Goal: Task Accomplishment & Management: Manage account settings

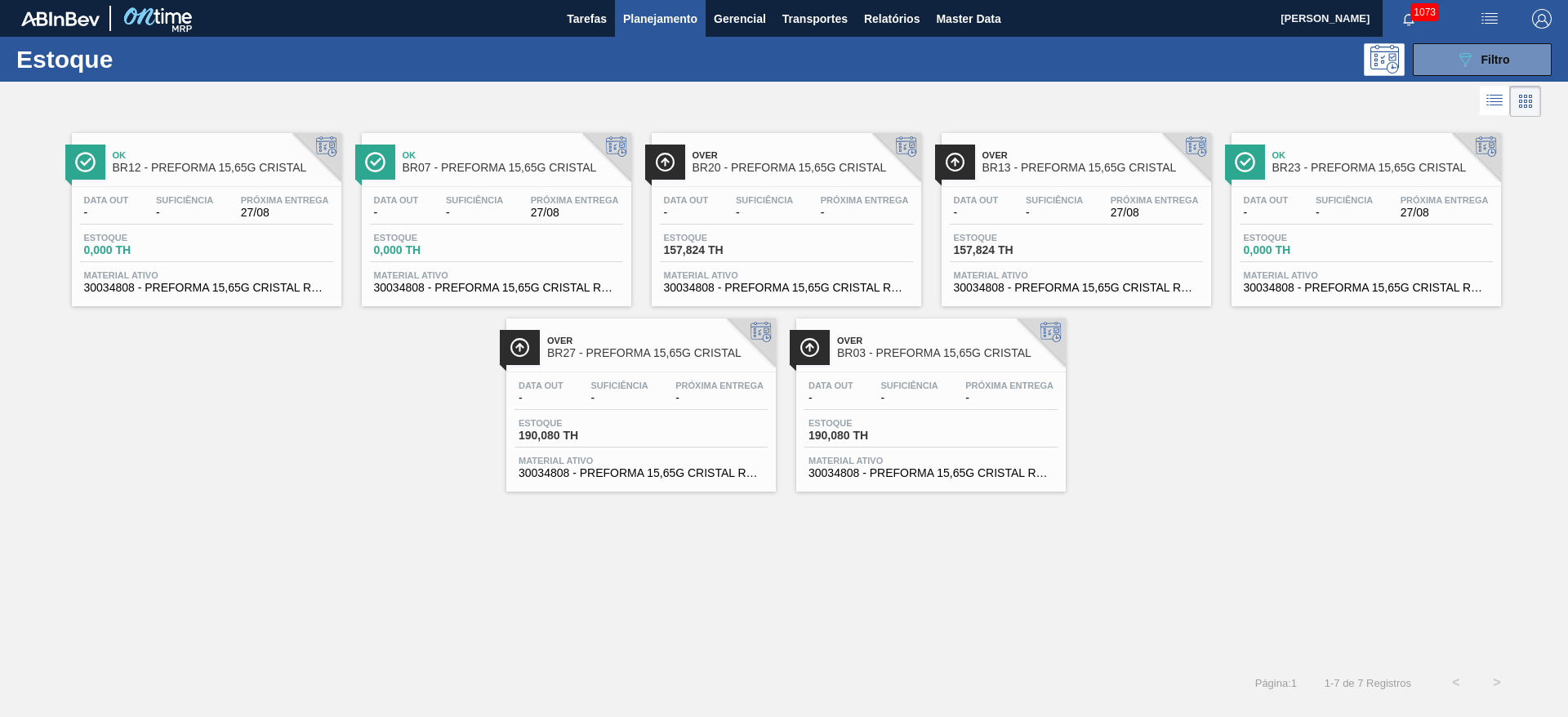
drag, startPoint x: 1457, startPoint y: 60, endPoint x: 1362, endPoint y: 104, distance: 104.7
click at [1457, 61] on icon "089F7B8B-B2A5-4AFE-B5C0-19BA573D28AC" at bounding box center [1465, 59] width 19 height 19
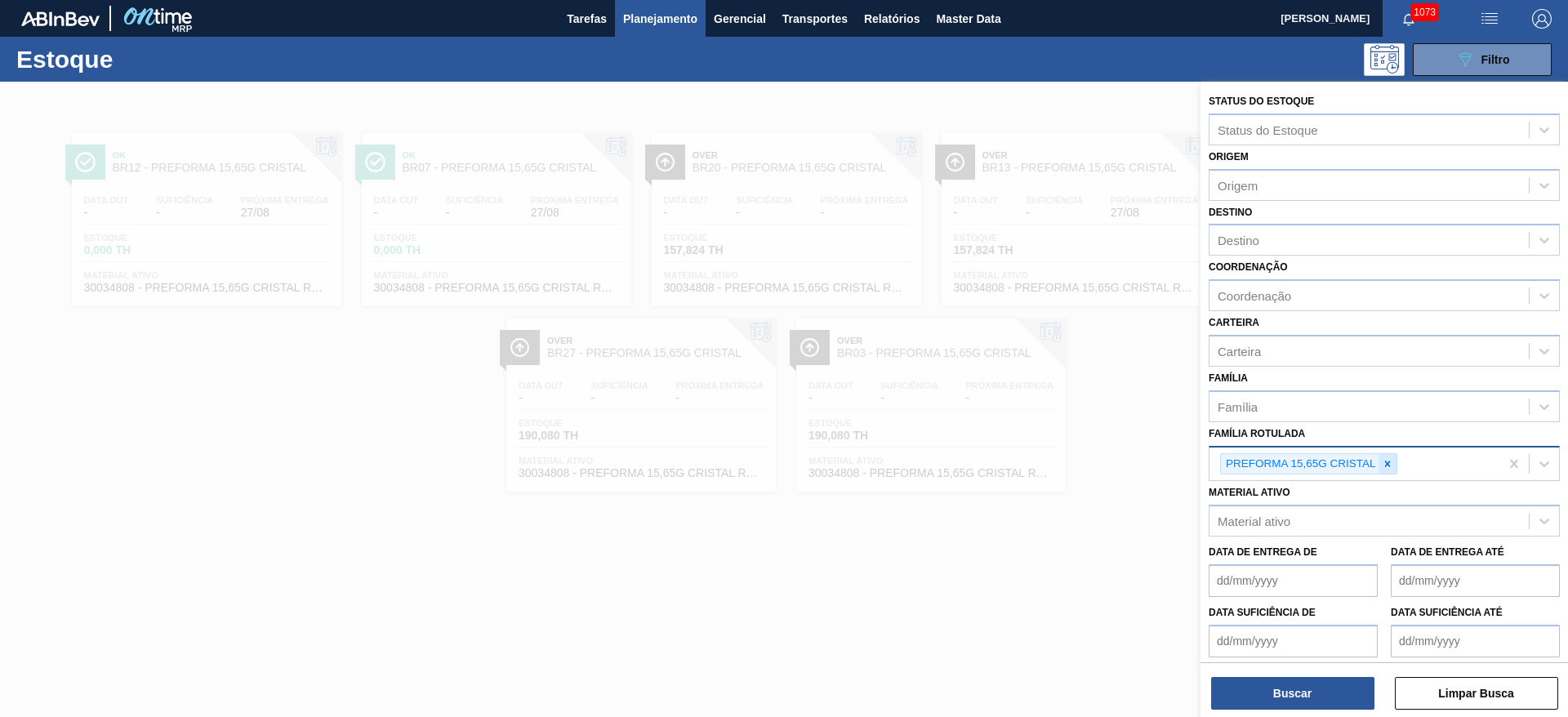
click at [1391, 466] on icon at bounding box center [1387, 464] width 12 height 12
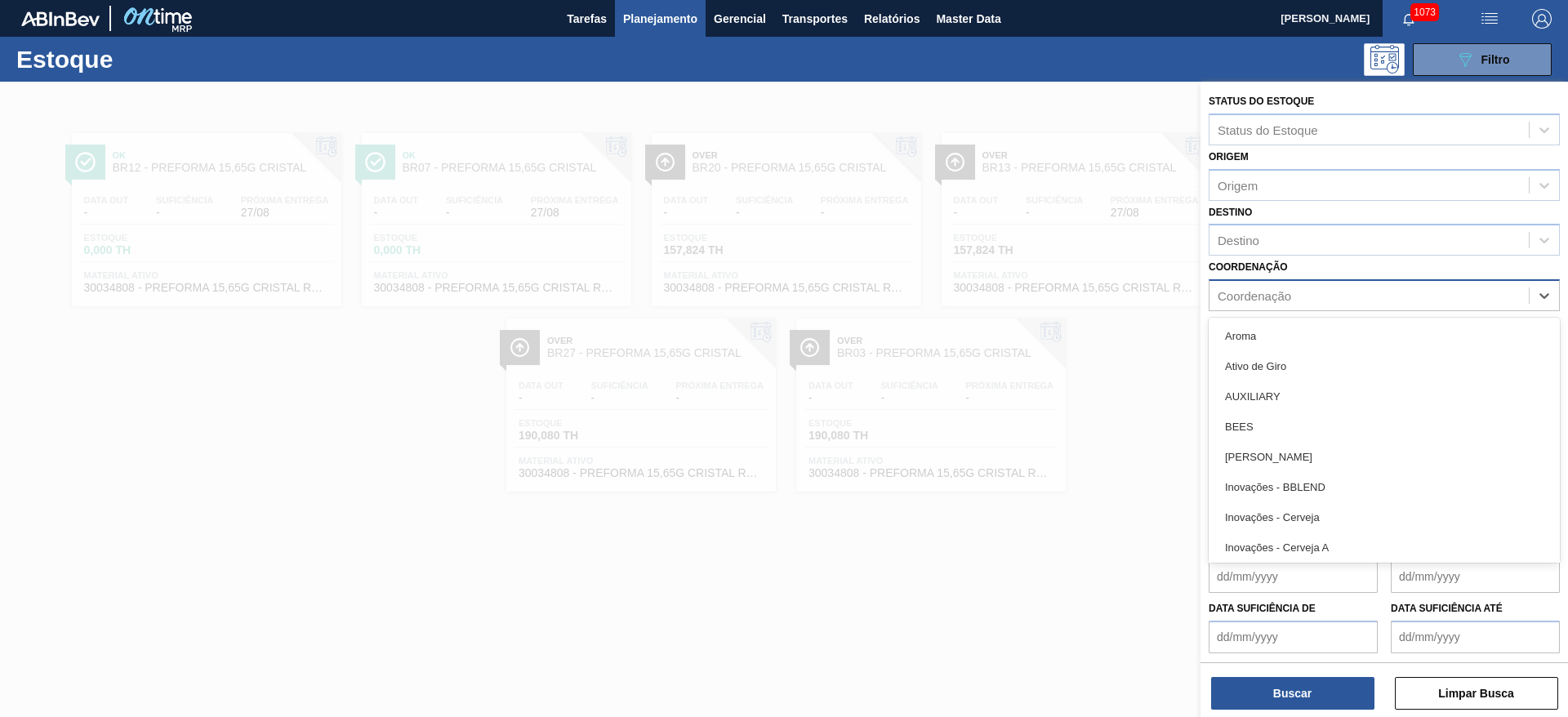
click at [1250, 295] on div "Coordenação" at bounding box center [1254, 296] width 73 height 13
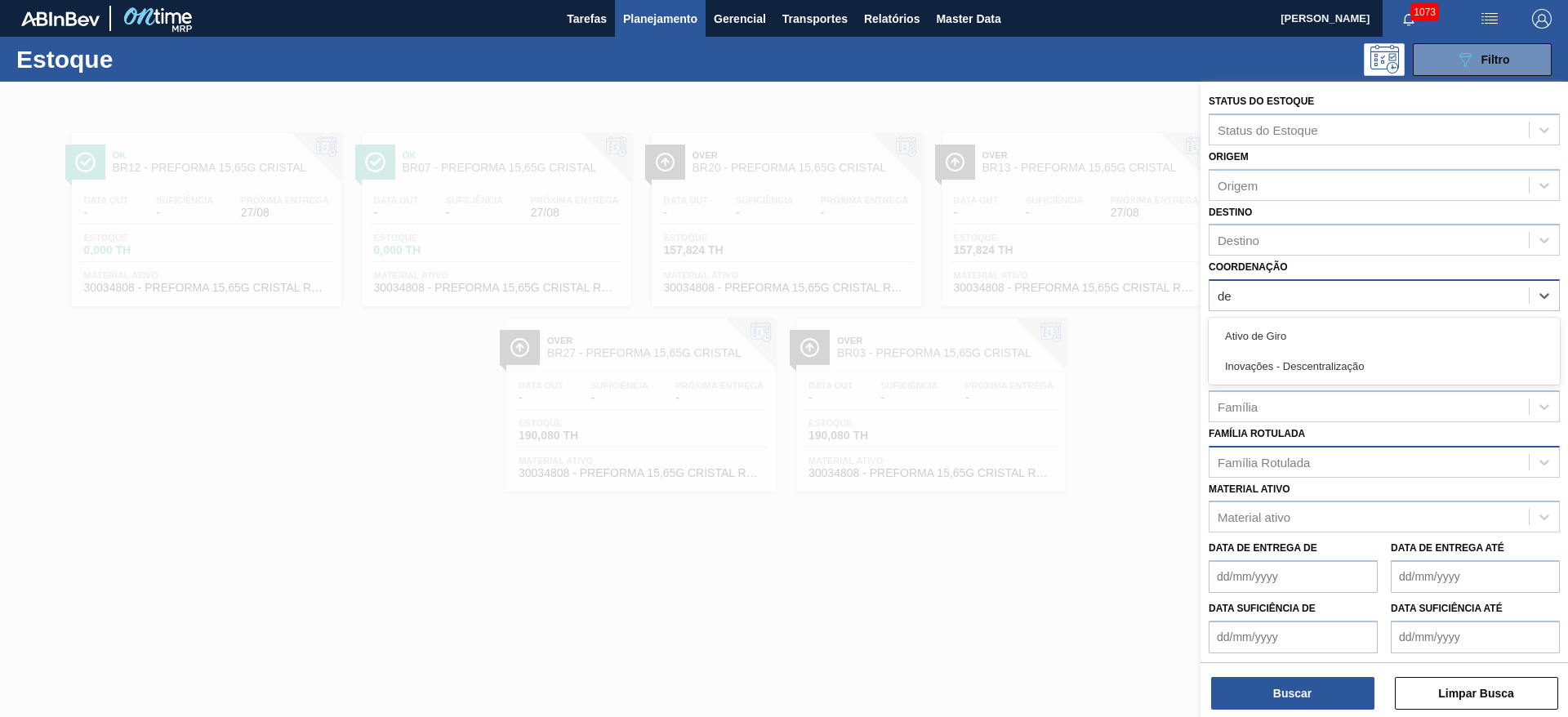
type input "des"
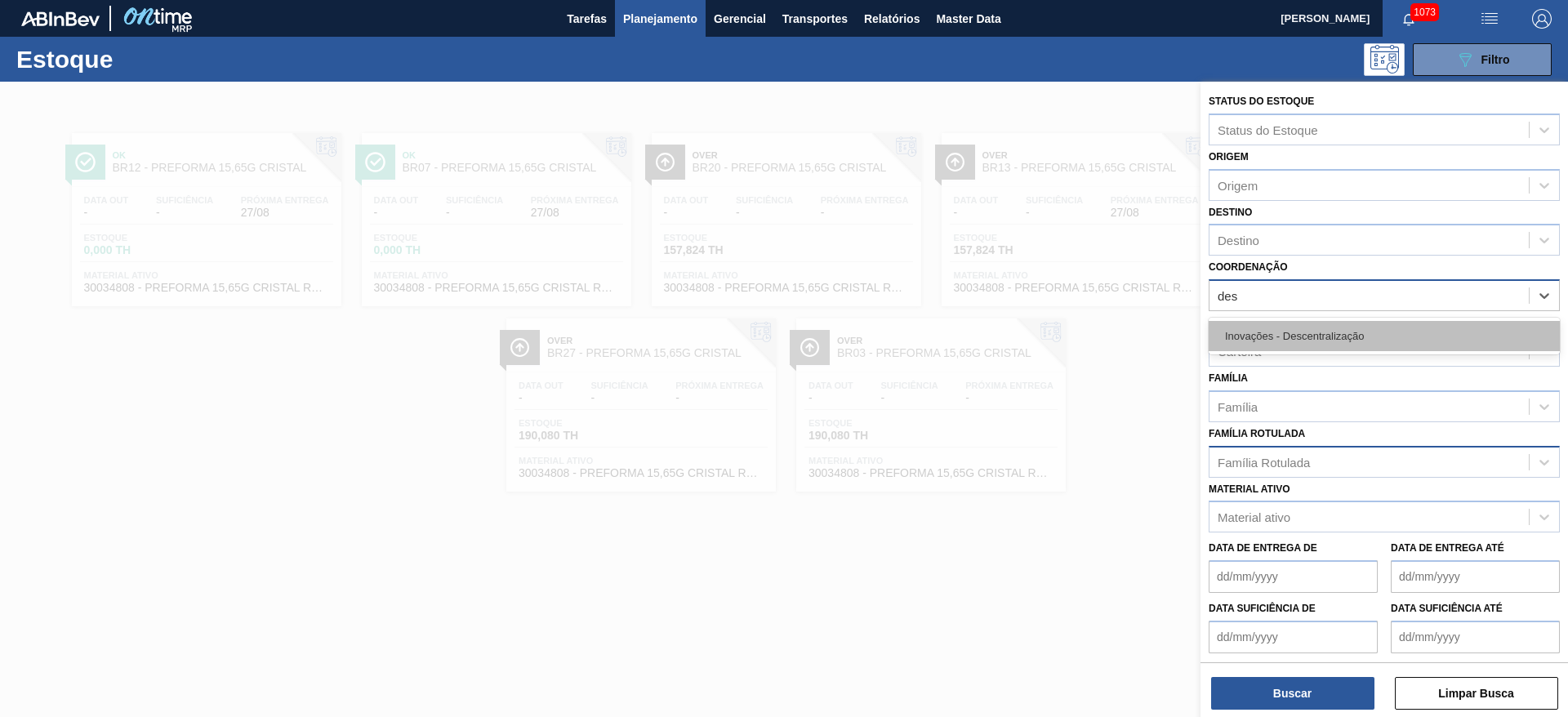
click at [1251, 342] on div "Inovações - Descentralização" at bounding box center [1384, 337] width 351 height 30
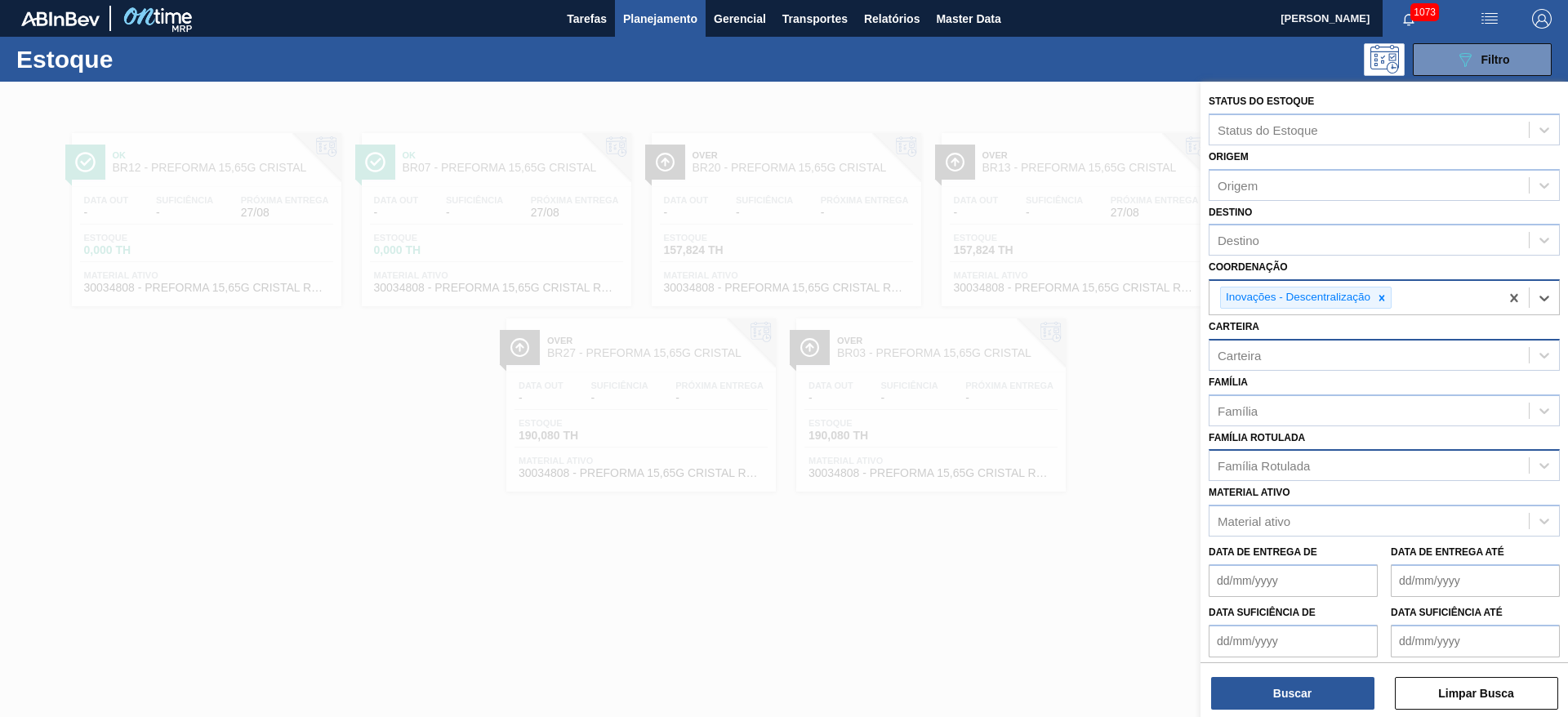
click at [1253, 349] on div "Carteira" at bounding box center [1239, 354] width 43 height 13
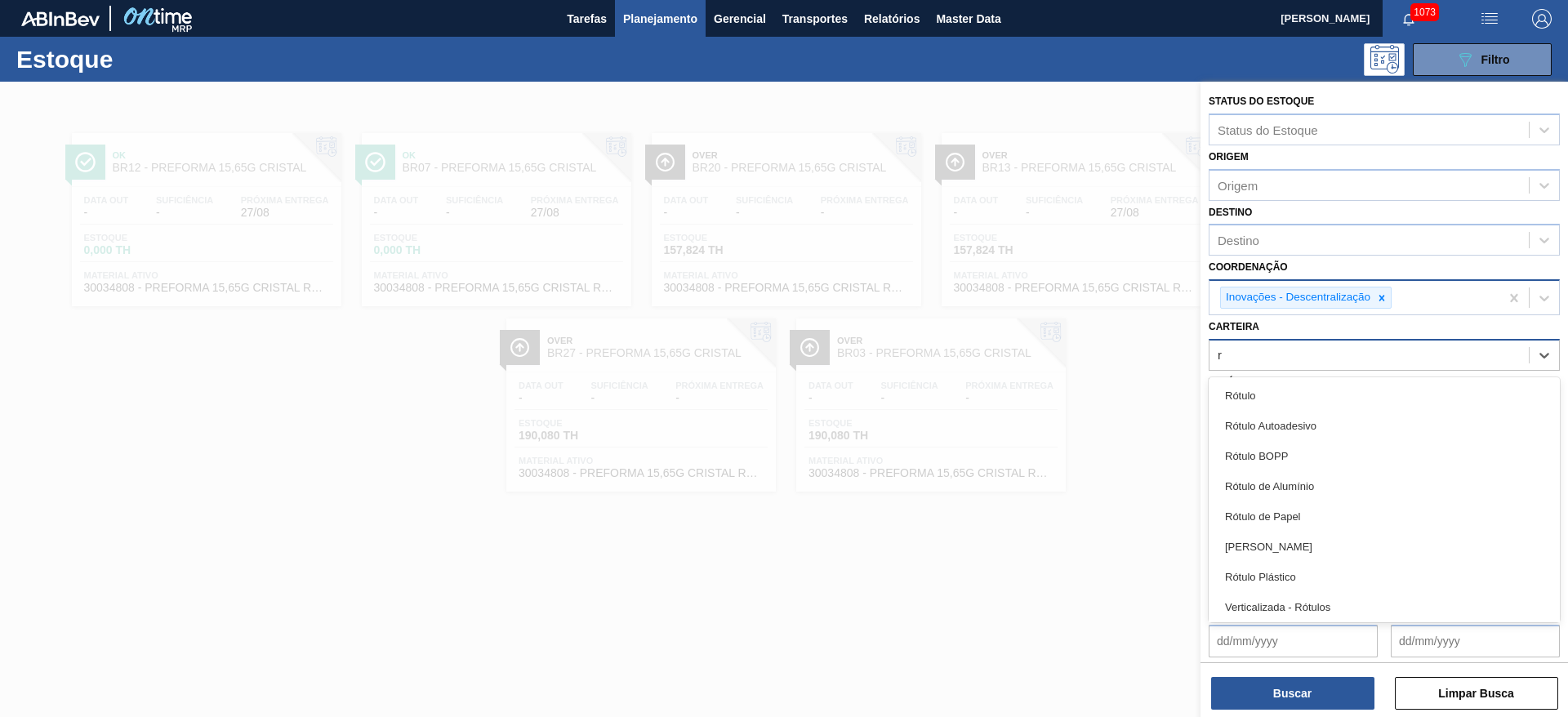
type input "ró"
drag, startPoint x: 1270, startPoint y: 574, endPoint x: 1260, endPoint y: 586, distance: 15.6
click at [1270, 574] on div "Rótulo Plástico" at bounding box center [1384, 577] width 351 height 30
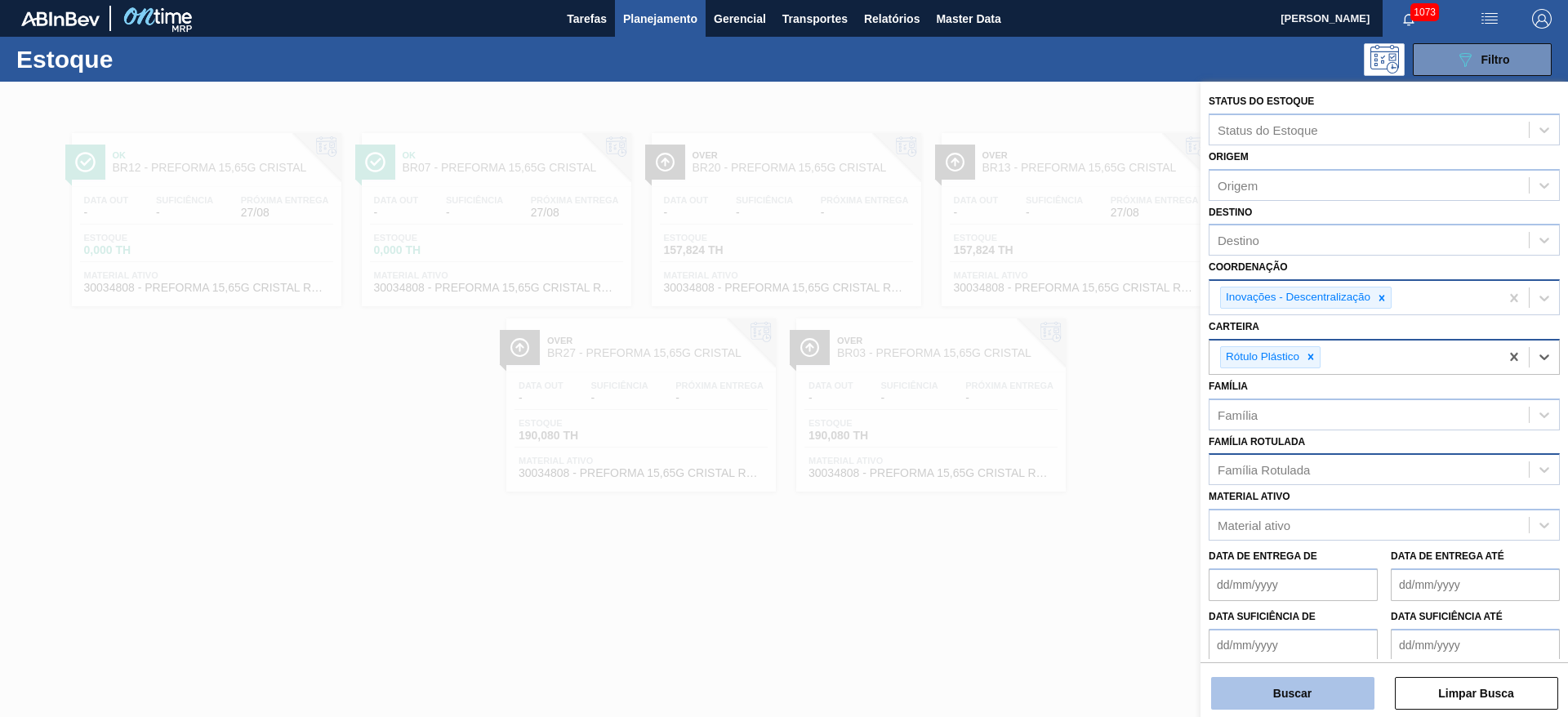
click at [1264, 701] on button "Buscar" at bounding box center [1293, 693] width 164 height 33
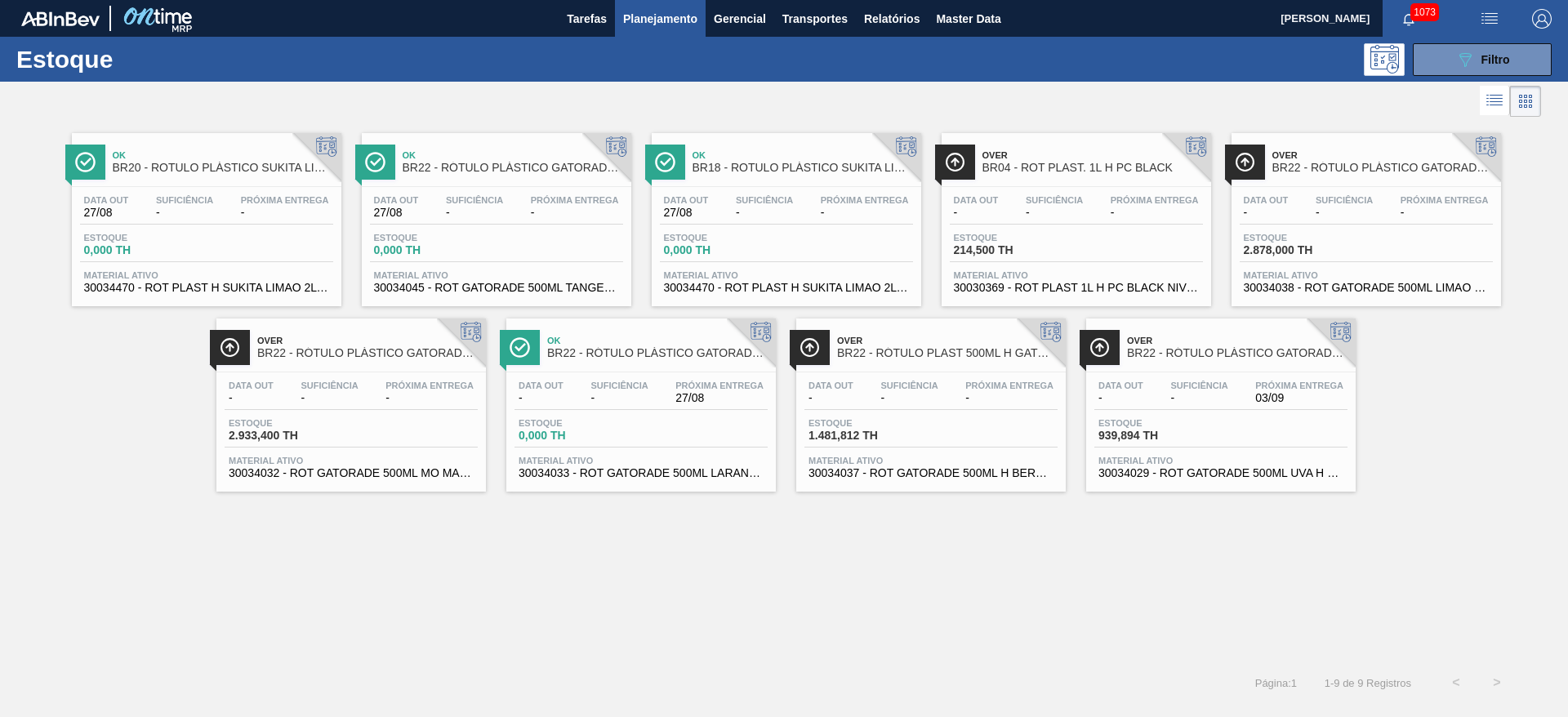
click at [241, 217] on span "-" at bounding box center [285, 213] width 89 height 13
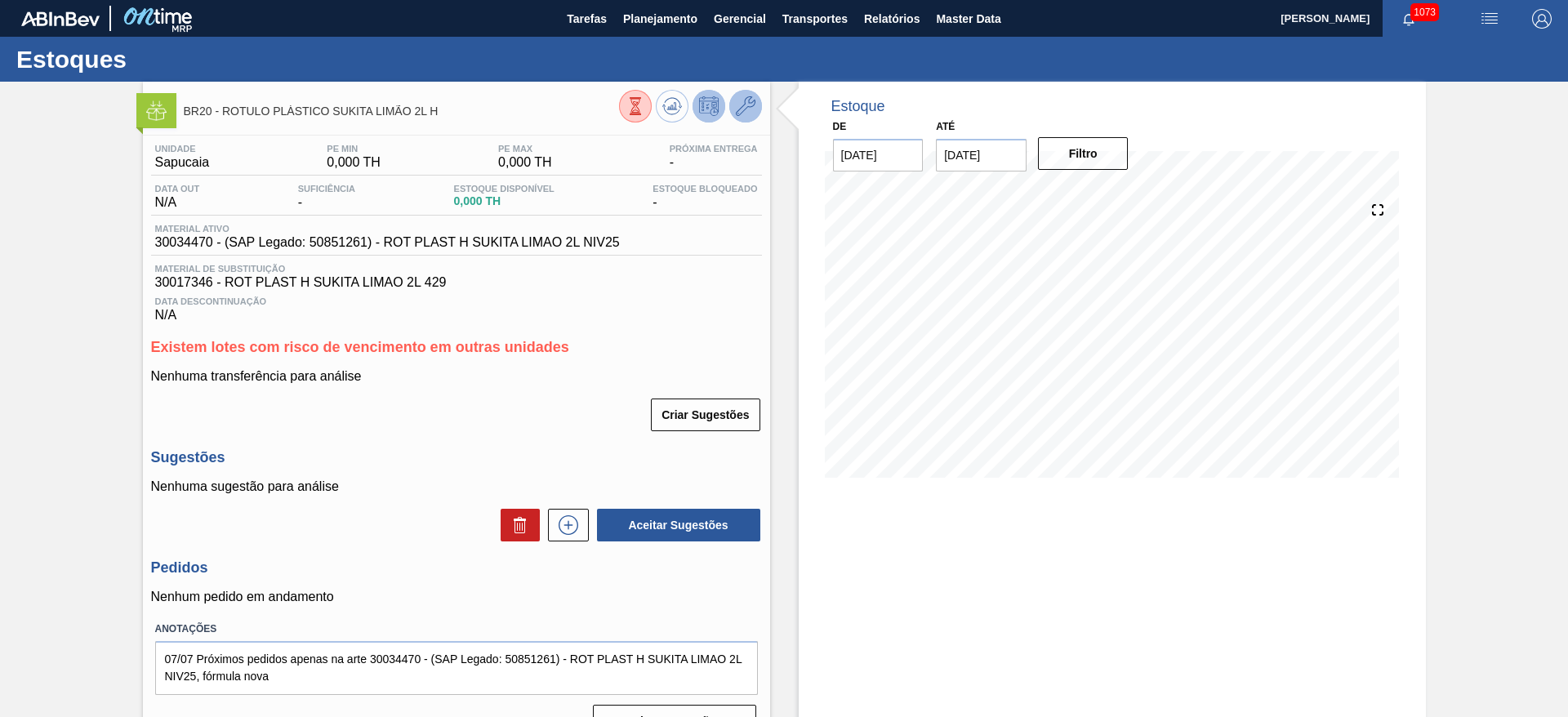
click at [739, 104] on icon at bounding box center [745, 105] width 19 height 19
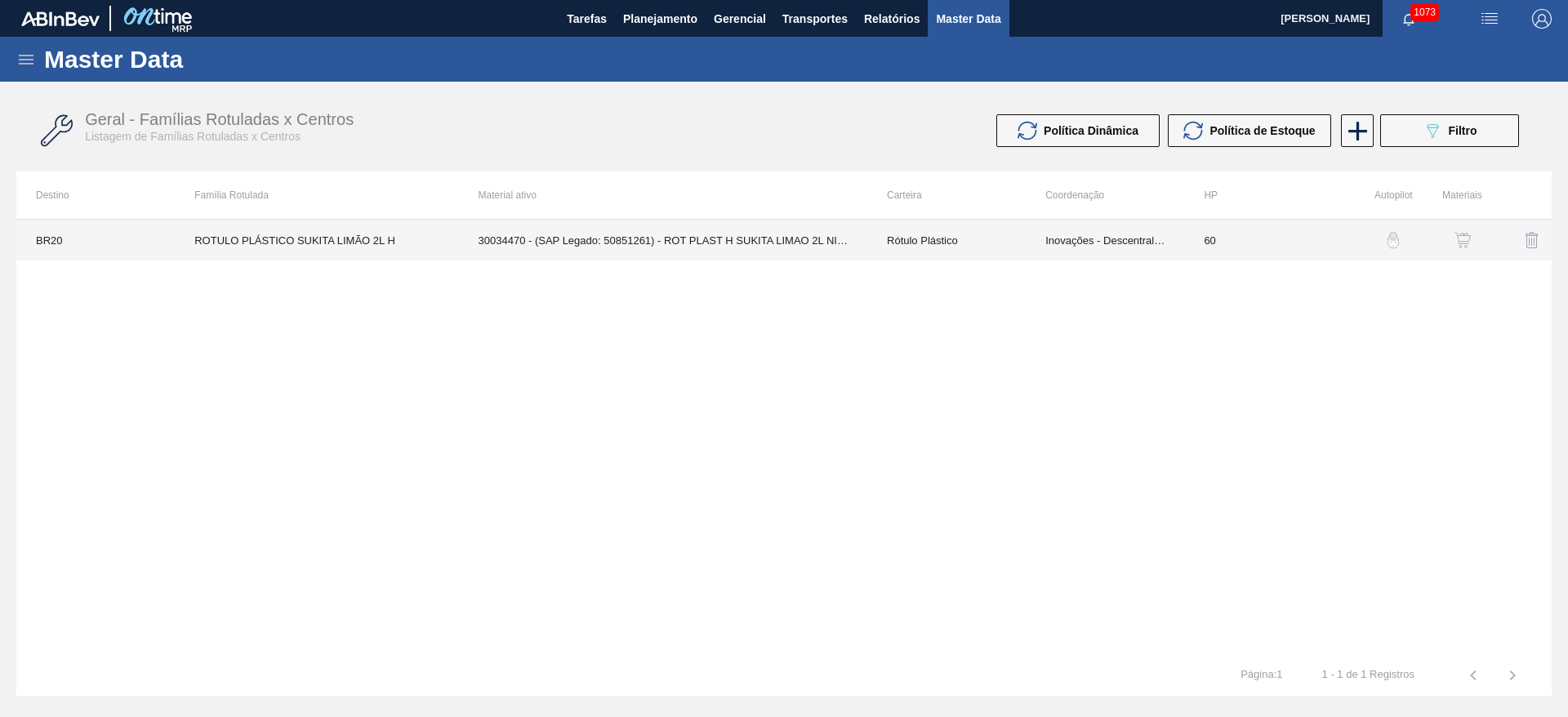
click at [1122, 238] on td "Inovações - Descentralização" at bounding box center [1105, 240] width 159 height 40
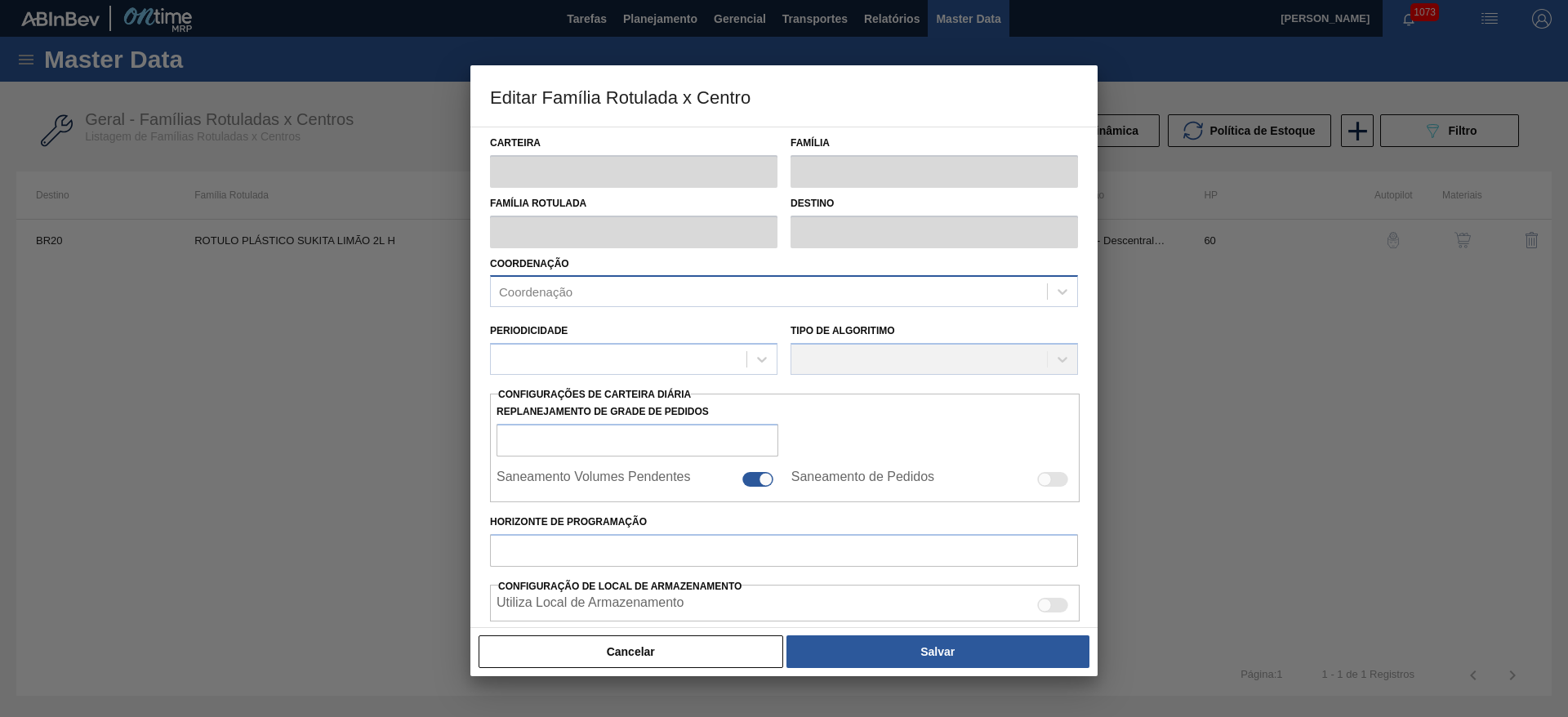
type input "Rótulo Plástico"
type input "ROTULO PLÁSTICO SUKITA LIMÃO 2L H"
type input "BR20 - [GEOGRAPHIC_DATA]"
type input "60"
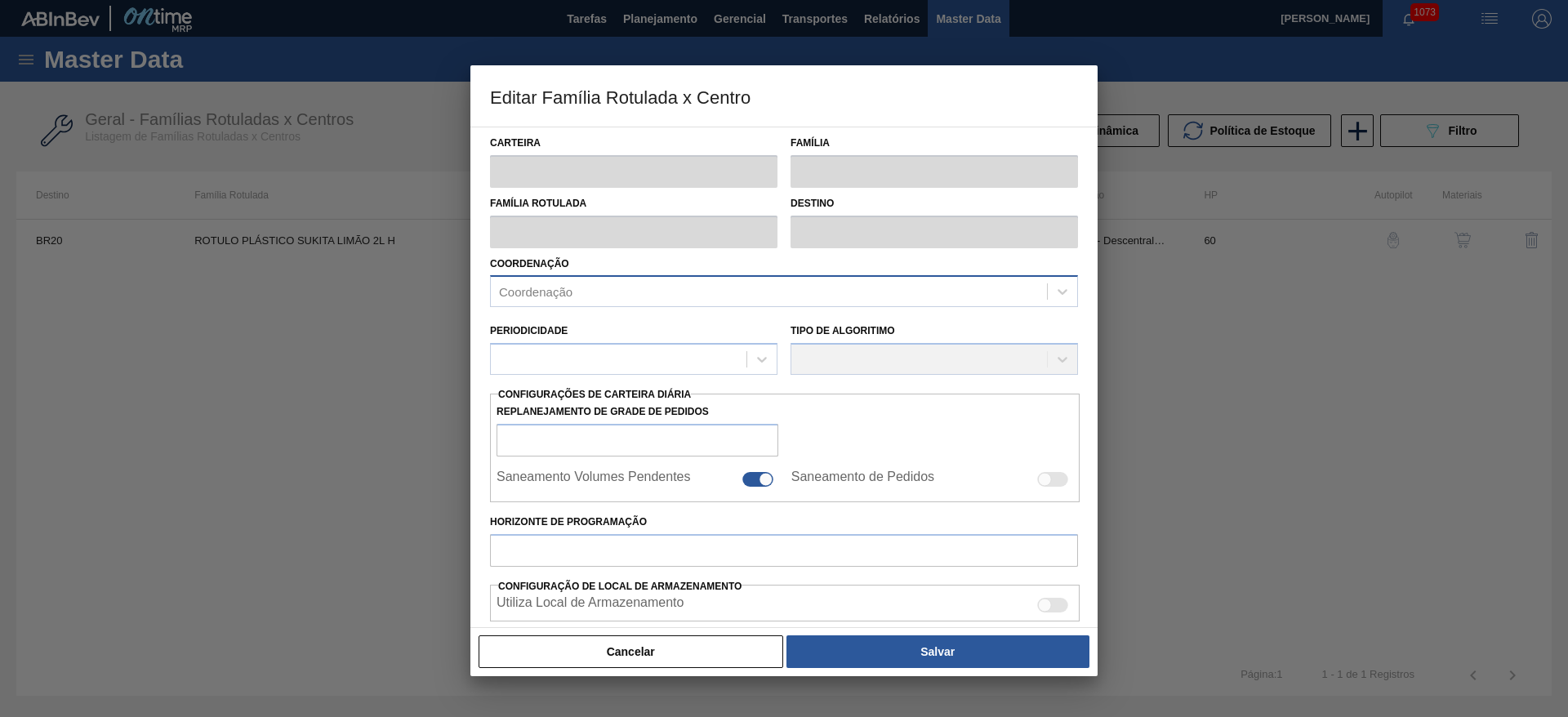
type input "0"
type input "100"
type input "0,000"
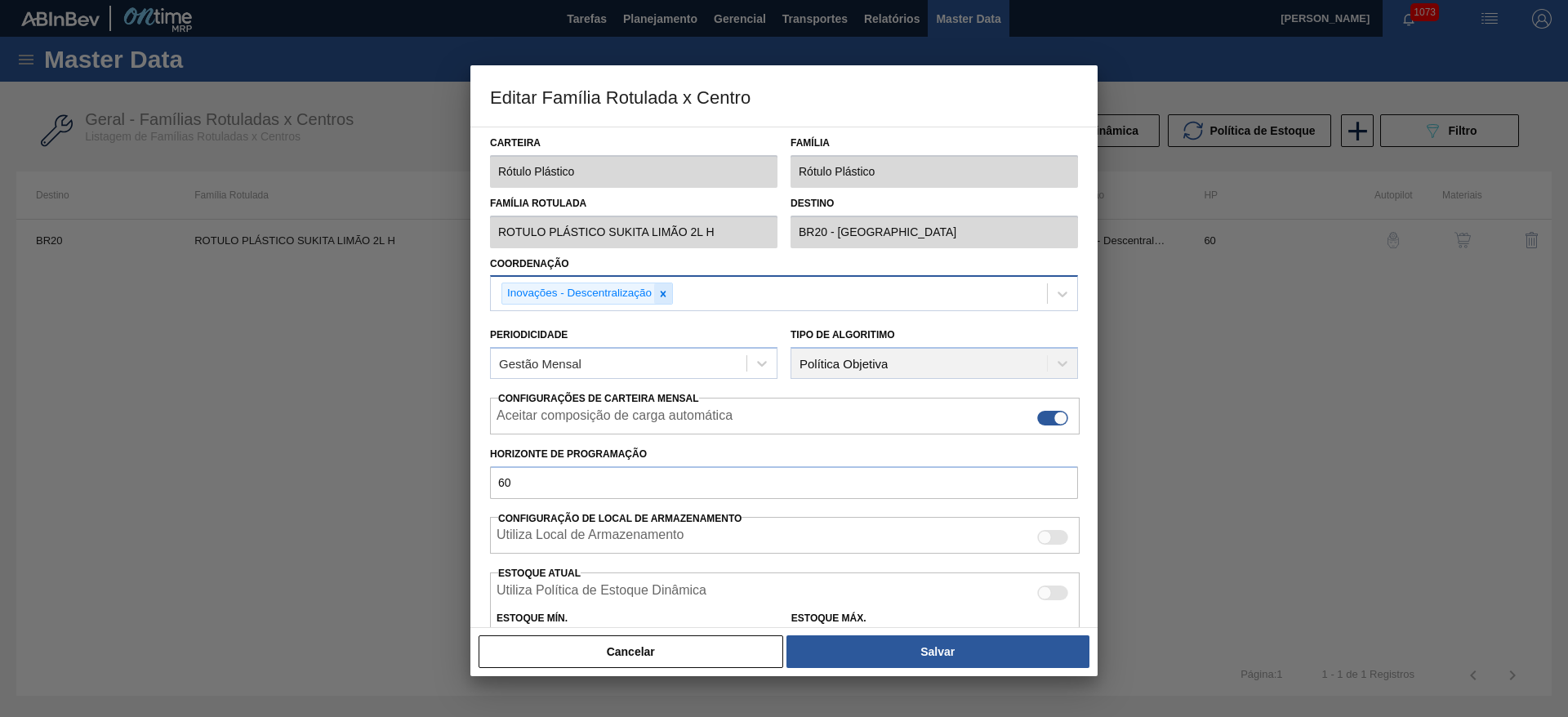
click at [663, 295] on icon at bounding box center [663, 294] width 12 height 12
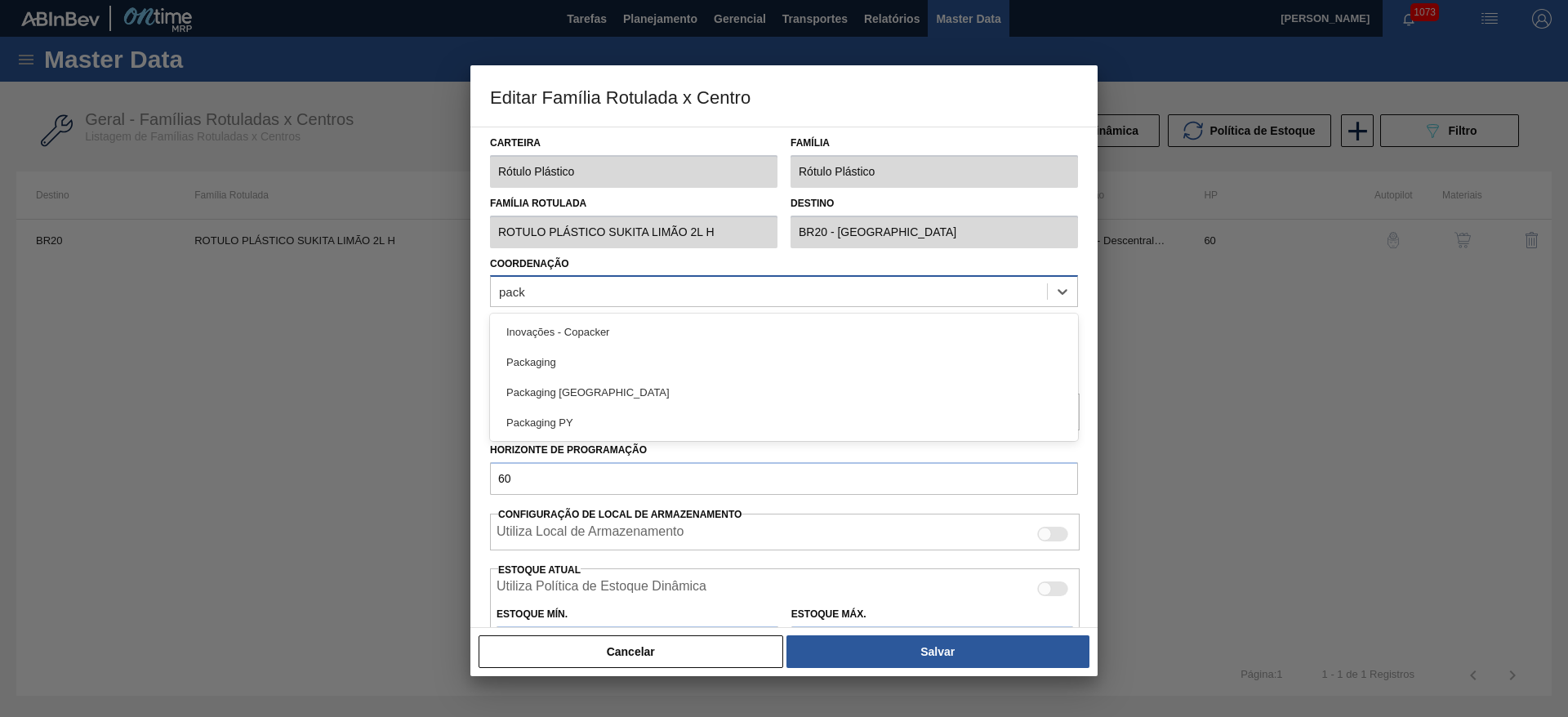
type input "packa"
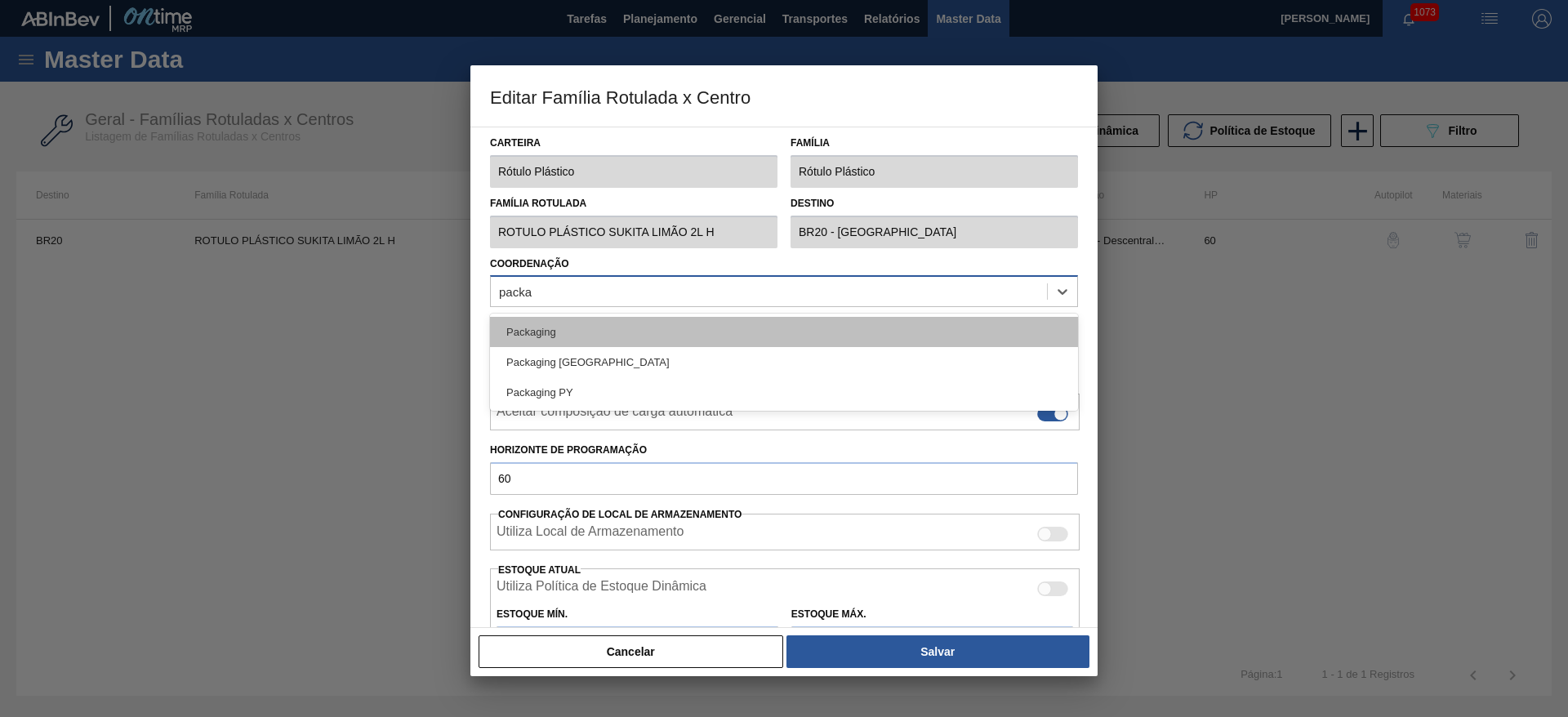
click at [587, 324] on div "Packaging" at bounding box center [784, 332] width 588 height 30
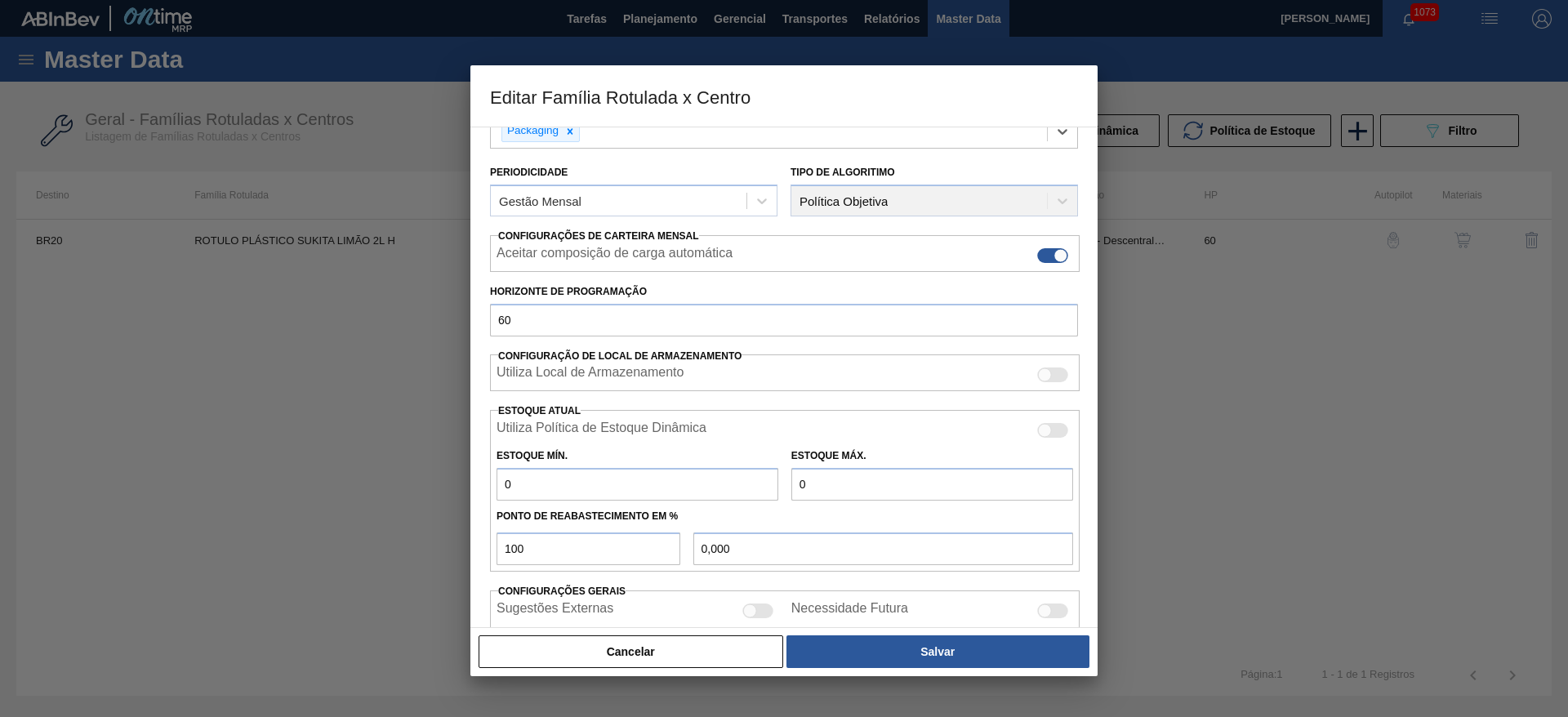
scroll to position [249, 0]
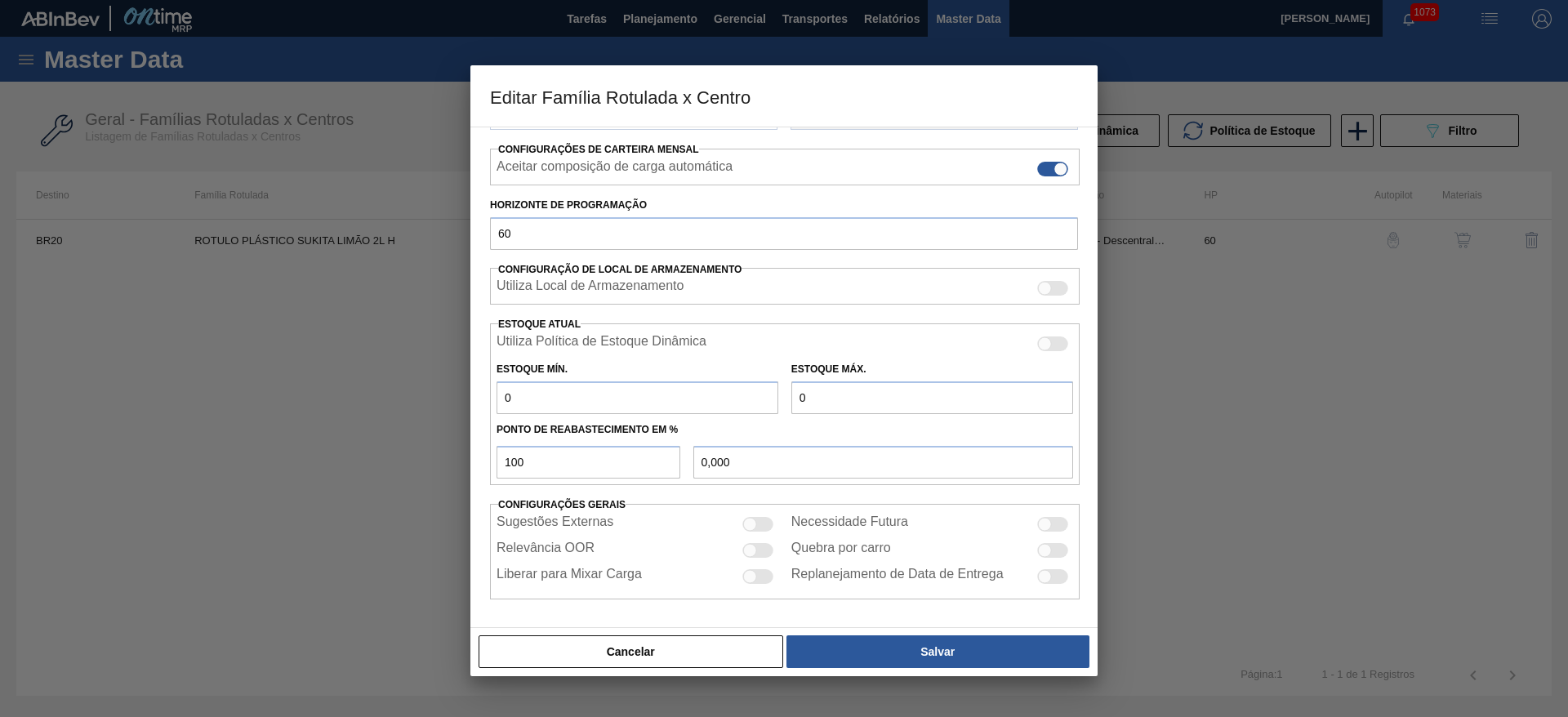
click at [751, 552] on div at bounding box center [750, 550] width 13 height 13
click at [751, 552] on div at bounding box center [757, 550] width 31 height 14
checkbox input "false"
click at [753, 519] on div at bounding box center [750, 524] width 13 height 13
checkbox input "true"
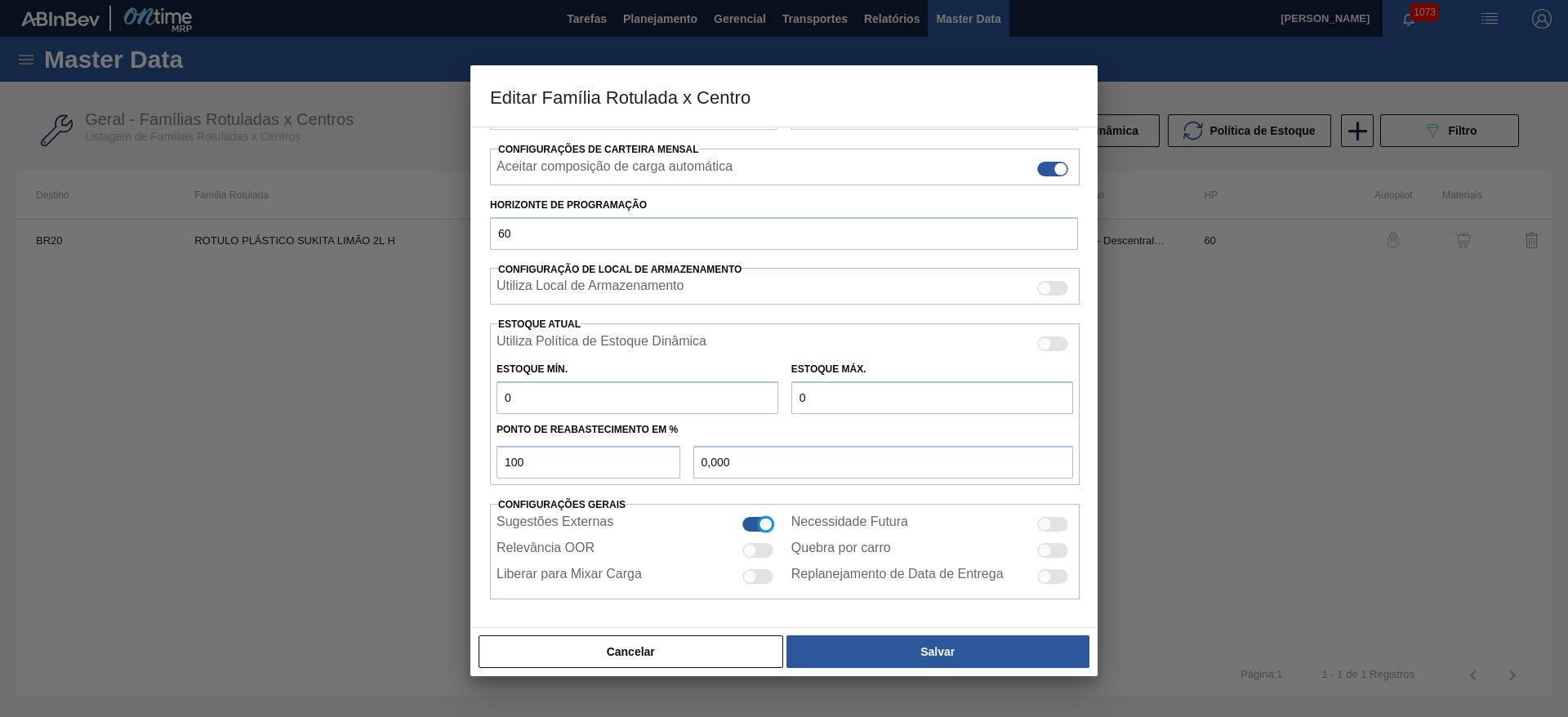
click at [754, 551] on div at bounding box center [750, 550] width 13 height 13
checkbox input "true"
click at [745, 574] on div at bounding box center [750, 576] width 13 height 13
checkbox input "true"
click at [1048, 523] on div at bounding box center [1045, 524] width 13 height 13
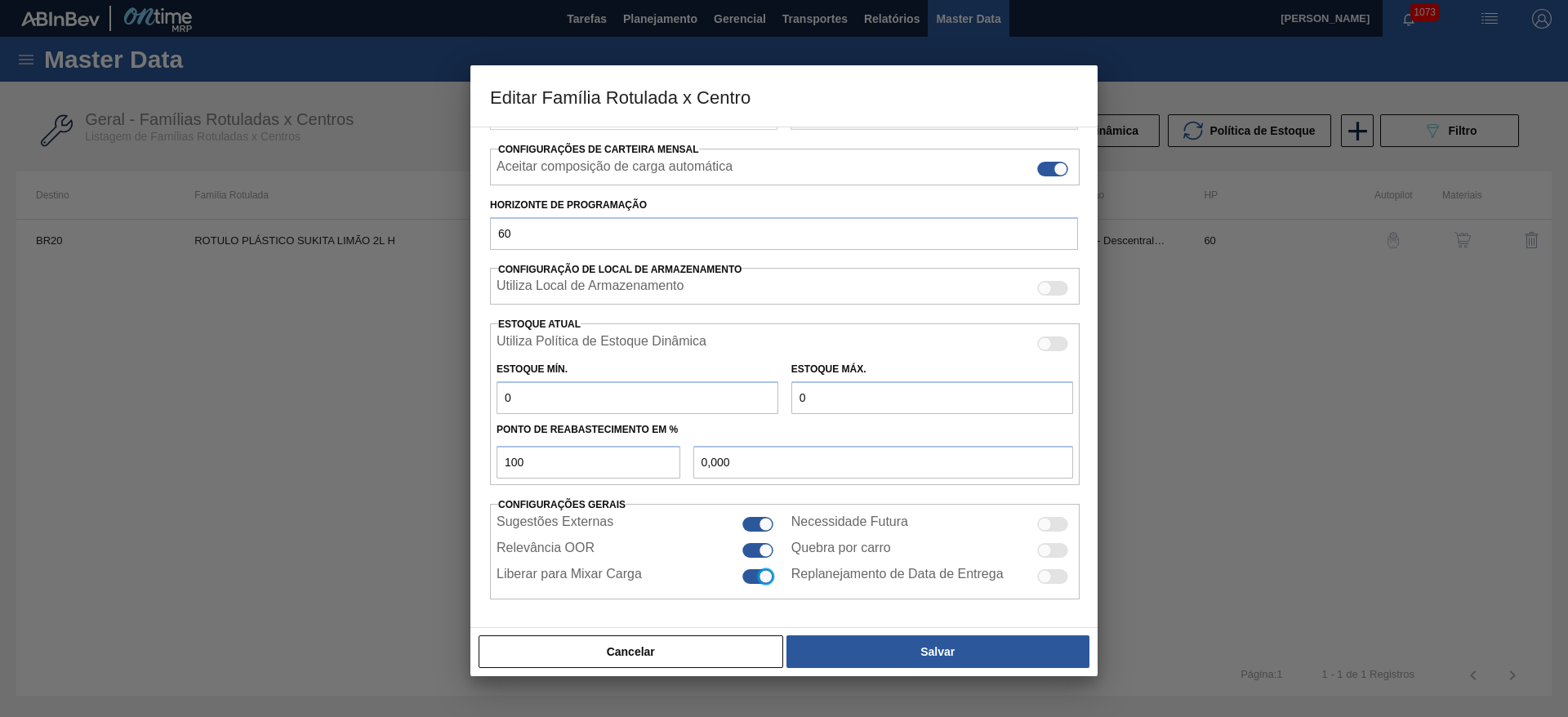
checkbox input "true"
click at [1040, 573] on div at bounding box center [1045, 576] width 13 height 13
click at [1056, 585] on div "Replanejamento de Data de Entrega" at bounding box center [932, 576] width 282 height 19
click at [1053, 570] on div at bounding box center [1053, 576] width 31 height 14
checkbox input "false"
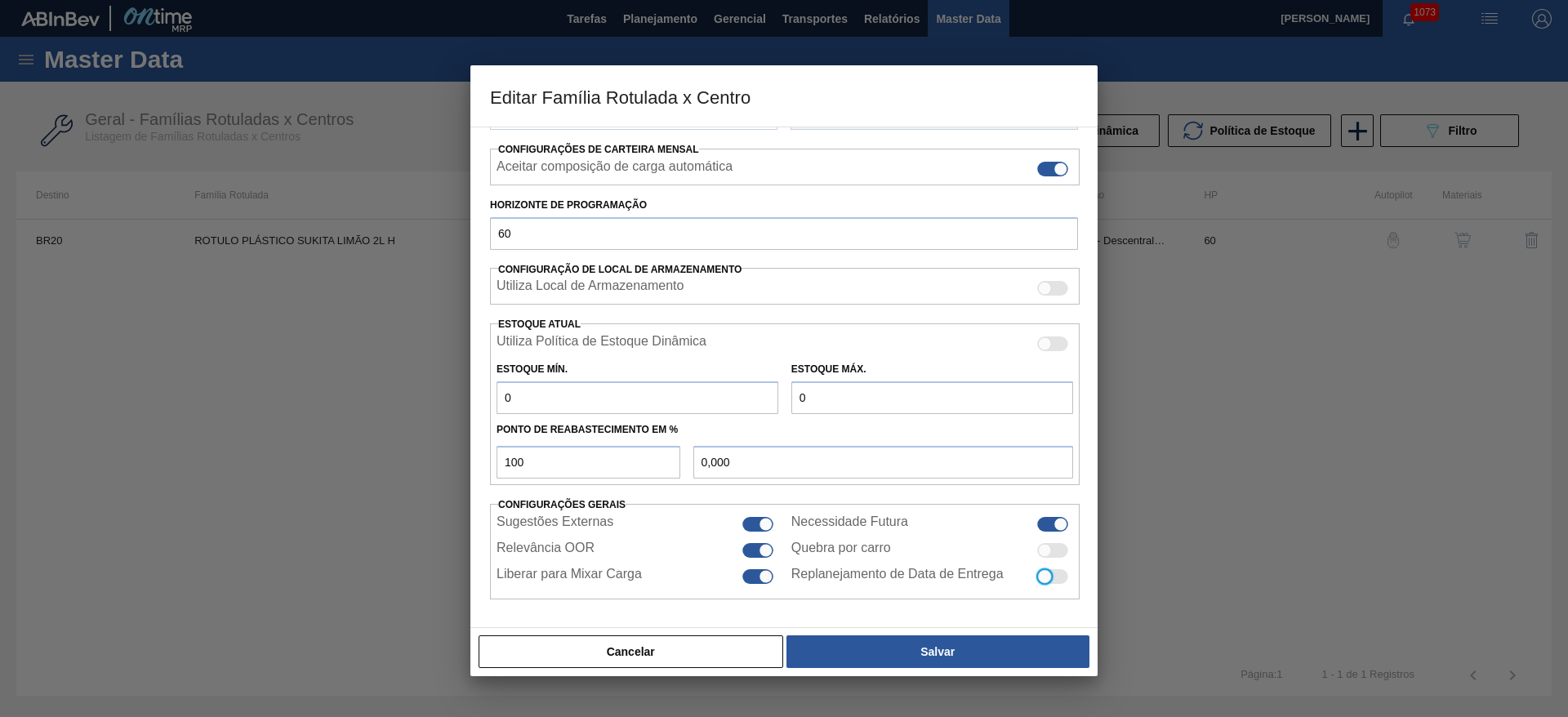
click at [1044, 548] on div at bounding box center [1045, 550] width 13 height 13
checkbox input "true"
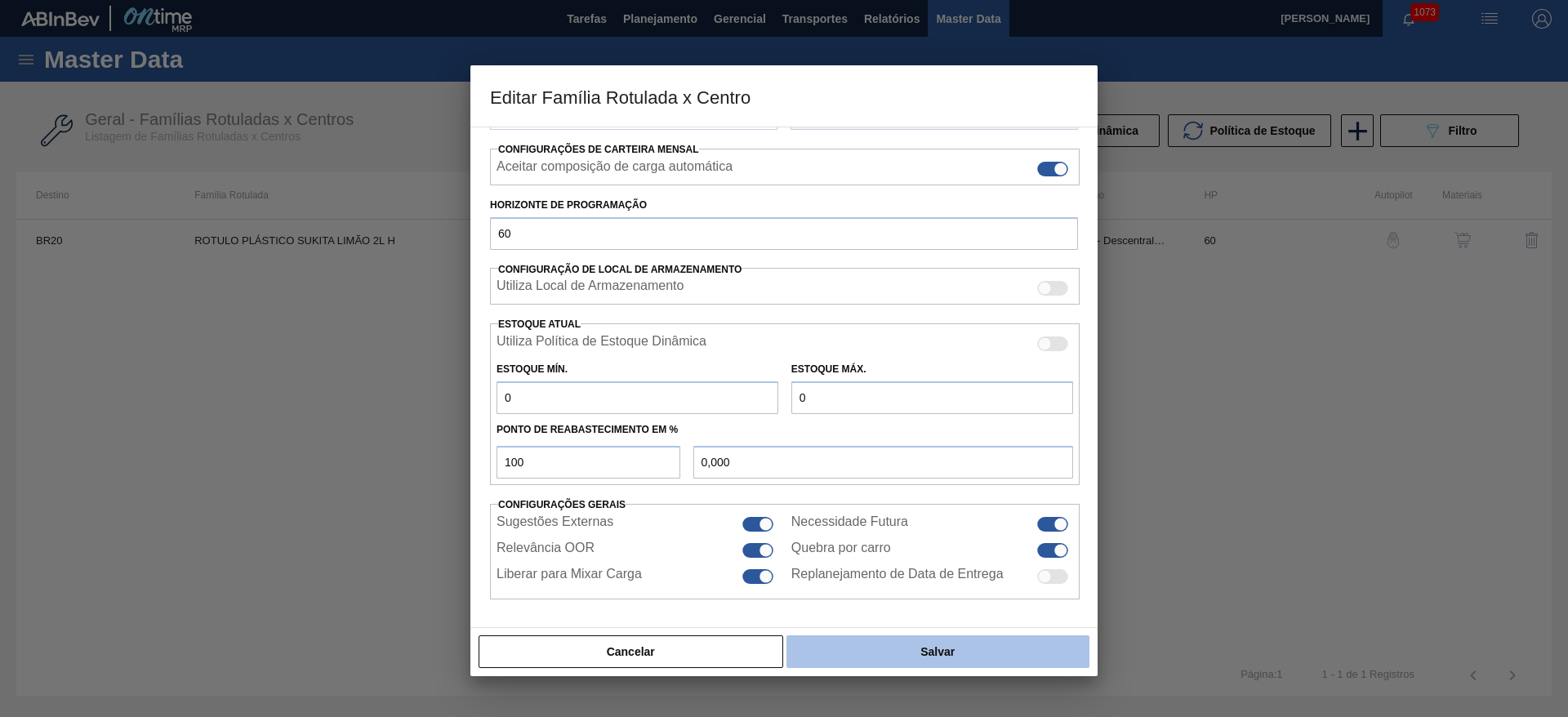
click at [985, 645] on button "Salvar" at bounding box center [937, 651] width 303 height 33
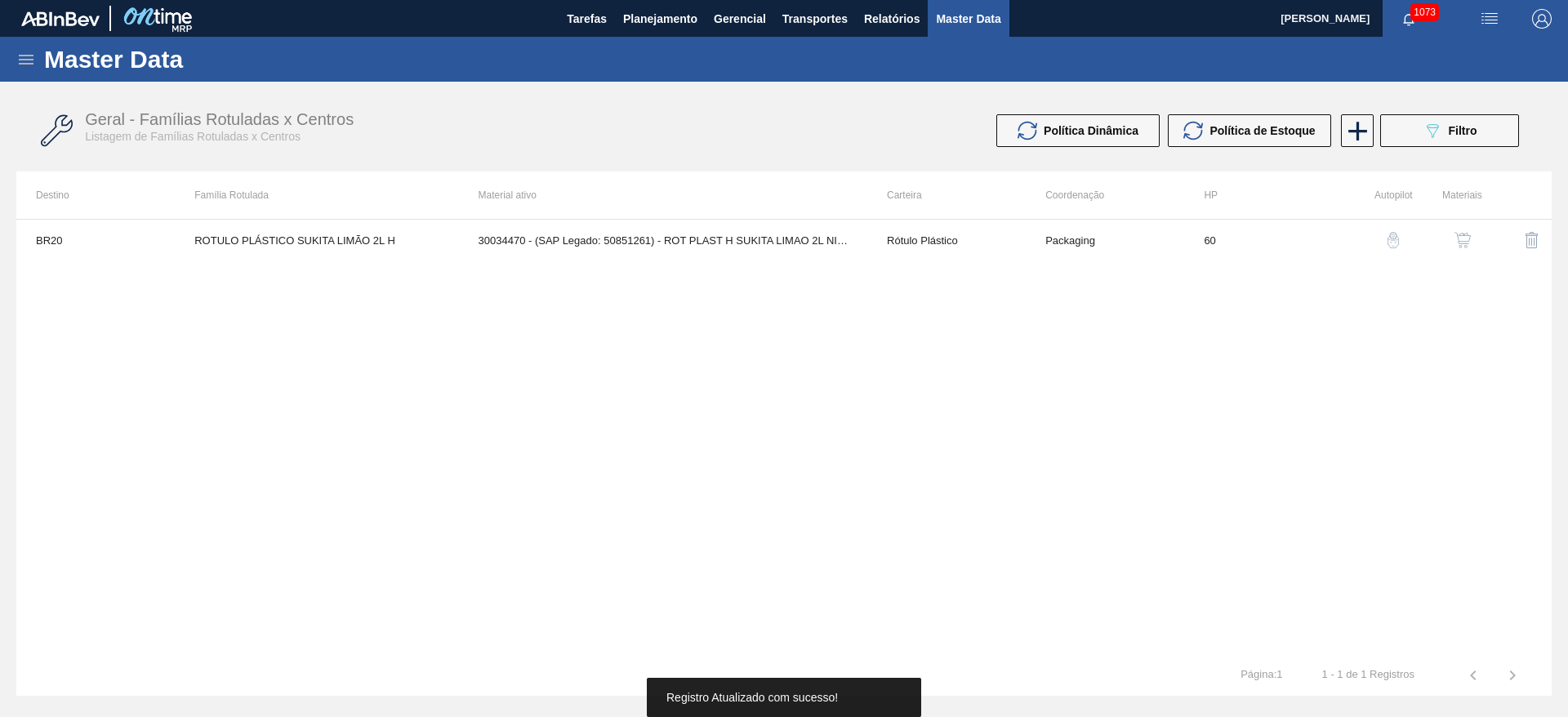
click at [1458, 236] on img "button" at bounding box center [1463, 240] width 16 height 16
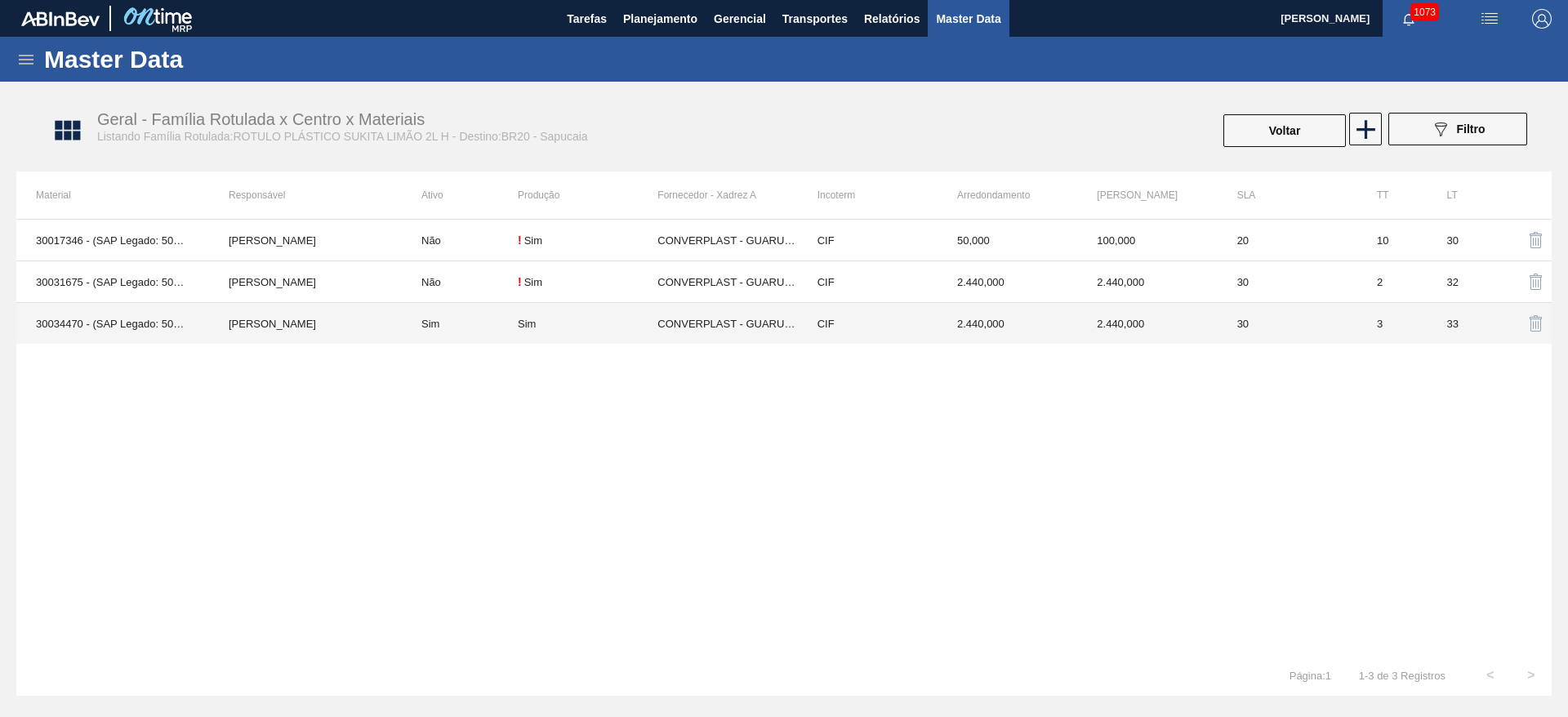
click at [271, 326] on td "[PERSON_NAME]" at bounding box center [305, 323] width 193 height 41
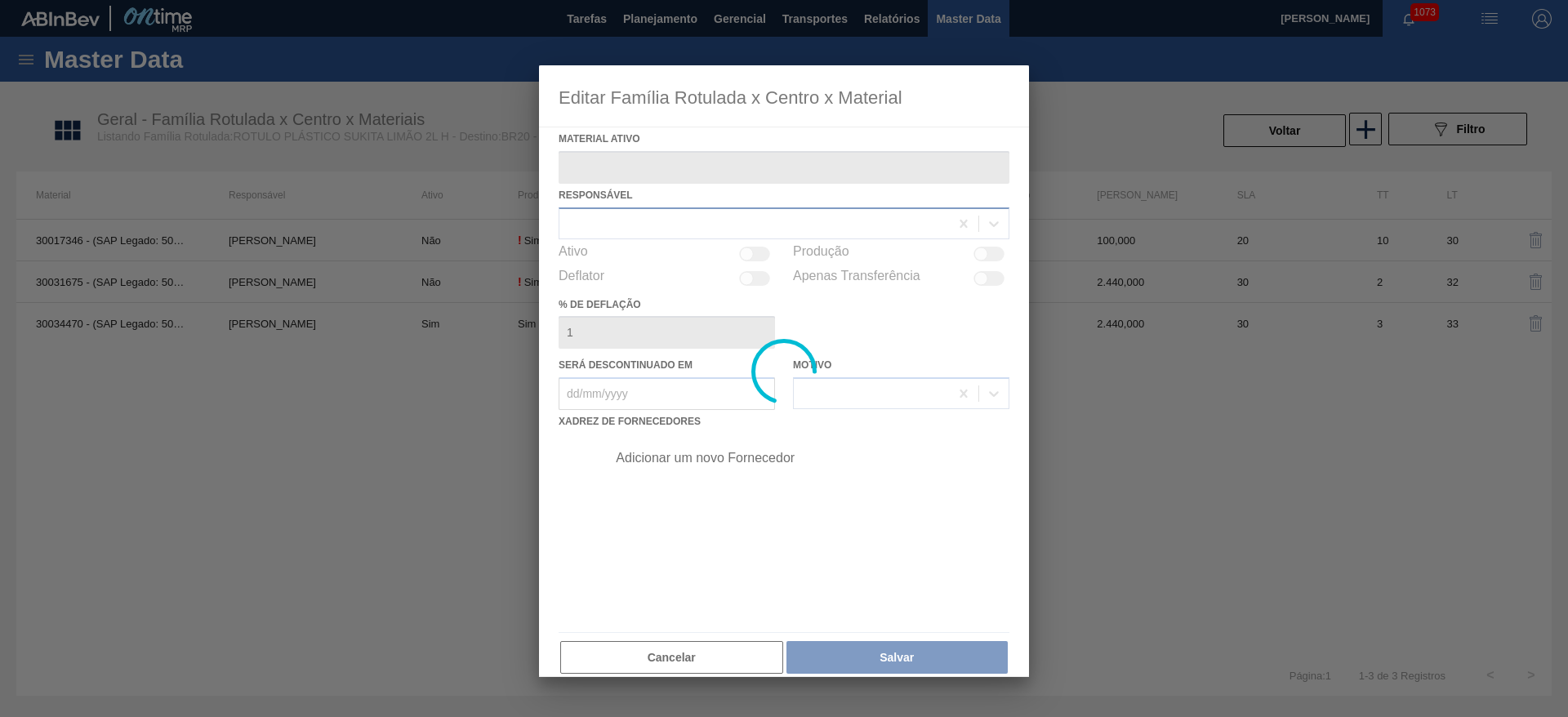
type ativo "30034470 - (SAP Legado: 50851261) - ROT PLAST H SUKITA LIMAO 2L NIV25"
checkbox input "true"
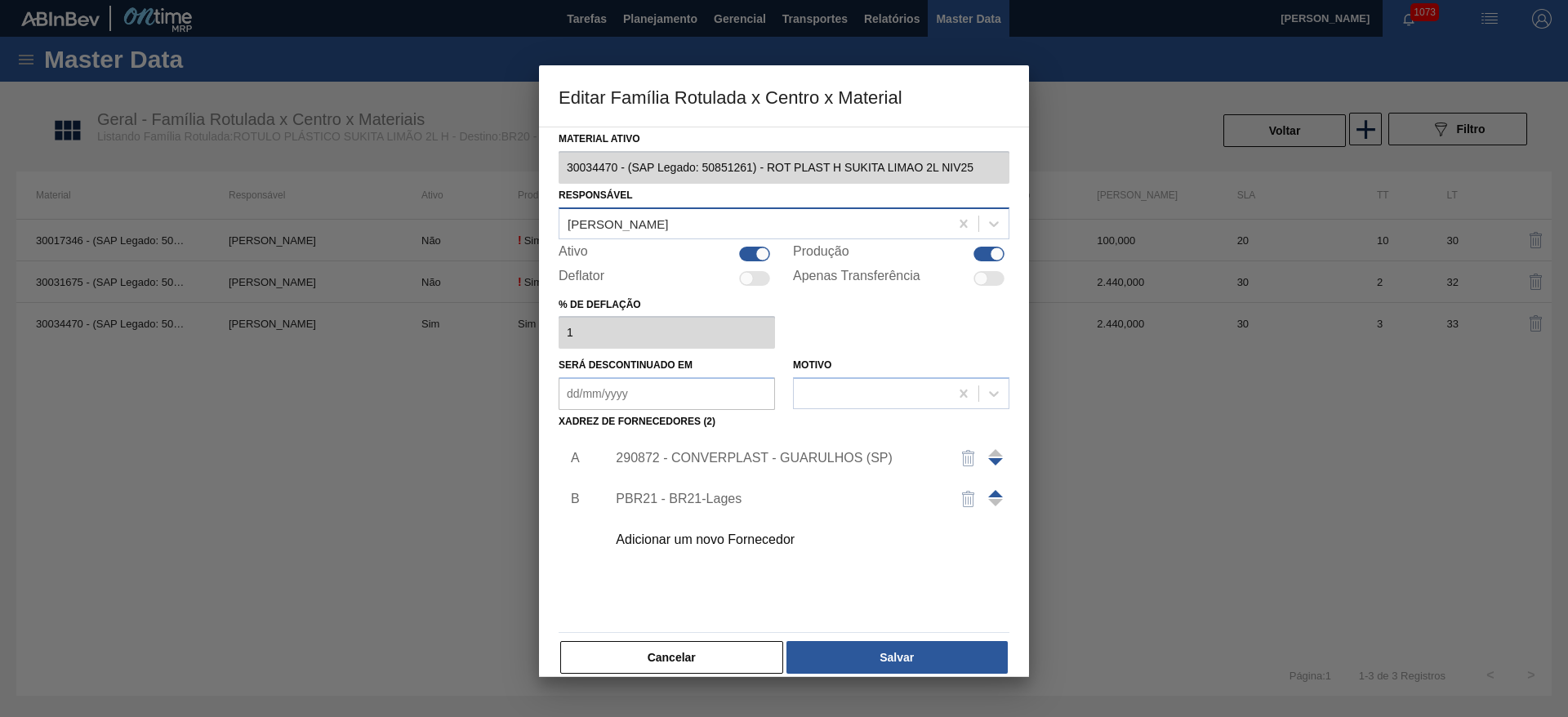
click at [588, 237] on div "[PERSON_NAME]" at bounding box center [784, 224] width 451 height 32
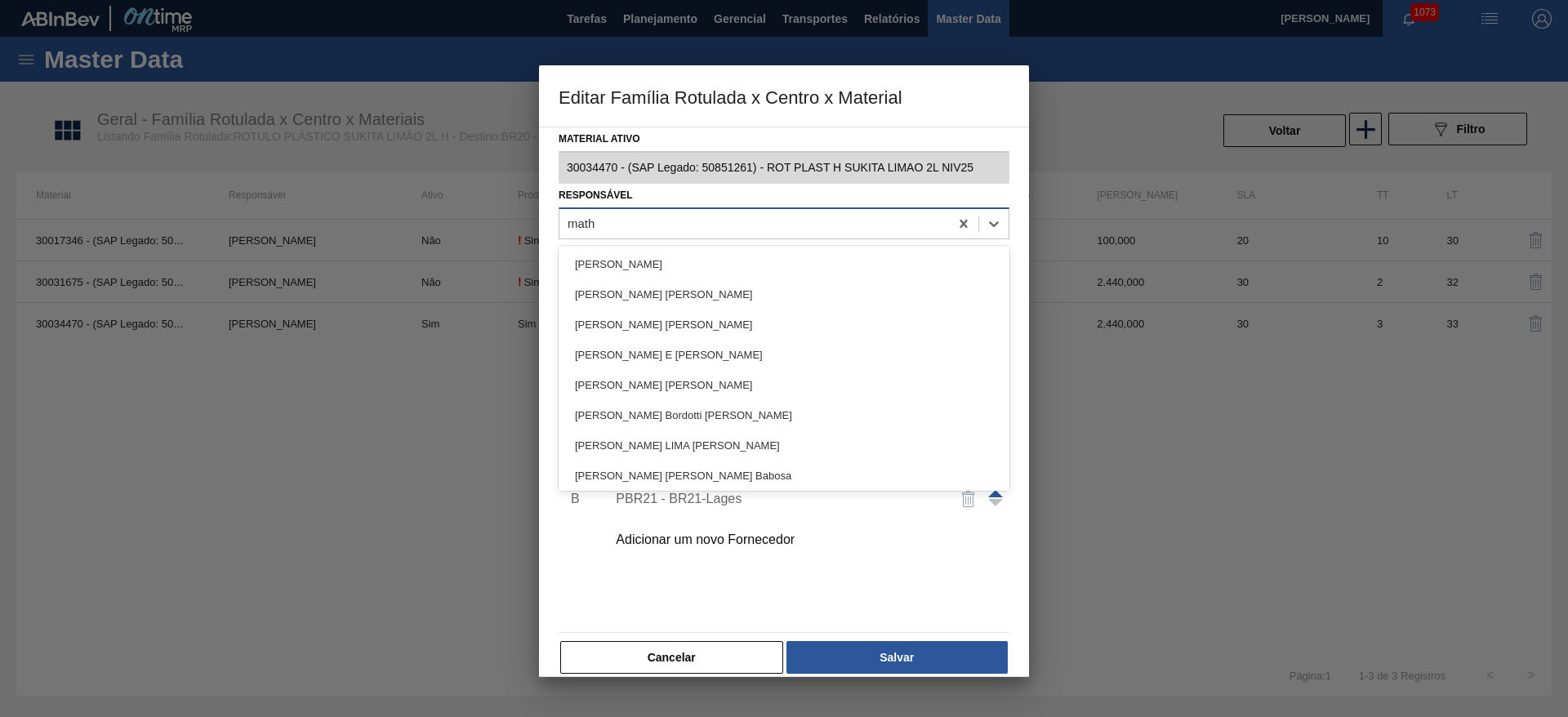
type input "mathe"
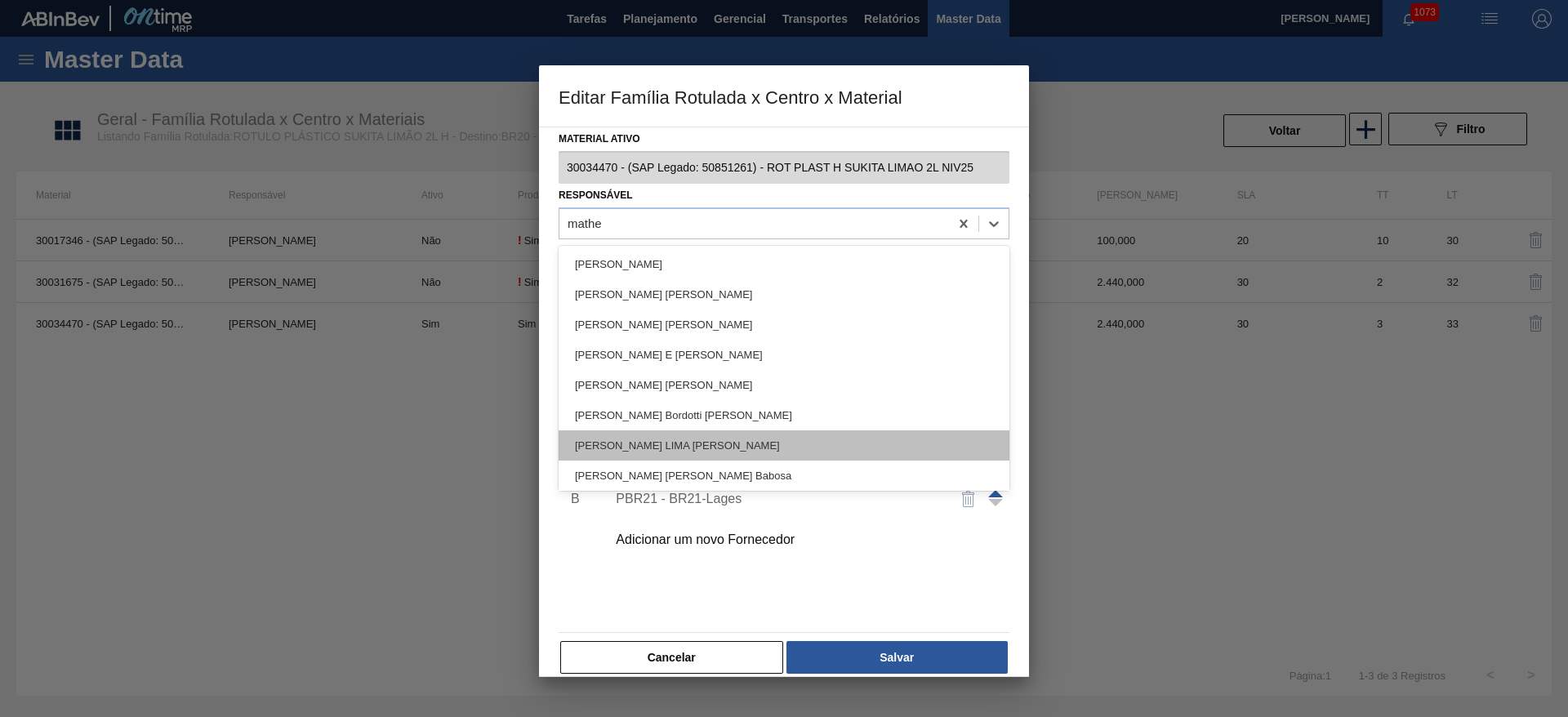
click at [617, 443] on div "[PERSON_NAME] LIMA [PERSON_NAME]" at bounding box center [784, 445] width 451 height 30
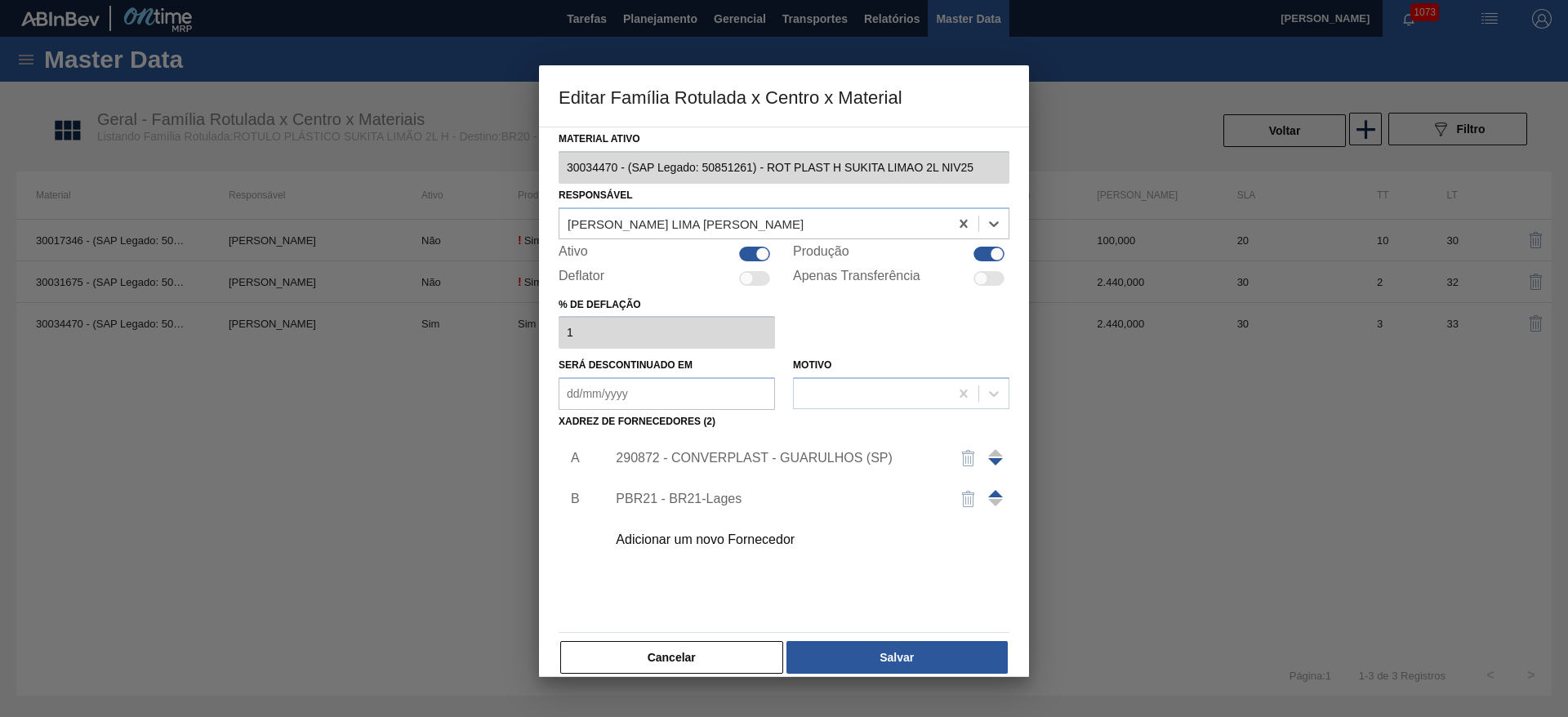
click at [971, 499] on img "button" at bounding box center [968, 499] width 19 height 19
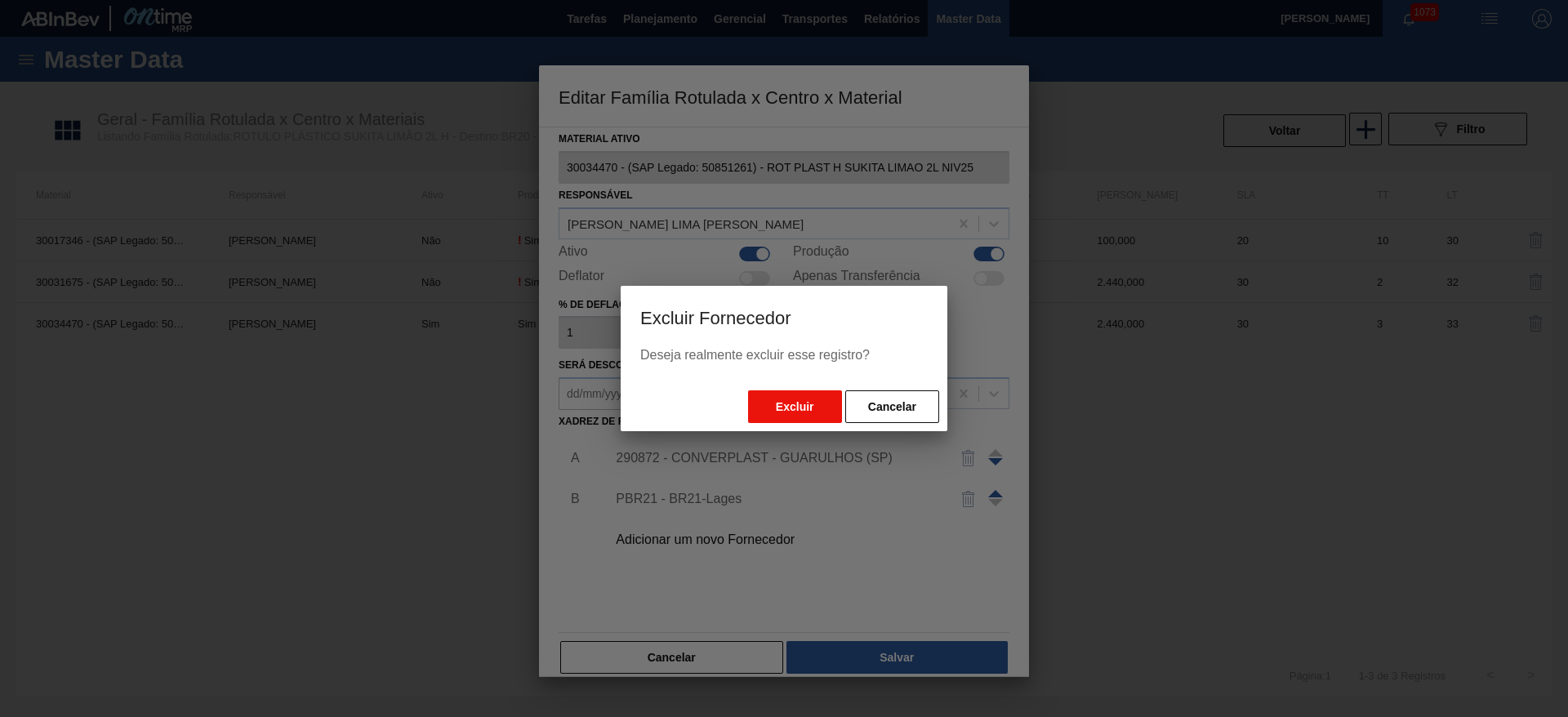
click at [800, 404] on button "Excluir" at bounding box center [795, 407] width 94 height 33
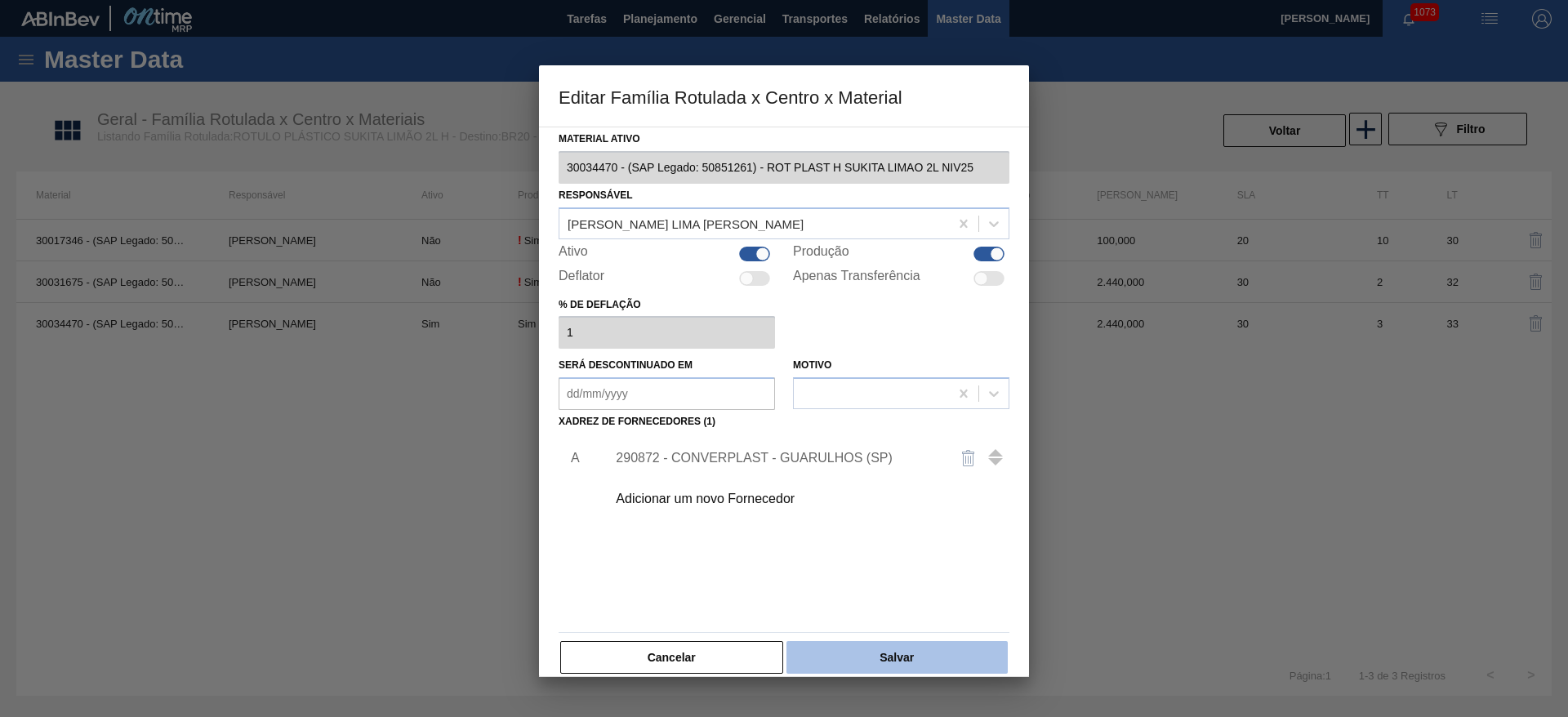
click at [904, 661] on button "Salvar" at bounding box center [897, 657] width 221 height 33
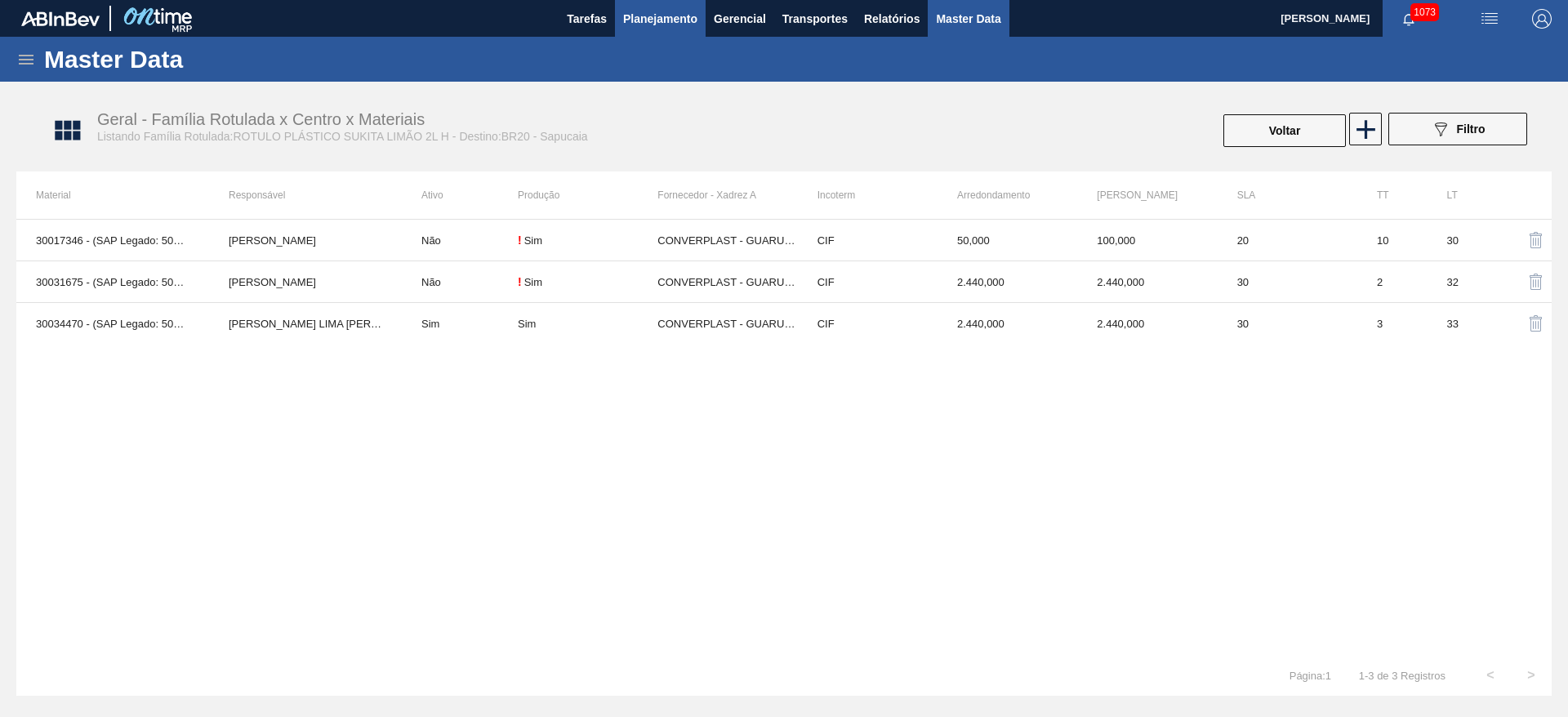
click at [645, 19] on span "Planejamento" at bounding box center [660, 19] width 74 height 19
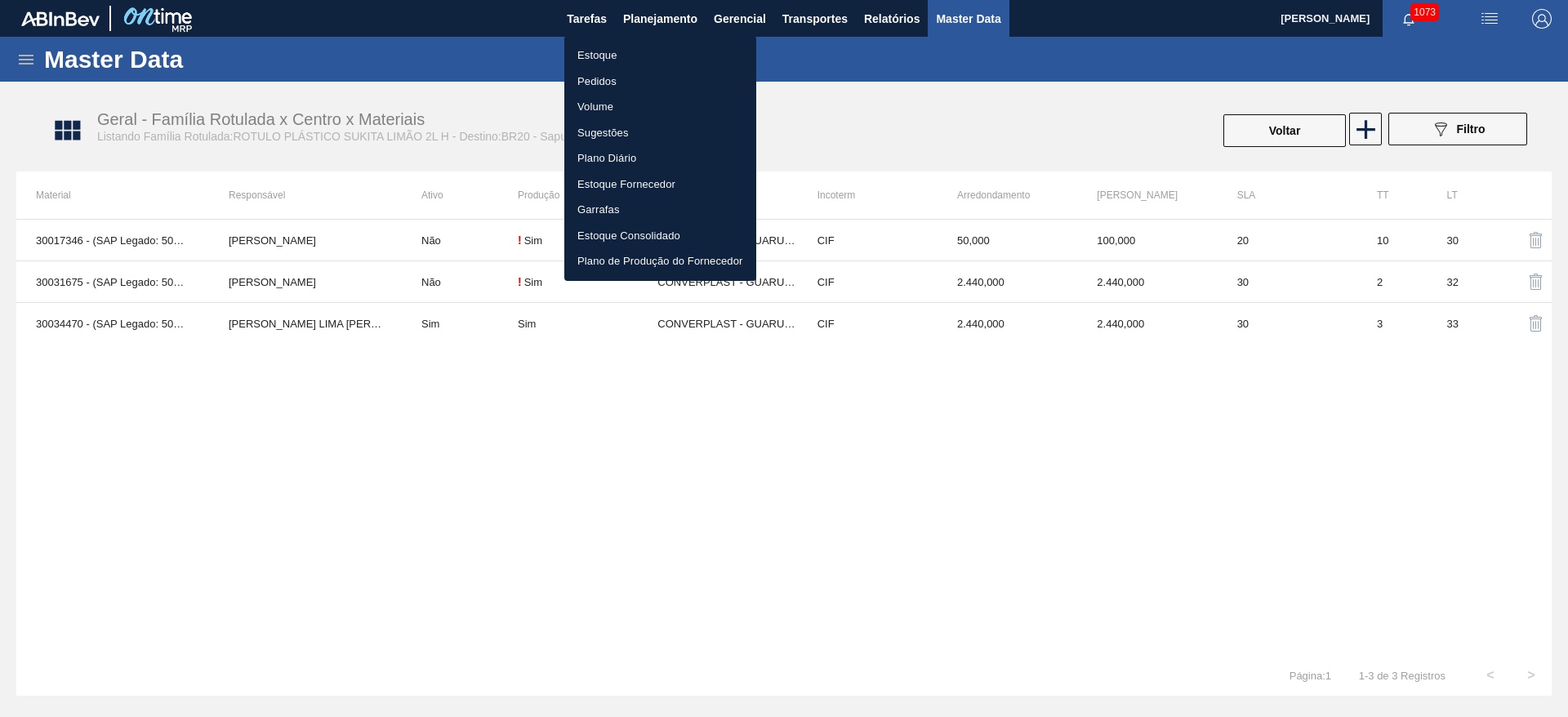
click at [585, 54] on li "Estoque" at bounding box center [660, 55] width 192 height 26
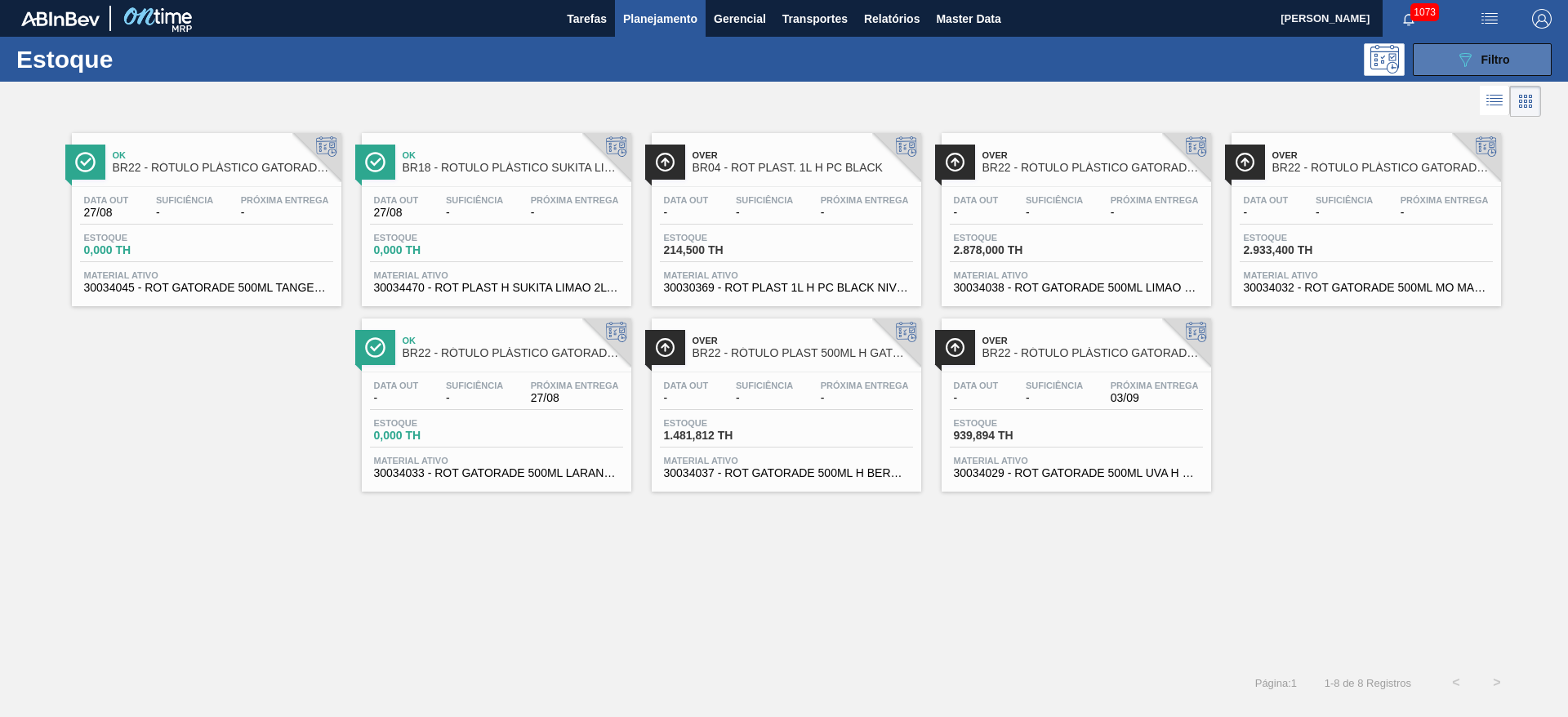
click at [1495, 57] on span "Filtro" at bounding box center [1496, 59] width 29 height 13
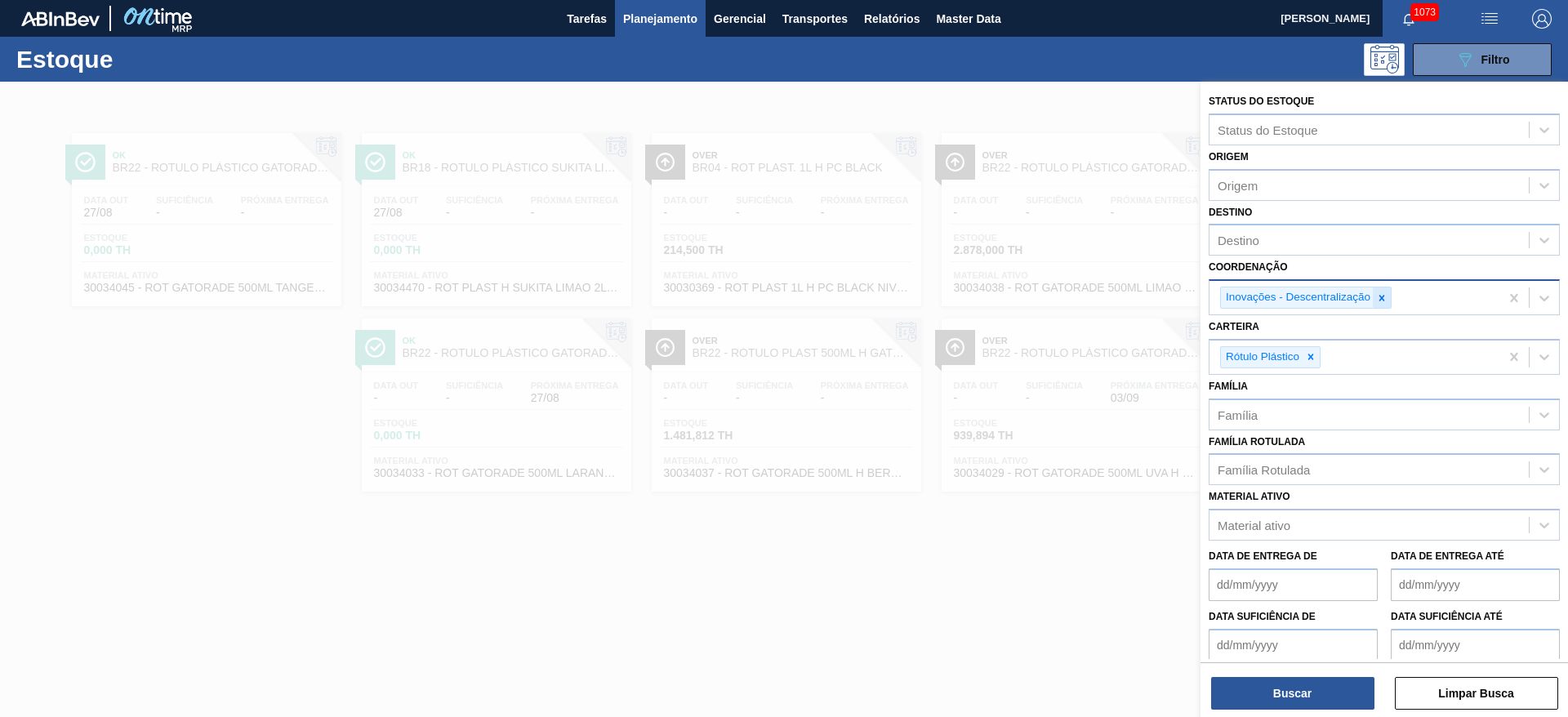
click at [1379, 294] on icon at bounding box center [1382, 299] width 12 height 12
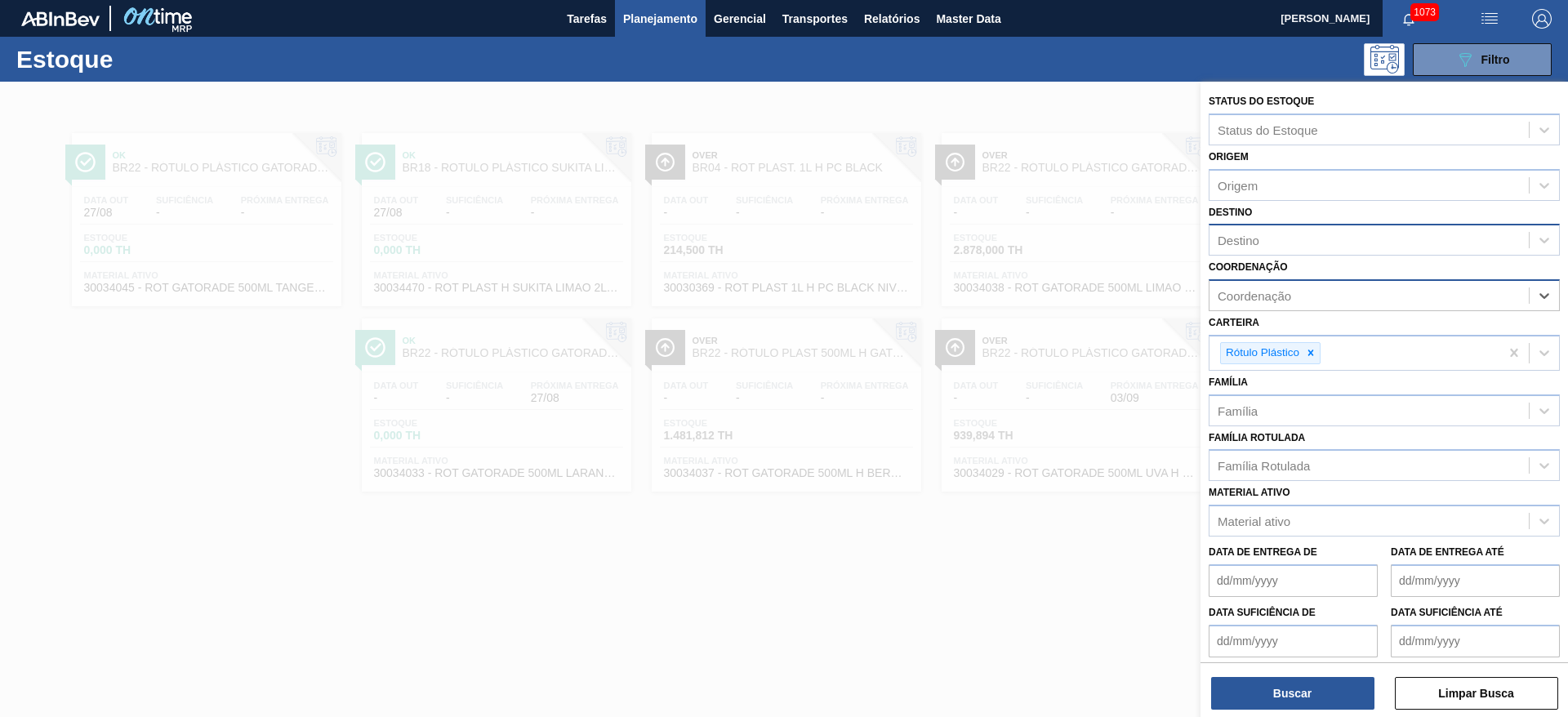
click at [1261, 229] on div "Destino" at bounding box center [1369, 240] width 320 height 24
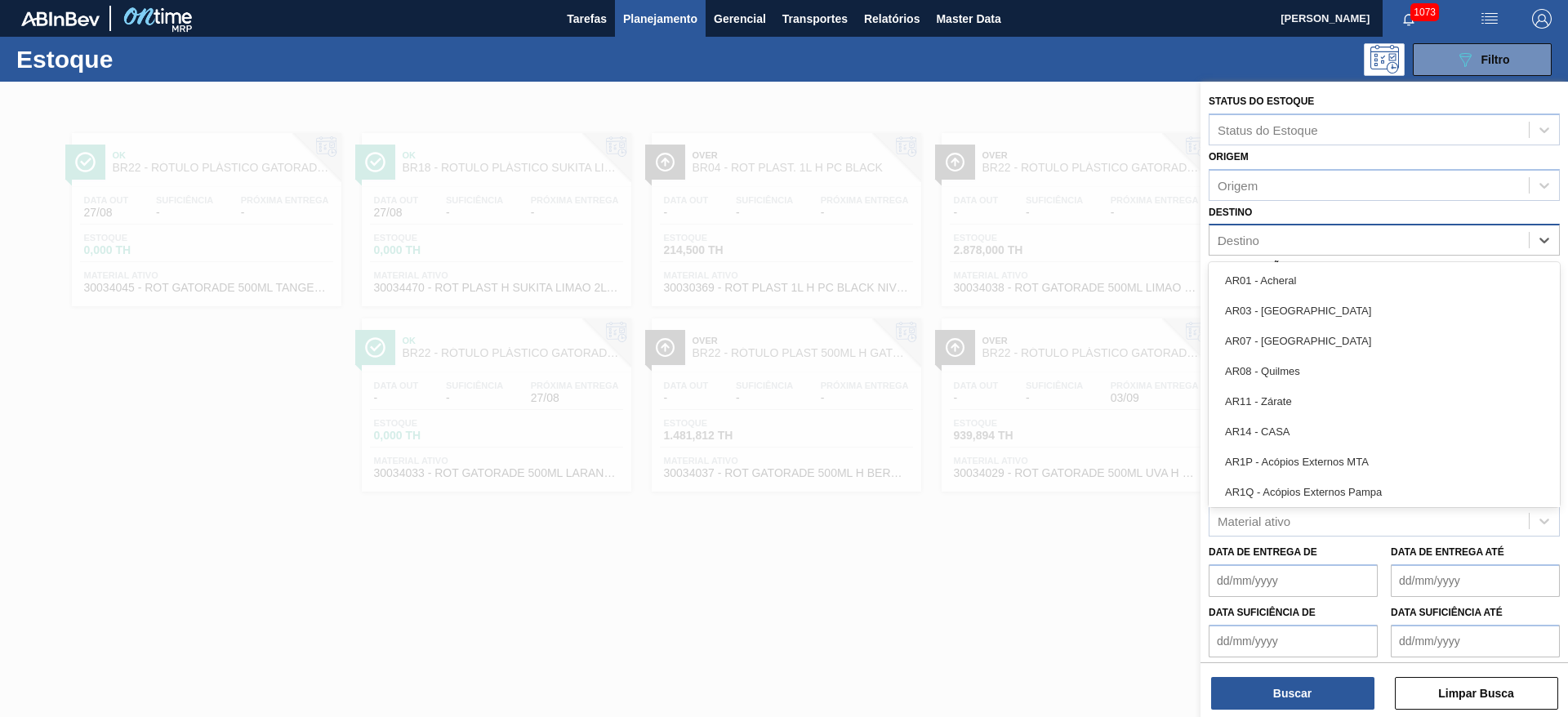
type input "20"
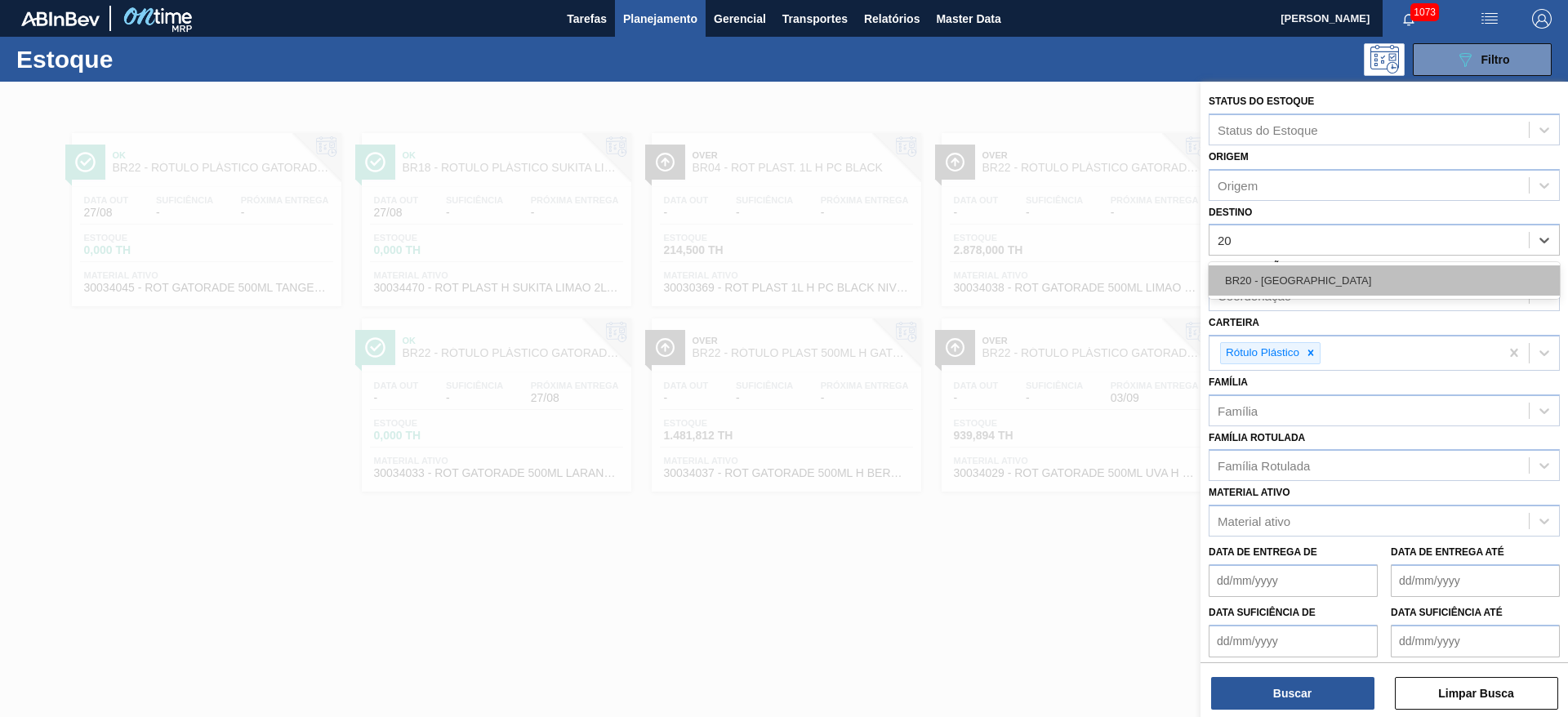
click at [1294, 283] on div "BR20 - [GEOGRAPHIC_DATA]" at bounding box center [1384, 281] width 351 height 30
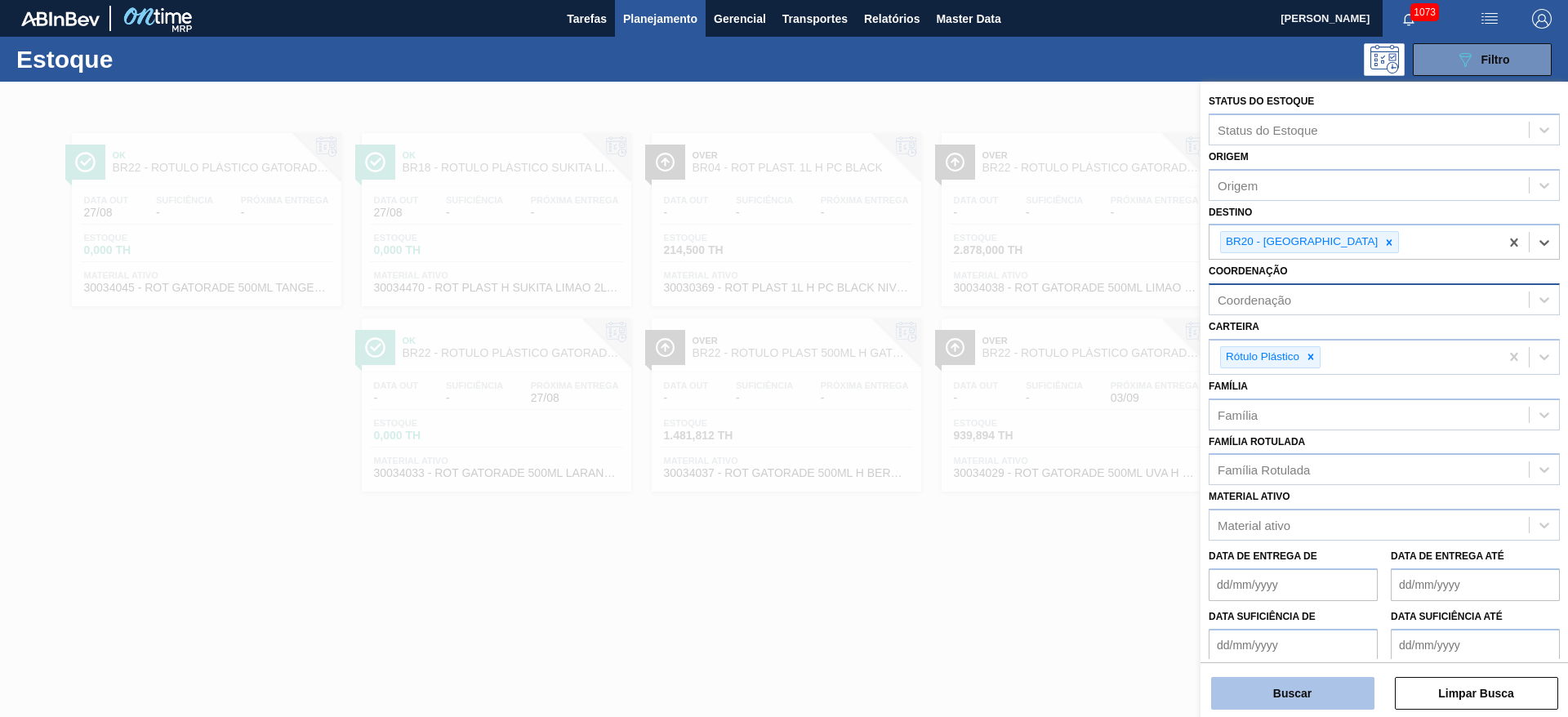
click at [1325, 698] on button "Buscar" at bounding box center [1293, 693] width 164 height 33
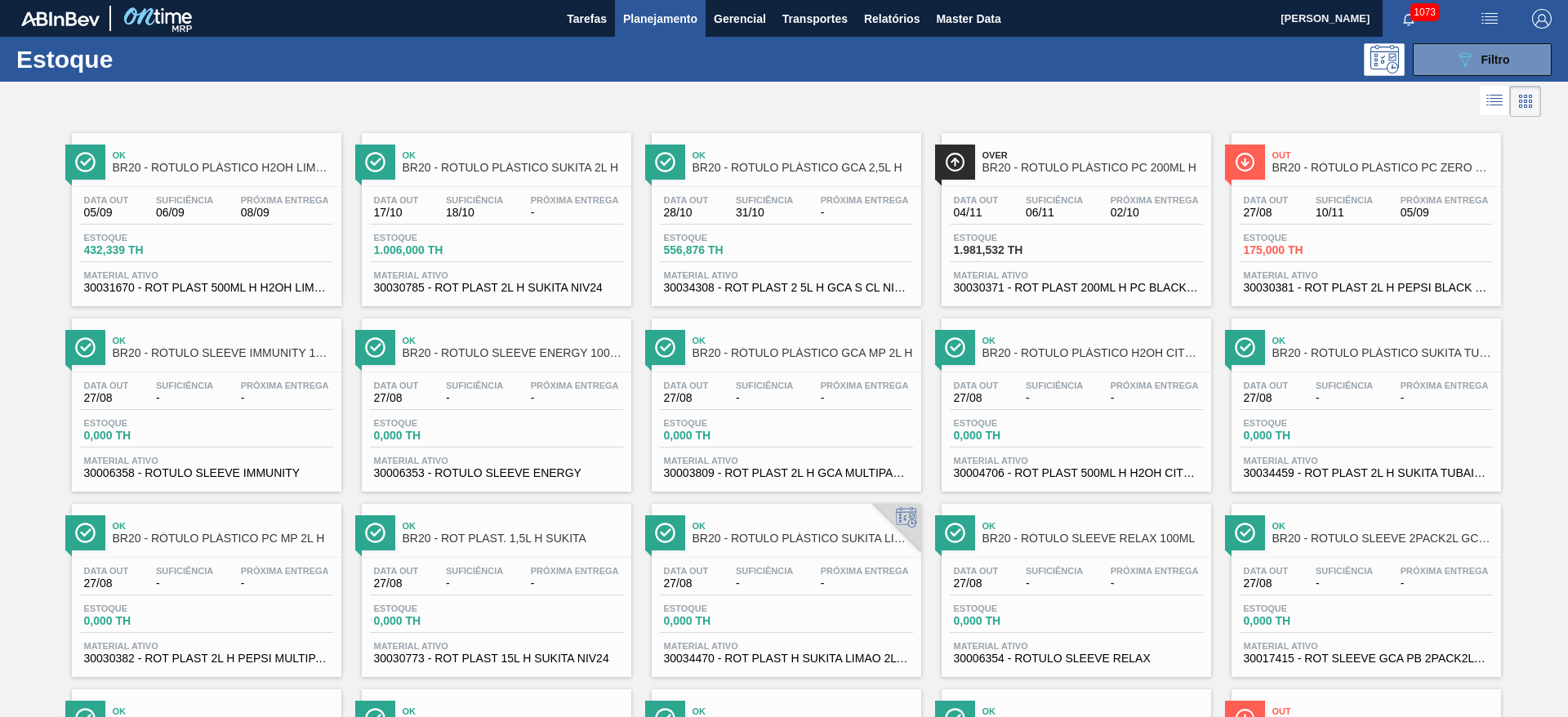
click at [1491, 55] on span "Filtro" at bounding box center [1496, 59] width 29 height 13
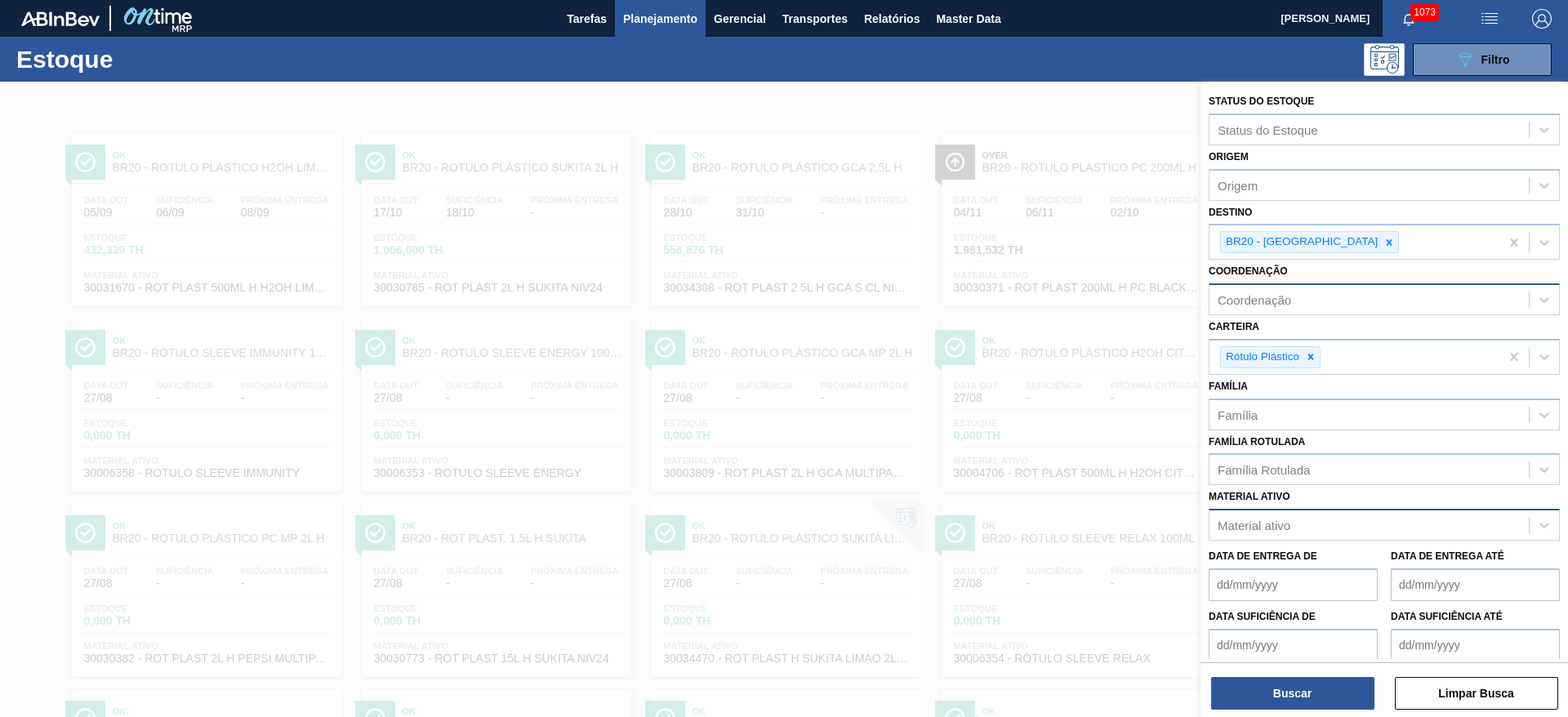
click at [1275, 522] on div "Material ativo" at bounding box center [1254, 526] width 73 height 13
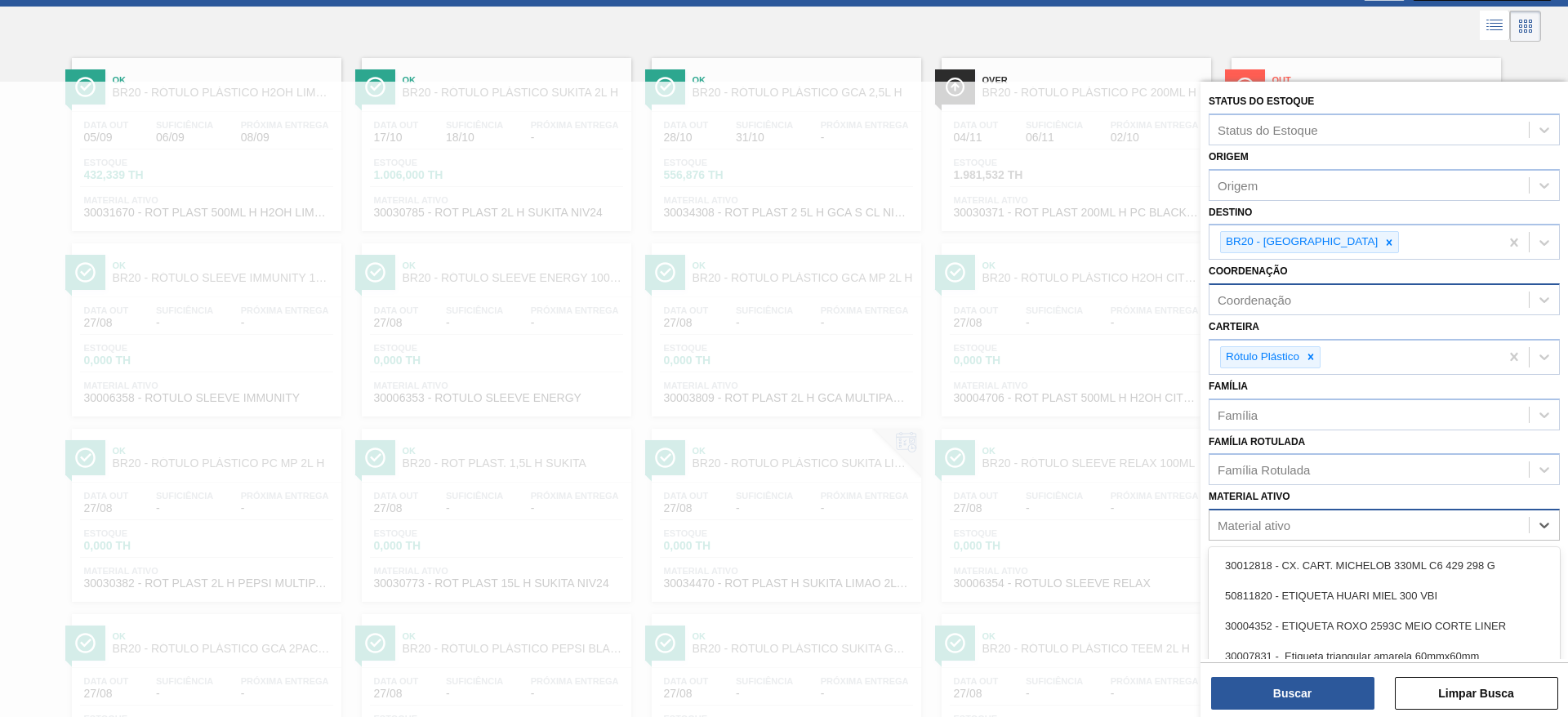
scroll to position [82, 0]
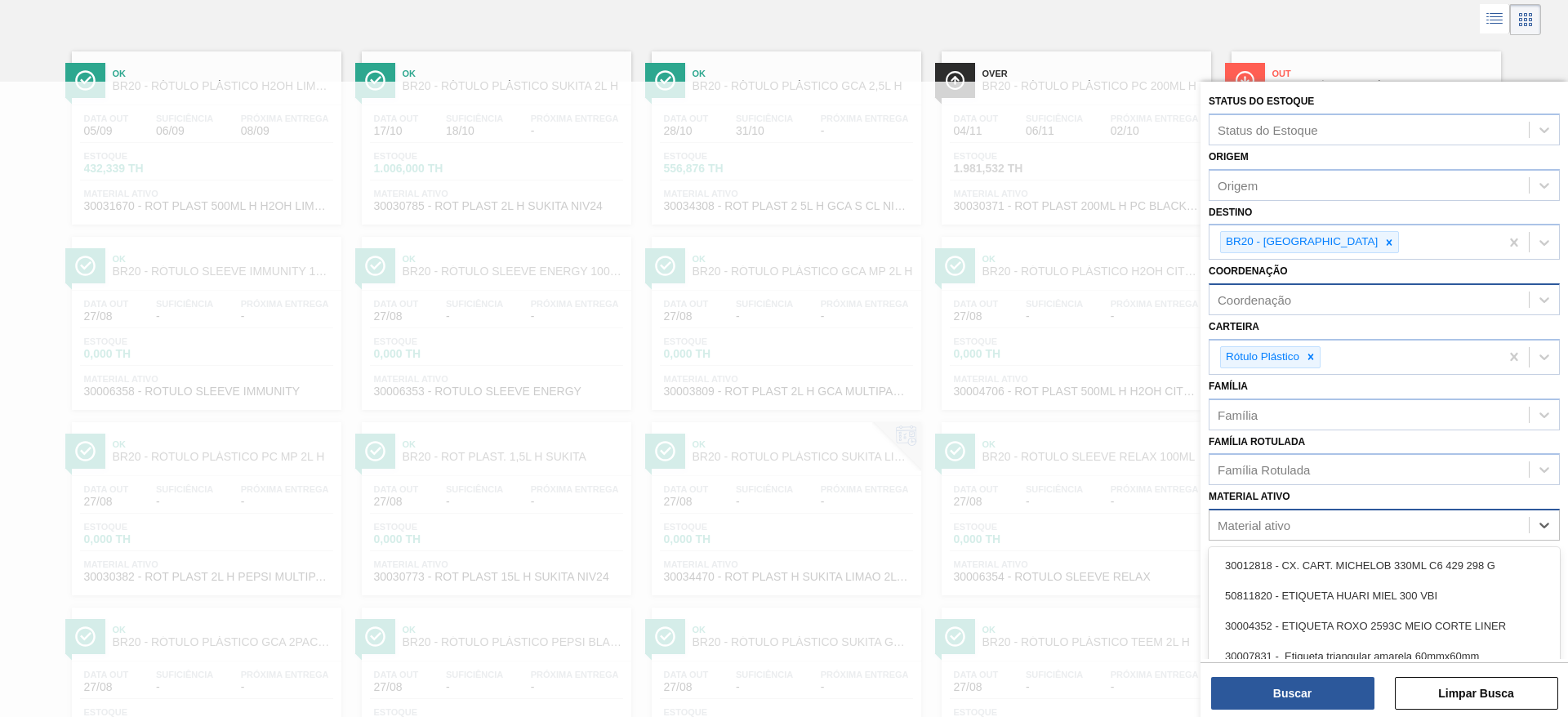
paste ativo "30017346"
type ativo "30017346"
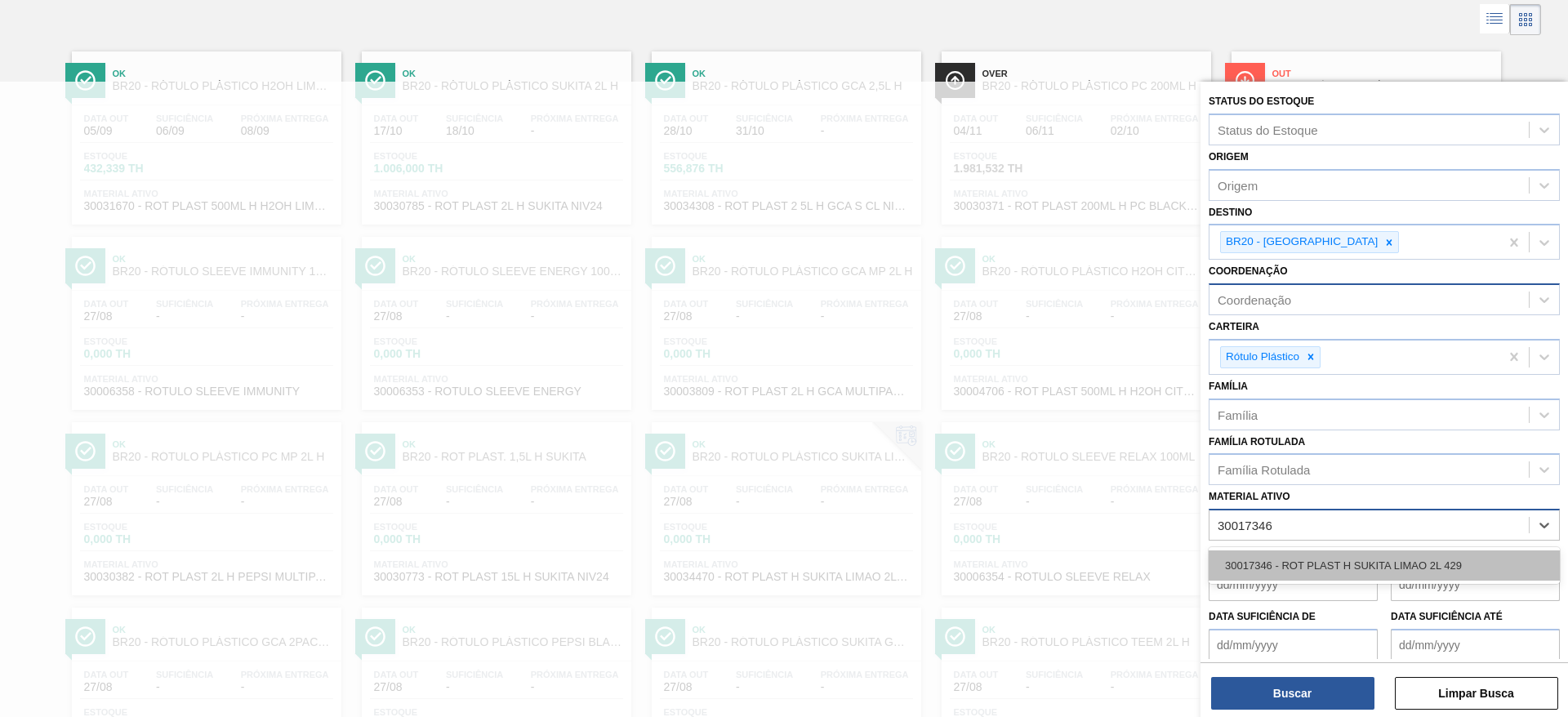
click at [1301, 557] on div "30017346 - ROT PLAST H SUKITA LIMAO 2L 429" at bounding box center [1384, 566] width 351 height 30
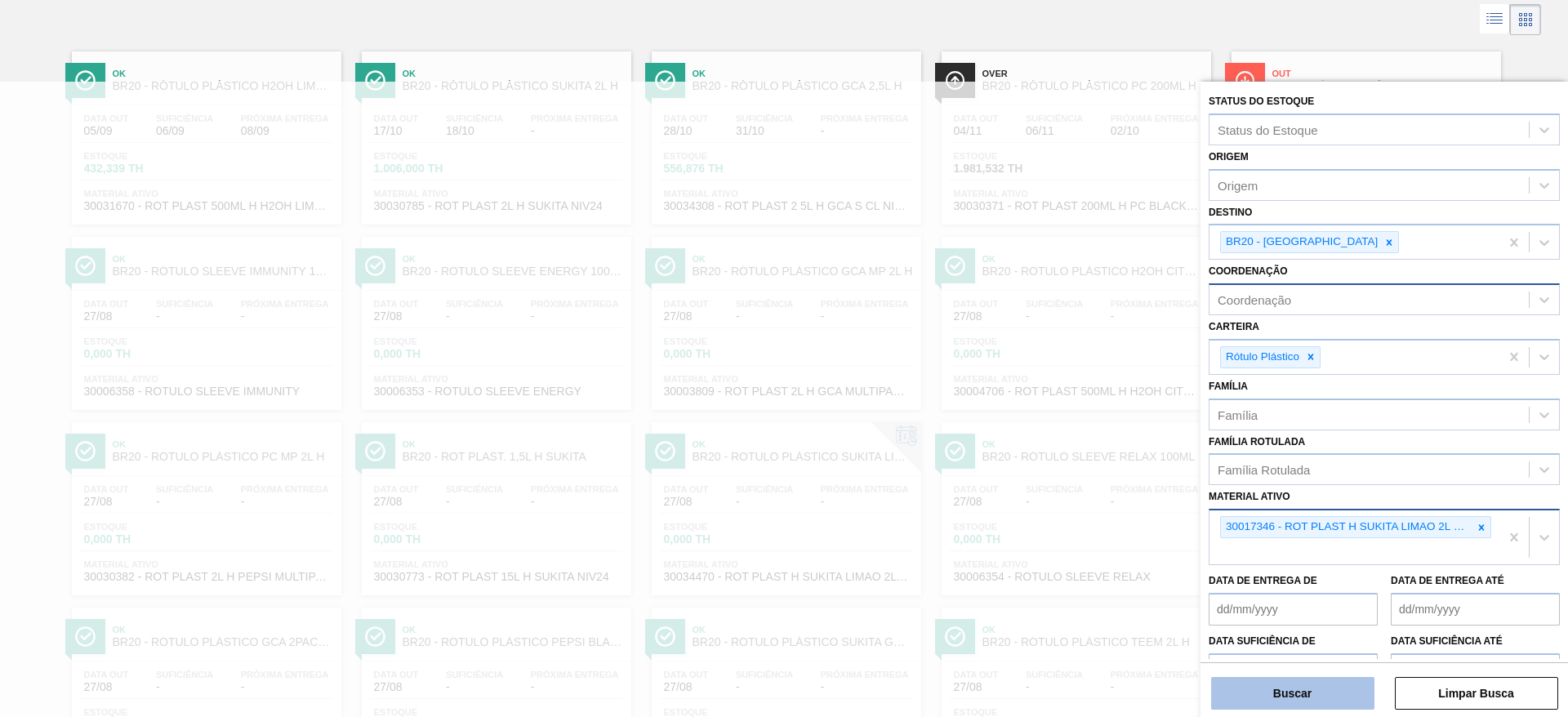
click at [1289, 697] on button "Buscar" at bounding box center [1293, 693] width 164 height 33
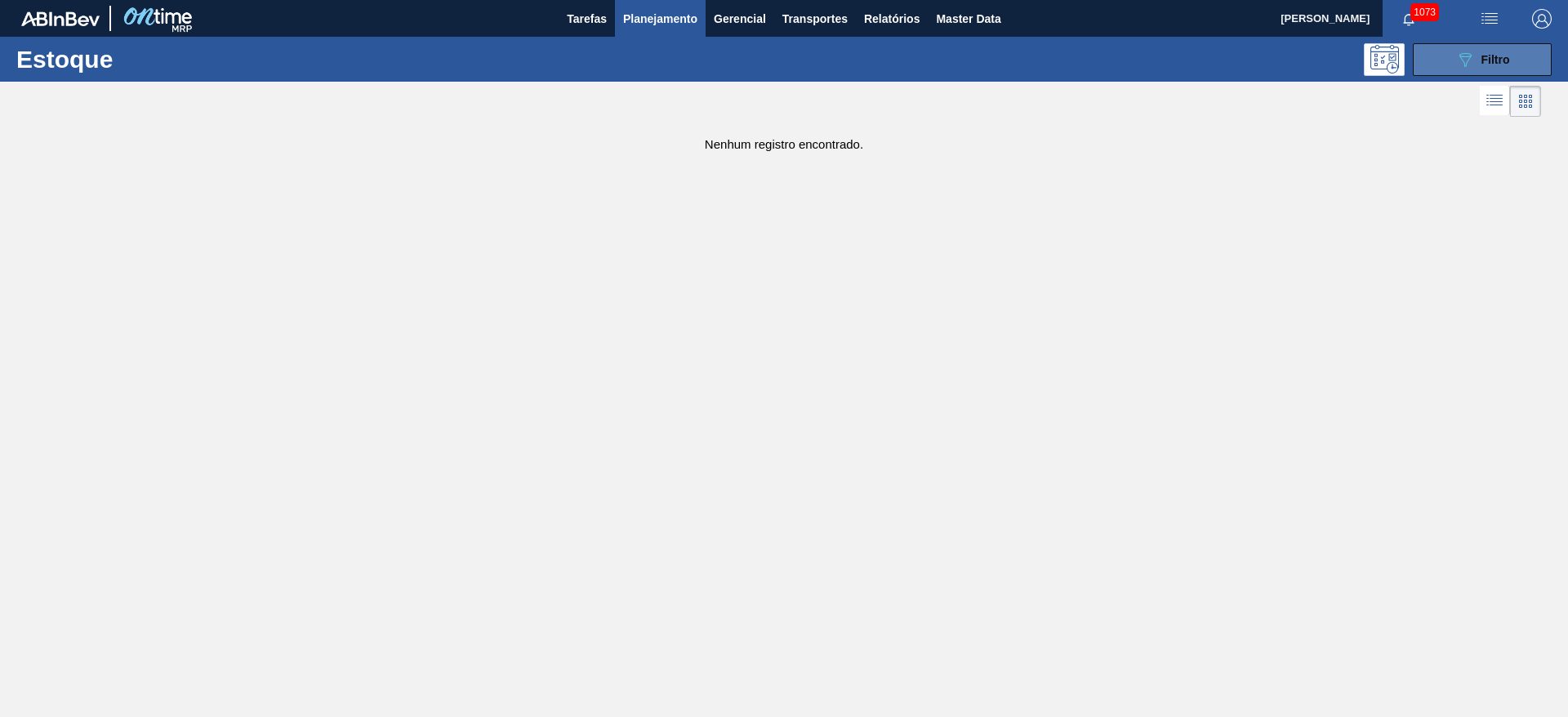
click at [1441, 65] on button "089F7B8B-B2A5-4AFE-B5C0-19BA573D28AC Filtro" at bounding box center [1482, 59] width 139 height 33
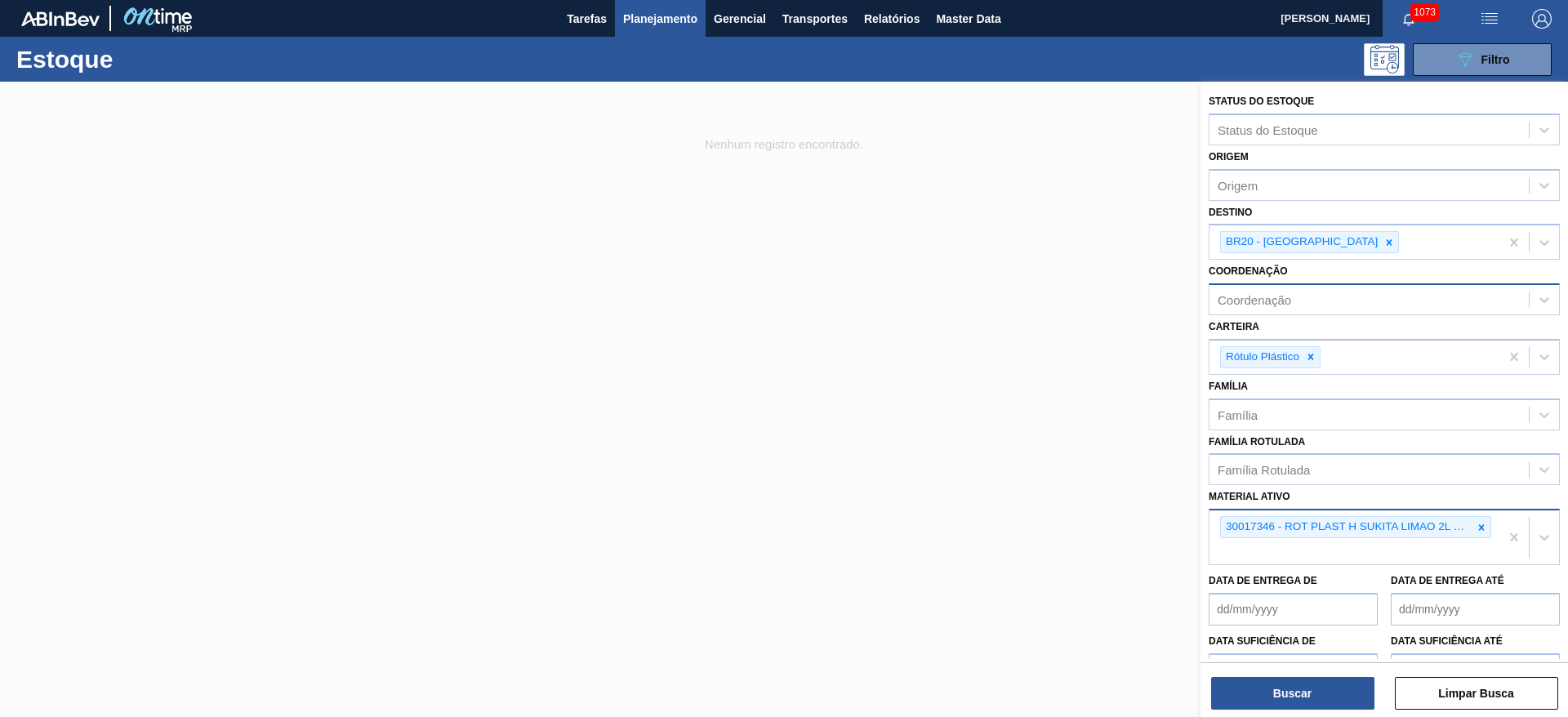
click at [1483, 527] on icon at bounding box center [1482, 528] width 12 height 12
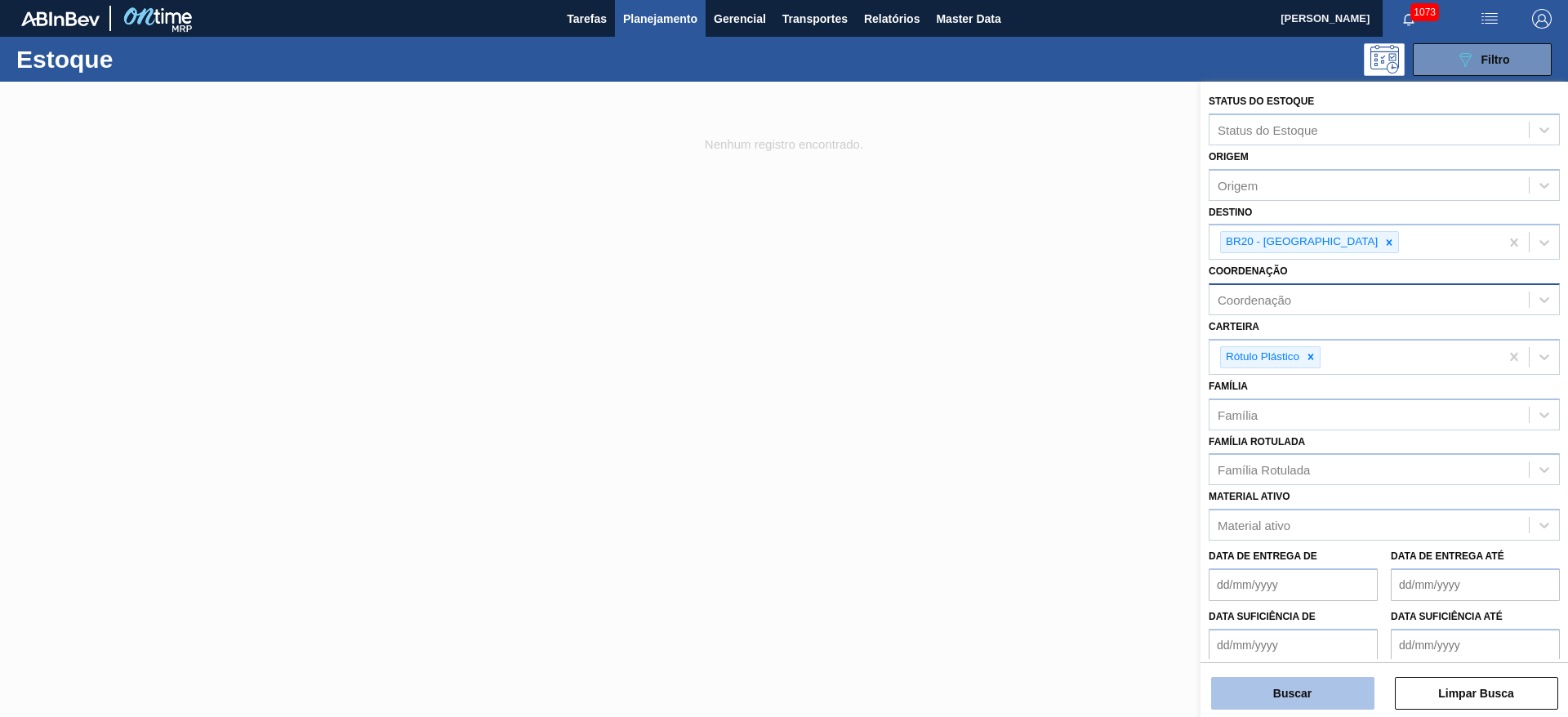
click at [1314, 692] on button "Buscar" at bounding box center [1293, 693] width 164 height 33
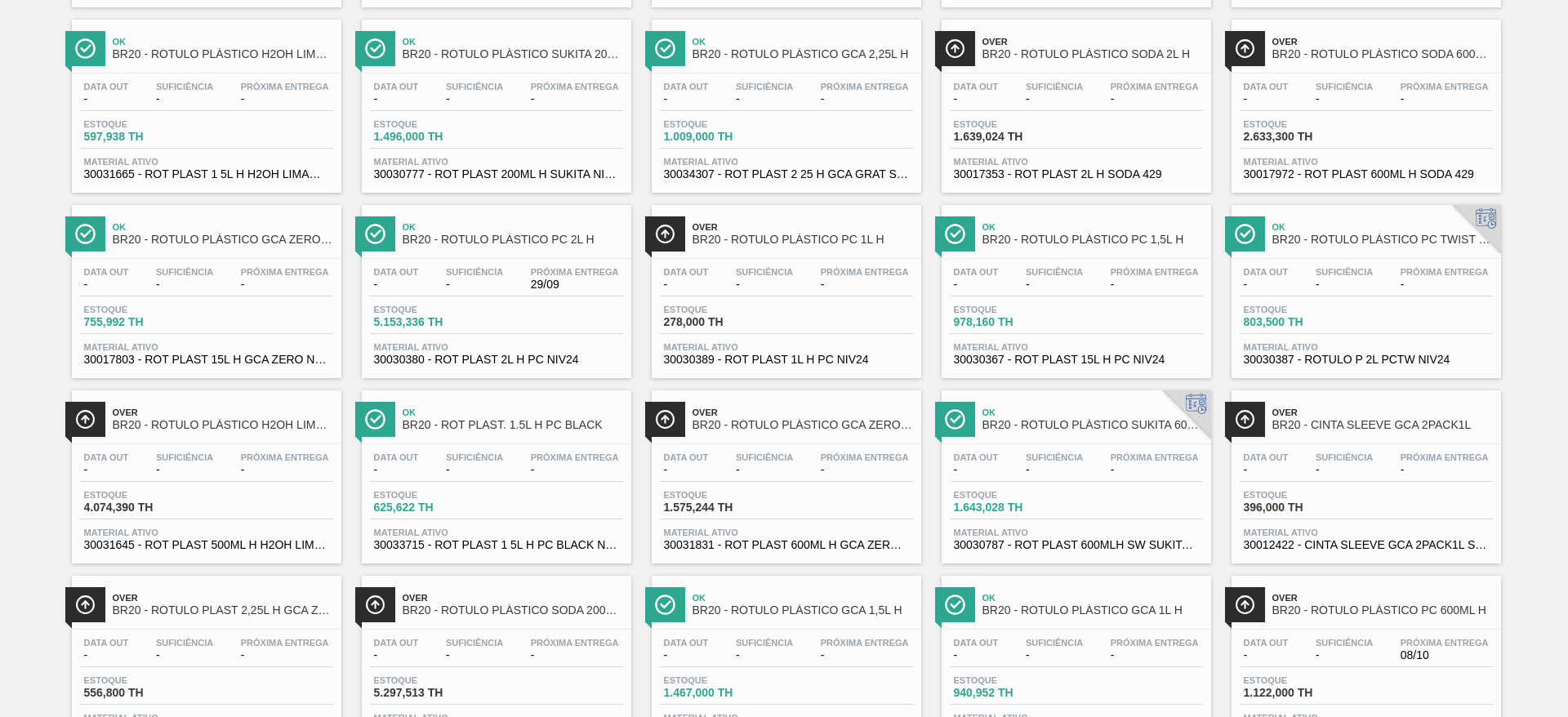
scroll to position [1298, 0]
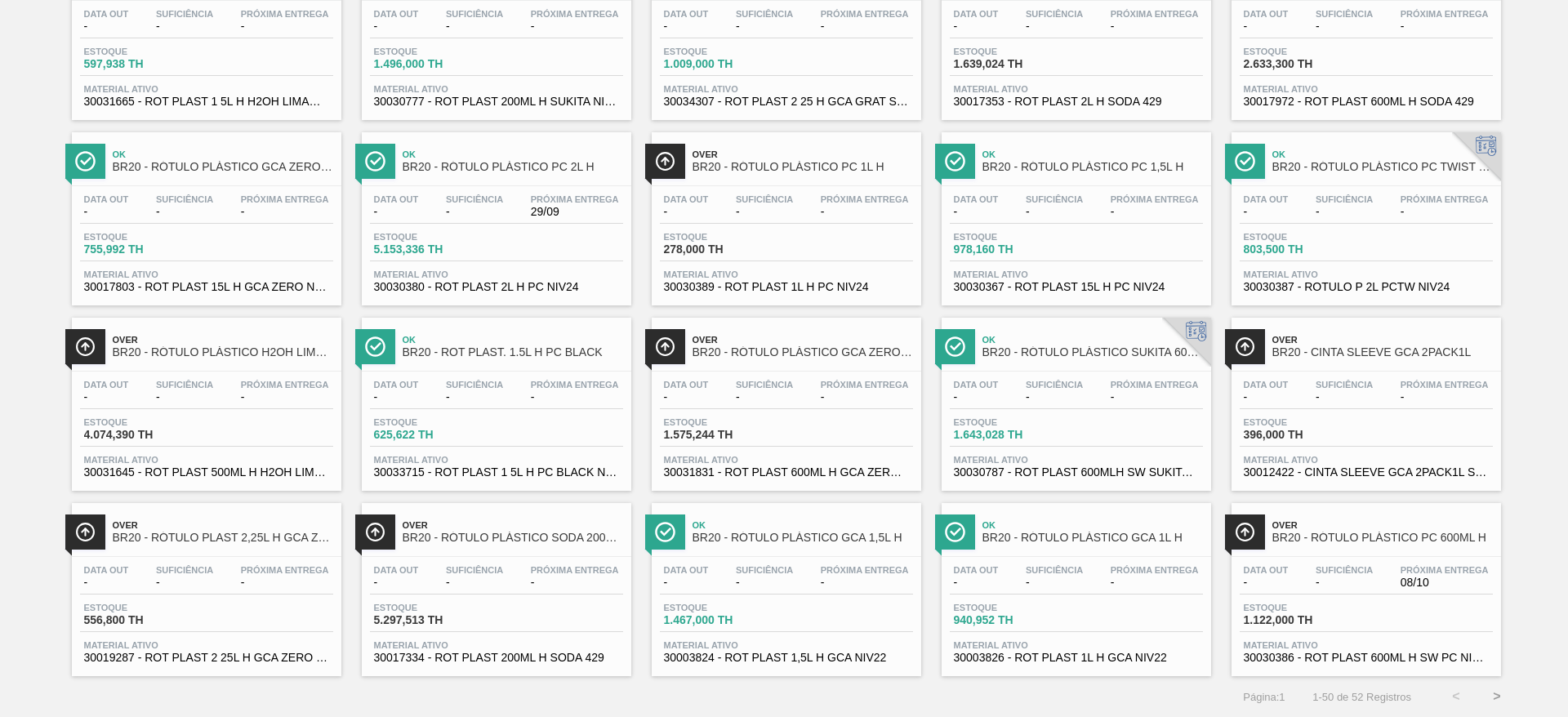
click at [1494, 695] on button ">" at bounding box center [1497, 697] width 40 height 40
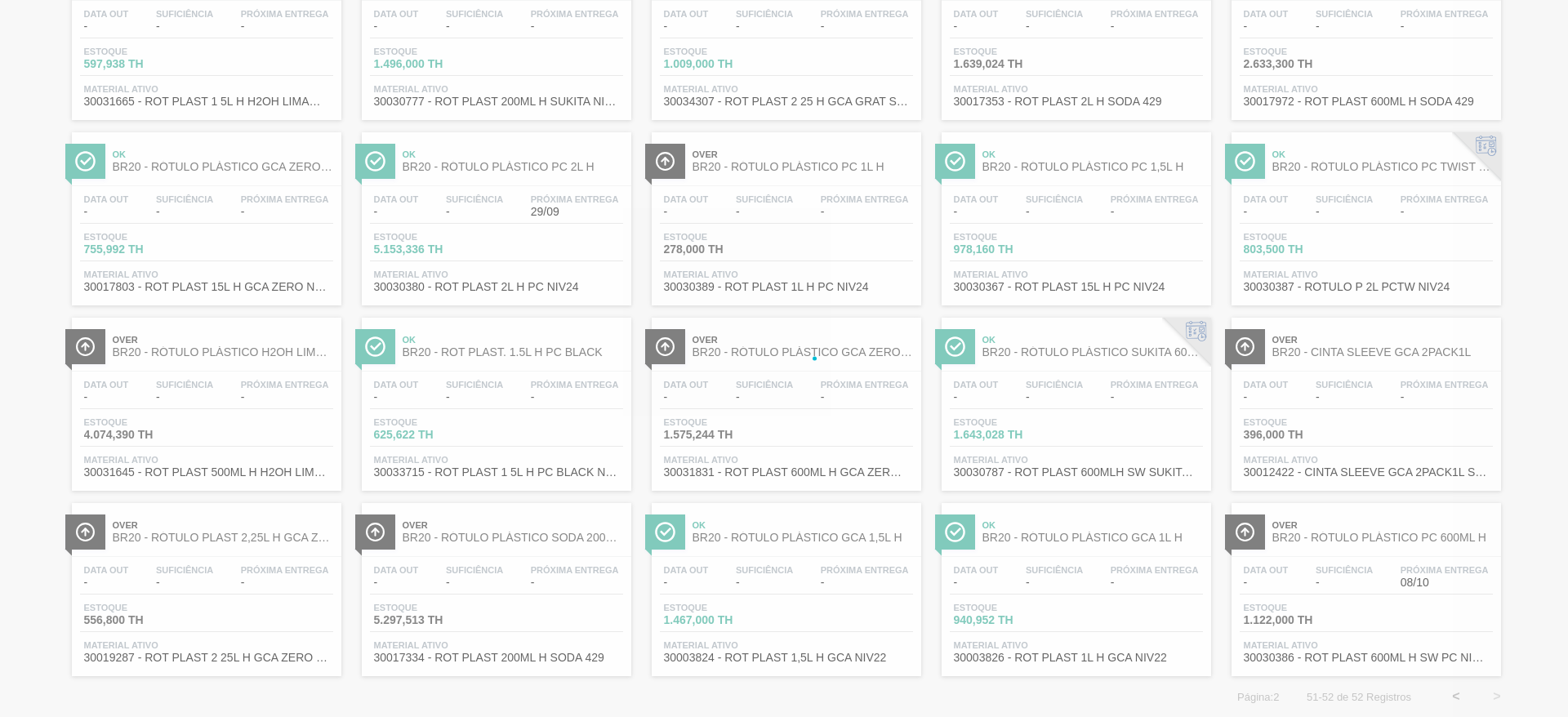
scroll to position [0, 0]
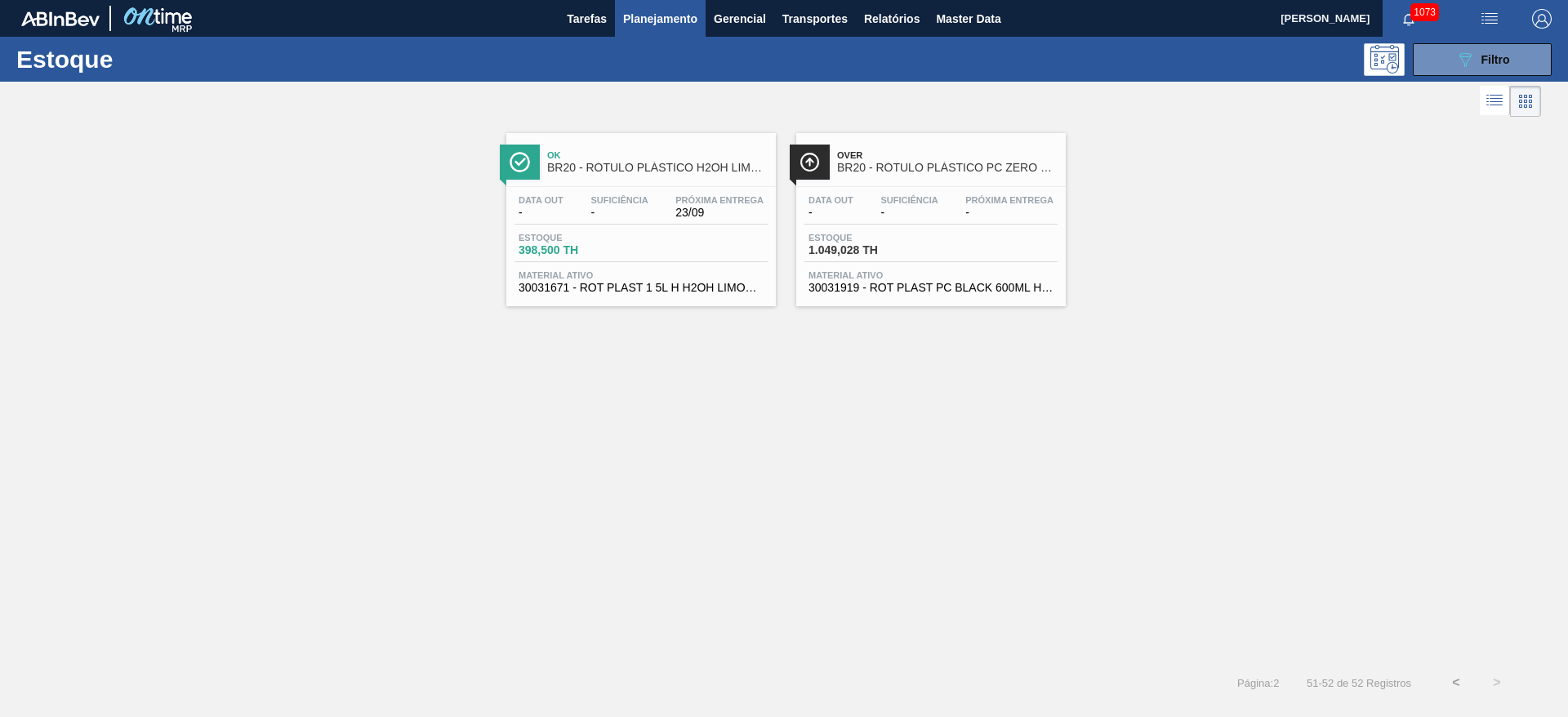
click at [1457, 683] on button "<" at bounding box center [1456, 682] width 40 height 40
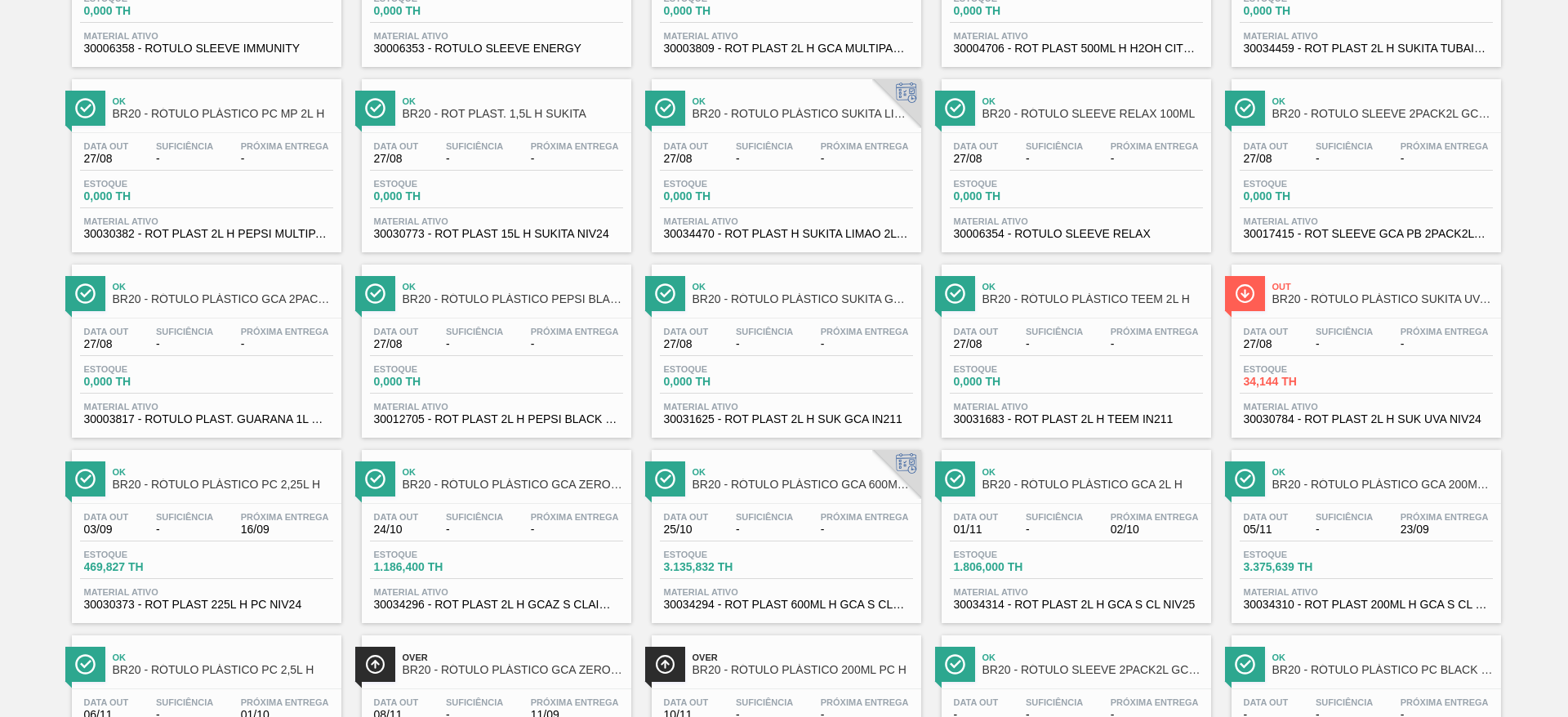
scroll to position [318, 0]
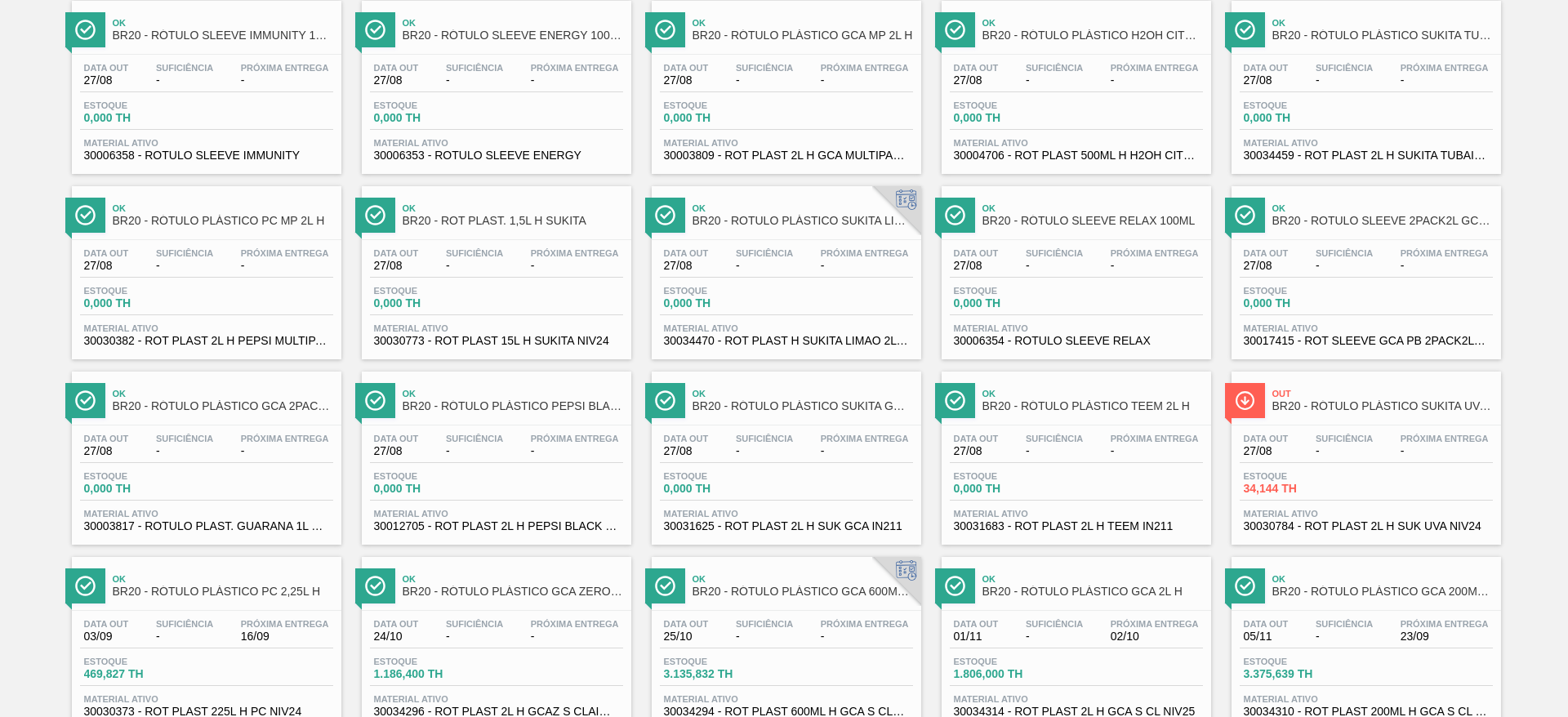
click at [799, 262] on div "Data out 27/08 Suficiência - Próxima Entrega -" at bounding box center [786, 262] width 253 height 30
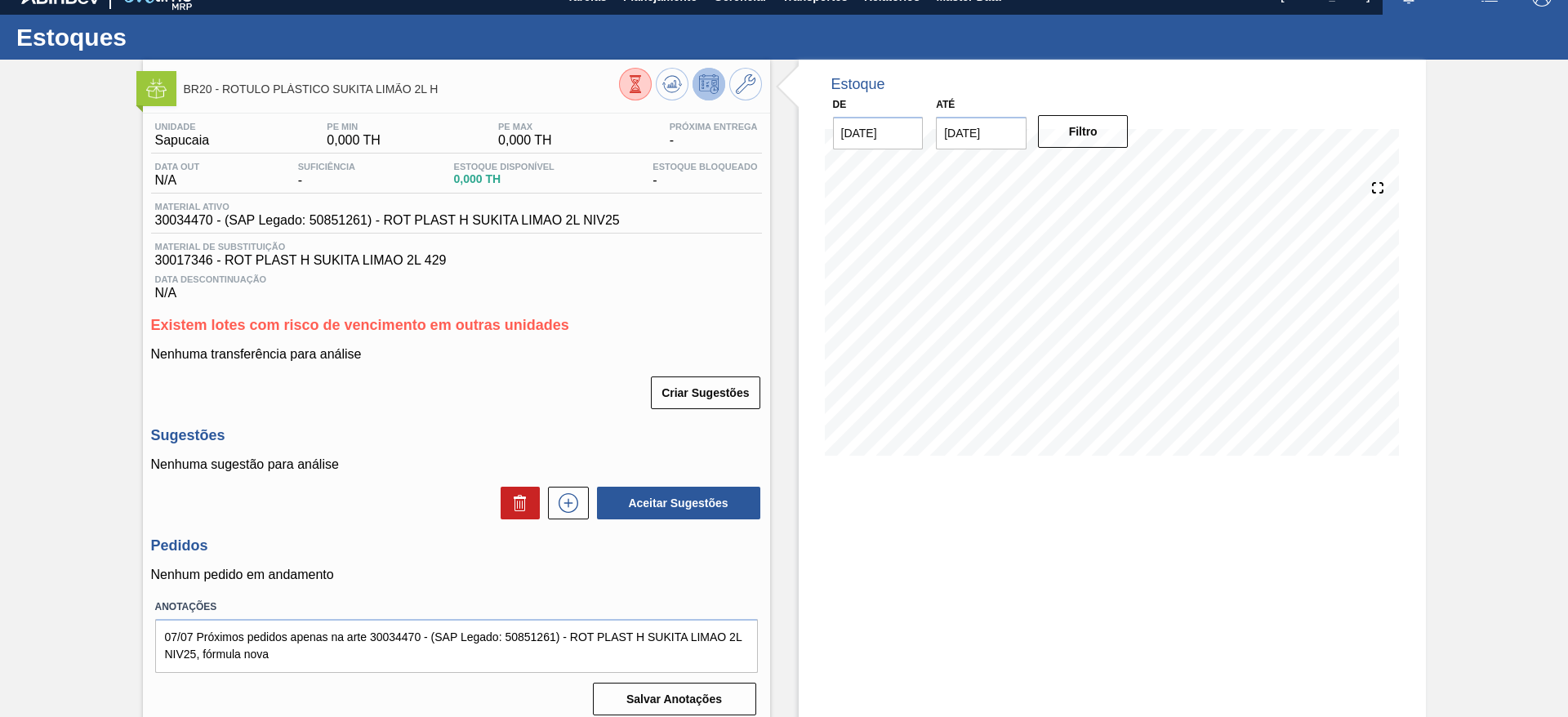
scroll to position [35, 0]
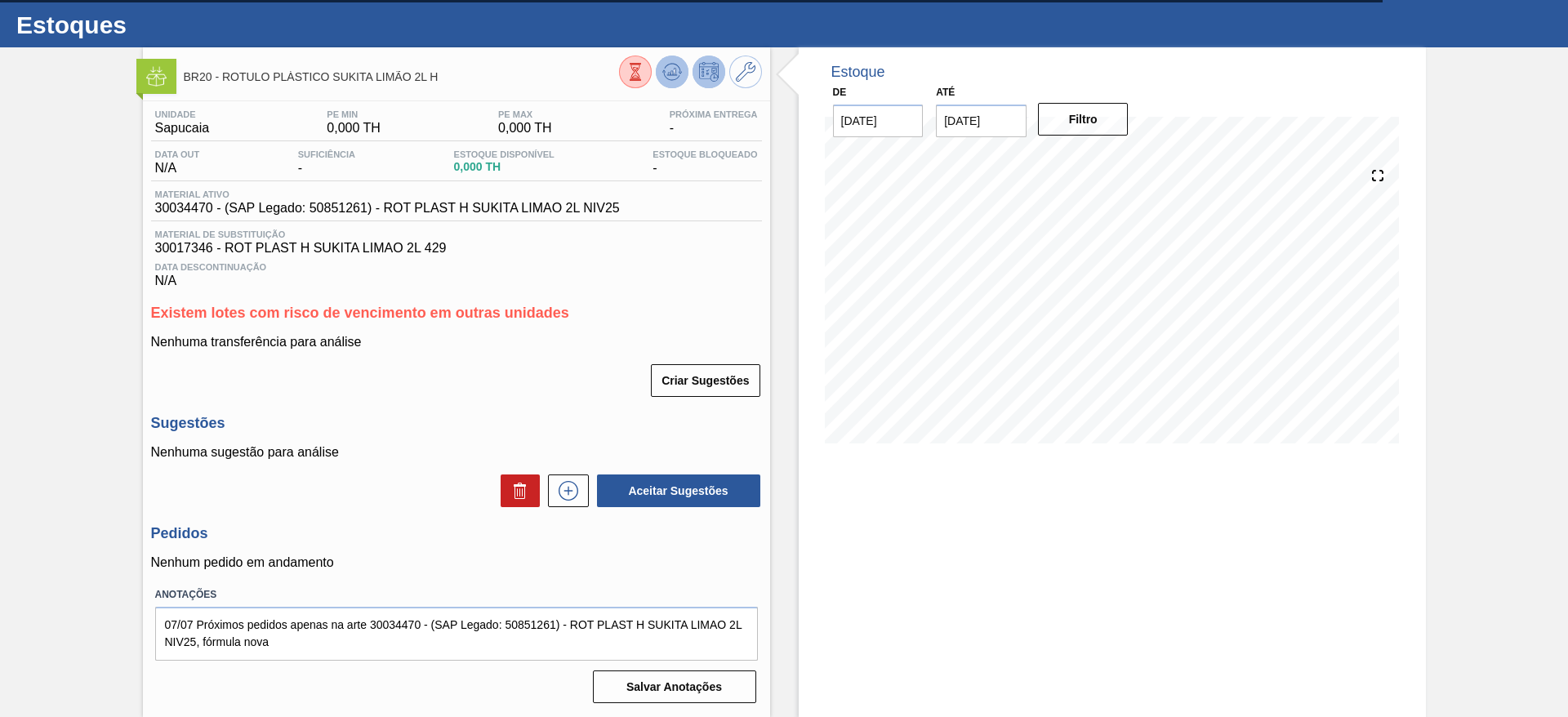
click at [666, 74] on g at bounding box center [671, 73] width 19 height 17
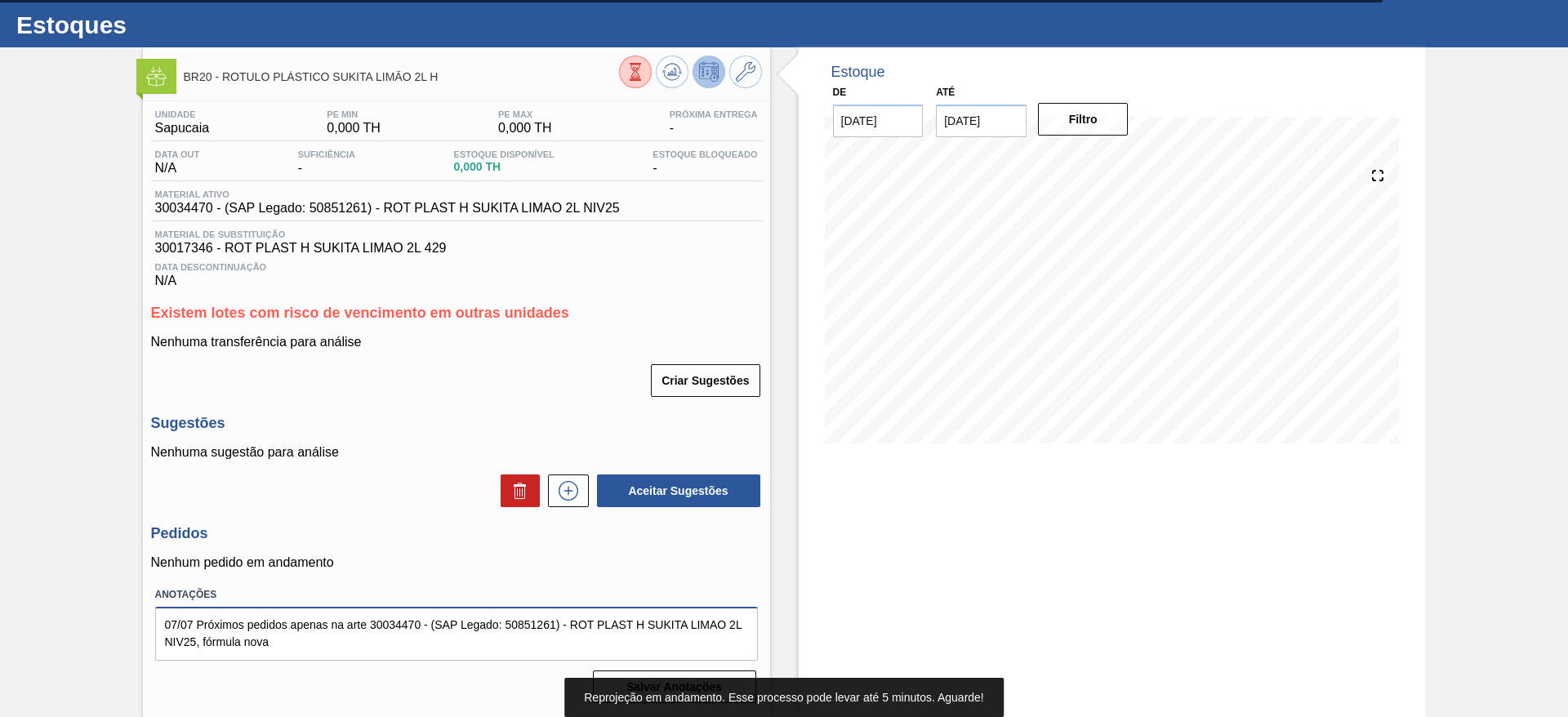
click at [398, 627] on textarea "07/07 Próximos pedidos apenas na arte 30034470 - (SAP Legado: 50851261) - ROT P…" at bounding box center [456, 633] width 603 height 54
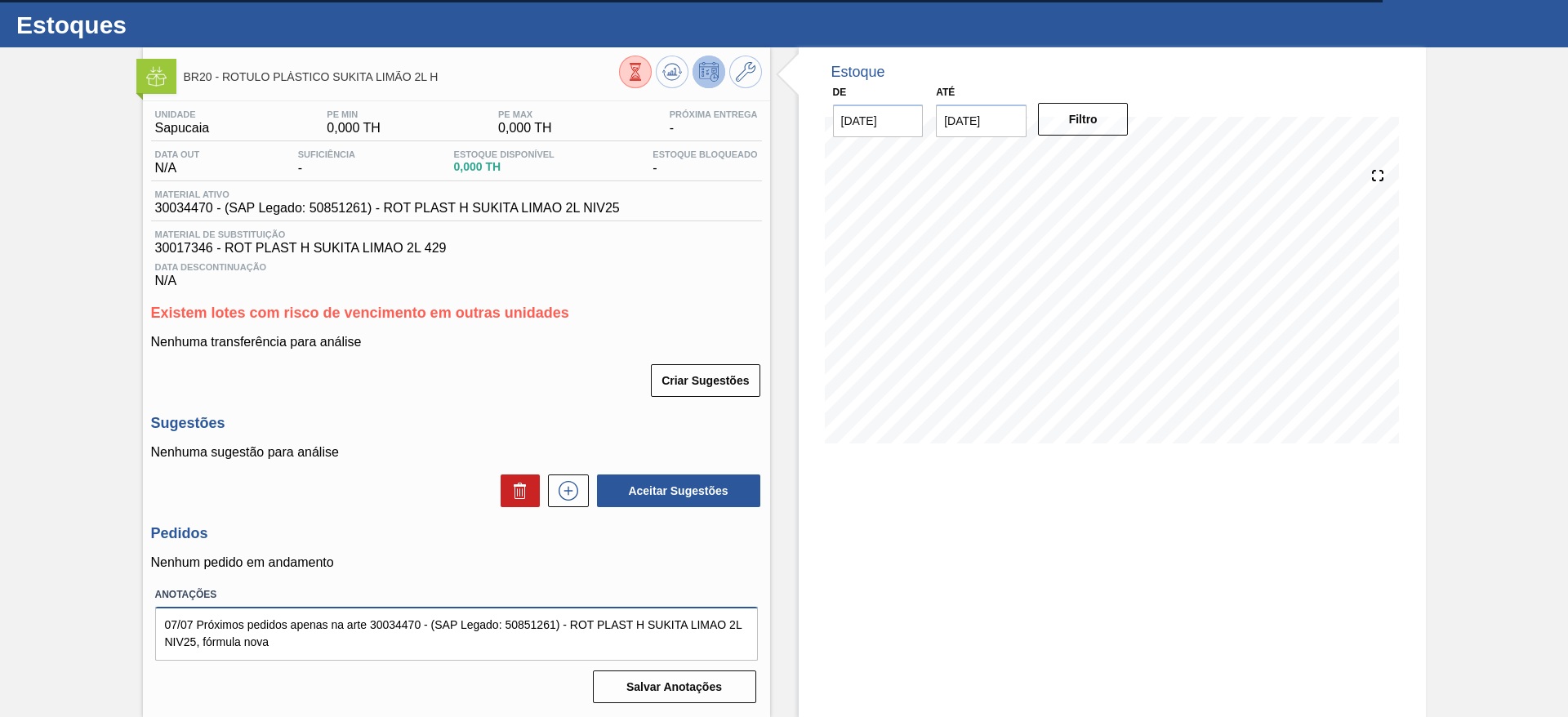
click at [398, 627] on textarea "07/07 Próximos pedidos apenas na arte 30034470 - (SAP Legado: 50851261) - ROT P…" at bounding box center [456, 633] width 603 height 54
click at [185, 241] on span "30017346 - ROT PLAST H SUKITA LIMAO 2L 429" at bounding box center [456, 248] width 603 height 14
copy span "30017346"
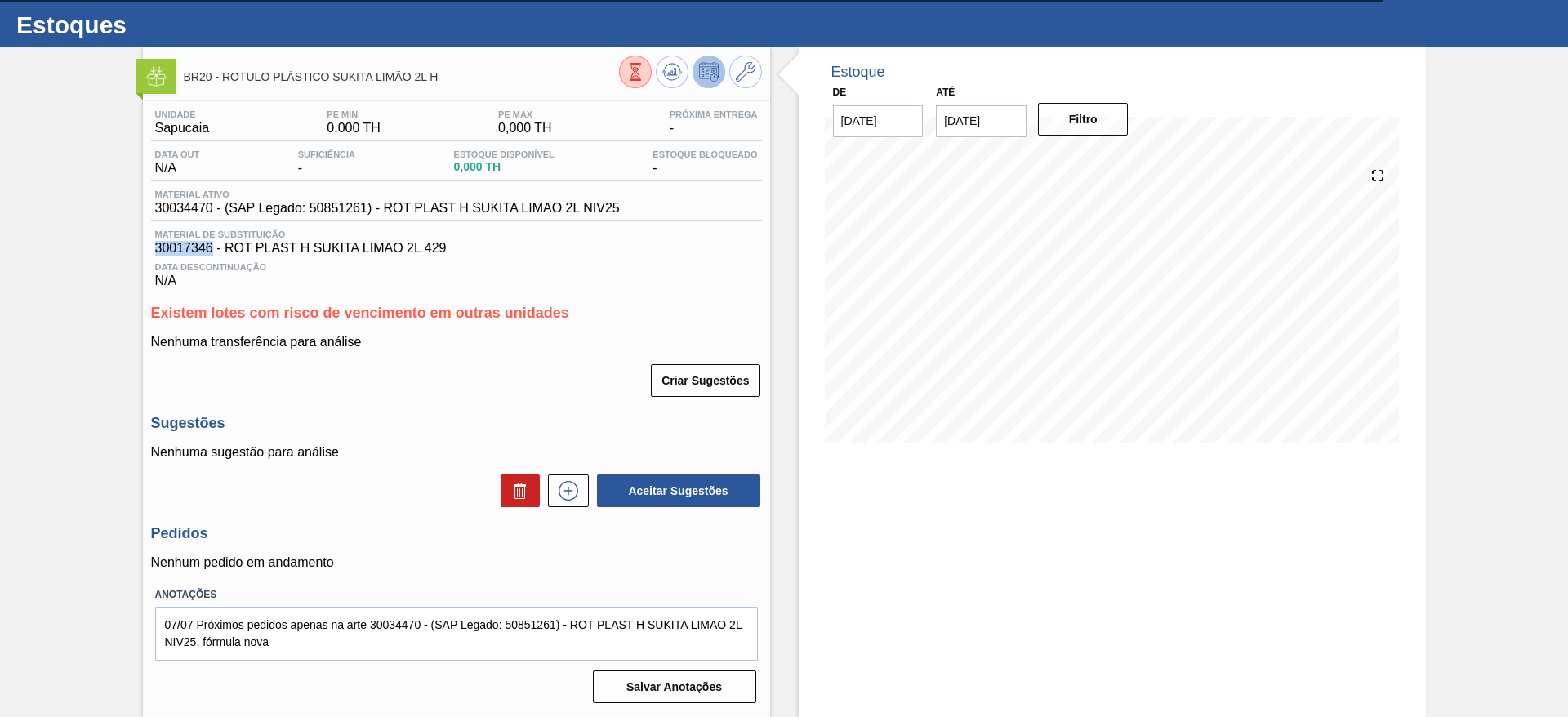
copy span "30017346"
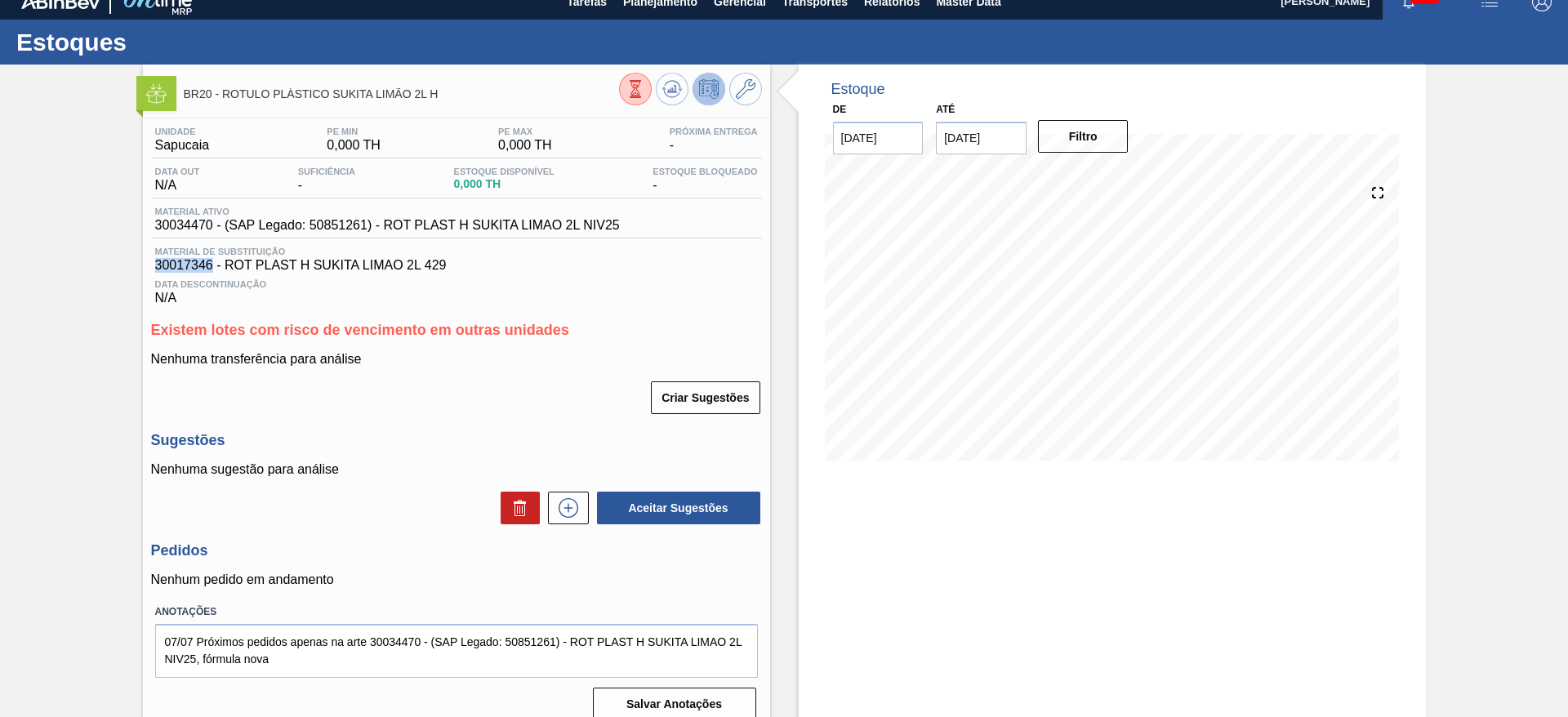
scroll to position [0, 0]
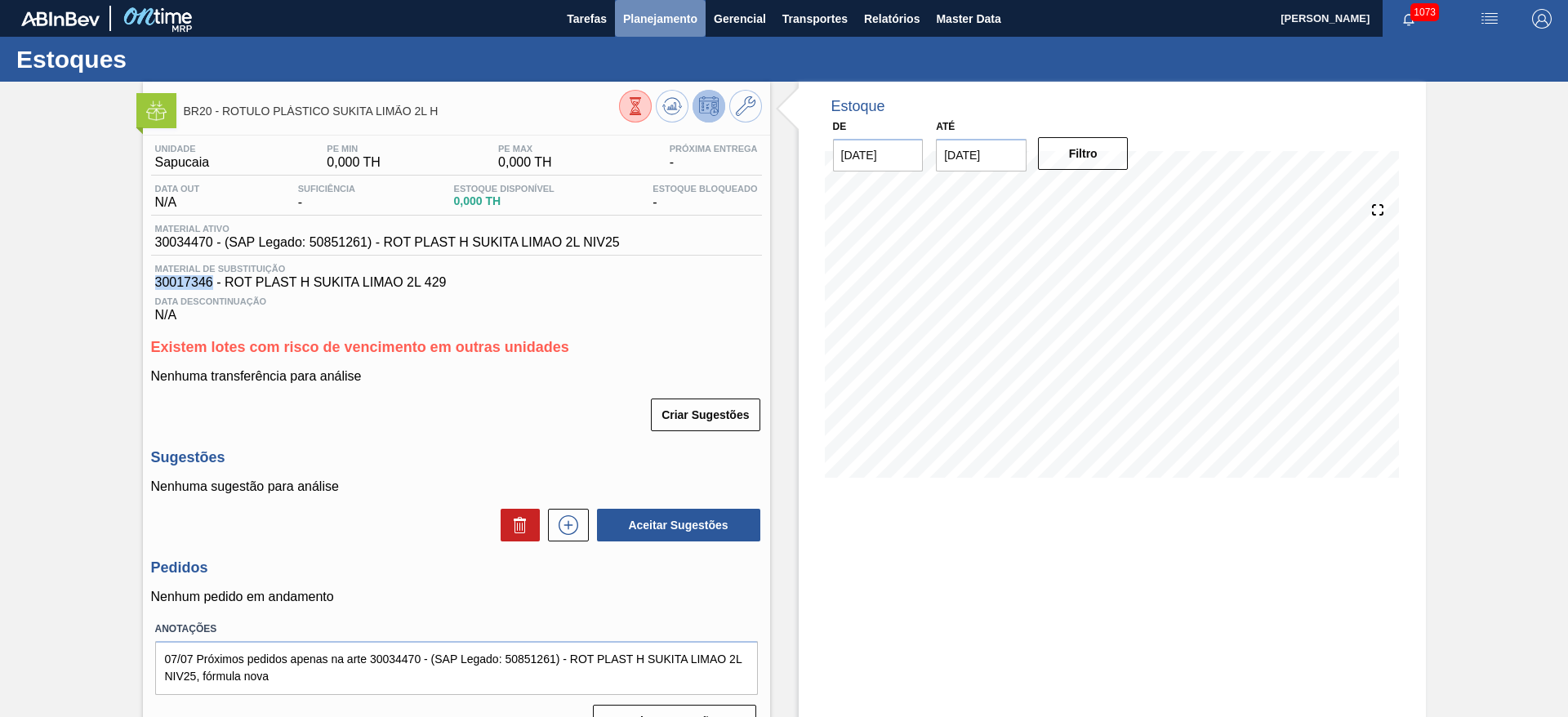
click at [655, 15] on span "Planejamento" at bounding box center [660, 19] width 74 height 19
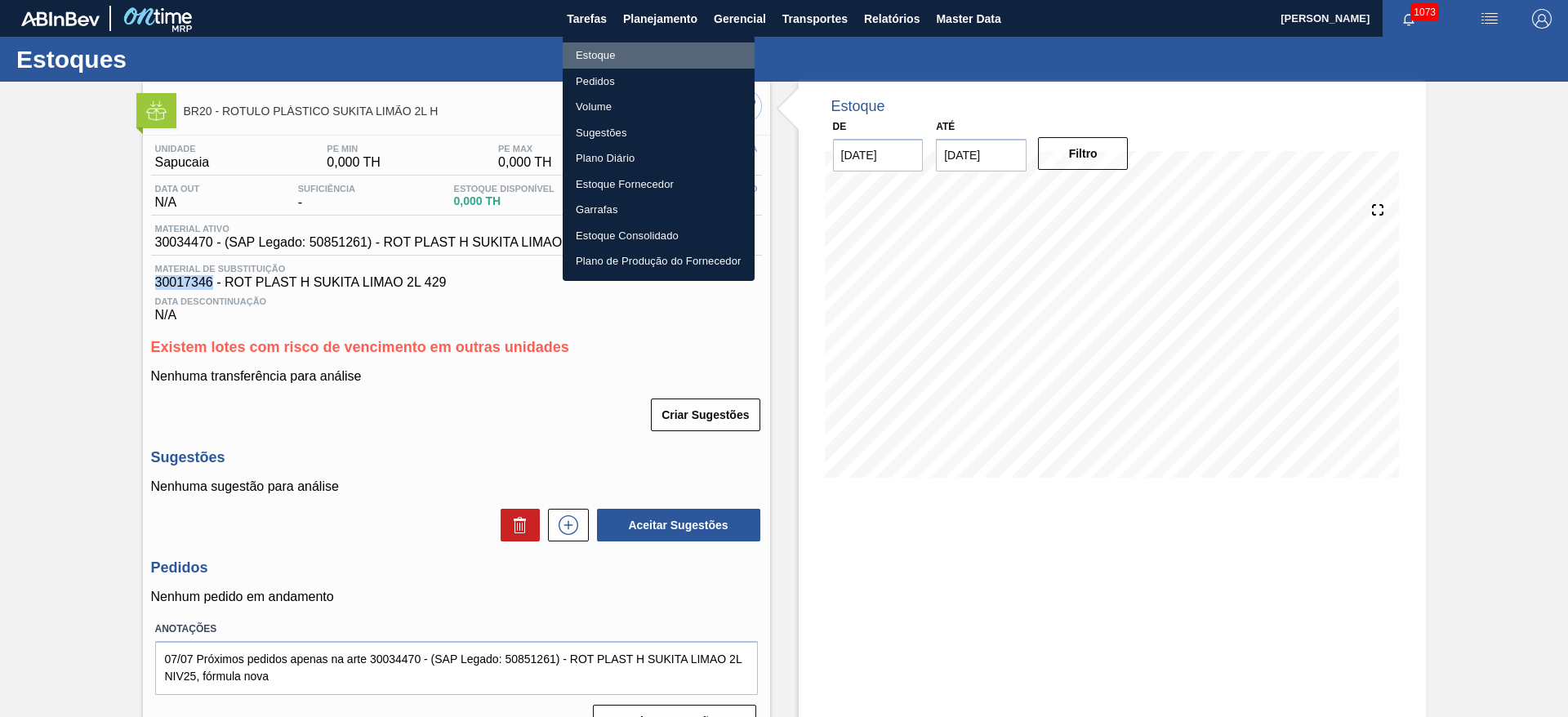
click at [593, 55] on li "Estoque" at bounding box center [659, 55] width 192 height 26
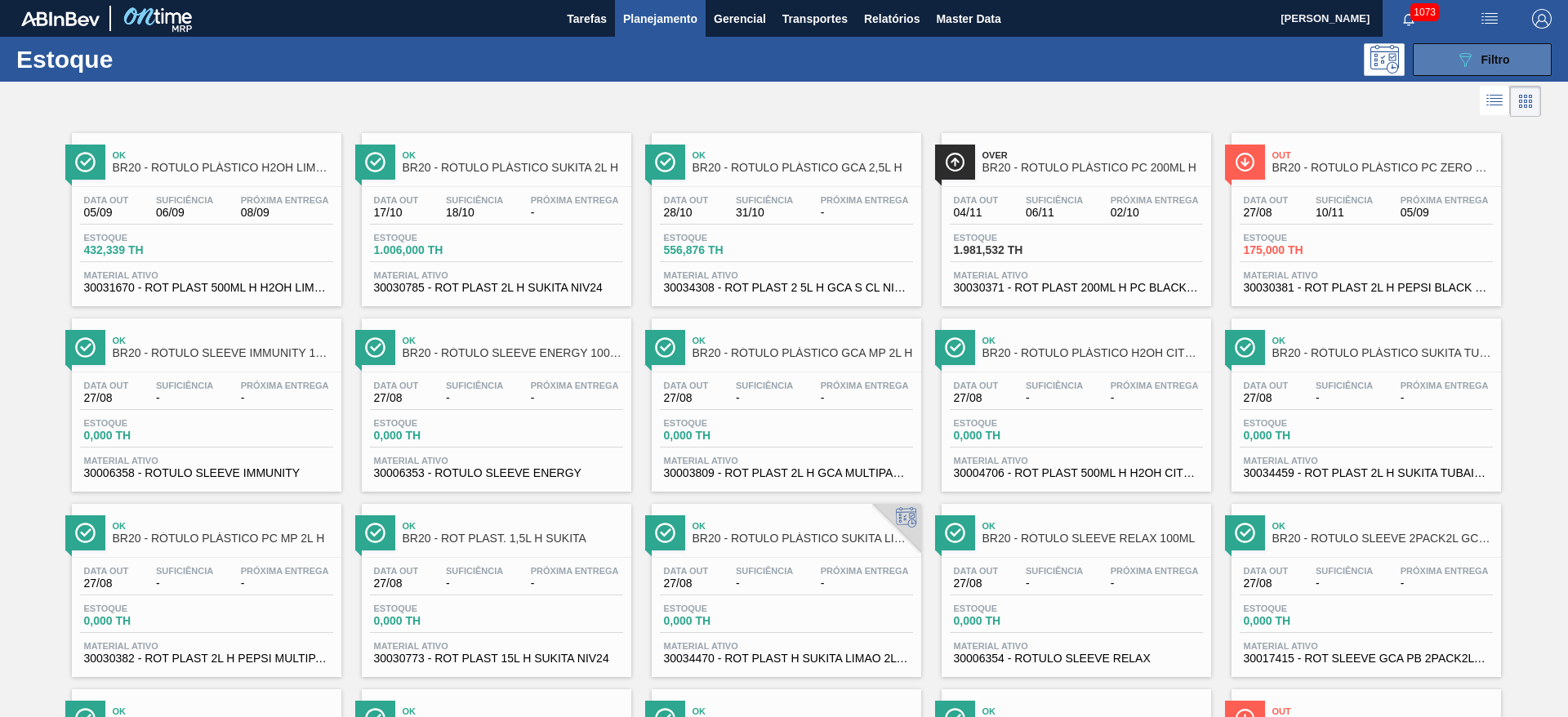
click at [1461, 57] on icon "089F7B8B-B2A5-4AFE-B5C0-19BA573D28AC" at bounding box center [1465, 59] width 19 height 19
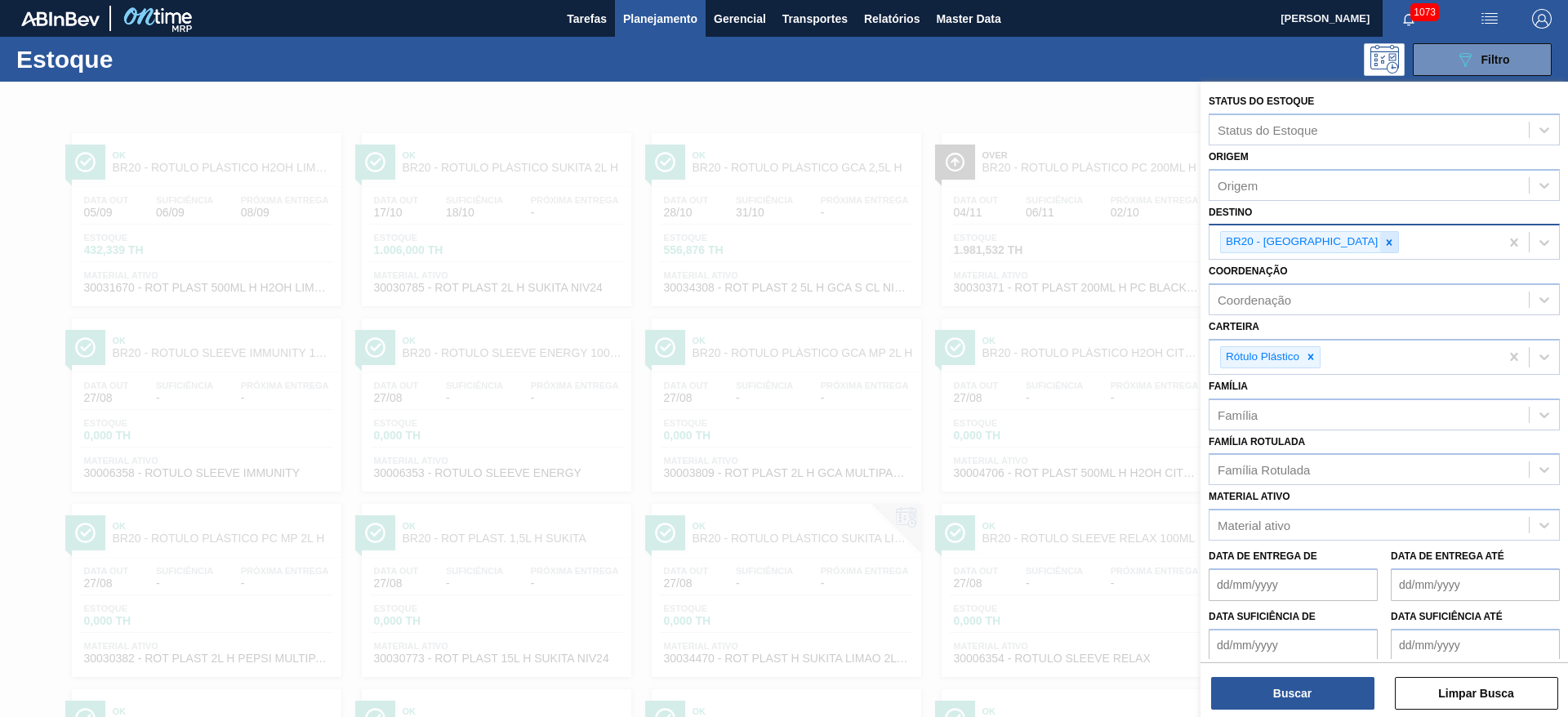
click at [1387, 242] on icon at bounding box center [1389, 242] width 6 height 6
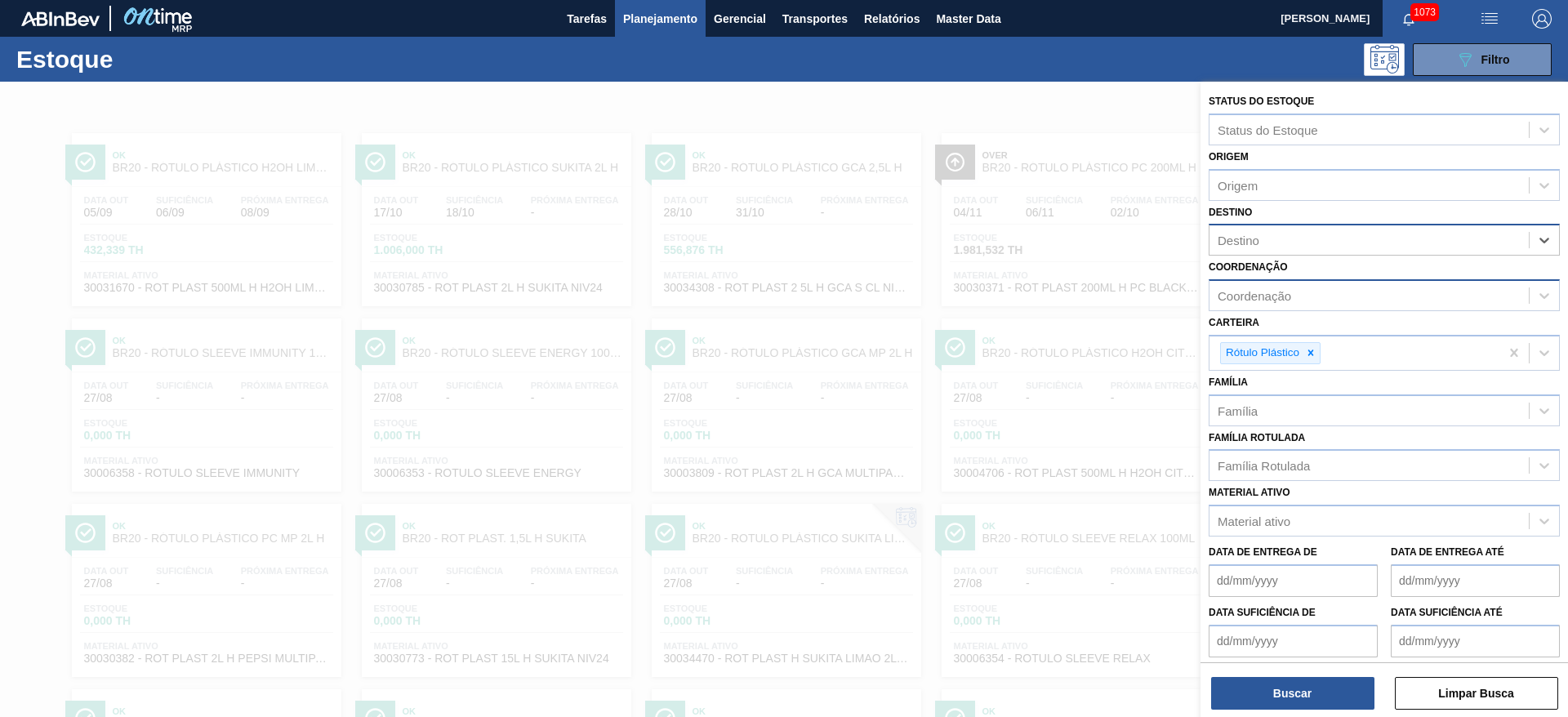
click at [1254, 296] on div "Coordenação" at bounding box center [1254, 296] width 73 height 13
type input "des"
click at [1269, 333] on div "Inovações - Descentralização" at bounding box center [1384, 337] width 351 height 30
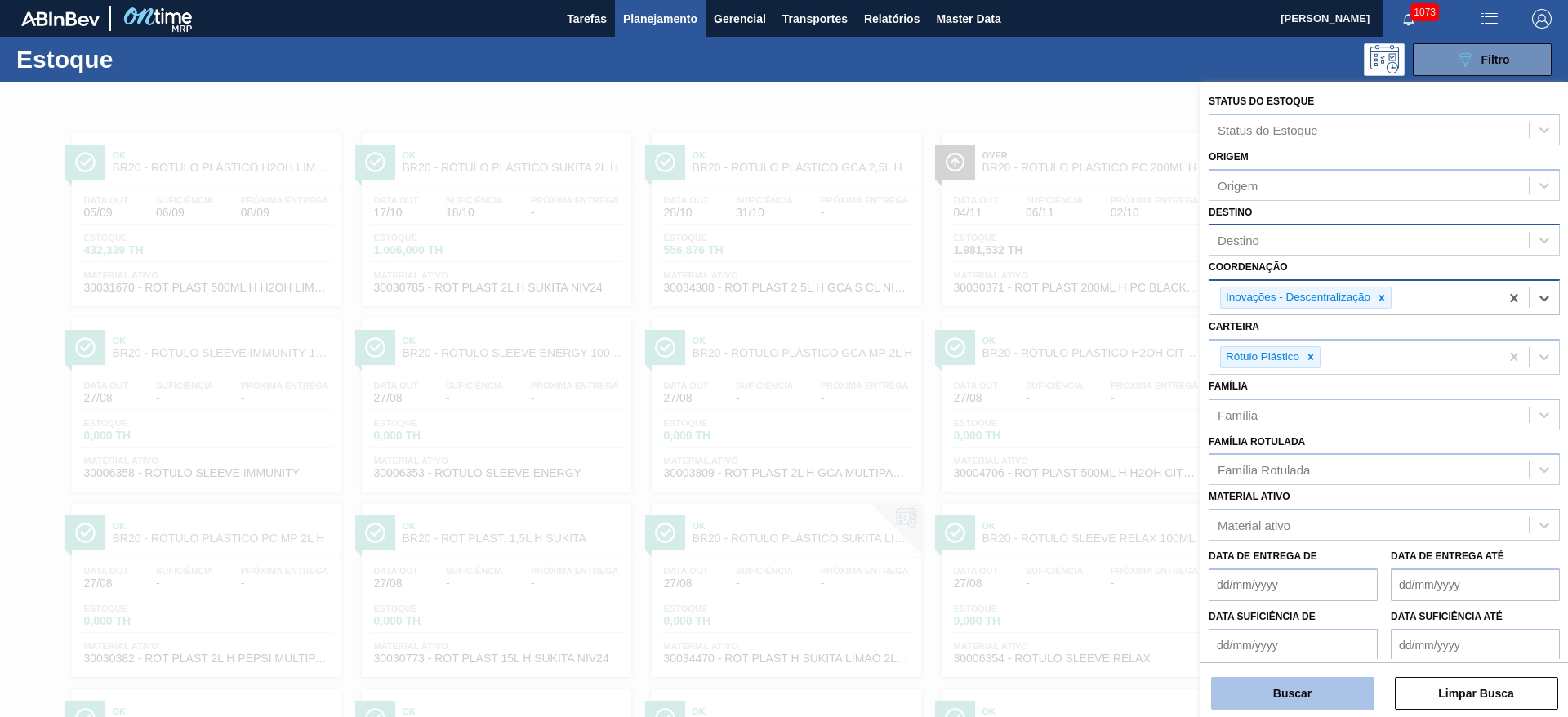
click at [1277, 698] on button "Buscar" at bounding box center [1293, 693] width 164 height 33
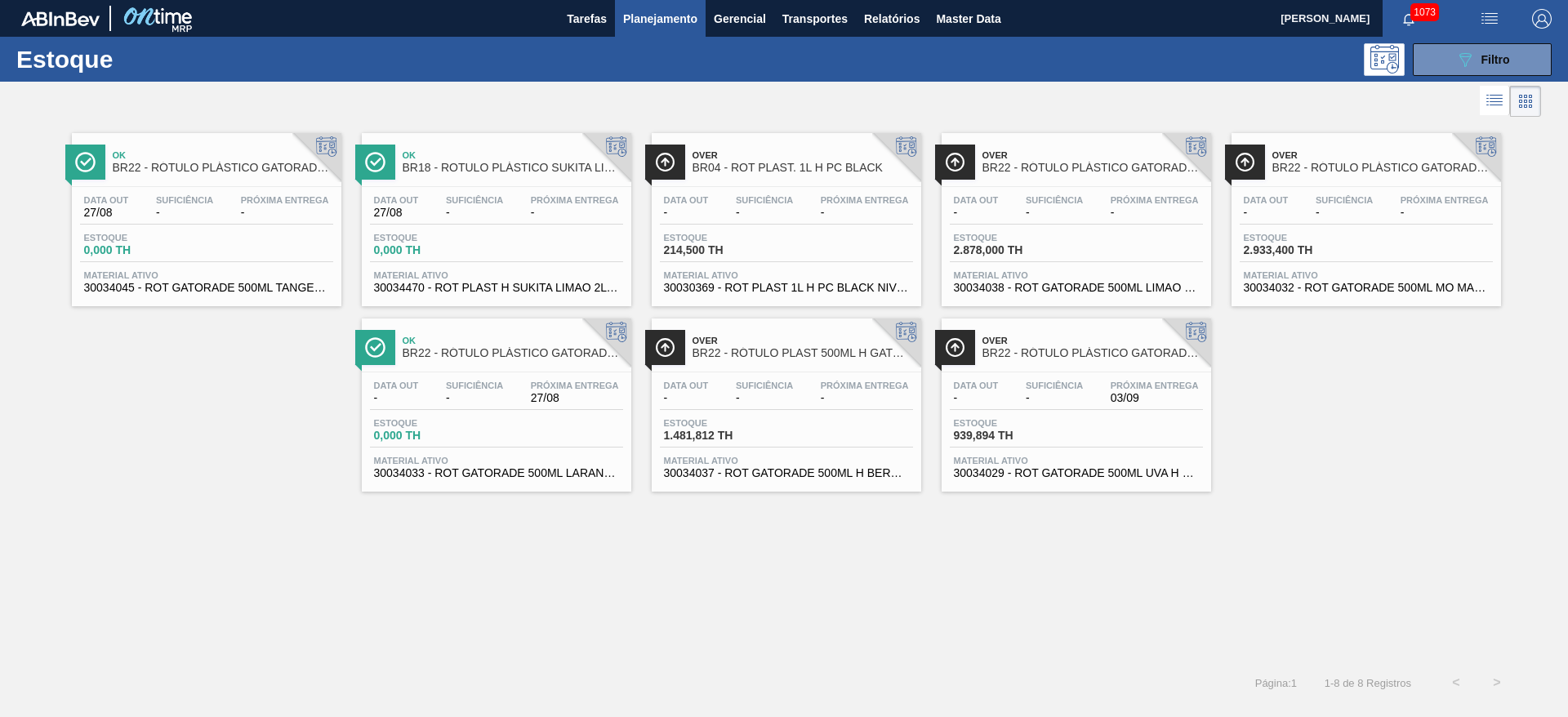
click at [471, 210] on span "-" at bounding box center [475, 213] width 57 height 13
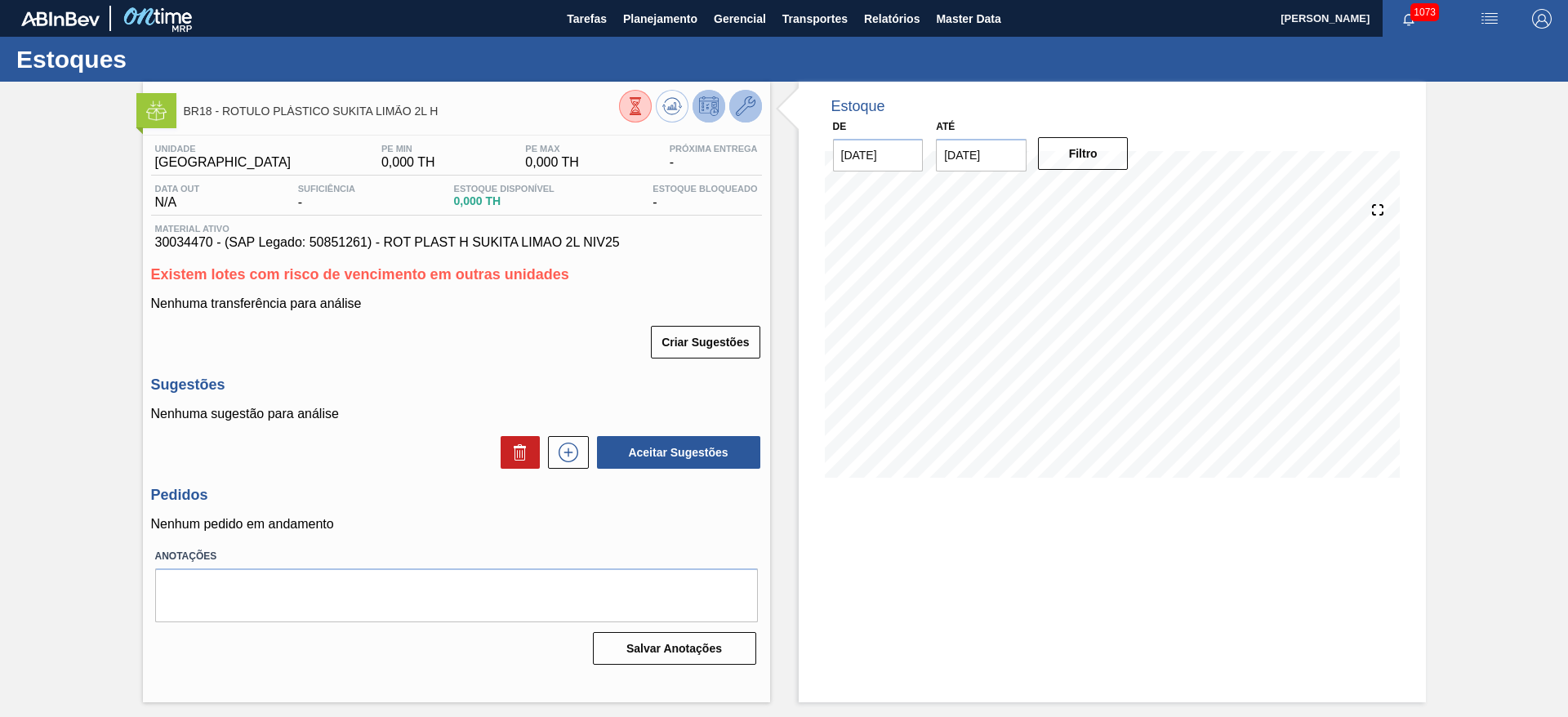
click at [748, 102] on icon at bounding box center [745, 105] width 19 height 19
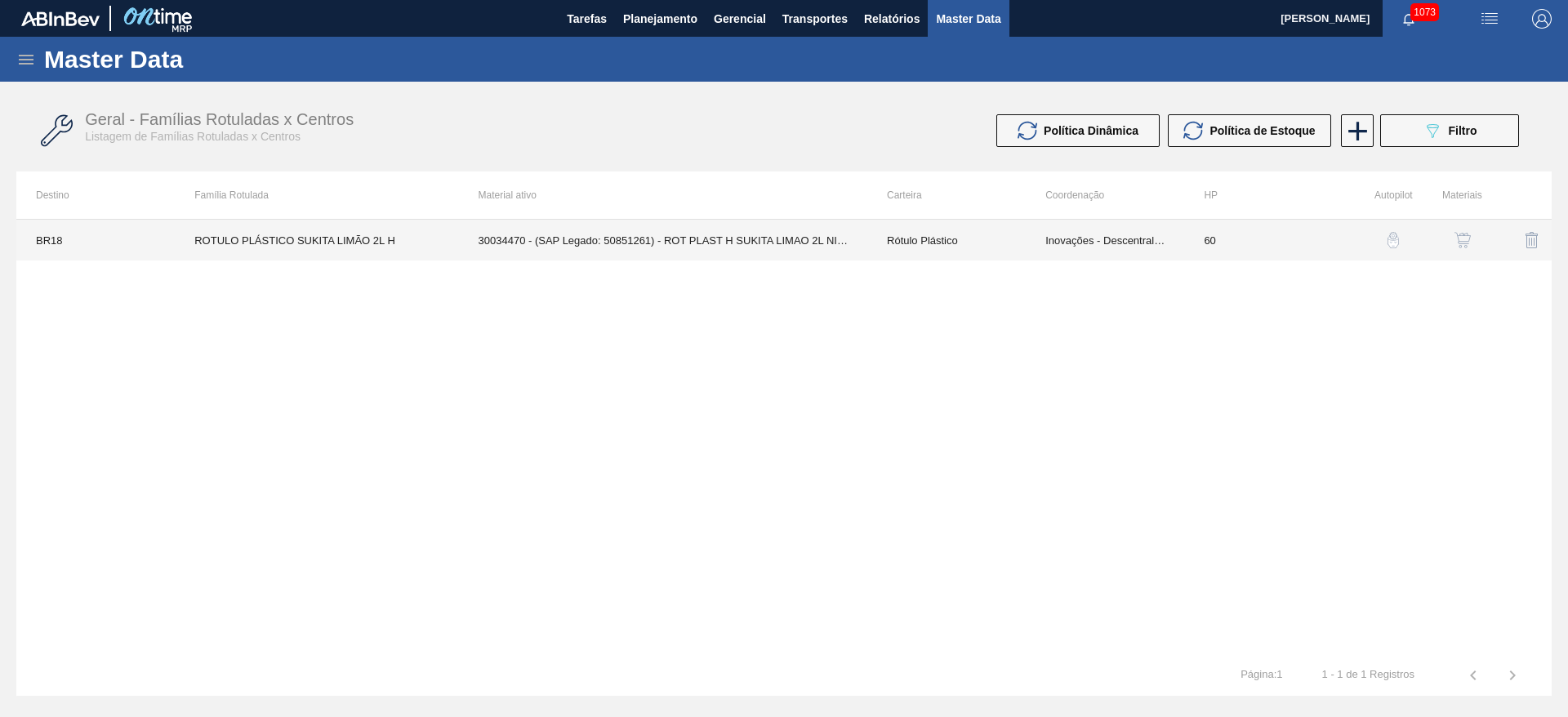
click at [1095, 244] on td "Inovações - Descentralização" at bounding box center [1105, 240] width 159 height 40
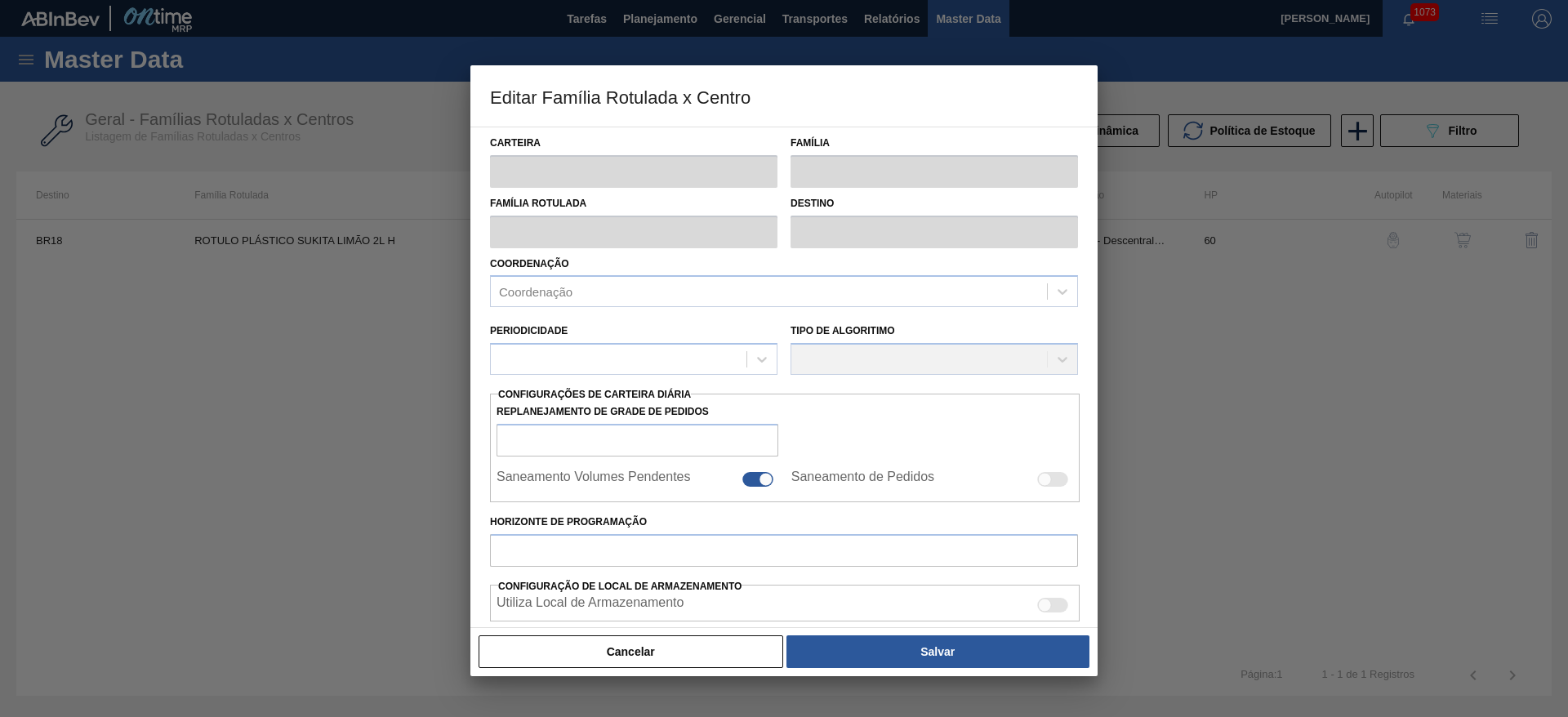
type input "Rótulo Plástico"
type input "ROTULO PLÁSTICO SUKITA LIMÃO 2L H"
type input "BR18 - [GEOGRAPHIC_DATA]"
type input "60"
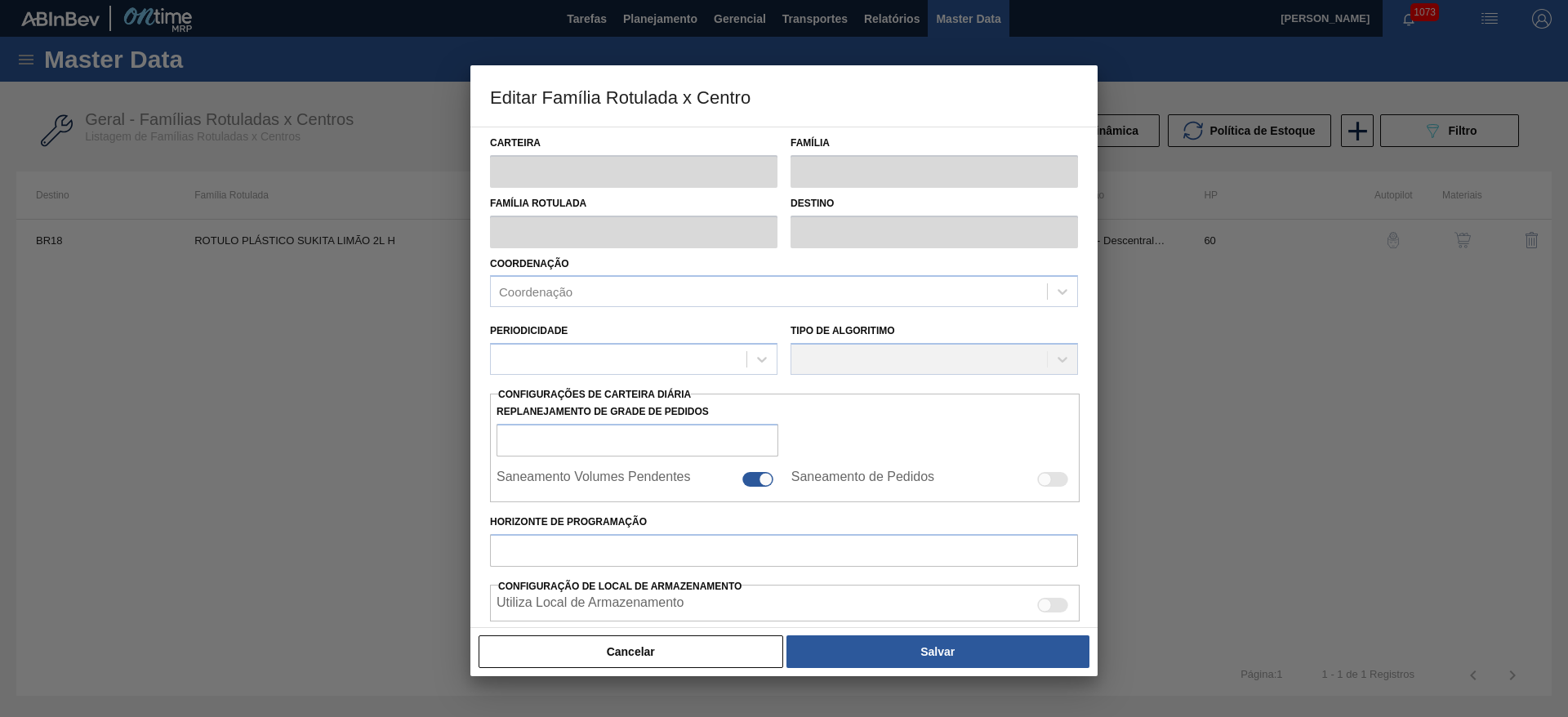
type input "0"
type input "100"
type input "0,000"
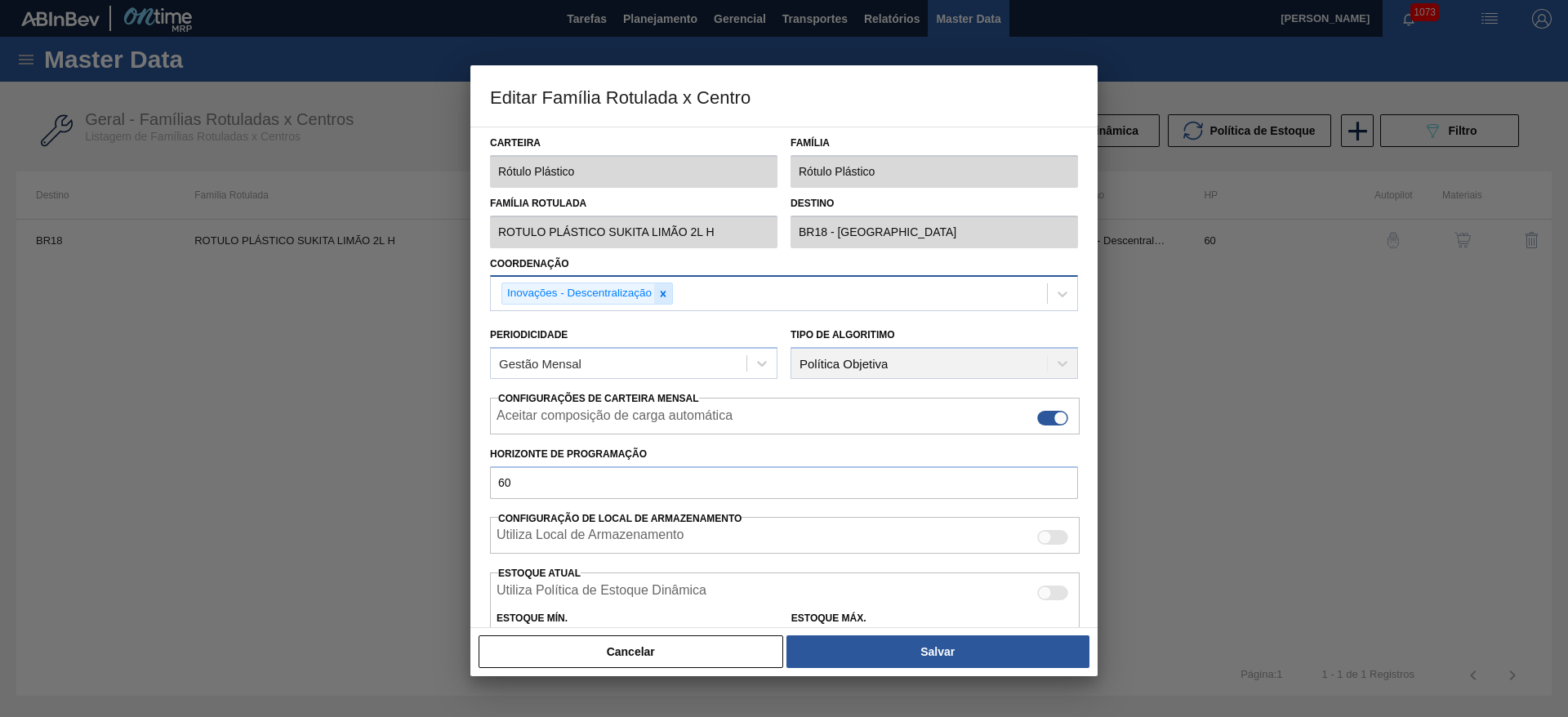
click at [666, 294] on icon at bounding box center [663, 294] width 12 height 12
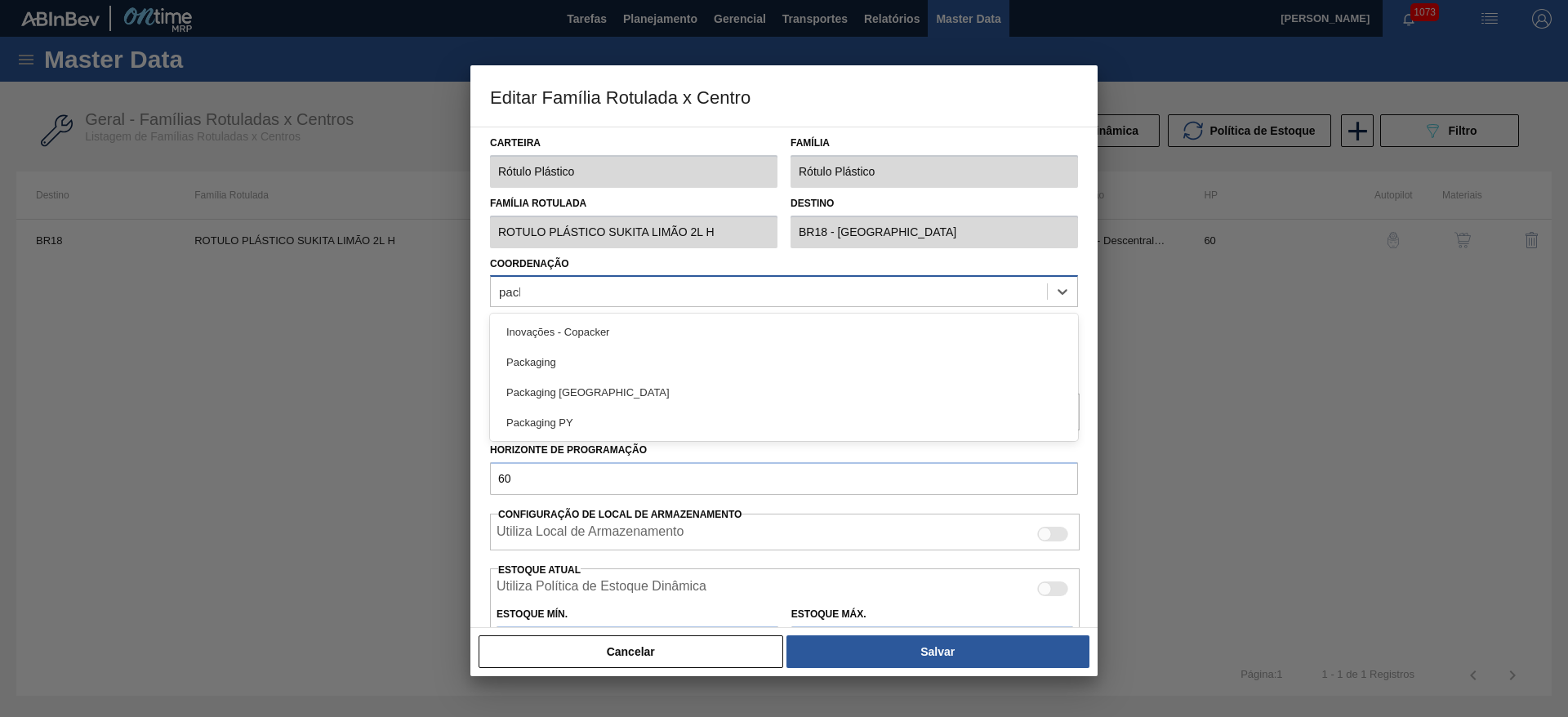
type input "packa"
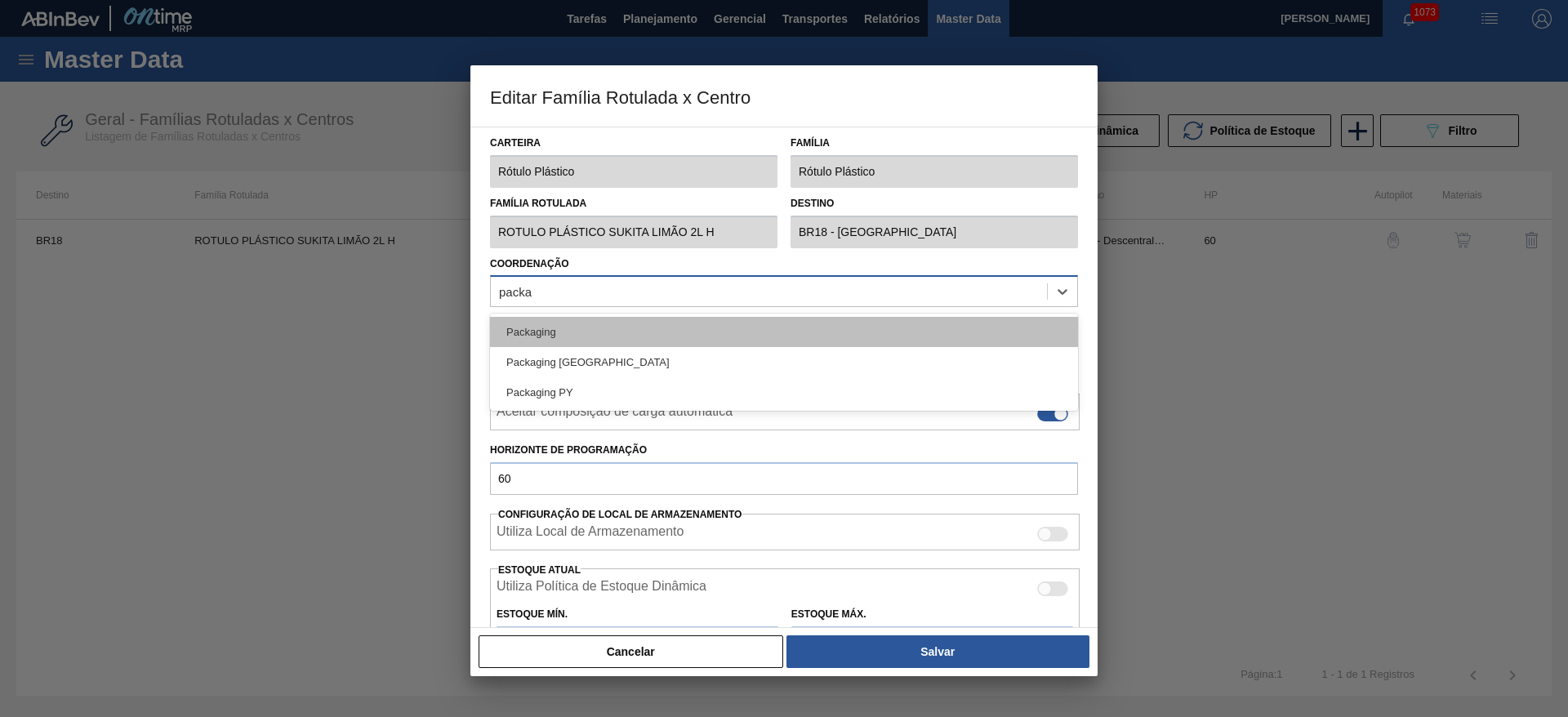
click at [579, 341] on div "Packaging" at bounding box center [784, 332] width 588 height 30
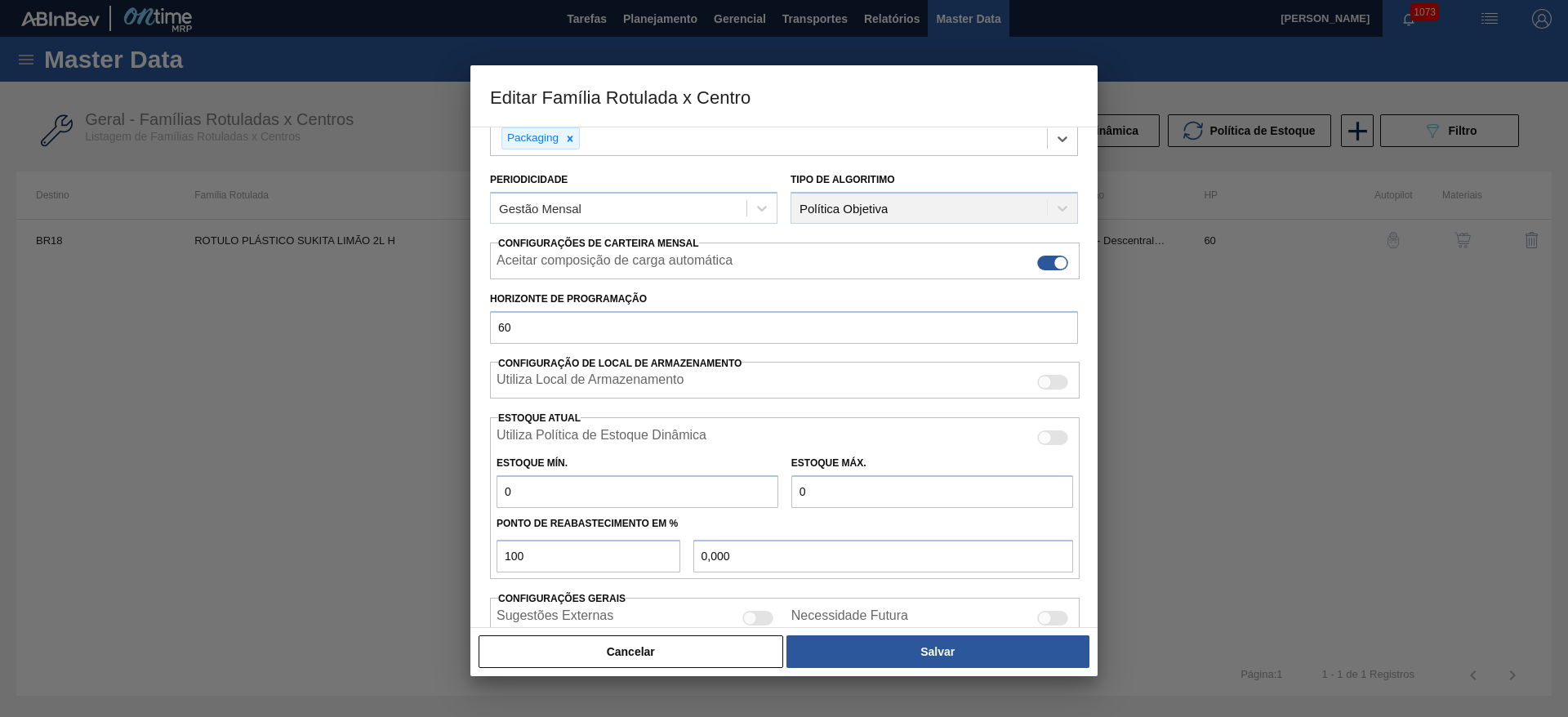
scroll to position [249, 0]
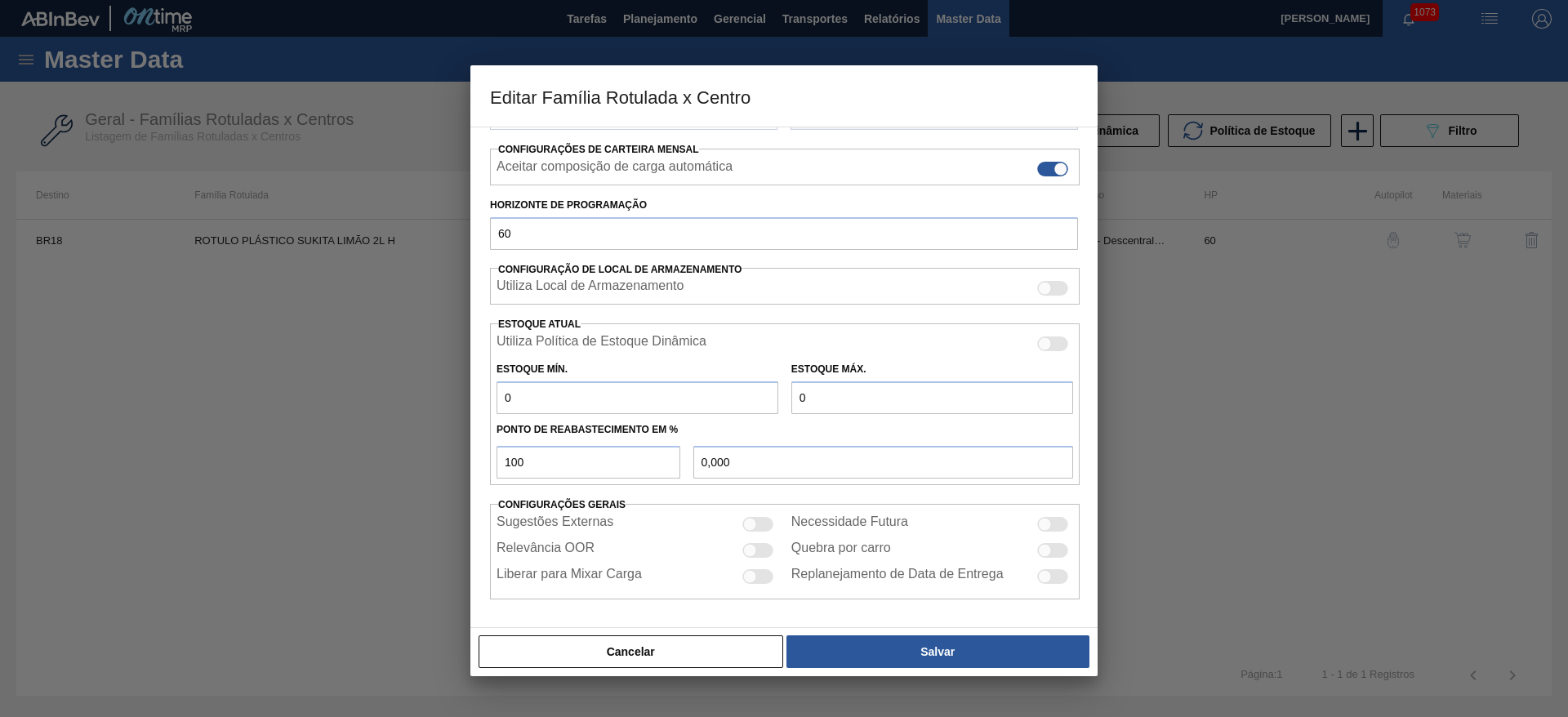
click at [755, 526] on div at bounding box center [750, 524] width 13 height 13
checkbox input "true"
click at [760, 556] on div at bounding box center [757, 550] width 31 height 14
checkbox input "true"
drag, startPoint x: 751, startPoint y: 578, endPoint x: 783, endPoint y: 570, distance: 33.0
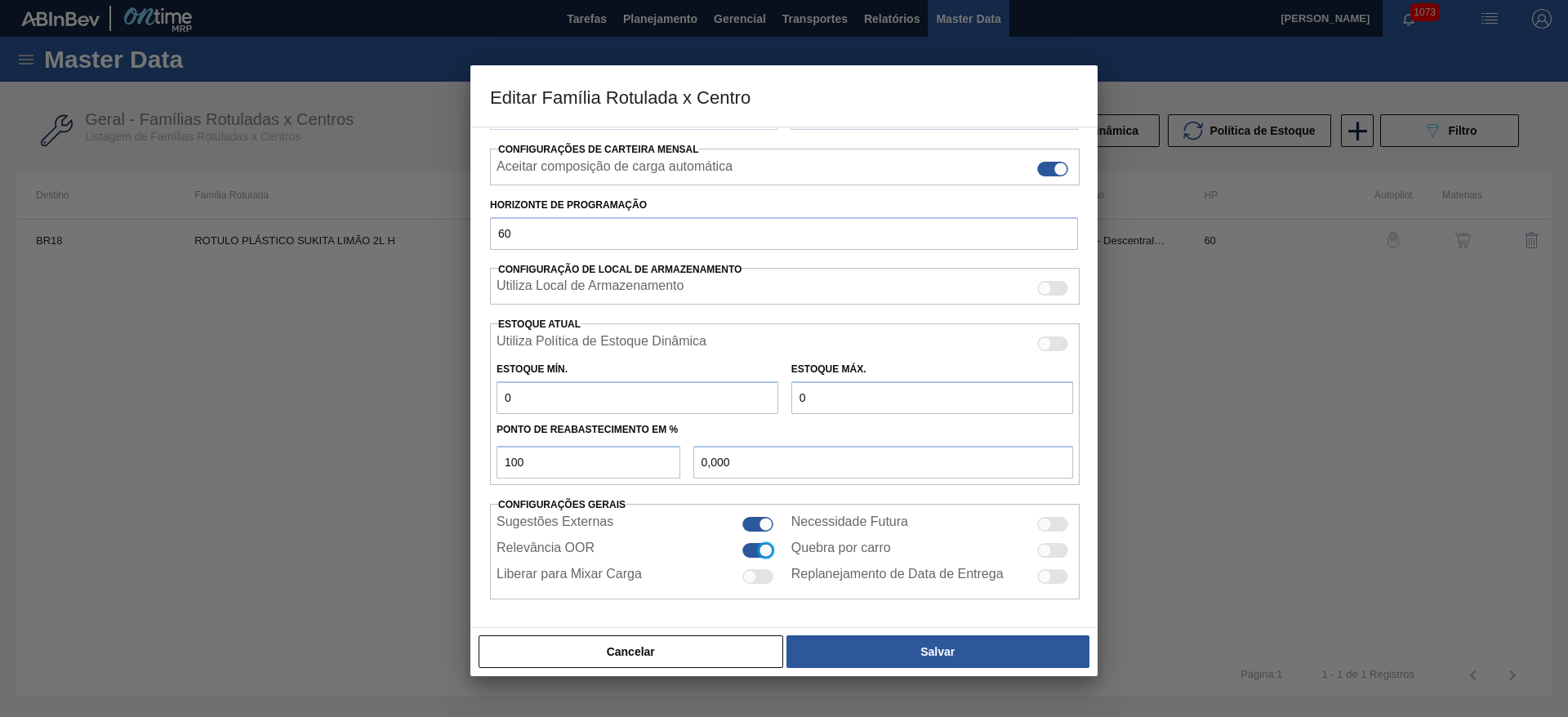
click at [751, 576] on div at bounding box center [750, 576] width 13 height 13
checkbox input "true"
click at [1047, 522] on div at bounding box center [1045, 524] width 13 height 13
checkbox input "true"
click at [1043, 550] on div at bounding box center [1045, 550] width 13 height 13
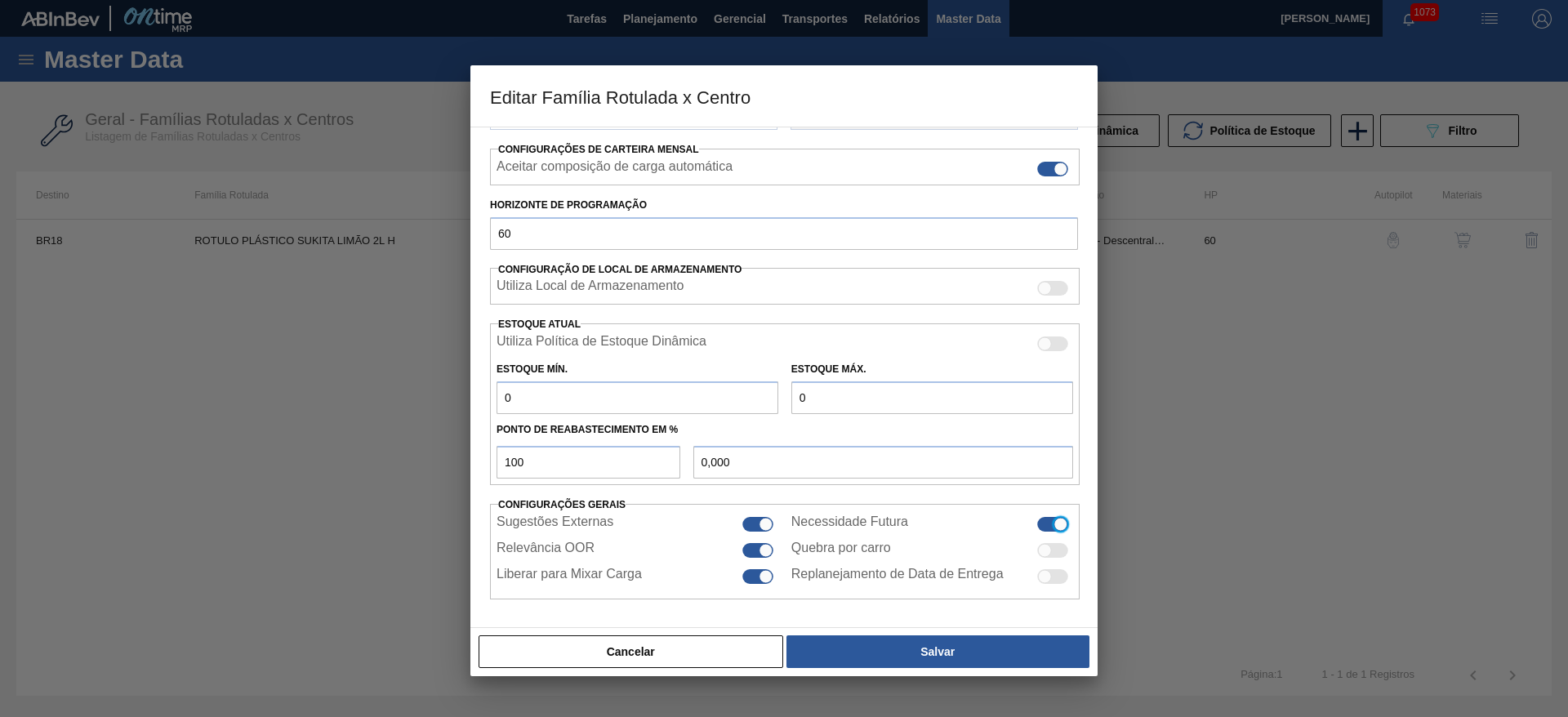
checkbox input "true"
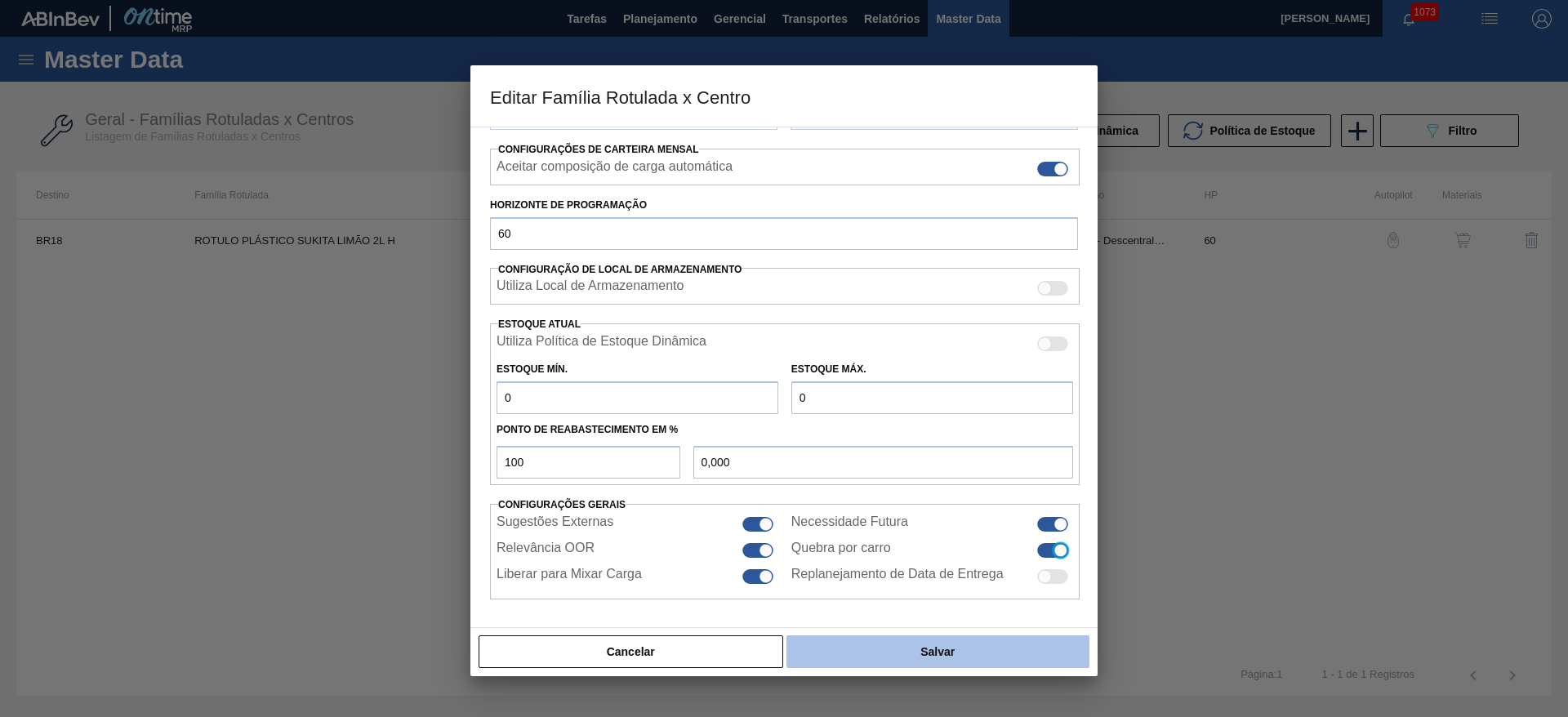
click at [955, 639] on button "Salvar" at bounding box center [937, 651] width 303 height 33
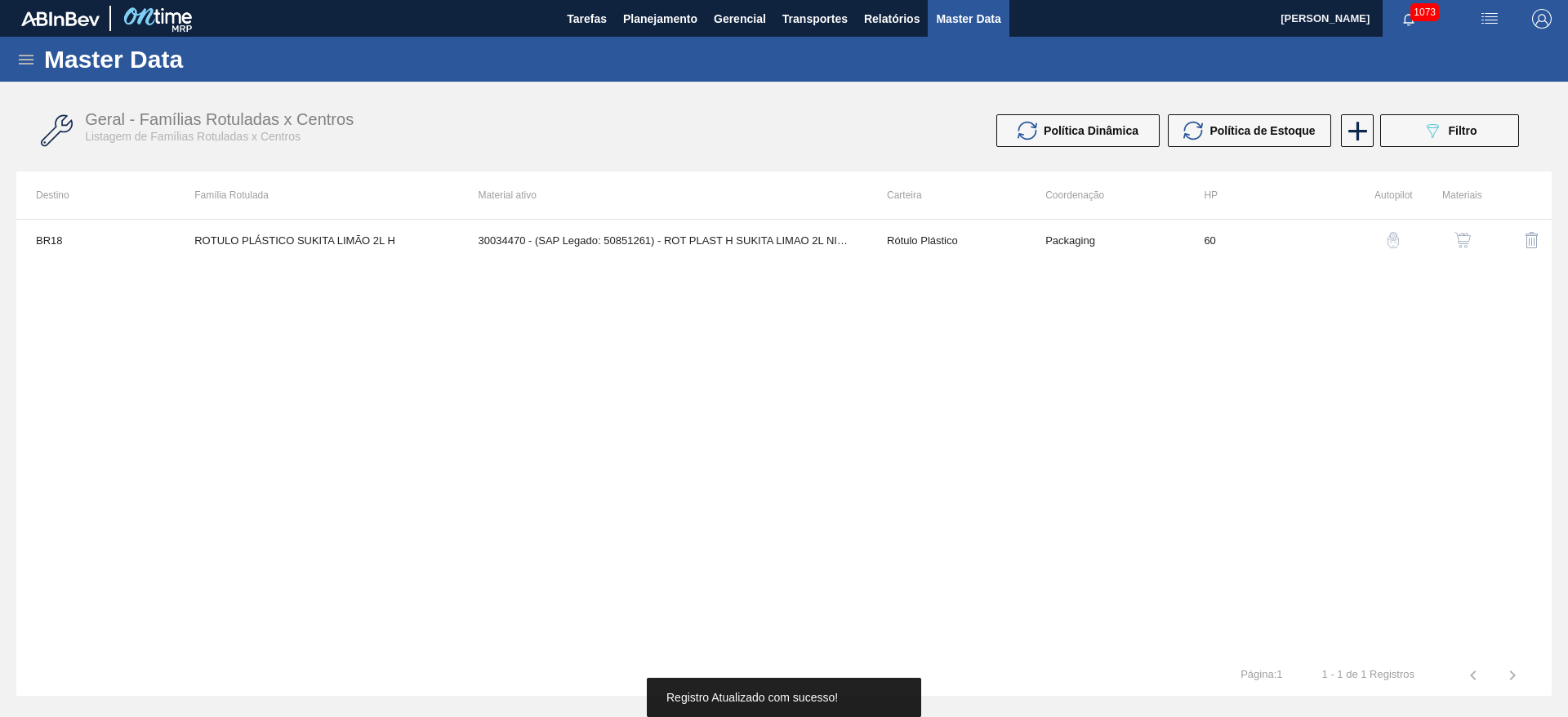
click at [1461, 240] on img "button" at bounding box center [1463, 240] width 16 height 16
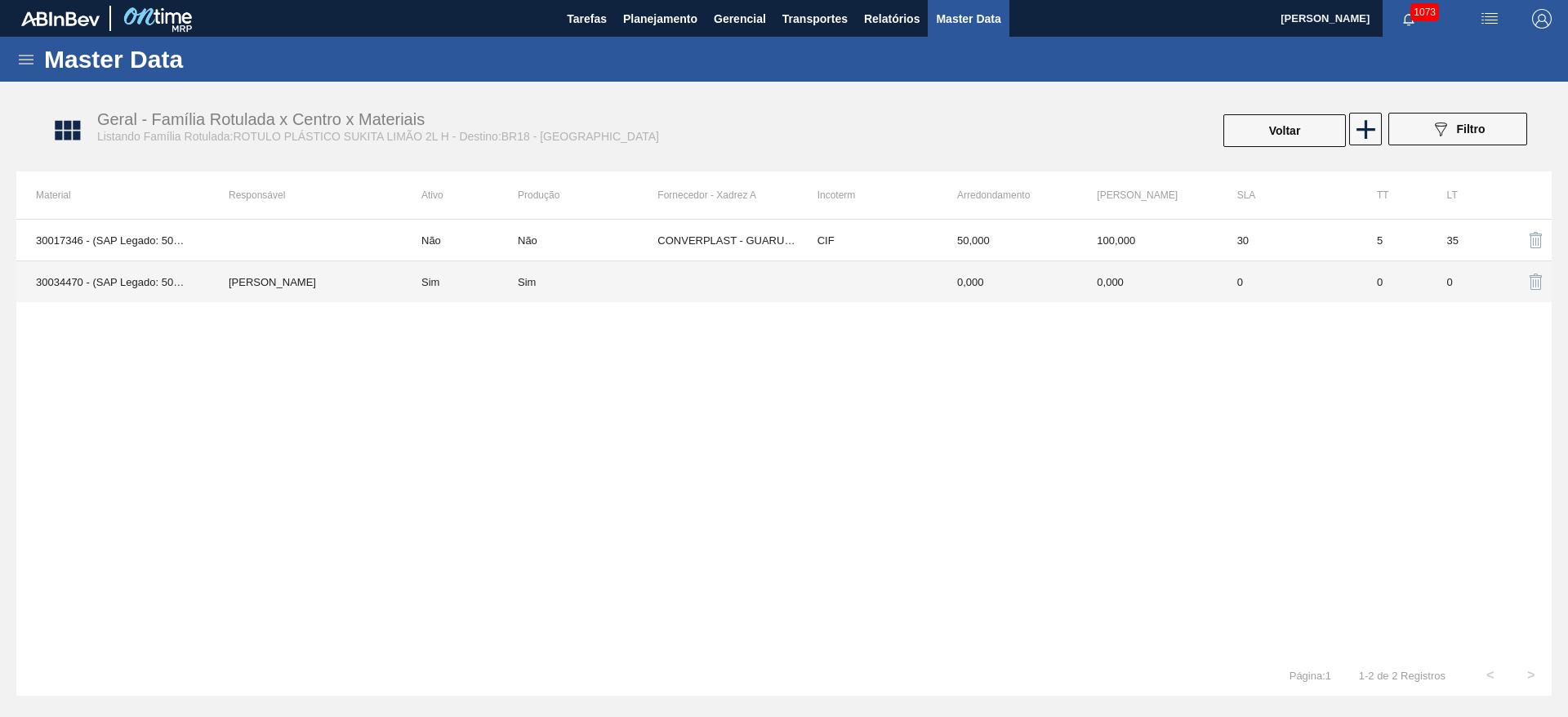
click at [259, 284] on td "[PERSON_NAME]" at bounding box center [305, 282] width 193 height 41
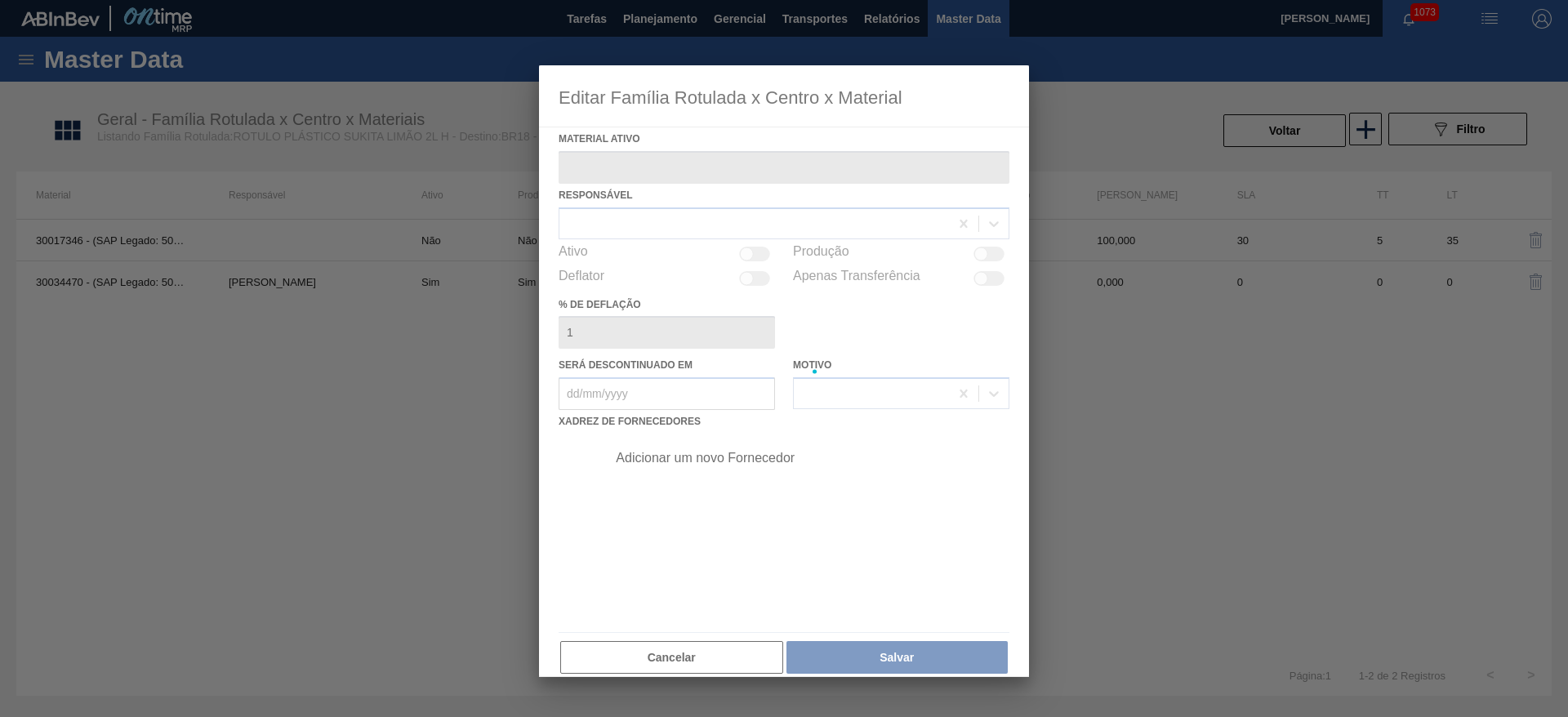
type ativo "30034470 - (SAP Legado: 50851261) - ROT PLAST H SUKITA LIMAO 2L NIV25"
checkbox input "true"
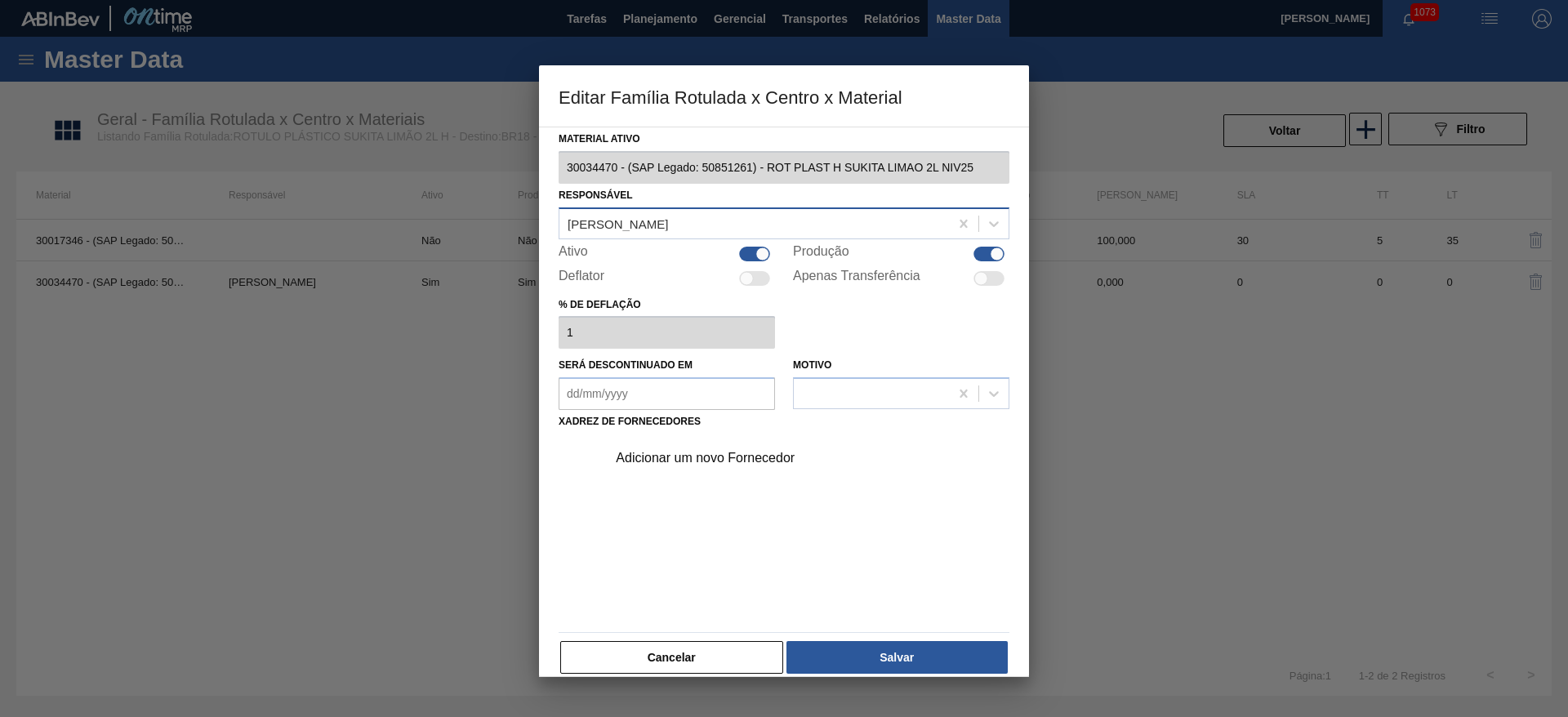
click at [582, 226] on div "[PERSON_NAME]" at bounding box center [617, 224] width 100 height 13
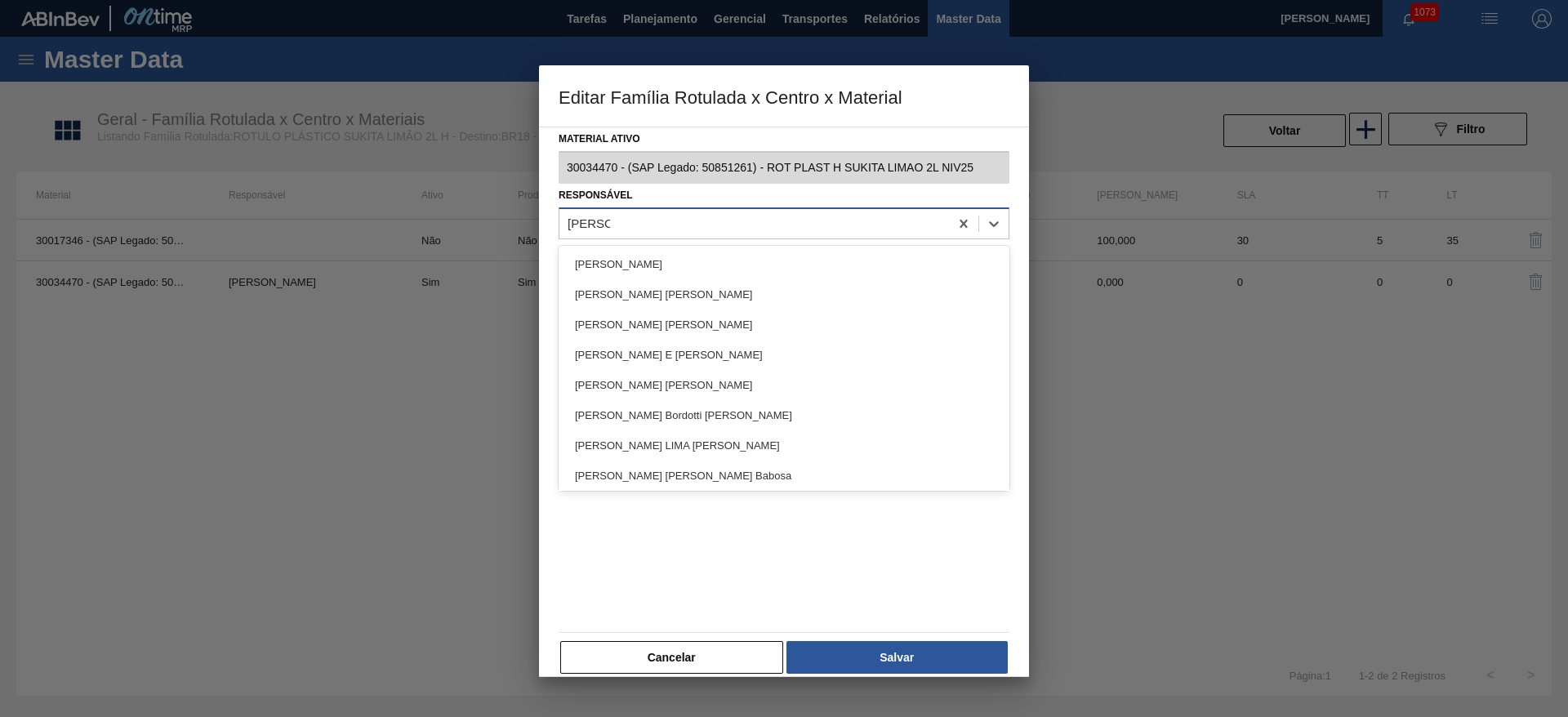
type input "matheus"
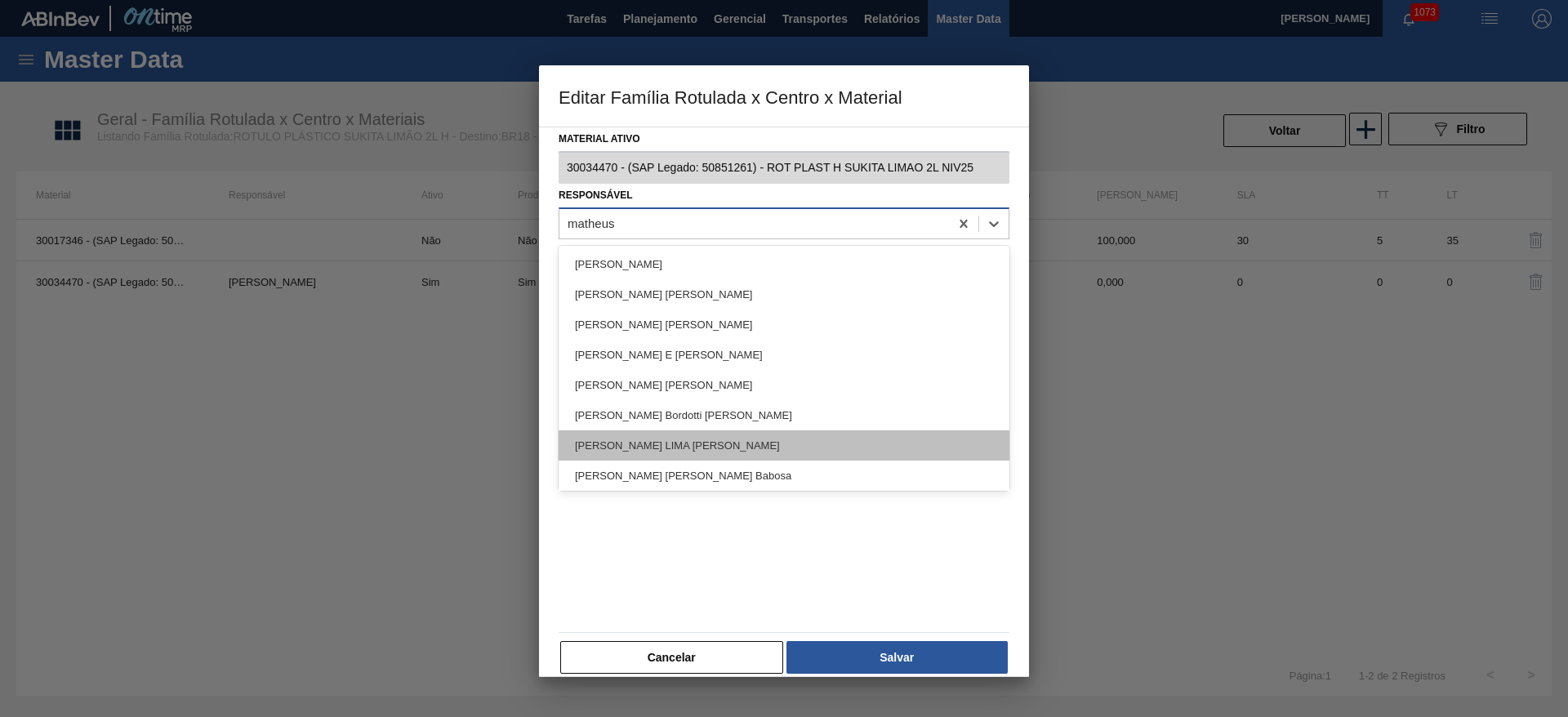
click at [640, 444] on div "[PERSON_NAME] LIMA [PERSON_NAME]" at bounding box center [784, 445] width 451 height 30
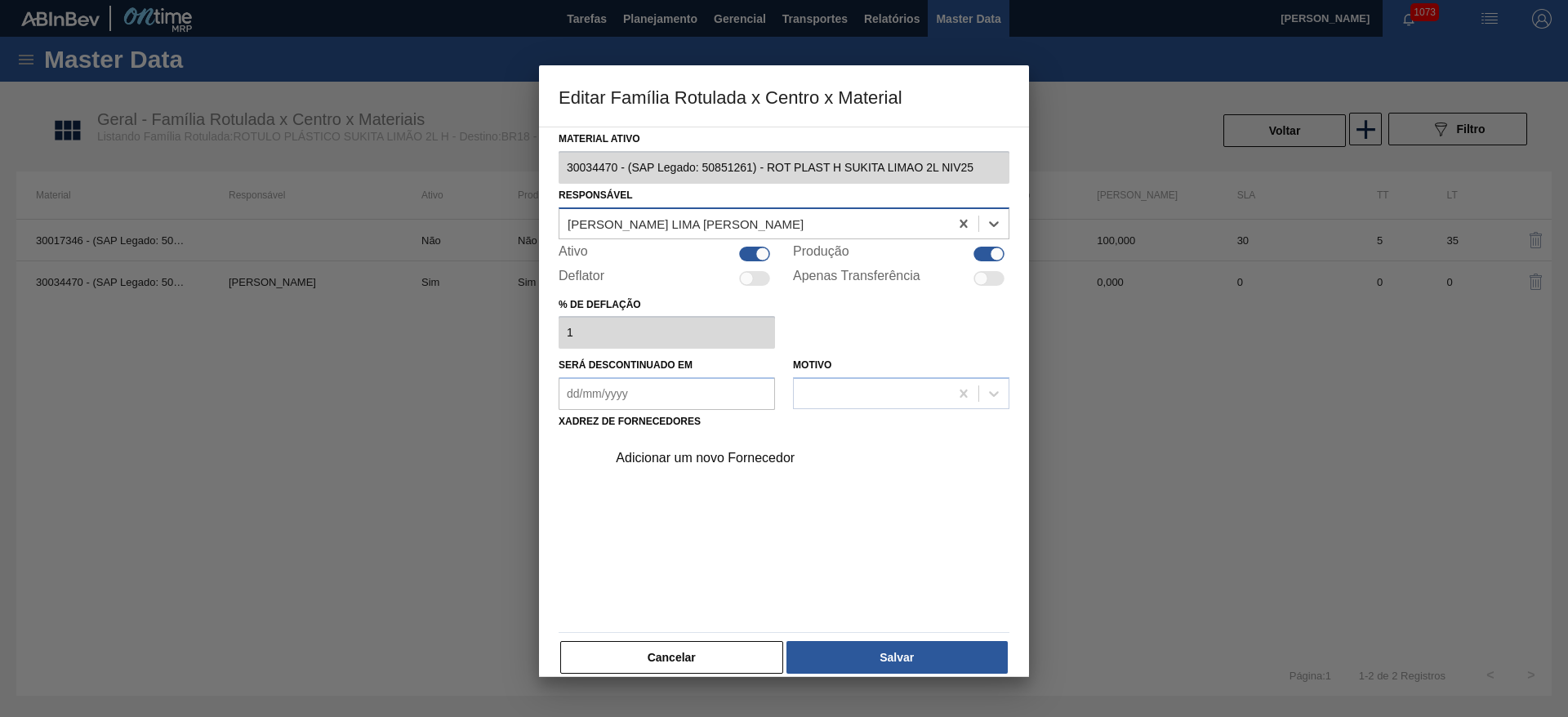
click at [724, 460] on div "Adicionar um novo Fornecedor" at bounding box center [776, 458] width 321 height 14
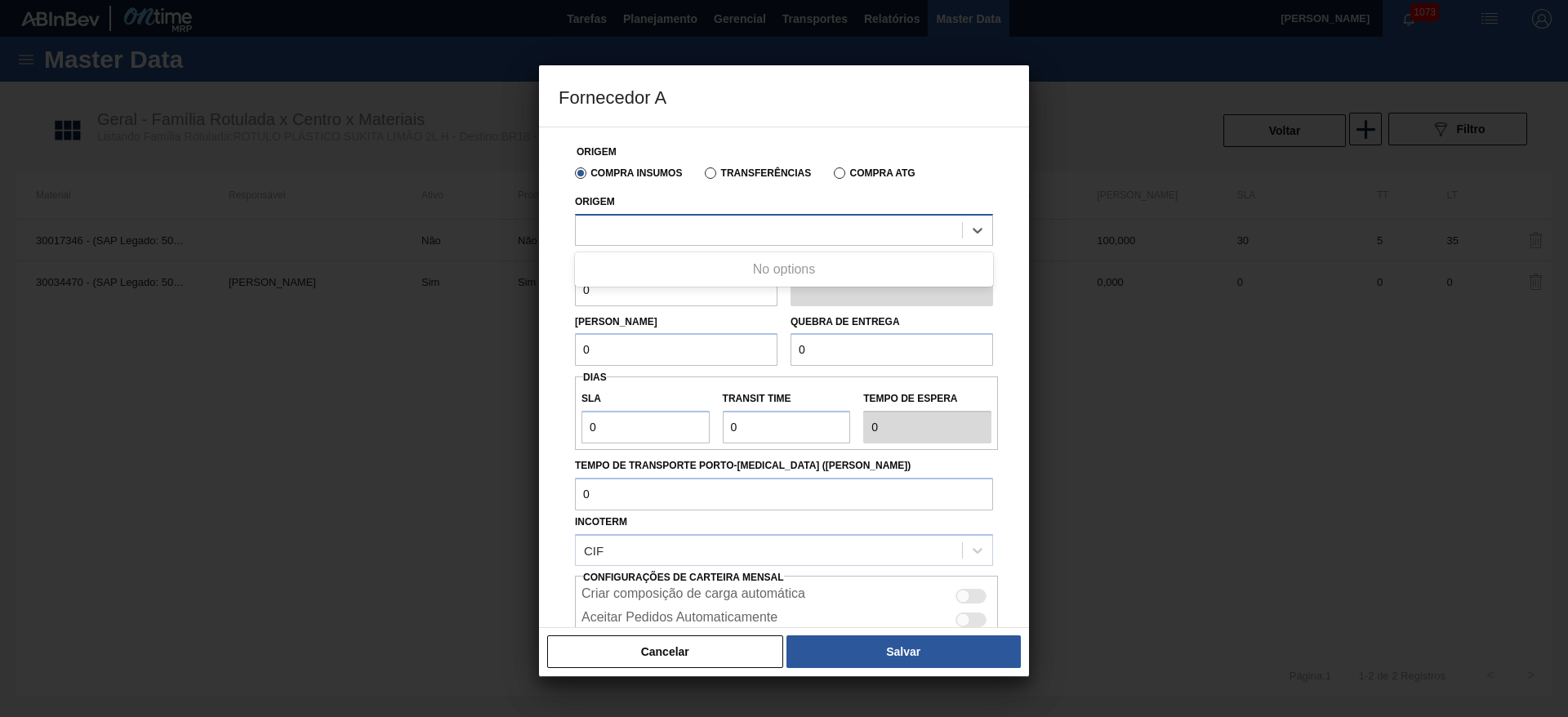
click at [616, 224] on div at bounding box center [769, 230] width 386 height 24
click at [709, 176] on label "Transferências" at bounding box center [758, 174] width 106 height 12
click at [703, 176] on input "Transferências" at bounding box center [703, 176] width 0 height 0
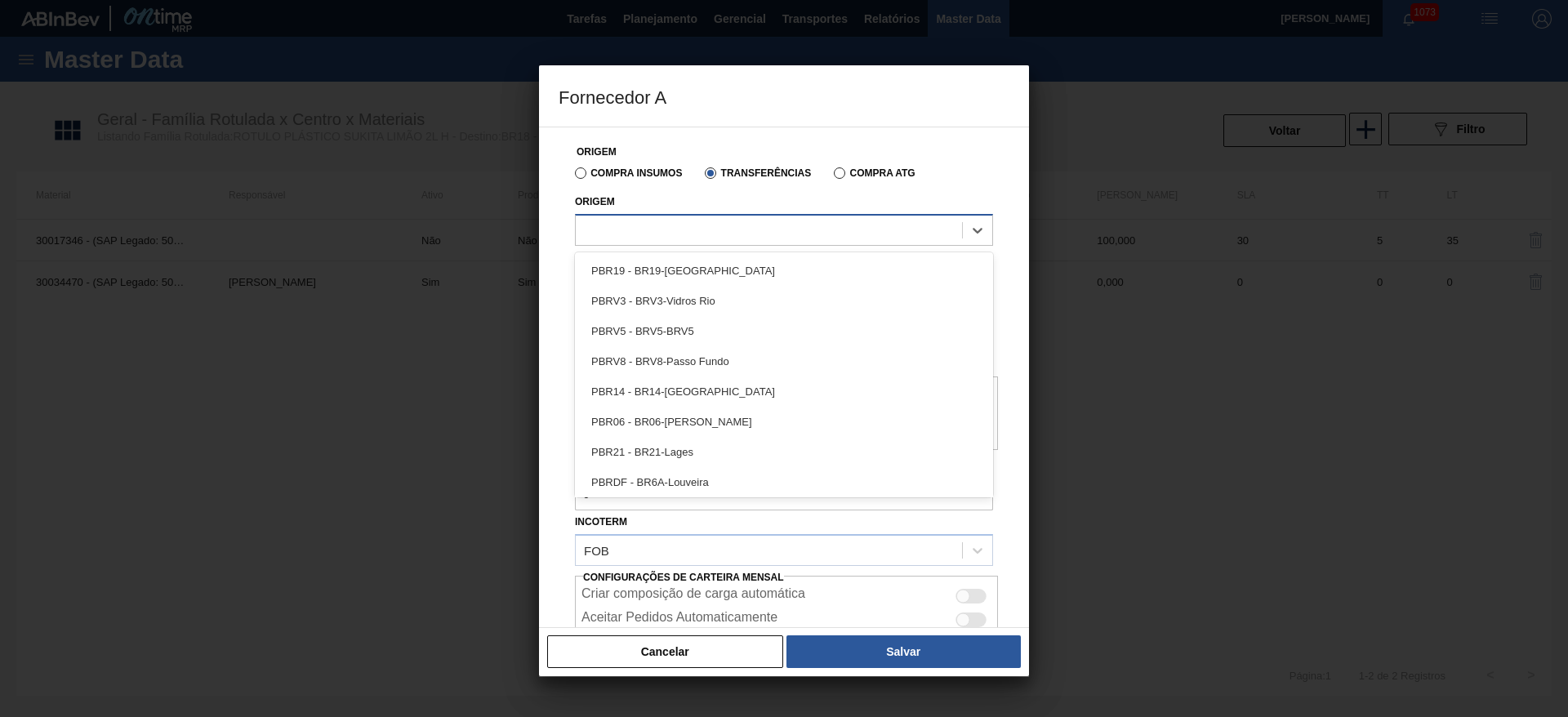
click at [606, 225] on div at bounding box center [769, 230] width 386 height 24
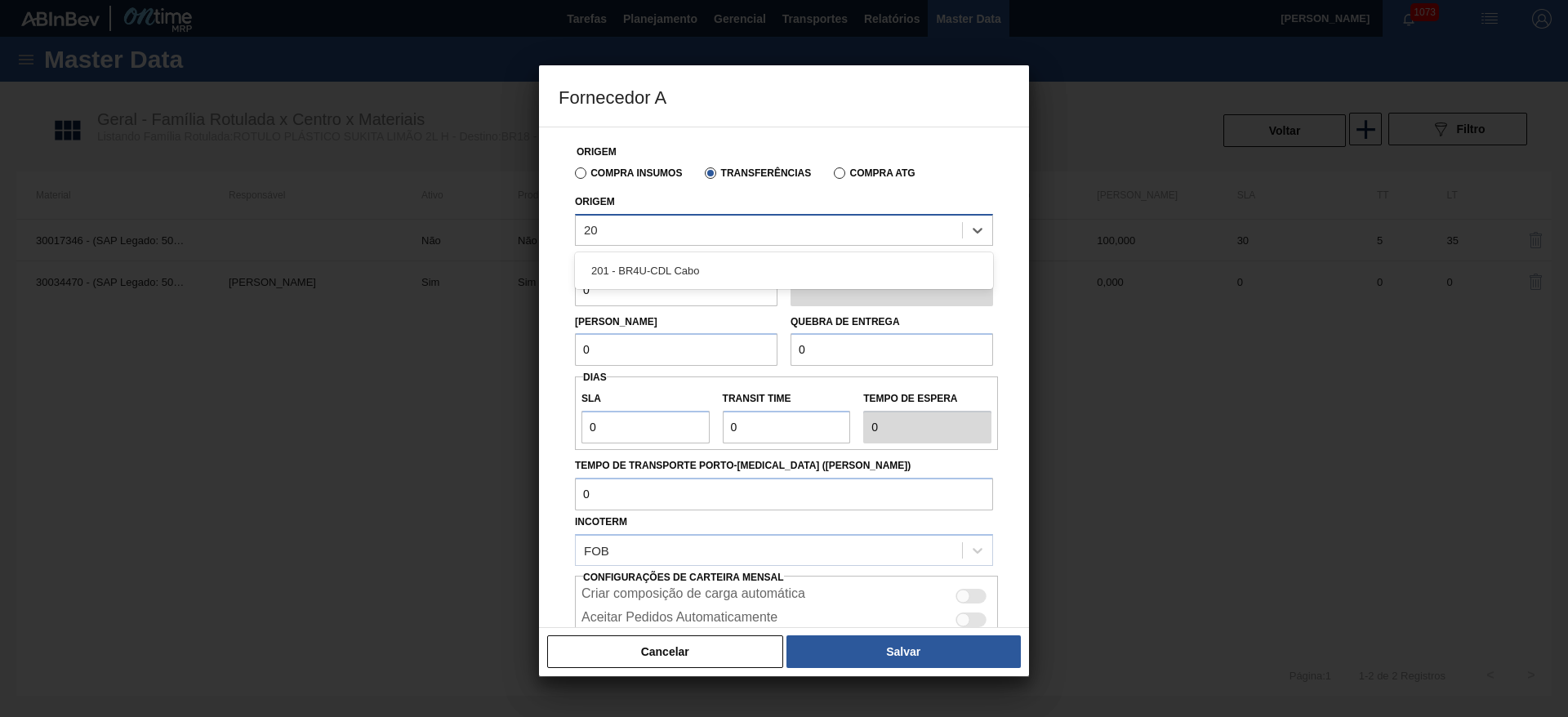
type input "2"
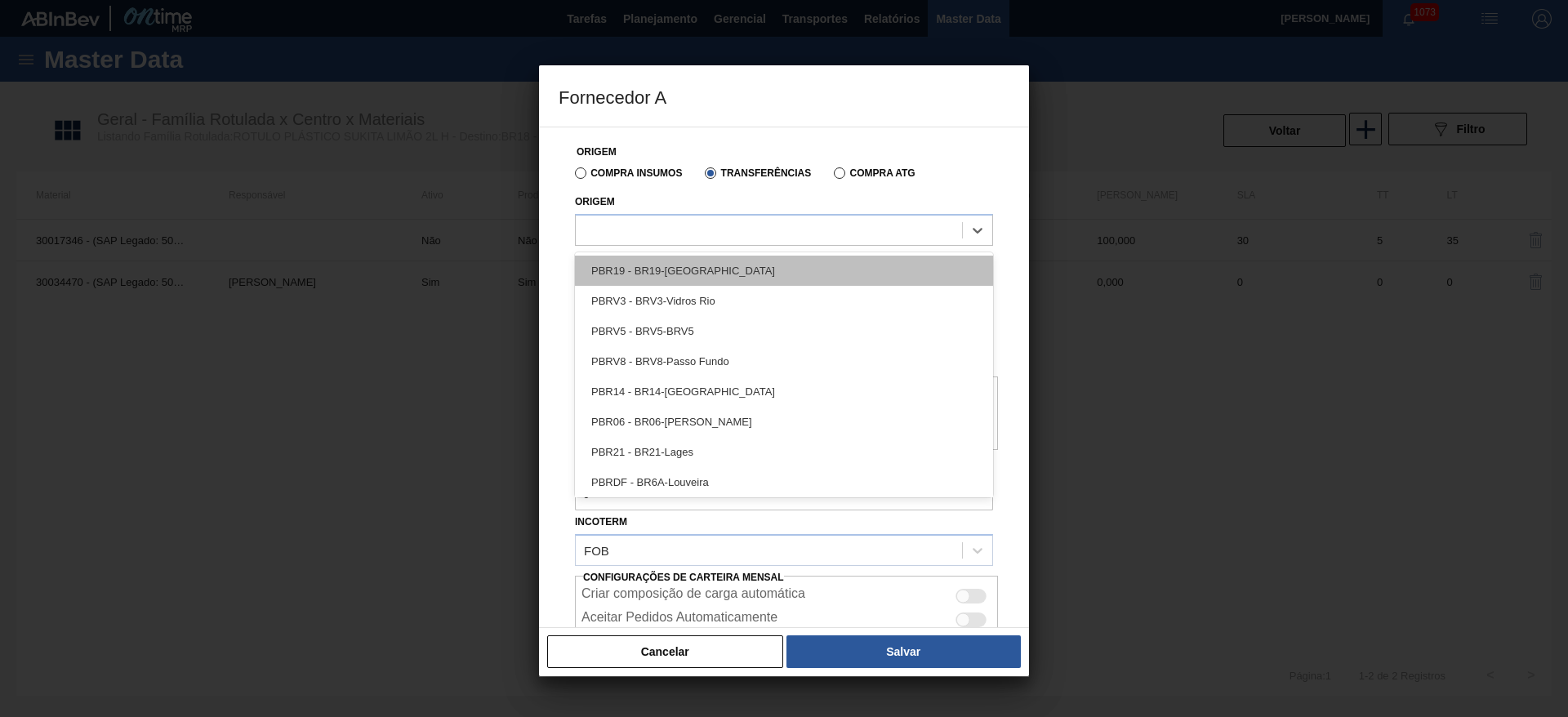
click at [592, 257] on div "PBR19 - BR19-[GEOGRAPHIC_DATA]" at bounding box center [784, 271] width 418 height 30
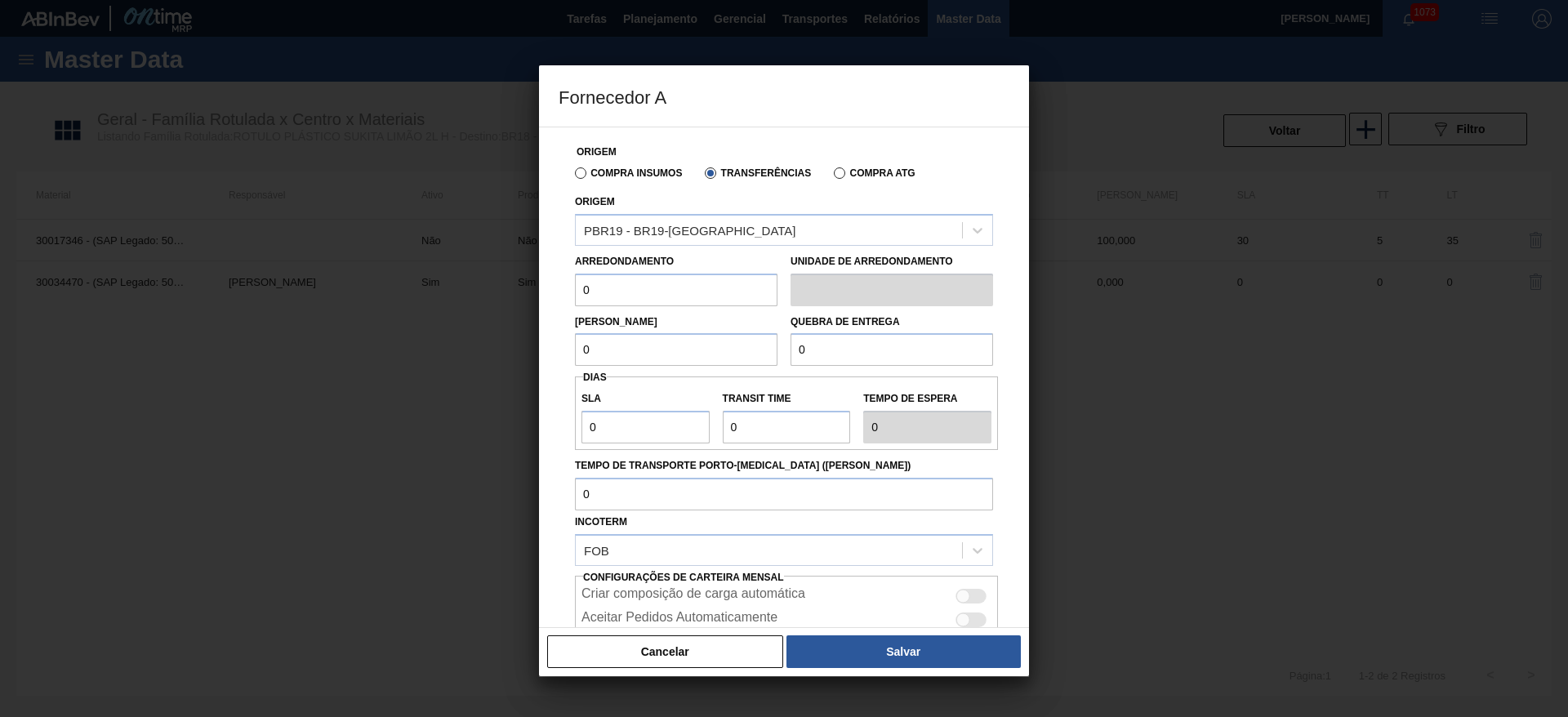
drag, startPoint x: 588, startPoint y: 291, endPoint x: 513, endPoint y: 283, distance: 75.4
click at [515, 281] on div "Fornecedor A Origem Compra Insumos Transferências Compra ATG Origem PBR19 - BR1…" at bounding box center [784, 358] width 1568 height 717
type input "1"
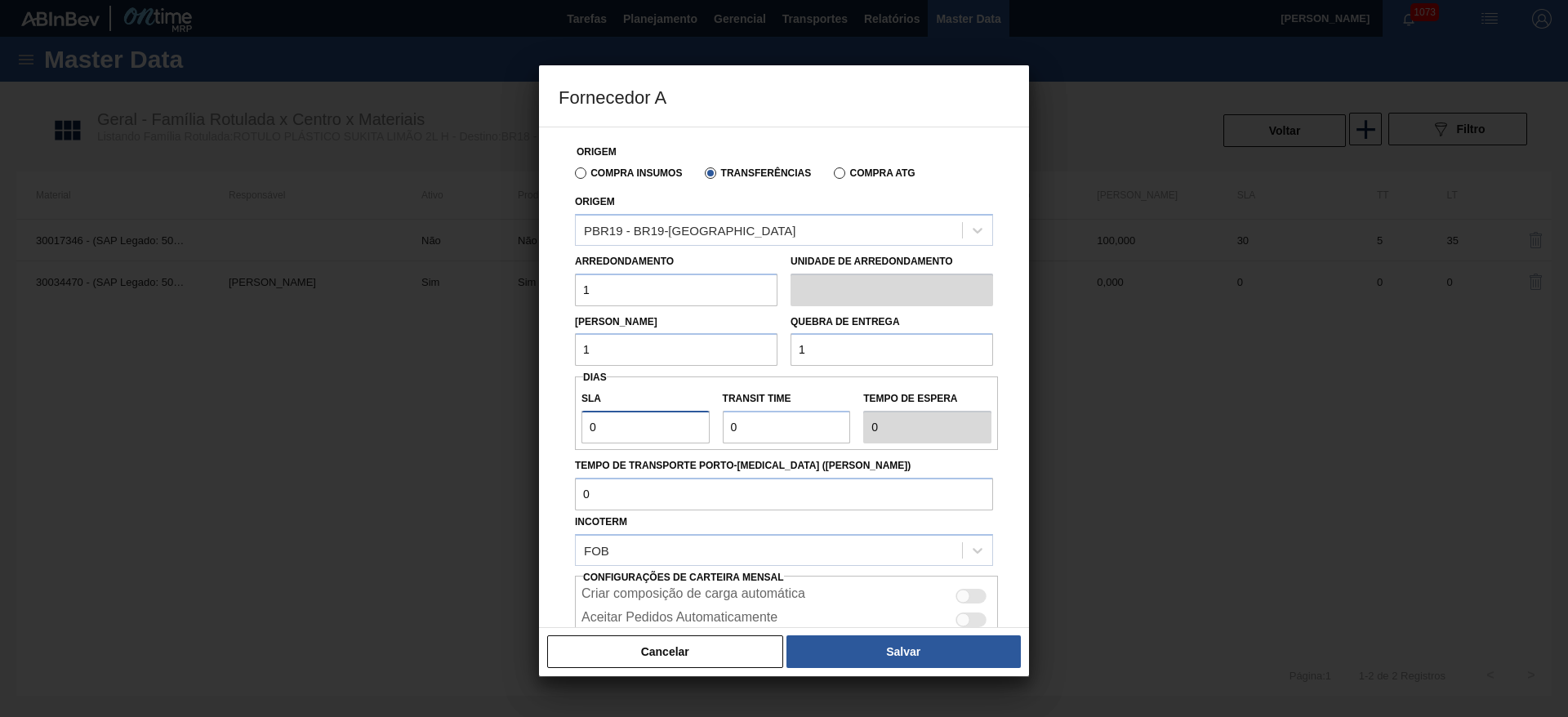
type input "NaN"
type input "3"
type input "30"
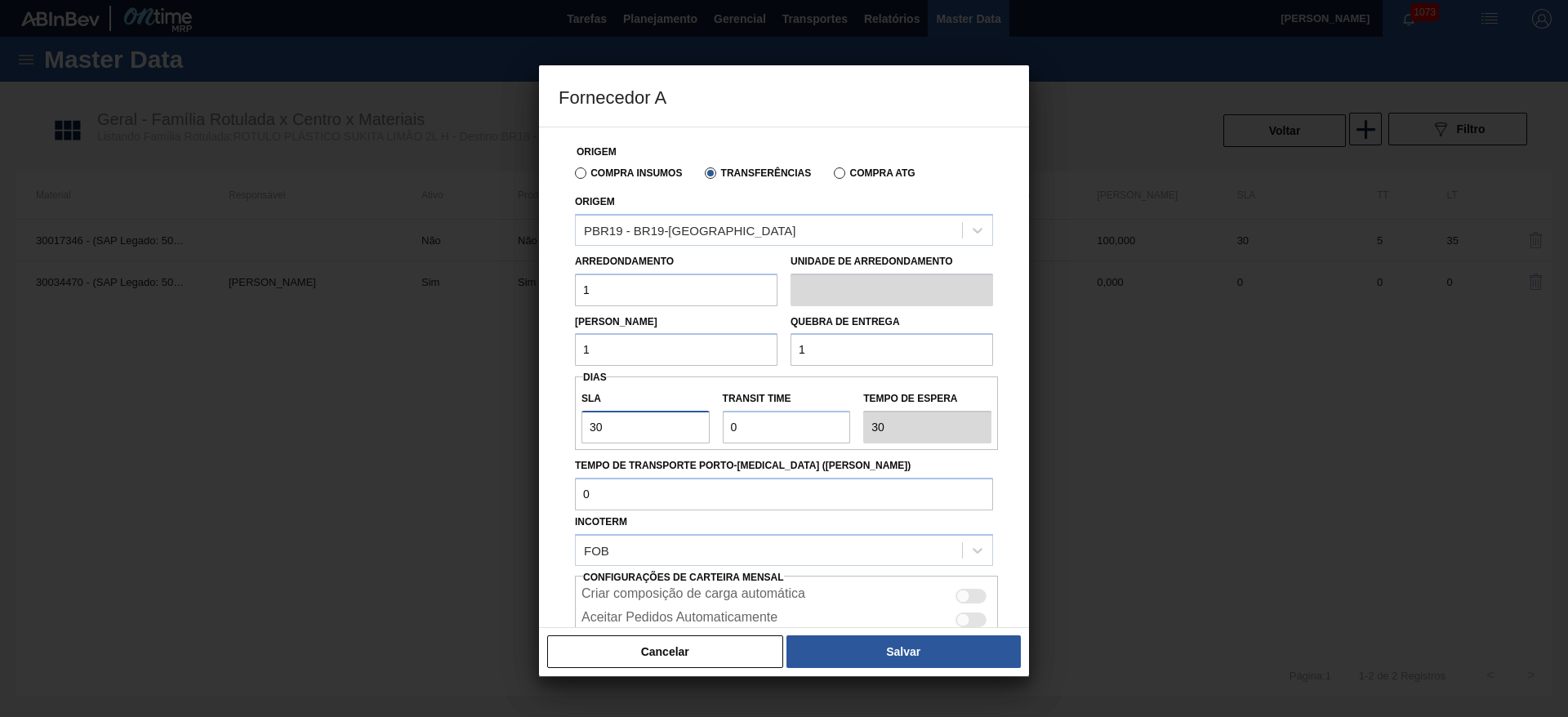
type input "30"
type input "2"
type input "32"
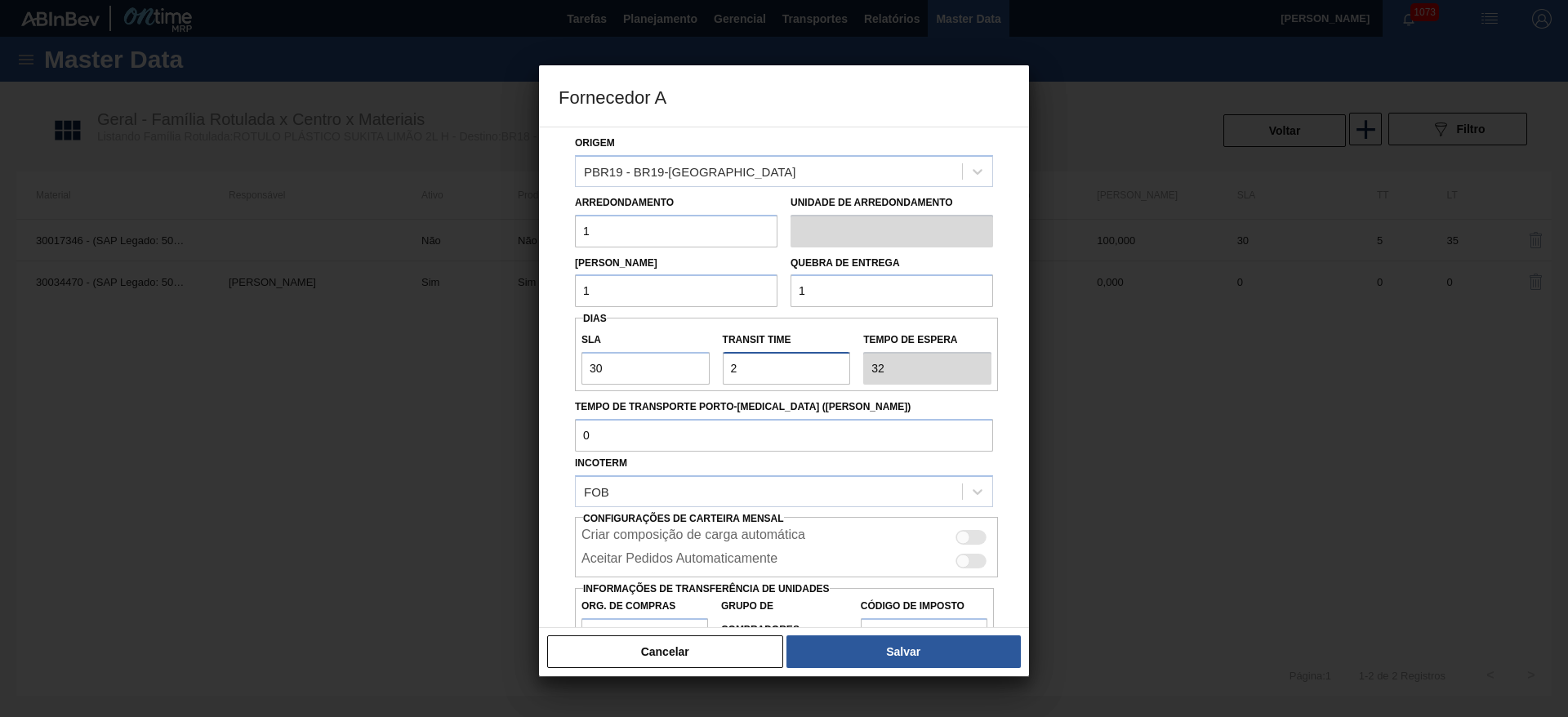
scroll to position [132, 0]
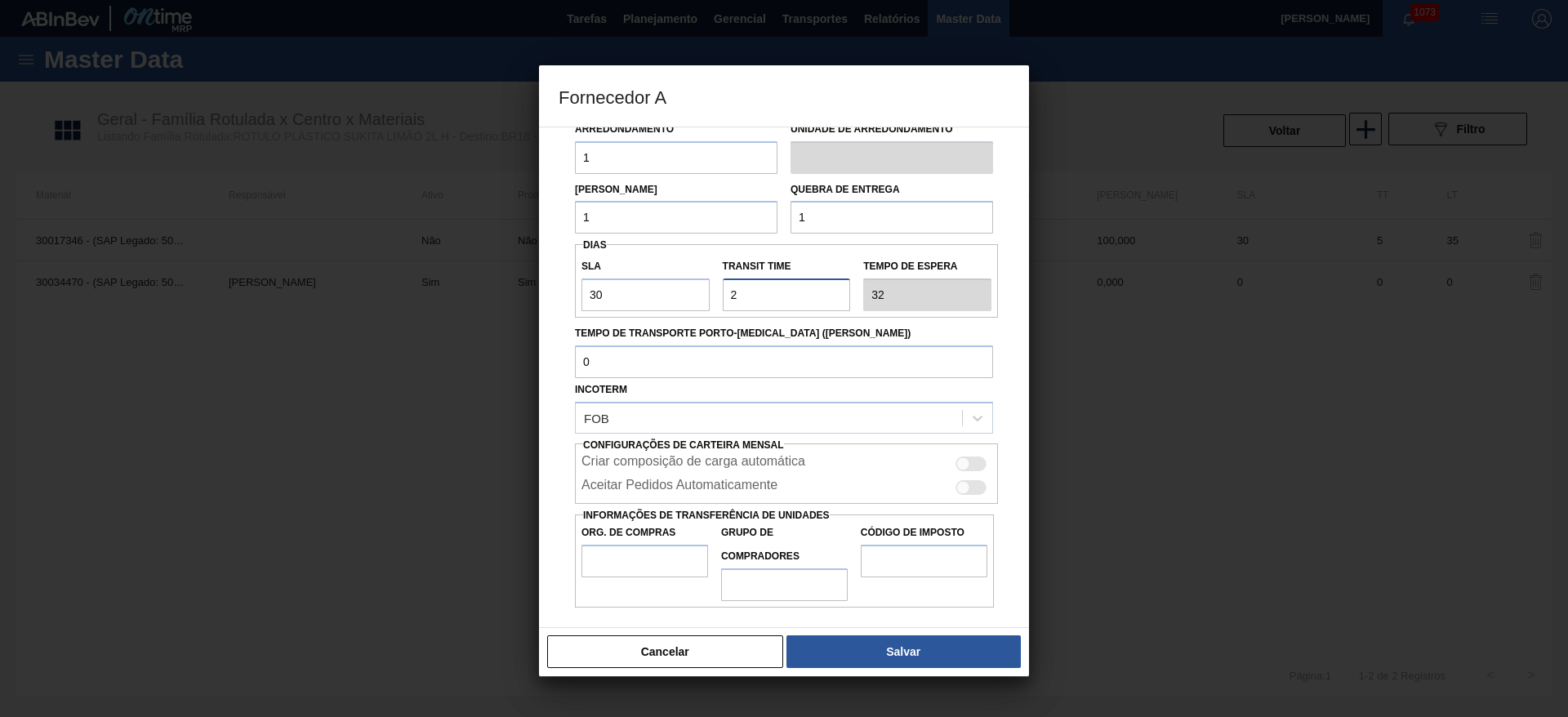
type input "2"
click at [967, 466] on div at bounding box center [971, 463] width 31 height 14
checkbox input "true"
click at [627, 560] on input "Org. de Compras" at bounding box center [644, 561] width 127 height 33
type input "BR00"
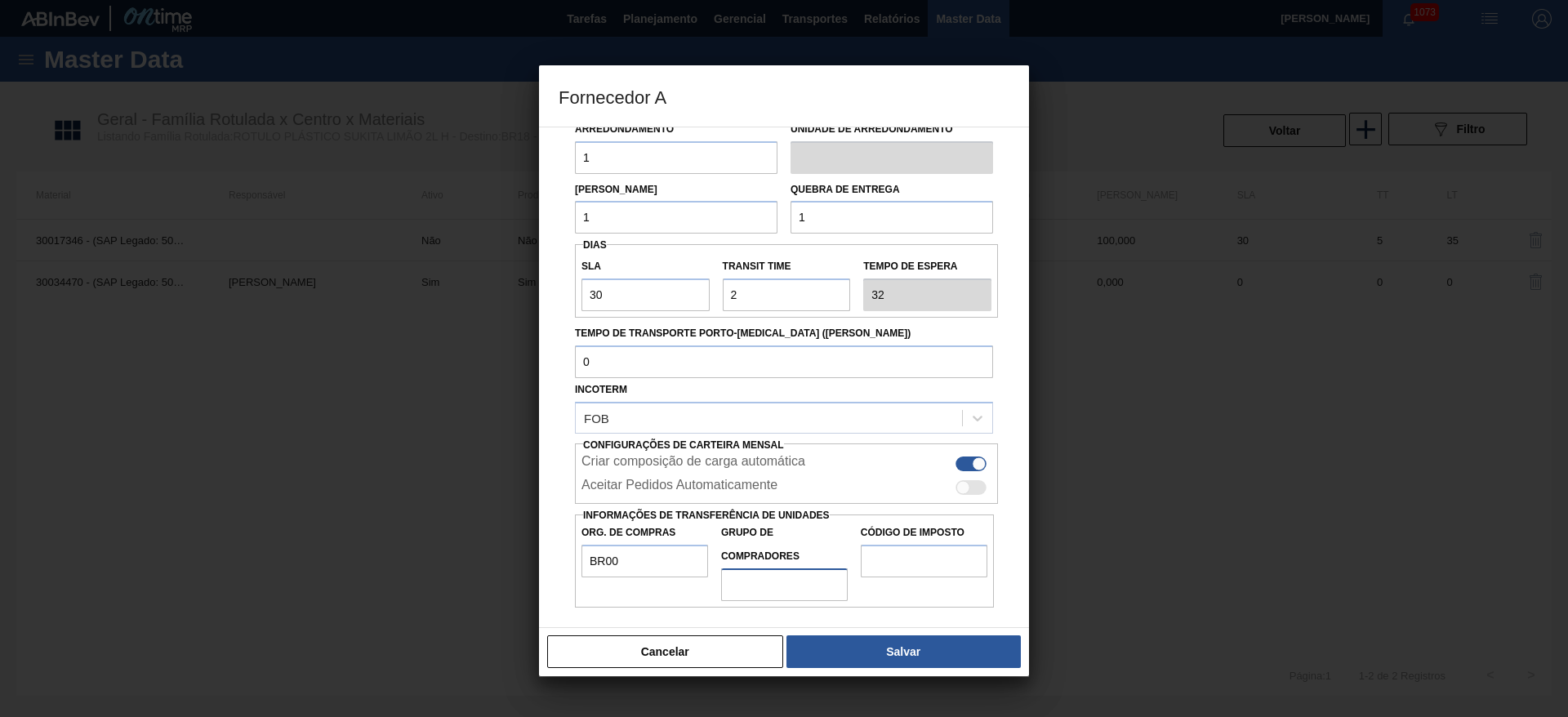
drag, startPoint x: 779, startPoint y: 581, endPoint x: 779, endPoint y: 596, distance: 15.0
click at [779, 581] on input "Grupo de Compradores" at bounding box center [784, 585] width 127 height 33
type input "A01"
drag, startPoint x: 897, startPoint y: 563, endPoint x: 896, endPoint y: 576, distance: 13.0
click at [897, 563] on input "Código de Imposto" at bounding box center [924, 561] width 127 height 33
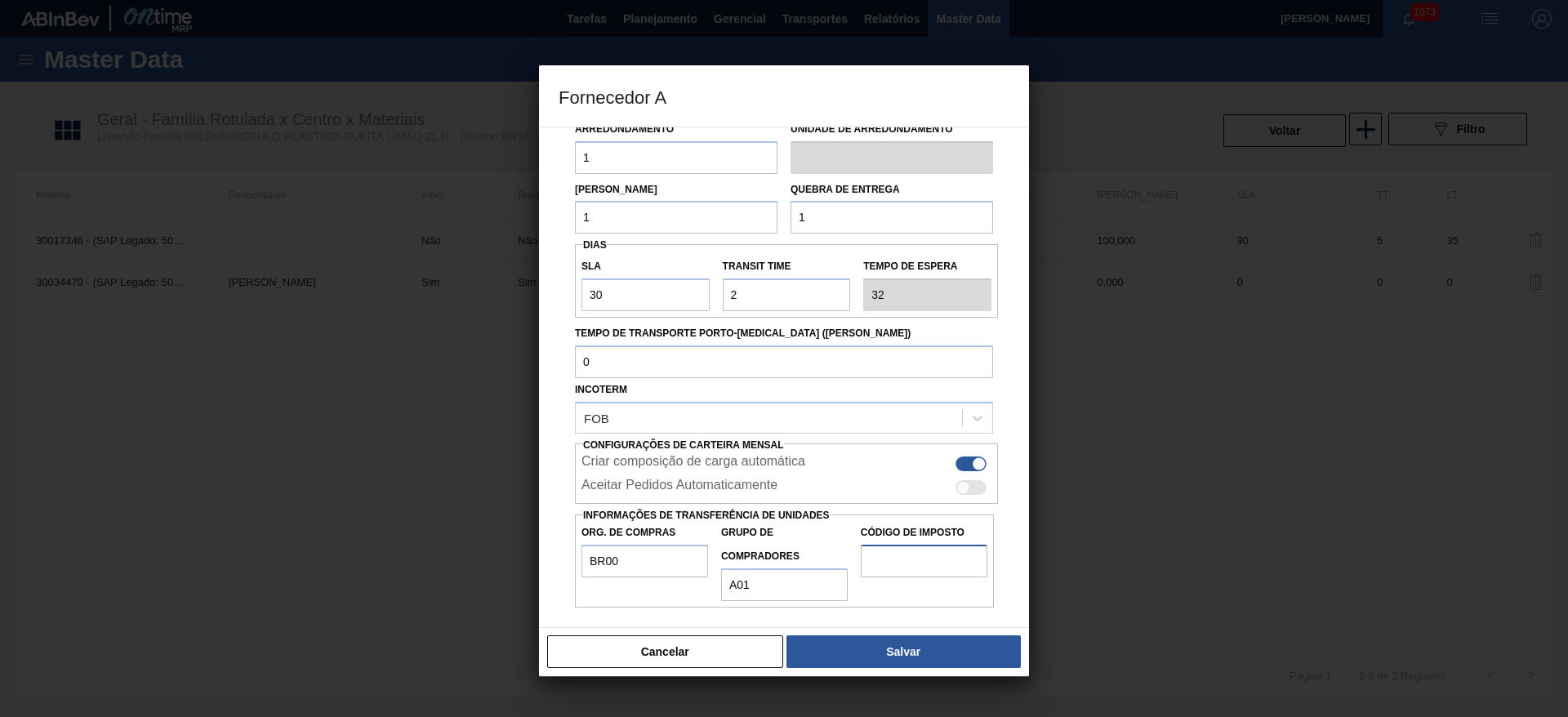
type input "I1"
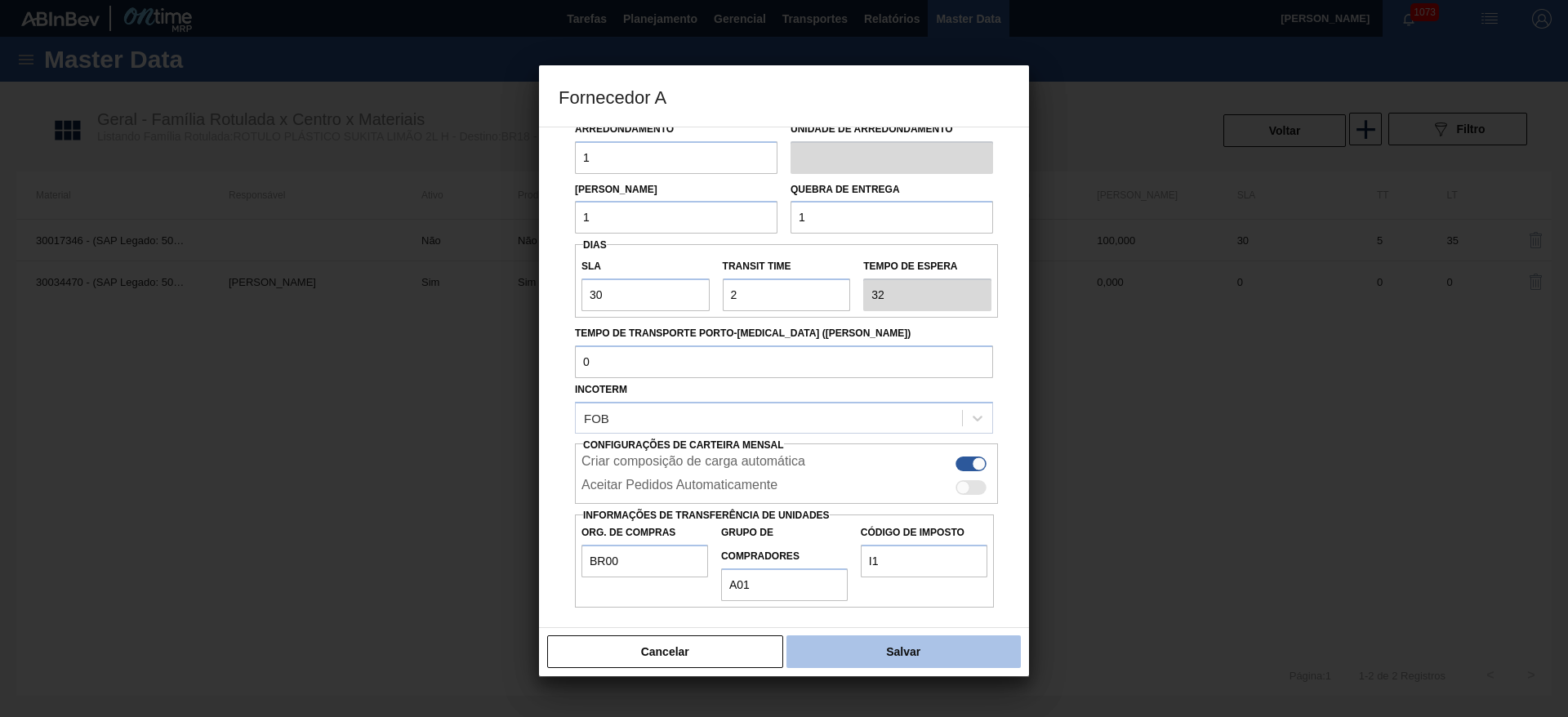
click at [890, 646] on button "Salvar" at bounding box center [903, 651] width 234 height 33
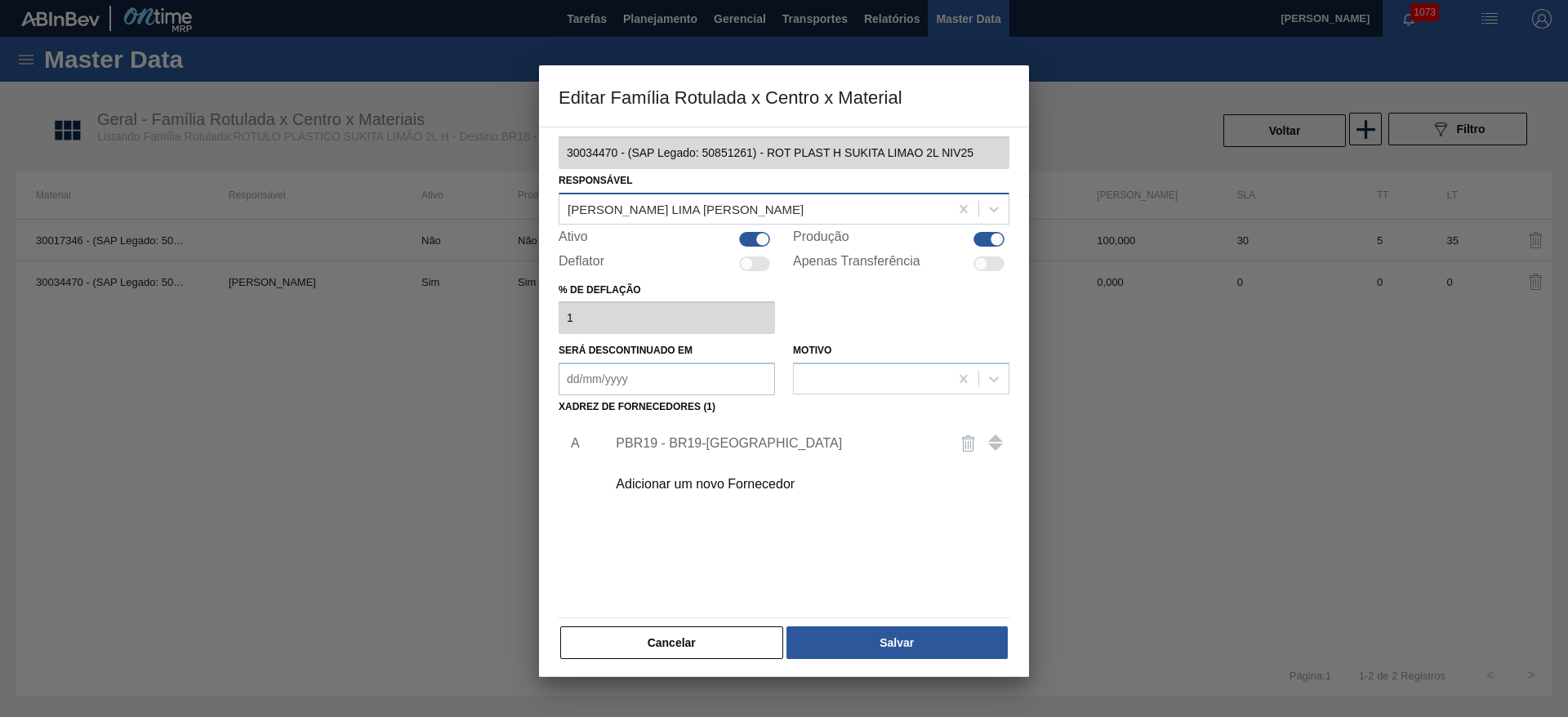
scroll to position [19, 0]
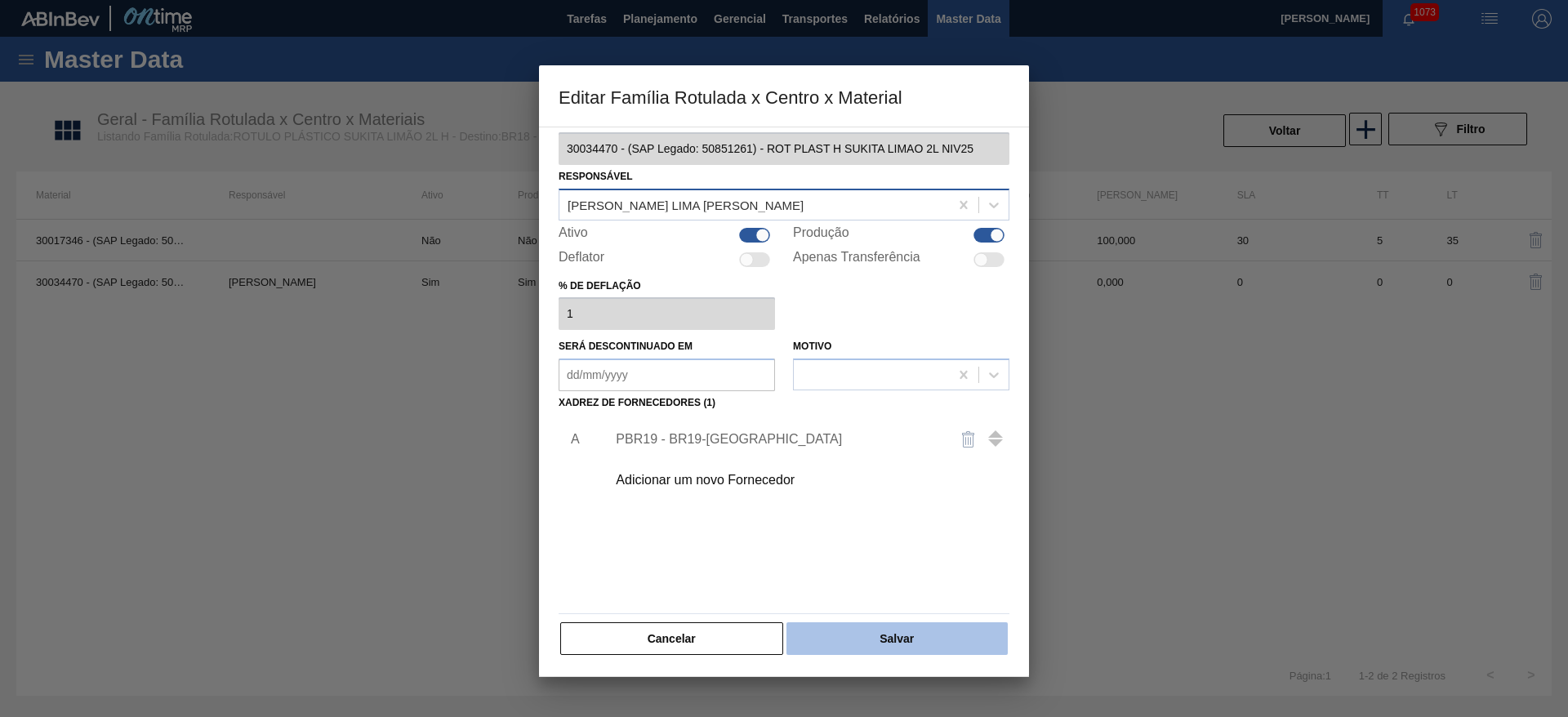
click at [903, 635] on button "Salvar" at bounding box center [897, 639] width 221 height 33
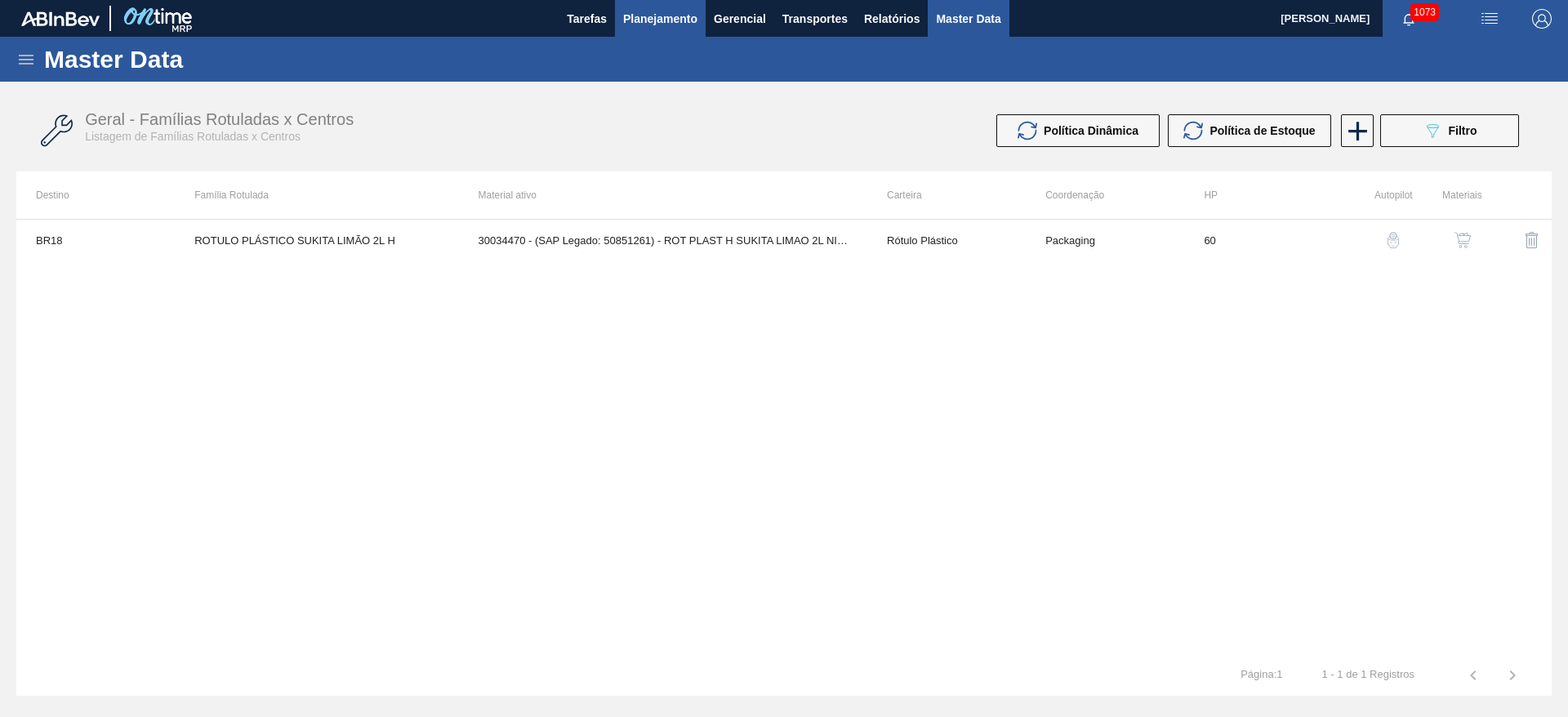
click at [673, 18] on span "Planejamento" at bounding box center [660, 19] width 74 height 19
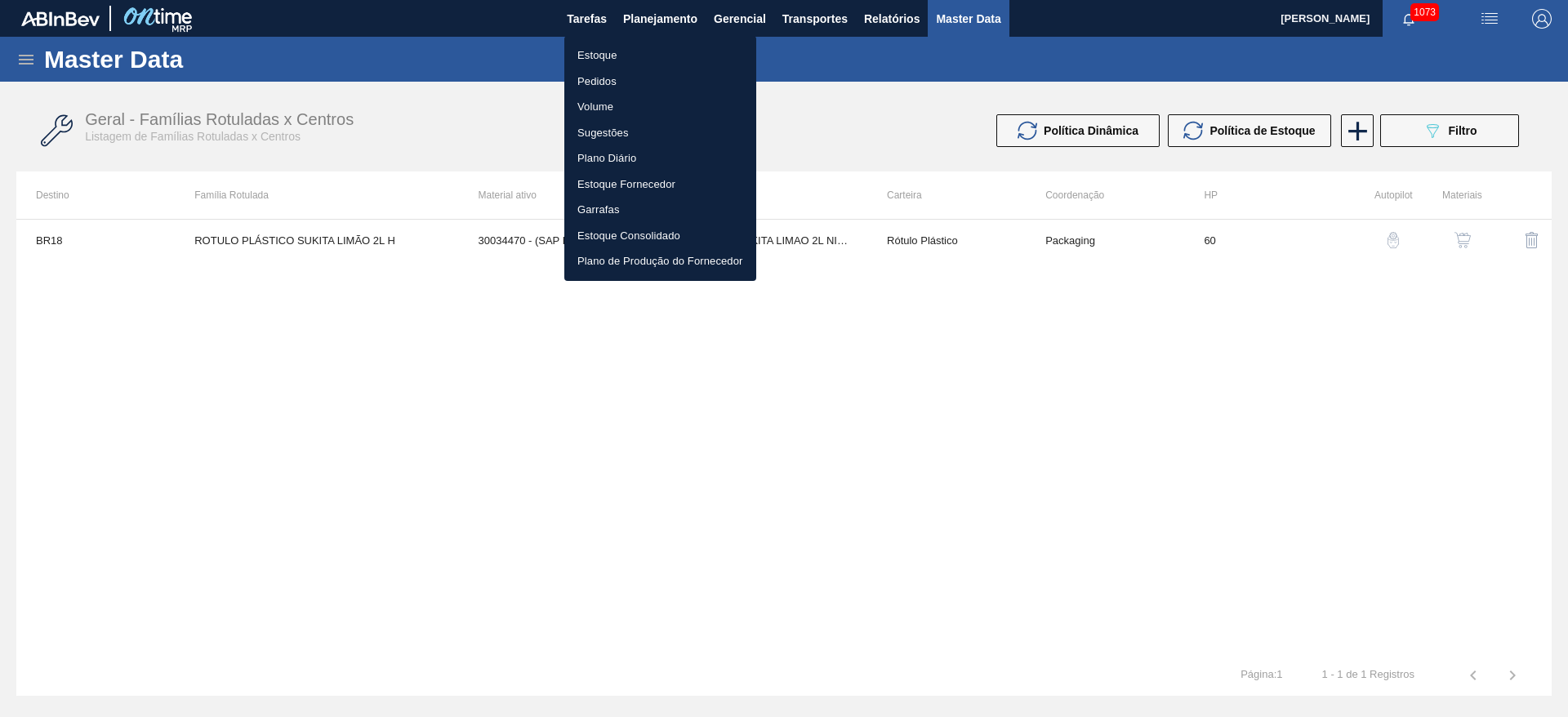
click at [604, 58] on li "Estoque" at bounding box center [660, 55] width 192 height 26
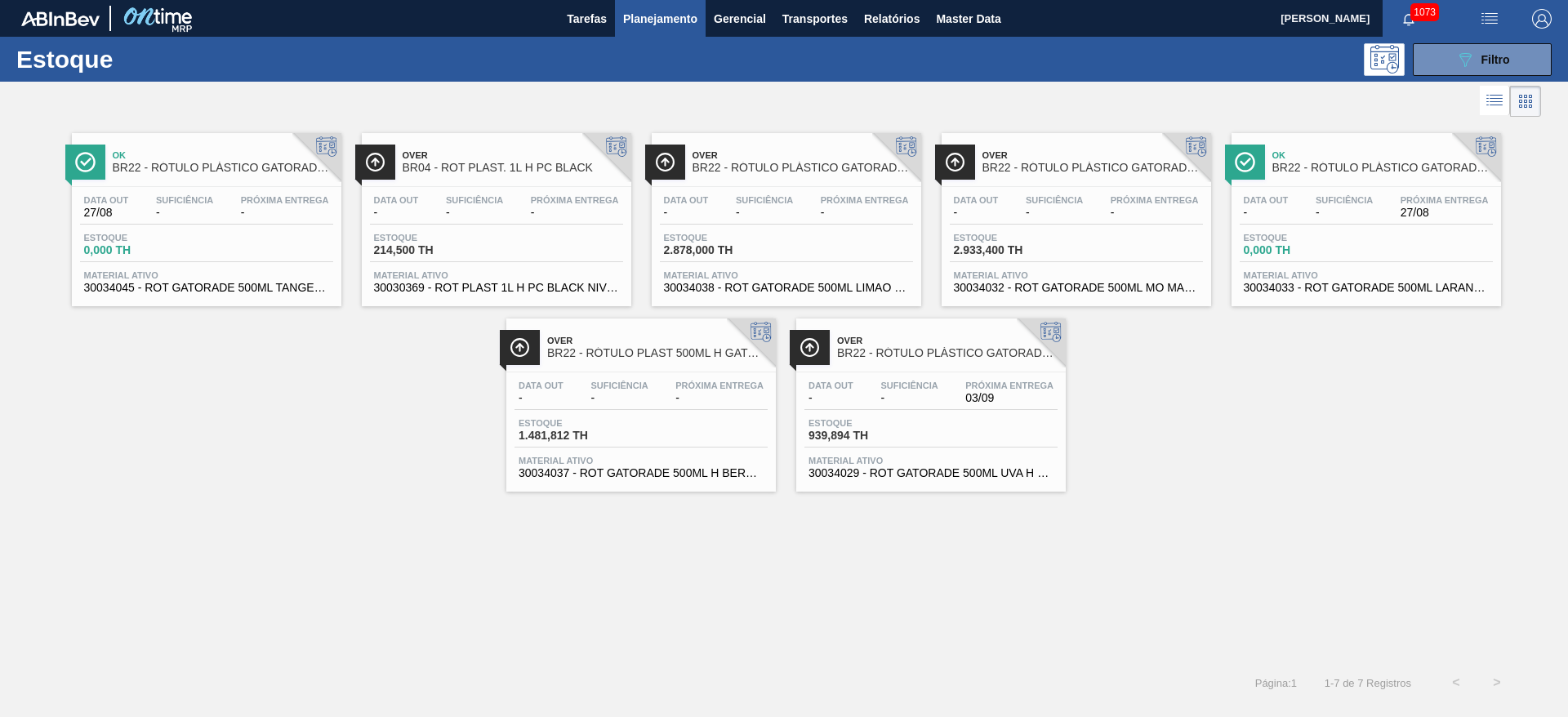
click at [526, 183] on div "Over BR04 - ROT PLAST. 1L H PC BLACK Data out - Suficiência - Próxima Entrega -…" at bounding box center [497, 219] width 270 height 173
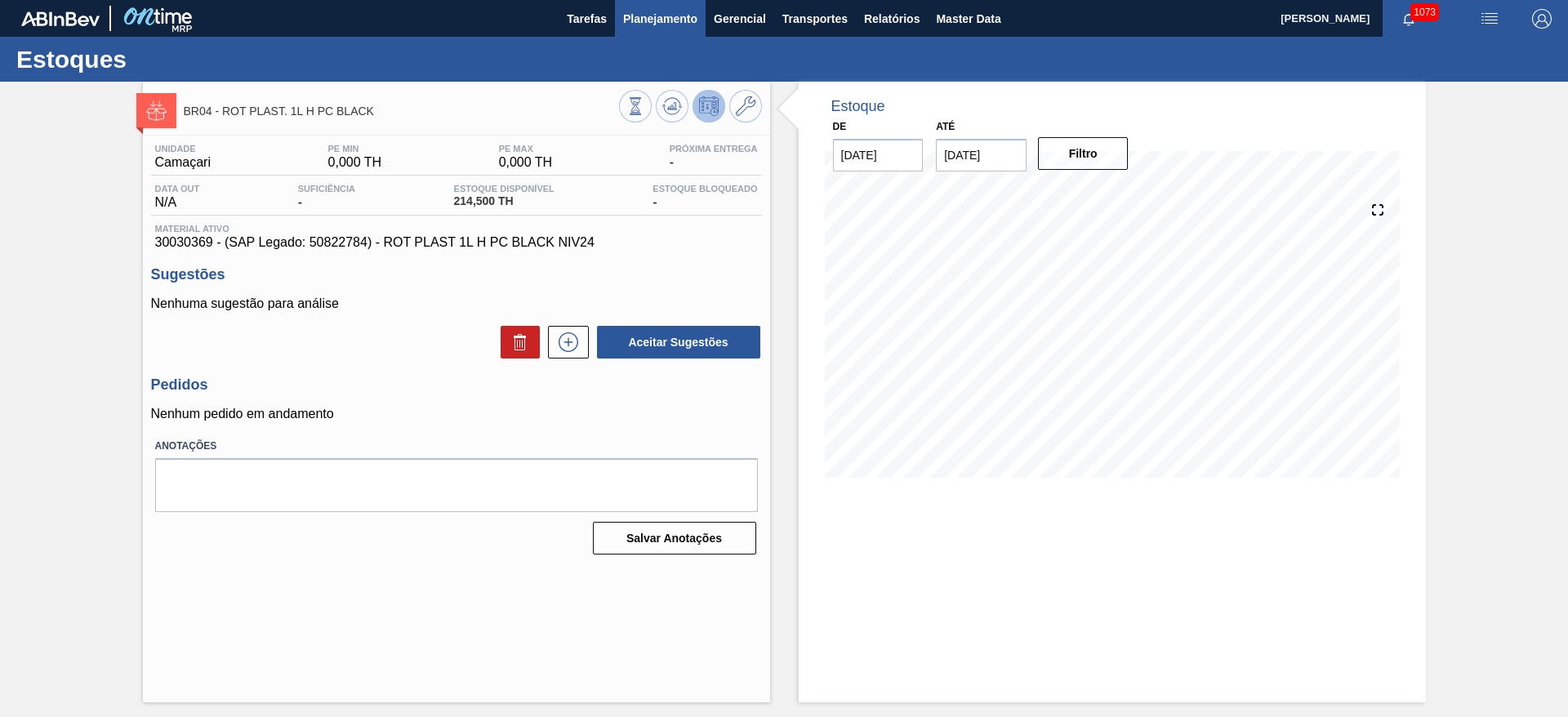
click at [655, 22] on span "Planejamento" at bounding box center [660, 19] width 74 height 19
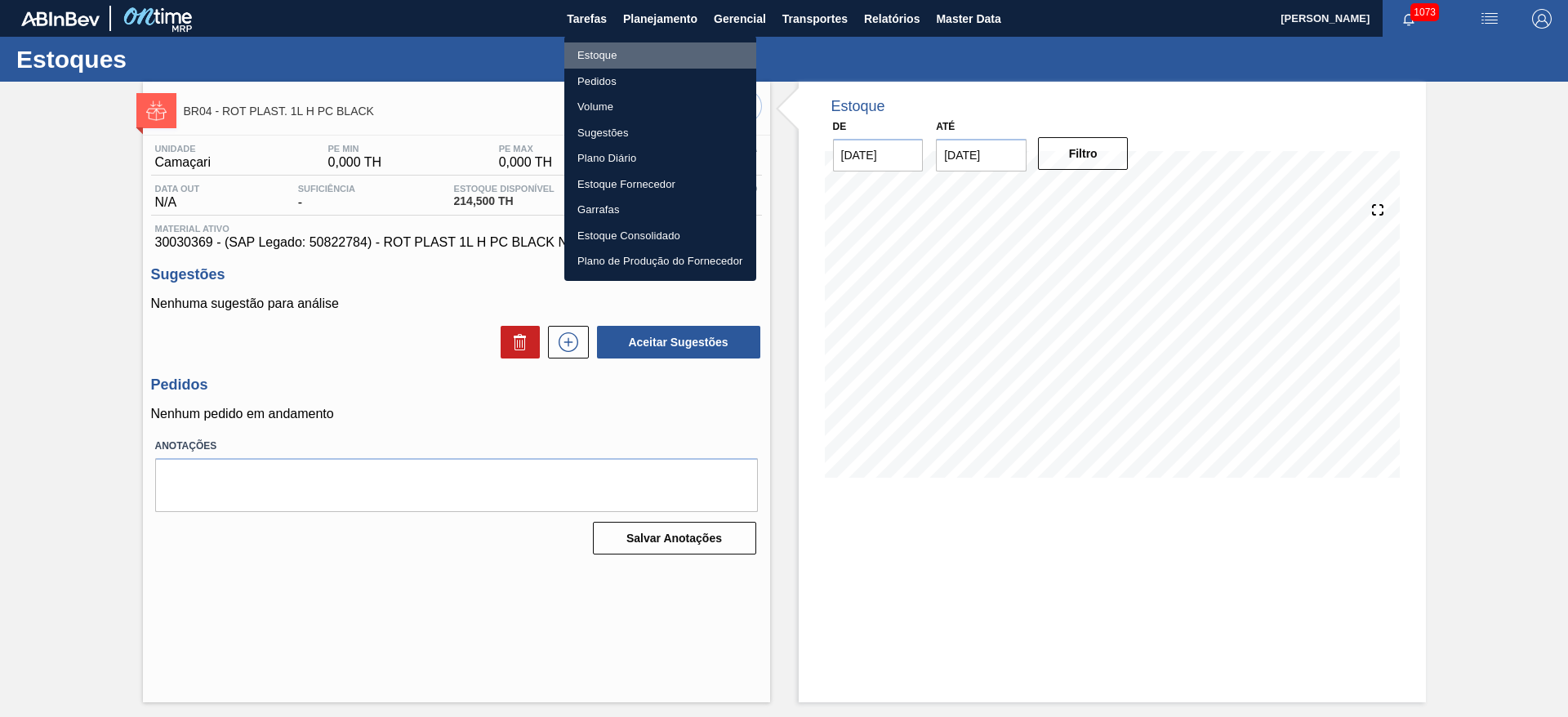
click at [600, 55] on li "Estoque" at bounding box center [660, 55] width 192 height 26
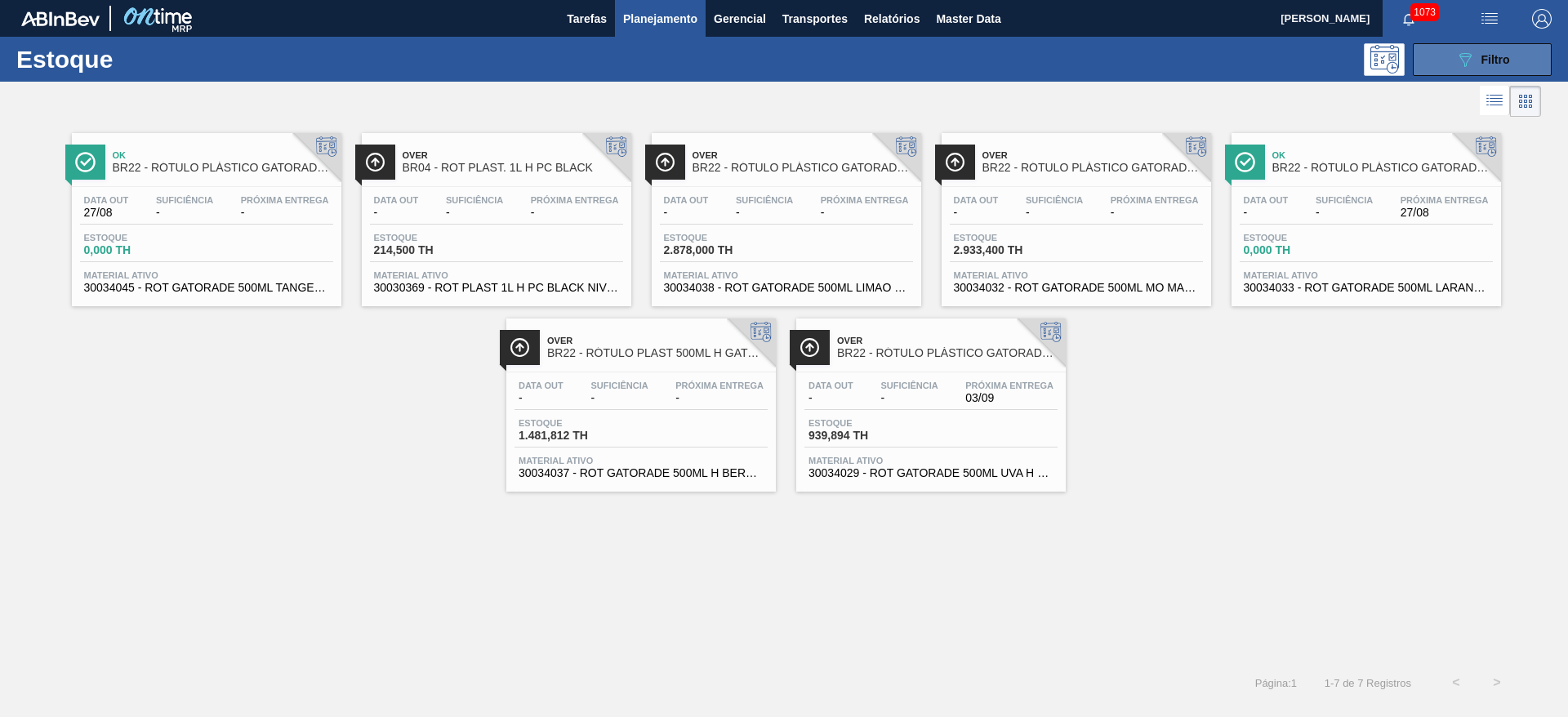
click at [1482, 62] on span "Filtro" at bounding box center [1496, 59] width 29 height 13
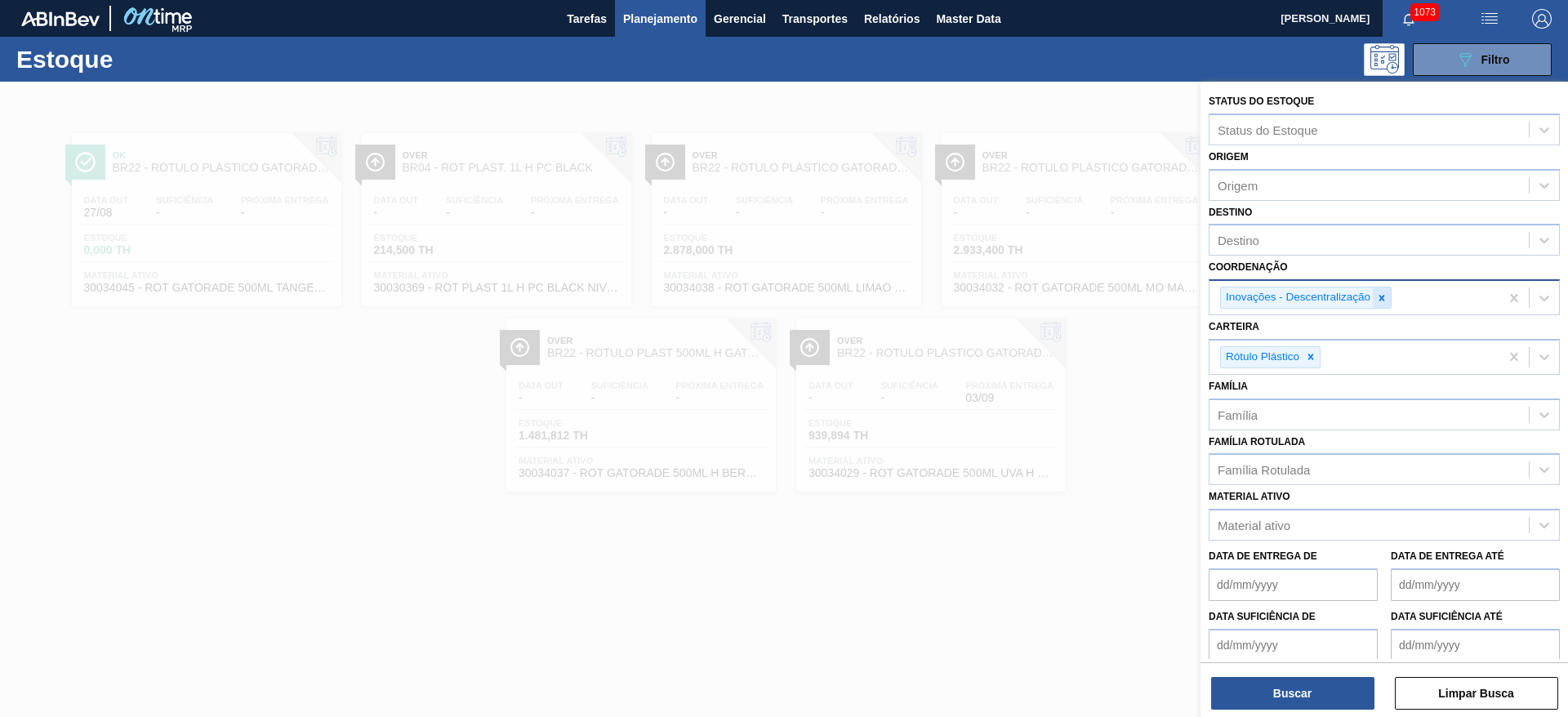
click at [1386, 295] on icon at bounding box center [1382, 299] width 12 height 12
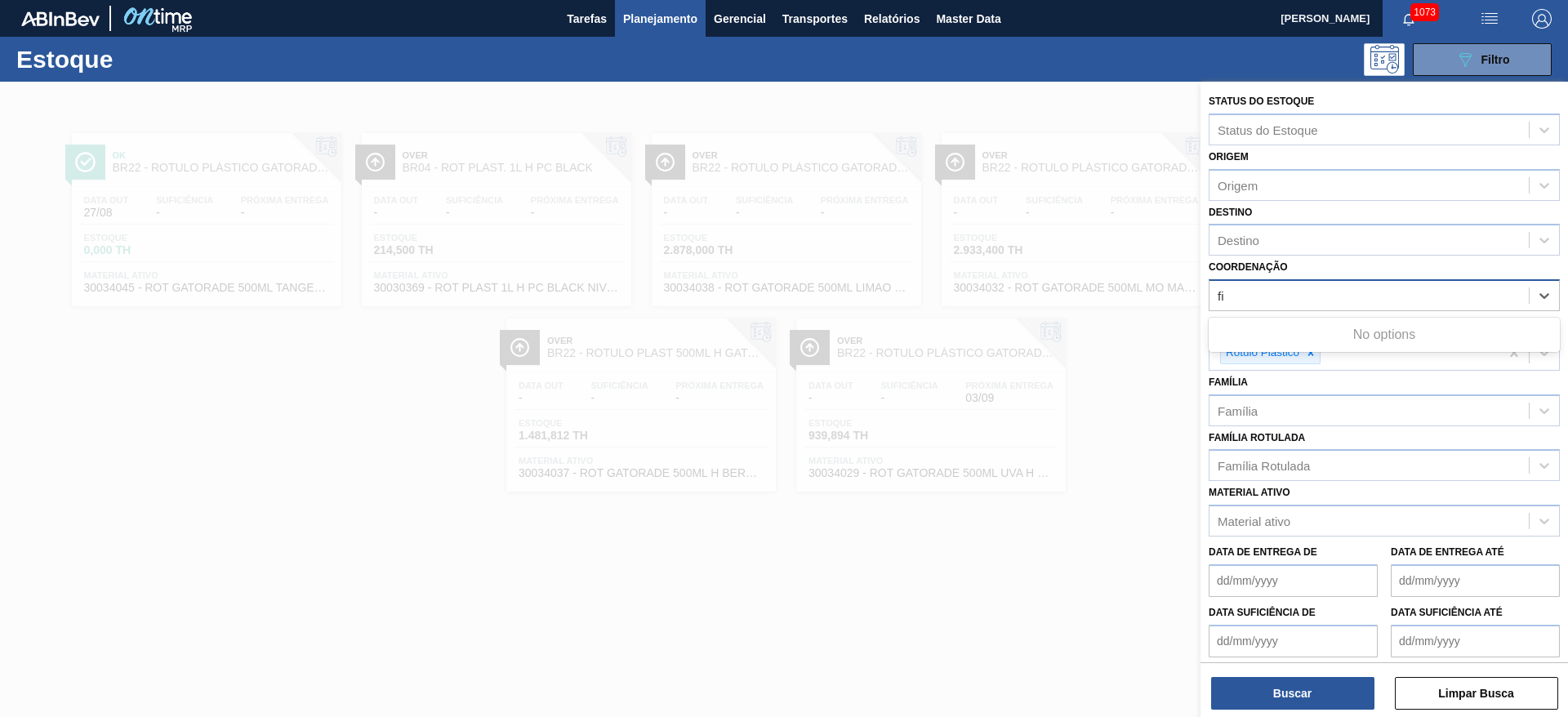
type input "f"
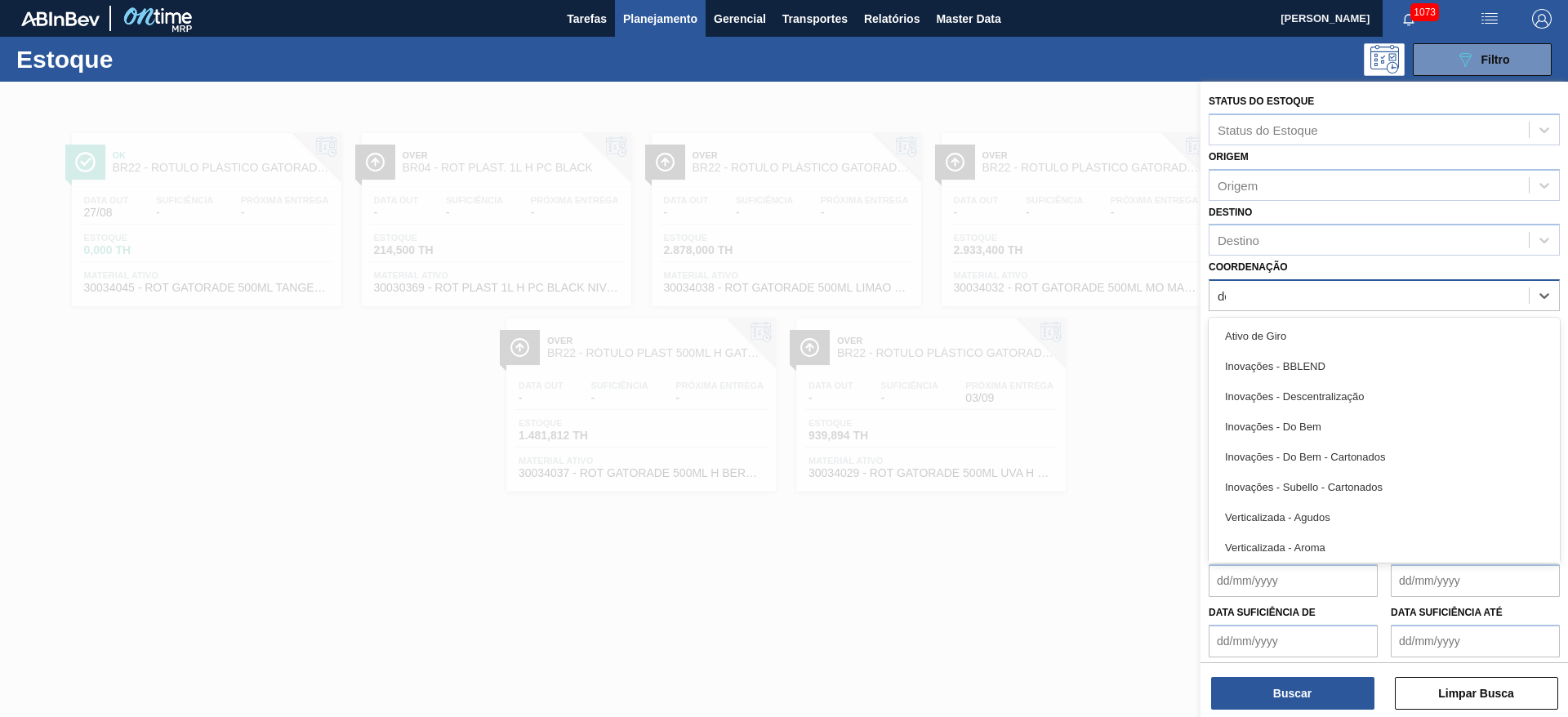
type input "des"
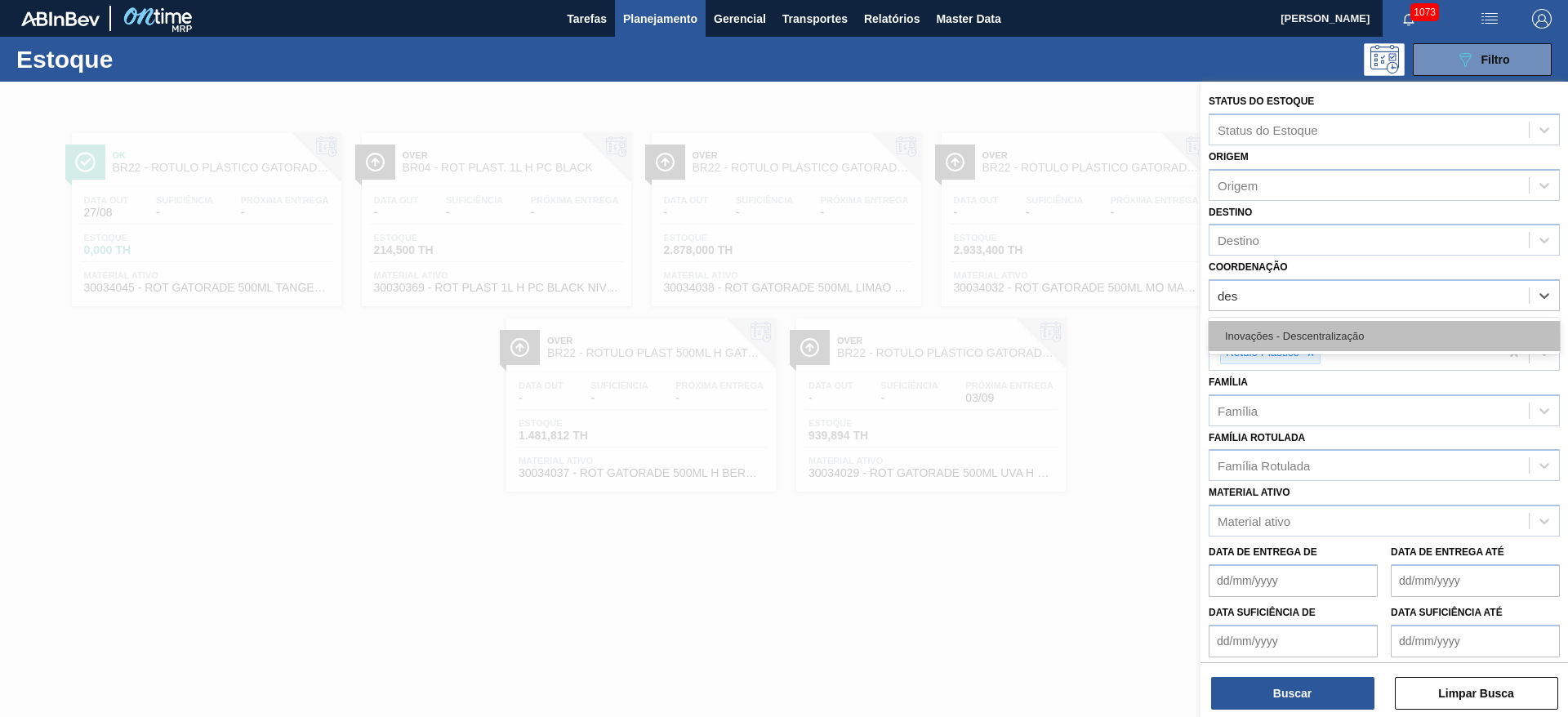
click at [1249, 332] on div "Inovações - Descentralização" at bounding box center [1384, 337] width 351 height 30
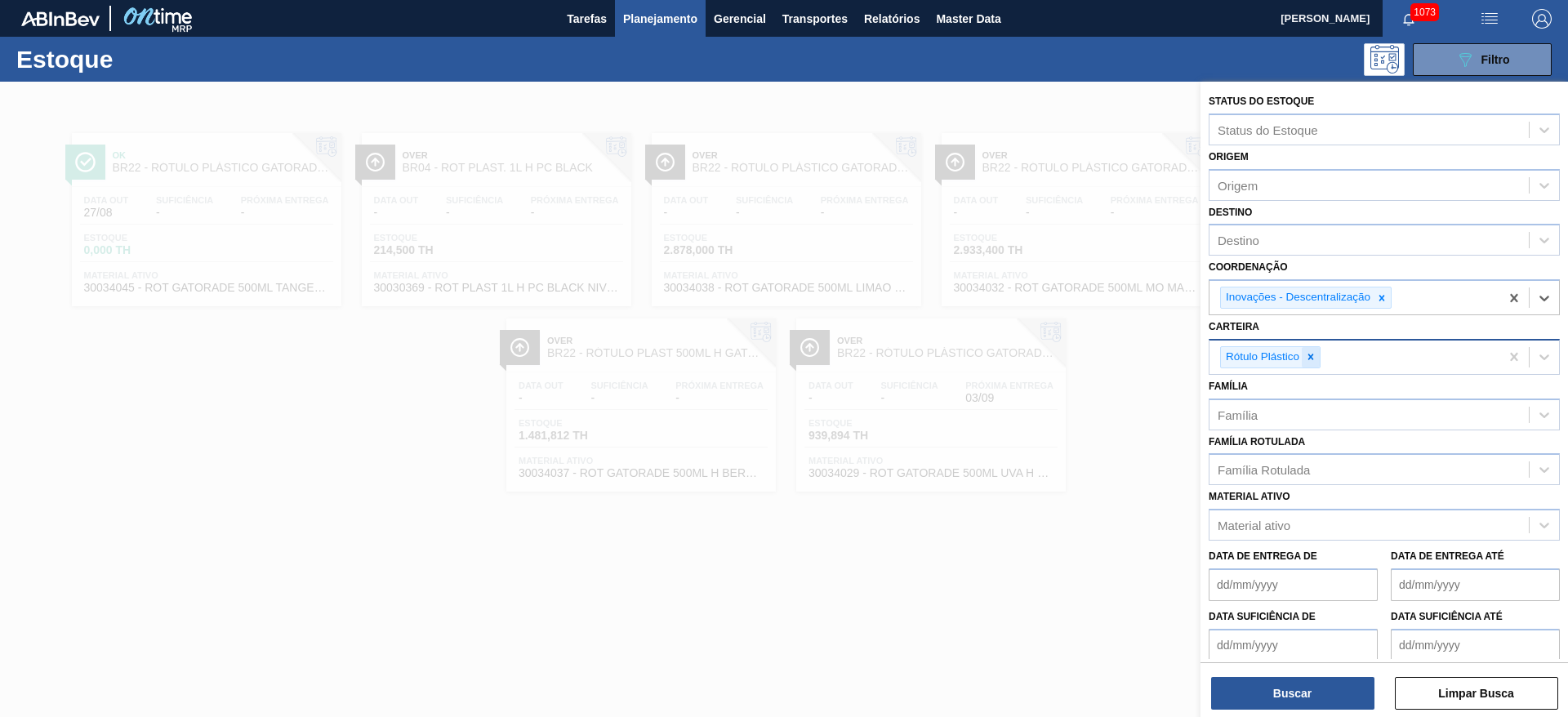
click at [1311, 357] on icon at bounding box center [1311, 357] width 6 height 6
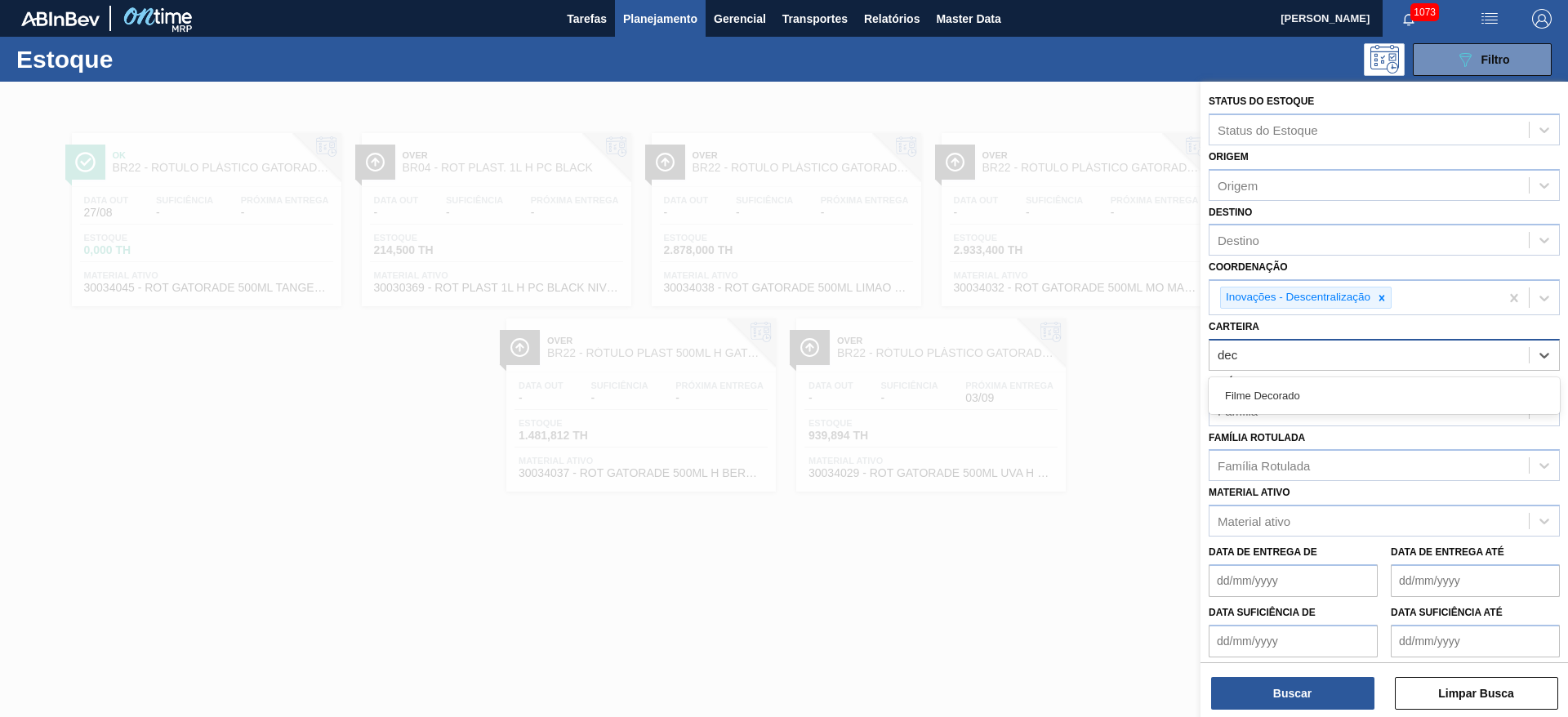
type input "deco"
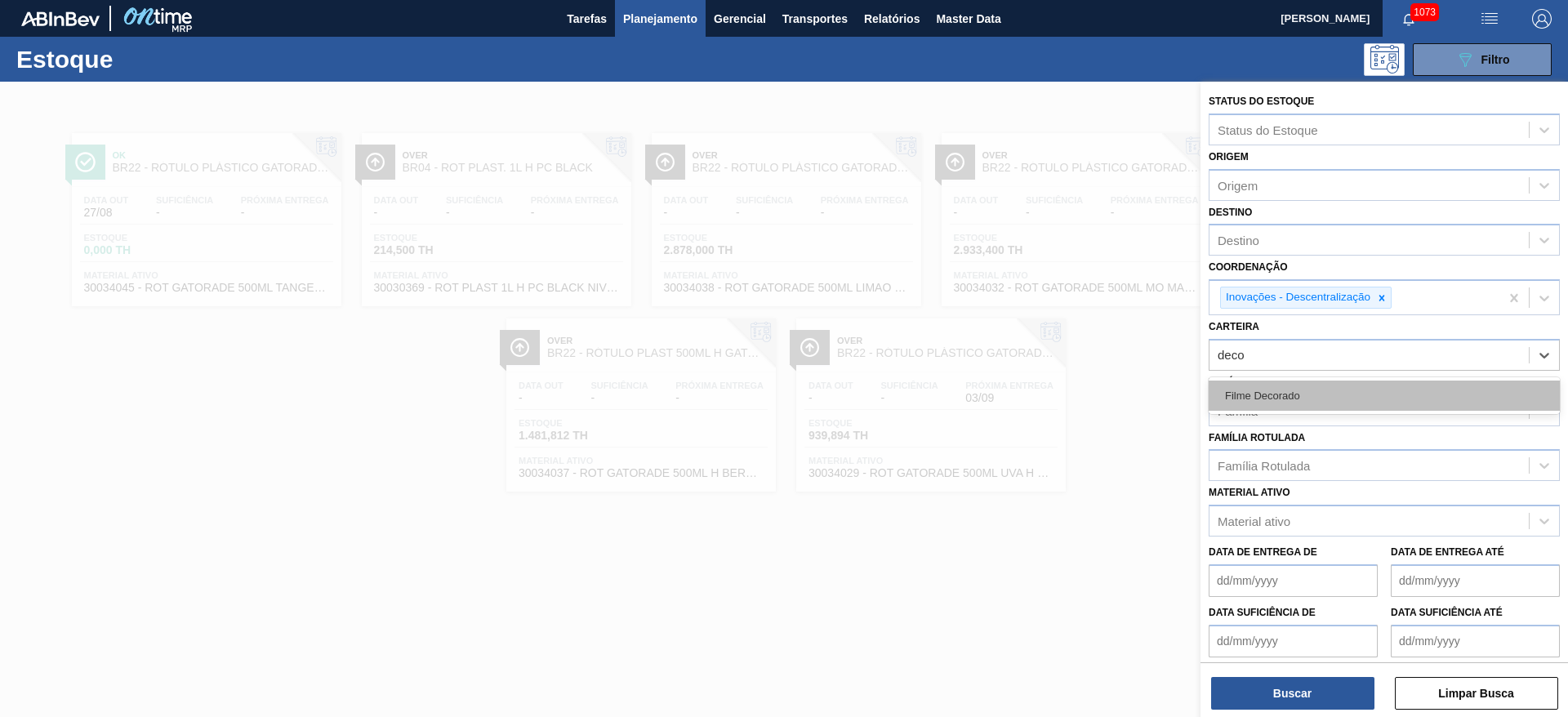
click at [1274, 391] on div "Filme Decorado" at bounding box center [1384, 396] width 351 height 30
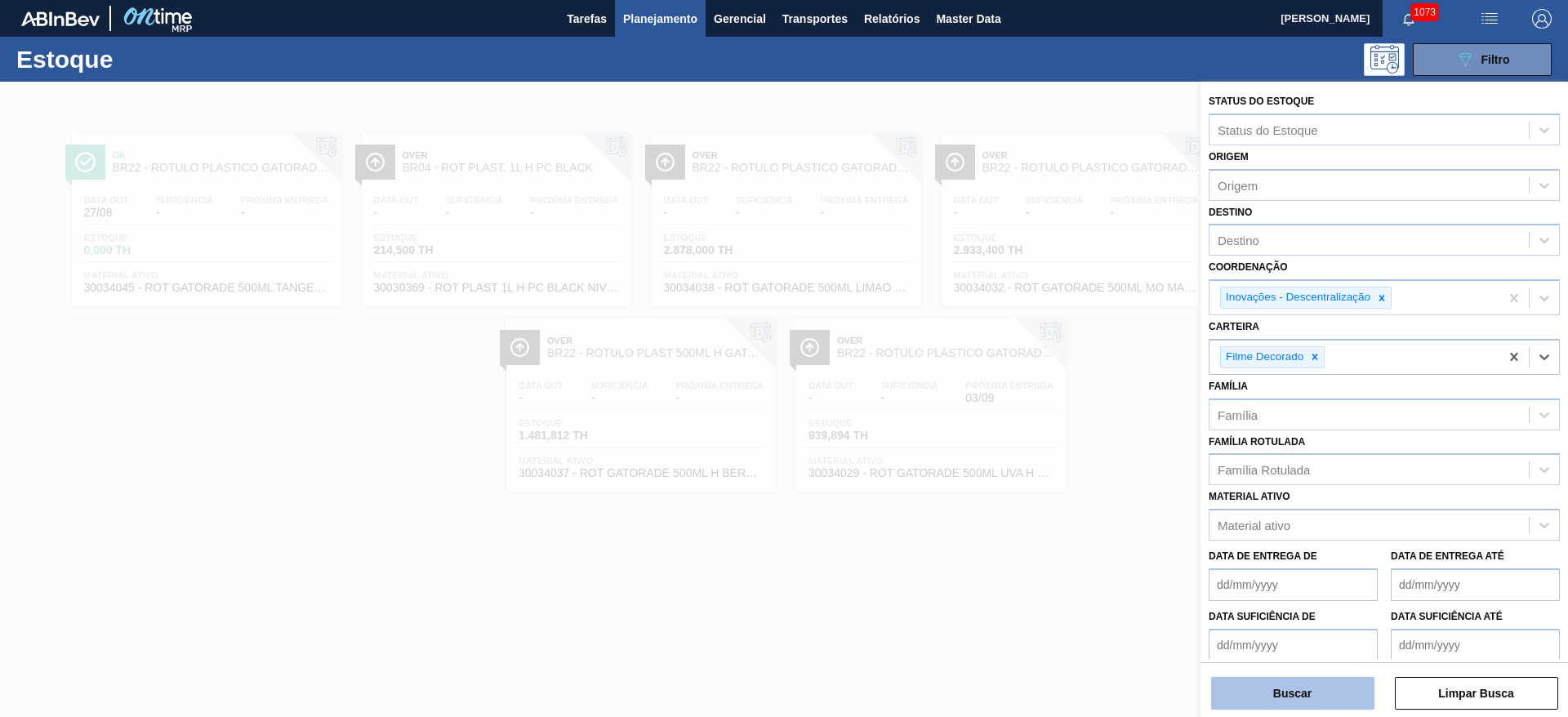
click at [1338, 699] on button "Buscar" at bounding box center [1293, 693] width 164 height 33
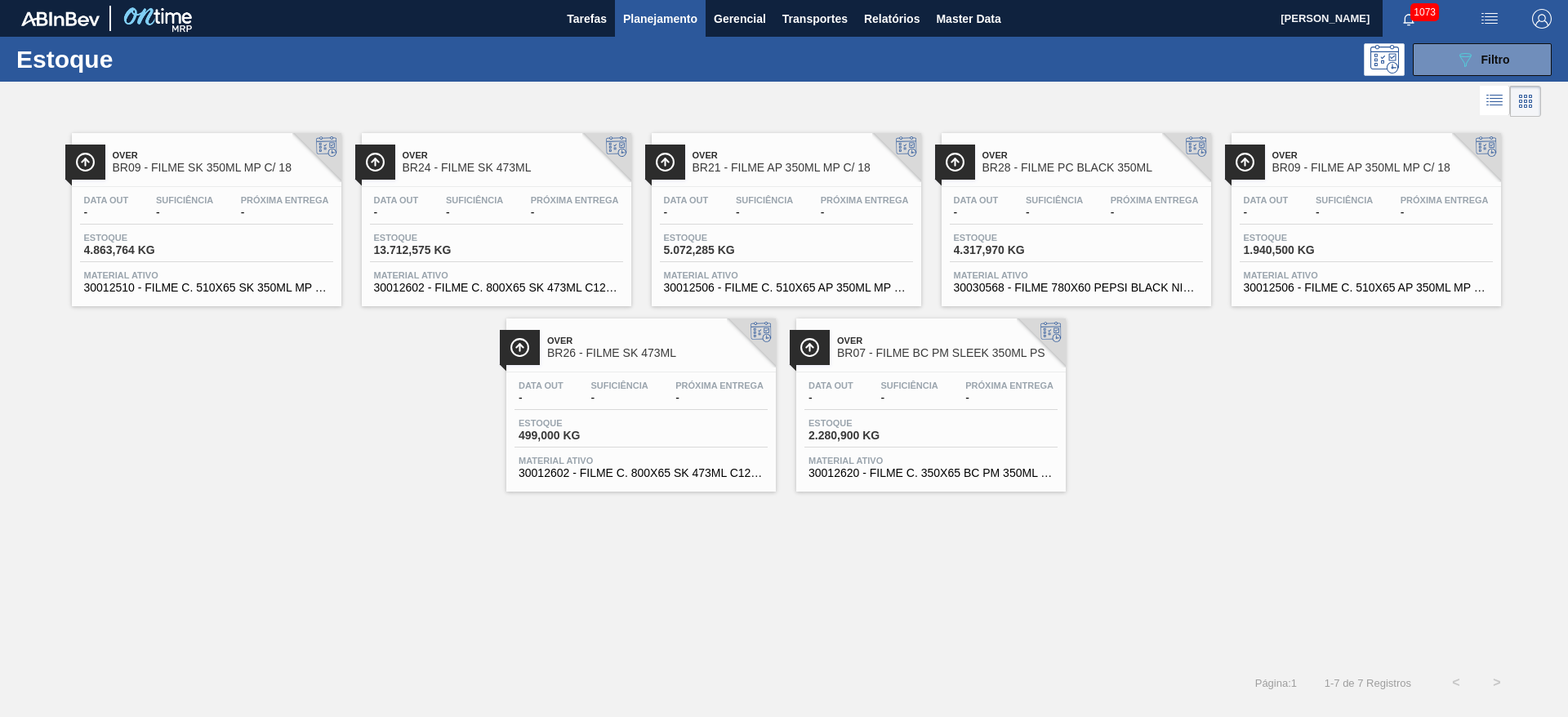
click at [188, 204] on span "Suficiência" at bounding box center [185, 200] width 57 height 10
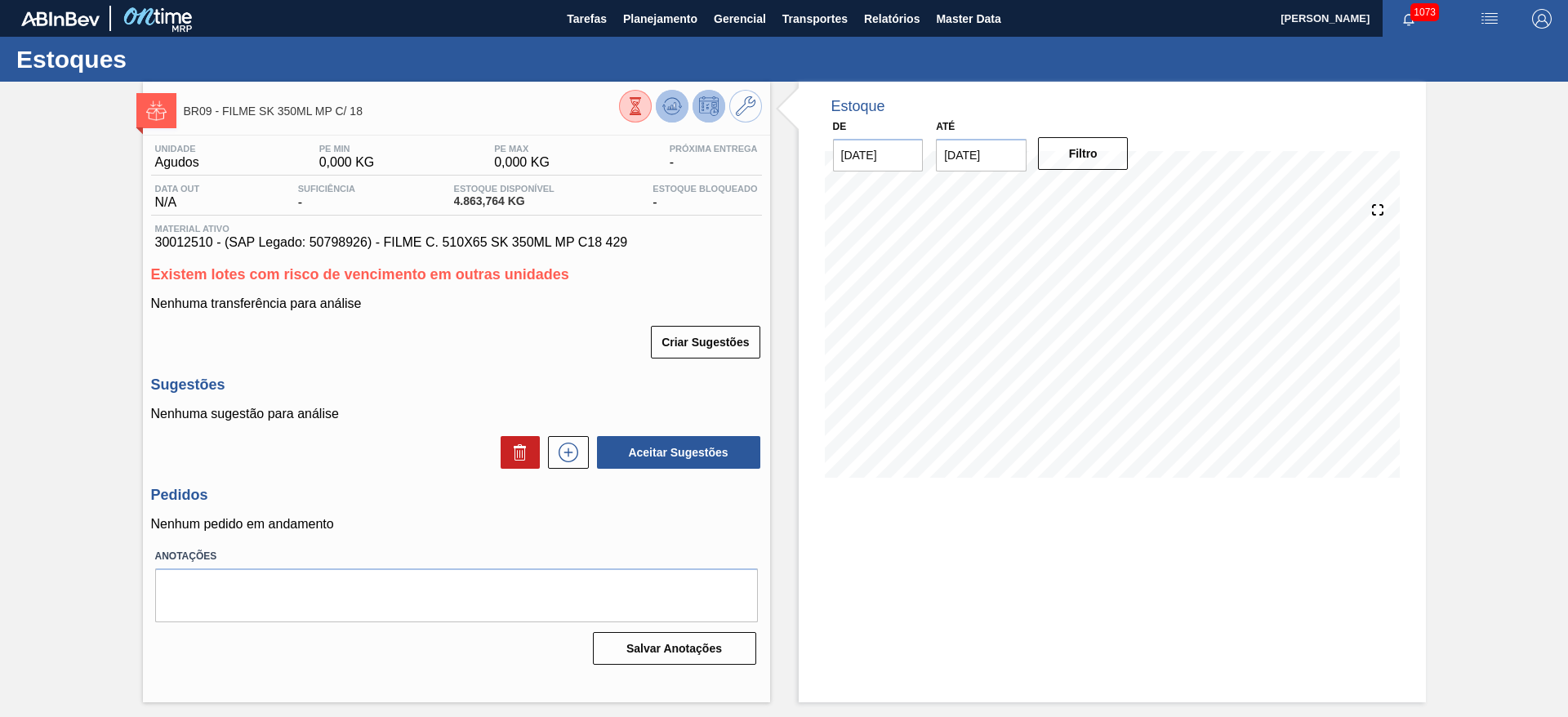
click at [668, 100] on icon at bounding box center [671, 105] width 19 height 19
click at [746, 102] on icon at bounding box center [745, 105] width 19 height 19
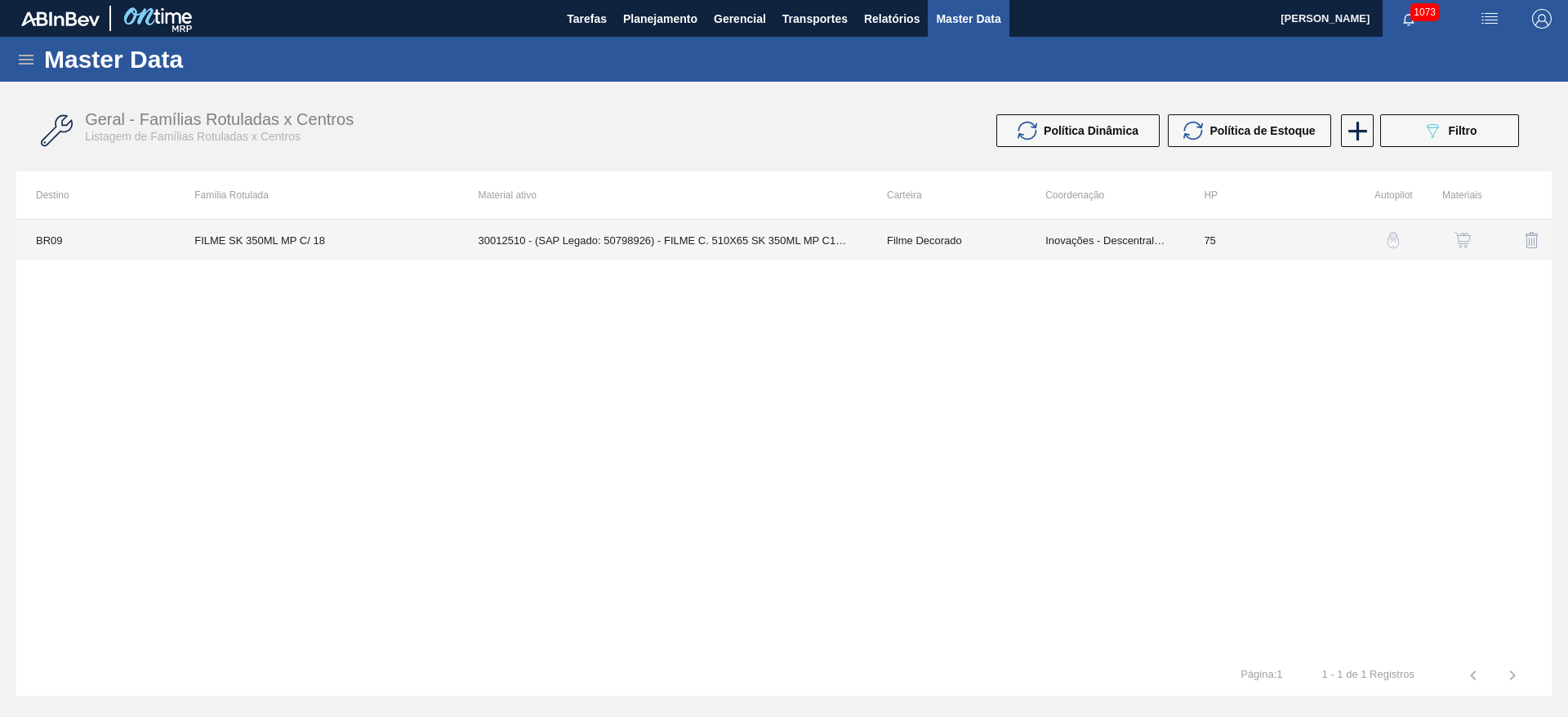
click at [1068, 241] on td "Inovações - Descentralização" at bounding box center [1105, 240] width 159 height 40
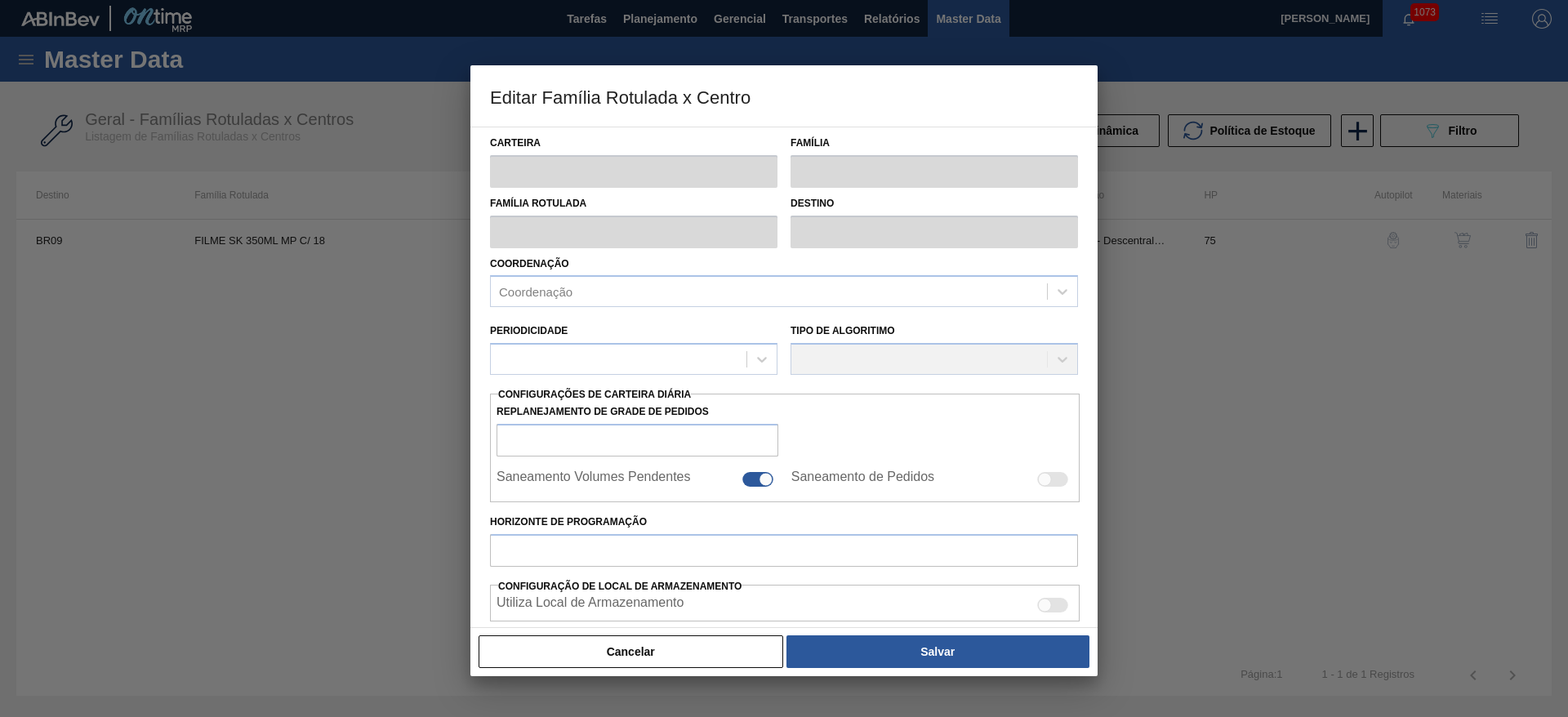
type input "Filme Decorado"
type input "FILME SK 350ML MP C/ 18"
type input "BR09 - Agudos"
type input "75"
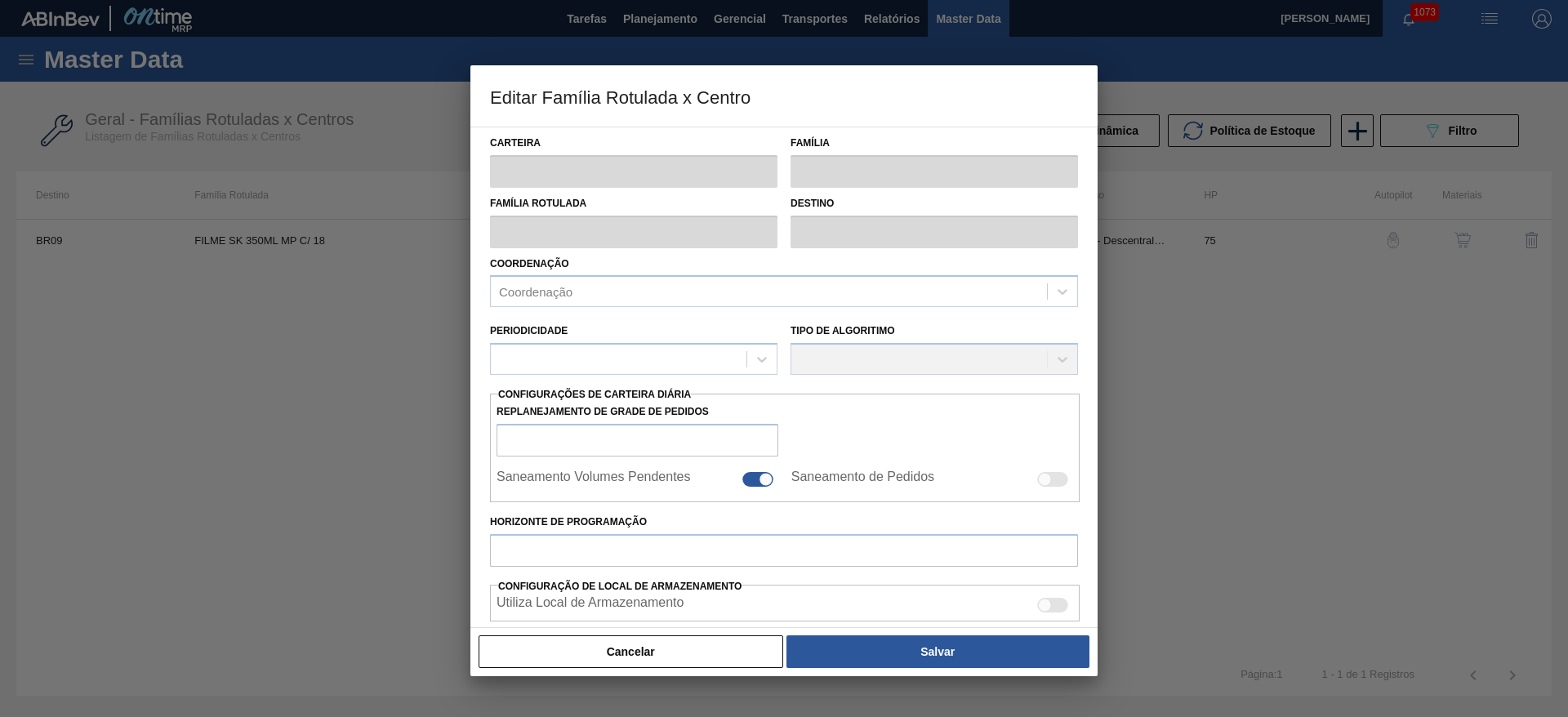
type input "0"
type input "100"
type input "0,000"
checkbox input "true"
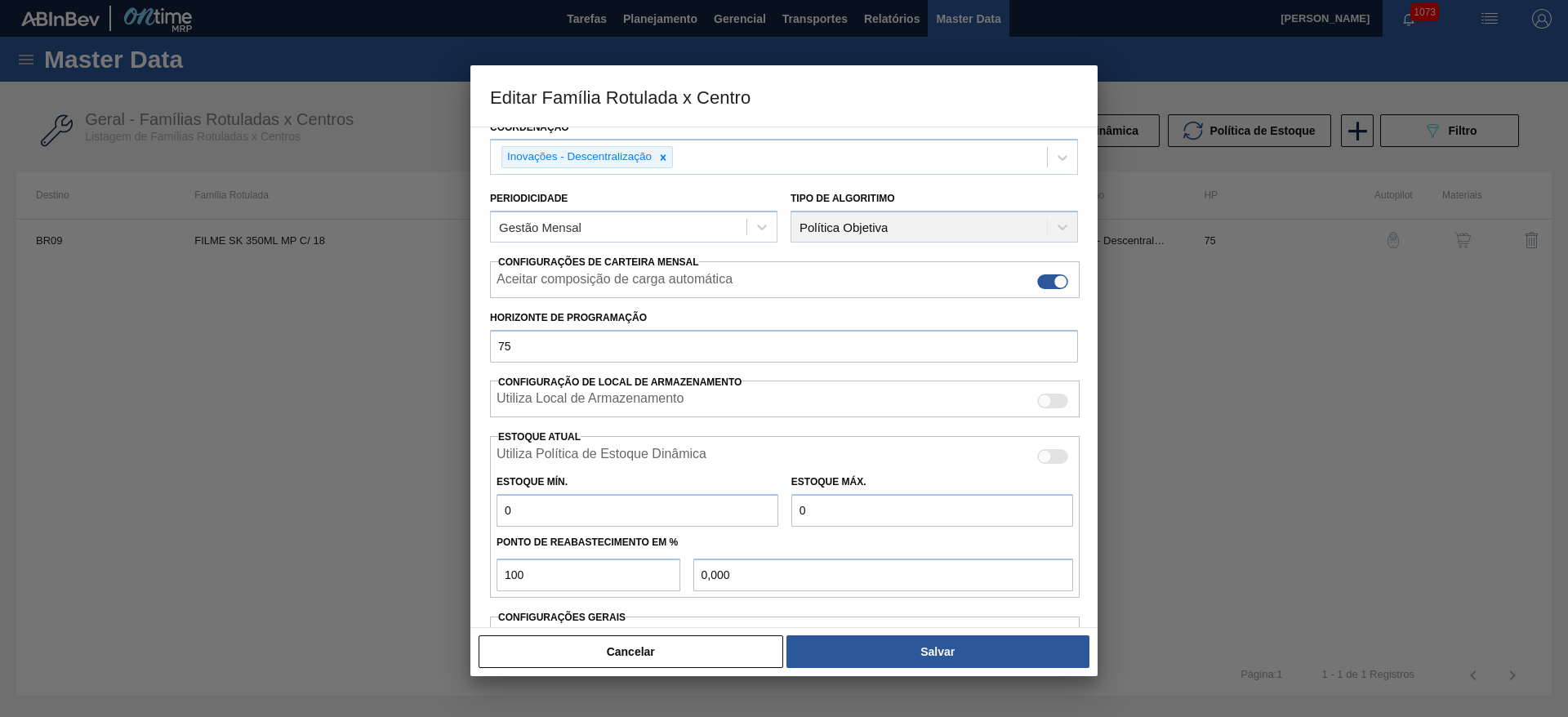
scroll to position [249, 0]
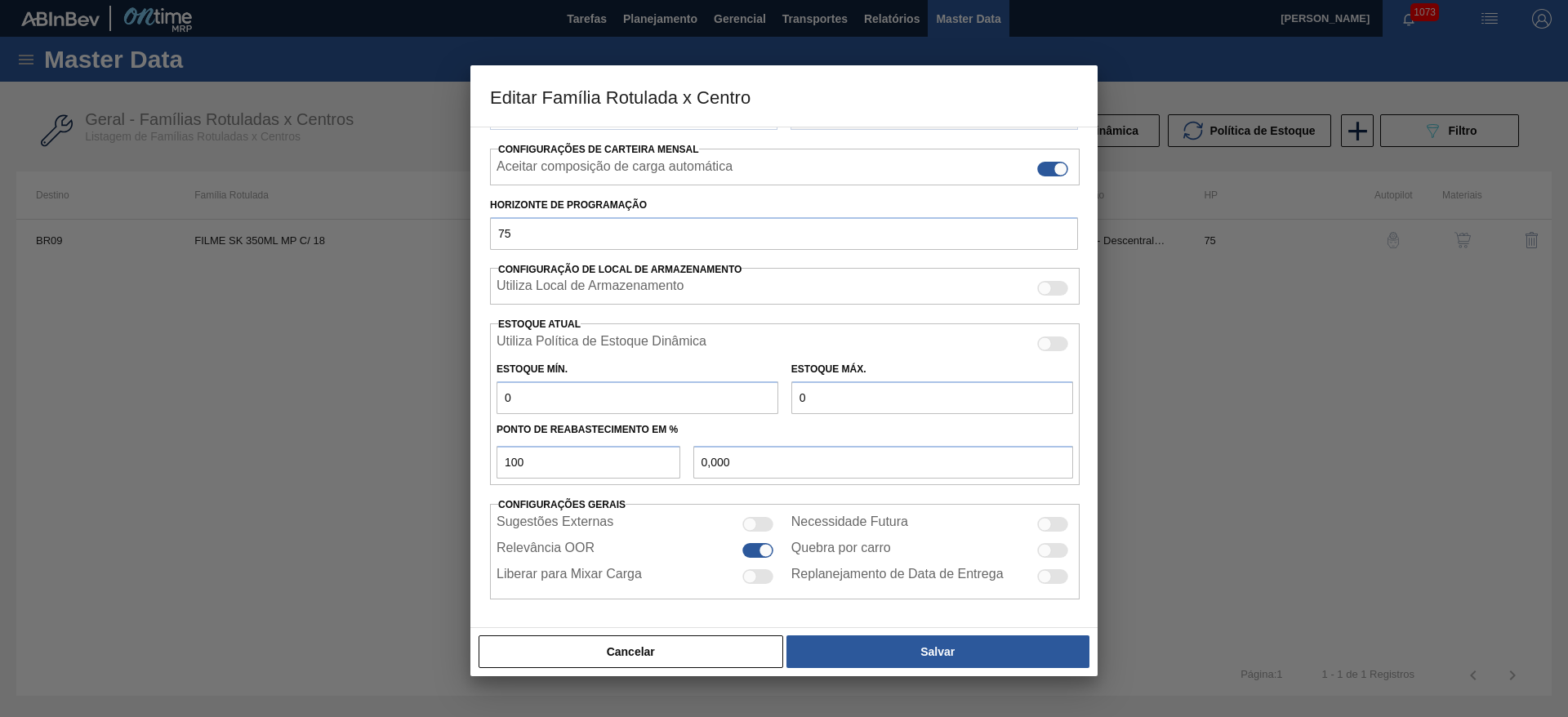
drag, startPoint x: 545, startPoint y: 406, endPoint x: 448, endPoint y: 390, distance: 98.3
click at [449, 390] on div "Editar Família Rotulada x Centro Carteira Filme Decorado Família Filme Decorado…" at bounding box center [784, 358] width 1568 height 717
type input "2"
type input "2,000"
type input "22"
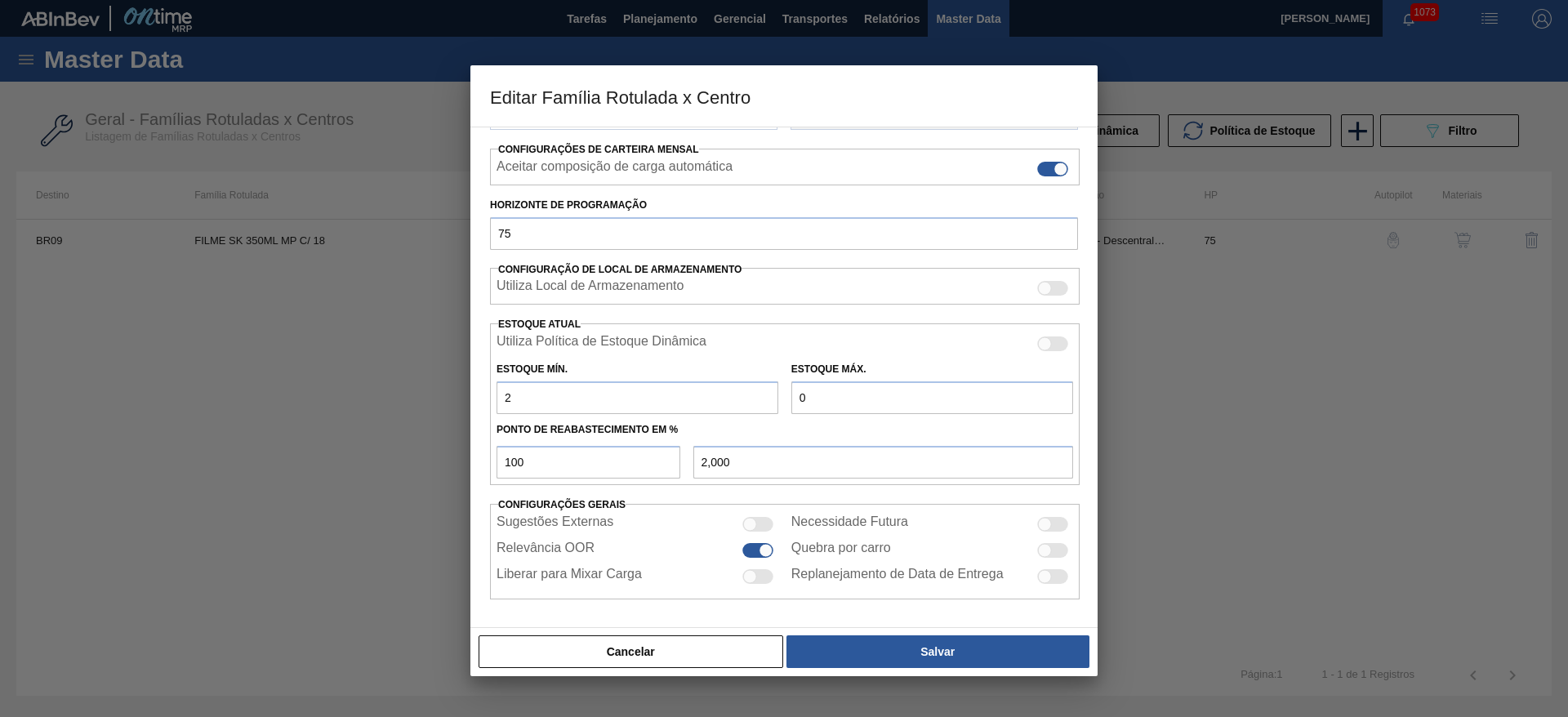
type input "22,000"
type input "220"
type input "220,000"
type input "2.200"
type input "2.200,000"
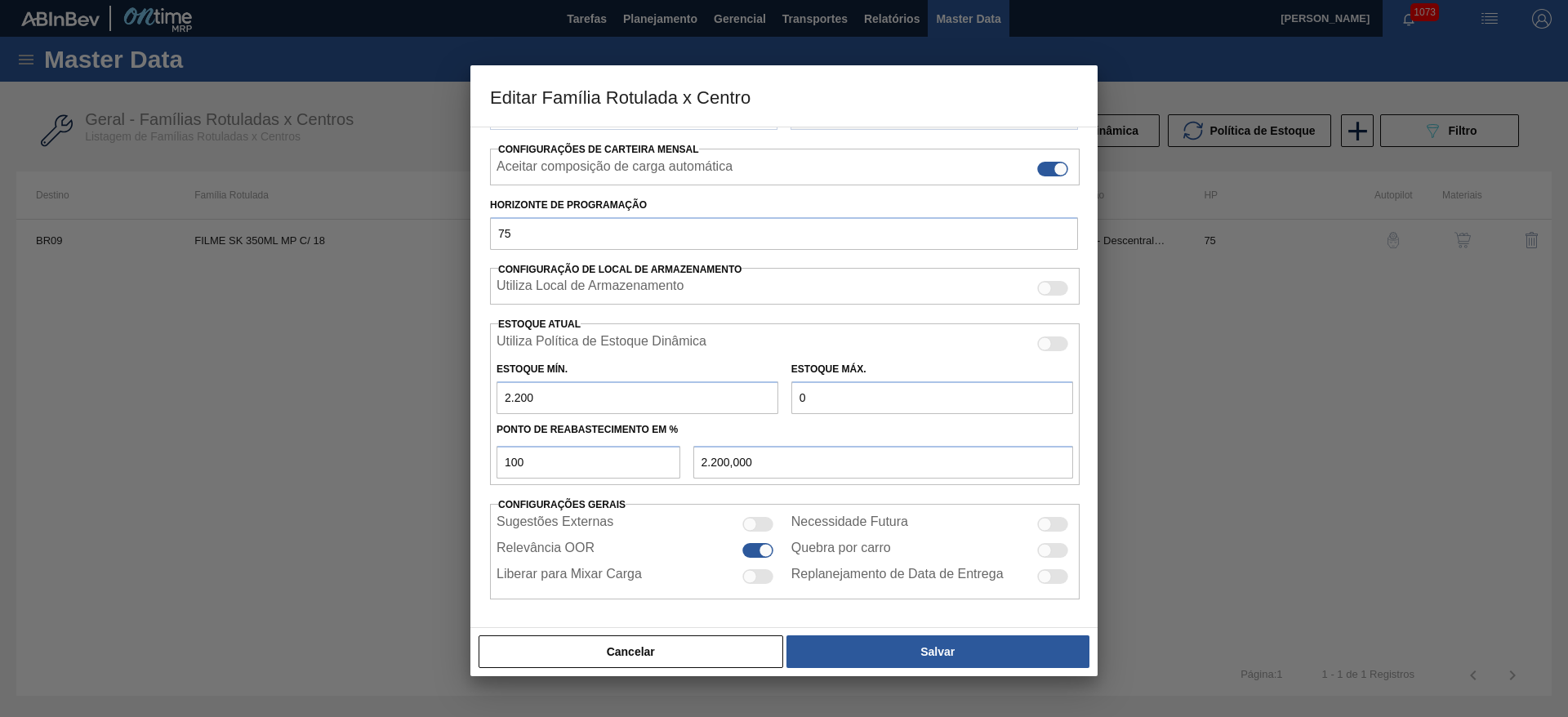
type input "2.200"
drag, startPoint x: 820, startPoint y: 395, endPoint x: 719, endPoint y: 408, distance: 101.8
click at [723, 407] on div "Estoque Mín. 2.200 Estoque Máx. 0" at bounding box center [784, 384] width 590 height 61
type input "5"
type input "5,000"
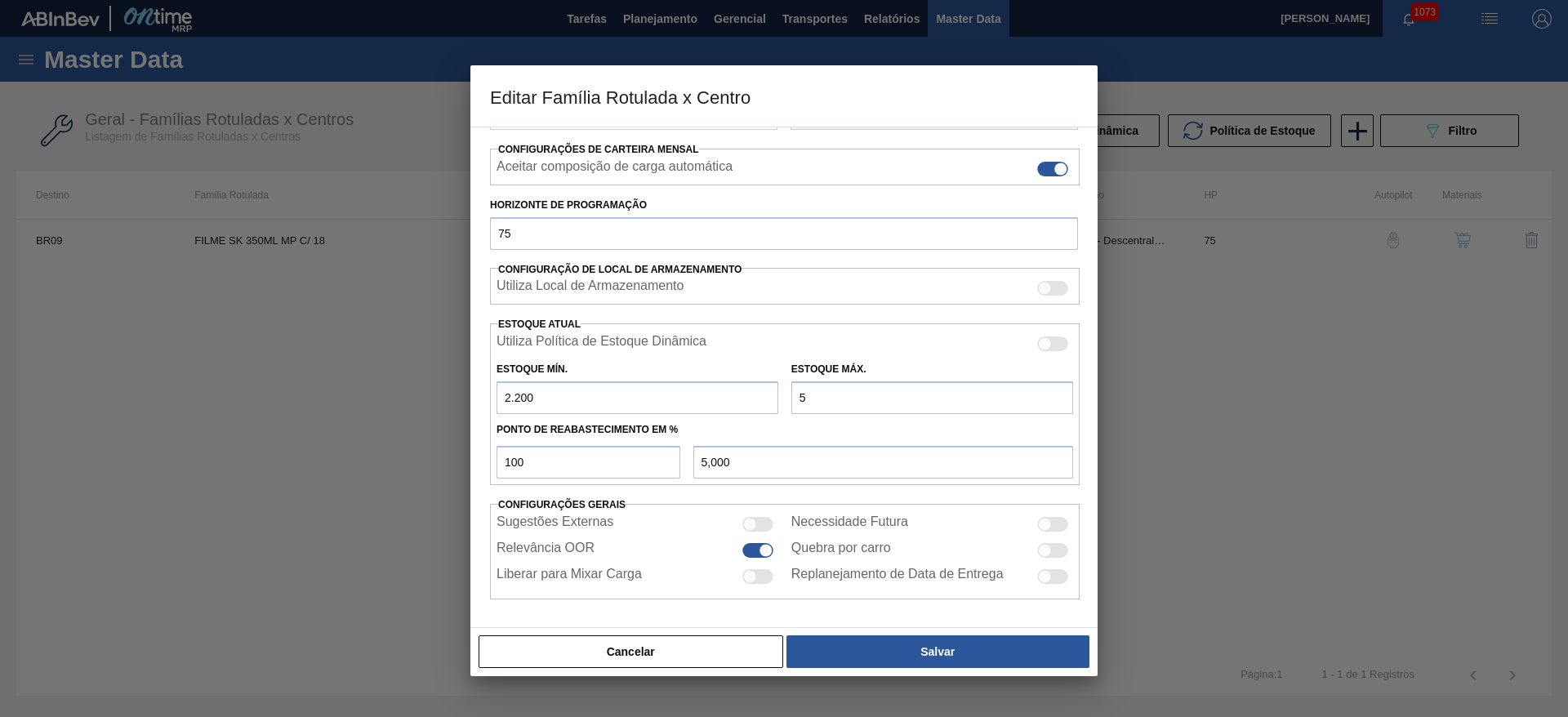
type input "55"
type input "55,000"
type input "550"
type input "550,000"
type input "5.500"
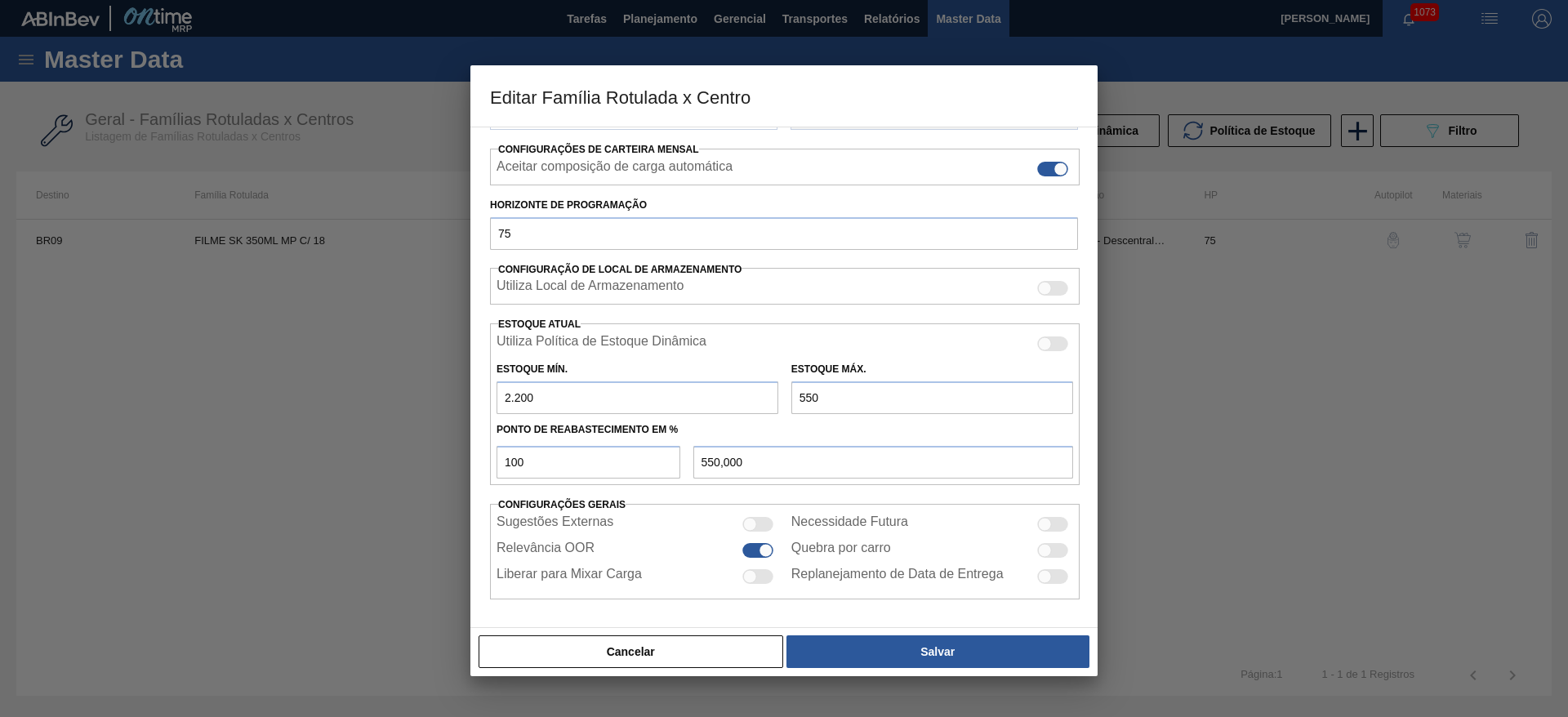
type input "5.500,000"
type input "5.500"
click at [752, 520] on div at bounding box center [750, 524] width 13 height 13
checkbox input "true"
click at [752, 574] on div at bounding box center [750, 576] width 13 height 13
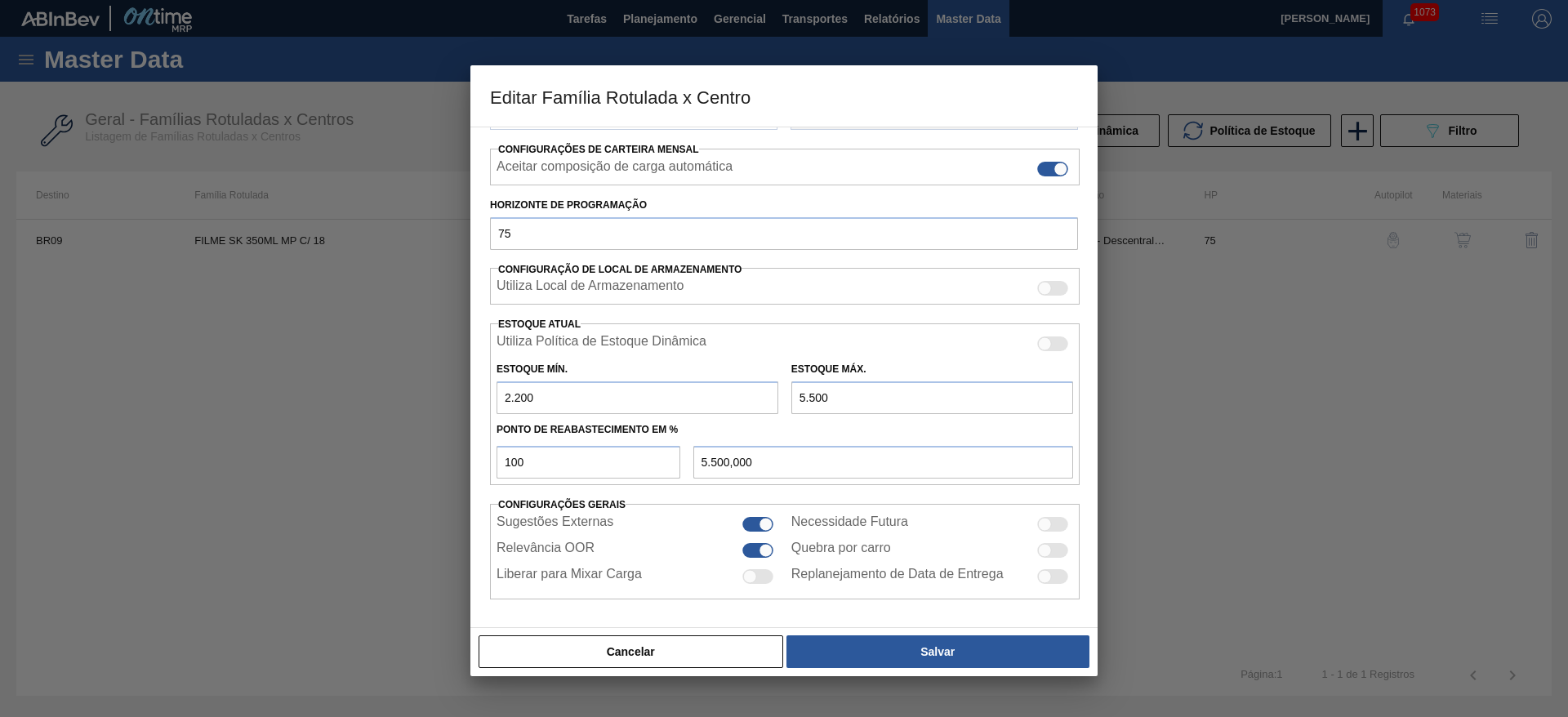
checkbox input "true"
drag, startPoint x: 1054, startPoint y: 519, endPoint x: 1048, endPoint y: 530, distance: 12.5
click at [1054, 520] on div at bounding box center [1053, 524] width 31 height 14
checkbox input "true"
click at [1048, 555] on div at bounding box center [1053, 550] width 31 height 14
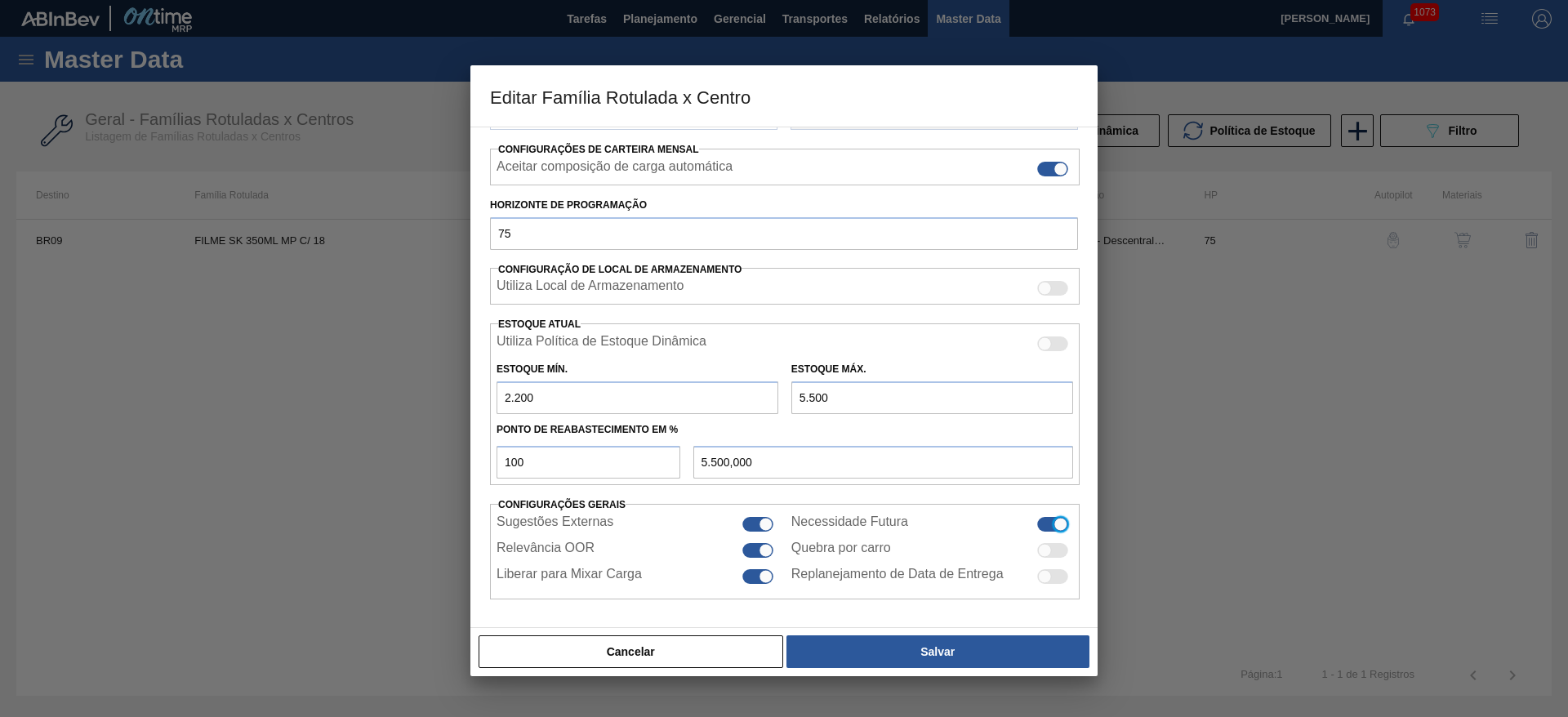
checkbox input "true"
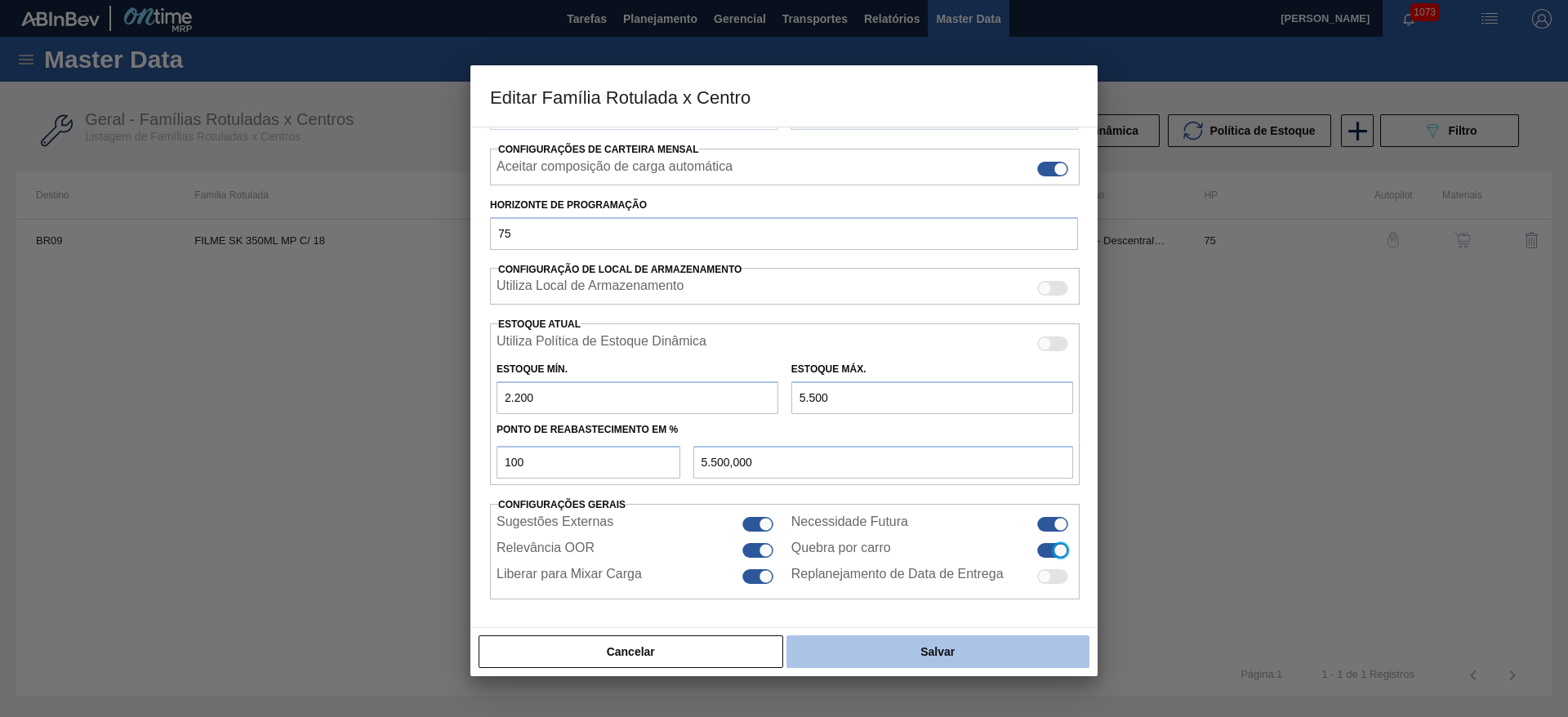
click at [930, 650] on button "Salvar" at bounding box center [937, 651] width 303 height 33
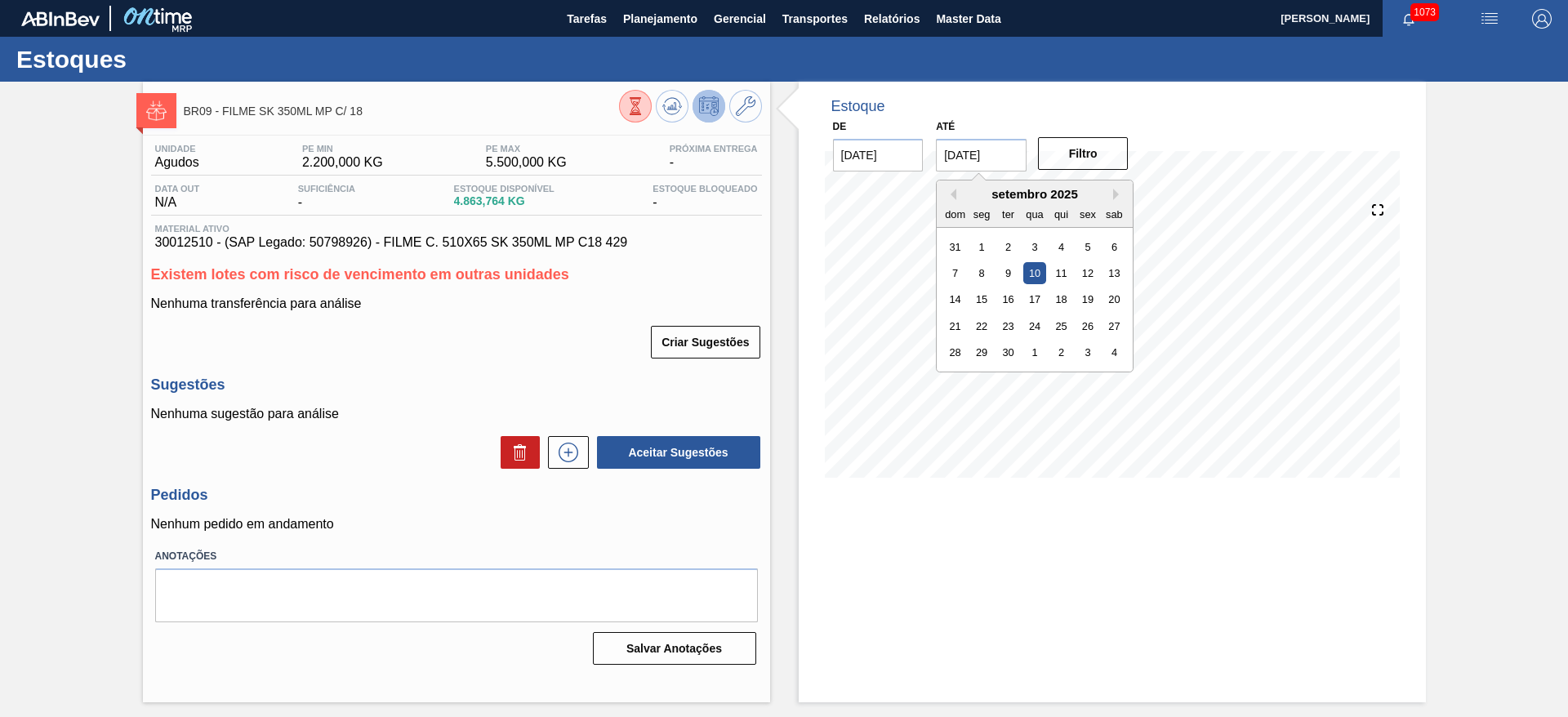
click at [949, 157] on input "[DATE]" at bounding box center [981, 155] width 90 height 33
click at [1119, 193] on button "Next Month" at bounding box center [1119, 195] width 12 height 12
click at [1010, 299] on div "14" at bounding box center [1008, 299] width 22 height 22
type input "[DATE]"
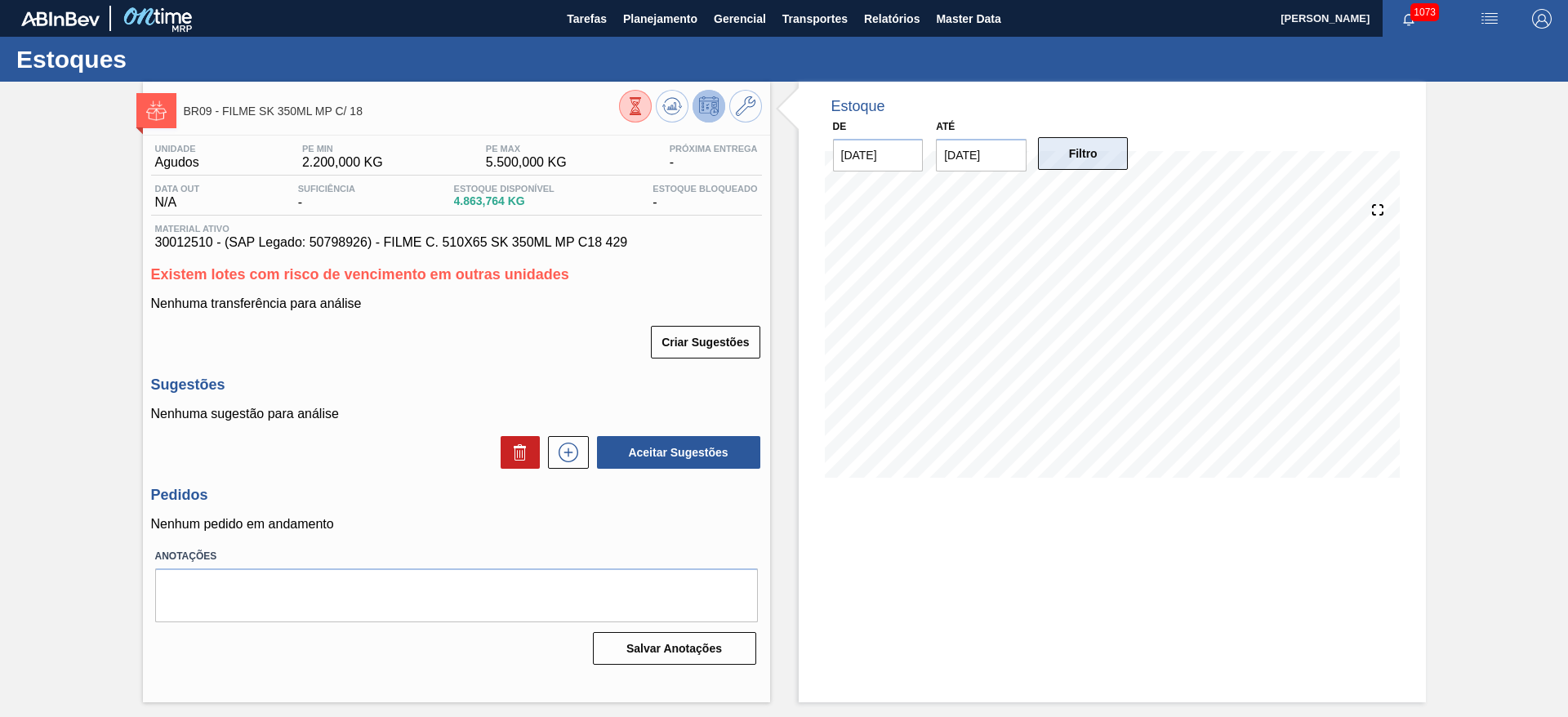
click at [1086, 150] on button "Filtro" at bounding box center [1083, 154] width 90 height 33
click at [676, 104] on icon at bounding box center [671, 105] width 19 height 19
click at [658, 13] on span "Planejamento" at bounding box center [660, 19] width 74 height 19
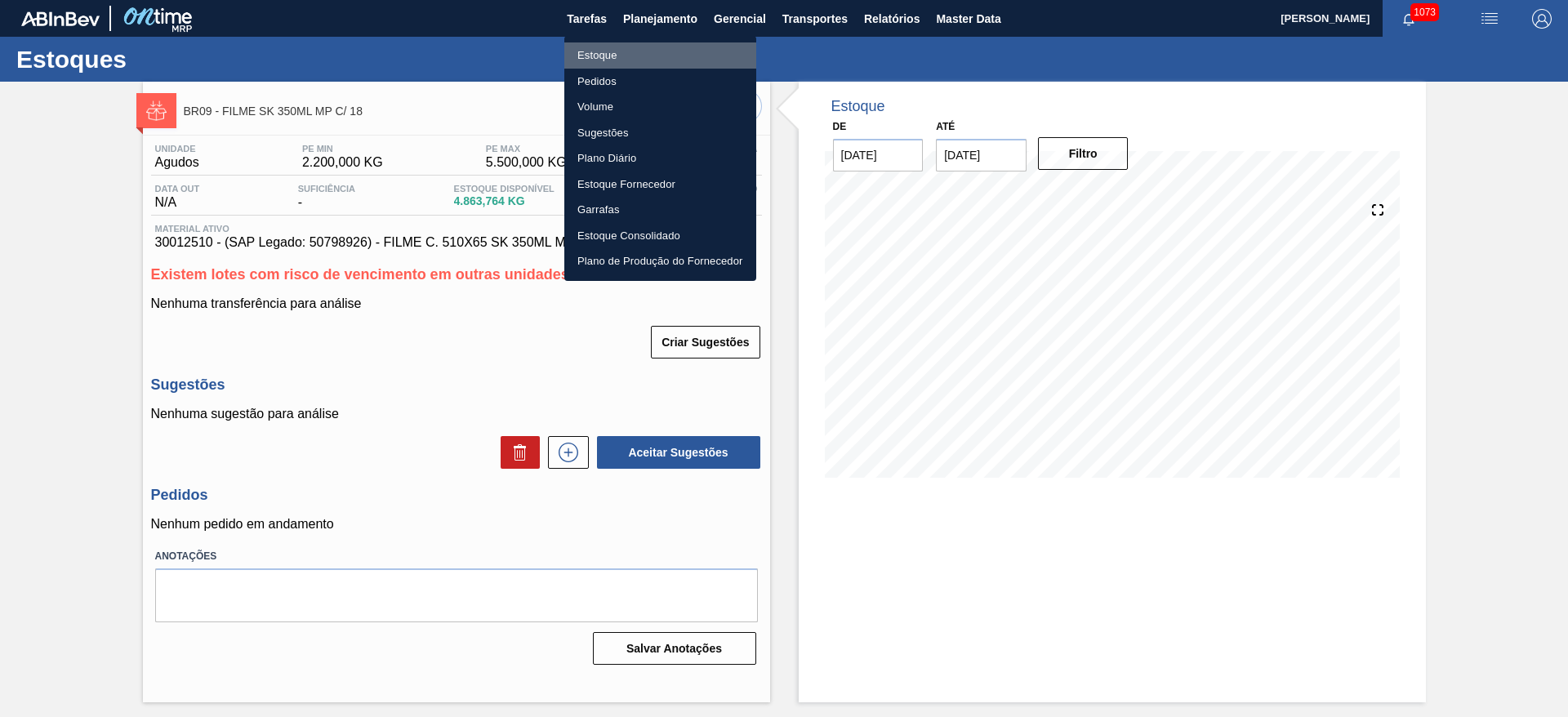
click at [608, 56] on li "Estoque" at bounding box center [660, 55] width 192 height 26
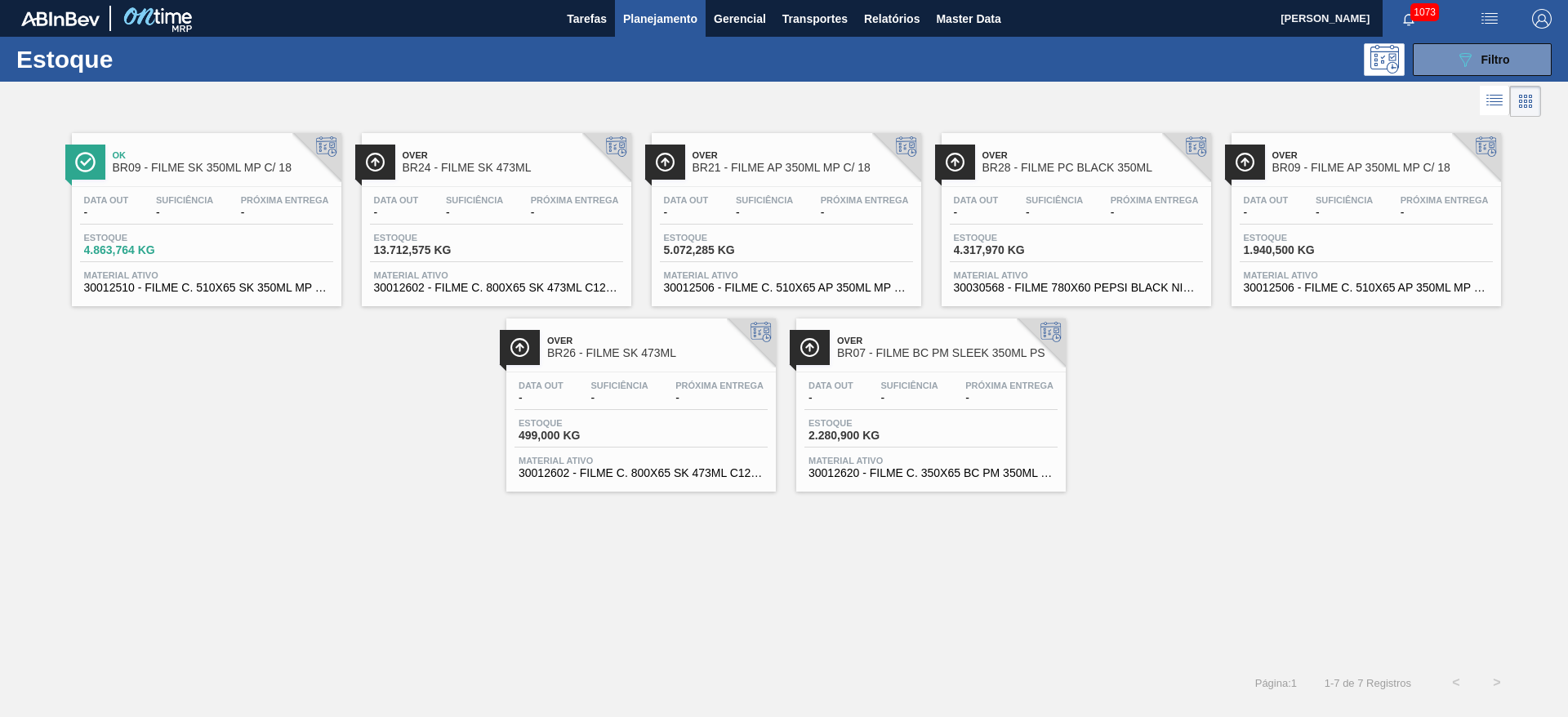
click at [445, 228] on div "Data out - Suficiência - Próxima Entrega - Estoque 13.712,575 KG Material ativo…" at bounding box center [497, 243] width 270 height 111
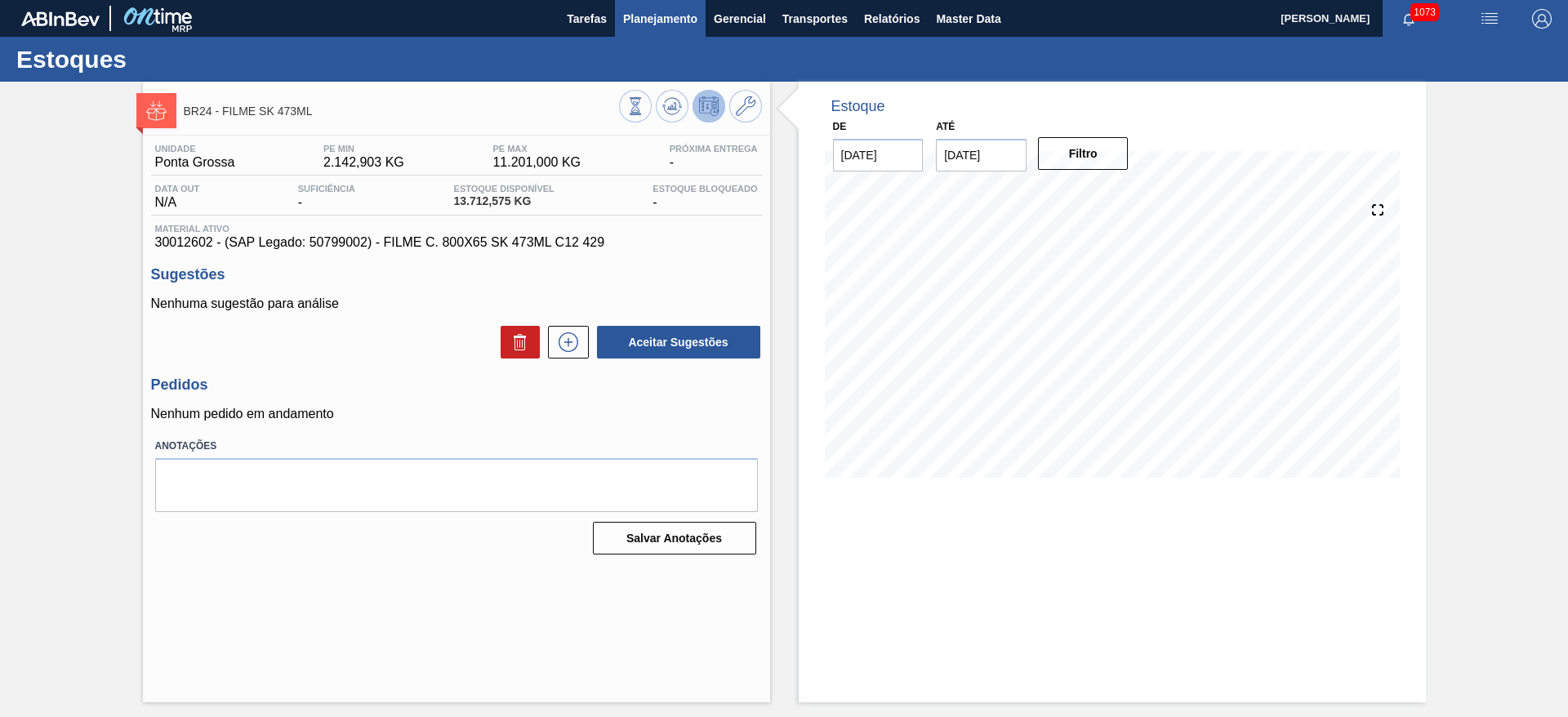
click at [655, 28] on button "Planejamento" at bounding box center [660, 19] width 90 height 37
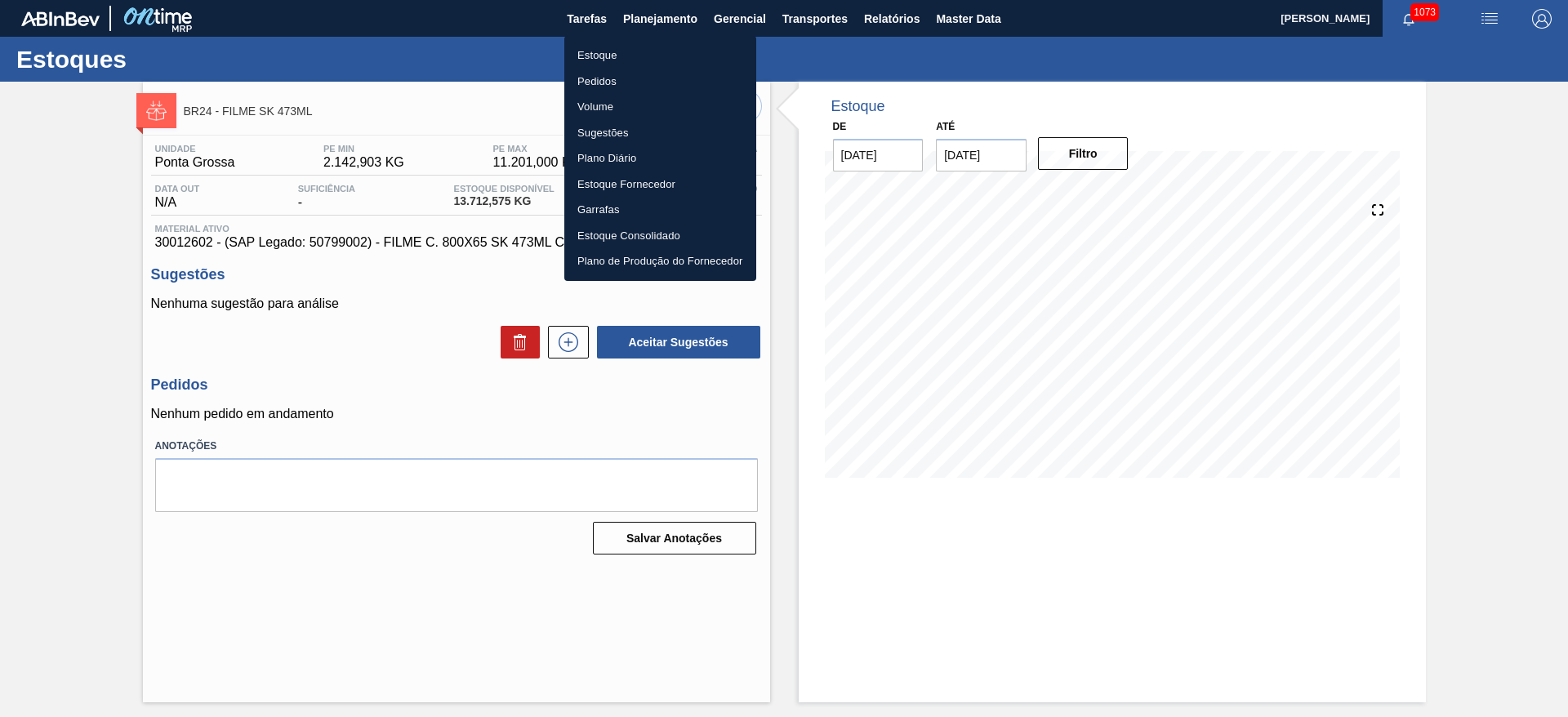
click at [596, 52] on li "Estoque" at bounding box center [660, 55] width 192 height 26
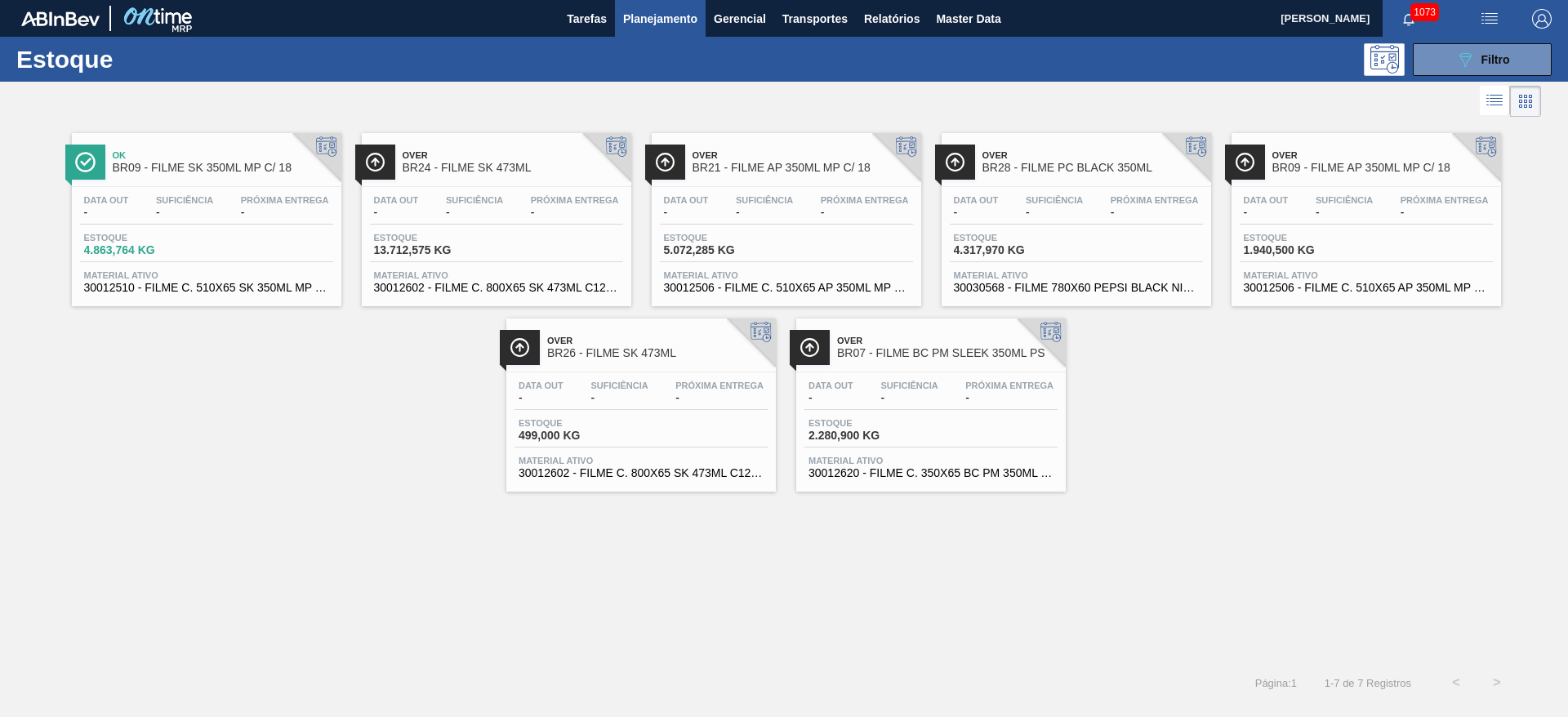
click at [766, 221] on div "Data out - Suficiência - Próxima Entrega -" at bounding box center [786, 209] width 253 height 30
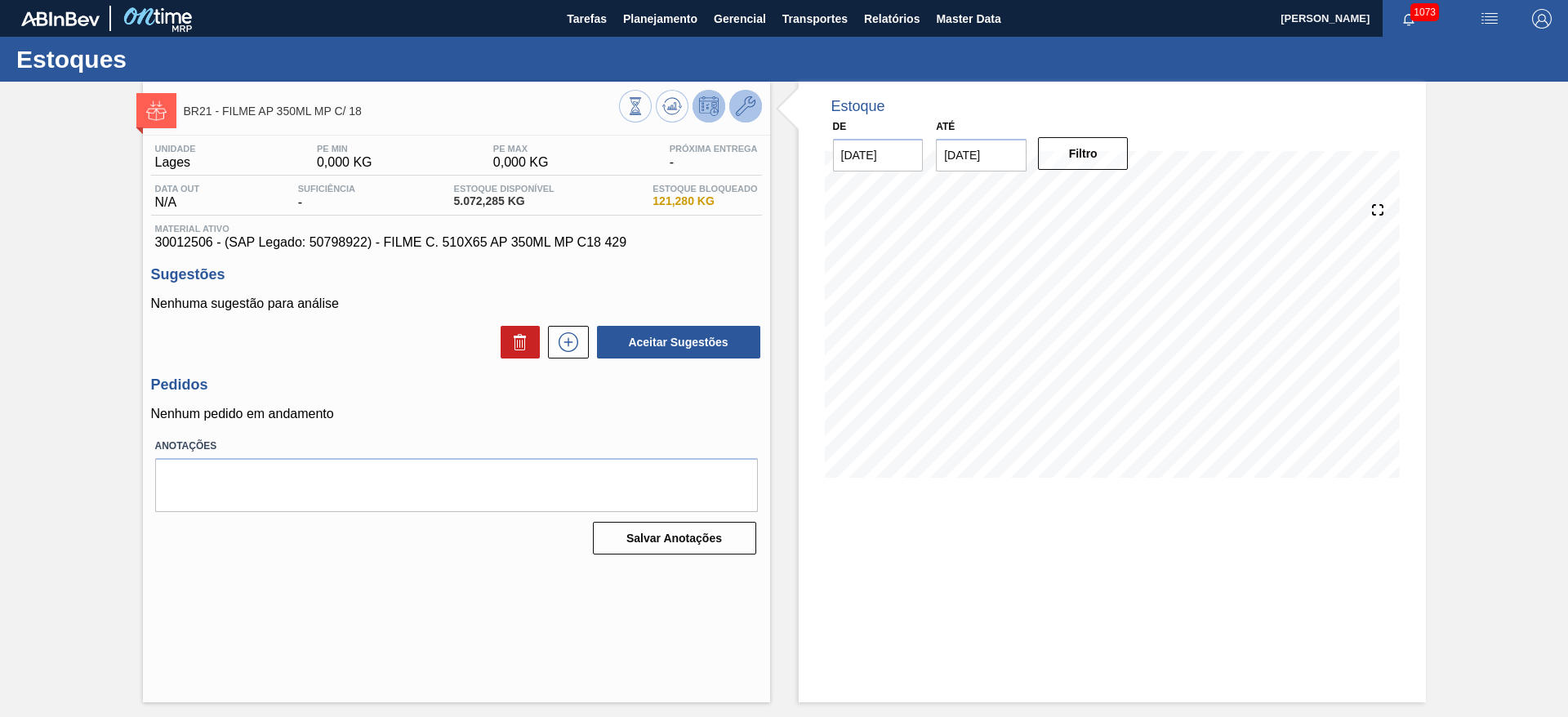
click at [744, 102] on icon at bounding box center [745, 105] width 19 height 19
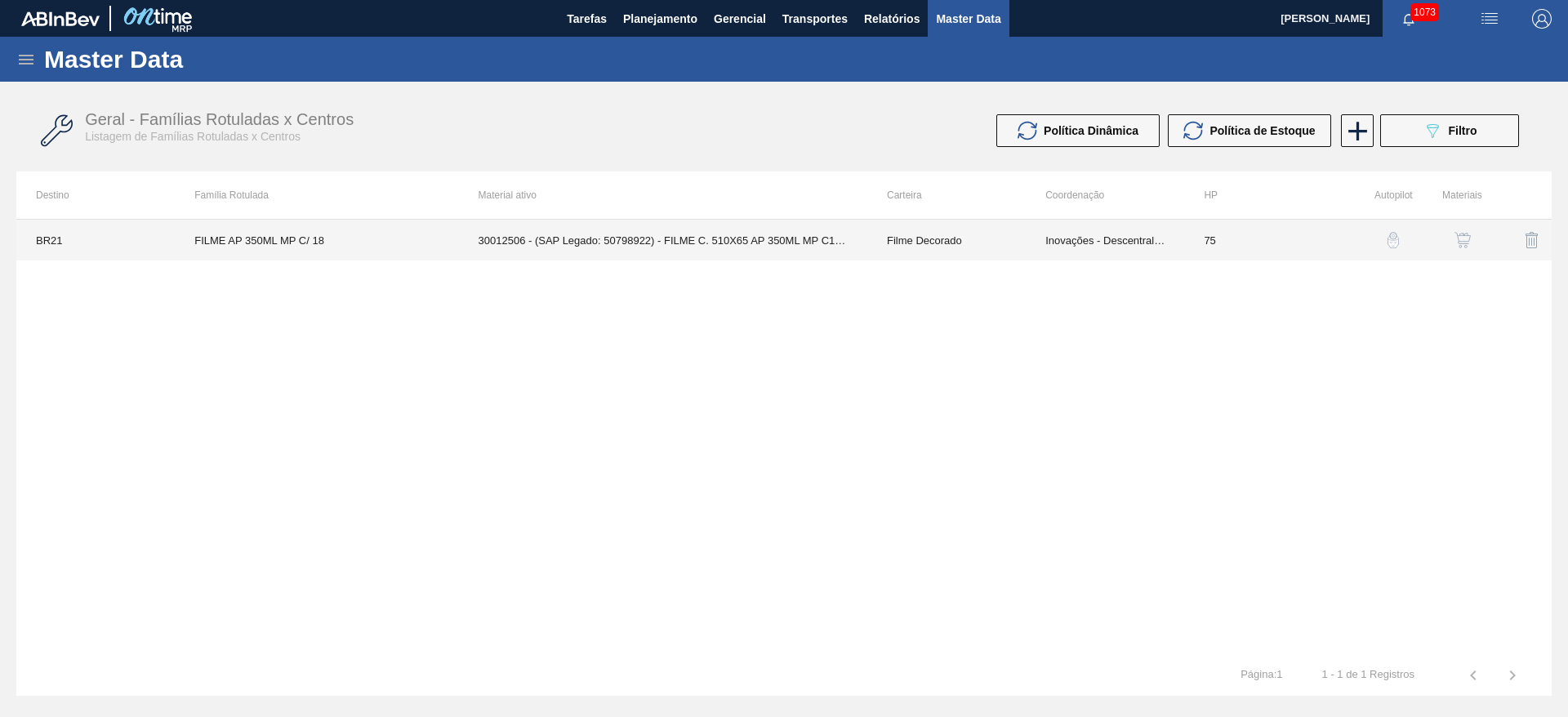
click at [1132, 236] on td "Inovações - Descentralização" at bounding box center [1105, 240] width 159 height 40
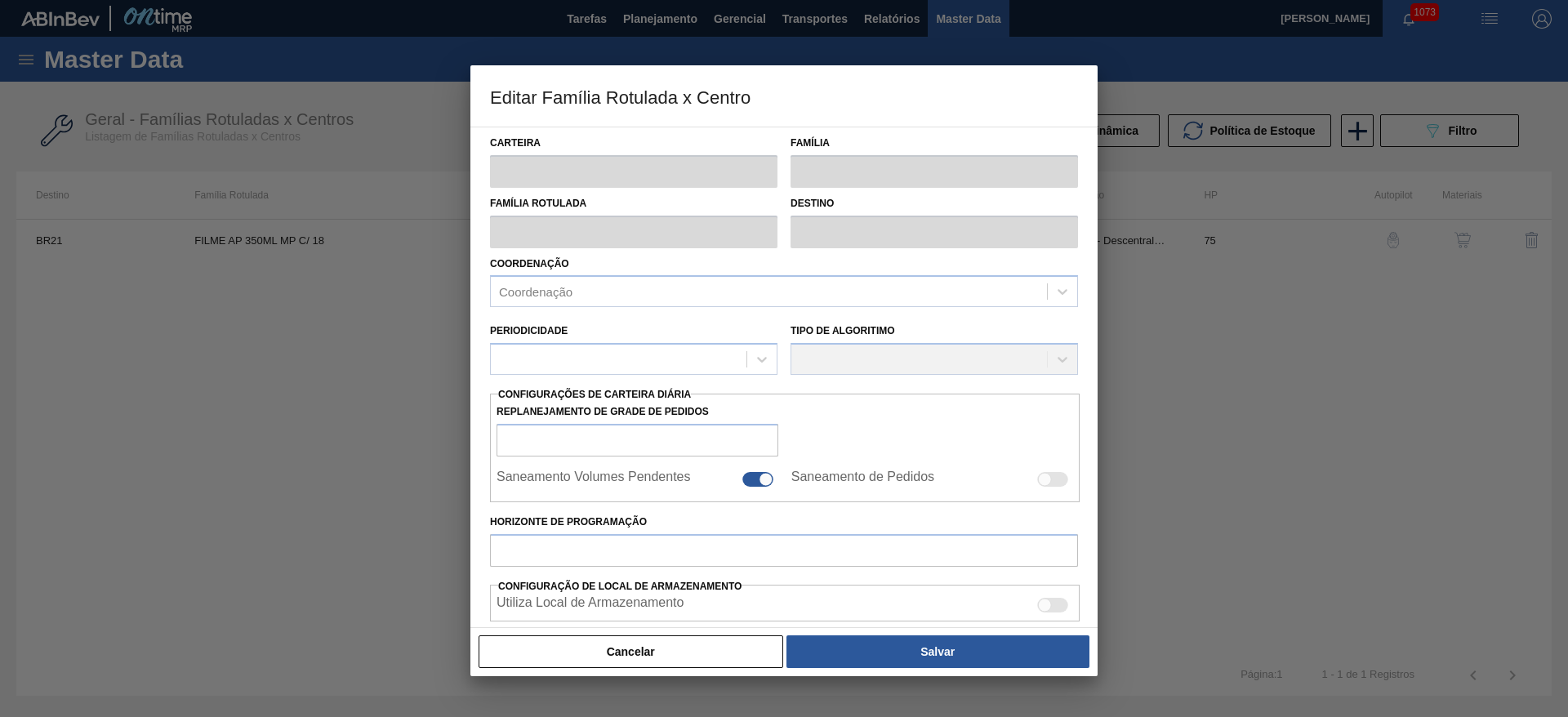
type input "Filme Decorado"
type input "FILME AP 350ML MP C/ 18"
type input "BR21 - Lages"
type input "75"
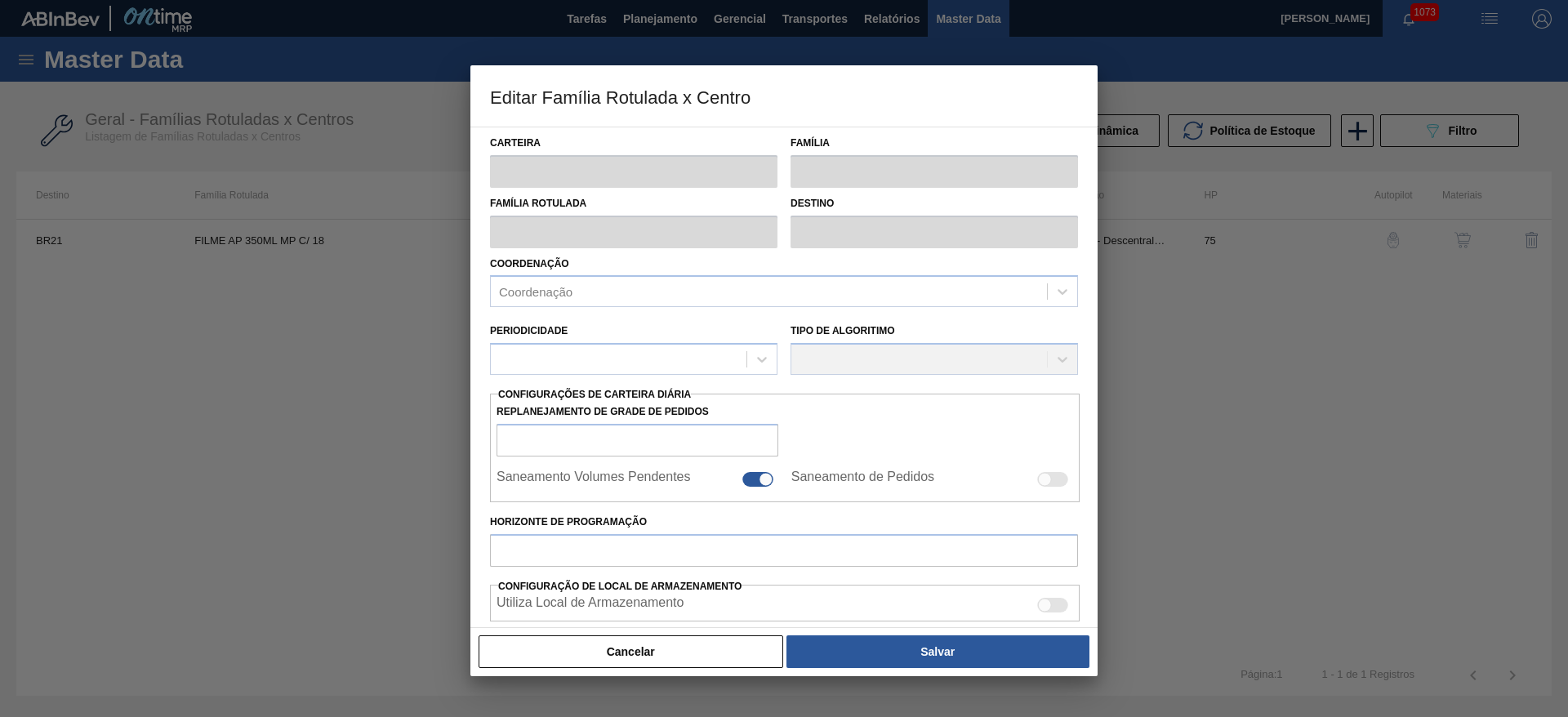
type input "0"
type input "100"
type input "0,000"
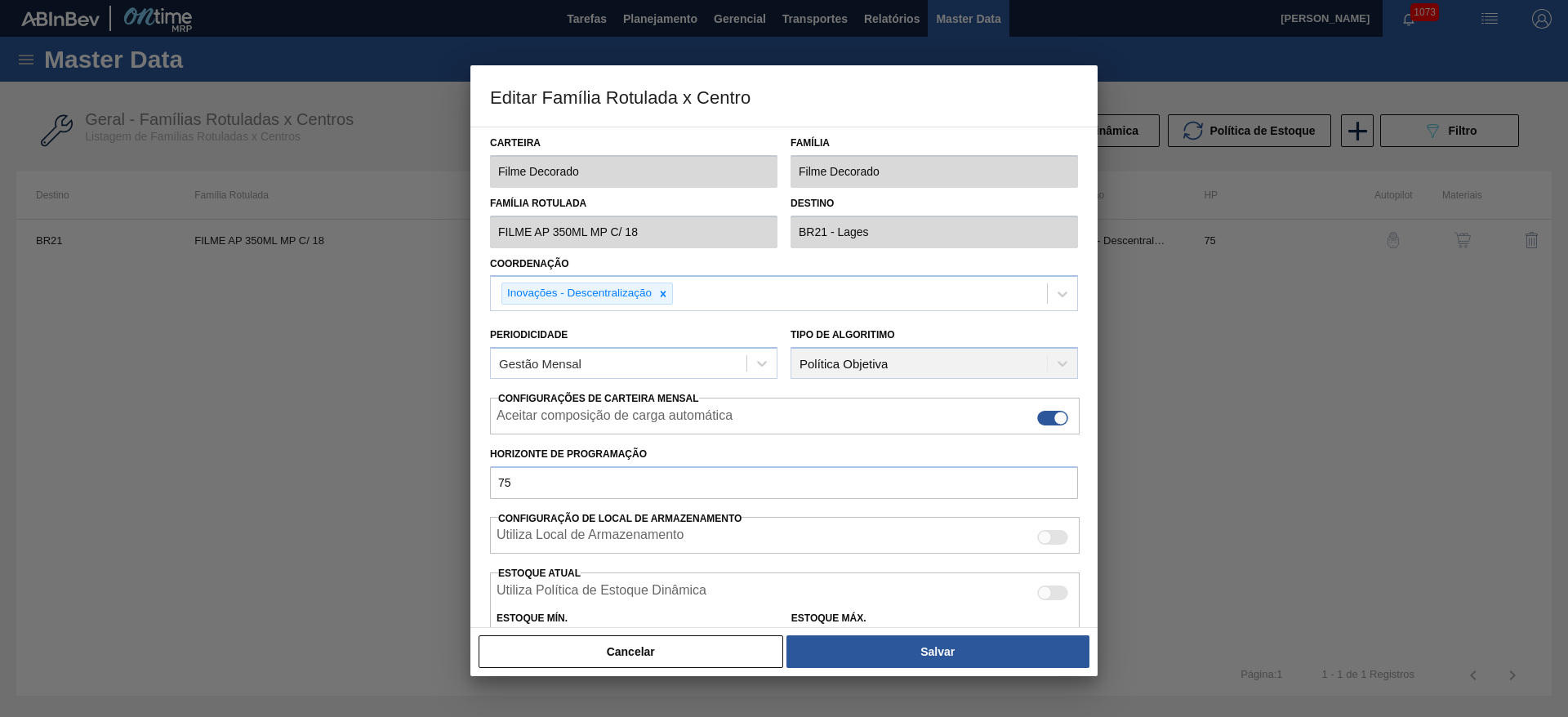
scroll to position [249, 0]
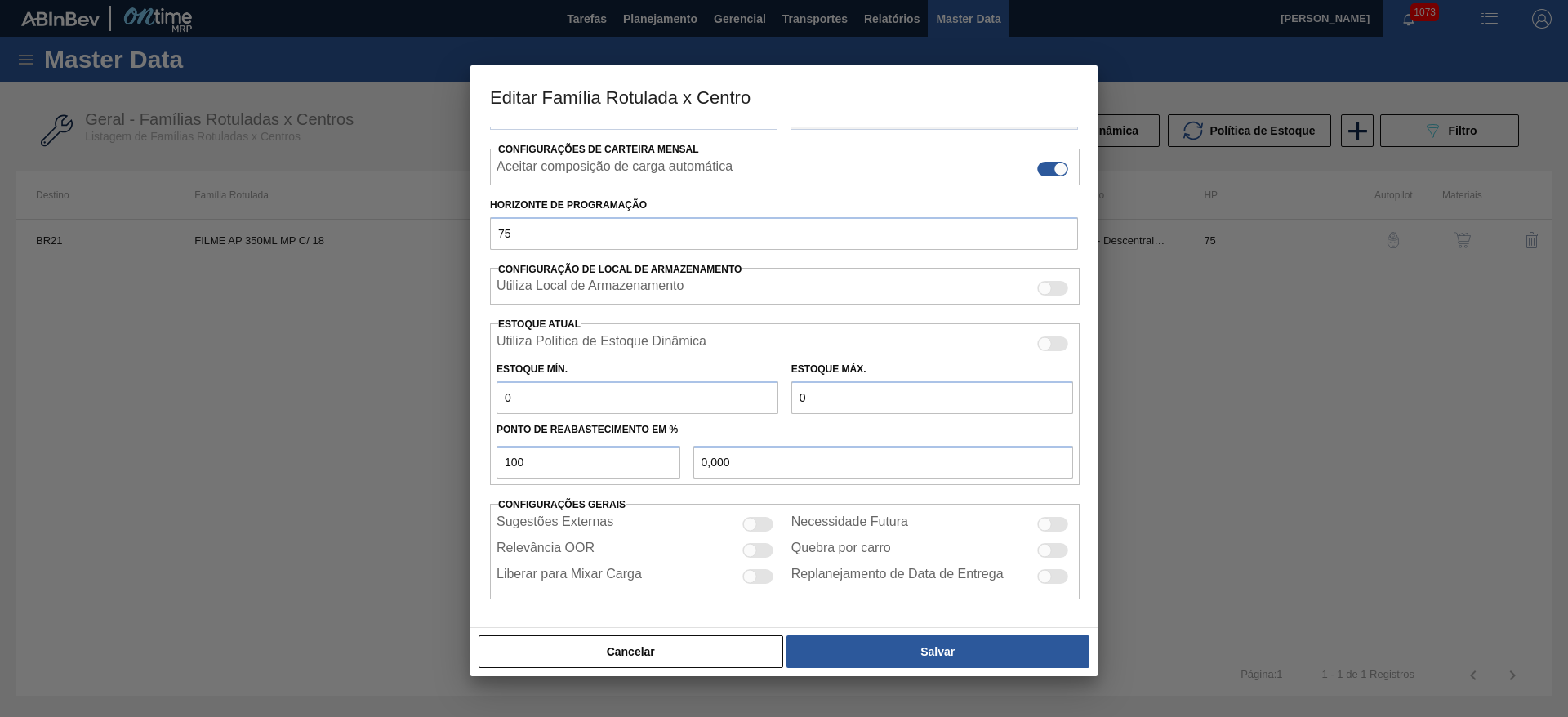
drag, startPoint x: 550, startPoint y: 391, endPoint x: 445, endPoint y: 408, distance: 106.4
click at [466, 396] on div "Editar Família Rotulada x Centro Carteira Filme Decorado Família Filme Decorado…" at bounding box center [784, 358] width 1568 height 717
type input "3"
type input "3,000"
type input "32"
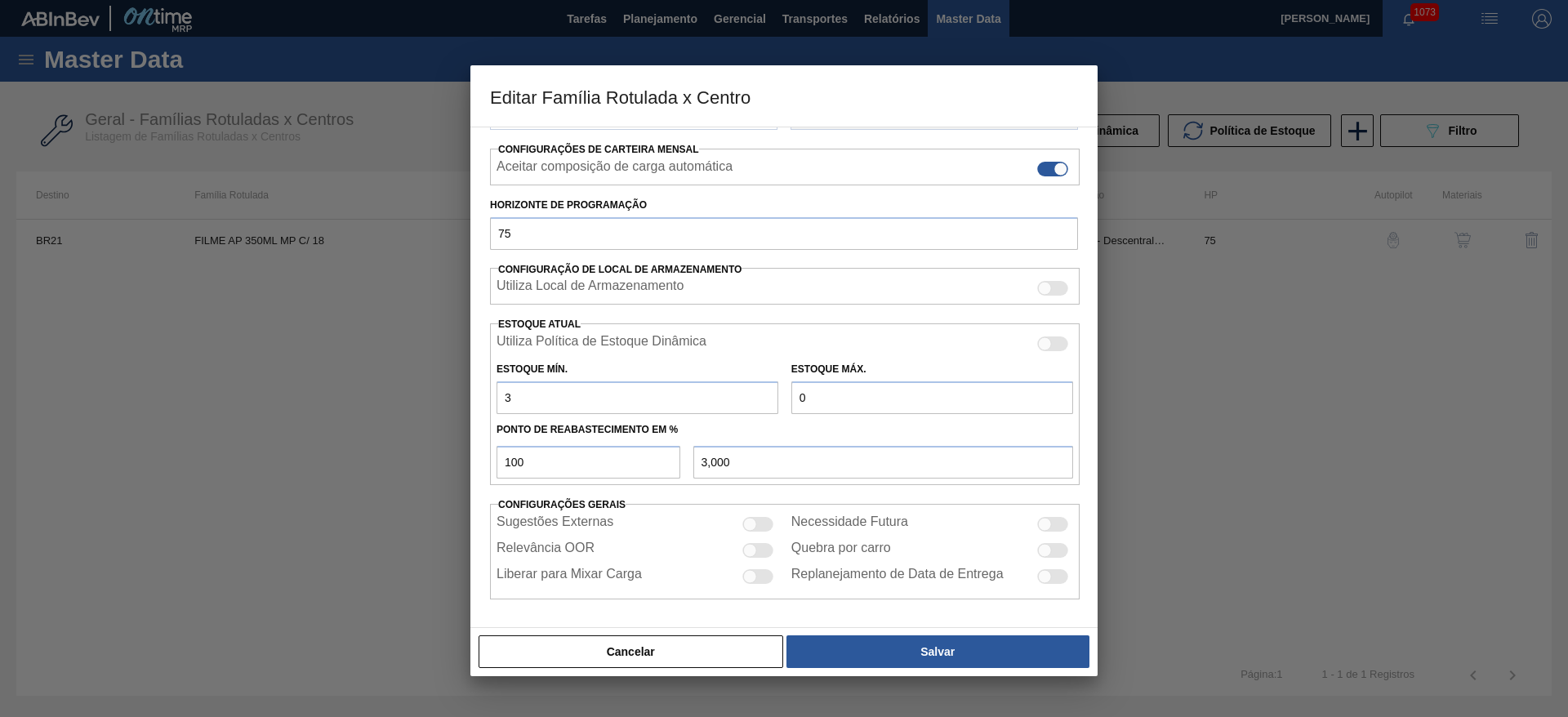
type input "32,000"
type input "325"
type input "325,000"
type input "3.250"
type input "3.250,000"
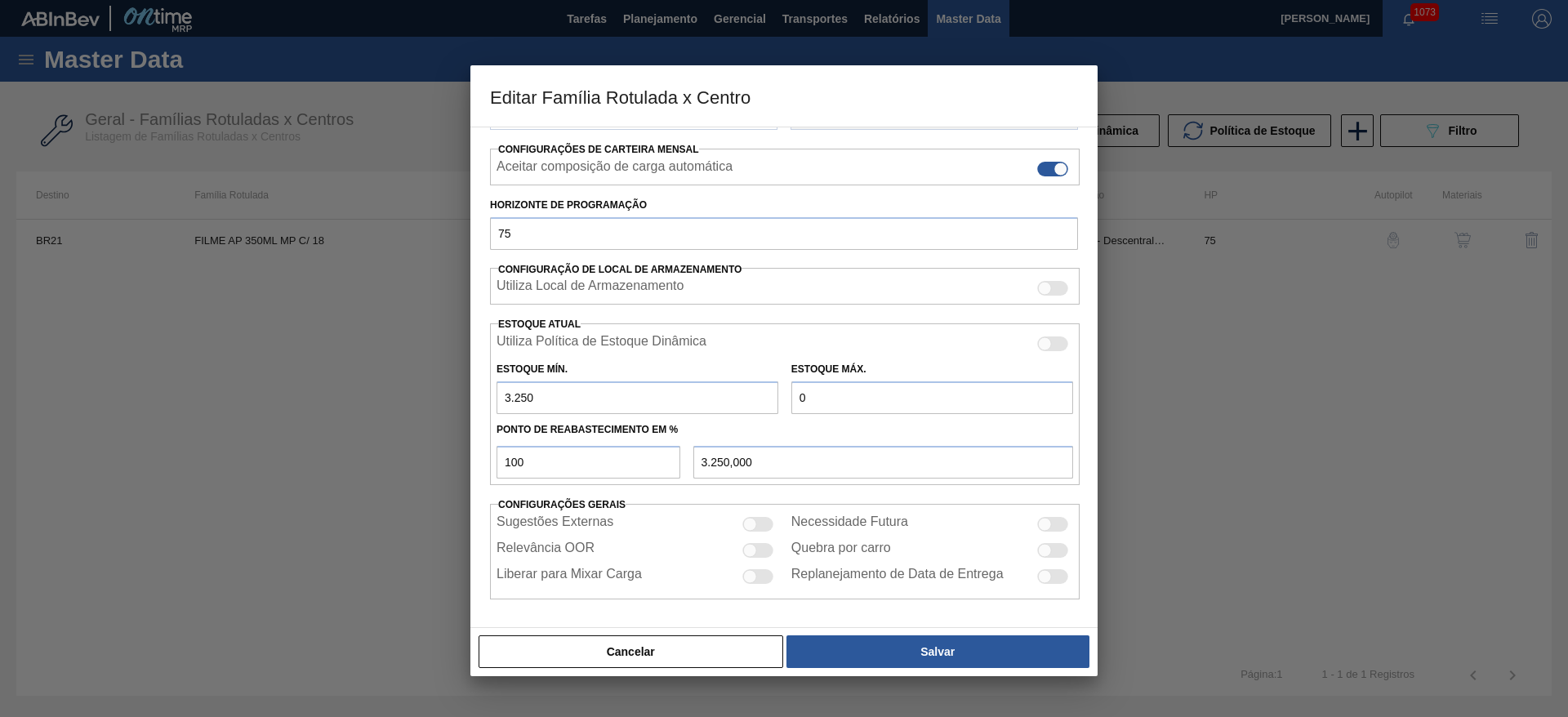
type input "3.250"
drag, startPoint x: 814, startPoint y: 391, endPoint x: 642, endPoint y: 396, distance: 172.1
click at [693, 382] on div "Estoque Mín. 3.250 Estoque Máx. 0" at bounding box center [784, 384] width 590 height 61
type input "6"
type input "6,000"
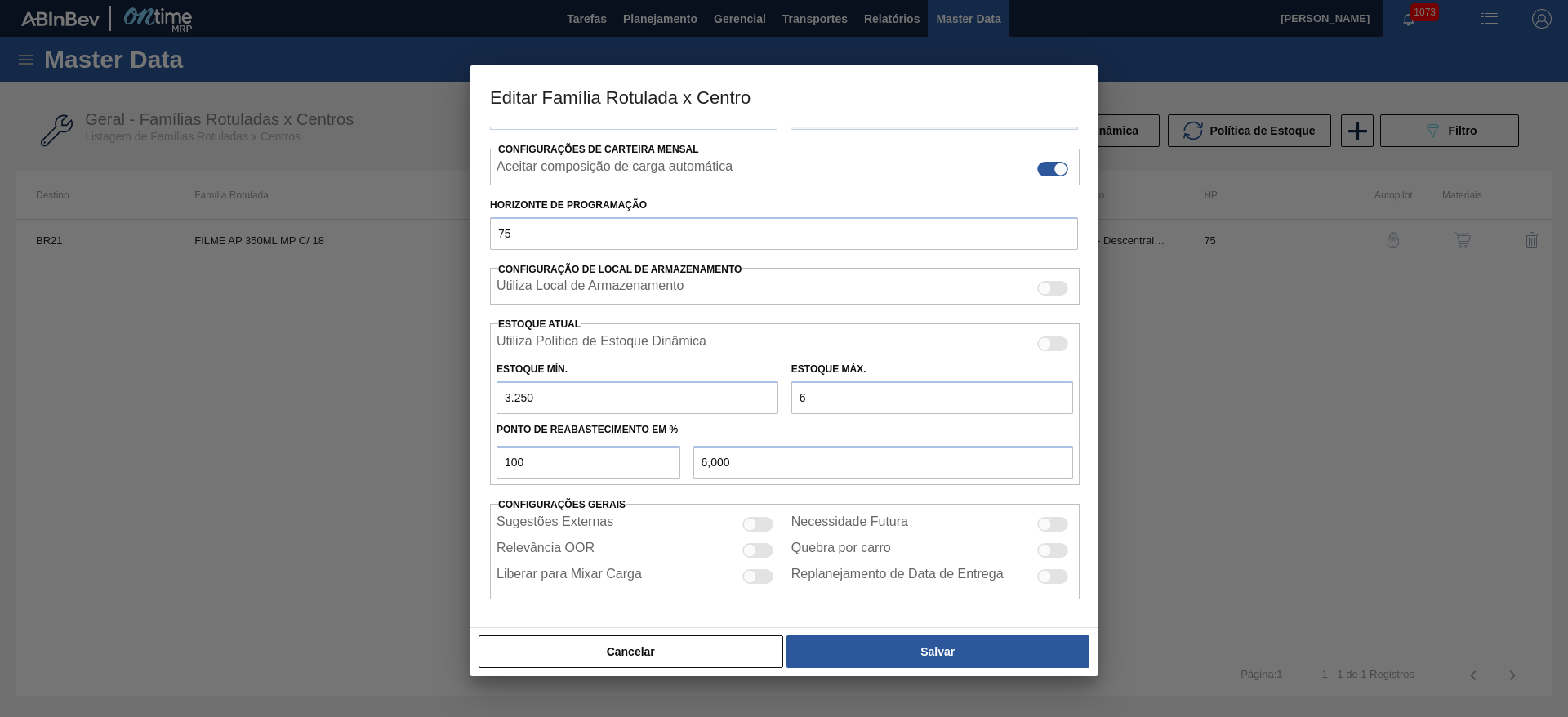
type input "61"
type input "61,000"
type input "615"
type input "615,000"
type input "6.150"
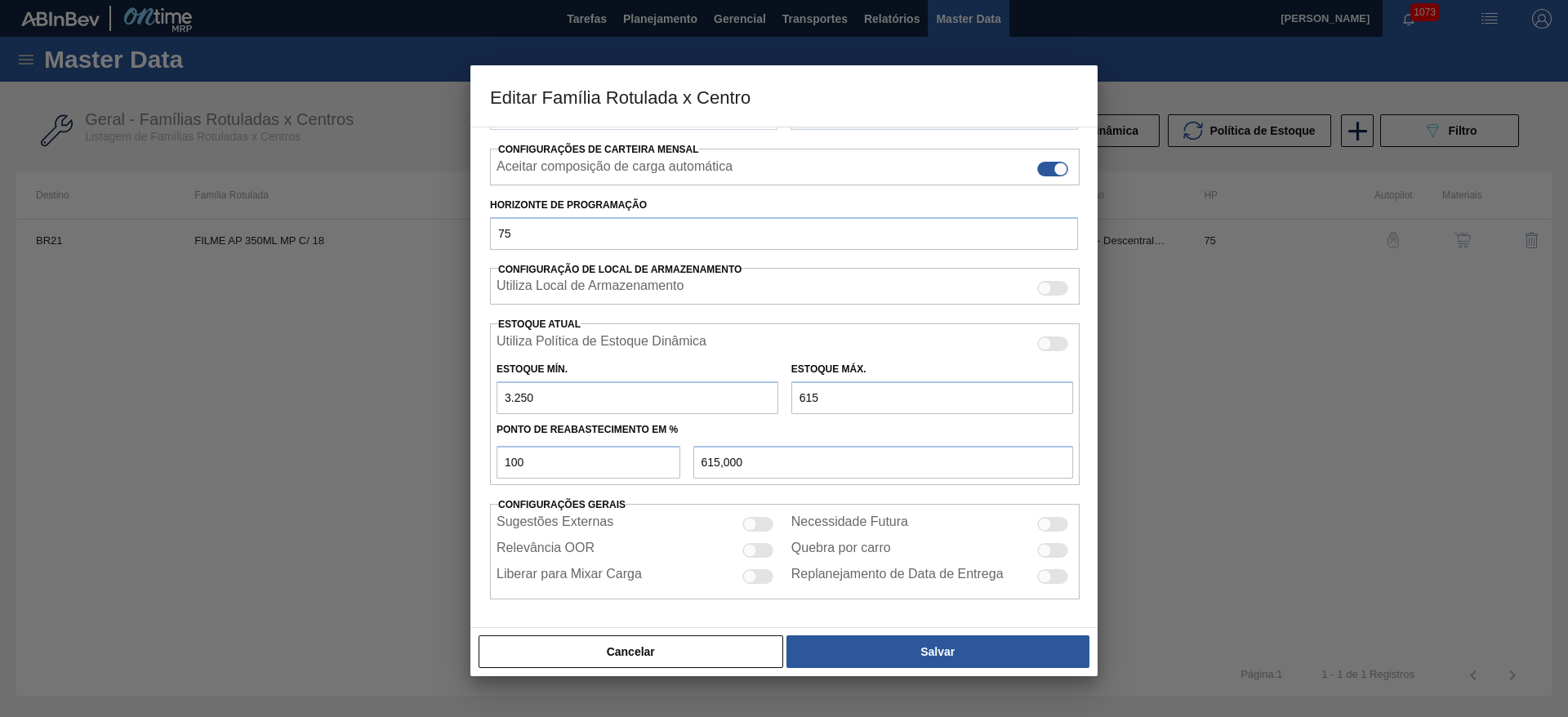
type input "6.150,000"
type input "6.150"
click at [753, 526] on div at bounding box center [750, 524] width 13 height 13
checkbox input "true"
click at [752, 554] on div at bounding box center [750, 550] width 13 height 13
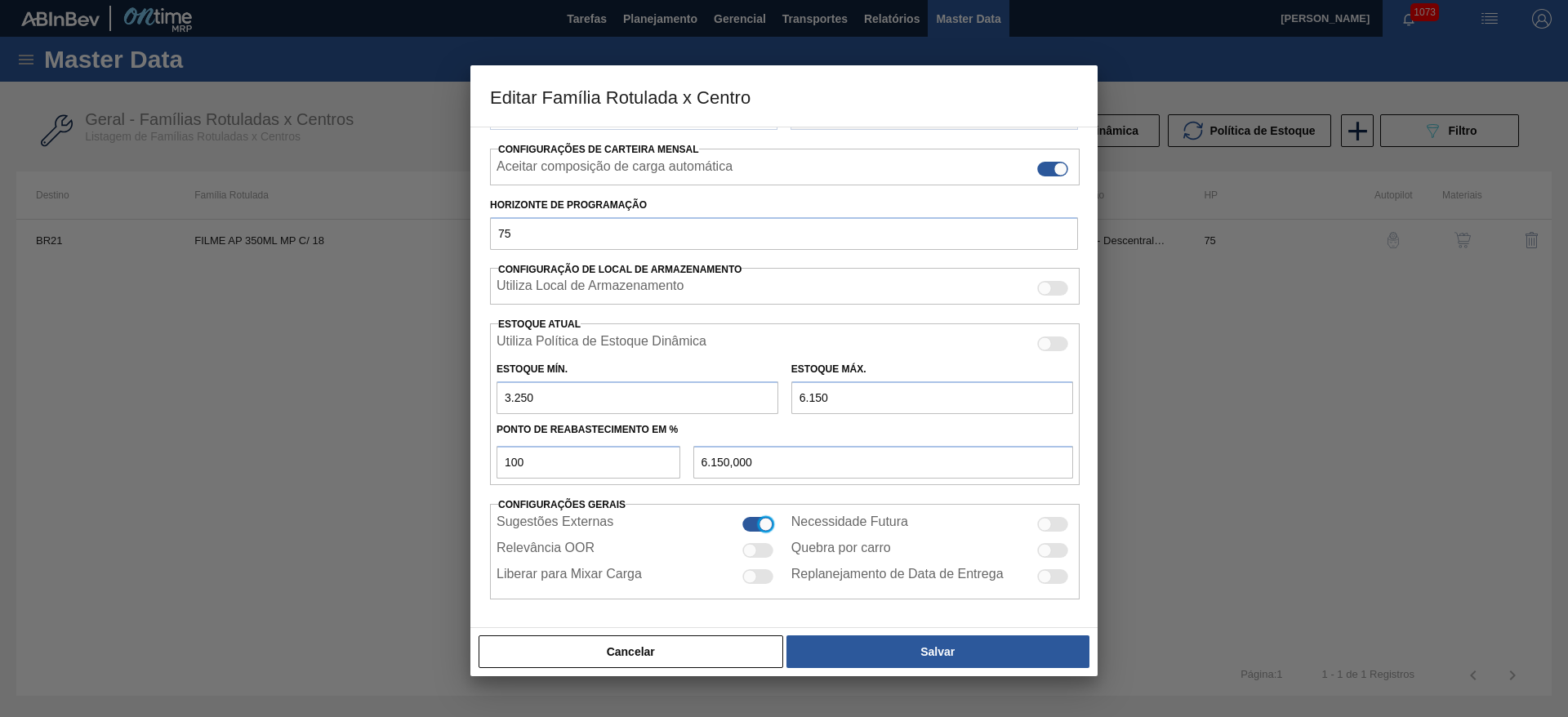
checkbox input "true"
click at [751, 567] on div "Liberar para Mixar Carga" at bounding box center [638, 576] width 282 height 19
click at [752, 574] on div at bounding box center [750, 576] width 13 height 13
checkbox input "true"
drag, startPoint x: 1047, startPoint y: 523, endPoint x: 1045, endPoint y: 549, distance: 26.1
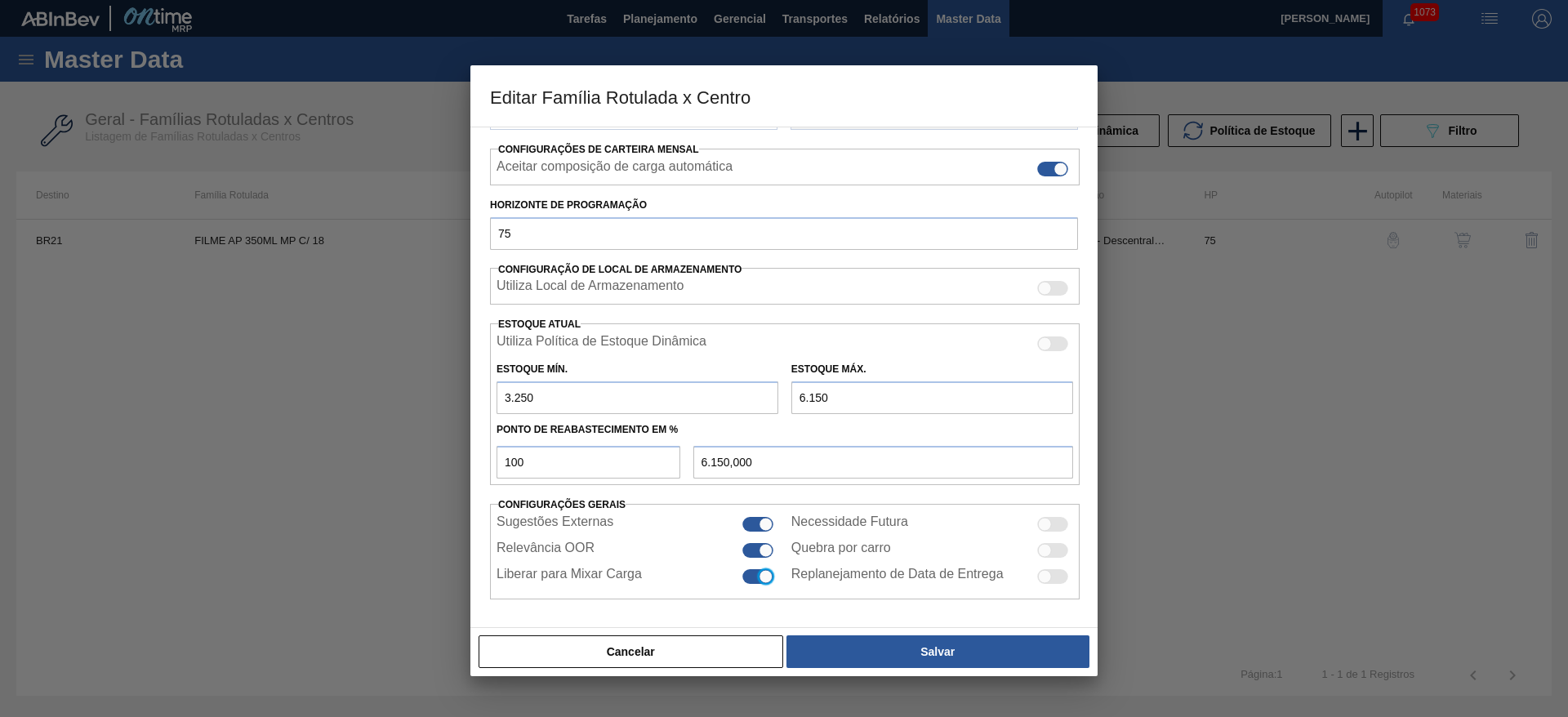
click at [1047, 523] on div at bounding box center [1045, 524] width 13 height 13
checkbox input "true"
click at [1045, 550] on div at bounding box center [1045, 550] width 13 height 13
checkbox input "true"
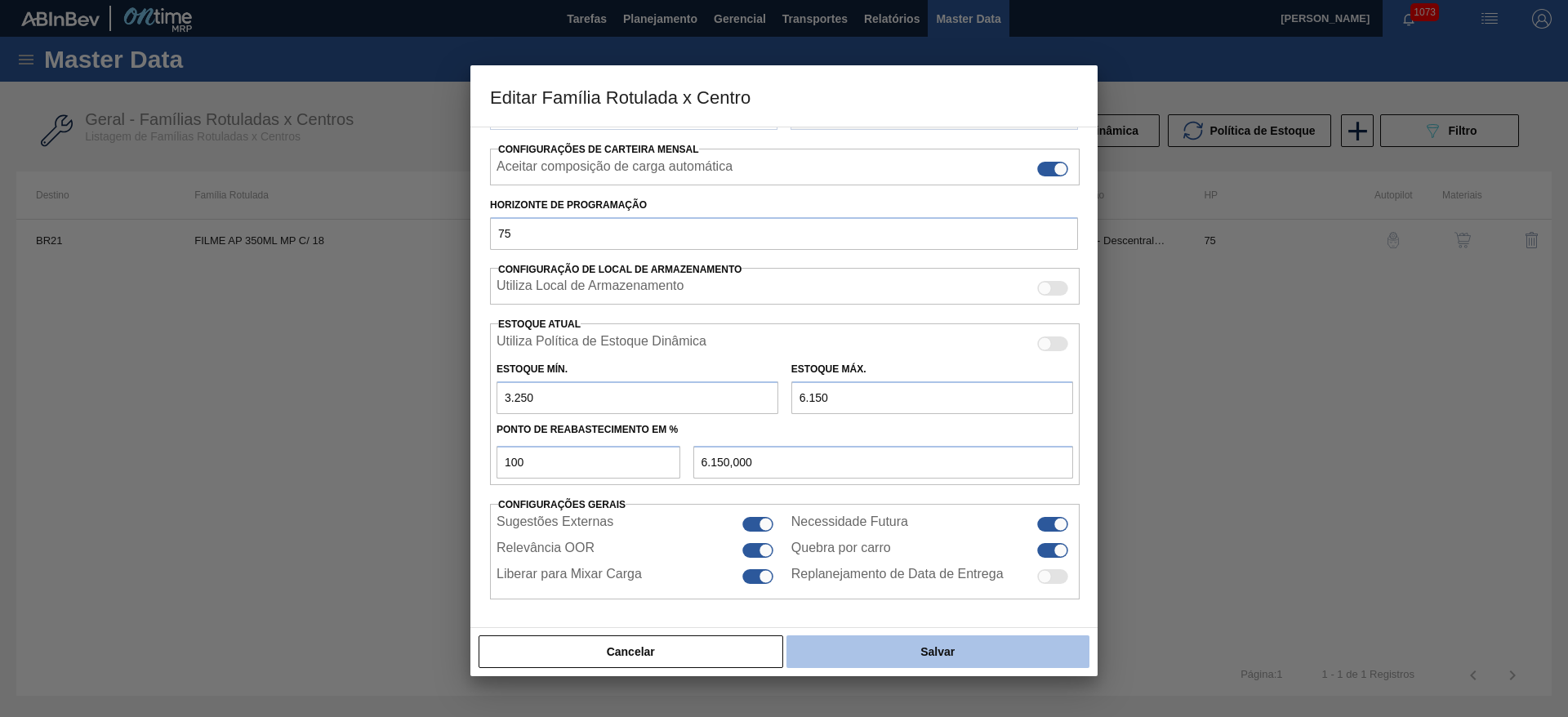
click at [958, 655] on button "Salvar" at bounding box center [937, 651] width 303 height 33
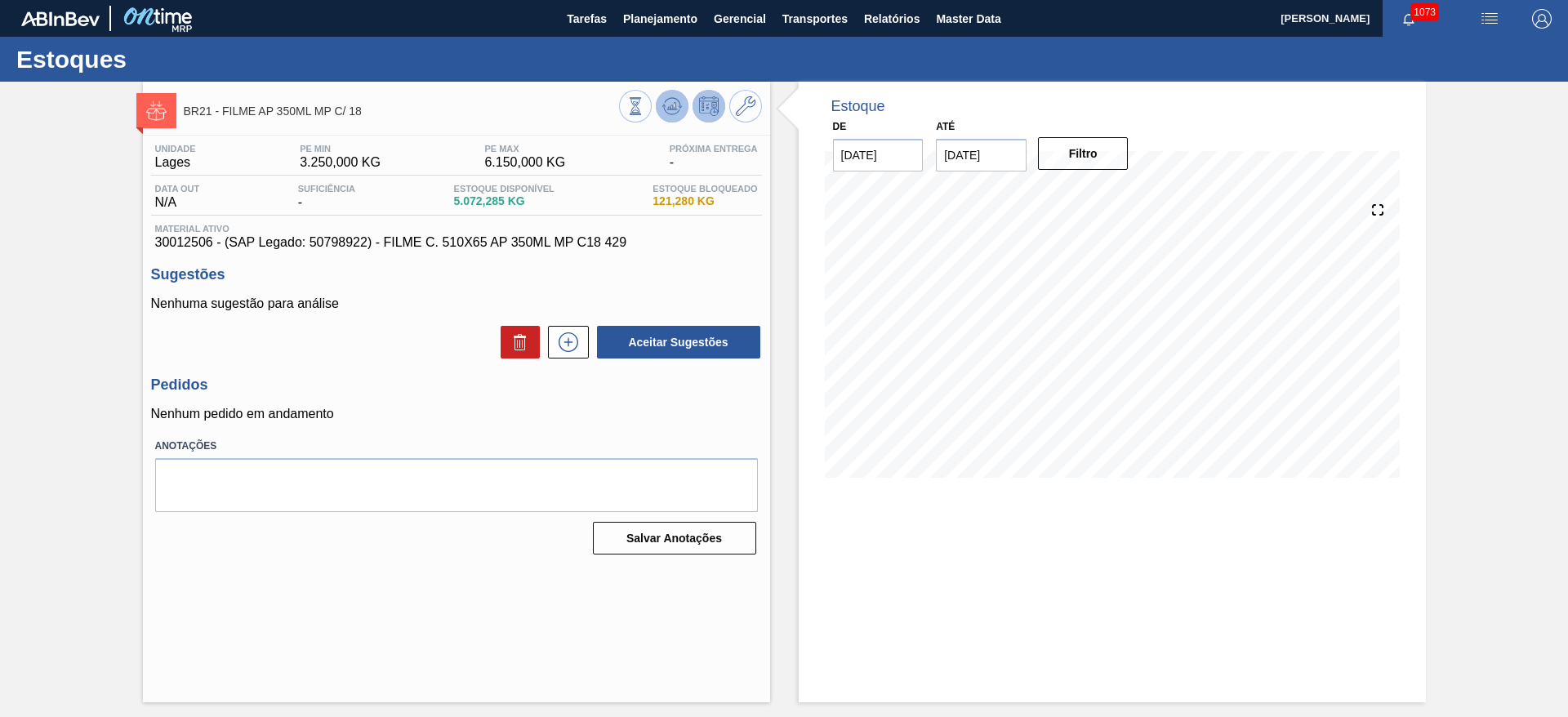
click at [669, 106] on icon at bounding box center [671, 105] width 11 height 8
click at [649, 21] on span "Planejamento" at bounding box center [660, 19] width 74 height 19
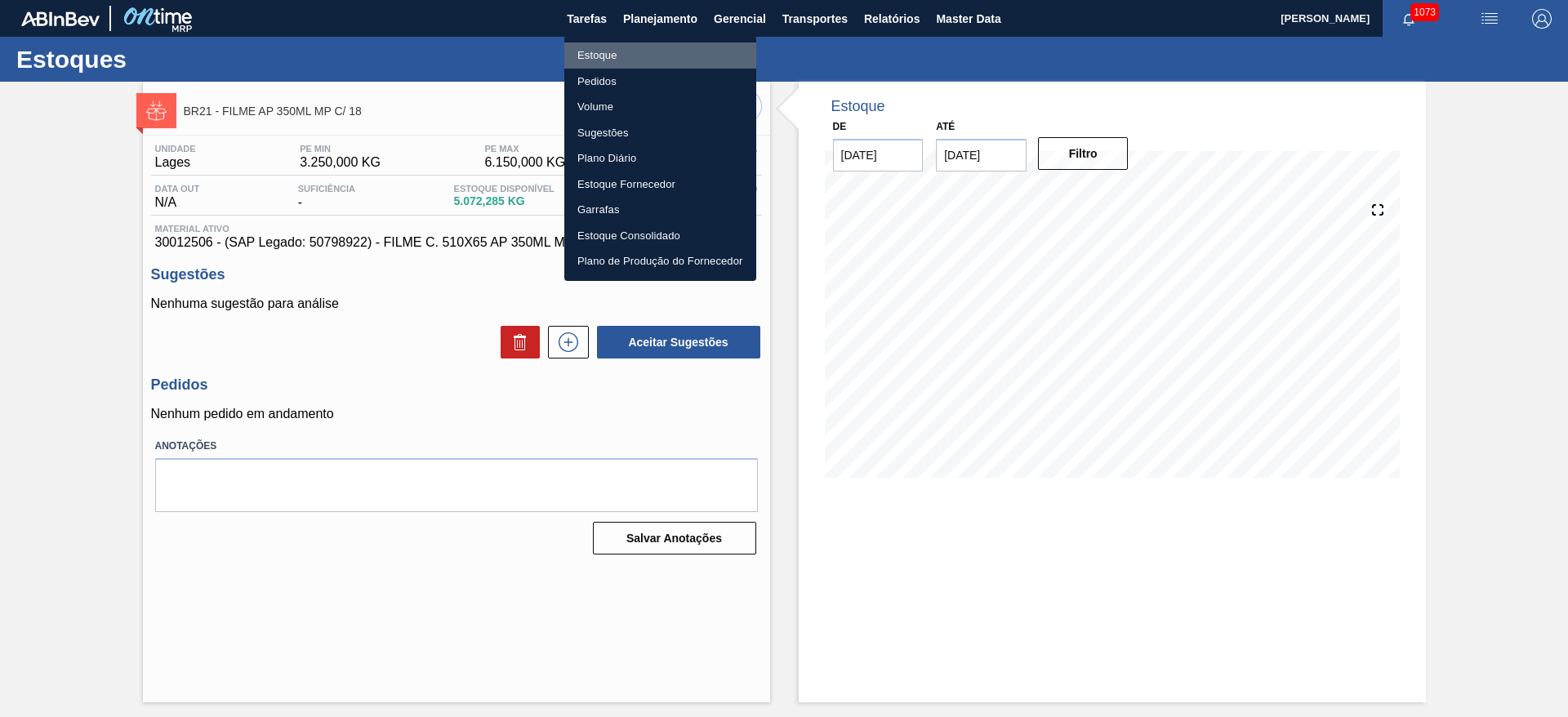
click at [593, 53] on li "Estoque" at bounding box center [660, 55] width 192 height 26
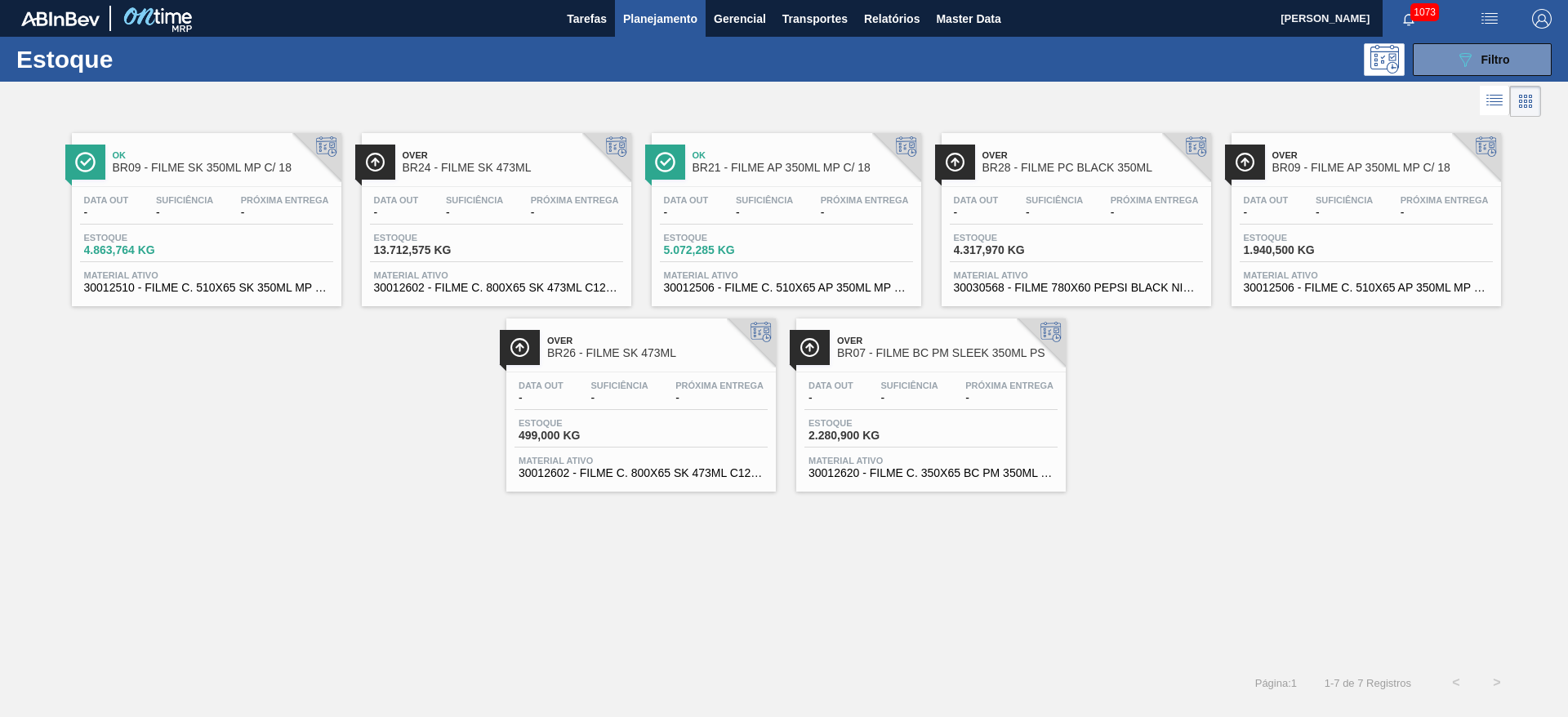
click at [1043, 229] on div "Data out - Suficiência - Próxima Entrega - Estoque 4.317,970 KG Material ativo …" at bounding box center [1076, 243] width 270 height 111
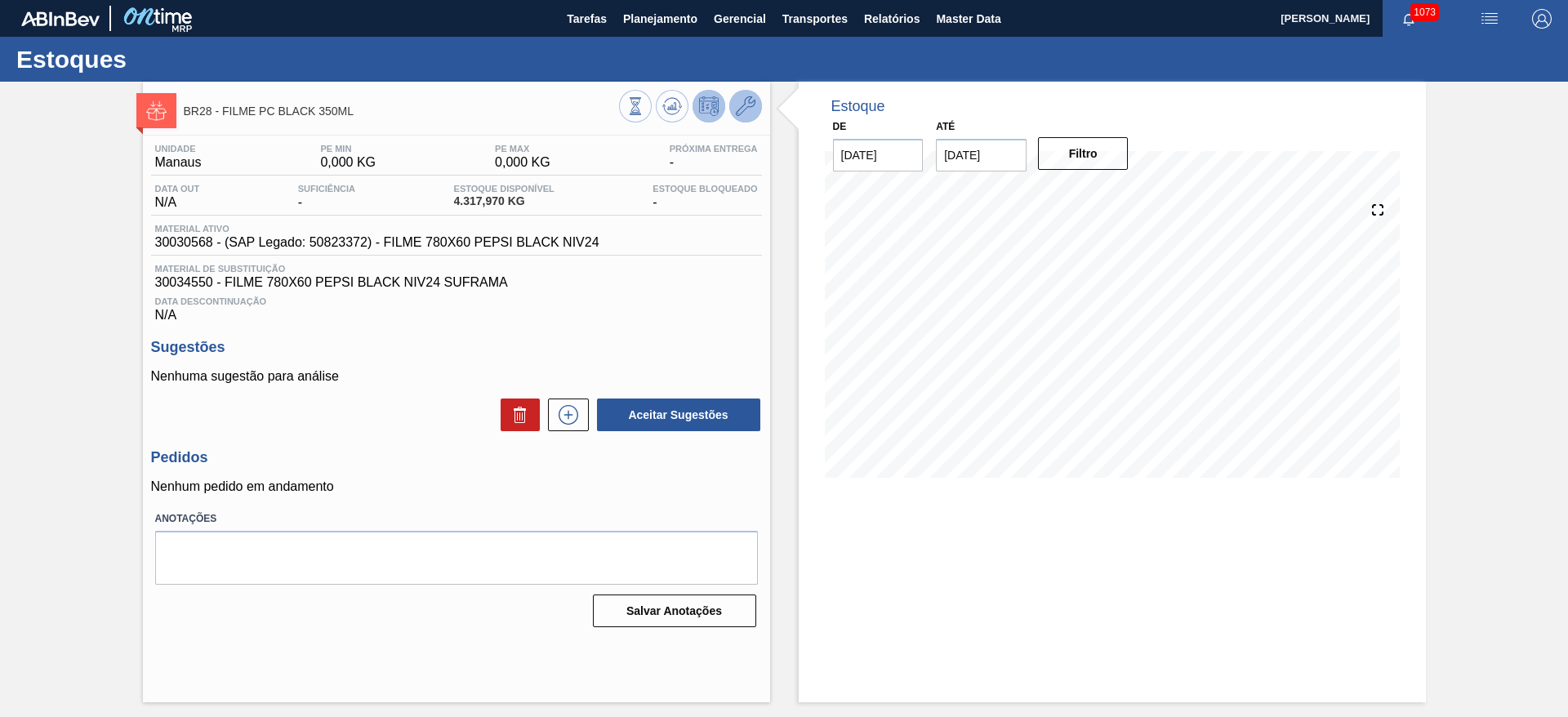
click at [746, 101] on icon at bounding box center [745, 105] width 19 height 19
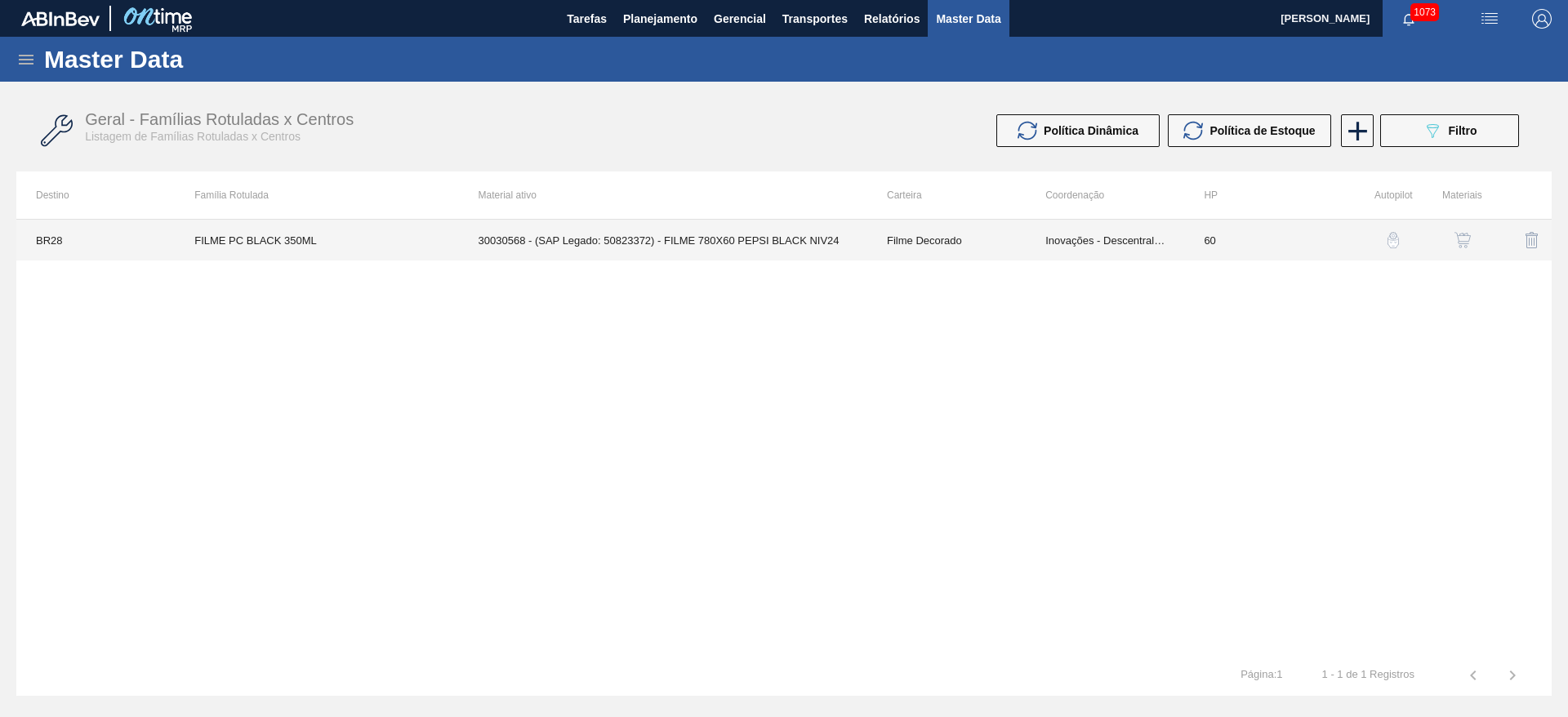
click at [983, 240] on td "Filme Decorado" at bounding box center [946, 240] width 159 height 40
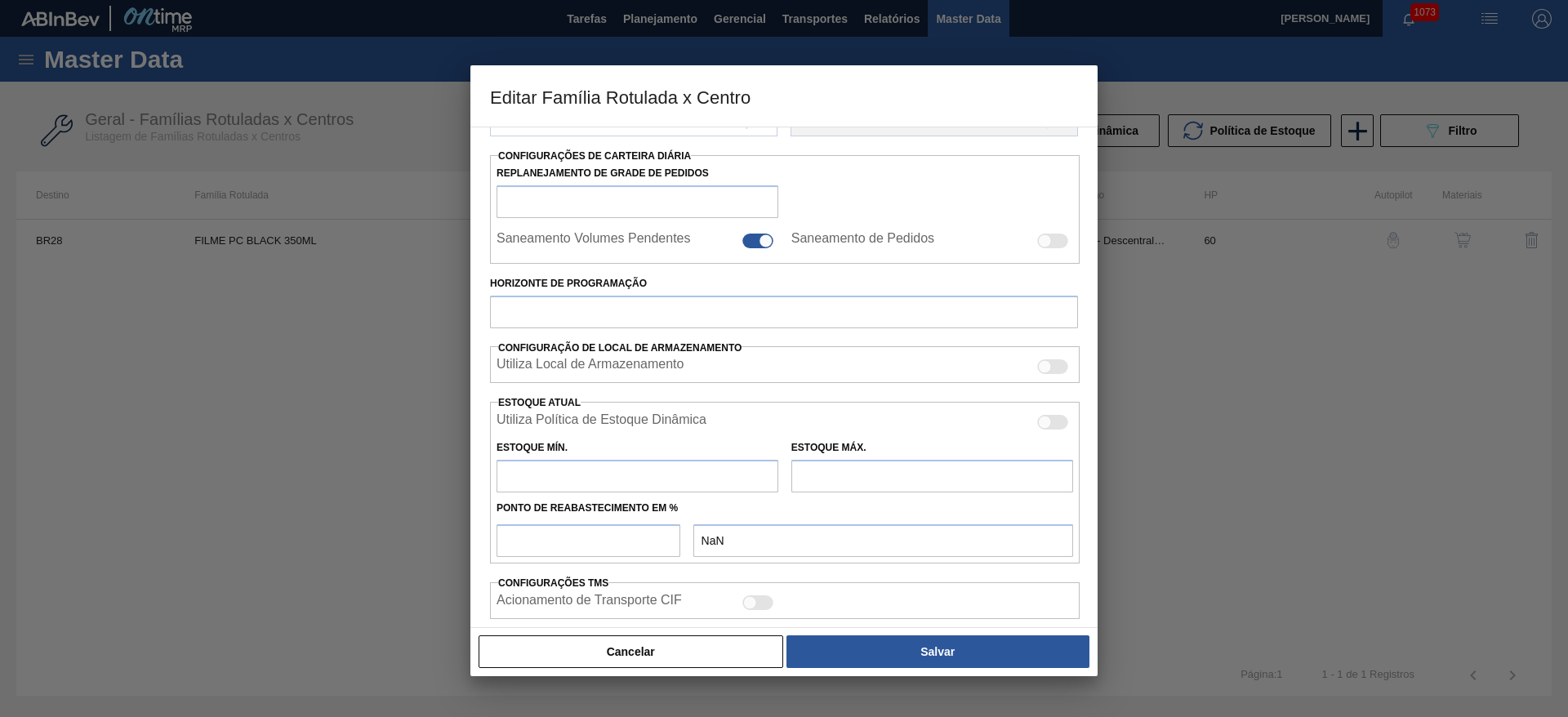
scroll to position [398, 0]
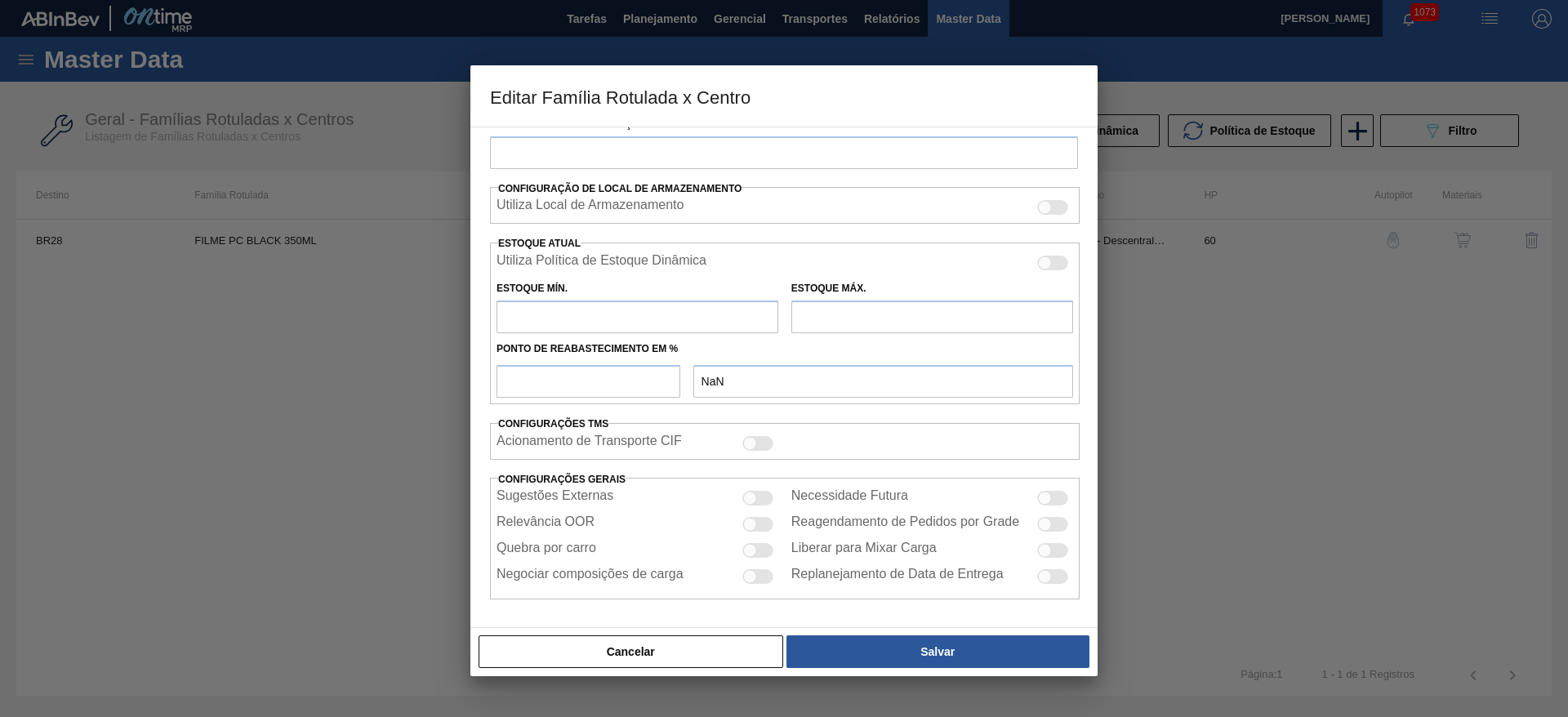
click at [538, 308] on input "text" at bounding box center [638, 316] width 282 height 33
type input "Filme Decorado"
type input "FILME PC BLACK 350ML"
type input "BR28 - Manaus"
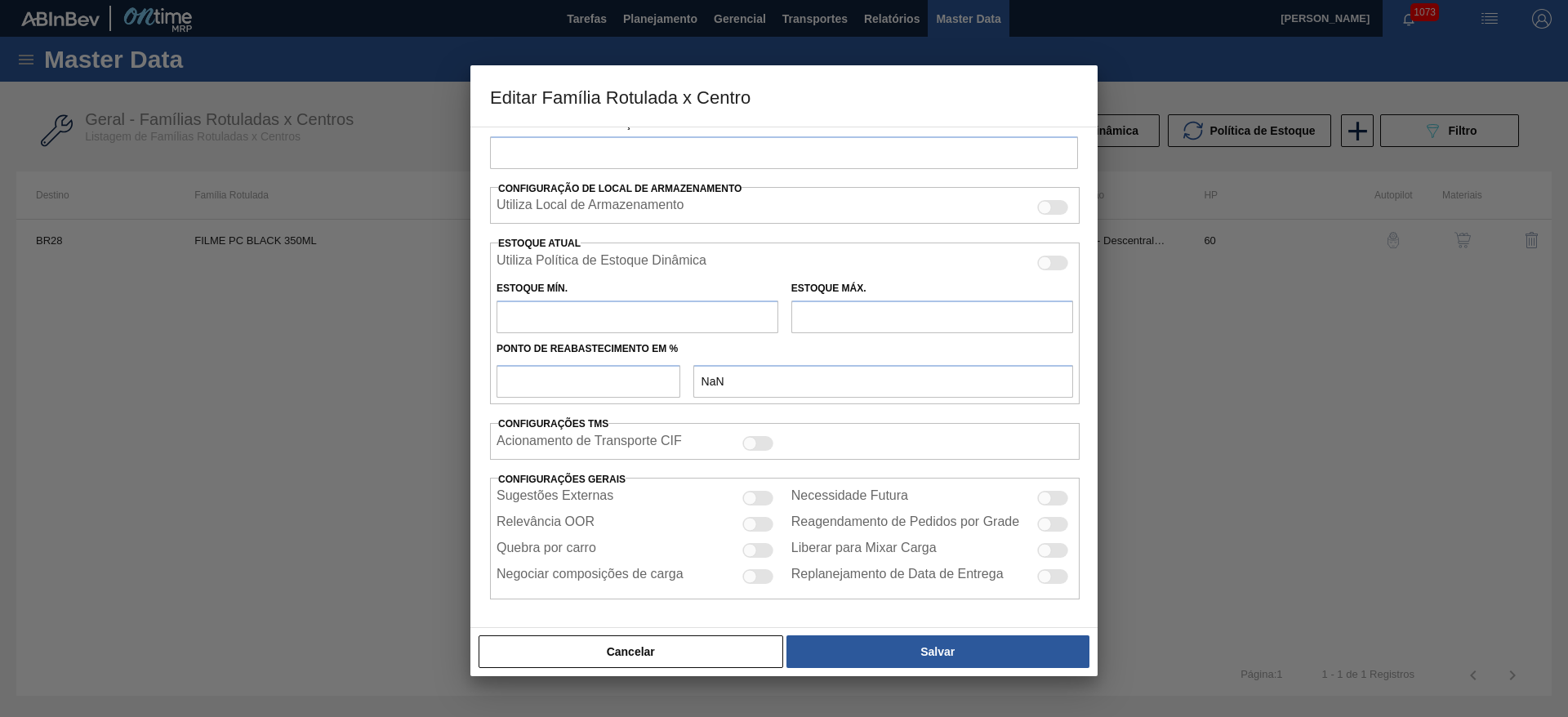
type input "60"
type input "0"
type input "100"
type input "0,000"
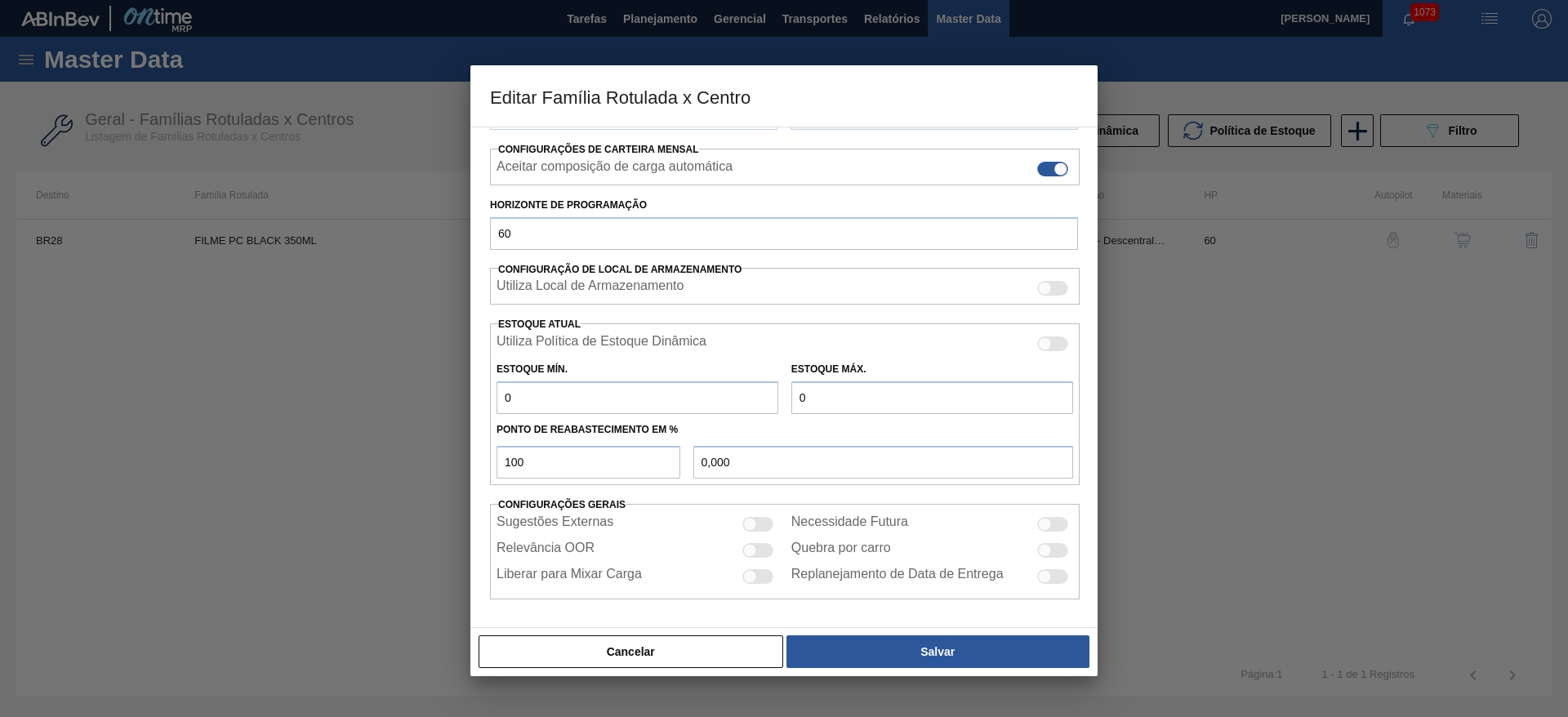
scroll to position [249, 0]
type input "2"
type input "2,000"
type input "23"
type input "23,000"
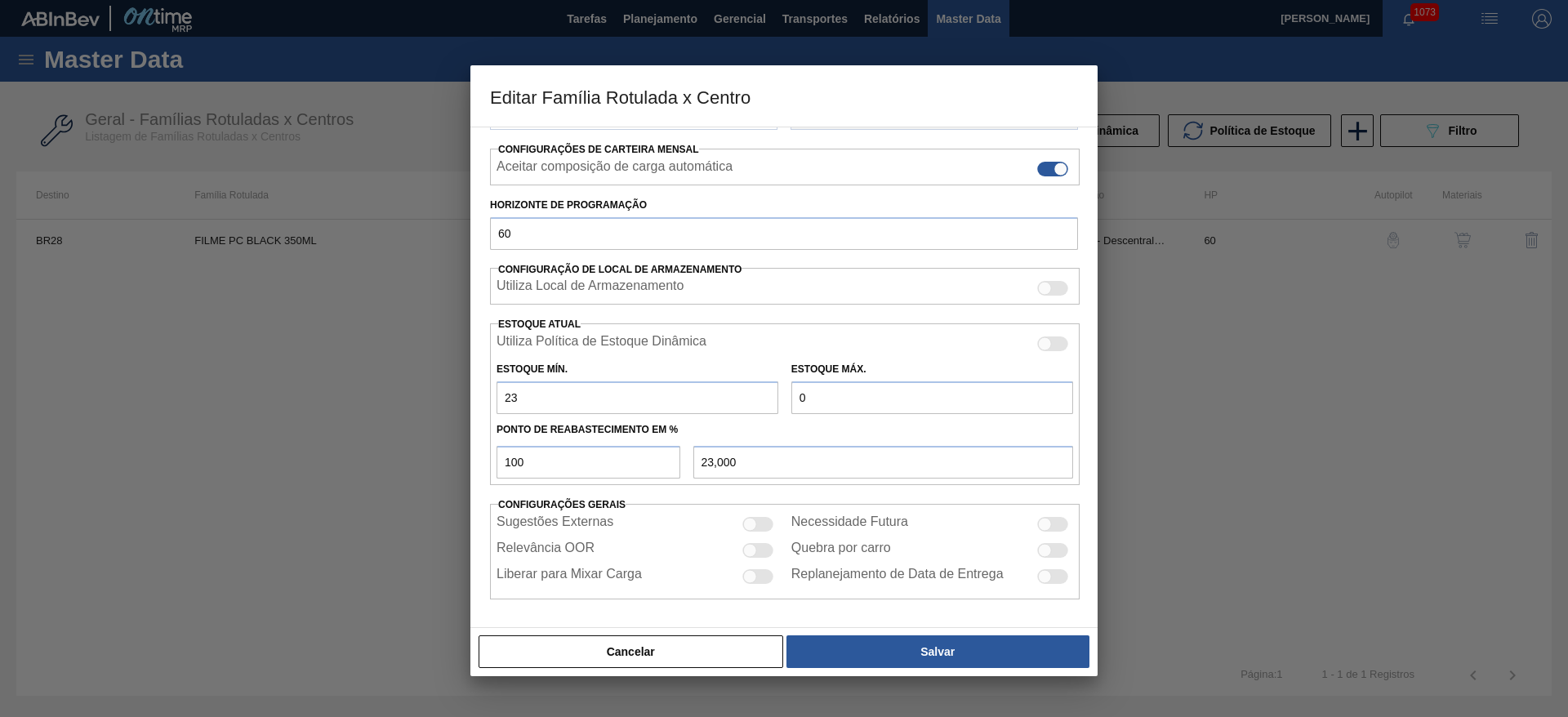
type input "235"
type input "235,000"
type input "2.350"
type input "2.350,000"
type input "2.350"
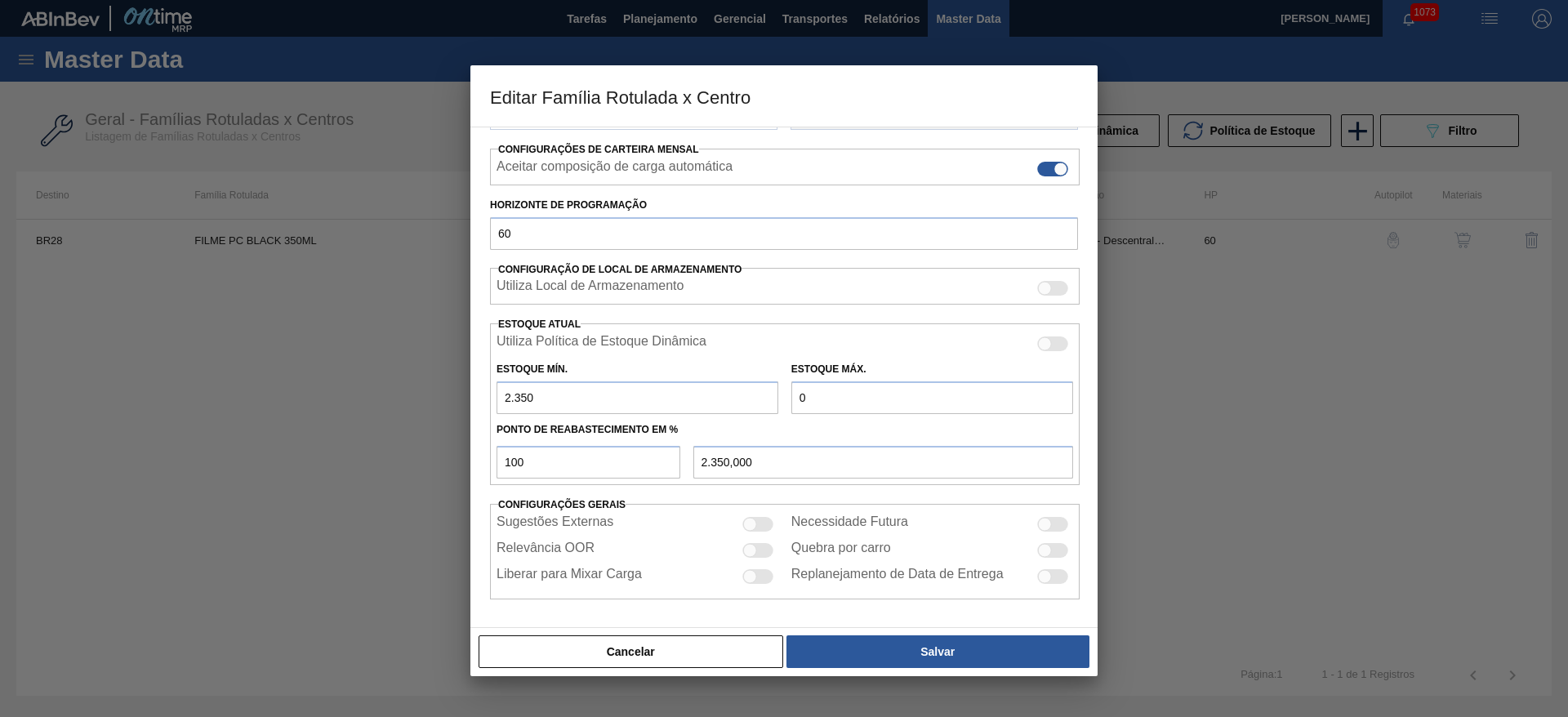
drag, startPoint x: 848, startPoint y: 395, endPoint x: 622, endPoint y: 391, distance: 226.0
click at [692, 378] on div "Estoque Mín. 2.350 Estoque Máx. 0" at bounding box center [784, 384] width 590 height 61
type input "5"
type input "5,000"
type input "56"
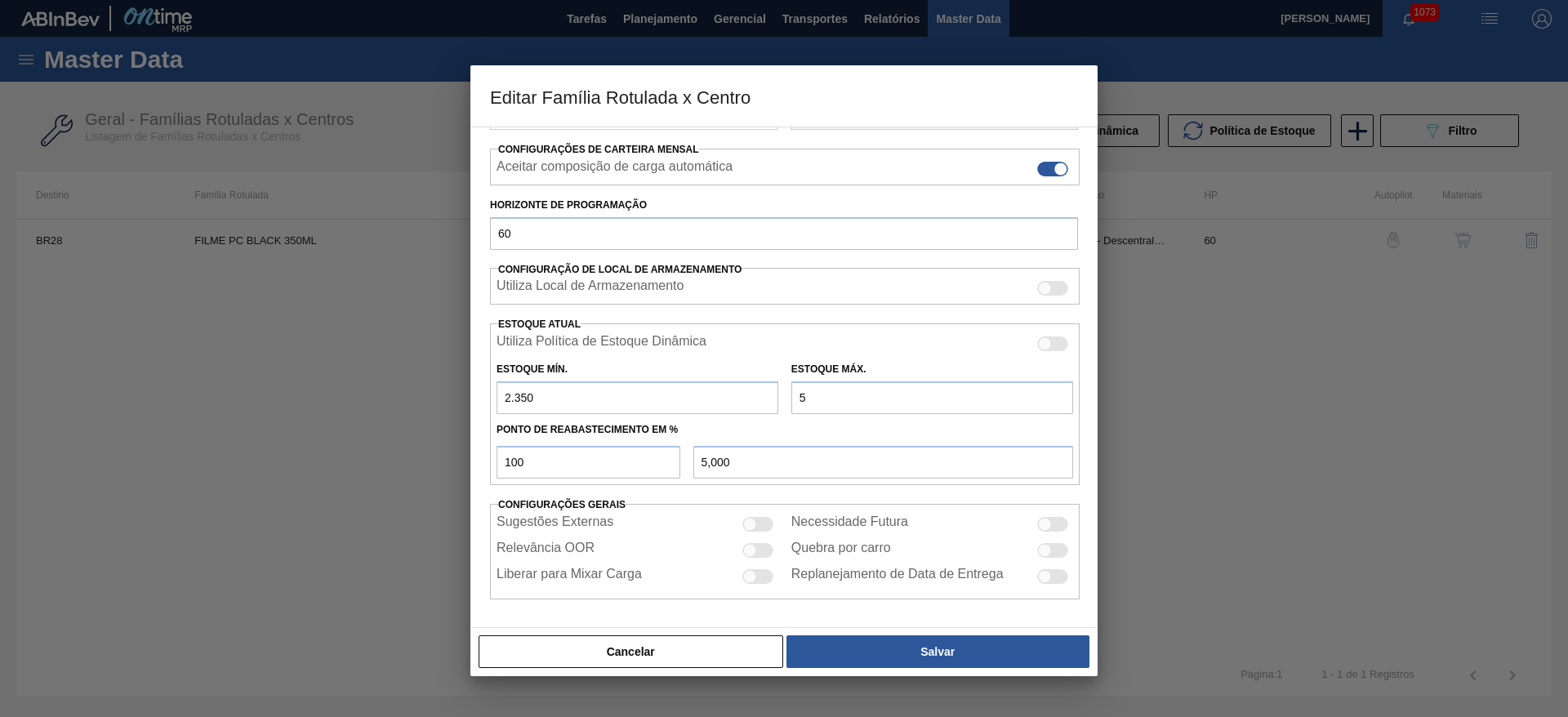
type input "56,000"
type input "560"
type input "560,000"
type input "5.600"
type input "5.600,000"
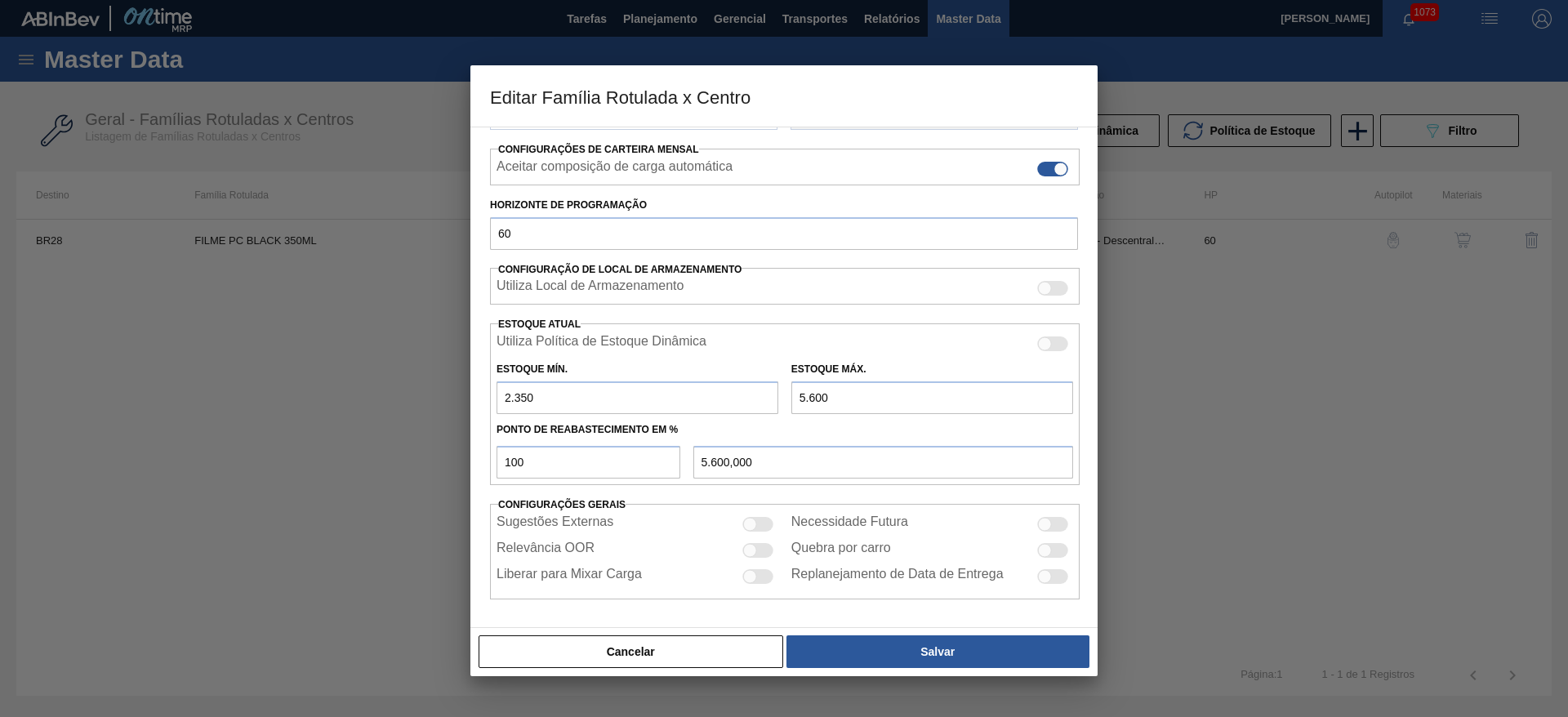
type input "5.600"
click at [744, 523] on div at bounding box center [750, 524] width 13 height 13
checkbox input "true"
click at [757, 548] on div at bounding box center [757, 550] width 31 height 14
checkbox input "true"
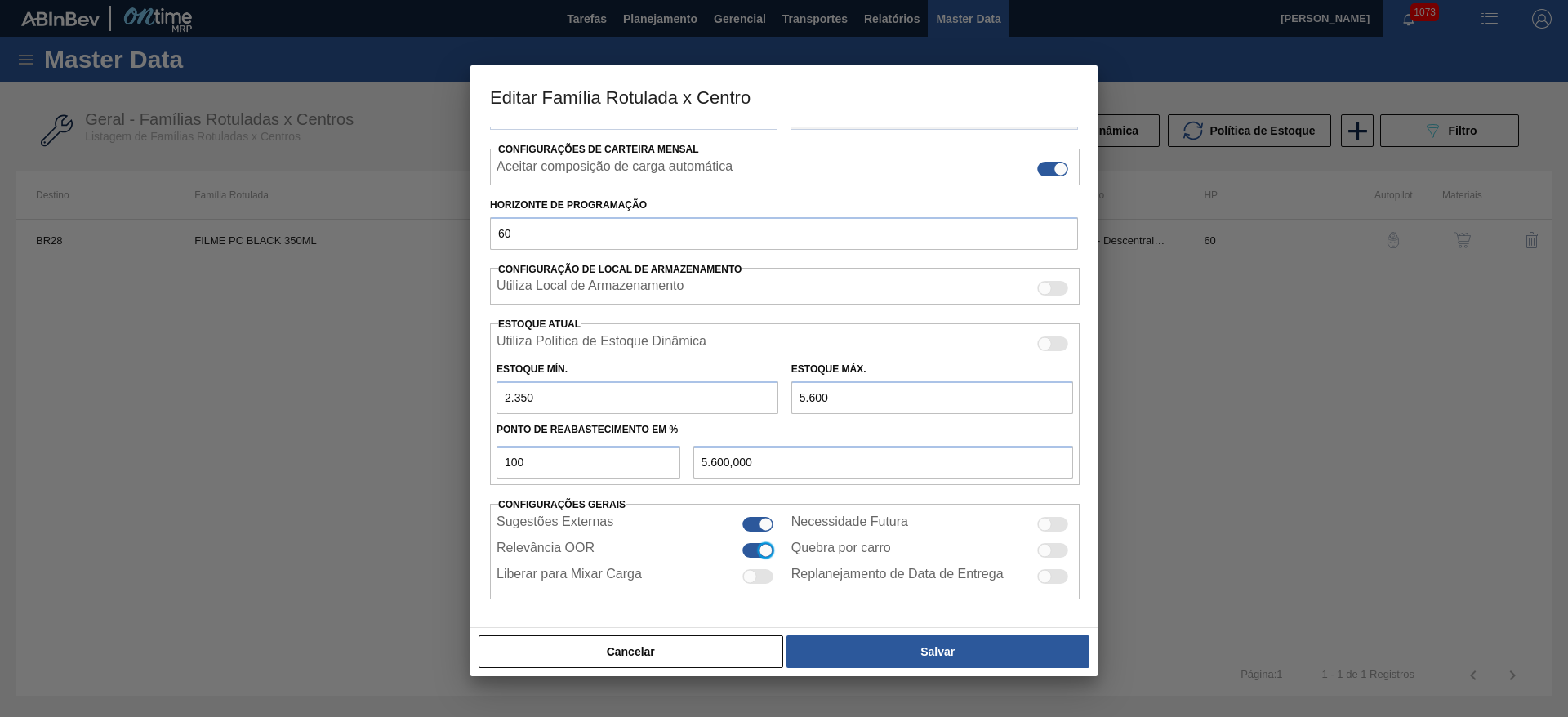
click at [751, 577] on div at bounding box center [750, 576] width 13 height 13
checkbox input "true"
click at [1044, 523] on div at bounding box center [1045, 524] width 13 height 13
checkbox input "true"
click at [1045, 551] on div at bounding box center [1045, 550] width 13 height 13
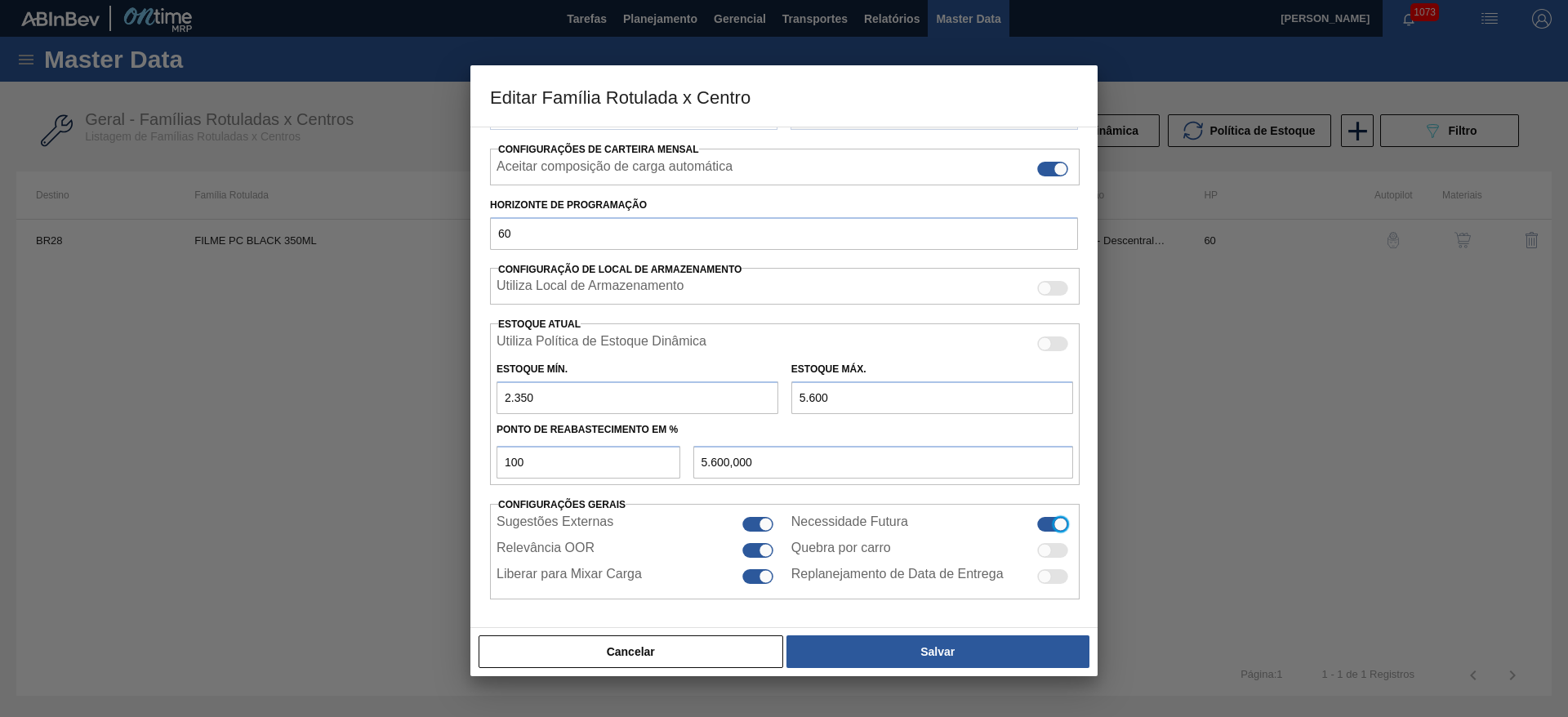
checkbox input "true"
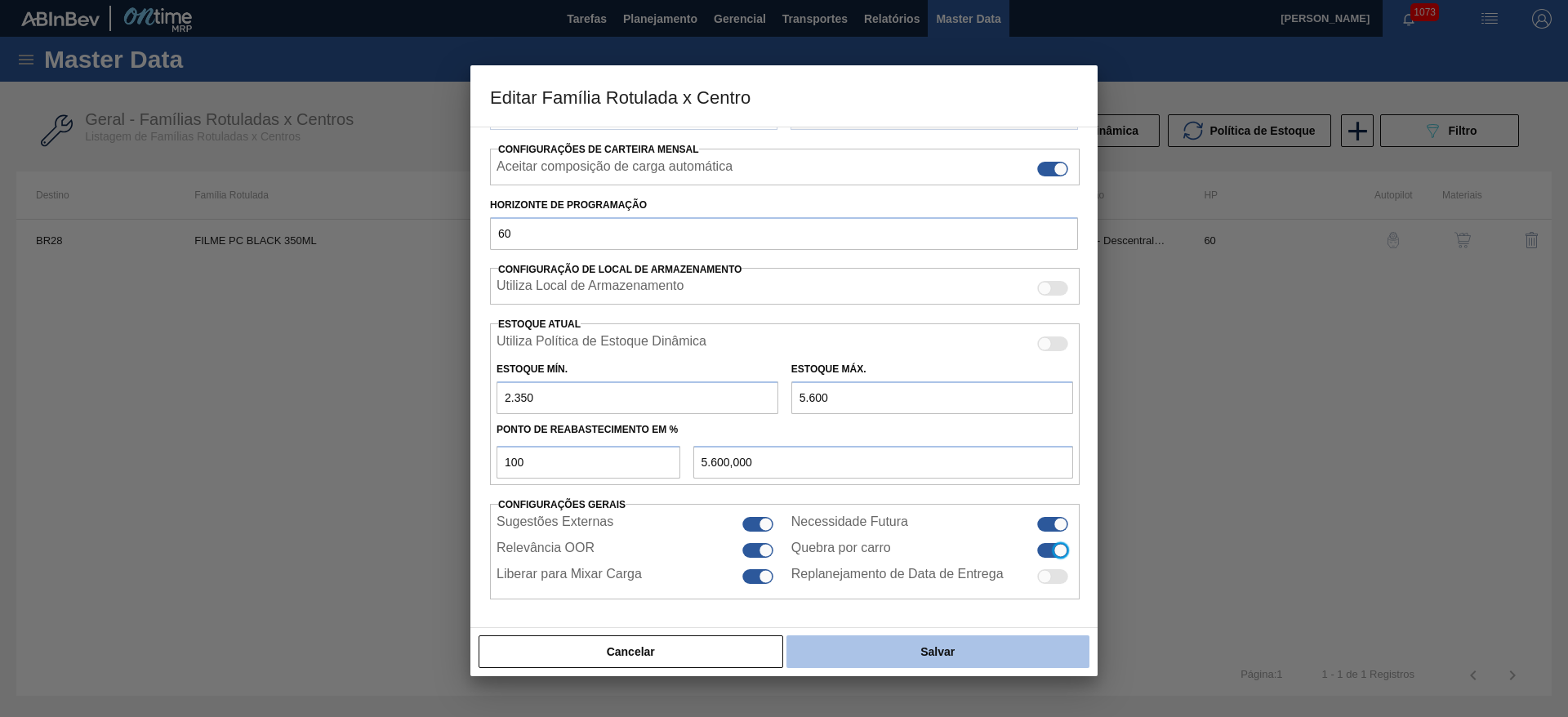
click at [994, 647] on button "Salvar" at bounding box center [937, 651] width 303 height 33
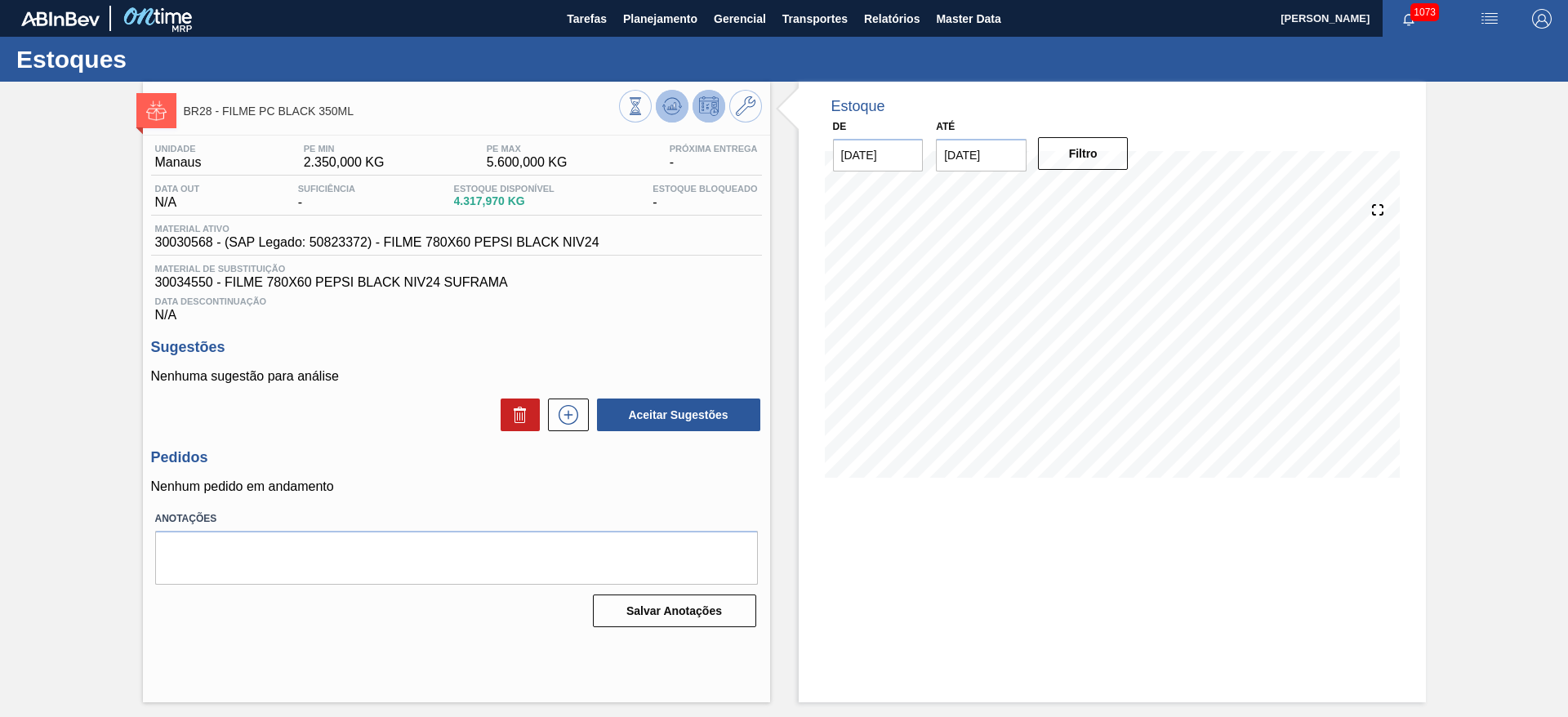
click at [676, 108] on icon at bounding box center [671, 105] width 11 height 8
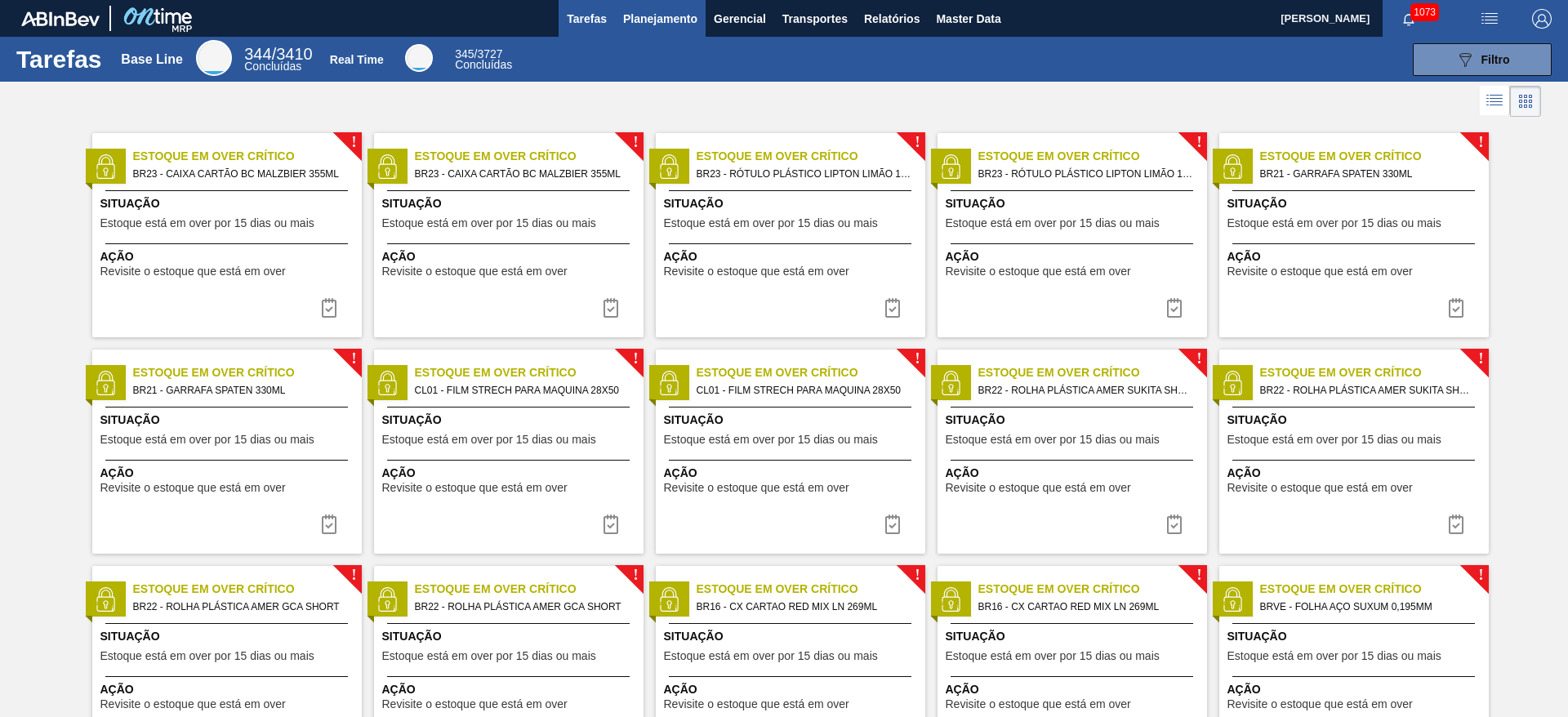
click at [631, 12] on span "Planejamento" at bounding box center [660, 19] width 74 height 19
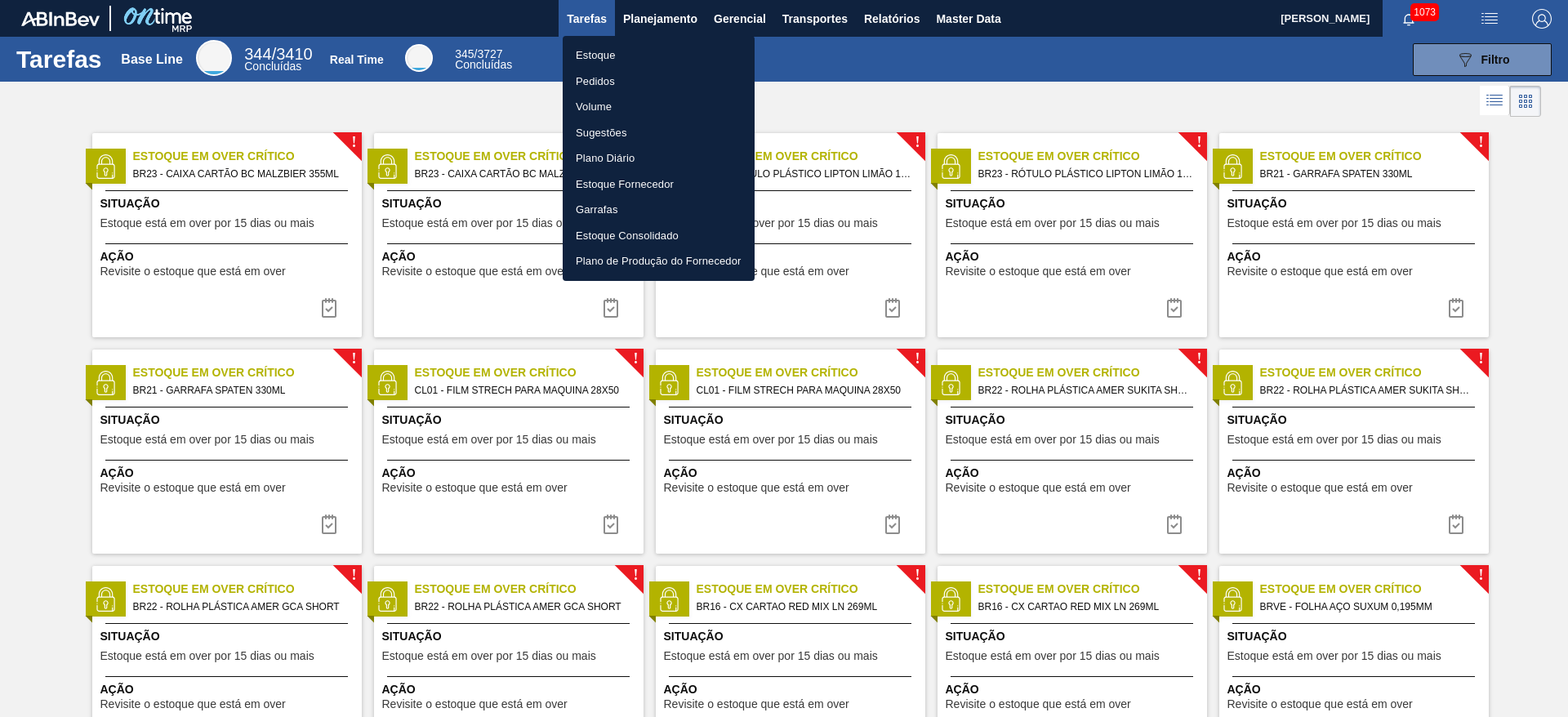
click at [600, 51] on li "Estoque" at bounding box center [659, 55] width 192 height 26
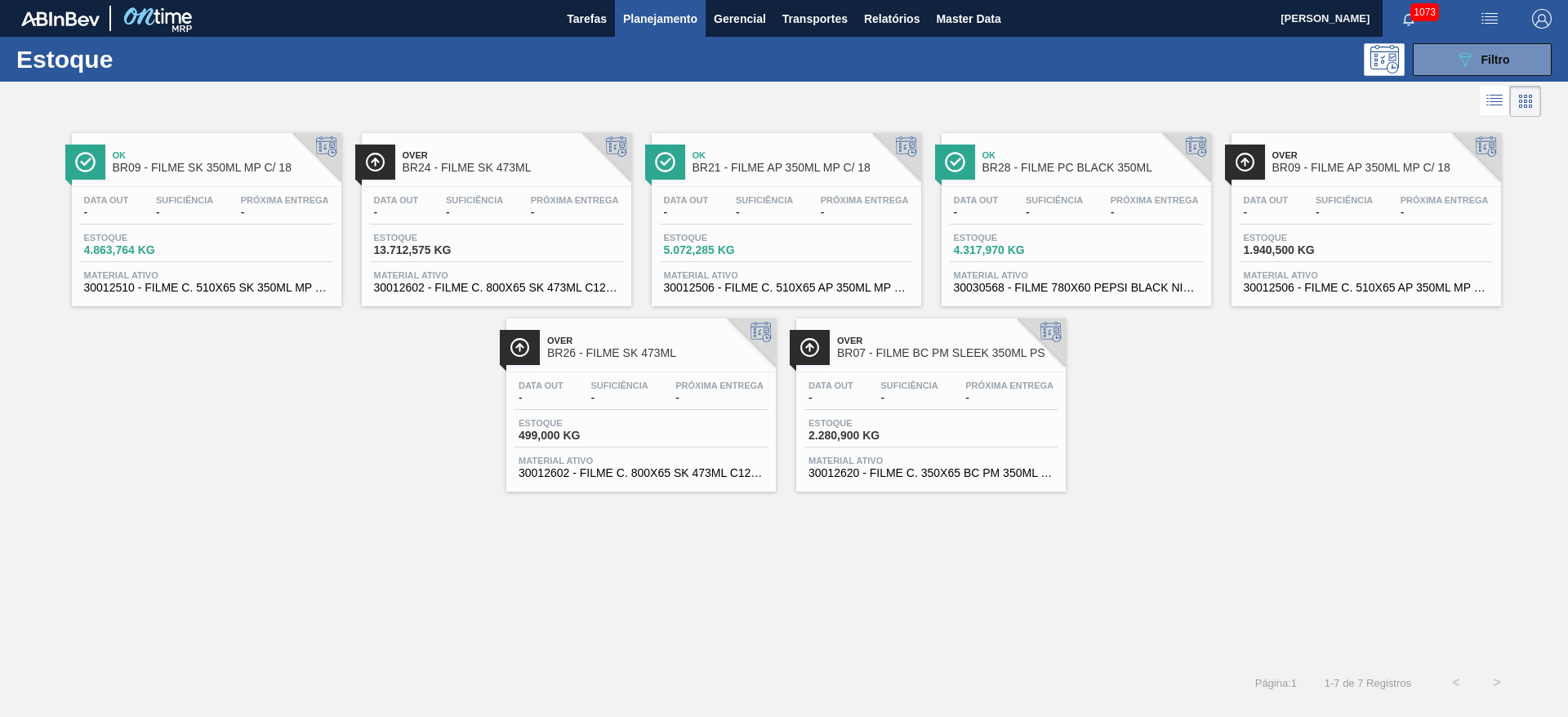
click at [1012, 238] on span "Estoque" at bounding box center [1011, 238] width 115 height 10
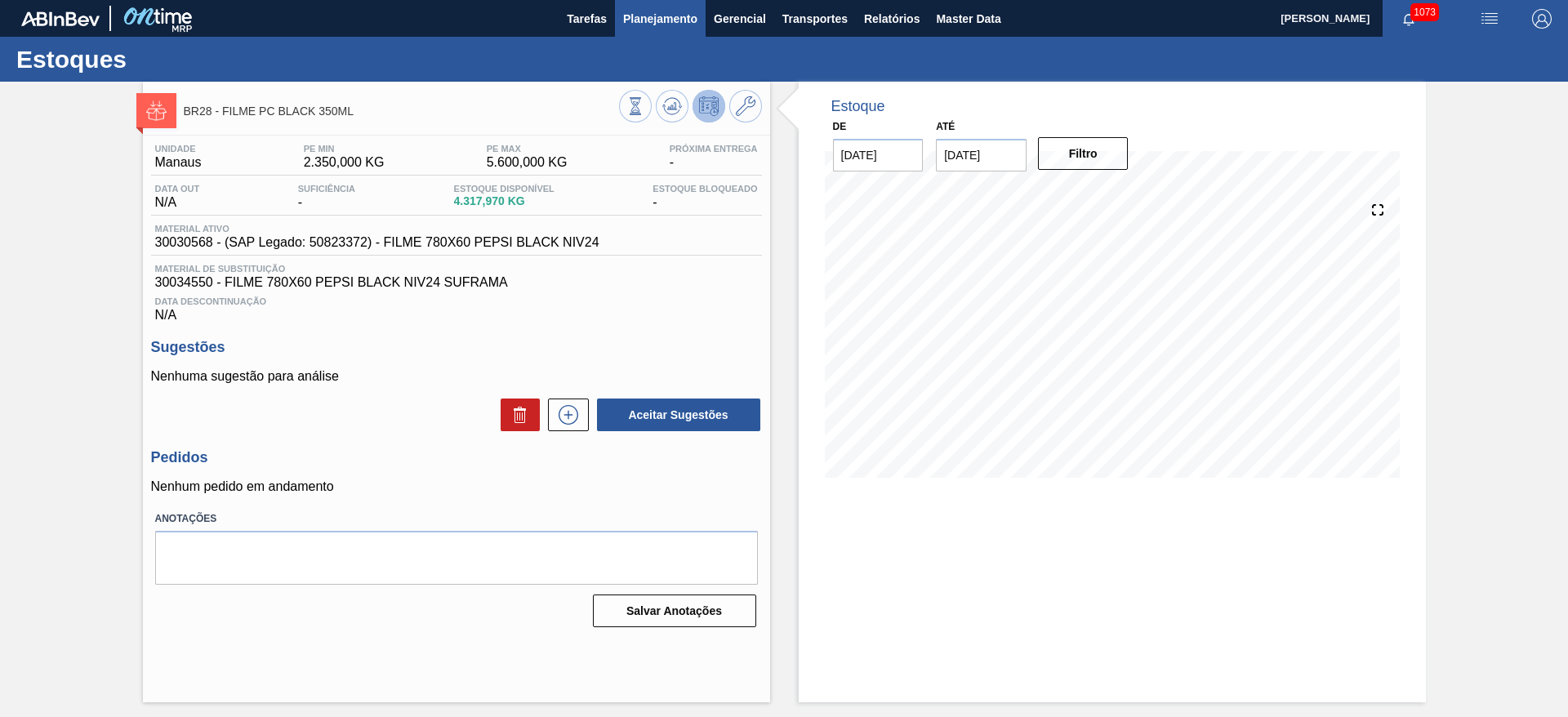
click at [645, 13] on span "Planejamento" at bounding box center [660, 19] width 74 height 19
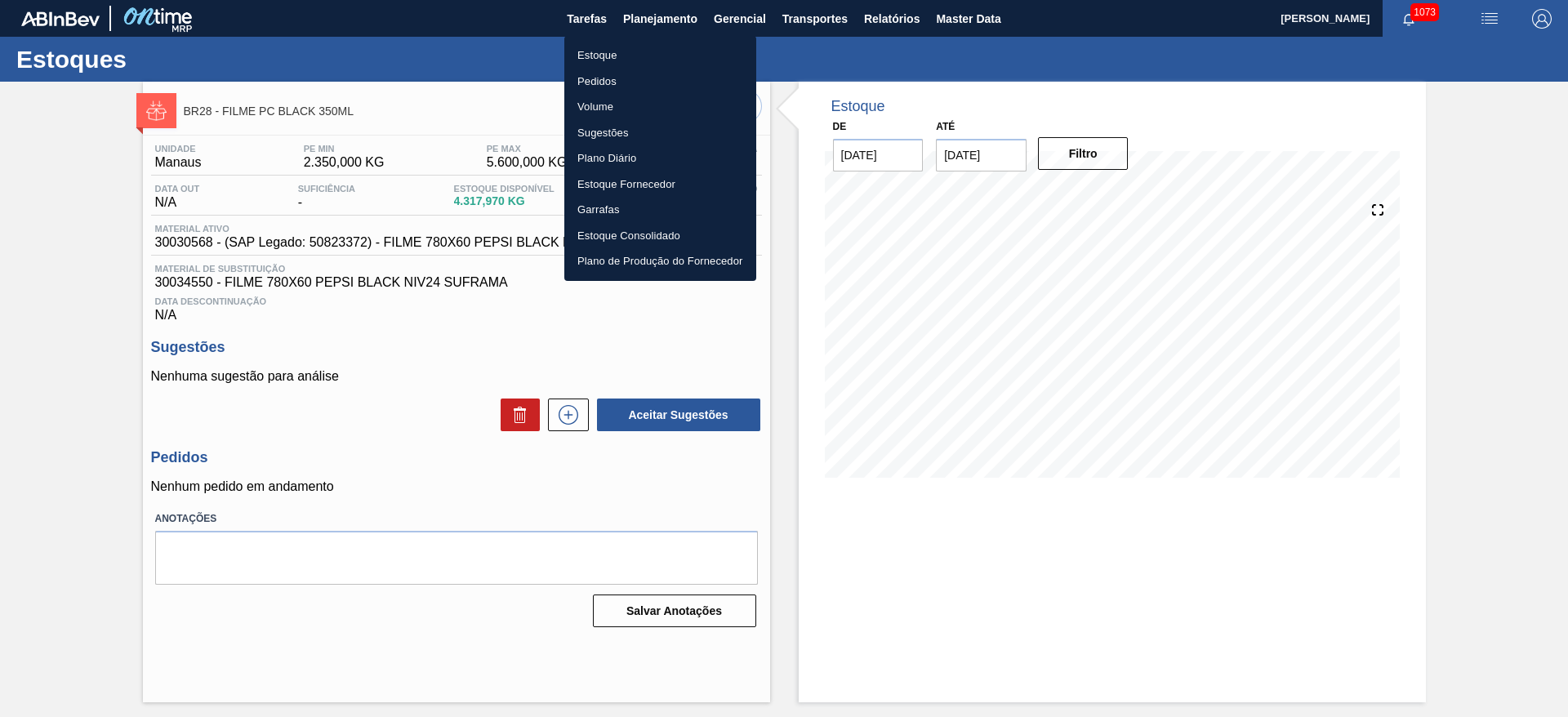
click at [596, 51] on li "Estoque" at bounding box center [660, 55] width 192 height 26
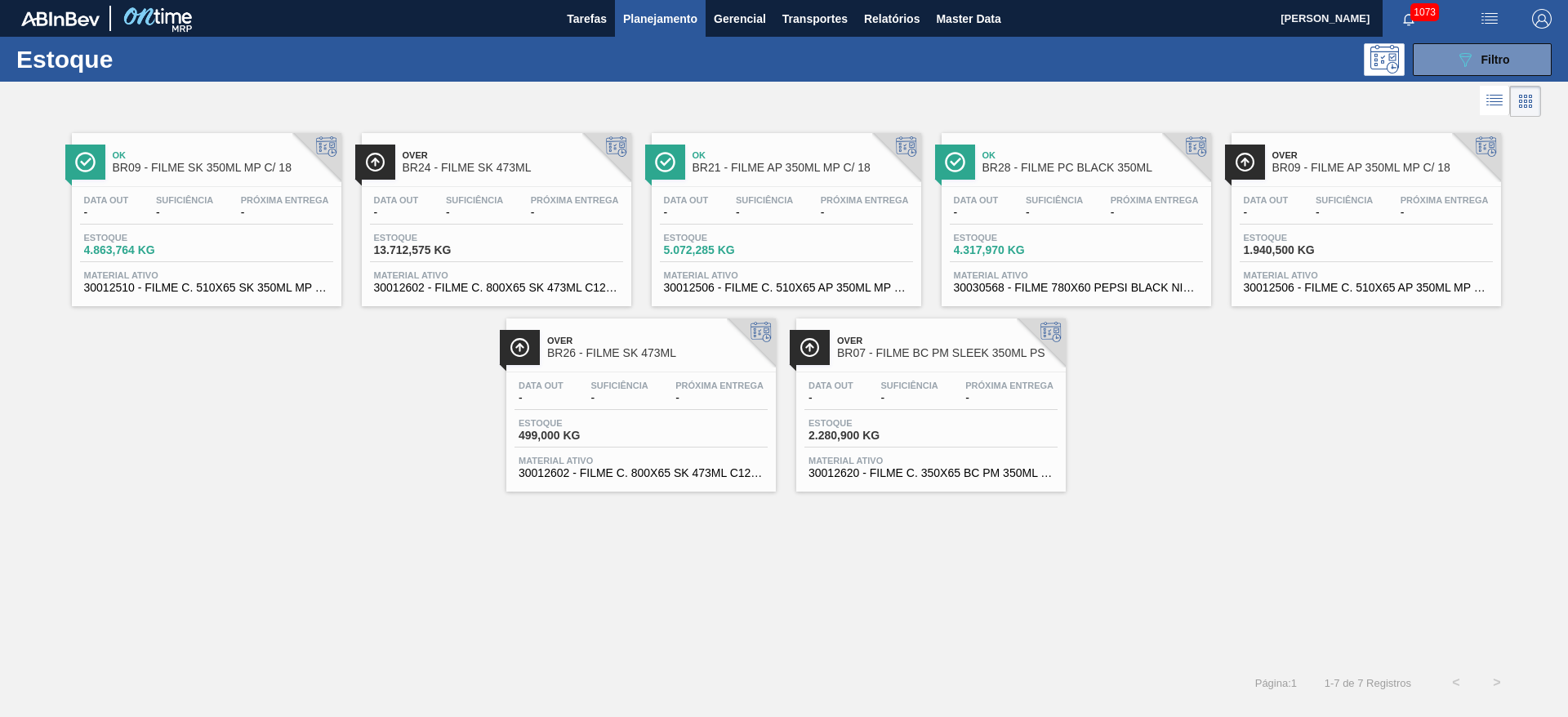
click at [1362, 210] on span "-" at bounding box center [1344, 213] width 57 height 13
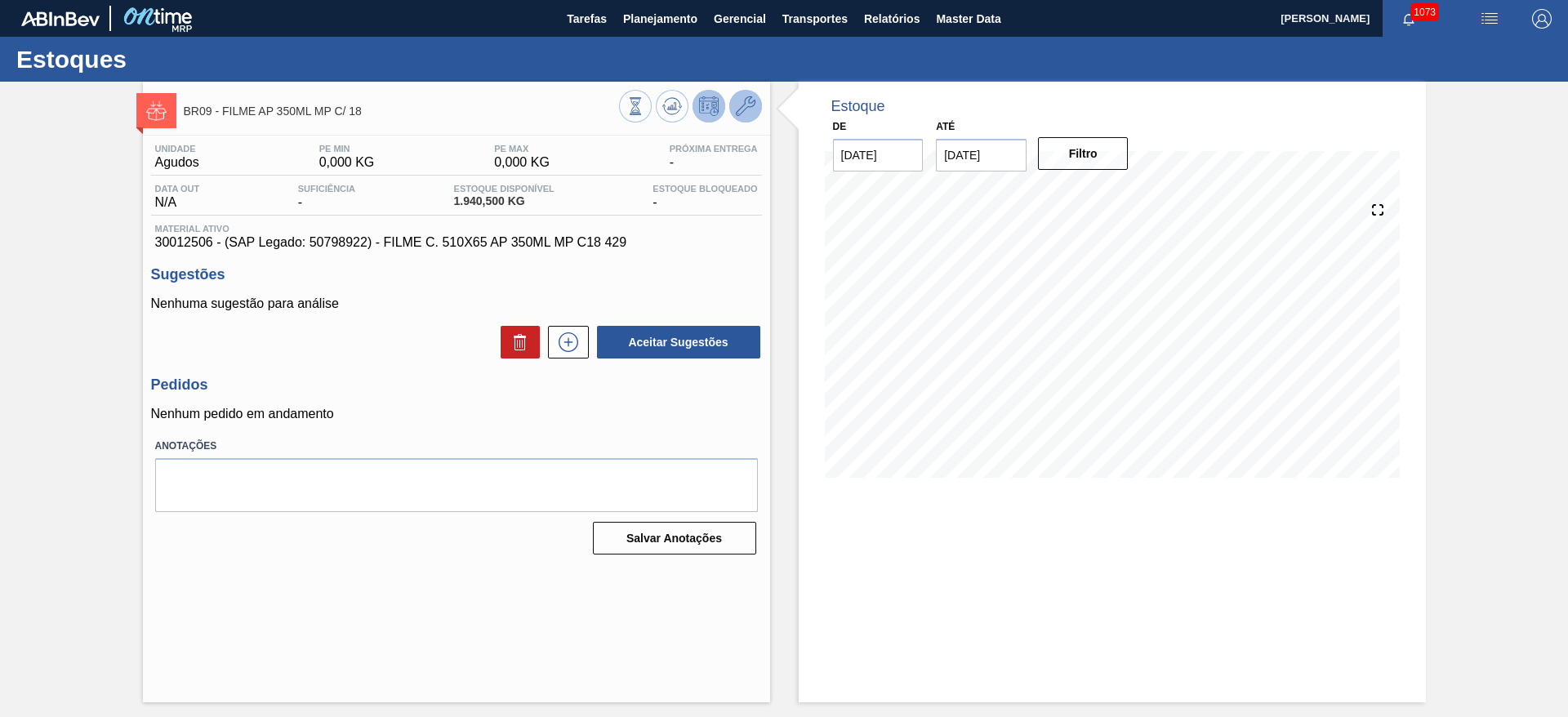
click at [750, 104] on icon at bounding box center [745, 105] width 19 height 19
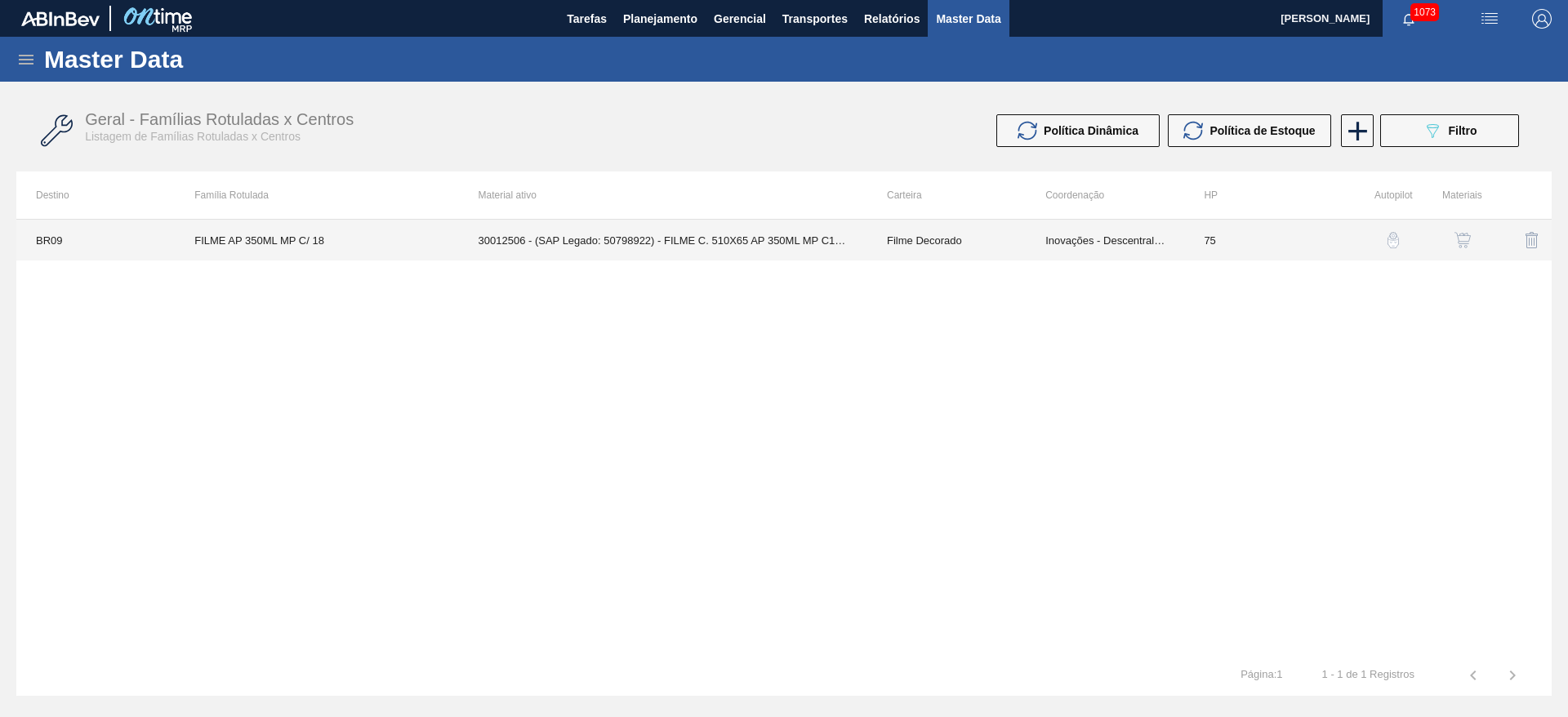
click at [1075, 241] on td "Inovações - Descentralização" at bounding box center [1105, 240] width 159 height 40
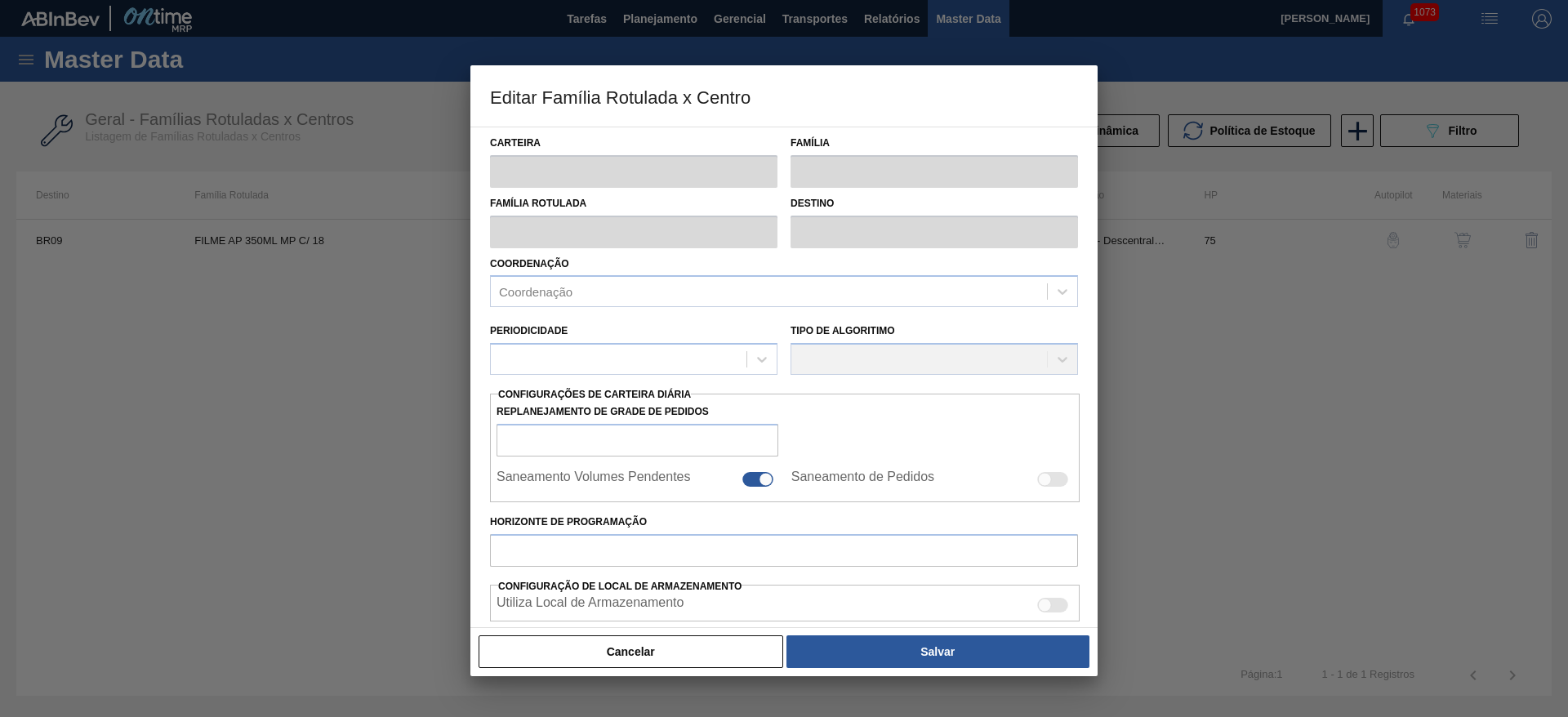
type input "Filme Decorado"
type input "FILME AP 350ML MP C/ 18"
type input "BR09 - Agudos"
type input "75"
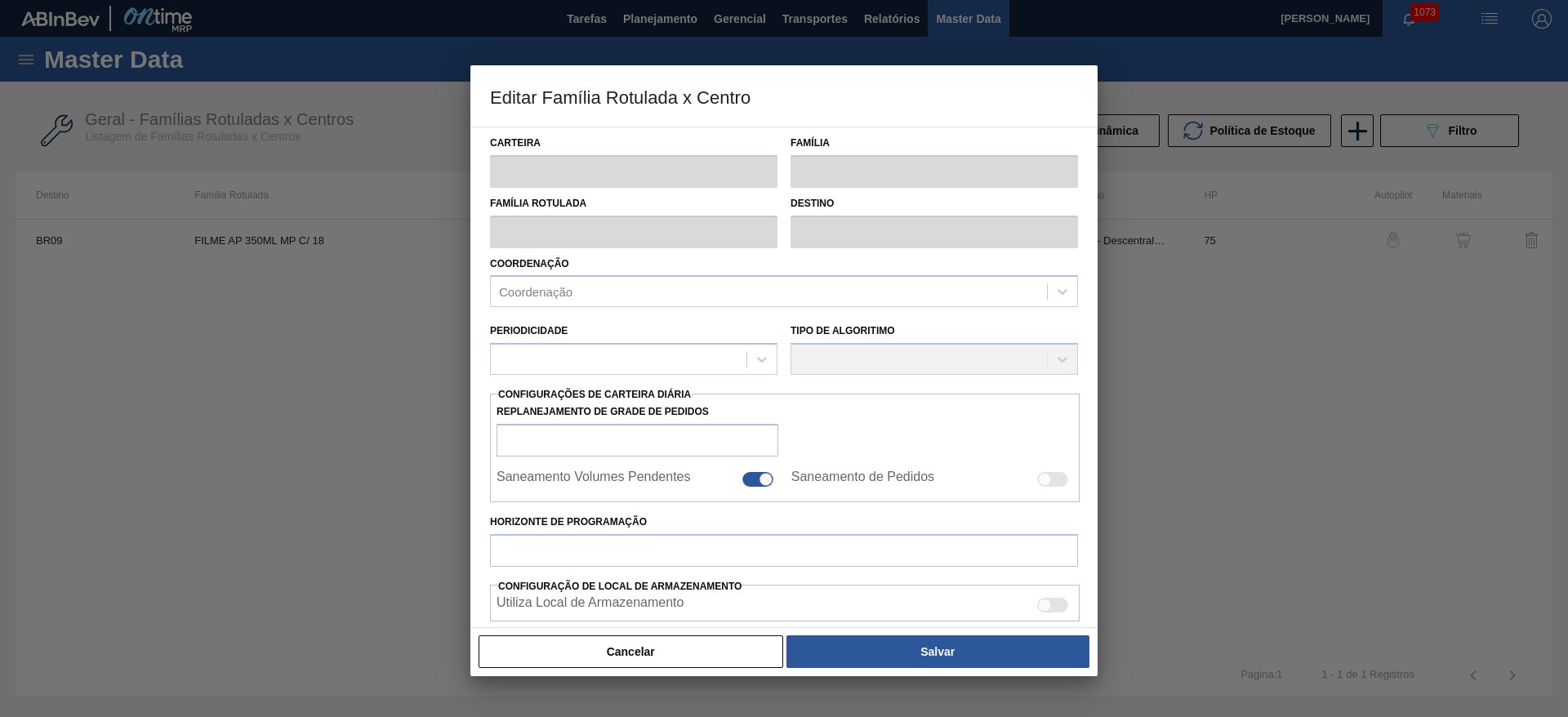
type input "0"
type input "100"
type input "0,000"
checkbox input "true"
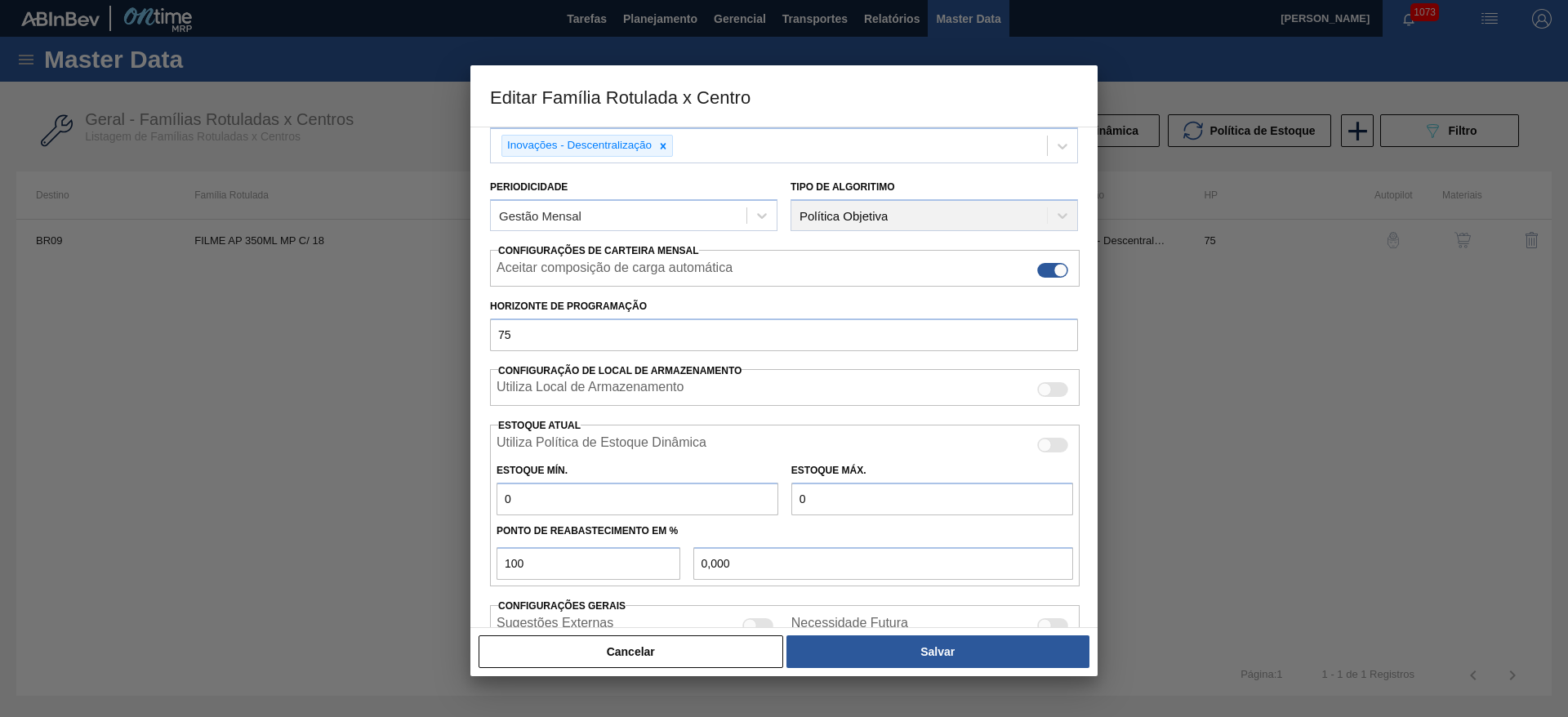
scroll to position [249, 0]
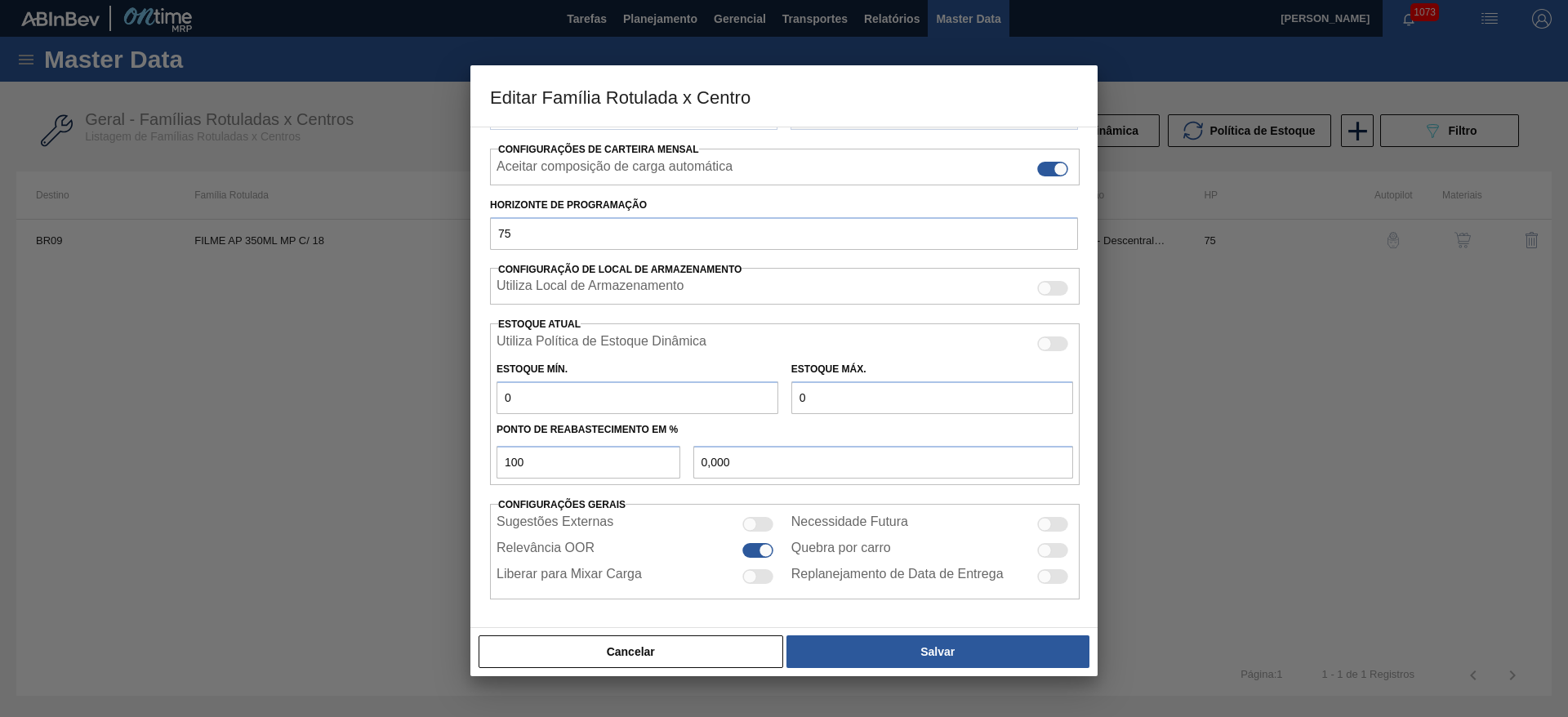
drag, startPoint x: 529, startPoint y: 400, endPoint x: 427, endPoint y: 390, distance: 102.5
click at [439, 388] on div "Editar Família Rotulada x Centro Carteira Filme Decorado Família Filme Decorado…" at bounding box center [784, 358] width 1568 height 717
type input "1"
type input "1,000"
type input "17"
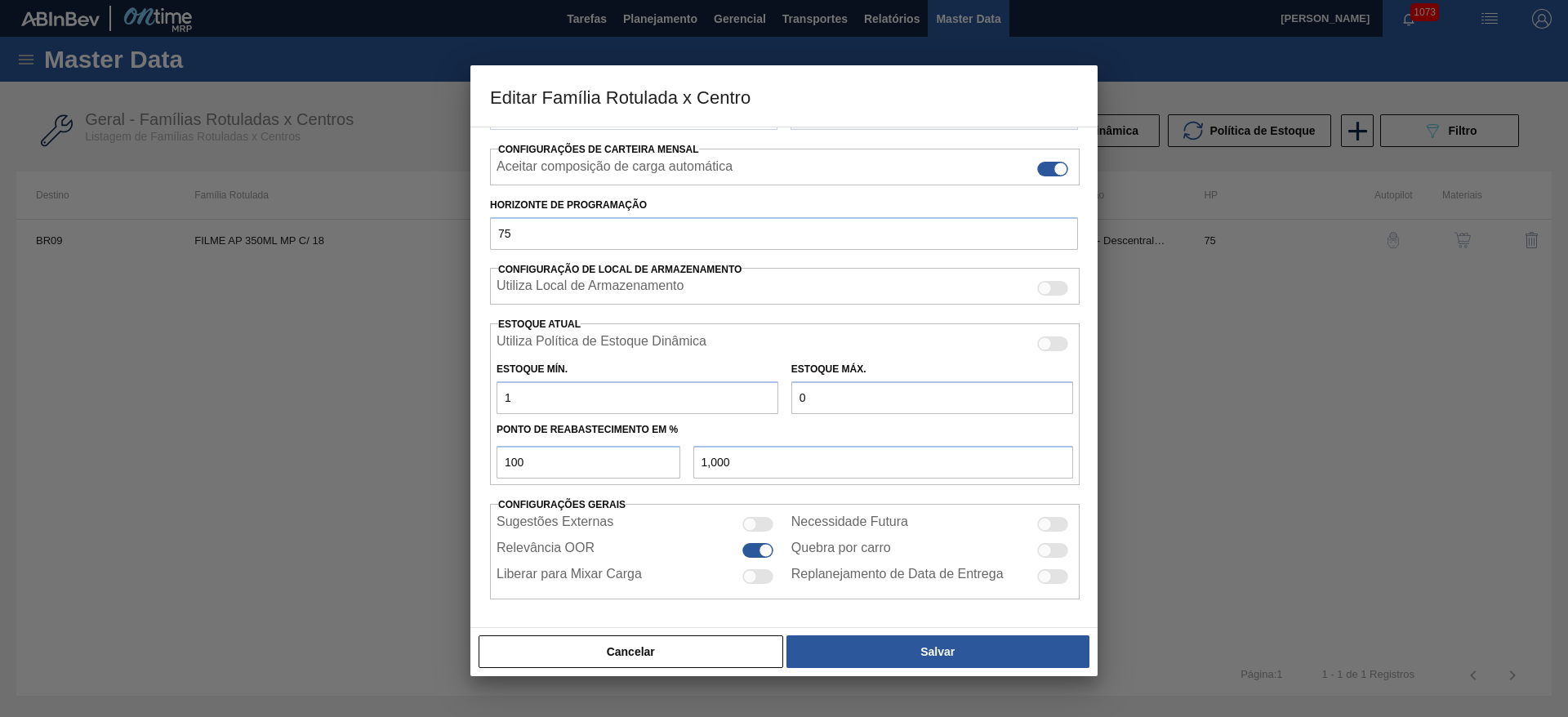
type input "17,000"
type input "170"
type input "170,000"
type input "1.700"
type input "1.700,000"
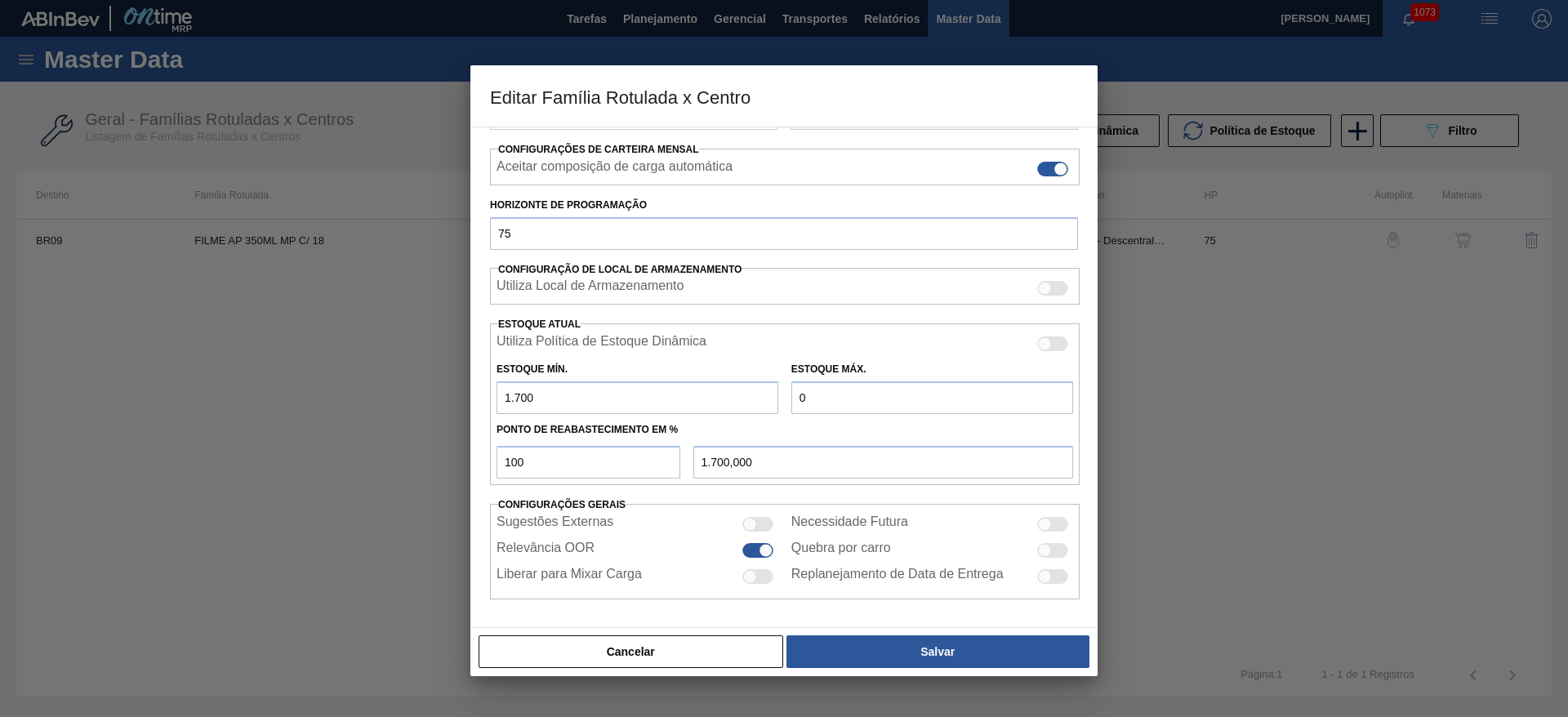
type input "1.700"
drag, startPoint x: 929, startPoint y: 407, endPoint x: 632, endPoint y: 405, distance: 297.0
click at [673, 400] on div "Estoque Mín. 1.700 Estoque Máx. 0" at bounding box center [784, 384] width 590 height 61
type input "2"
type input "2,000"
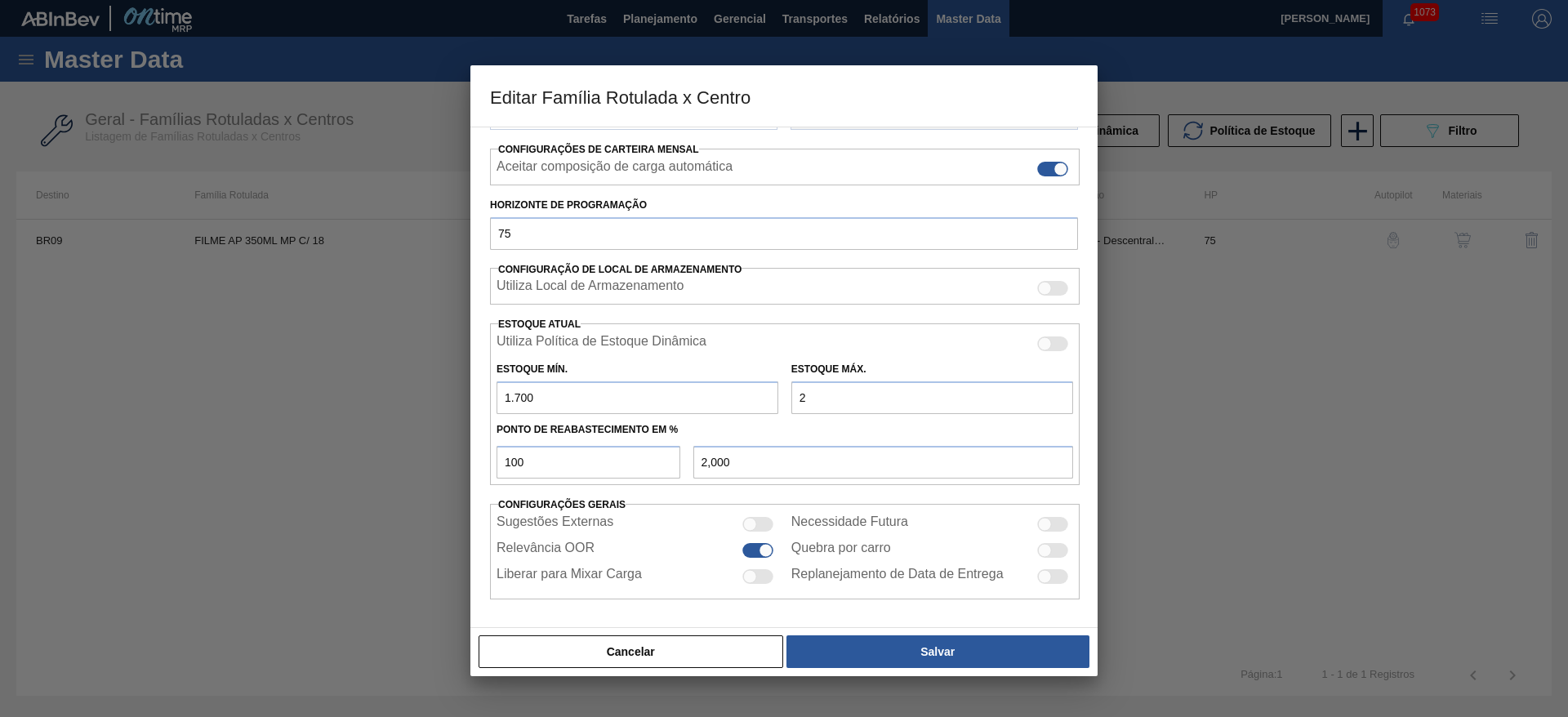
type input "29"
type input "29,000"
type input "290"
type input "290,000"
type input "2.900"
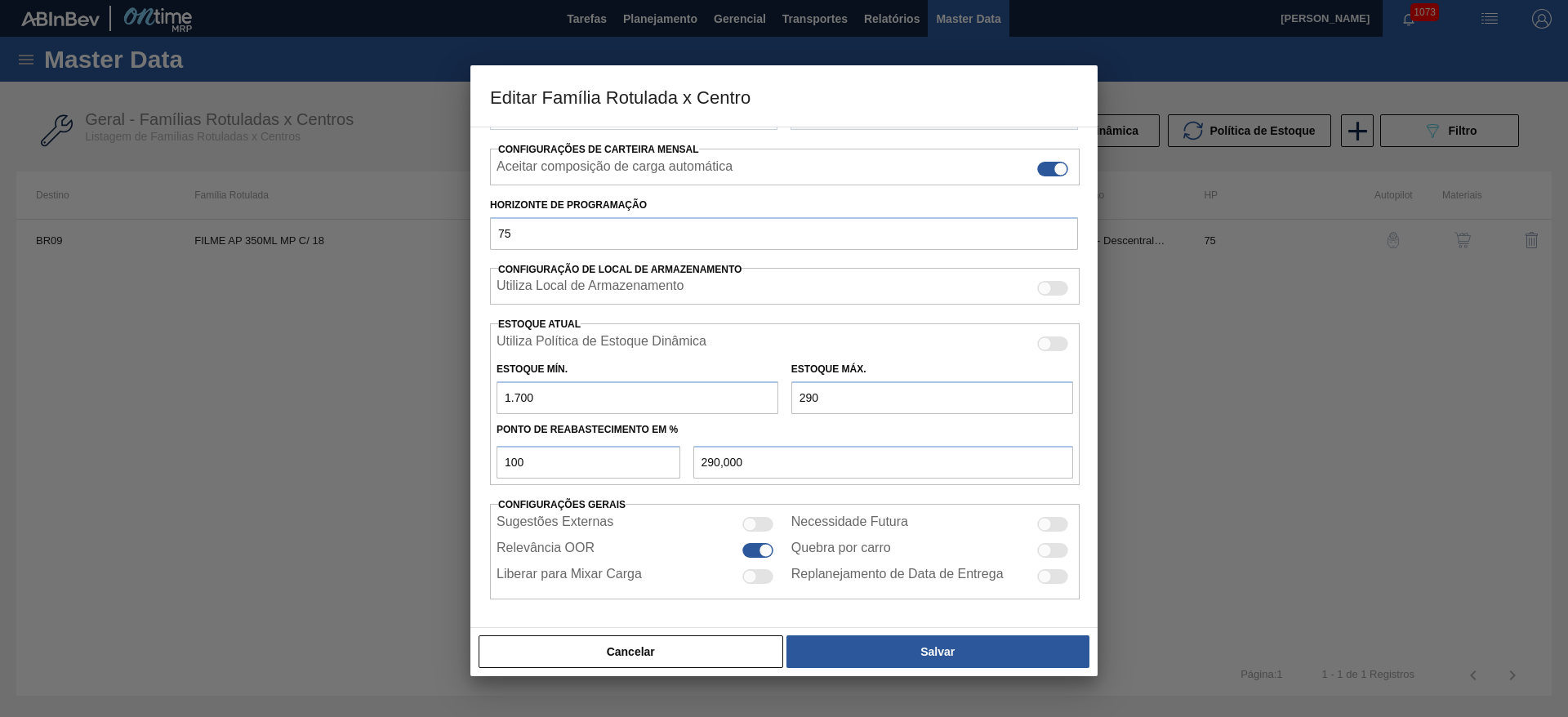
type input "2.900,000"
type input "2.900"
click at [757, 517] on div at bounding box center [757, 524] width 31 height 14
checkbox input "true"
click at [760, 574] on div at bounding box center [757, 576] width 31 height 14
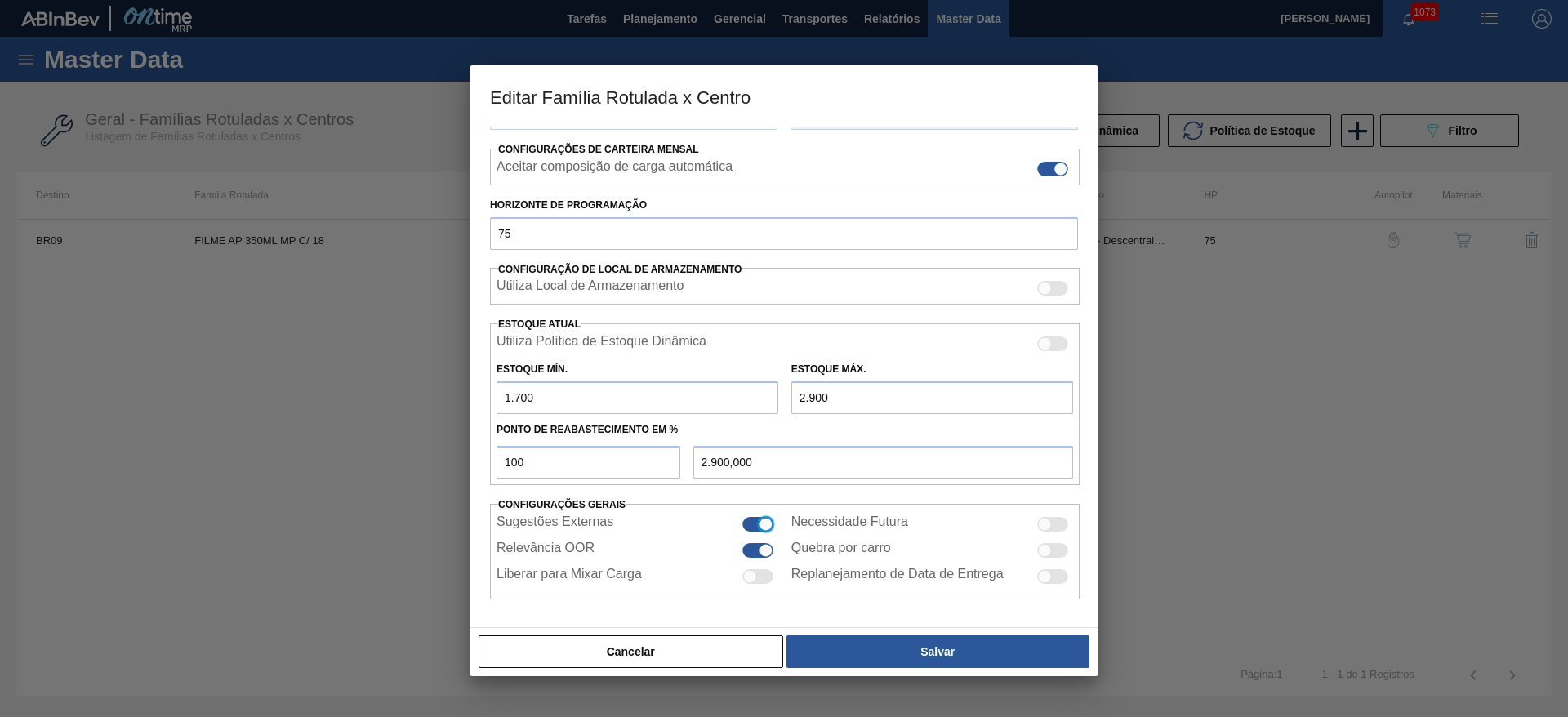
checkbox input "true"
click at [1047, 522] on div at bounding box center [1045, 524] width 13 height 13
checkbox input "true"
click at [1051, 553] on div at bounding box center [1053, 550] width 31 height 14
checkbox input "true"
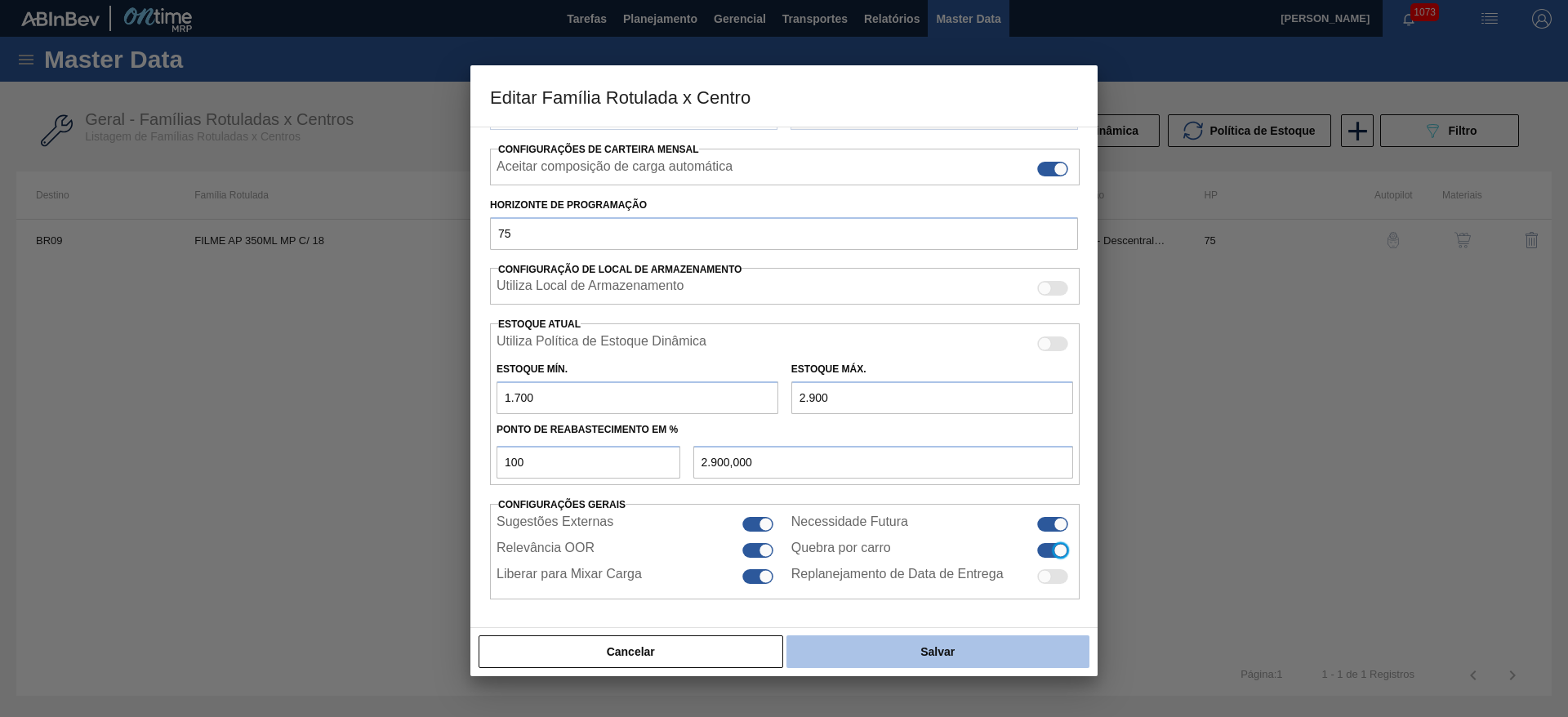
click at [967, 650] on button "Salvar" at bounding box center [937, 651] width 303 height 33
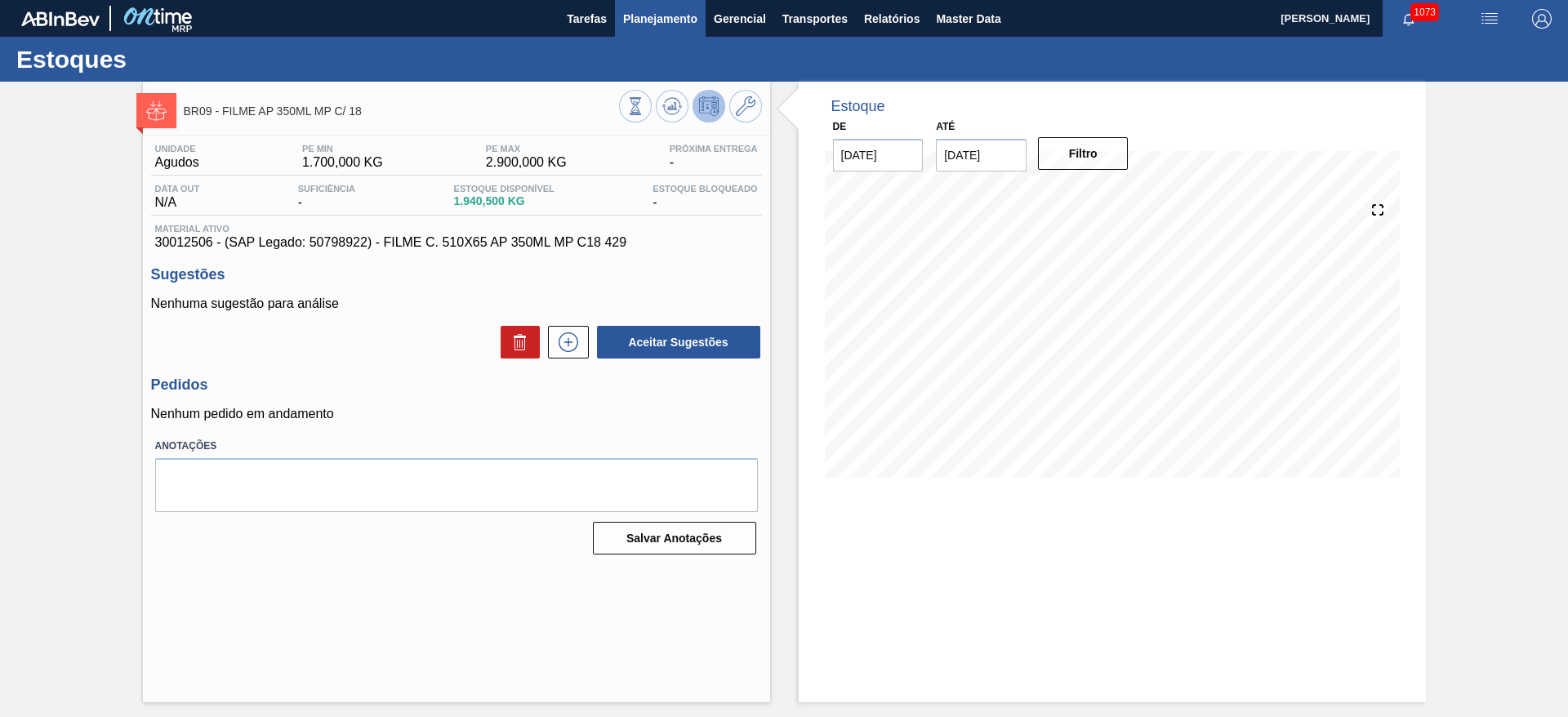
click at [660, 13] on span "Planejamento" at bounding box center [660, 19] width 74 height 19
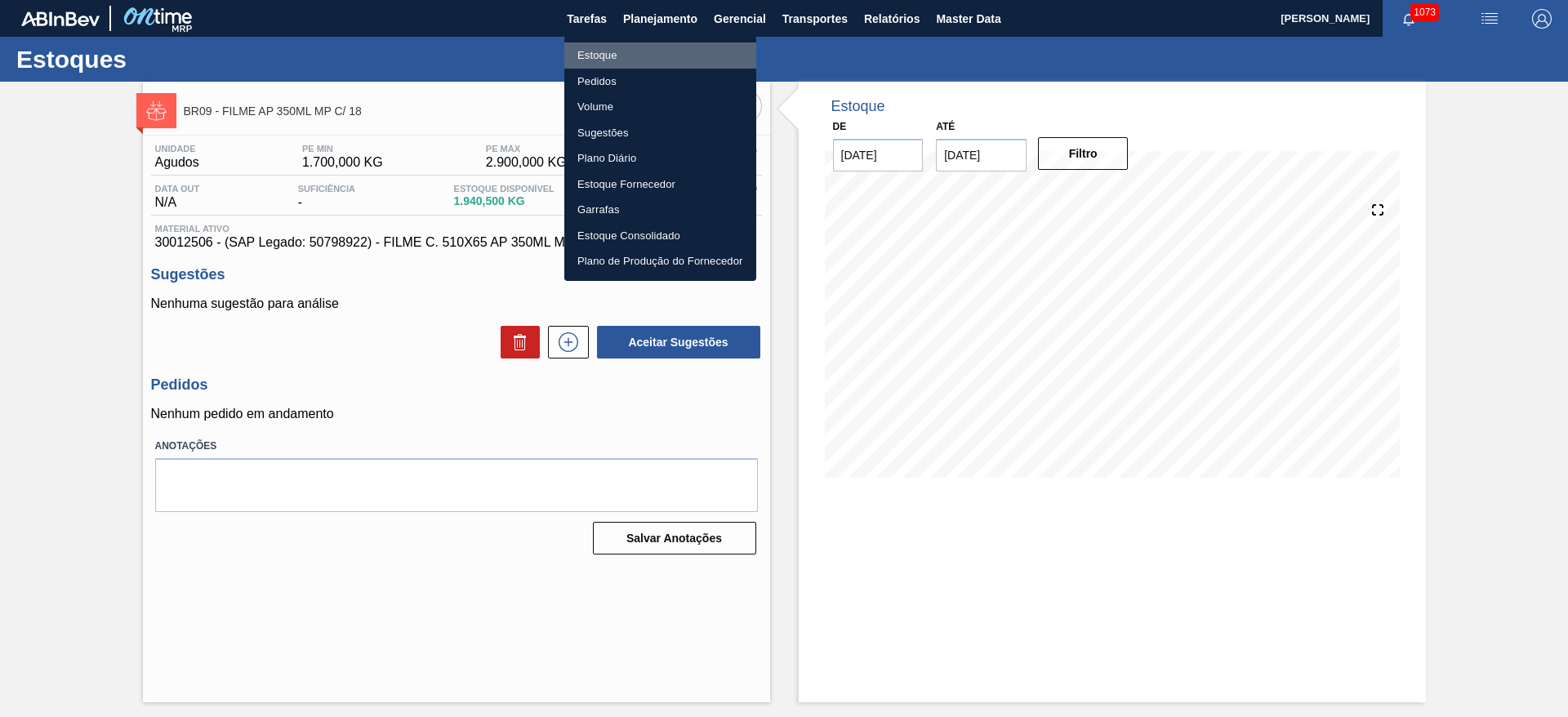
click at [615, 61] on li "Estoque" at bounding box center [660, 55] width 192 height 26
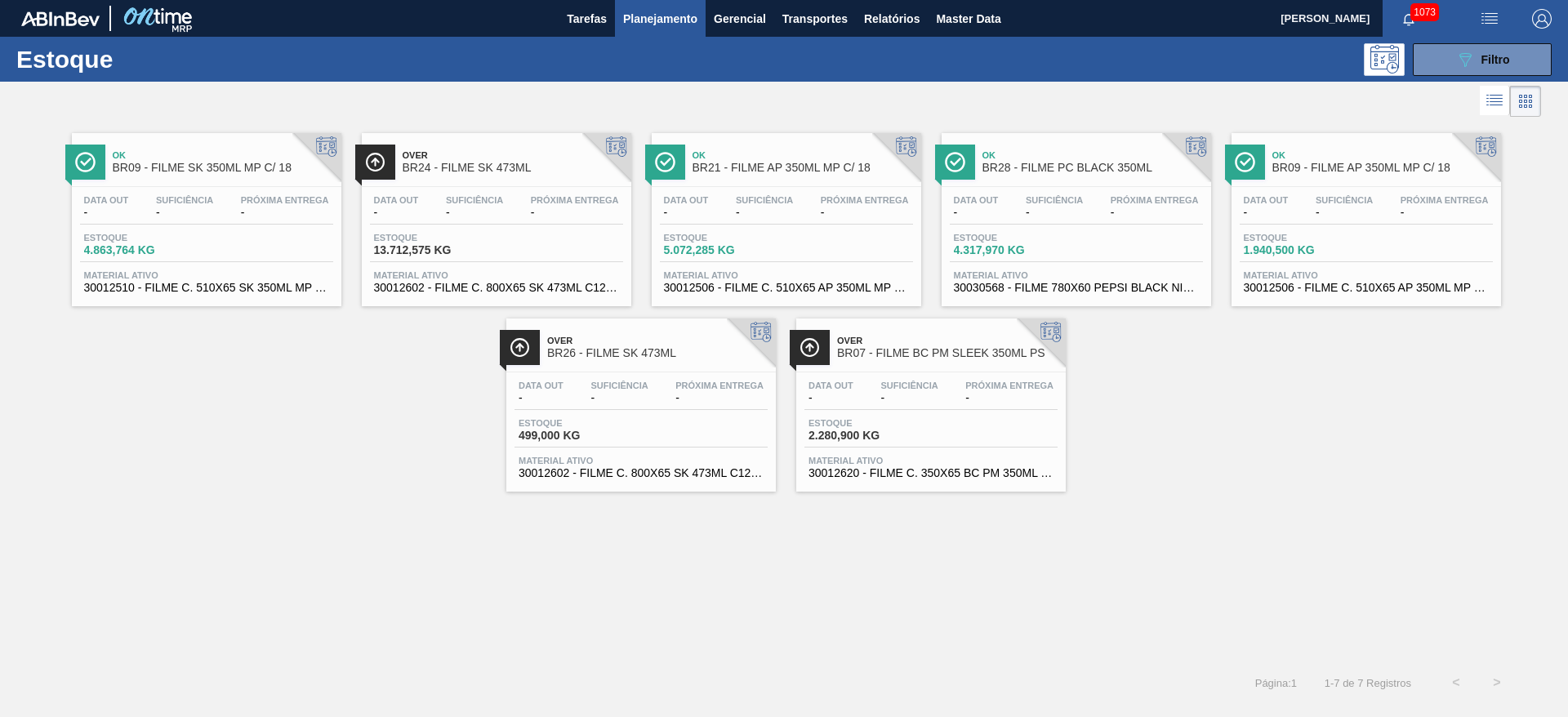
click at [606, 396] on span "-" at bounding box center [619, 398] width 57 height 13
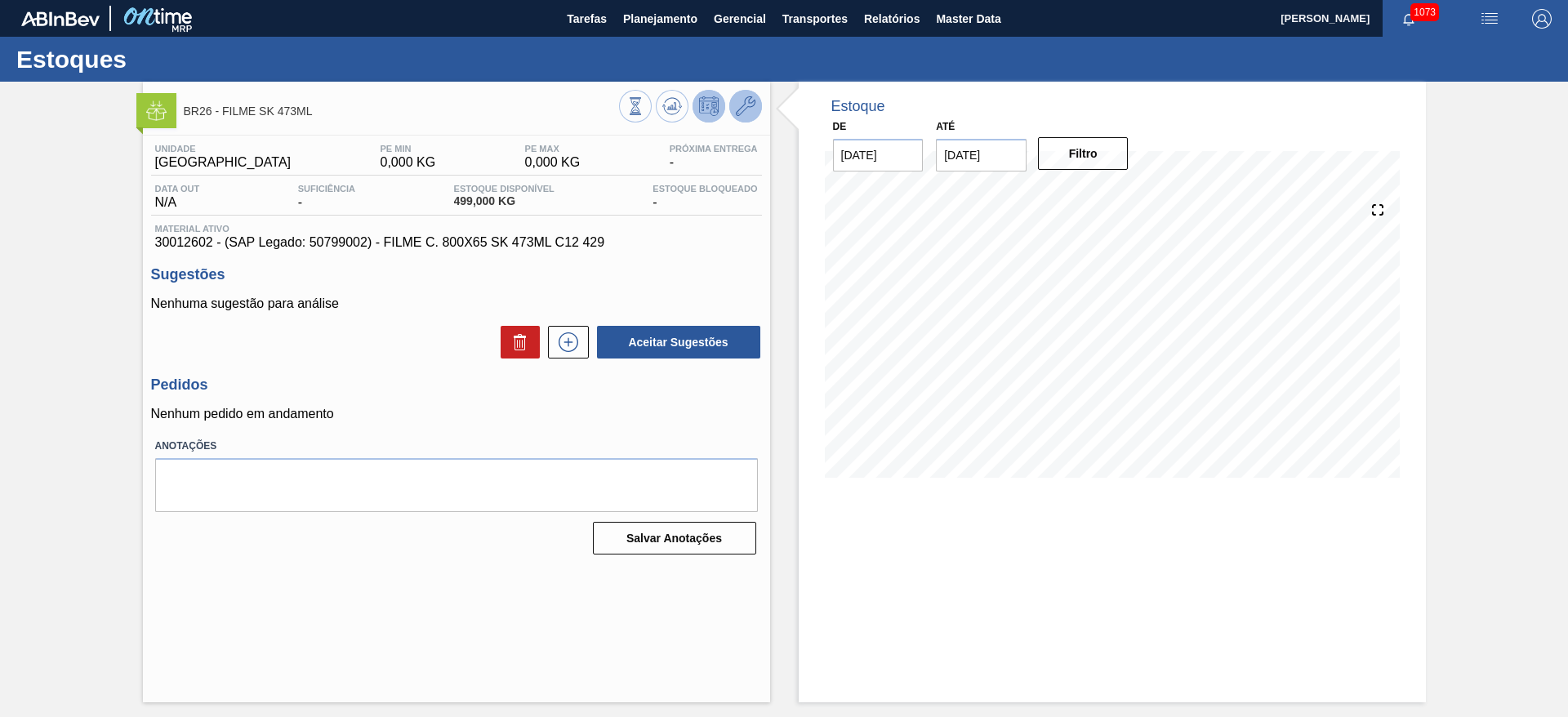
click at [744, 104] on icon at bounding box center [745, 105] width 19 height 19
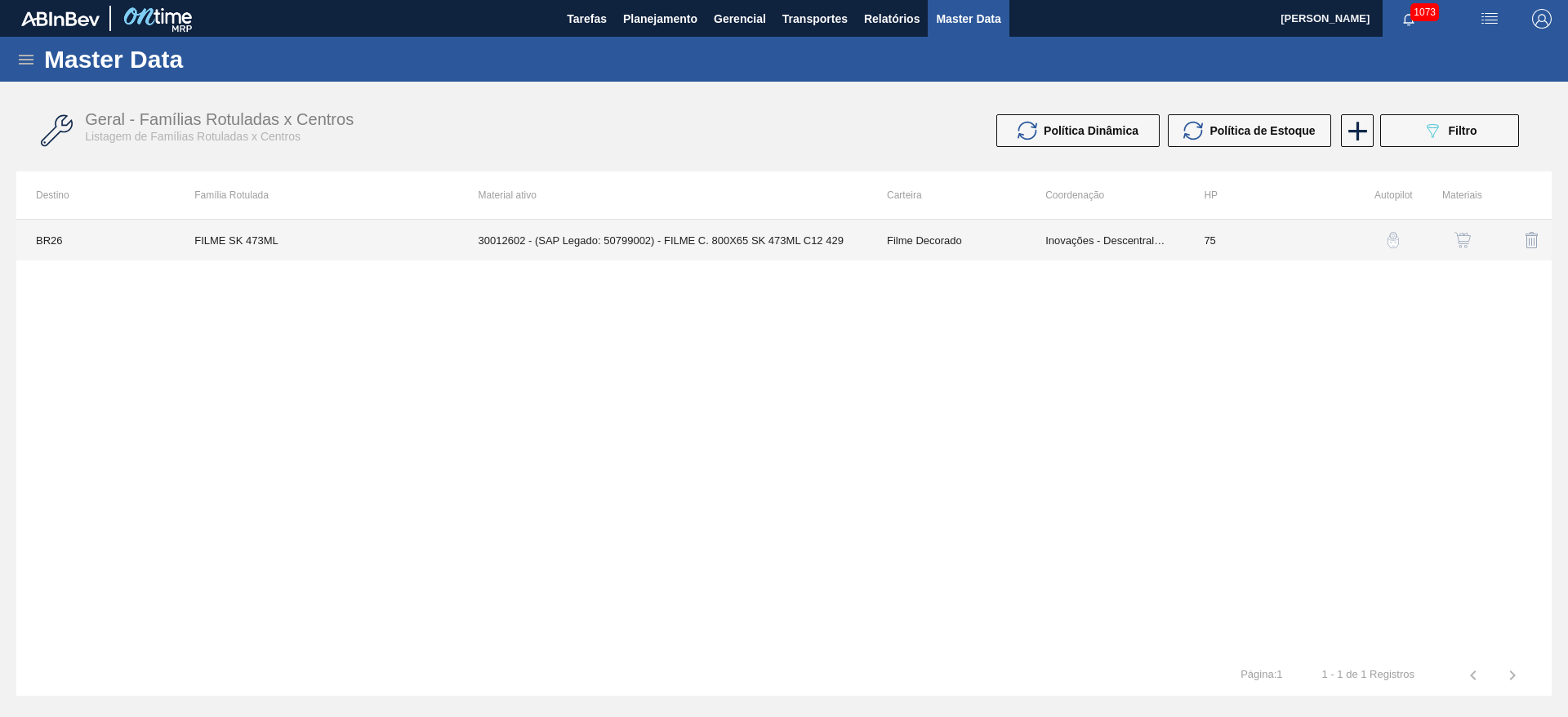
click at [1081, 241] on td "Inovações - Descentralização" at bounding box center [1105, 240] width 159 height 40
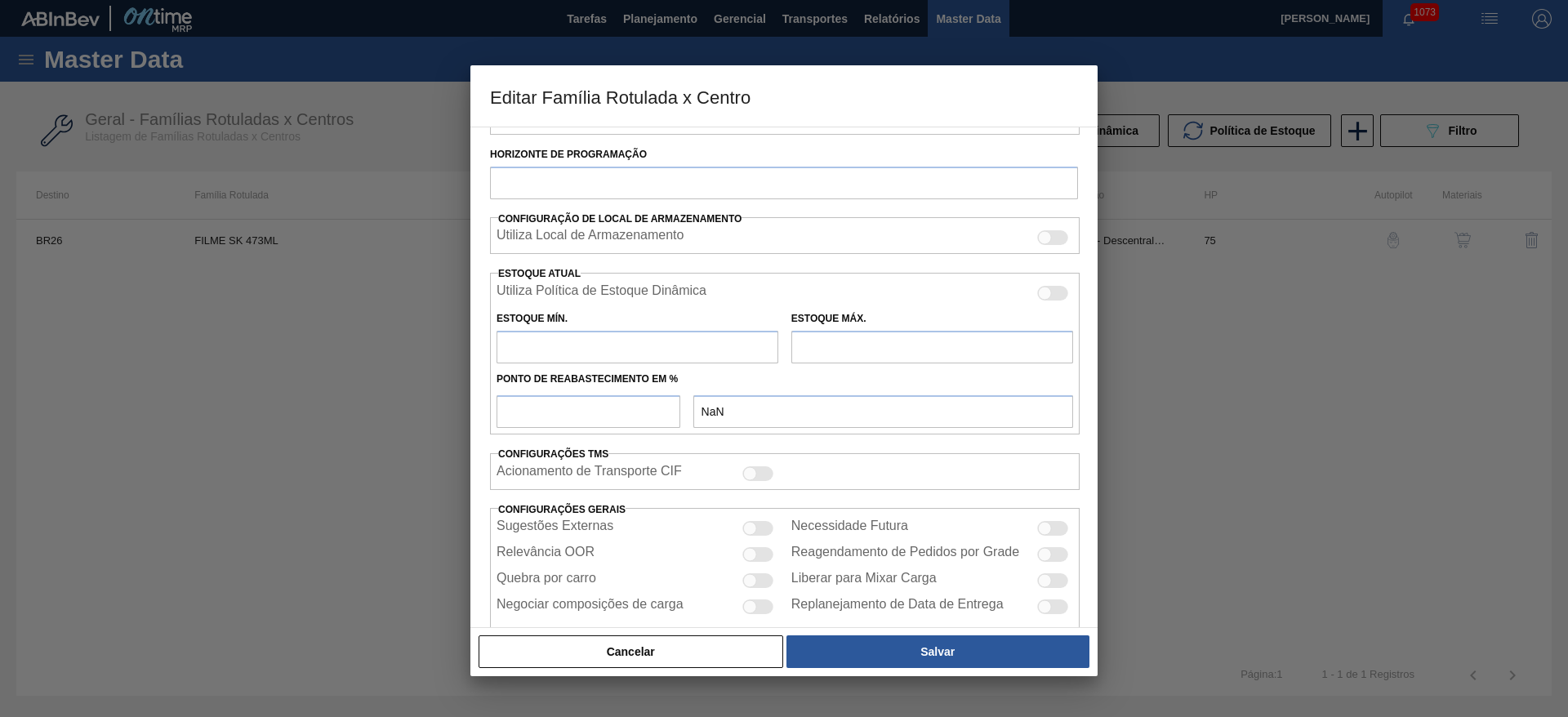
type input "Filme Decorado"
type input "FILME SK 473ML"
type input "BR26 - [GEOGRAPHIC_DATA]"
type input "75"
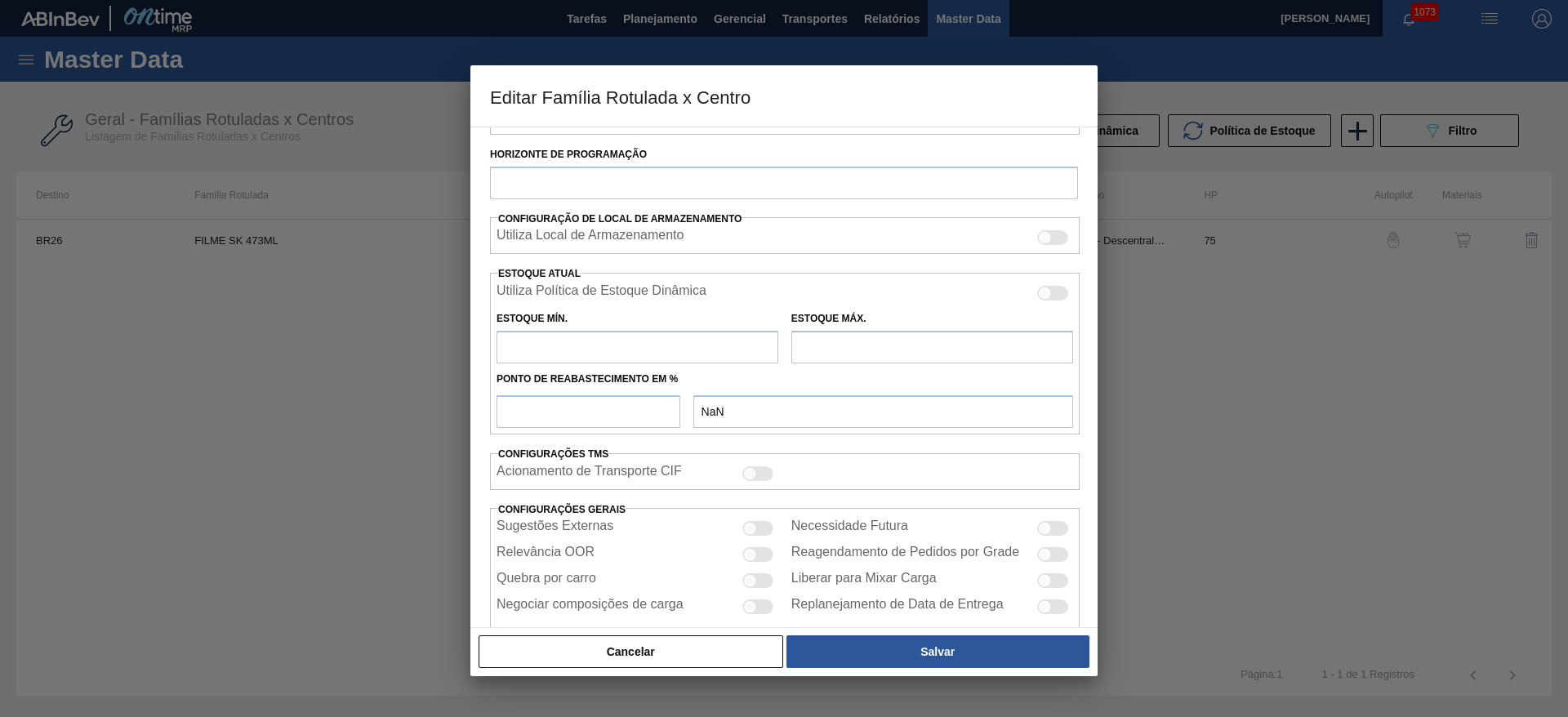
type input "0"
type input "100"
type input "0,000"
checkbox input "true"
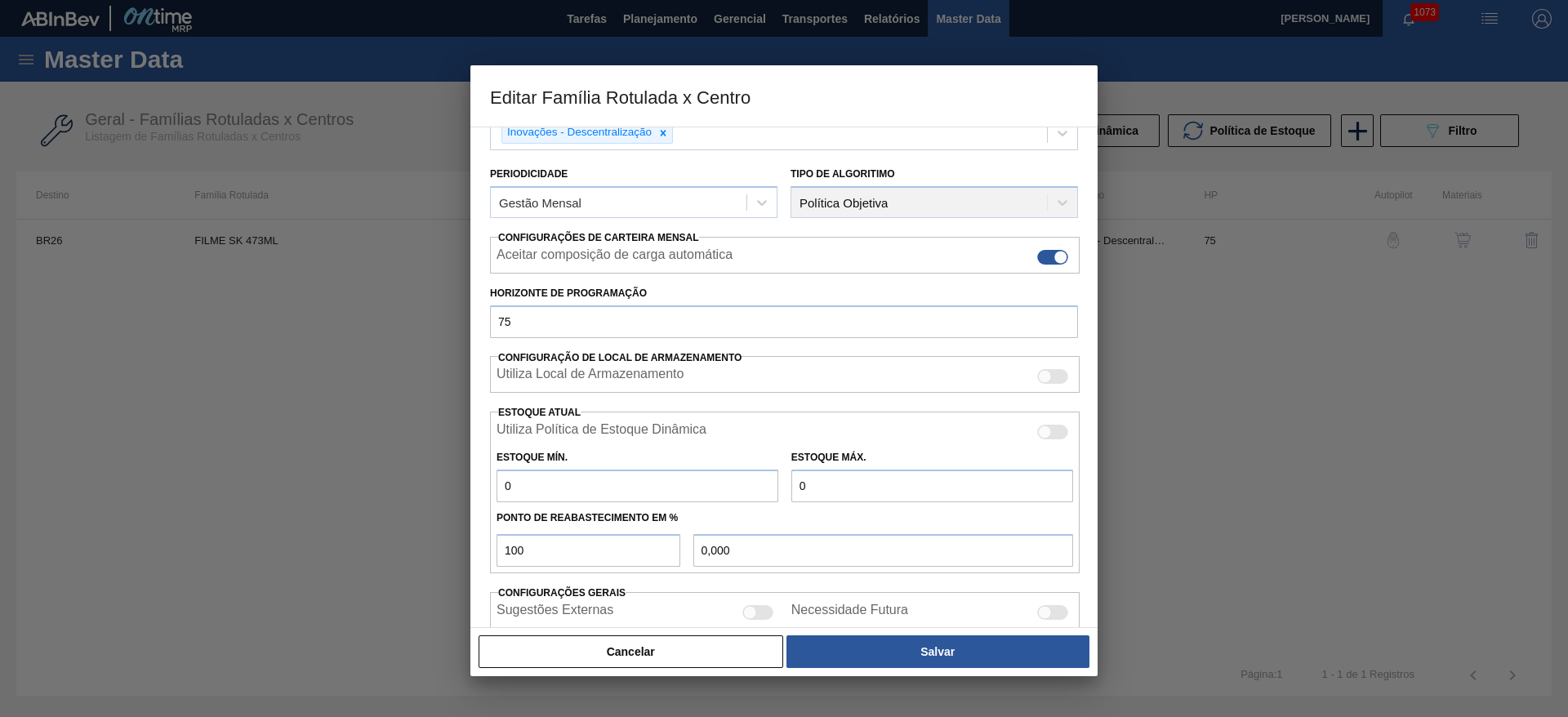
scroll to position [245, 0]
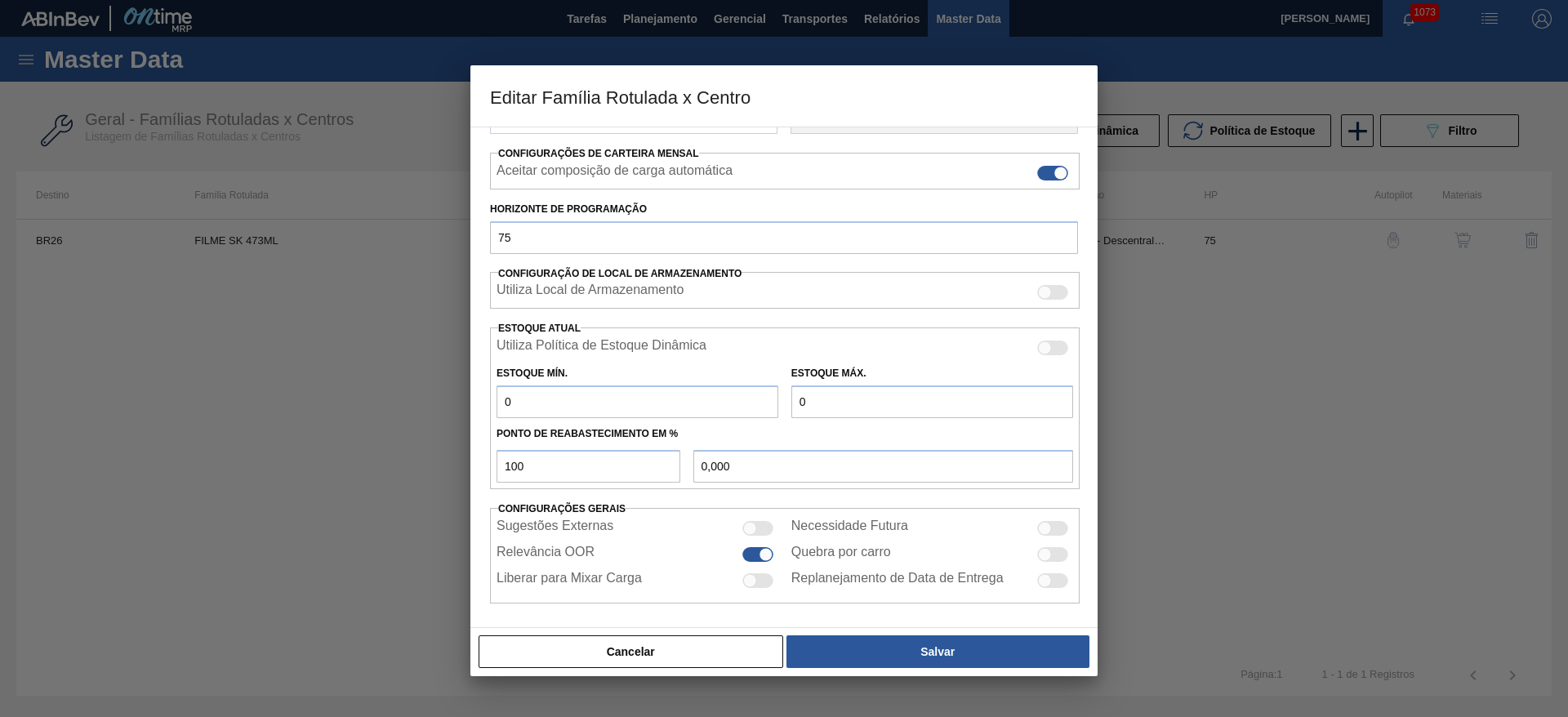
drag, startPoint x: 538, startPoint y: 402, endPoint x: 436, endPoint y: 407, distance: 102.1
click at [439, 406] on div "Editar Família Rotulada x Centro Carteira Filme Decorado Família Filme Decorado…" at bounding box center [784, 358] width 1568 height 717
type input "3"
type input "3,000"
type input "38"
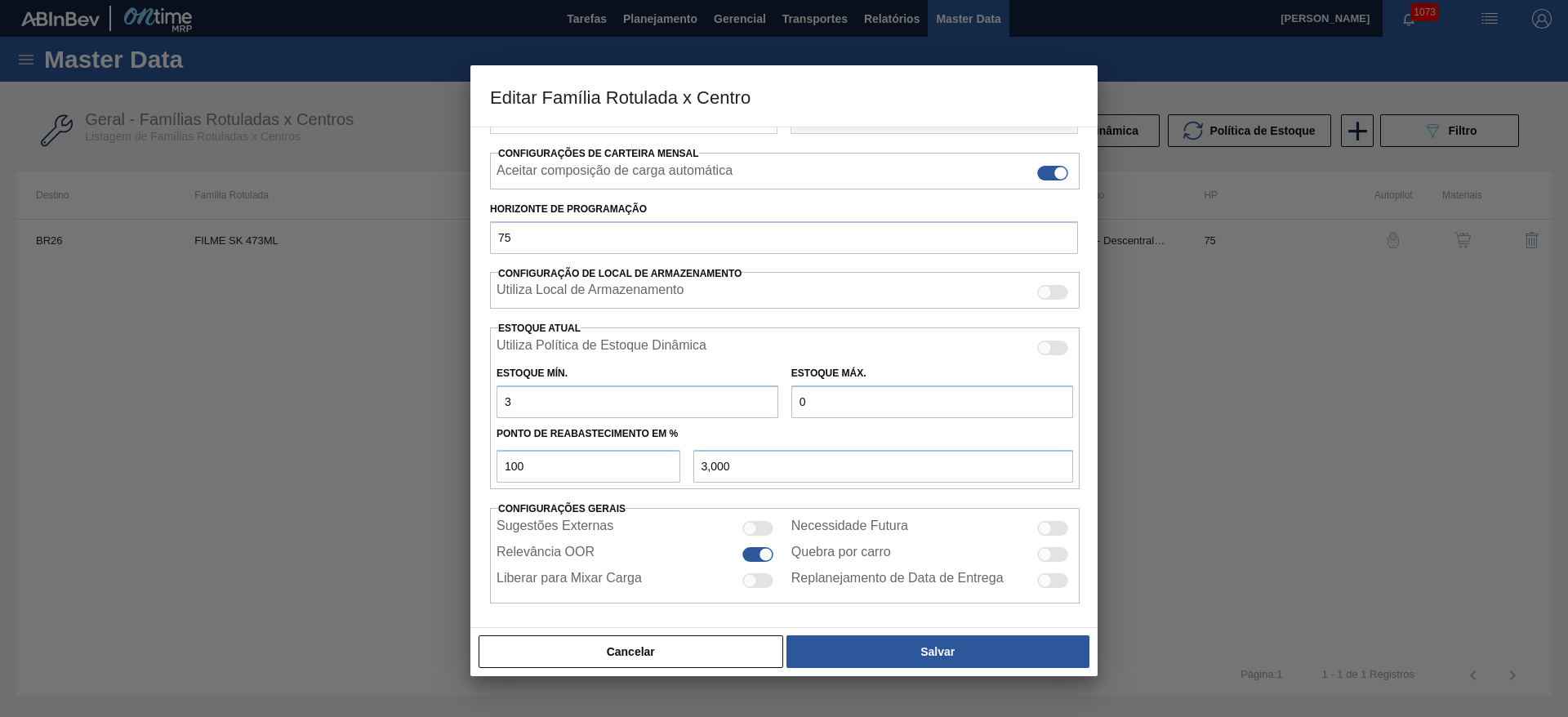
type input "38,000"
type input "380"
type input "380,000"
type input "380"
drag, startPoint x: 816, startPoint y: 402, endPoint x: 657, endPoint y: 416, distance: 159.6
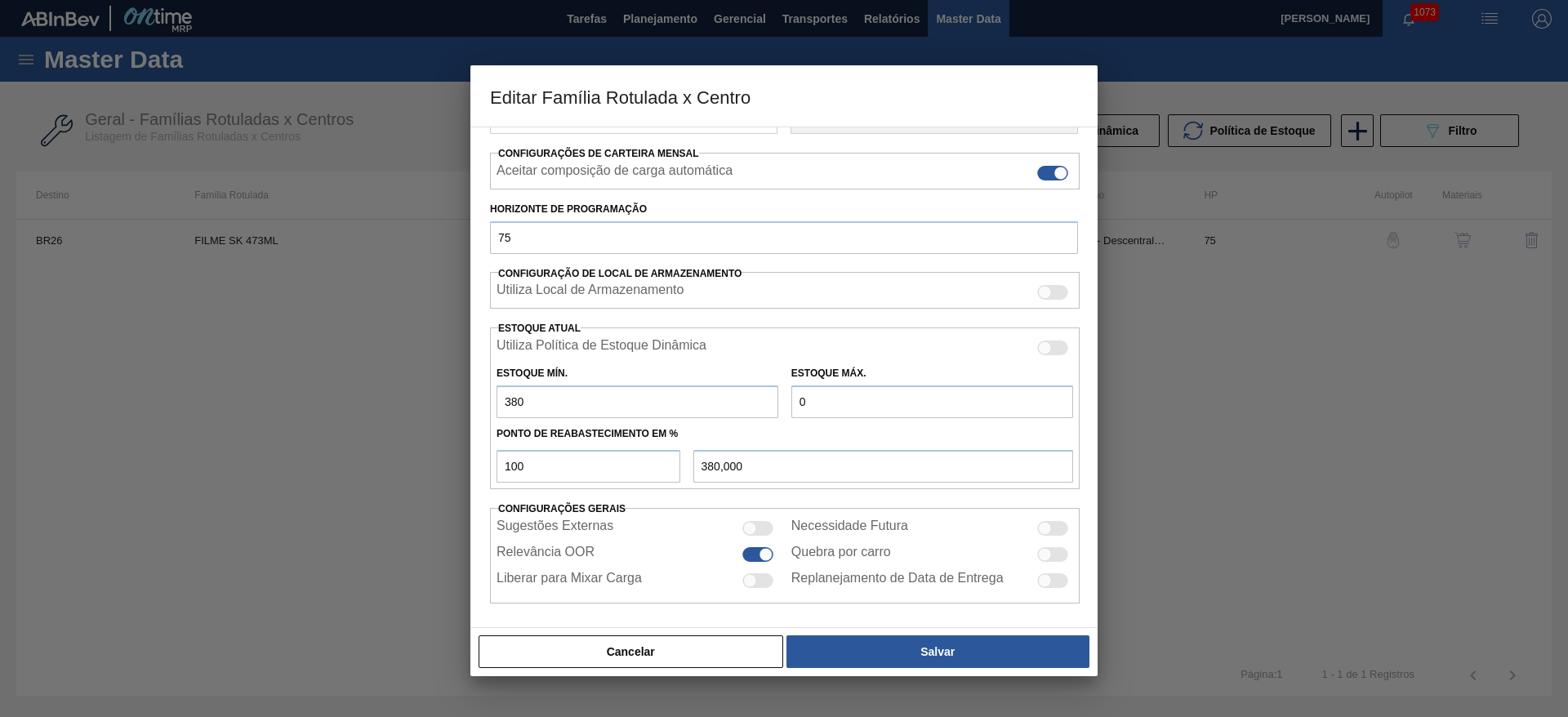
click at [698, 411] on div "Estoque Mín. 380 Estoque Máx. 0" at bounding box center [784, 388] width 590 height 61
type input "7"
type input "7,000"
type input "79"
type input "79,000"
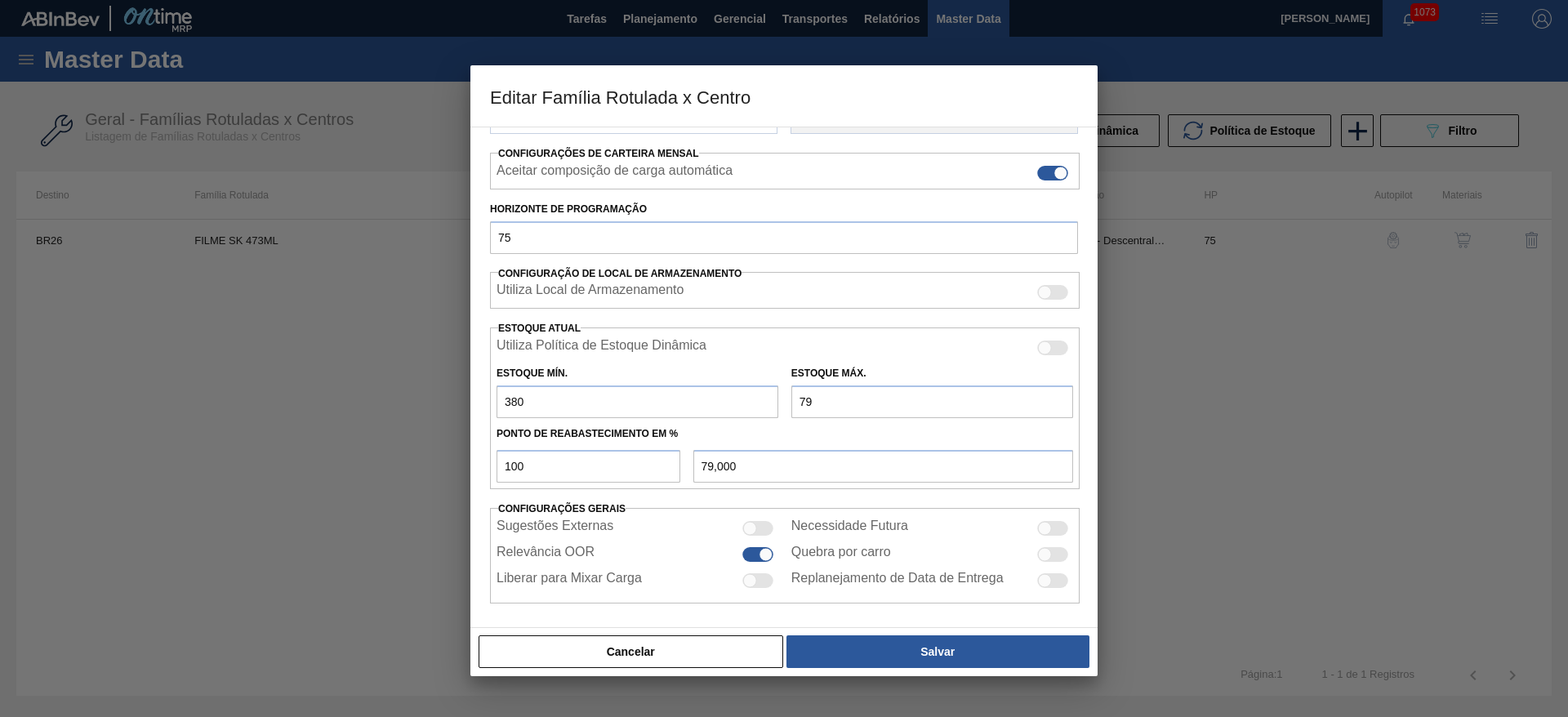
type input "7"
type input "7,000"
type input "380,000"
type input "1"
type input "1,000"
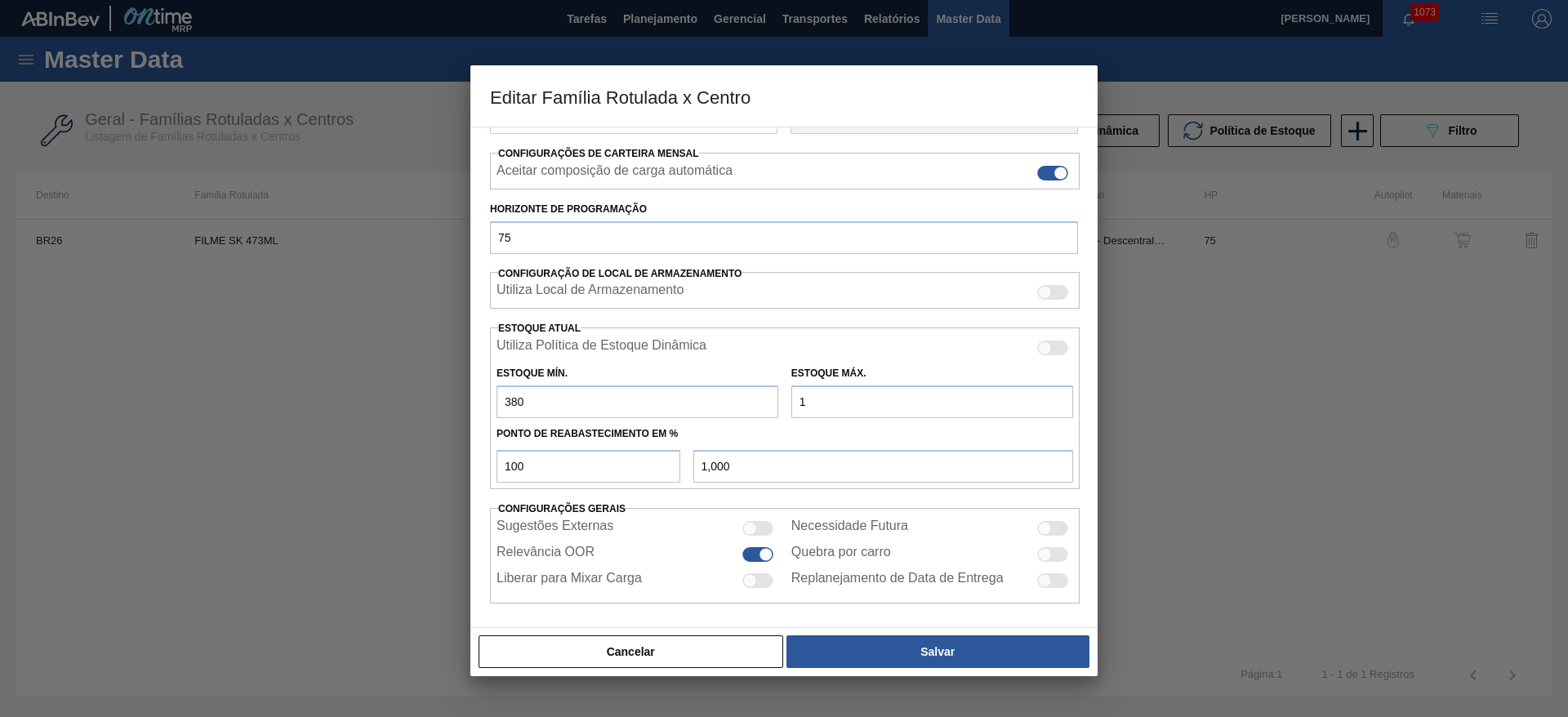
type input "12"
type input "12,000"
type input "120"
type input "120,000"
type input "1.200"
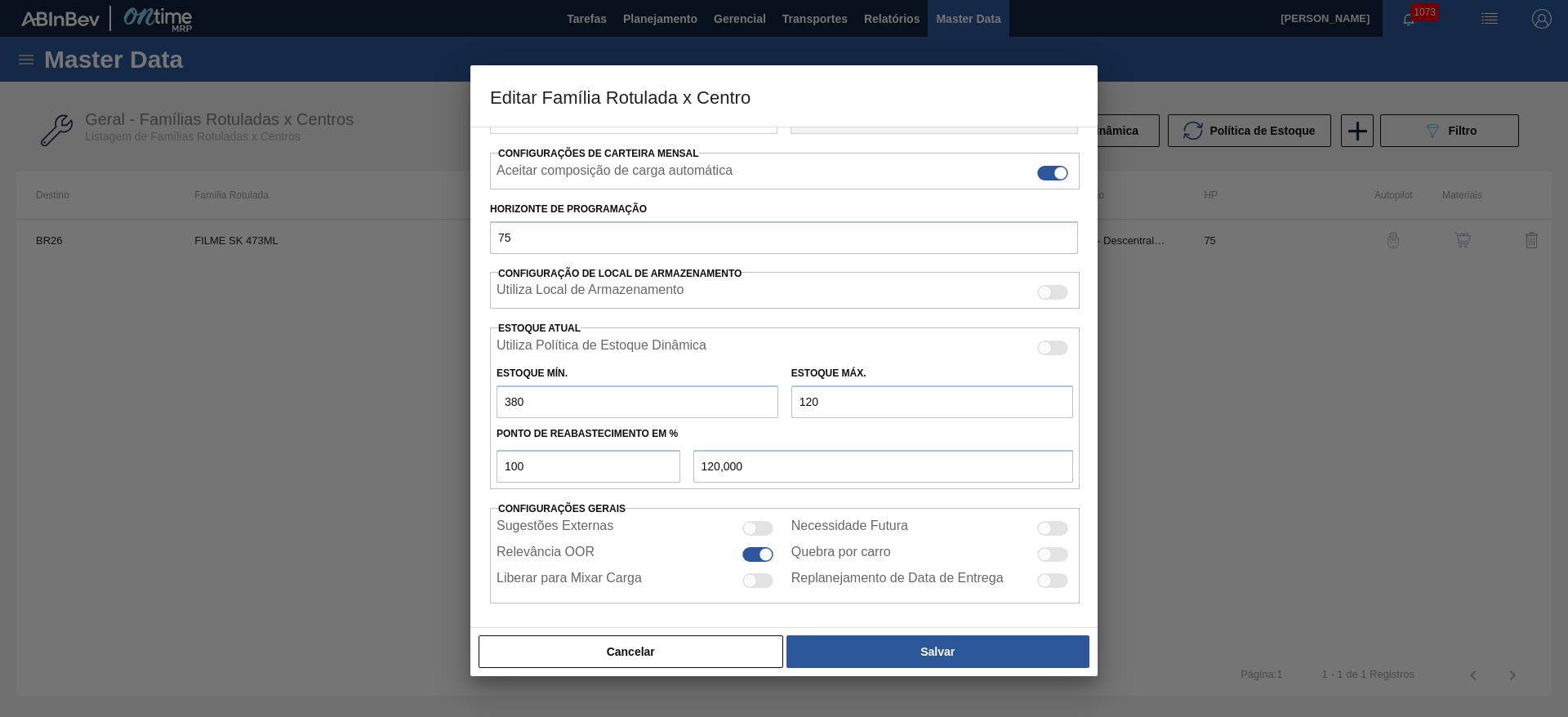
type input "1.200,000"
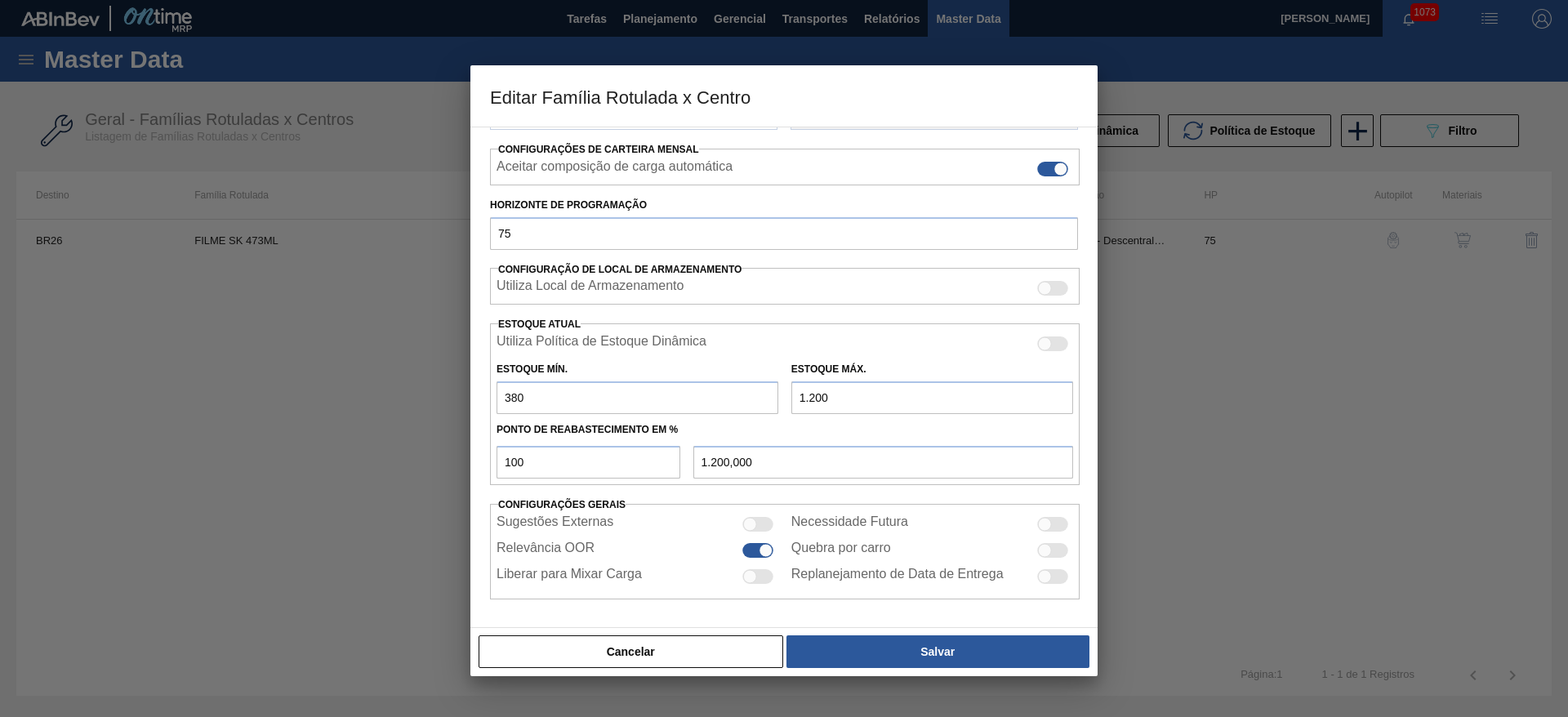
type input "1.200"
click at [743, 522] on div at bounding box center [750, 524] width 13 height 13
checkbox input "true"
click at [758, 582] on div at bounding box center [757, 576] width 31 height 14
checkbox input "true"
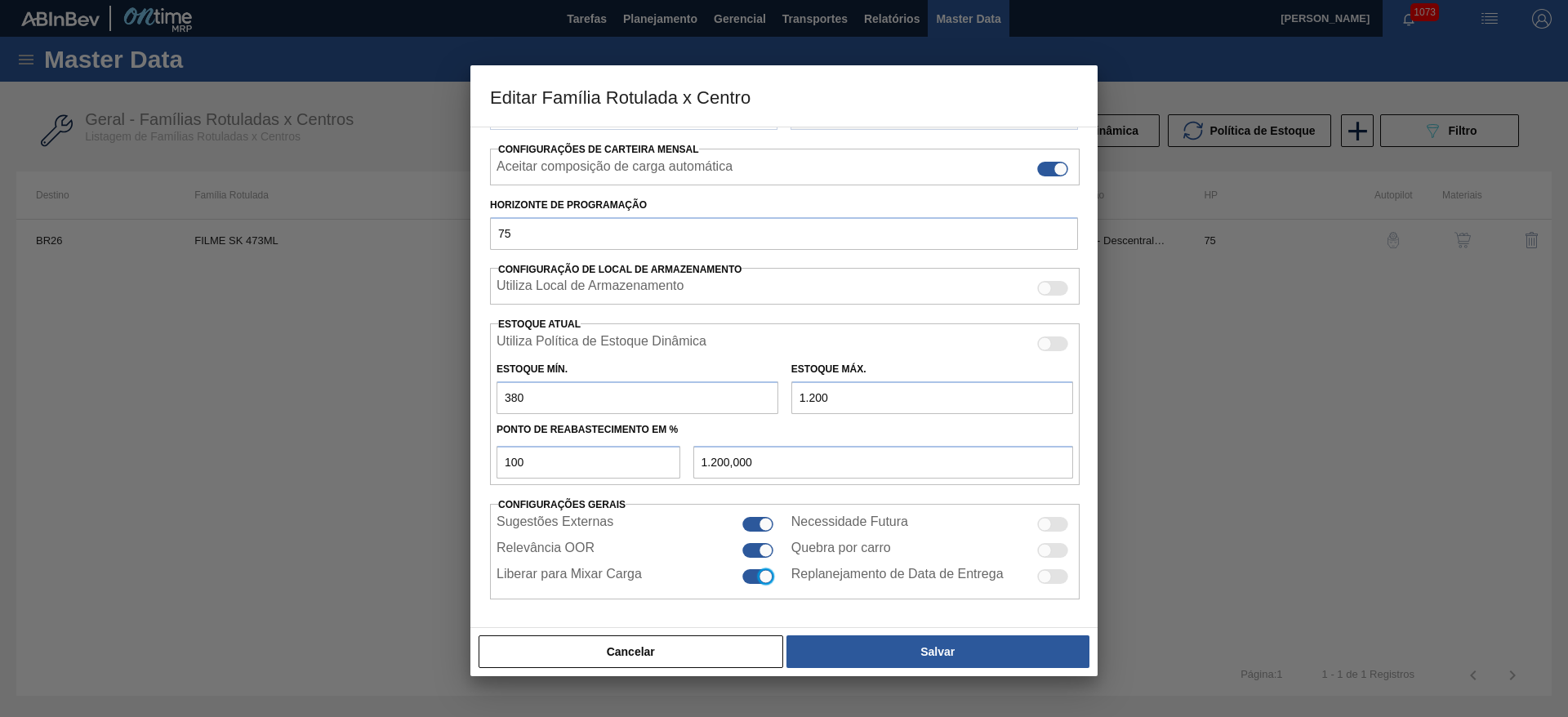
click at [1043, 522] on div at bounding box center [1045, 524] width 13 height 13
checkbox input "true"
click at [1047, 542] on div "Quebra por carro" at bounding box center [932, 550] width 282 height 19
click at [1042, 553] on div at bounding box center [1045, 550] width 13 height 13
checkbox input "true"
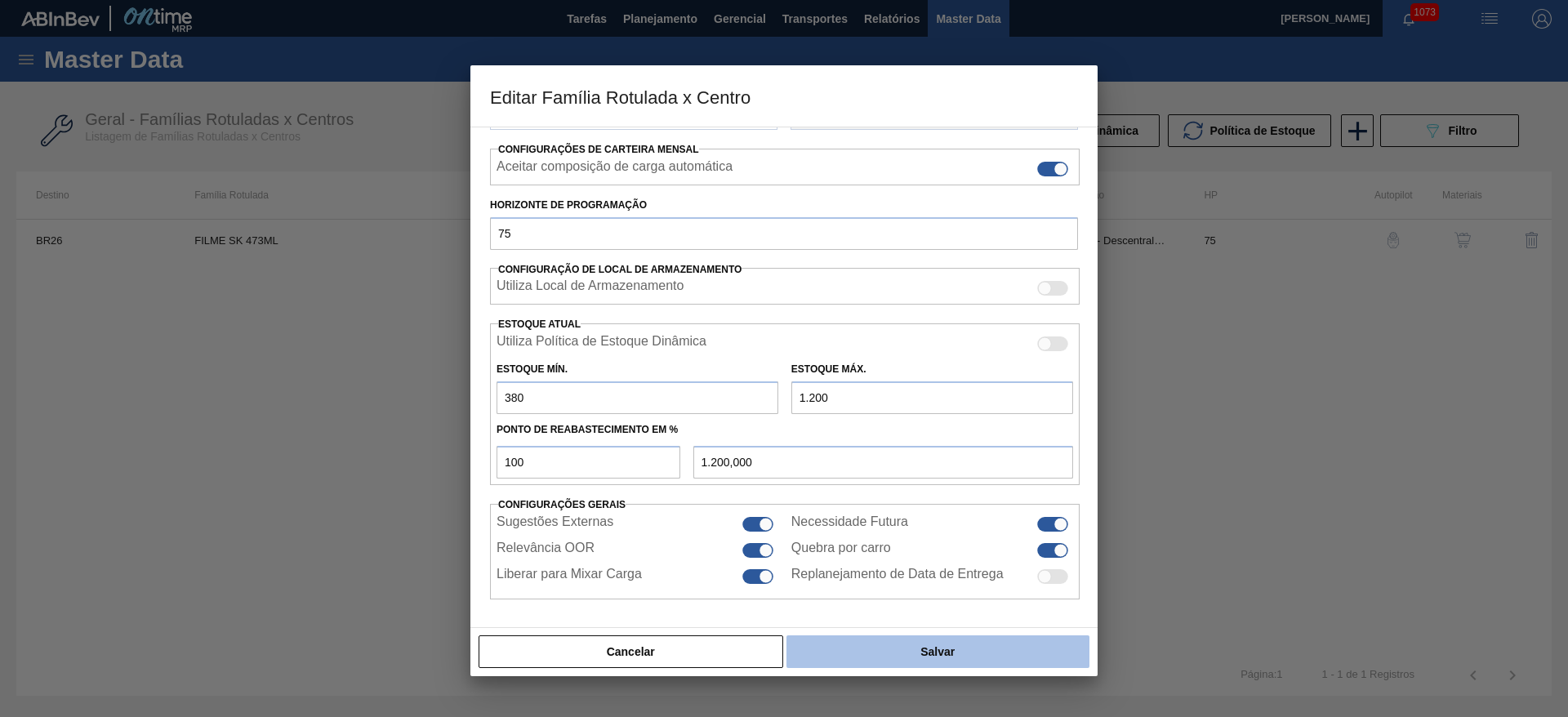
click at [983, 647] on button "Salvar" at bounding box center [937, 651] width 303 height 33
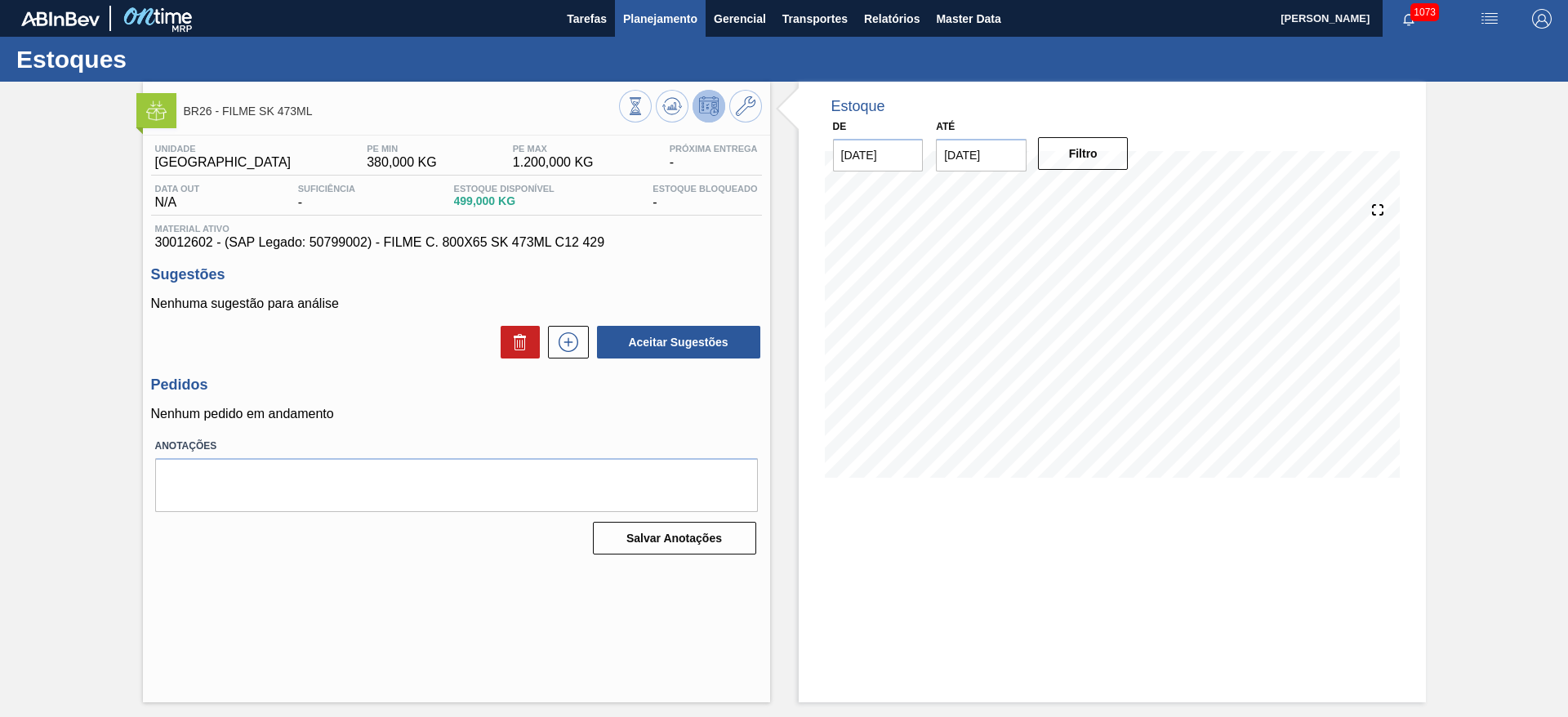
click at [662, 25] on span "Planejamento" at bounding box center [660, 19] width 74 height 19
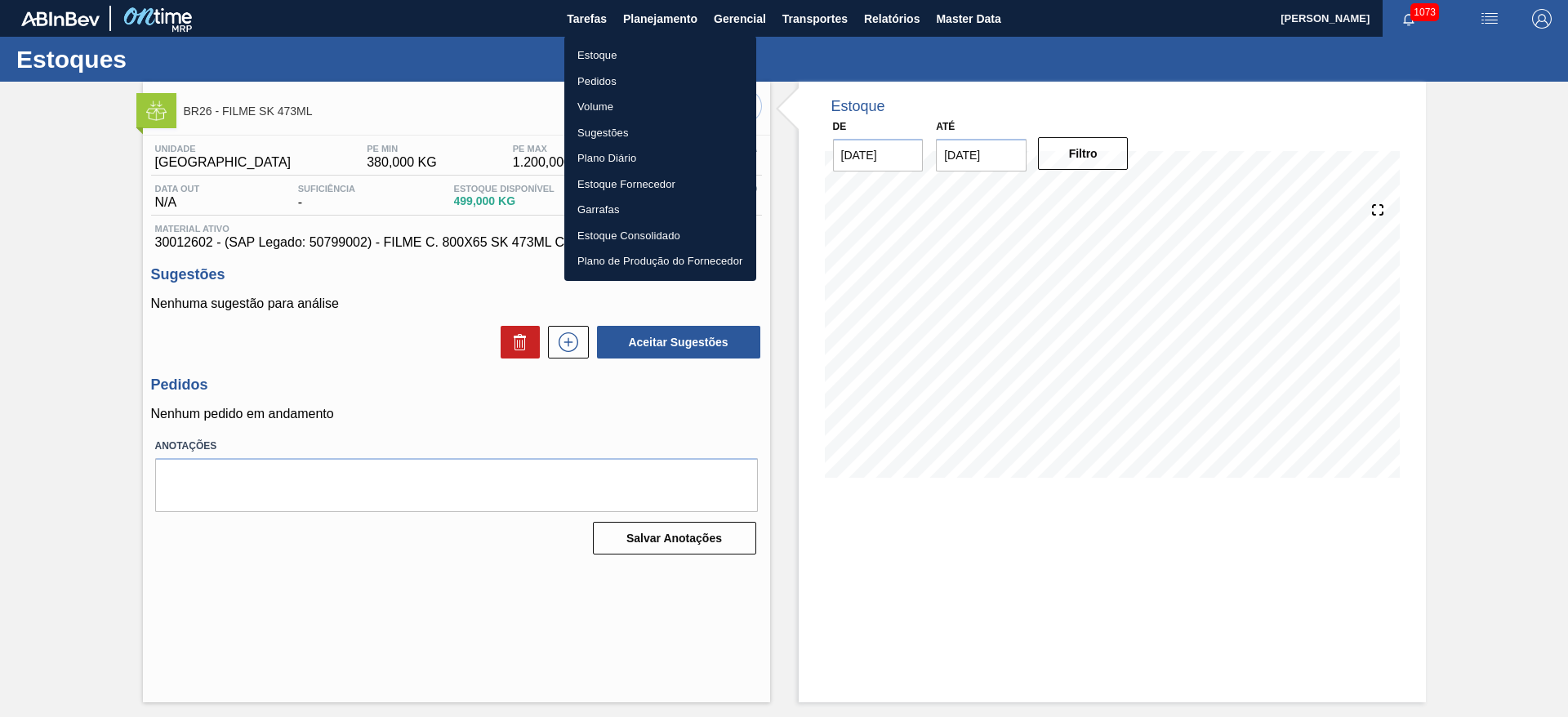
click at [604, 55] on li "Estoque" at bounding box center [660, 55] width 192 height 26
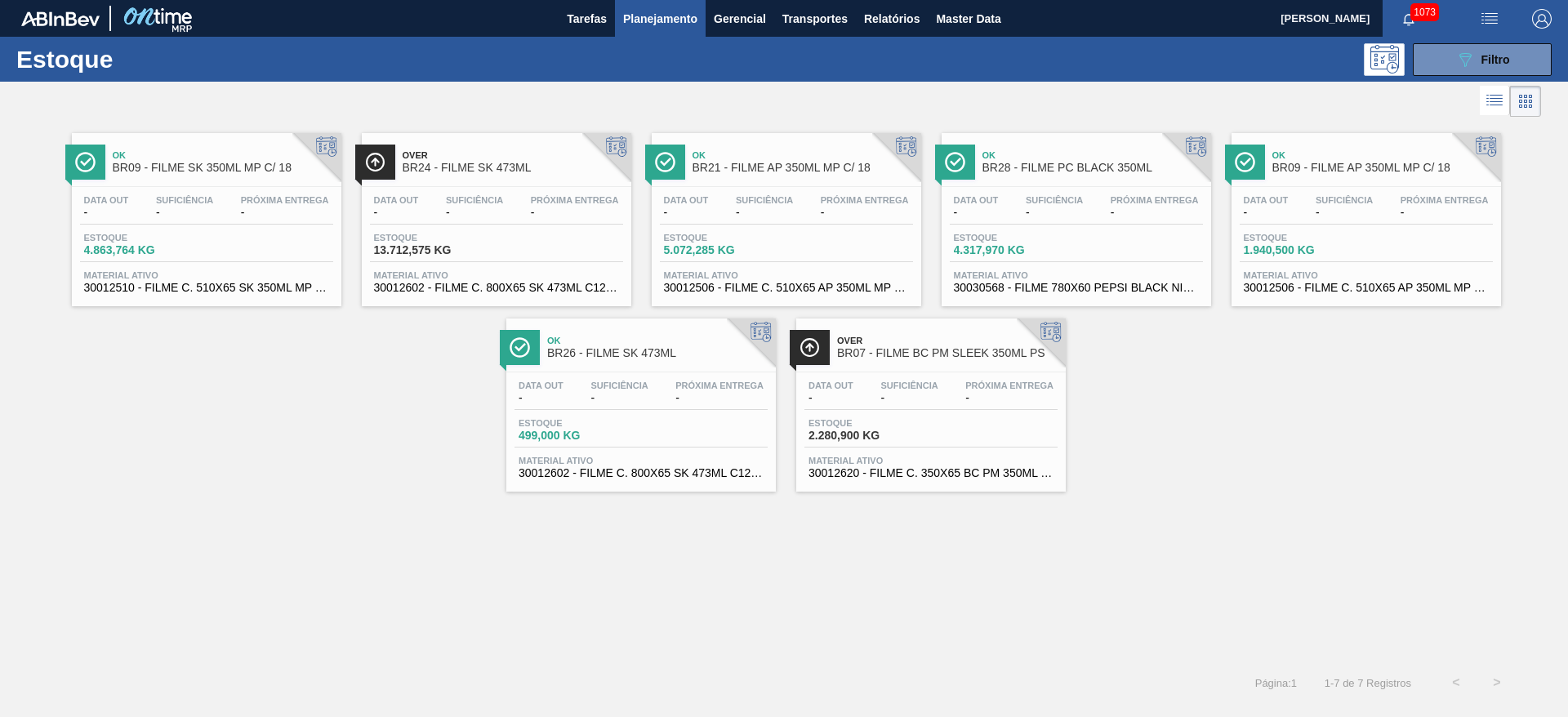
click at [876, 391] on div "Data out - Suficiência - Próxima Entrega -" at bounding box center [931, 395] width 253 height 30
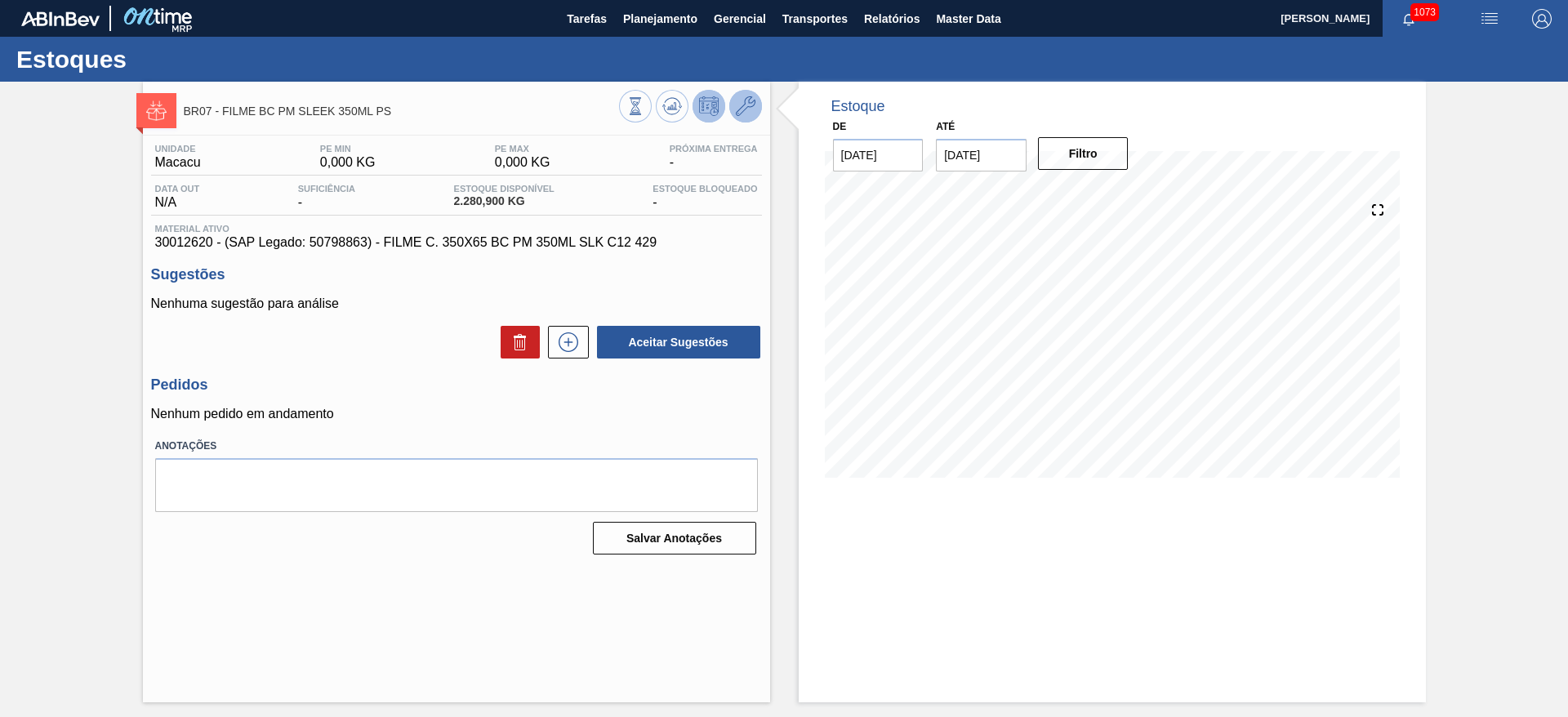
click at [749, 106] on icon at bounding box center [745, 105] width 19 height 19
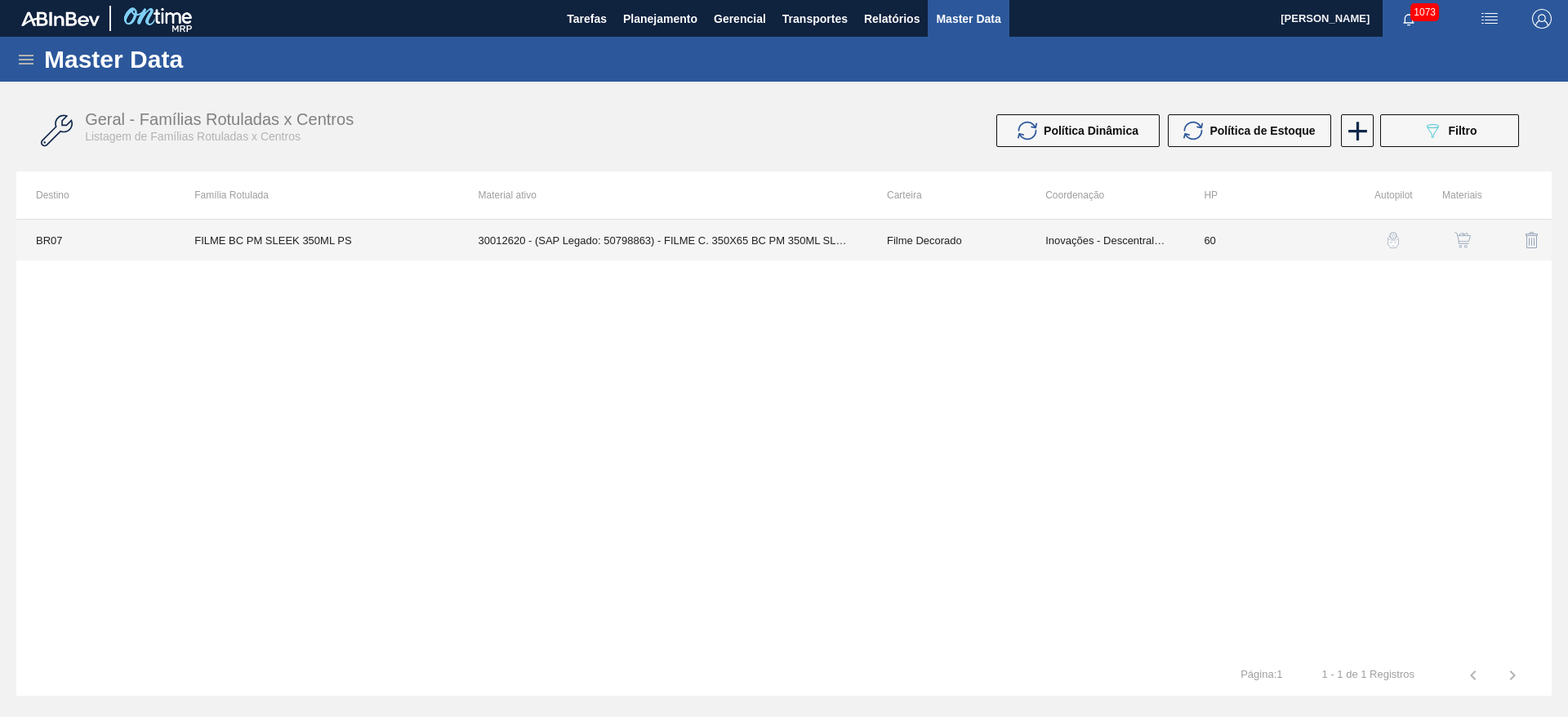
click at [1107, 246] on td "Inovações - Descentralização" at bounding box center [1105, 240] width 159 height 40
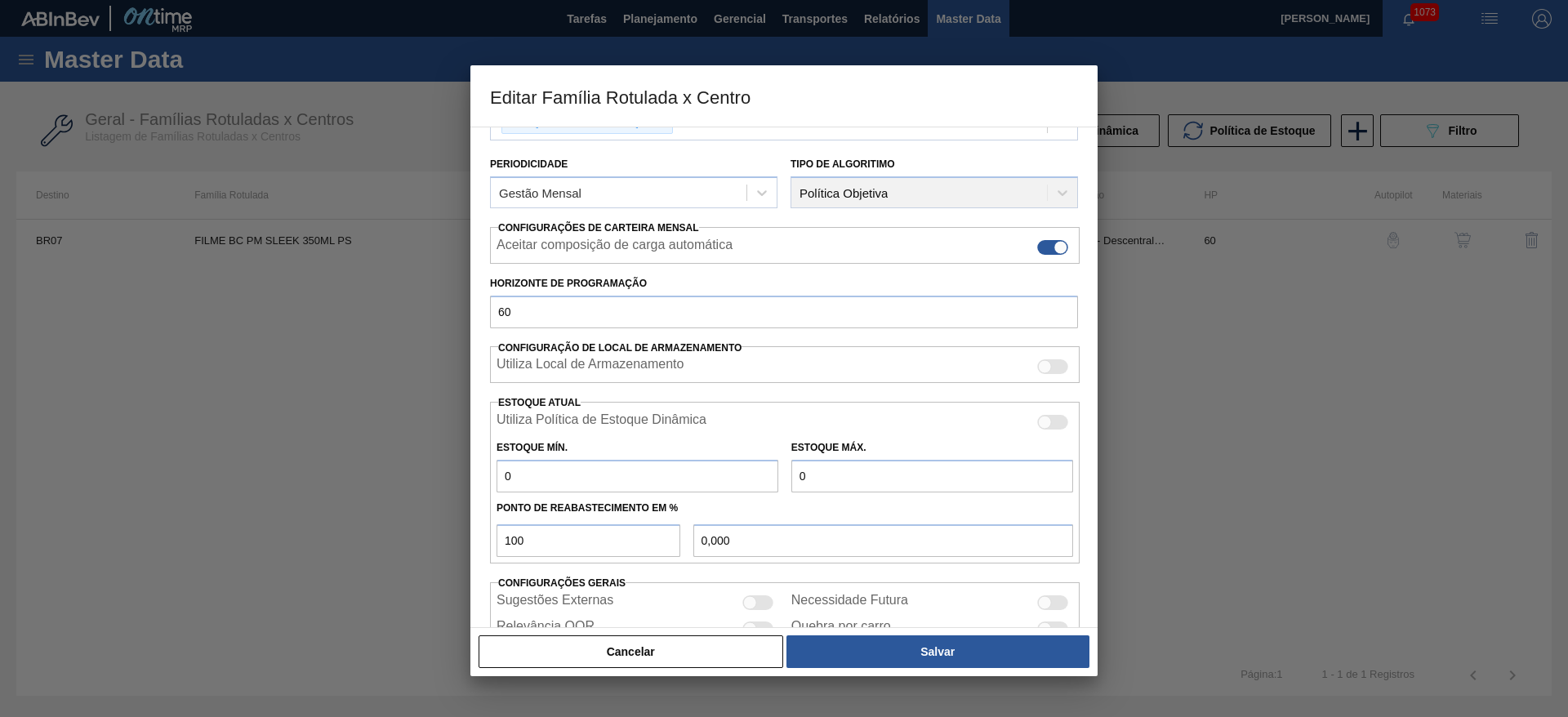
scroll to position [249, 0]
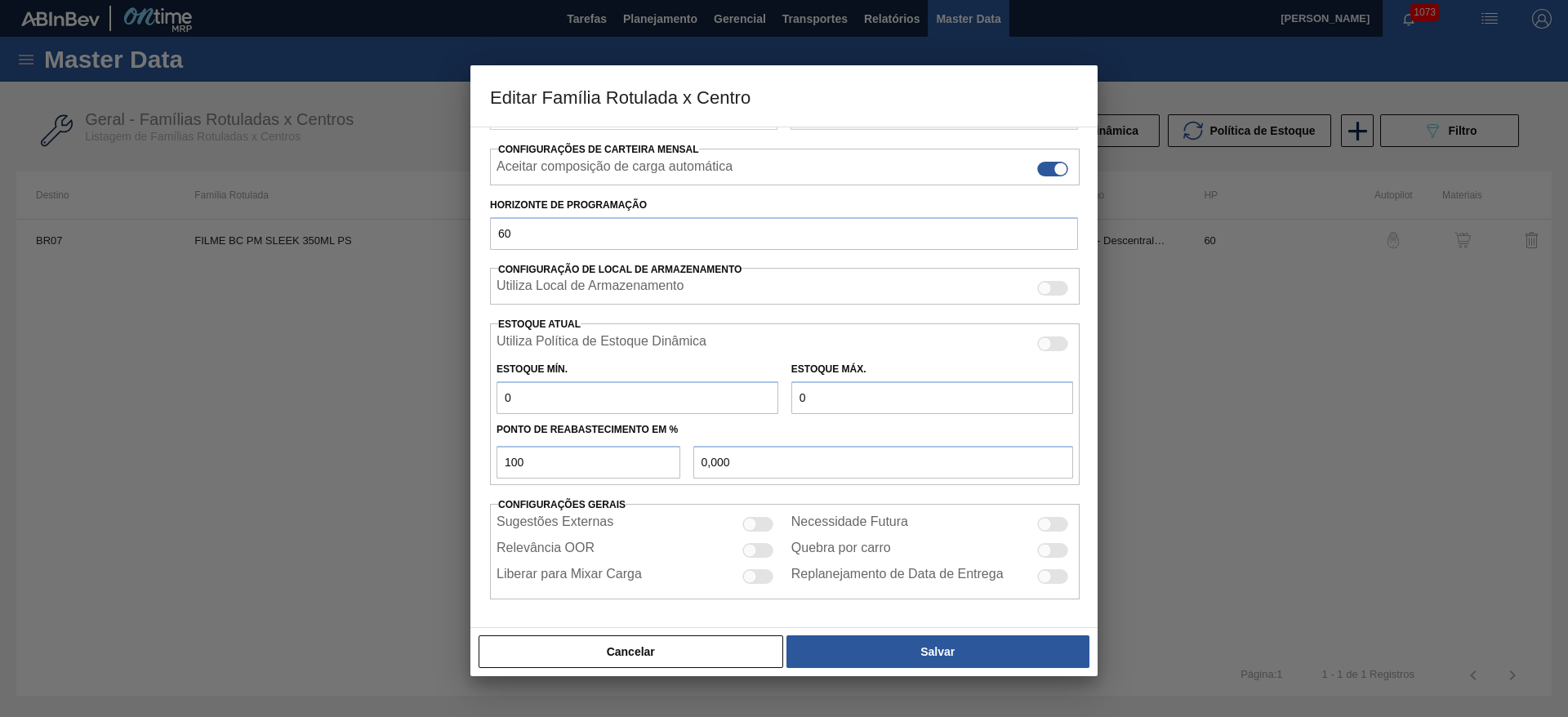
drag, startPoint x: 542, startPoint y: 396, endPoint x: 428, endPoint y: 407, distance: 114.5
click at [434, 402] on div "Editar Família Rotulada x Centro Carteira Filme Decorado Família Filme Decorado…" at bounding box center [784, 358] width 1568 height 717
type input "1"
type input "1,000"
type input "15"
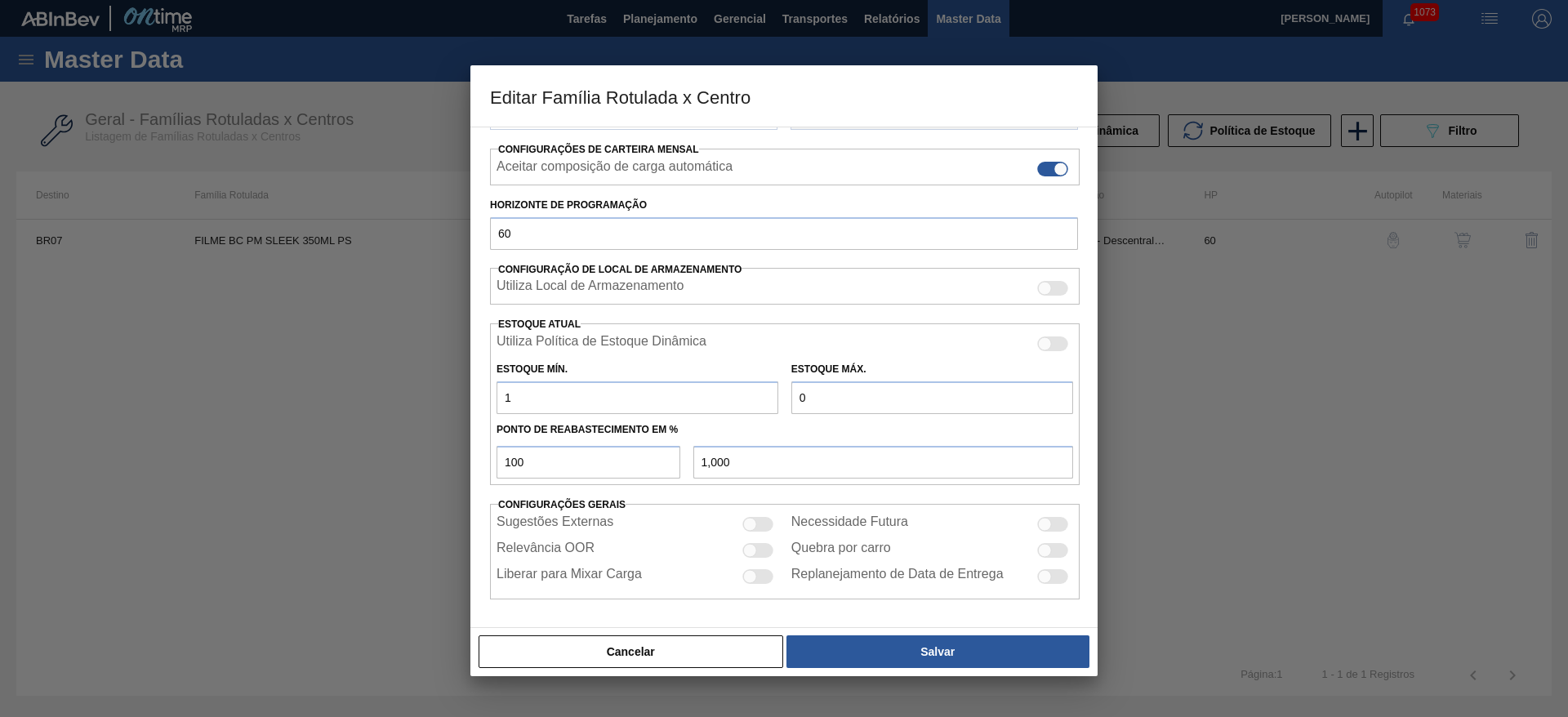
type input "15,000"
type input "150"
type input "150,000"
type input "1.500"
type input "1.500,000"
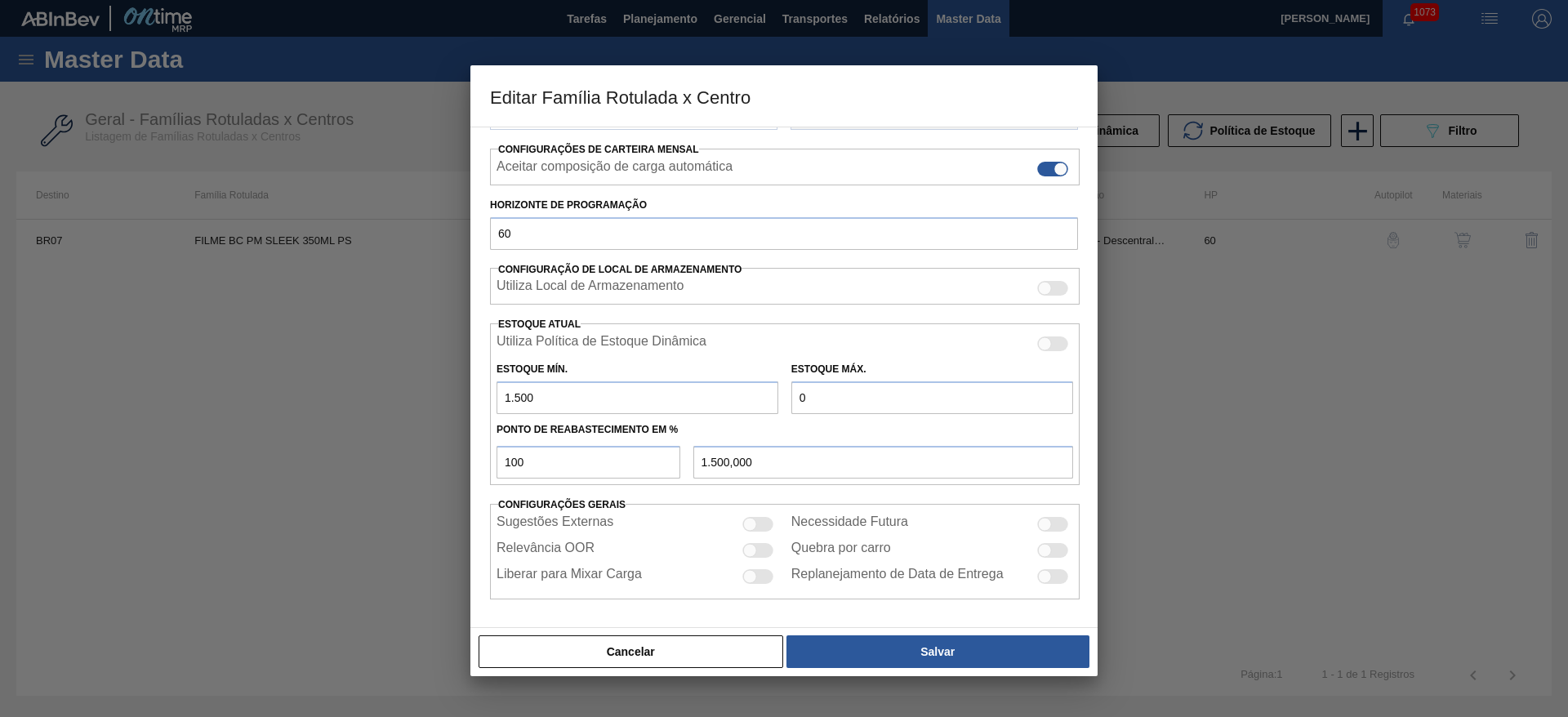
type input "1.500"
drag, startPoint x: 833, startPoint y: 389, endPoint x: 638, endPoint y: 402, distance: 195.4
click at [679, 394] on div "Estoque Mín. 1.500 Estoque Máx. 0" at bounding box center [784, 384] width 590 height 61
type input "3"
type input "3,000"
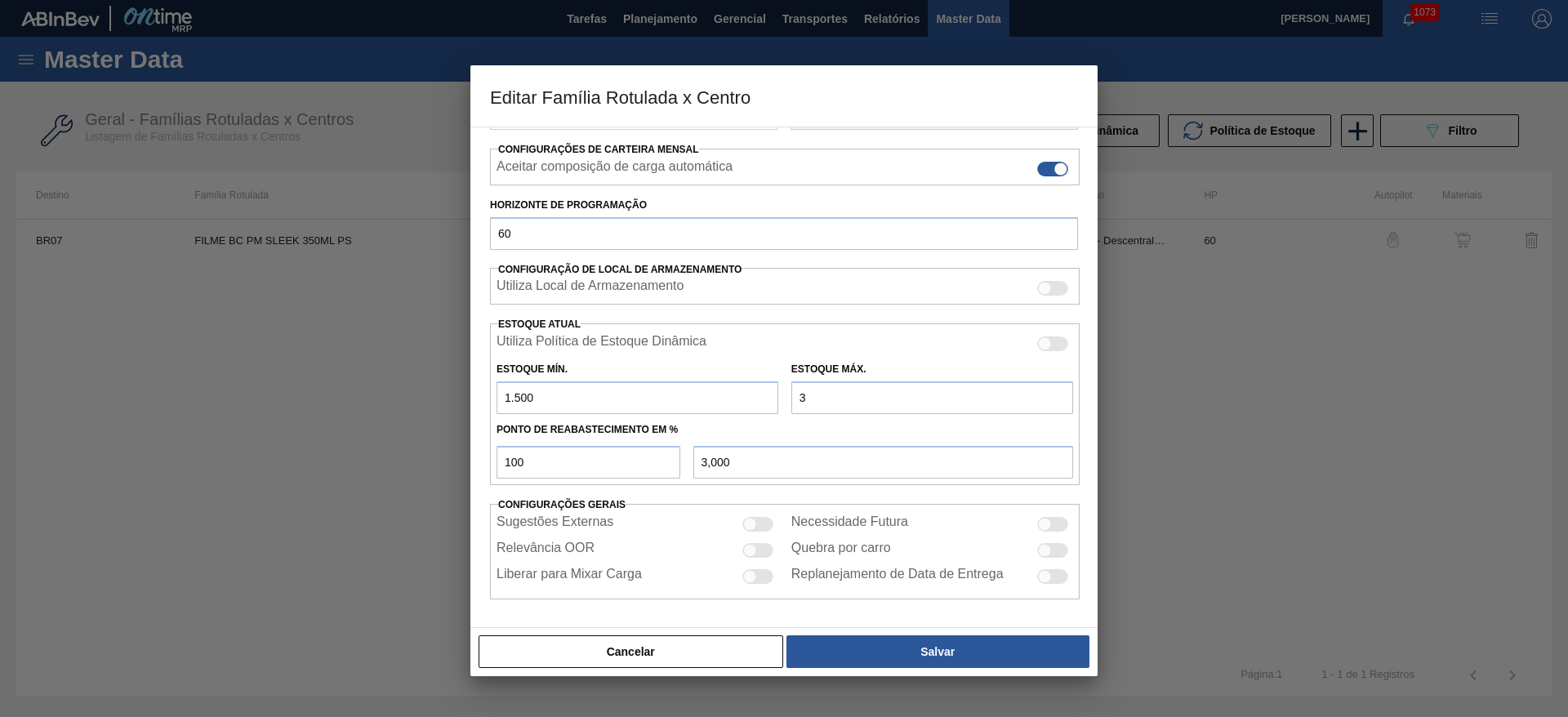
type input "39"
type input "39,000"
type input "390"
type input "390,000"
type input "3.900"
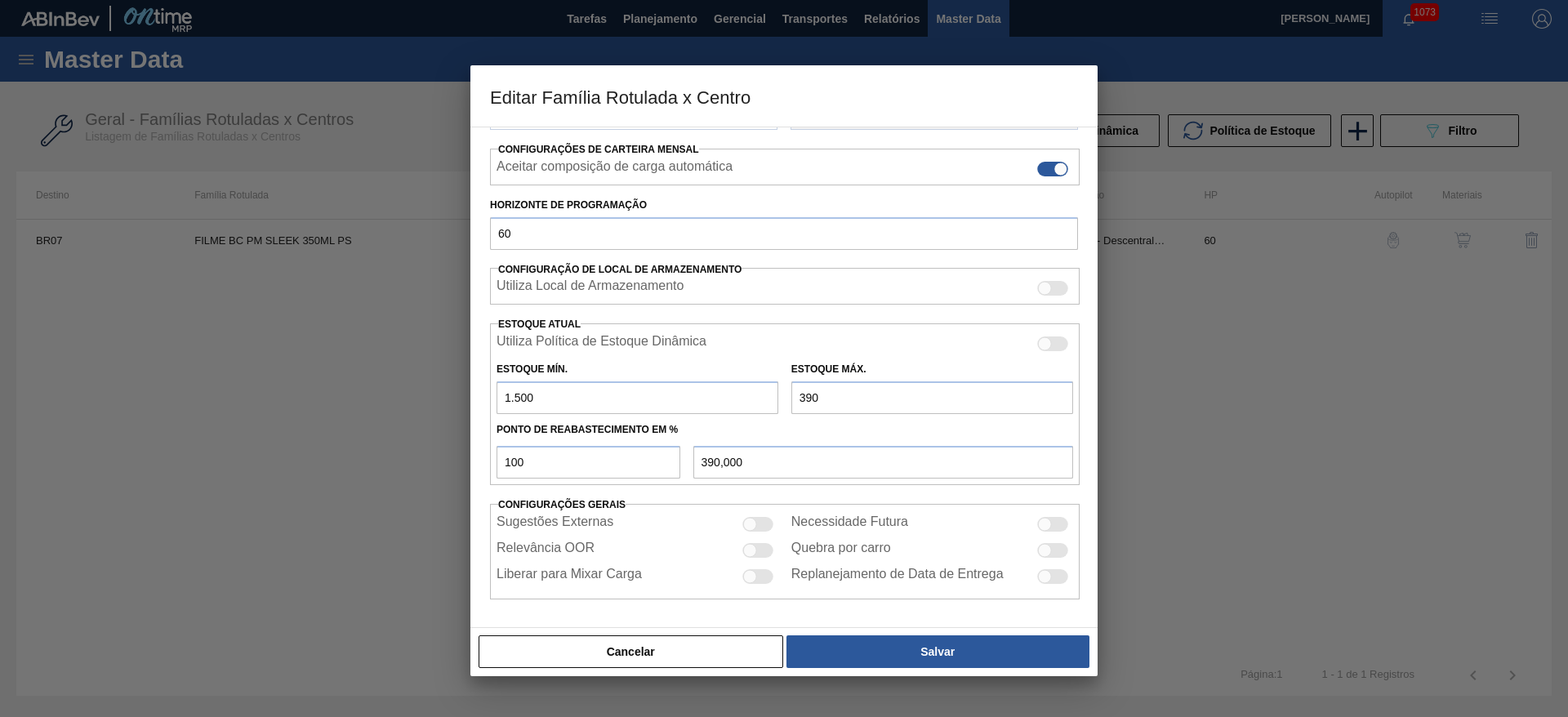
type input "3.900,000"
type input "3.900"
drag, startPoint x: 761, startPoint y: 518, endPoint x: 756, endPoint y: 544, distance: 26.5
click at [761, 519] on div at bounding box center [757, 524] width 31 height 14
checkbox input "true"
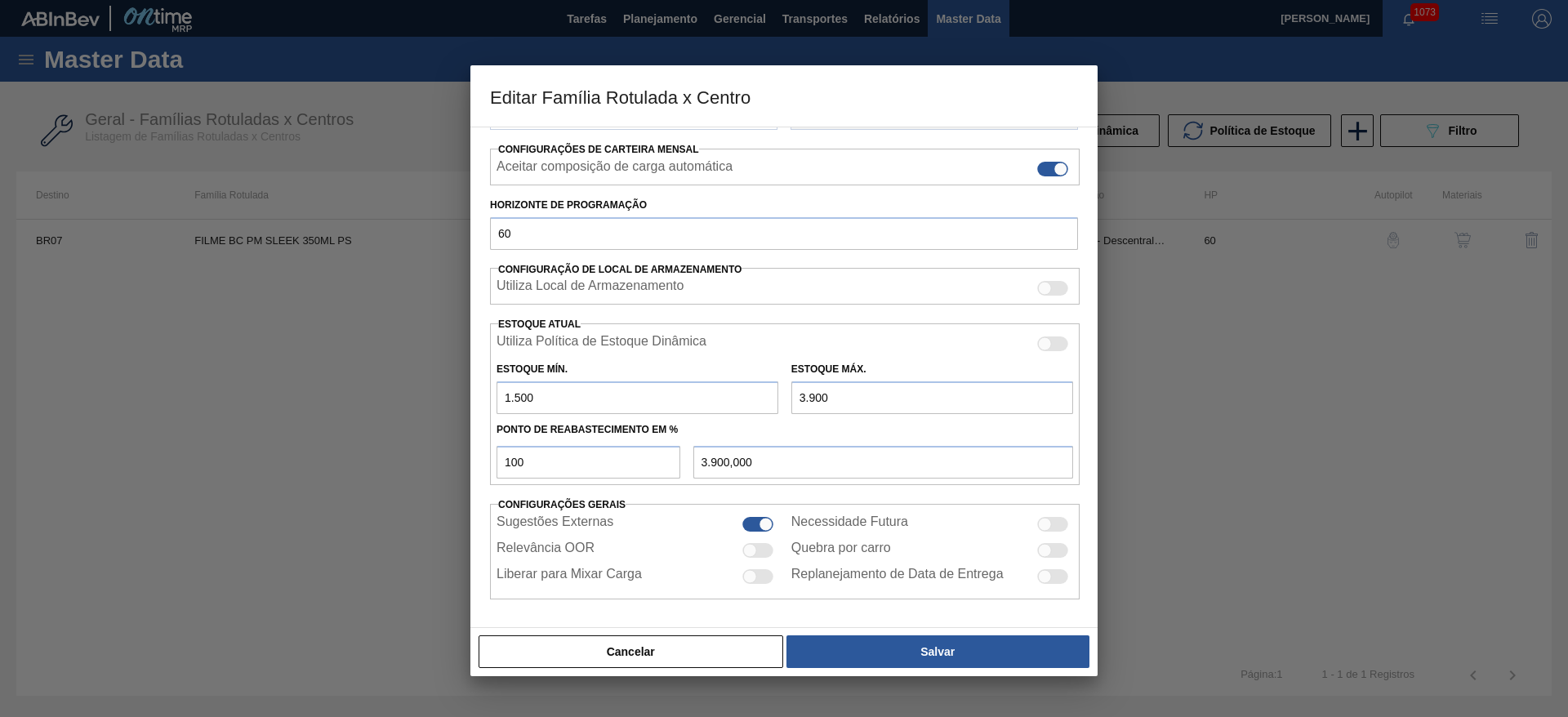
click at [753, 551] on div at bounding box center [750, 550] width 13 height 13
checkbox input "true"
click at [1048, 525] on div at bounding box center [1045, 524] width 13 height 13
checkbox input "true"
click at [1047, 553] on div at bounding box center [1045, 550] width 13 height 13
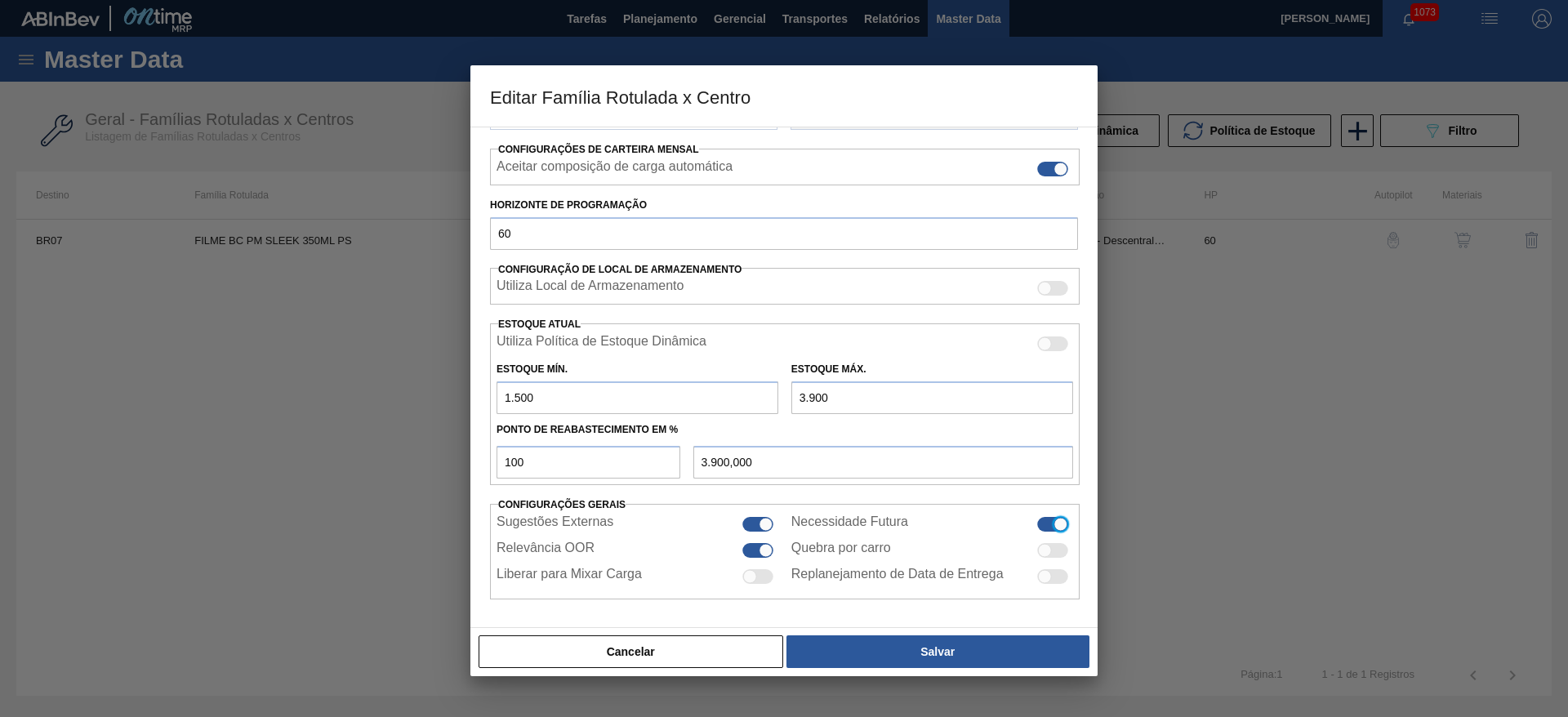
checkbox input "true"
click at [753, 579] on div at bounding box center [750, 576] width 13 height 13
checkbox input "true"
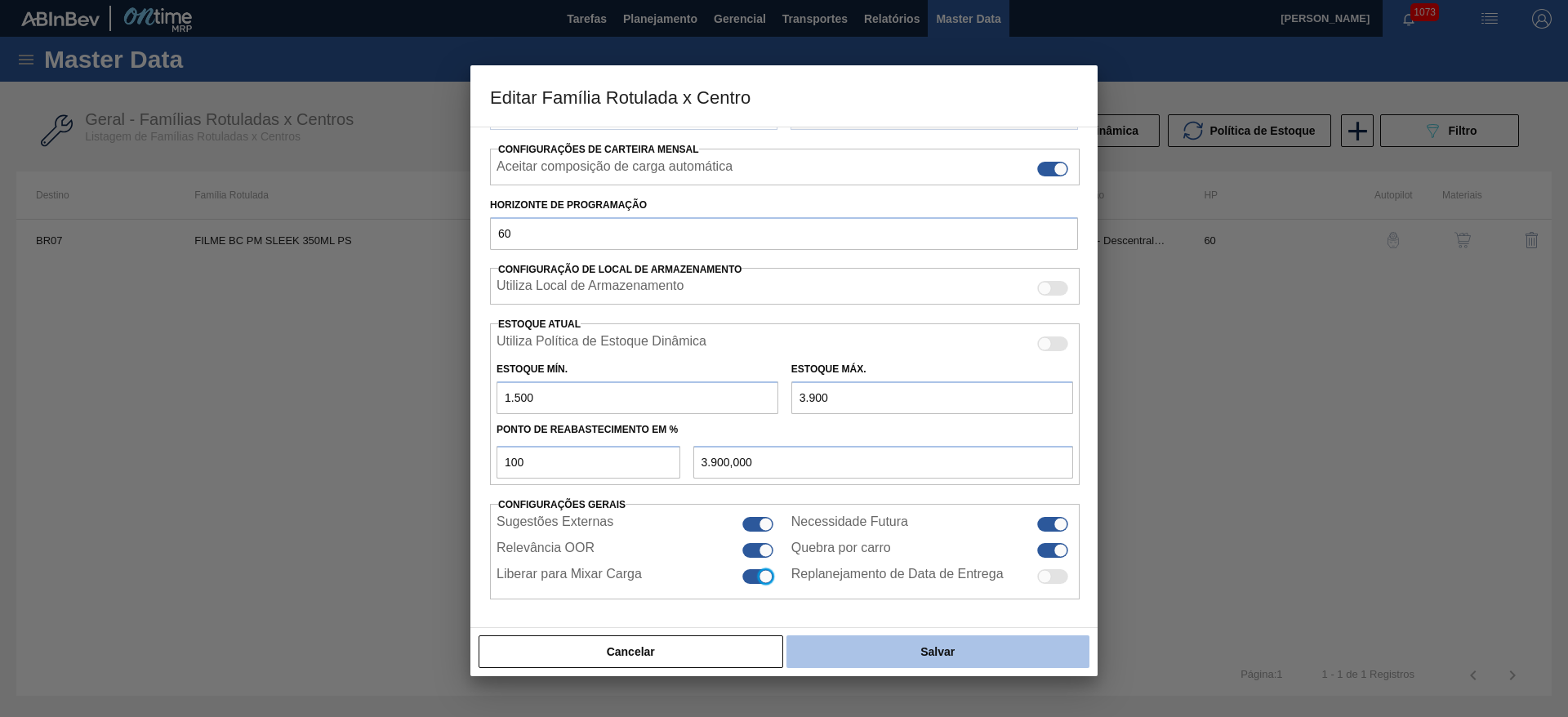
click at [850, 646] on button "Salvar" at bounding box center [937, 651] width 303 height 33
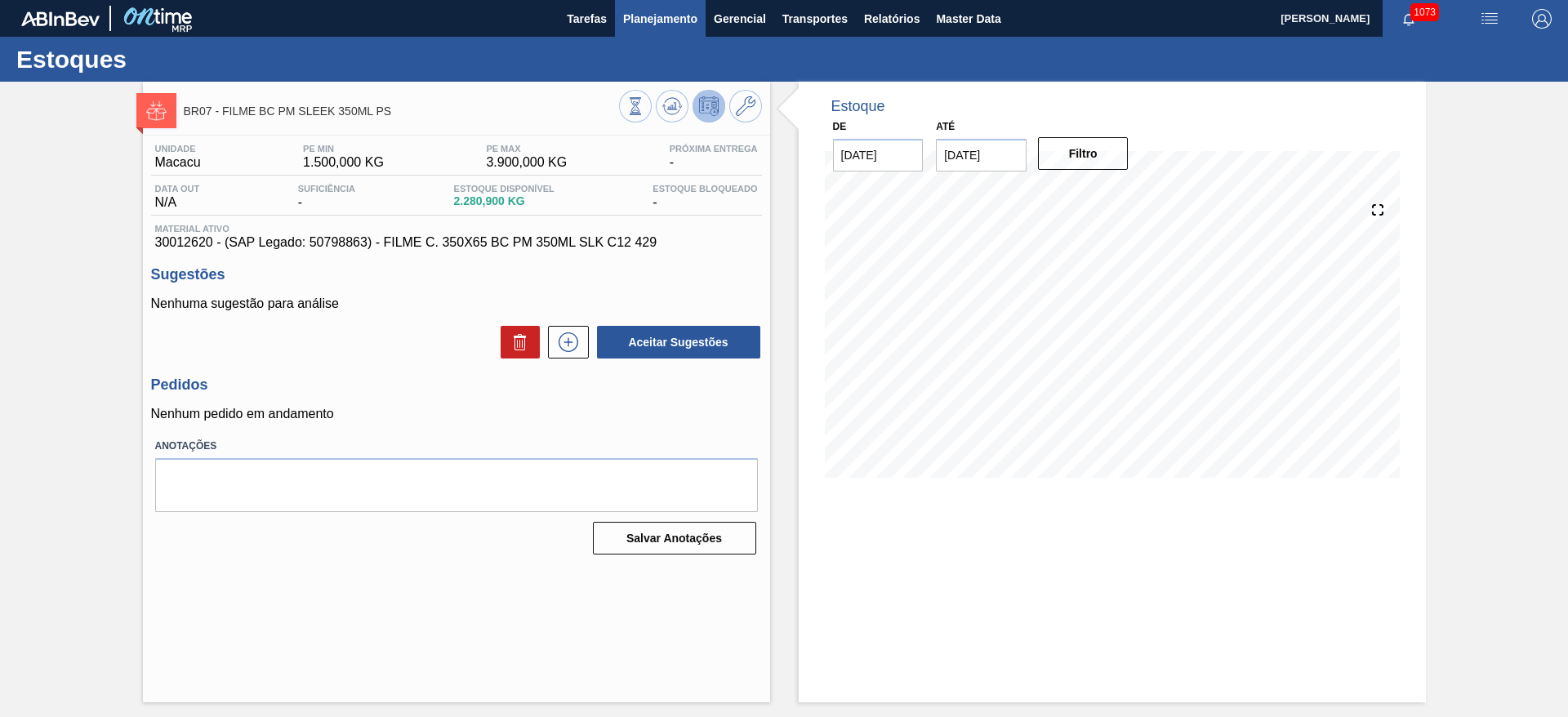
click at [644, 20] on span "Planejamento" at bounding box center [660, 19] width 74 height 19
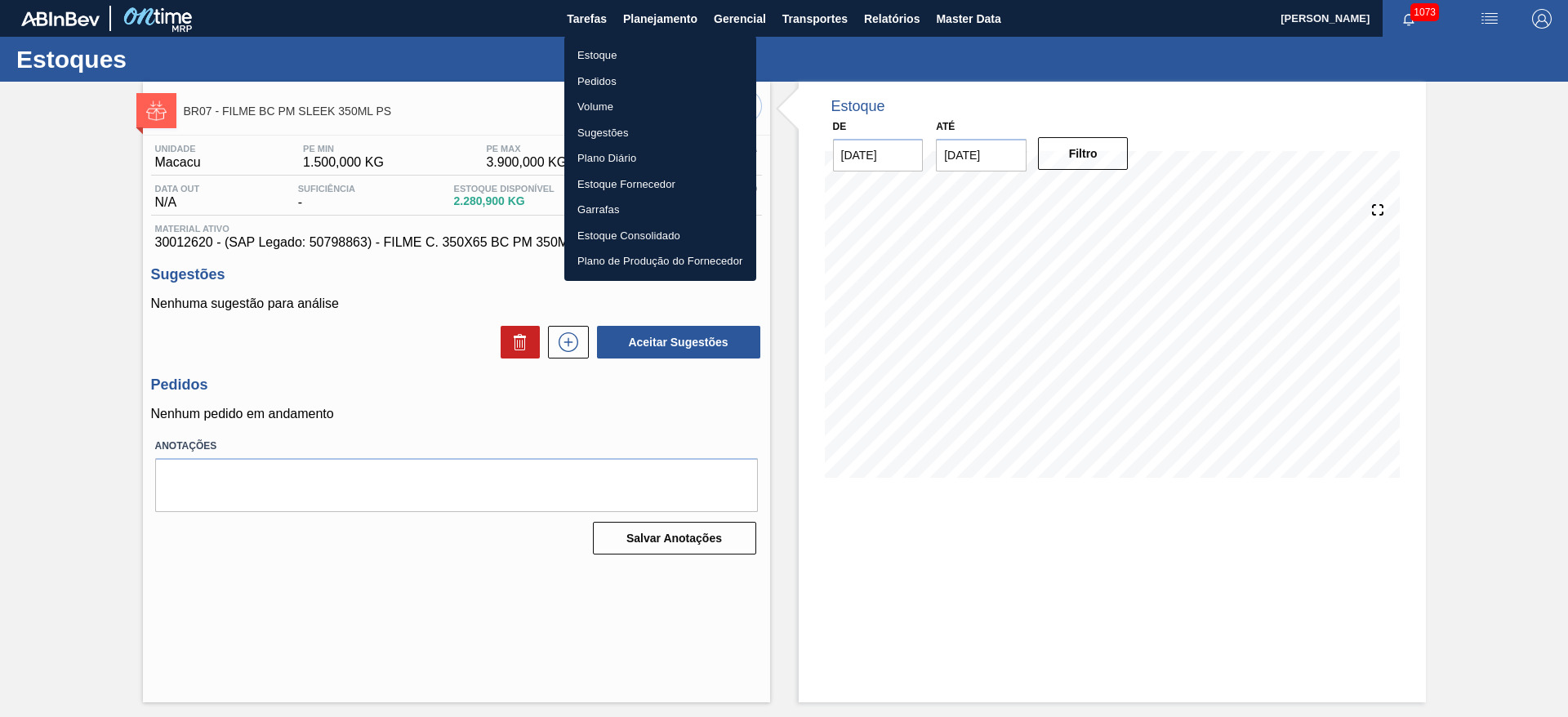
click at [604, 53] on li "Estoque" at bounding box center [660, 55] width 192 height 26
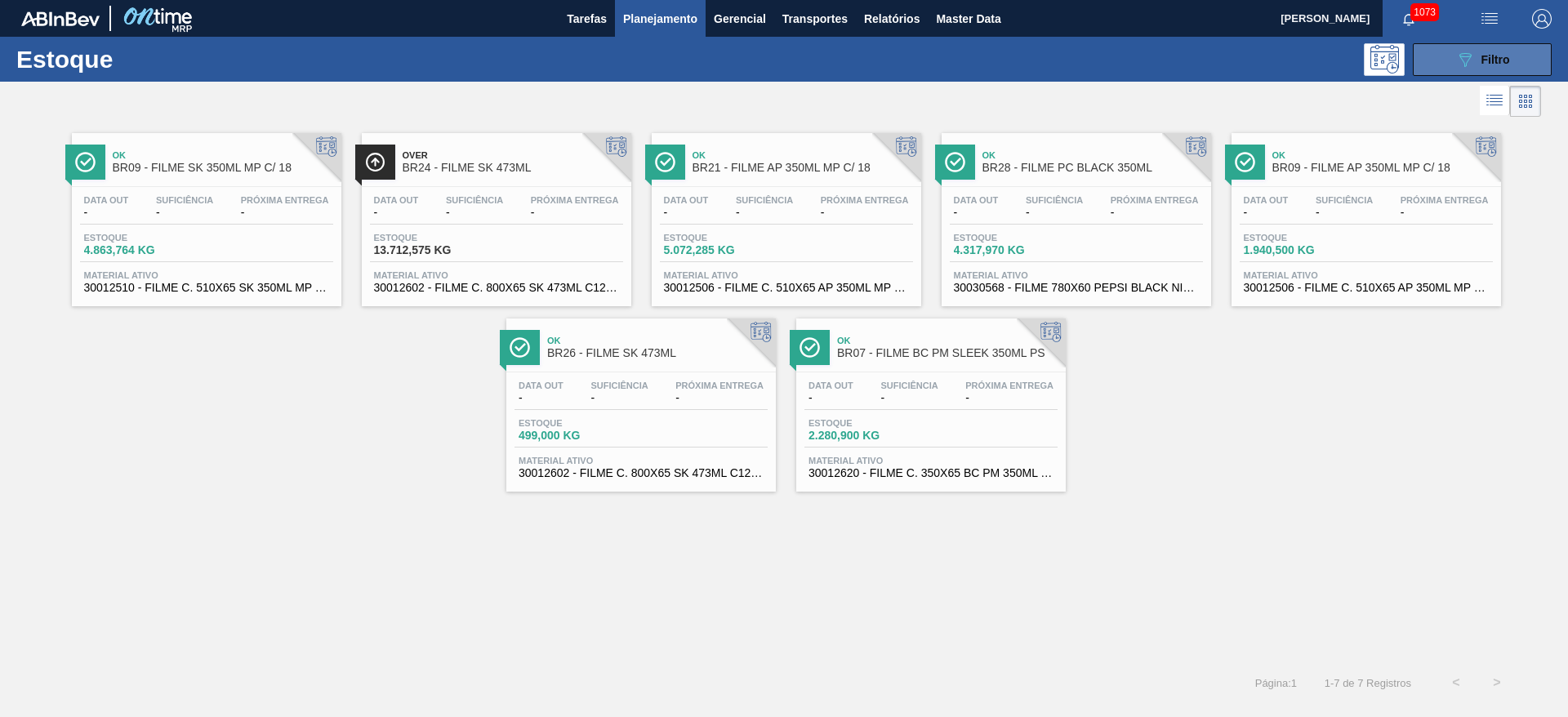
click at [1447, 63] on button "089F7B8B-B2A5-4AFE-B5C0-19BA573D28AC Filtro" at bounding box center [1482, 59] width 139 height 33
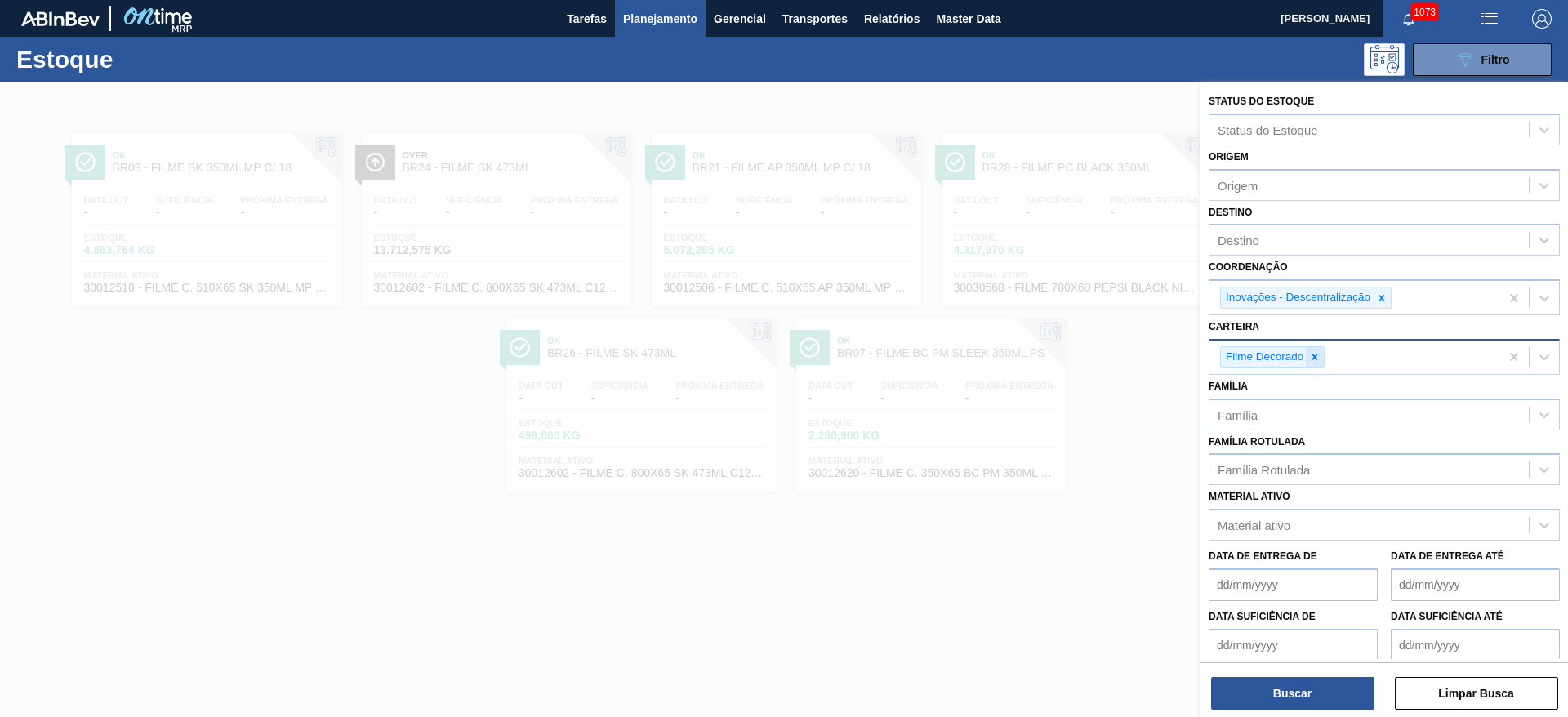
click at [1318, 358] on icon at bounding box center [1315, 357] width 12 height 12
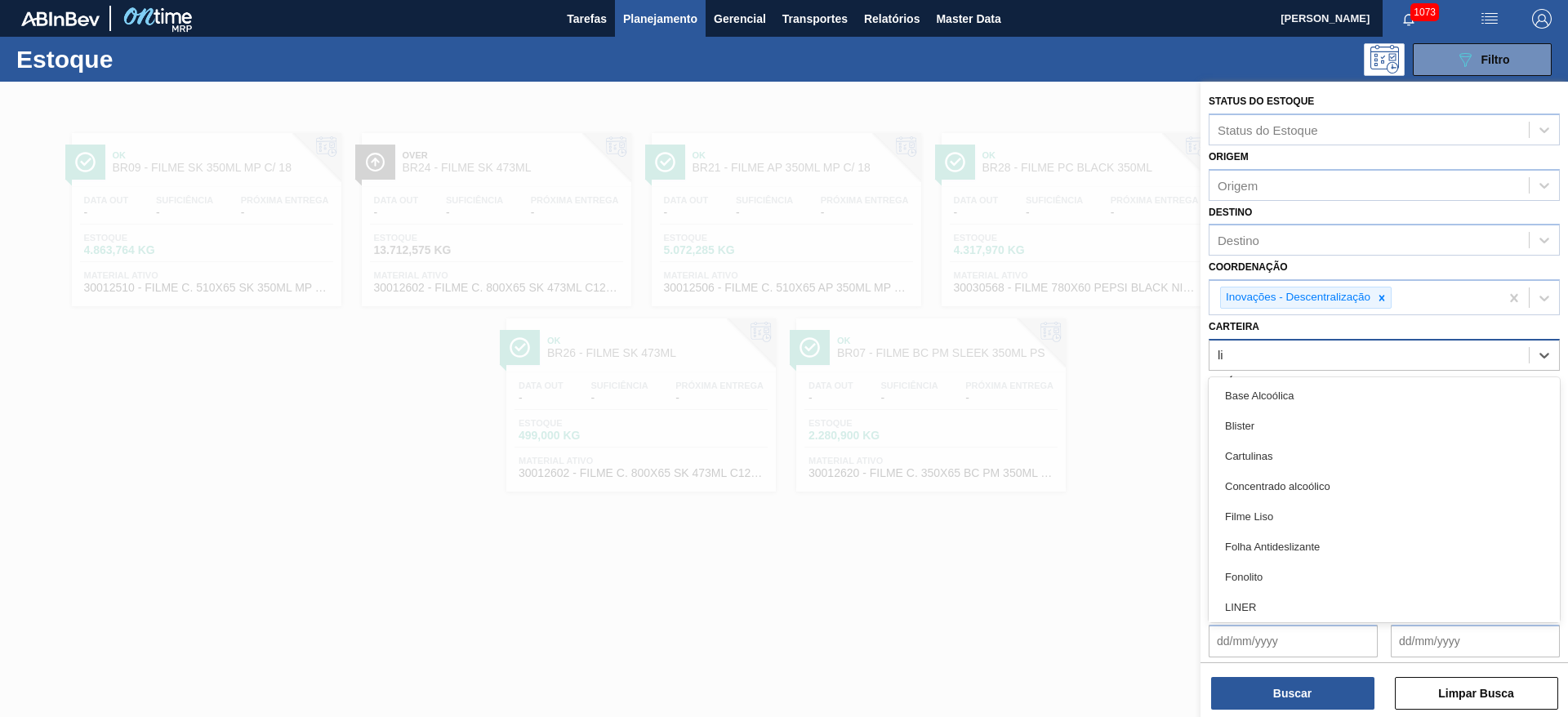
type input "lis"
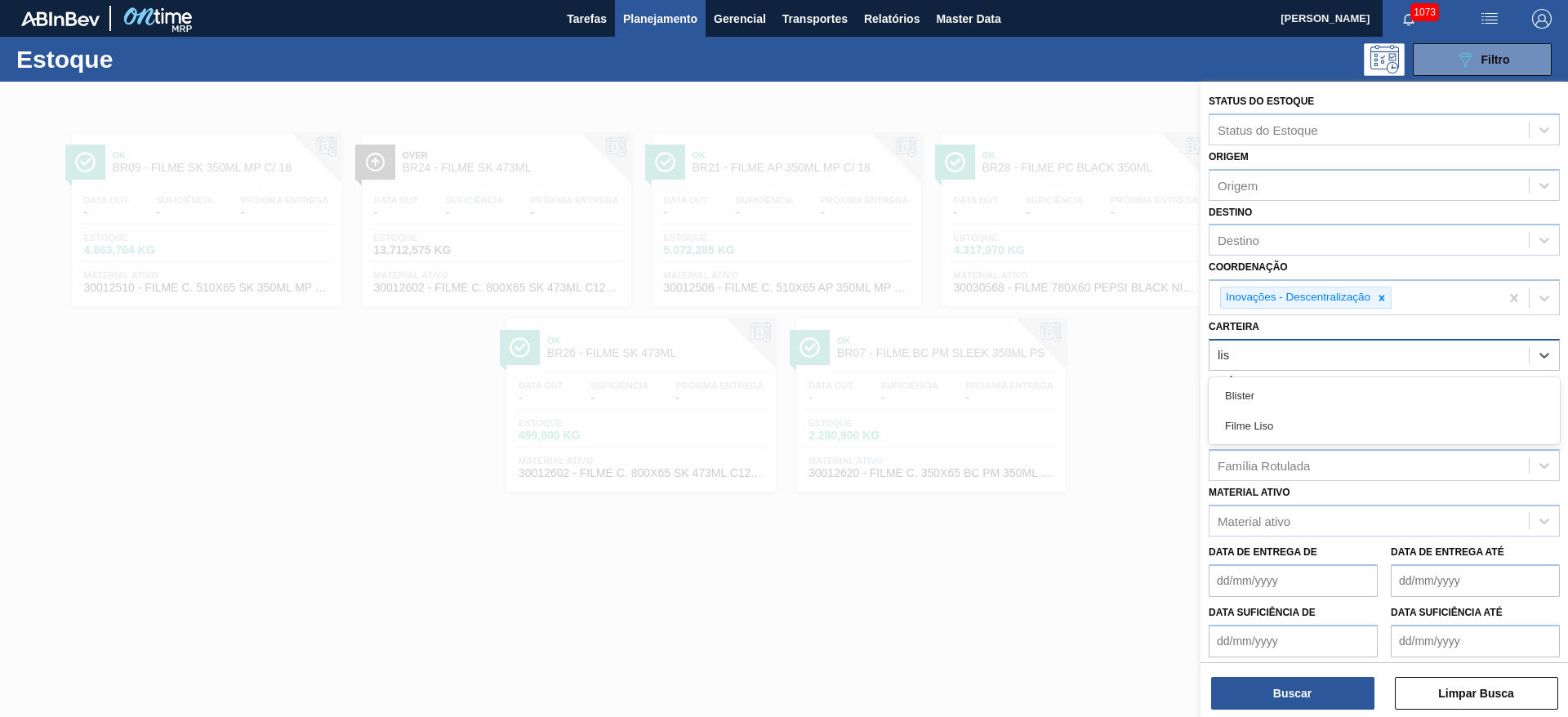
drag, startPoint x: 1280, startPoint y: 422, endPoint x: 1266, endPoint y: 450, distance: 31.3
click at [1280, 422] on div "Filme Liso" at bounding box center [1384, 426] width 351 height 30
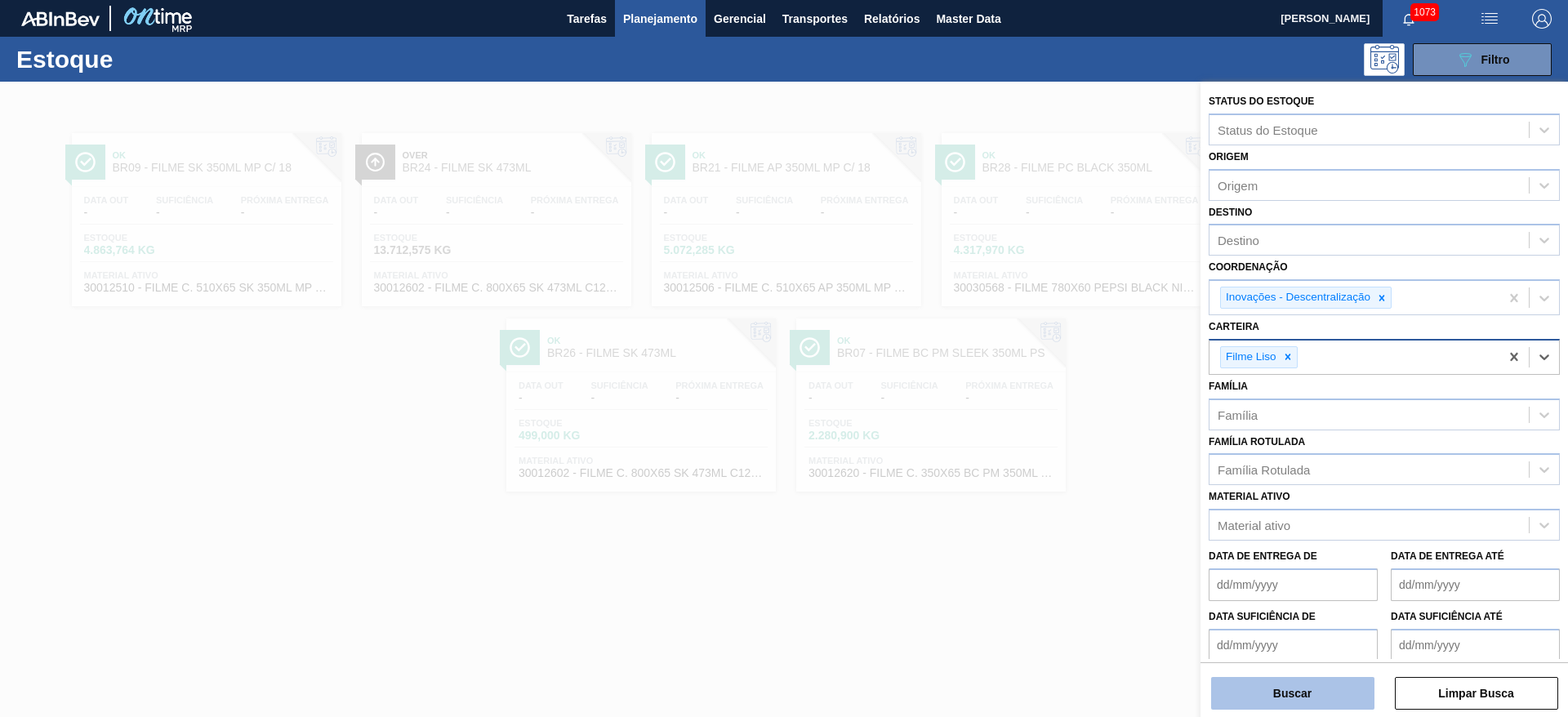
click at [1287, 691] on button "Buscar" at bounding box center [1293, 693] width 164 height 33
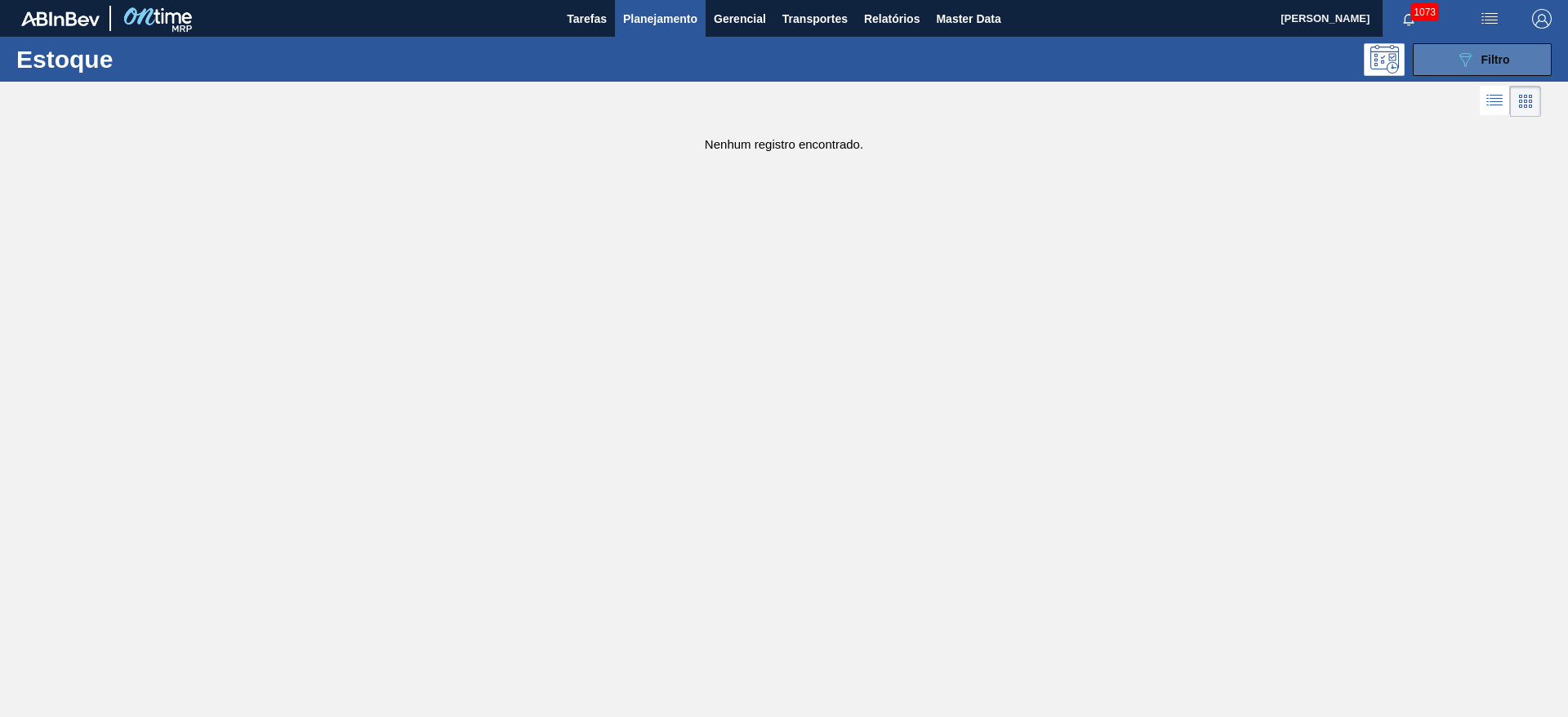
click at [1450, 71] on button "089F7B8B-B2A5-4AFE-B5C0-19BA573D28AC Filtro" at bounding box center [1482, 59] width 139 height 33
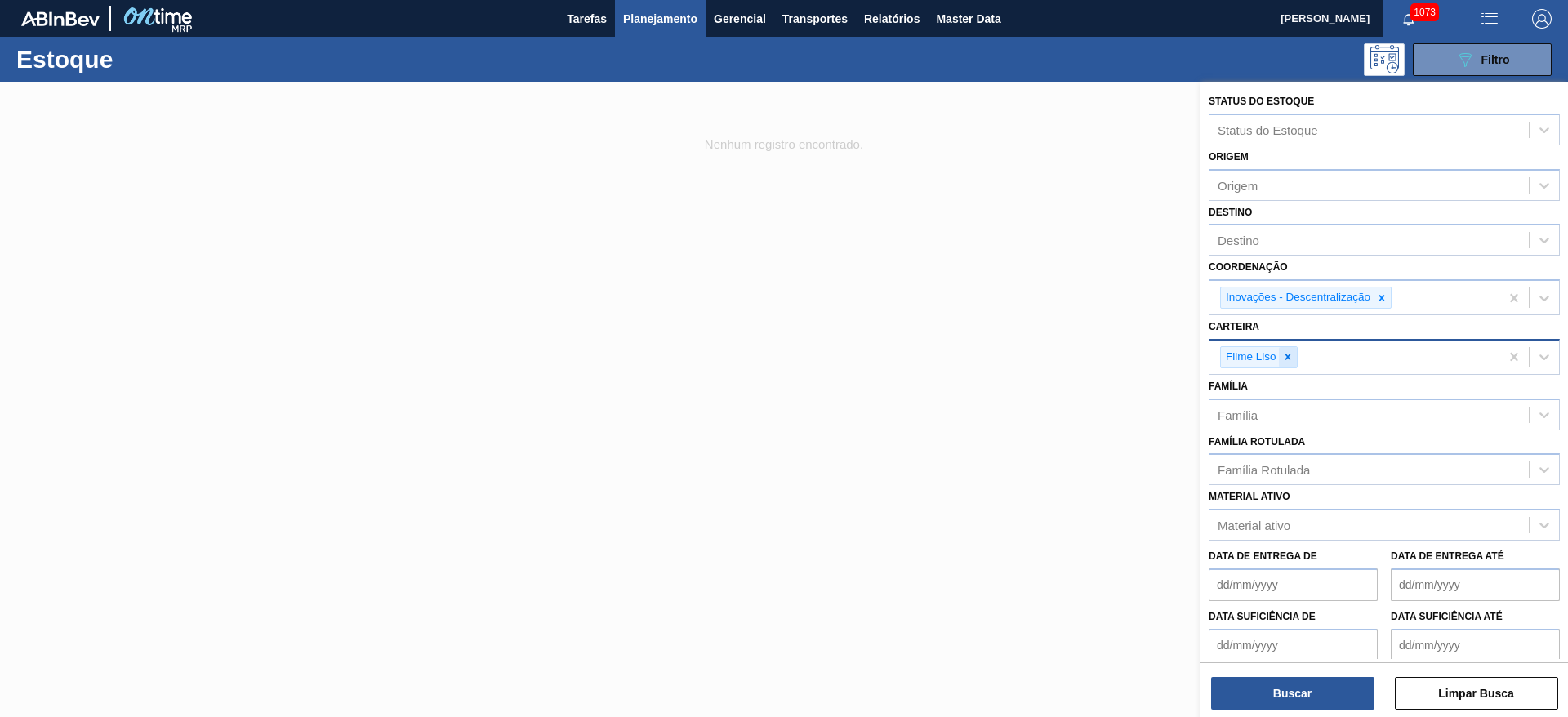
click at [1285, 358] on icon at bounding box center [1288, 357] width 12 height 12
type input "prefo"
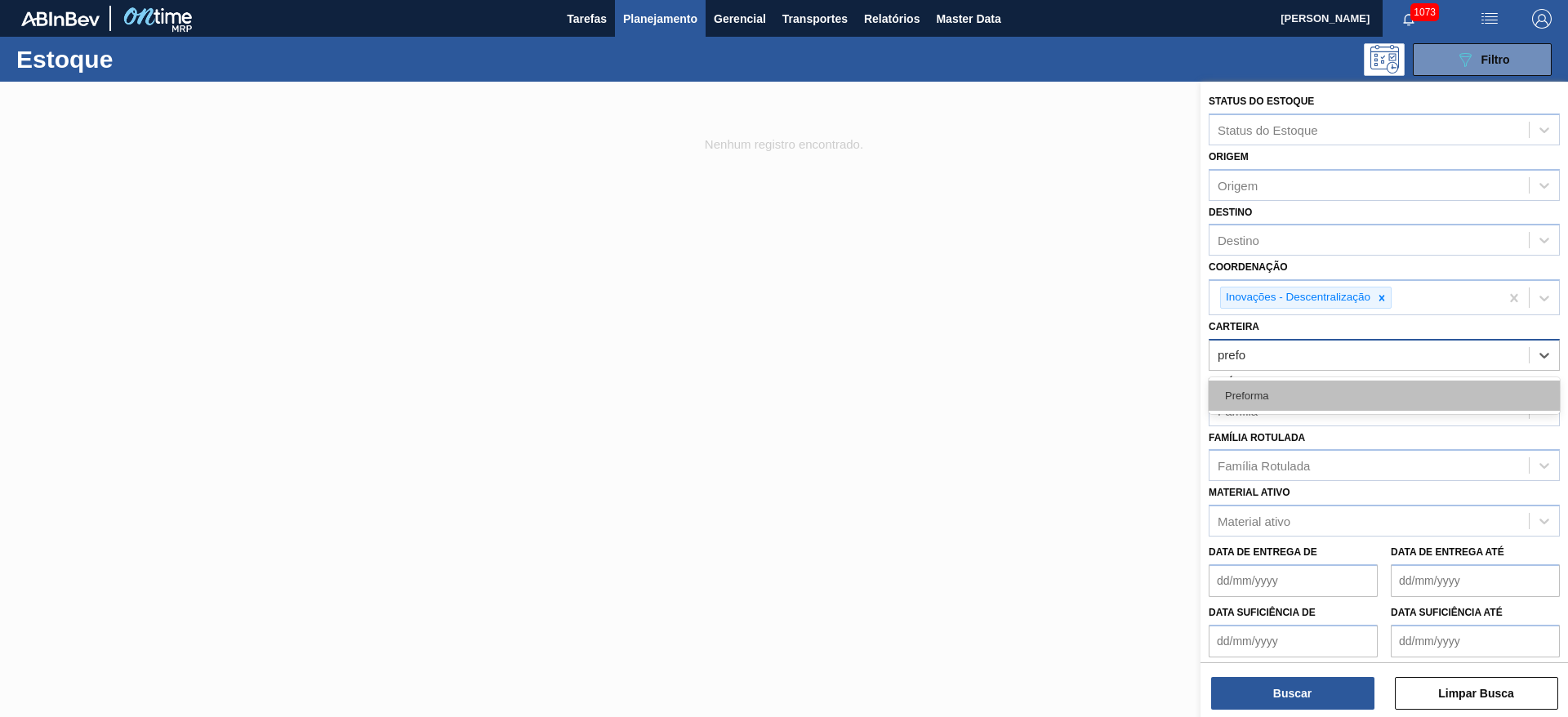
click at [1275, 385] on div "Preforma" at bounding box center [1384, 396] width 351 height 30
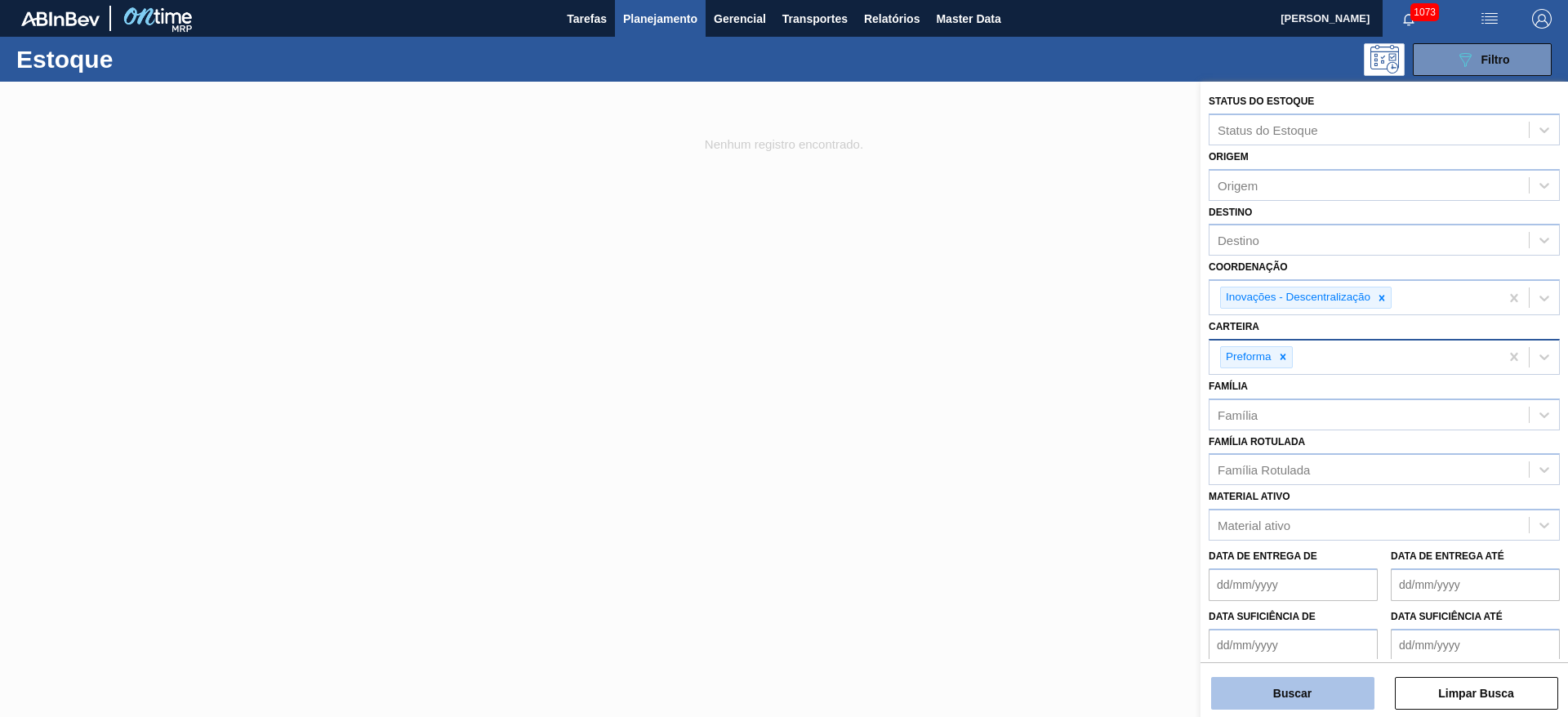
click at [1297, 705] on button "Buscar" at bounding box center [1293, 693] width 164 height 33
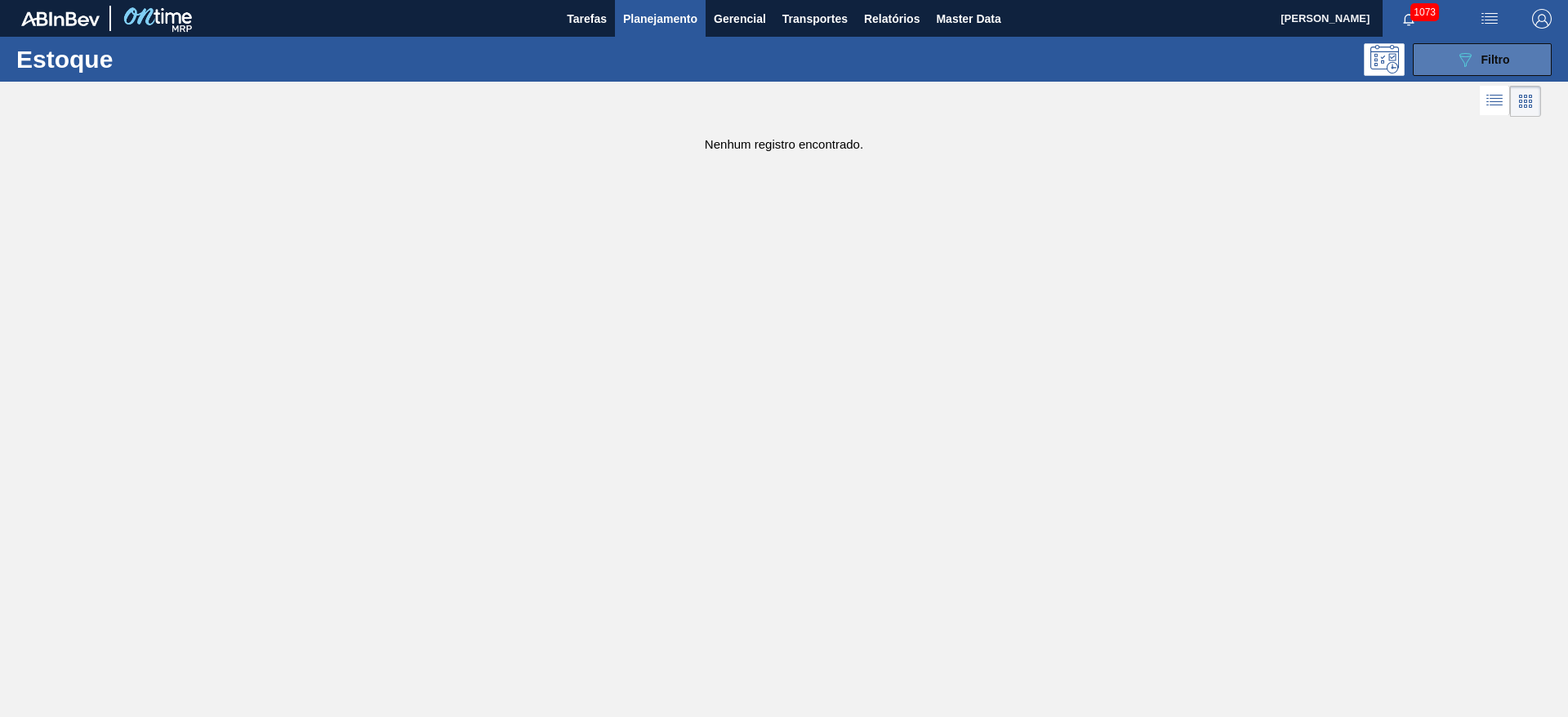
click at [1468, 64] on icon "089F7B8B-B2A5-4AFE-B5C0-19BA573D28AC" at bounding box center [1465, 59] width 19 height 19
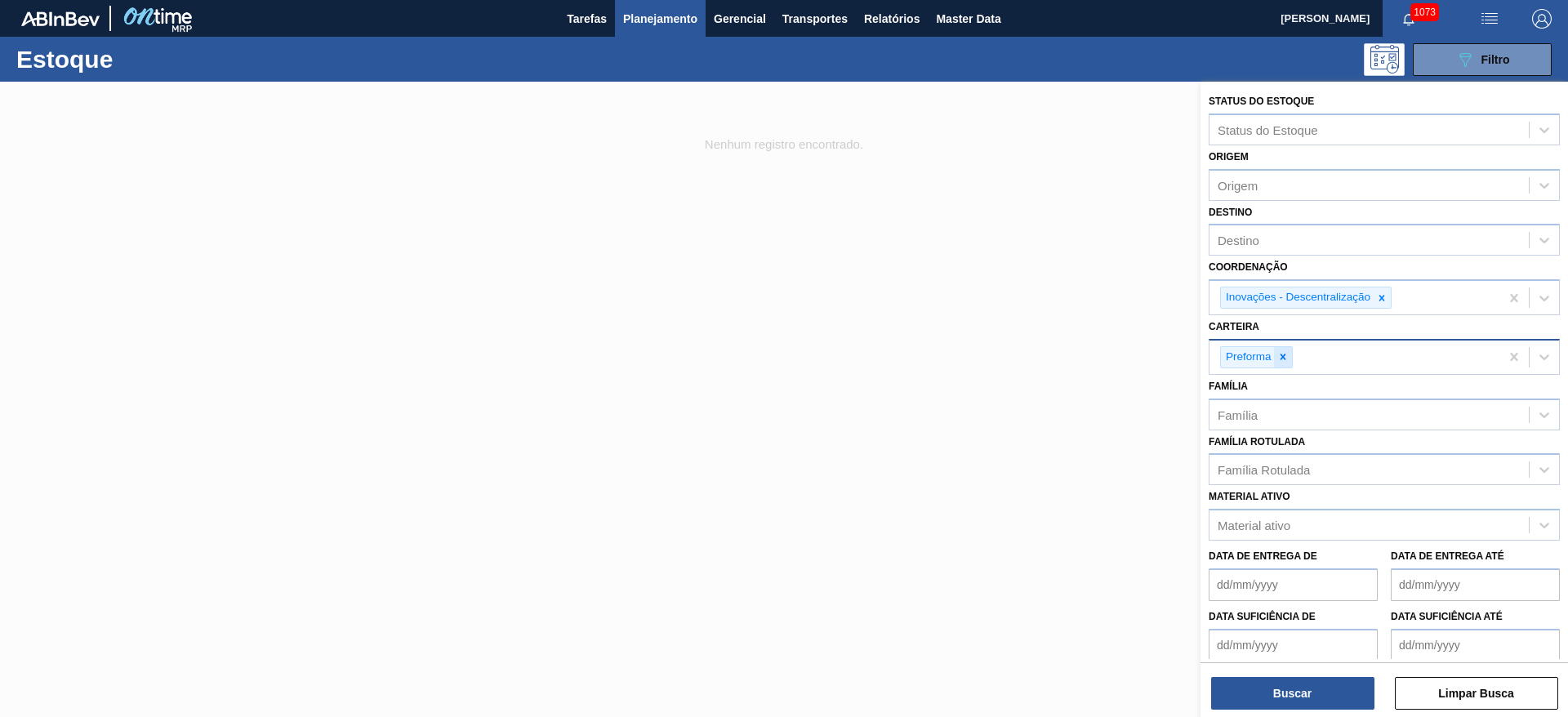
click at [1281, 355] on icon at bounding box center [1282, 357] width 6 height 6
type input "t"
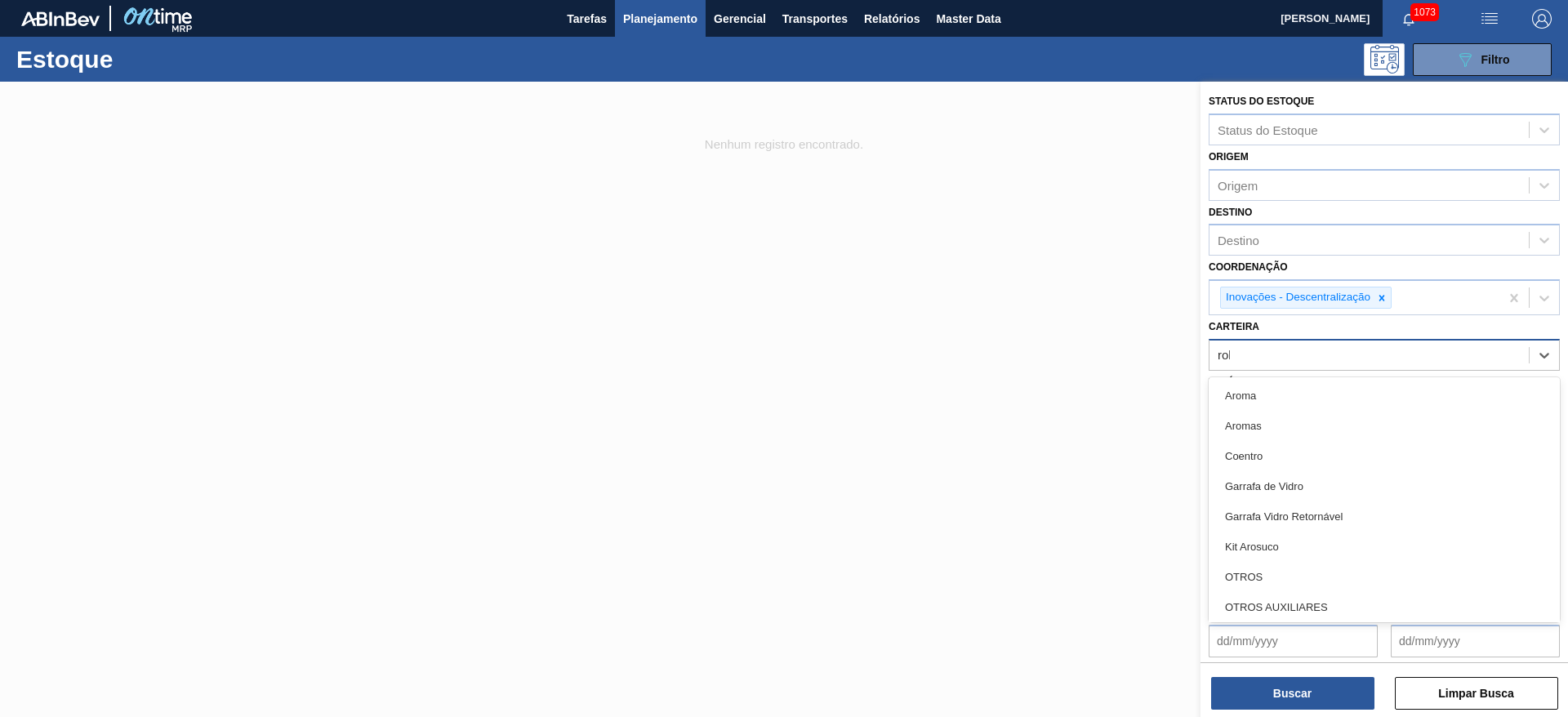
type input "rolh"
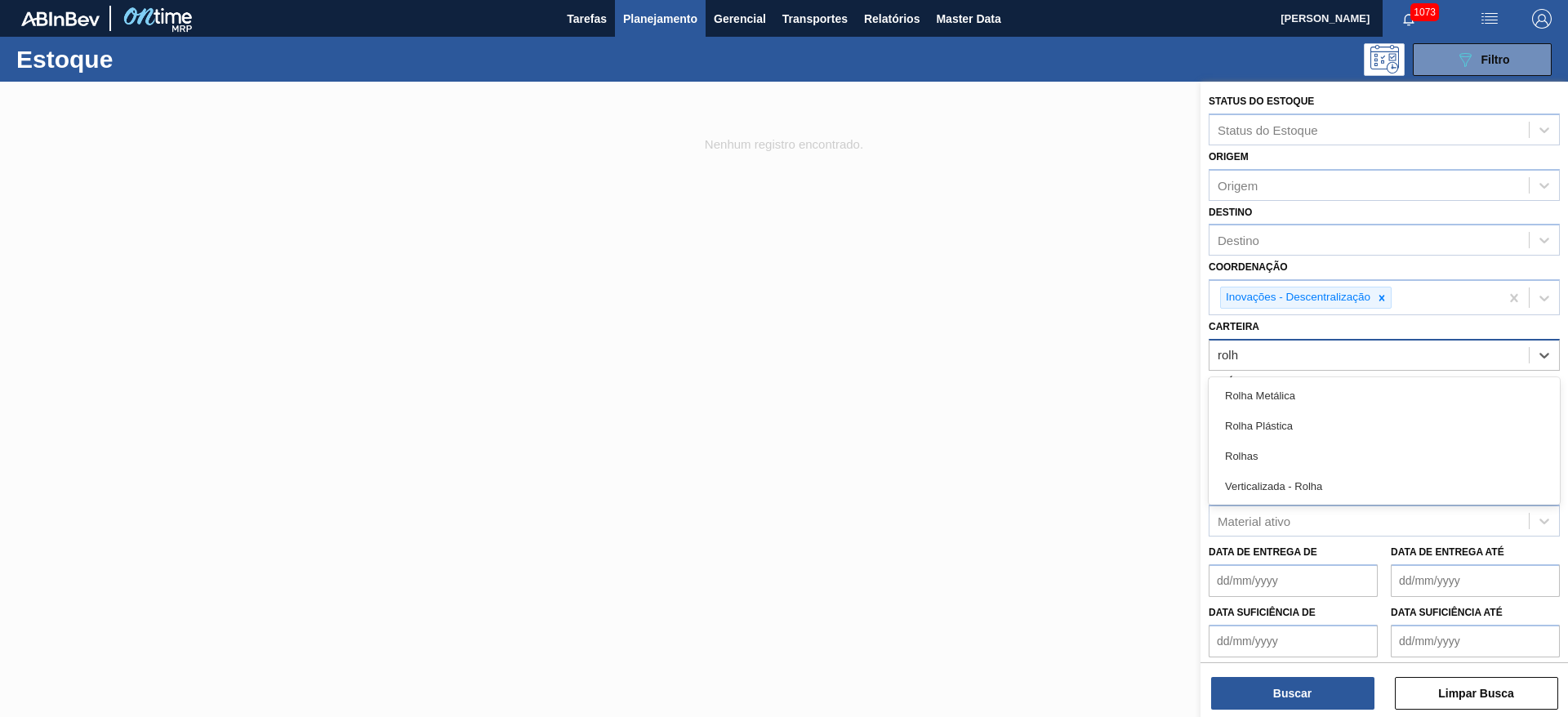
drag, startPoint x: 1274, startPoint y: 446, endPoint x: 1244, endPoint y: 477, distance: 43.1
click at [1274, 446] on div "Rolhas" at bounding box center [1384, 456] width 351 height 30
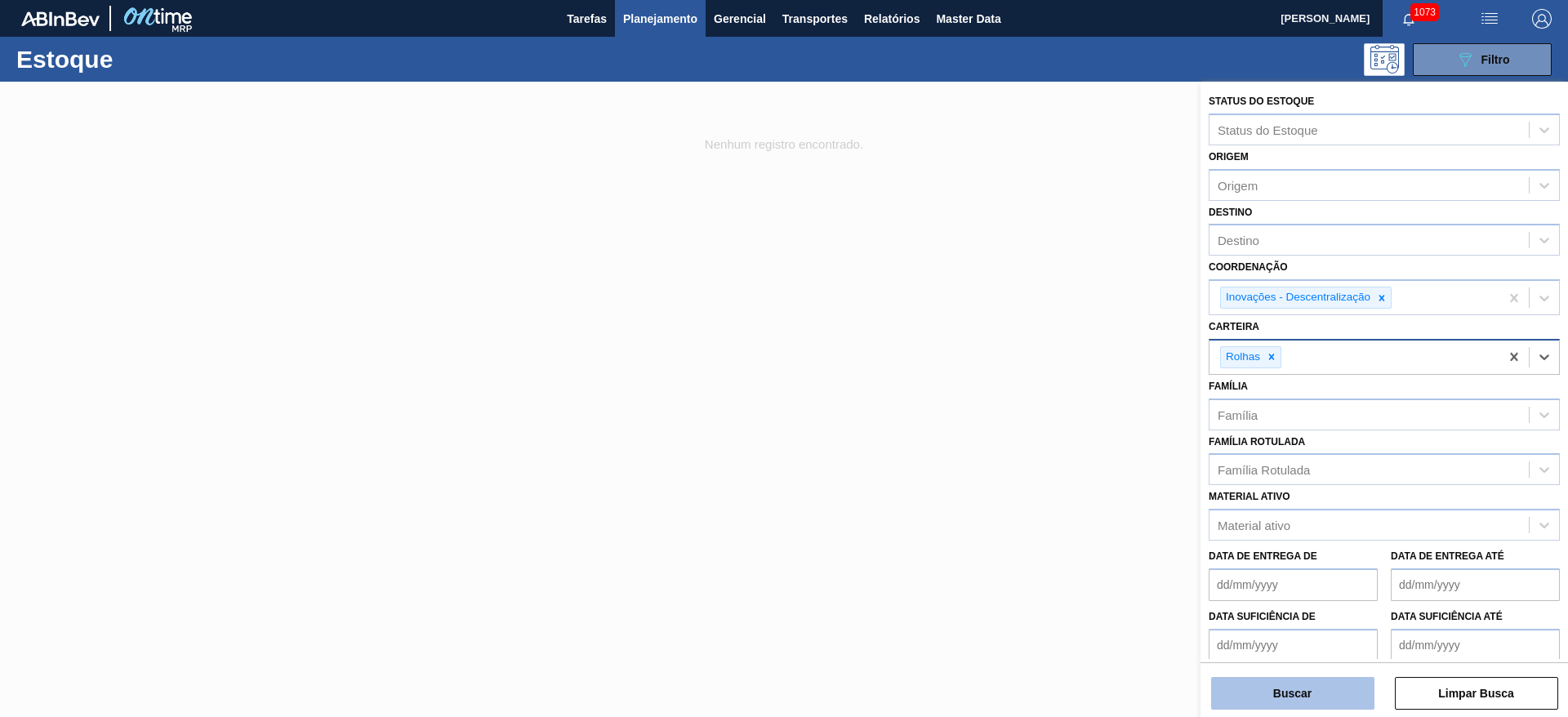
click at [1247, 697] on button "Buscar" at bounding box center [1293, 693] width 164 height 33
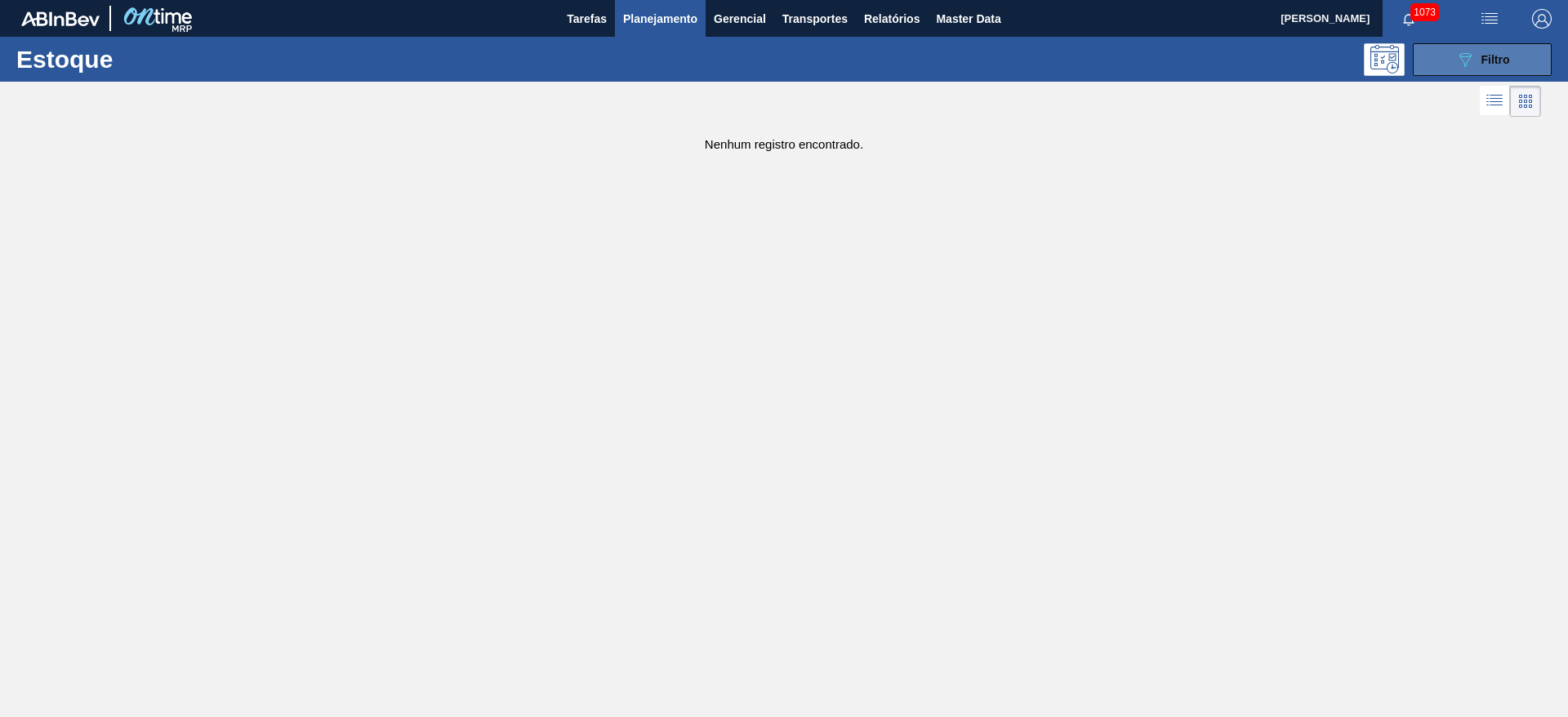
click at [1457, 55] on icon "089F7B8B-B2A5-4AFE-B5C0-19BA573D28AC" at bounding box center [1465, 59] width 19 height 19
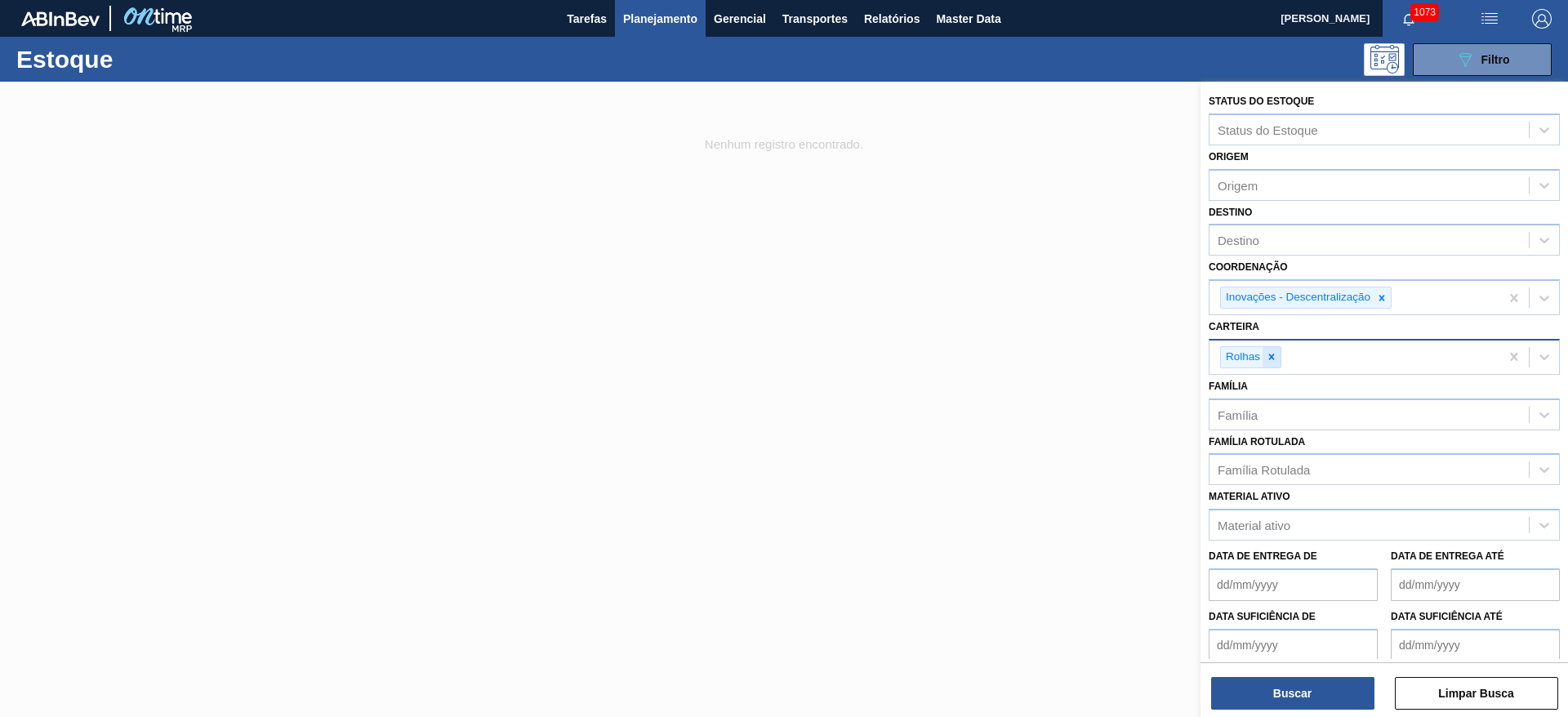
click at [1272, 356] on icon at bounding box center [1272, 357] width 6 height 6
type input "caix"
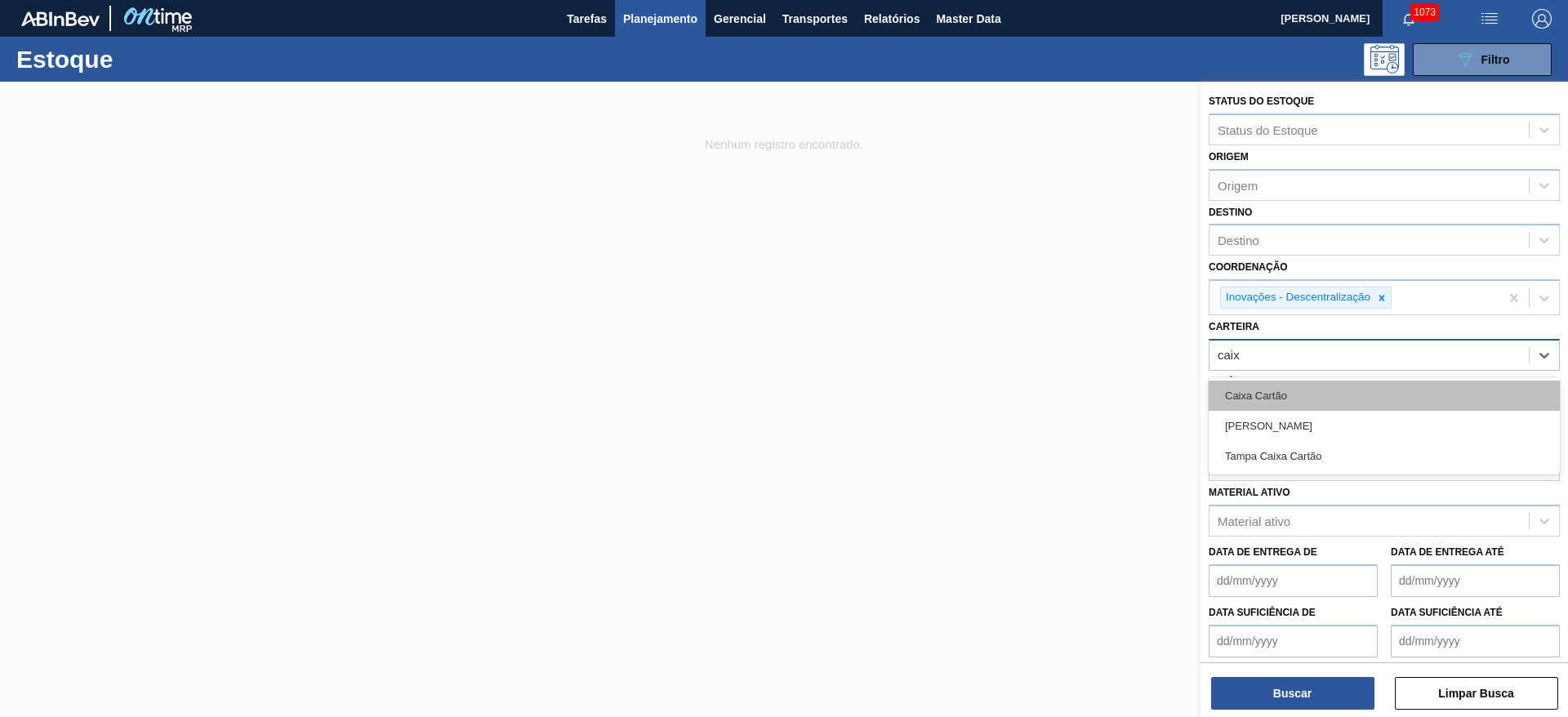
click at [1264, 396] on div "Caixa Cartão" at bounding box center [1384, 396] width 351 height 30
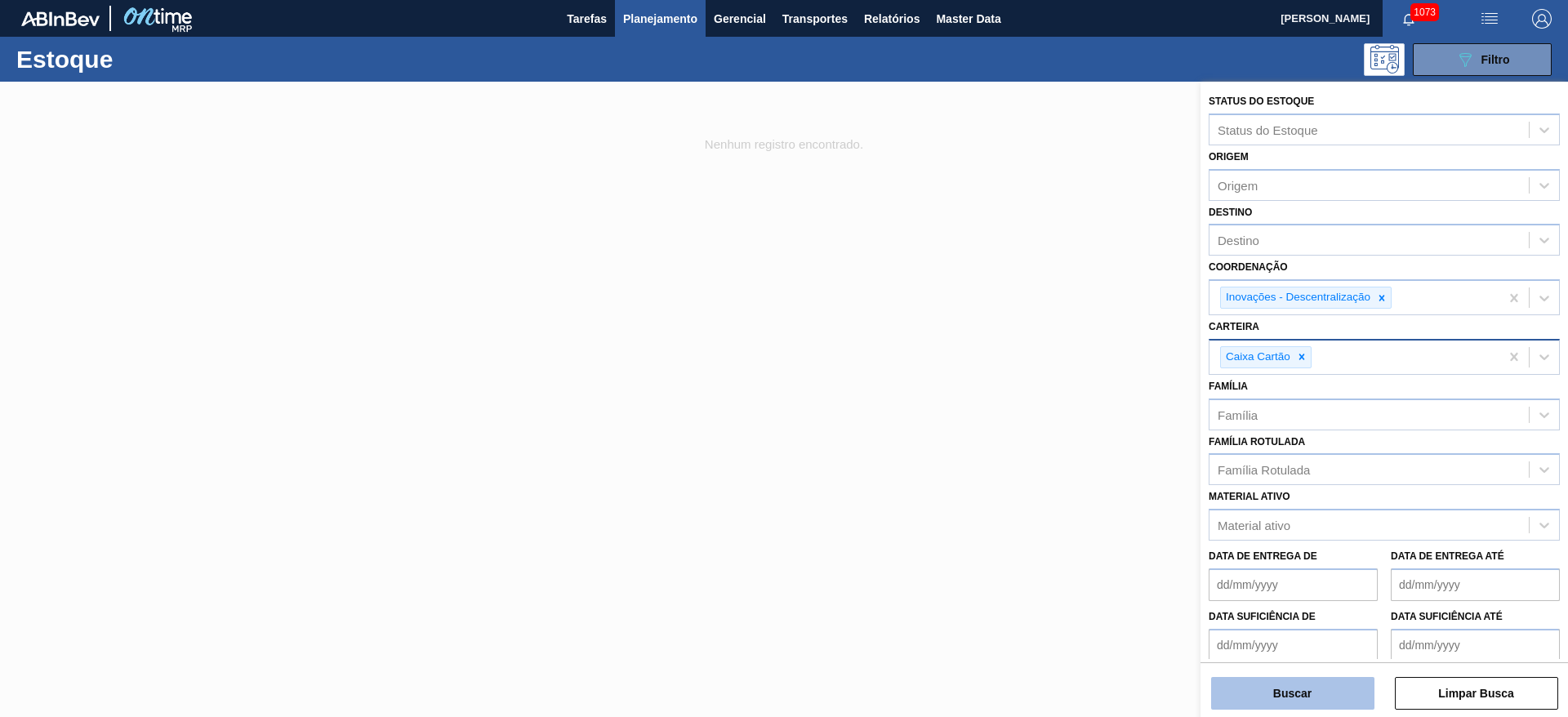
click at [1247, 691] on button "Buscar" at bounding box center [1293, 693] width 164 height 33
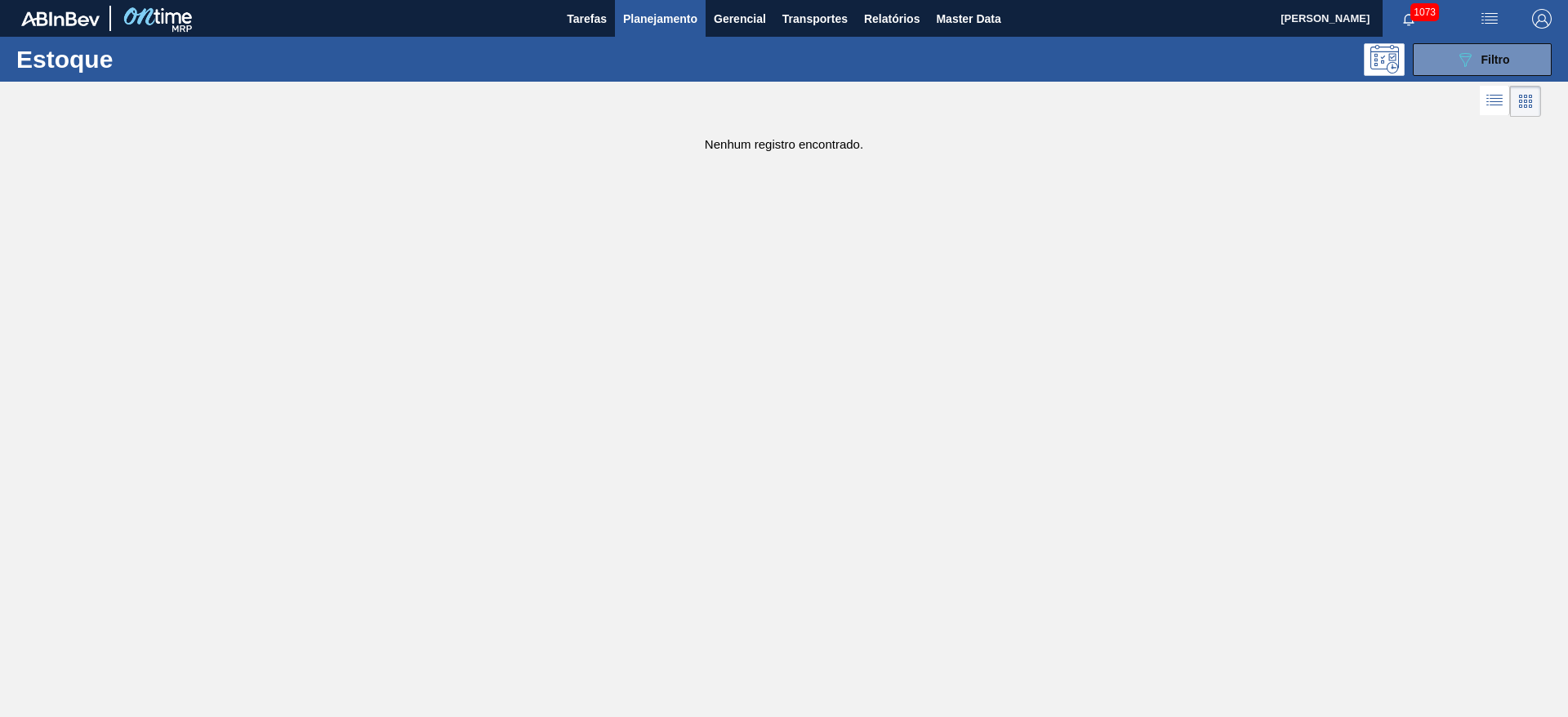
drag, startPoint x: 1453, startPoint y: 81, endPoint x: 1425, endPoint y: 96, distance: 31.8
click at [1454, 82] on div at bounding box center [770, 101] width 1541 height 39
click at [1471, 50] on icon "089F7B8B-B2A5-4AFE-B5C0-19BA573D28AC" at bounding box center [1465, 59] width 19 height 19
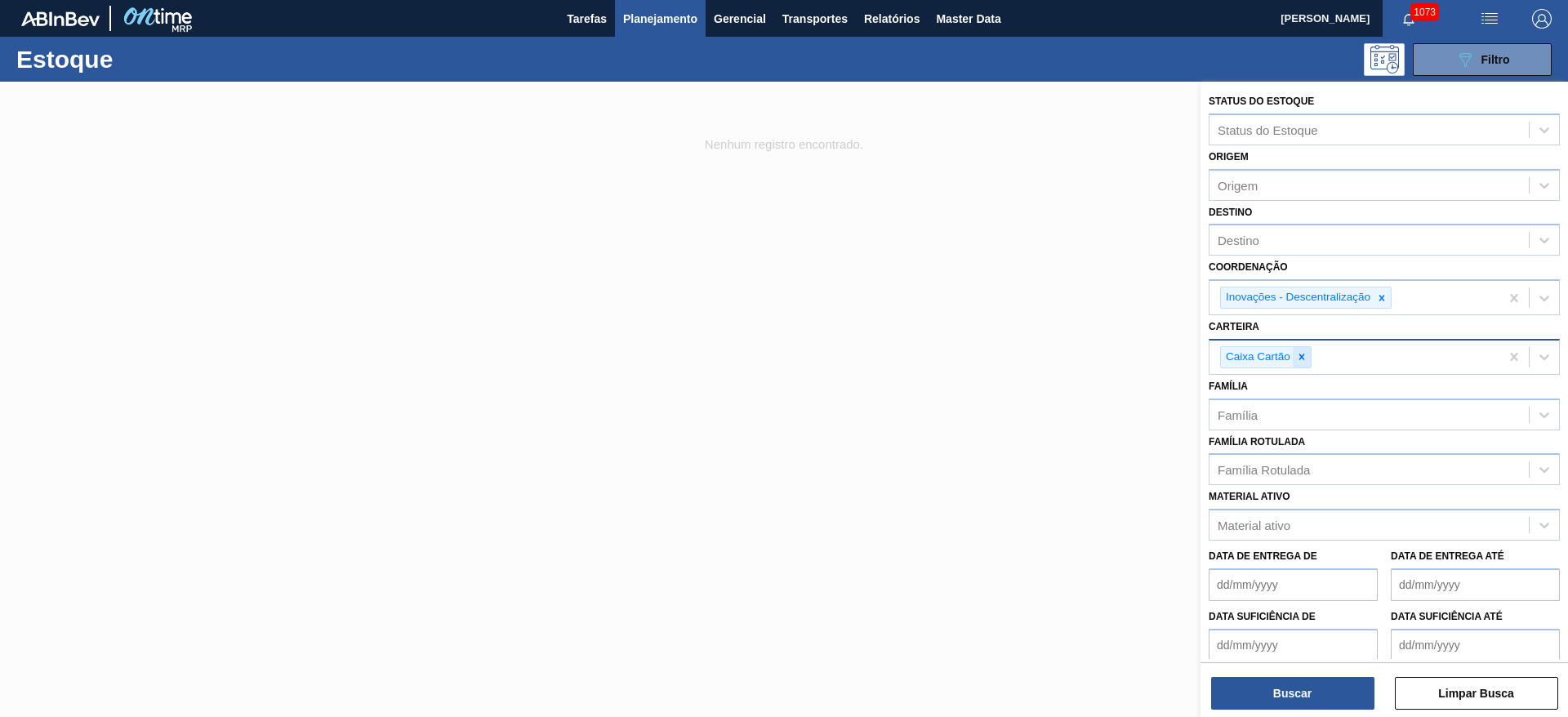
click at [1303, 356] on icon at bounding box center [1302, 357] width 12 height 12
type input "caixa"
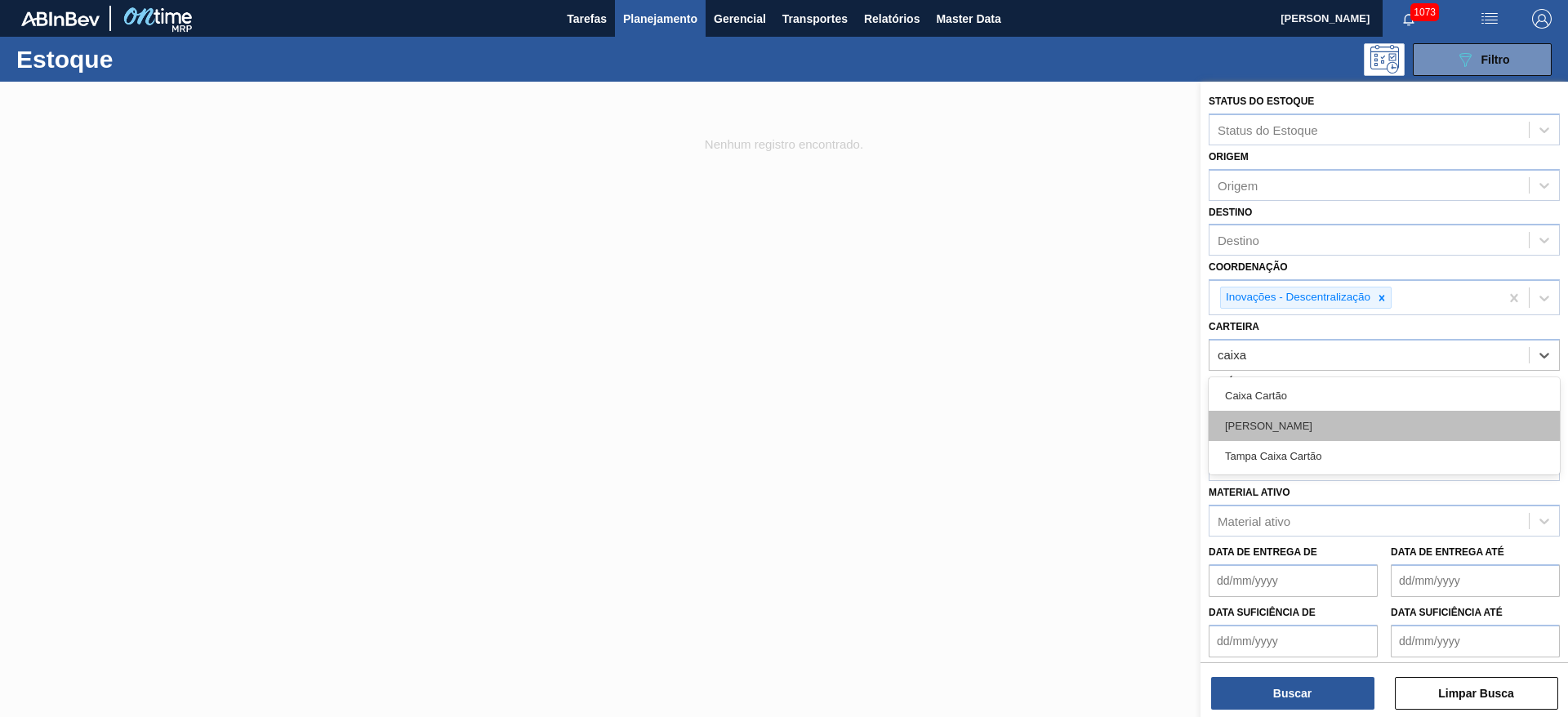
click at [1239, 429] on div "[PERSON_NAME]" at bounding box center [1384, 426] width 351 height 30
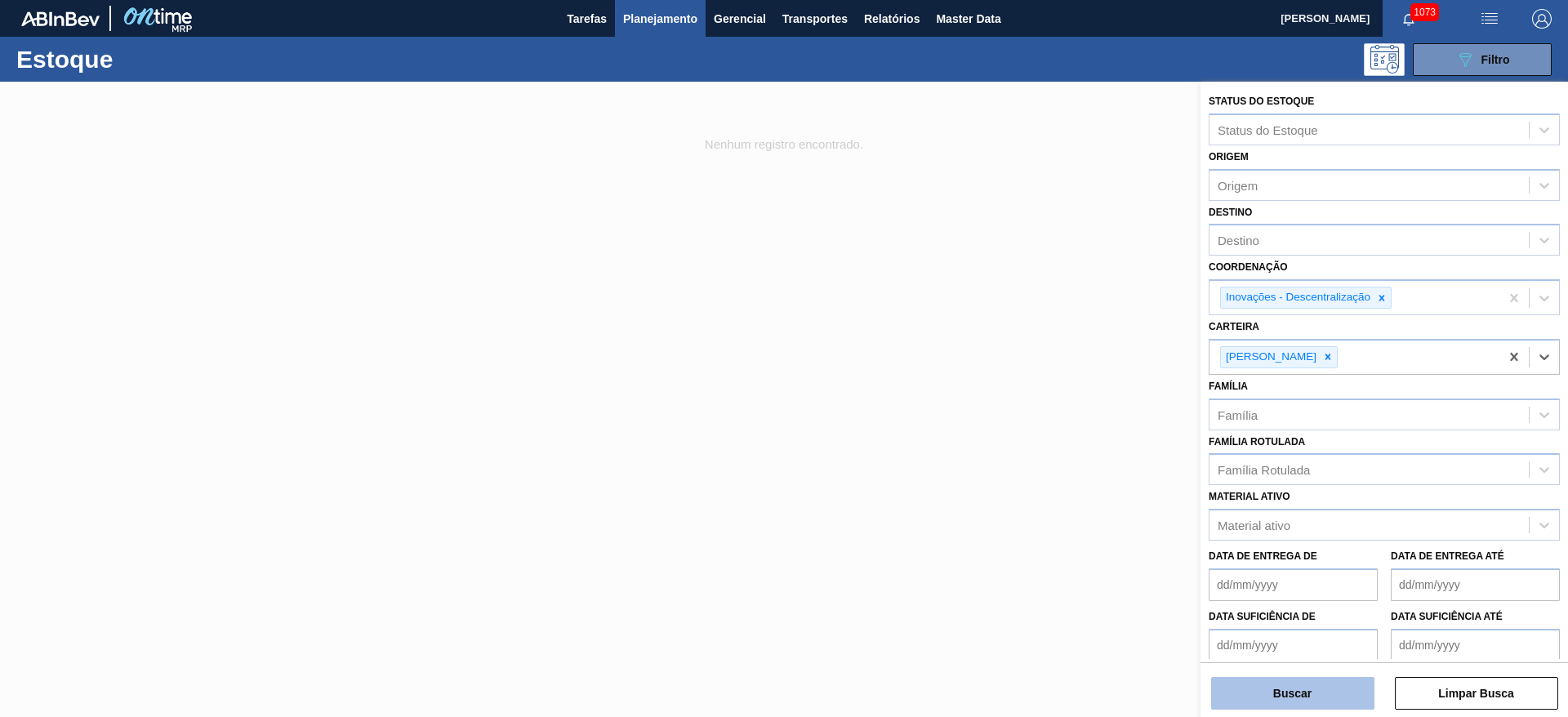
click at [1288, 695] on button "Buscar" at bounding box center [1293, 693] width 164 height 33
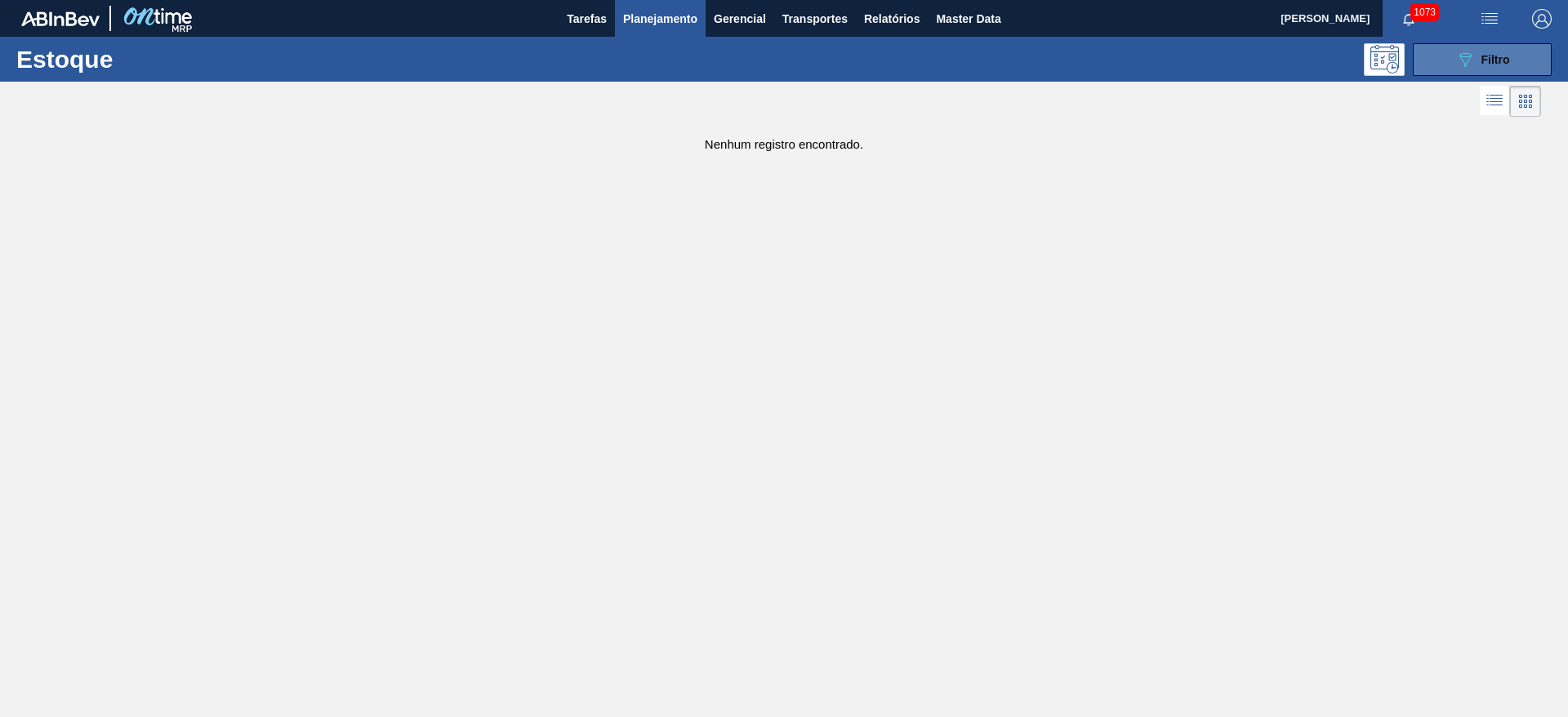
click at [1469, 73] on button "089F7B8B-B2A5-4AFE-B5C0-19BA573D28AC Filtro" at bounding box center [1482, 59] width 139 height 33
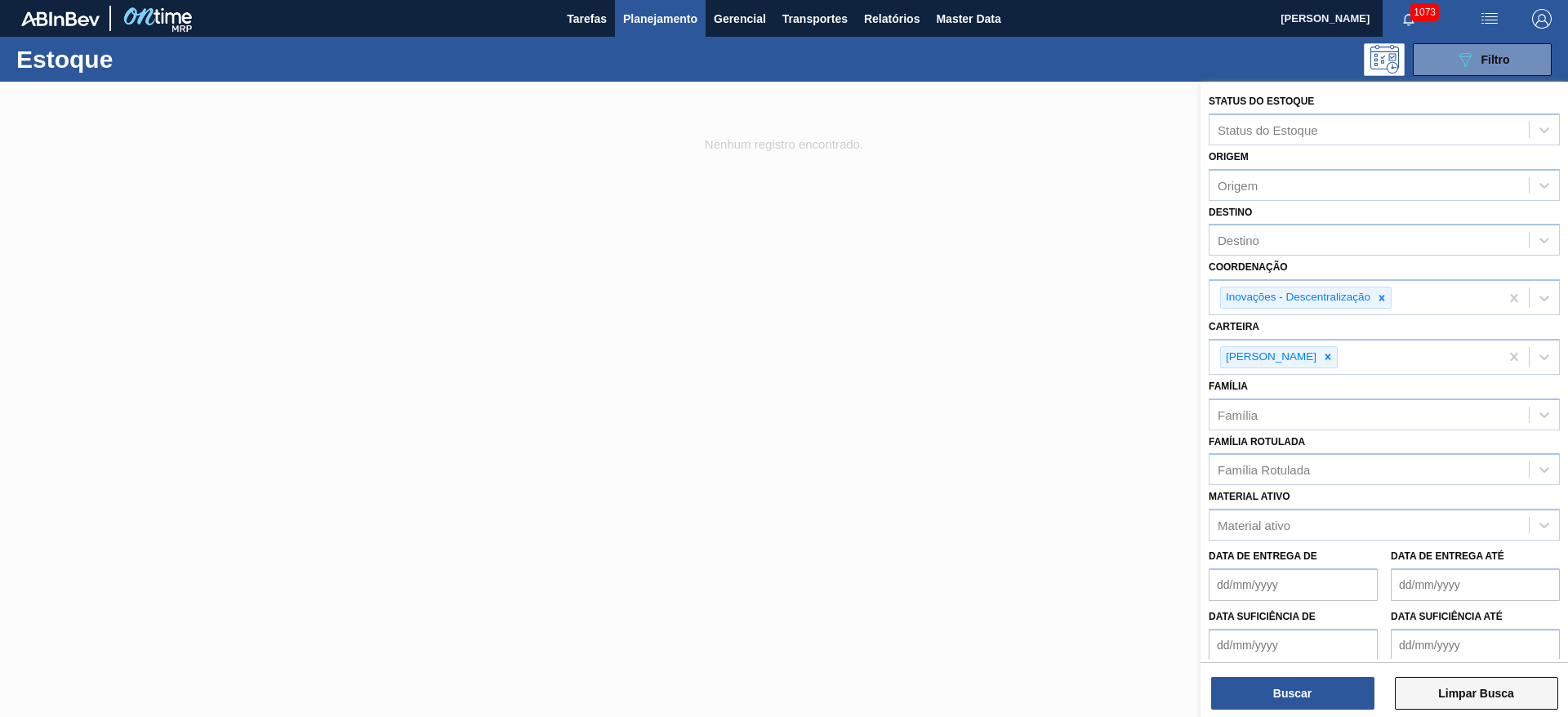
click at [1456, 694] on button "Limpar Busca" at bounding box center [1477, 693] width 164 height 33
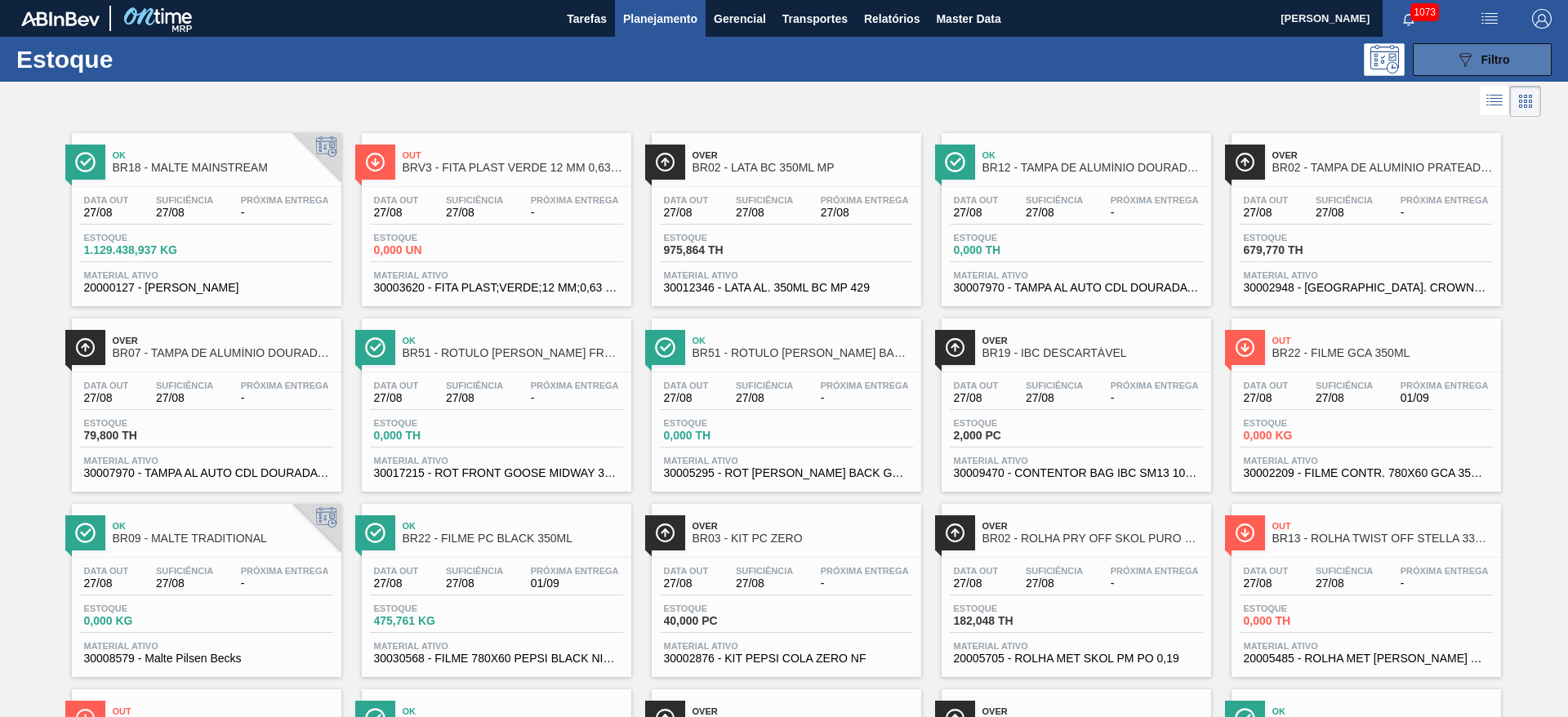
click at [1429, 52] on button "089F7B8B-B2A5-4AFE-B5C0-19BA573D28AC Filtro" at bounding box center [1482, 59] width 139 height 33
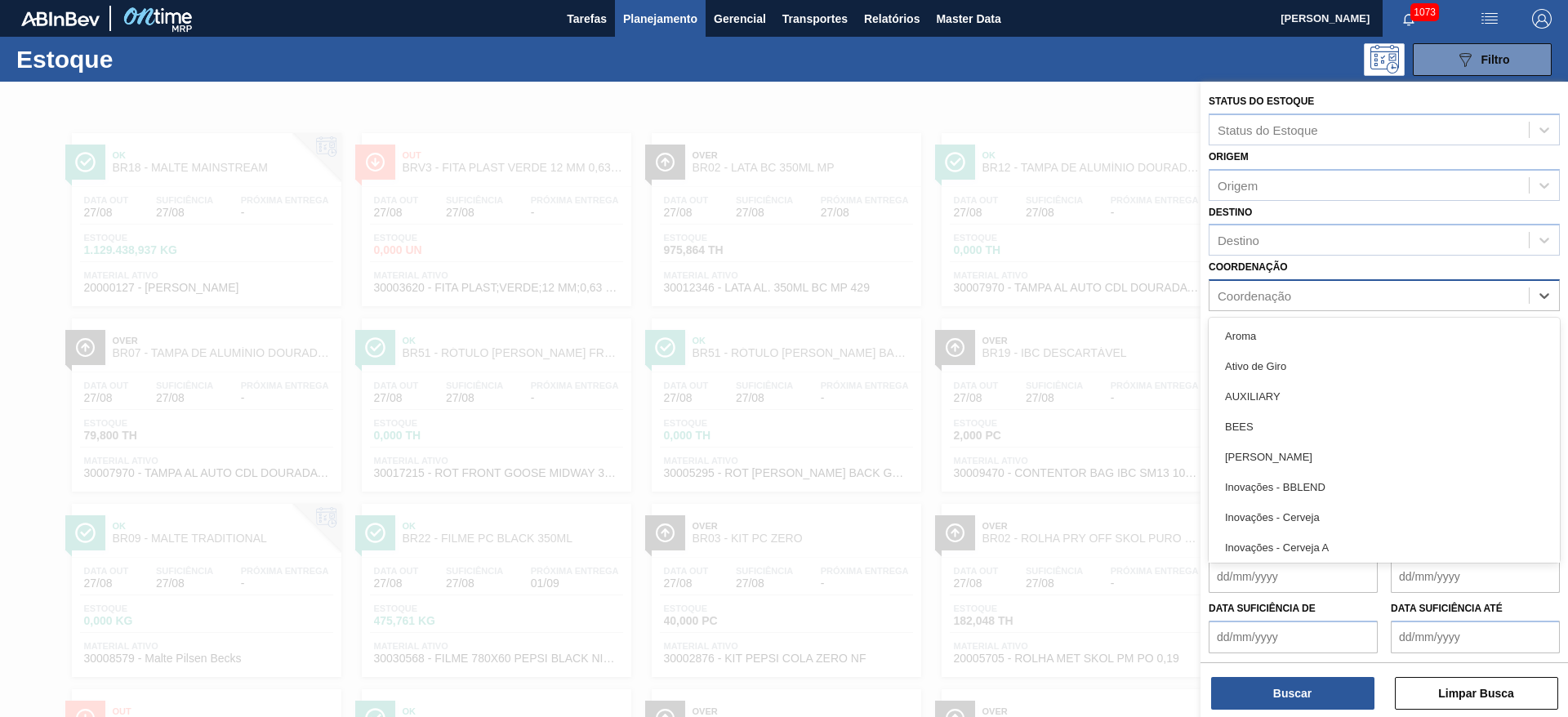
click at [1259, 294] on div "Coordenação" at bounding box center [1254, 296] width 73 height 13
type input "des"
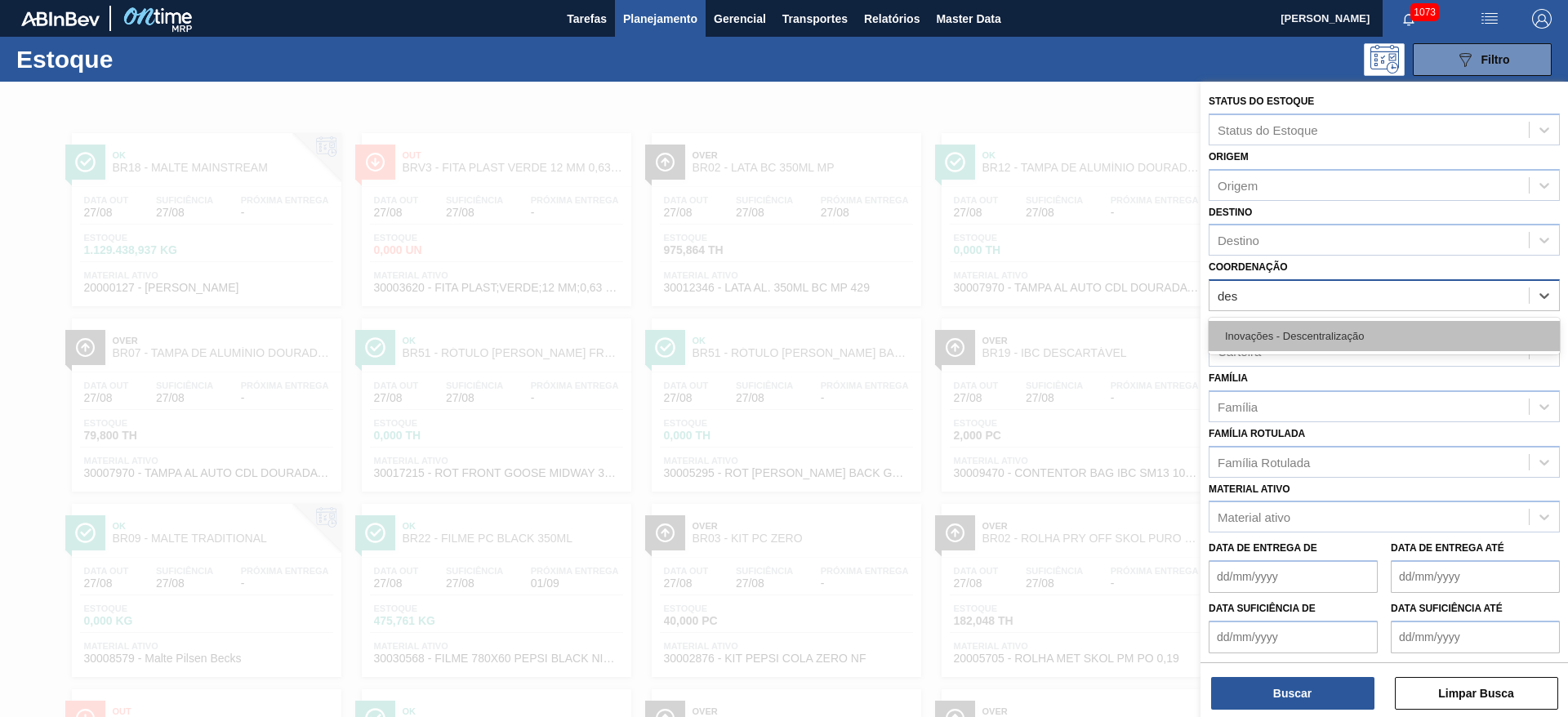
click at [1269, 332] on div "Inovações - Descentralização" at bounding box center [1384, 337] width 351 height 30
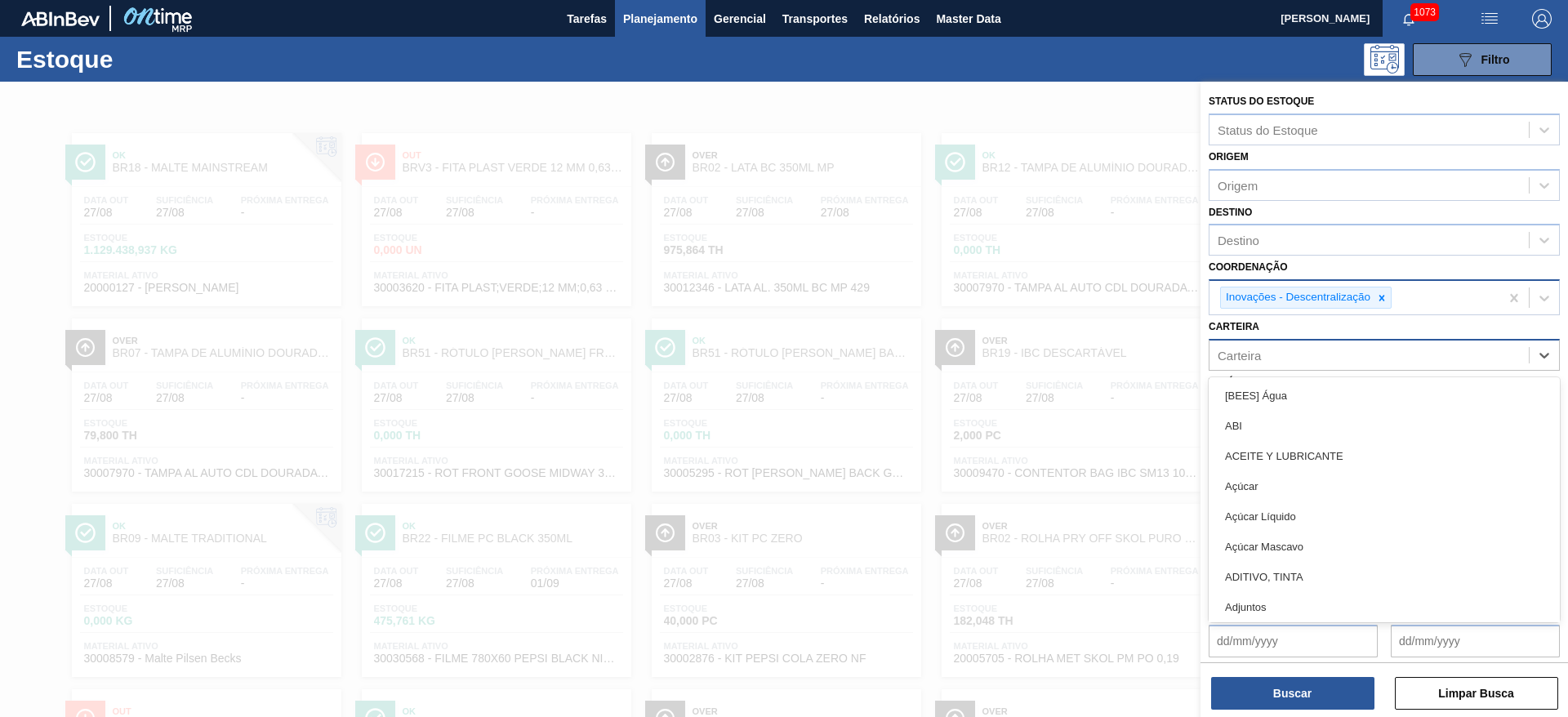
click at [1250, 359] on div "Carteira" at bounding box center [1239, 354] width 43 height 13
type input "dec"
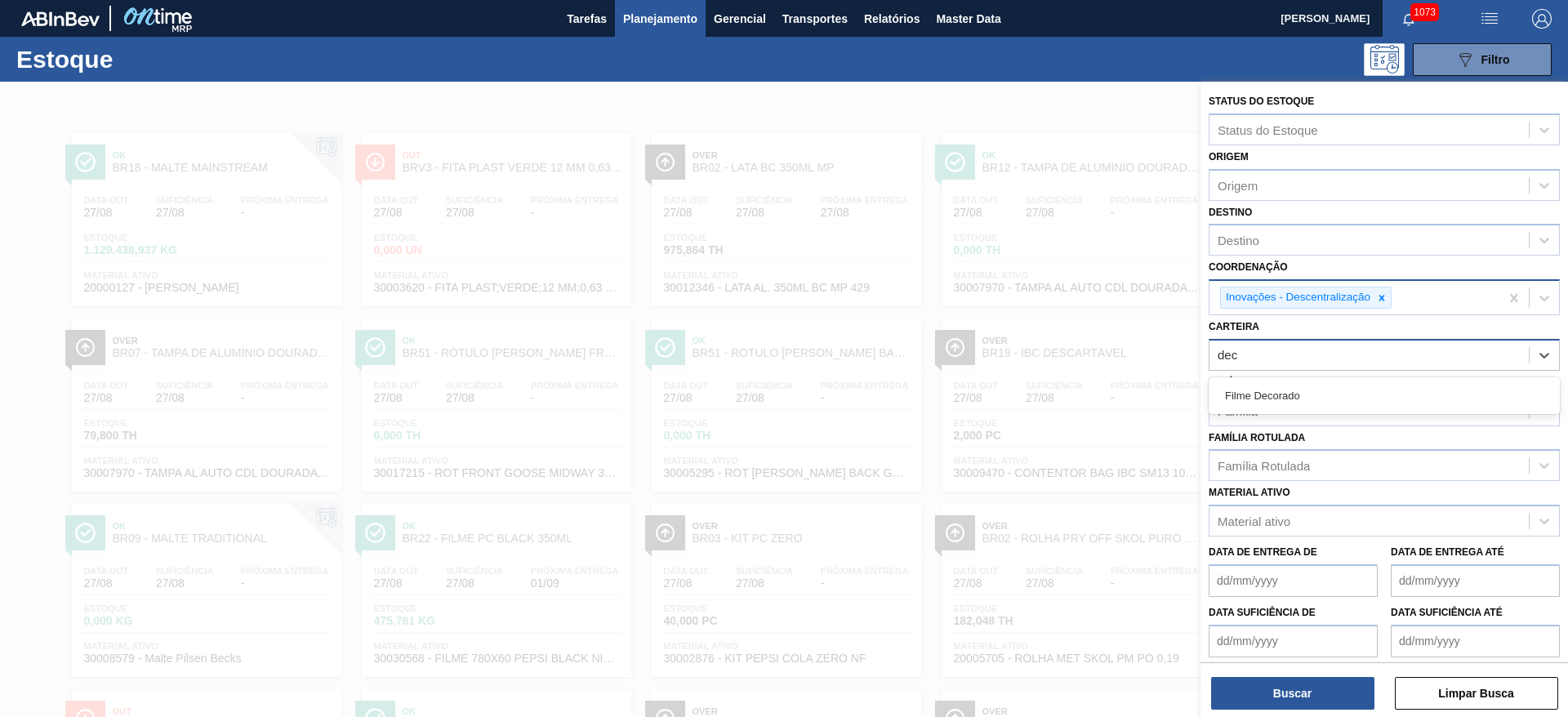
click at [1240, 390] on div "Filme Decorado" at bounding box center [1384, 396] width 351 height 30
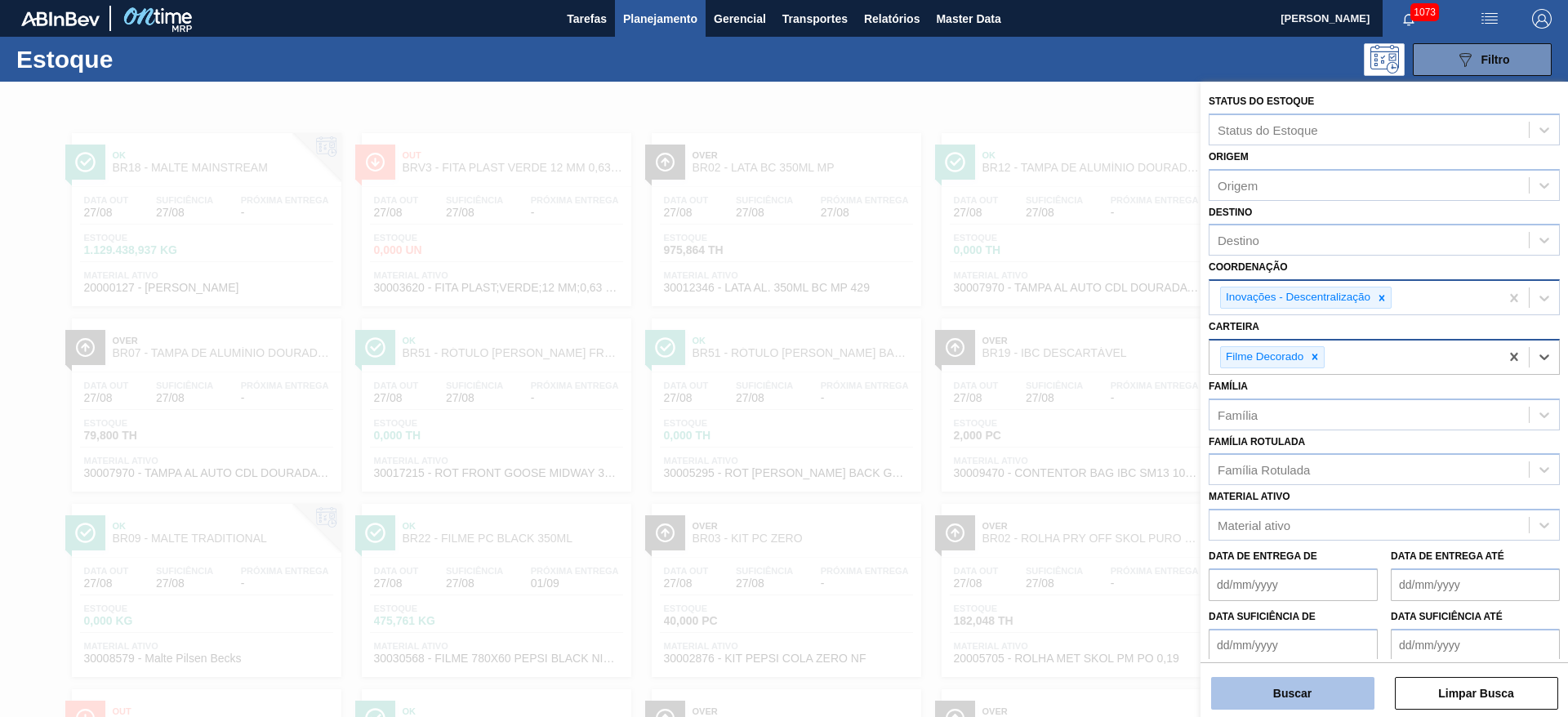
click at [1275, 703] on button "Buscar" at bounding box center [1293, 693] width 164 height 33
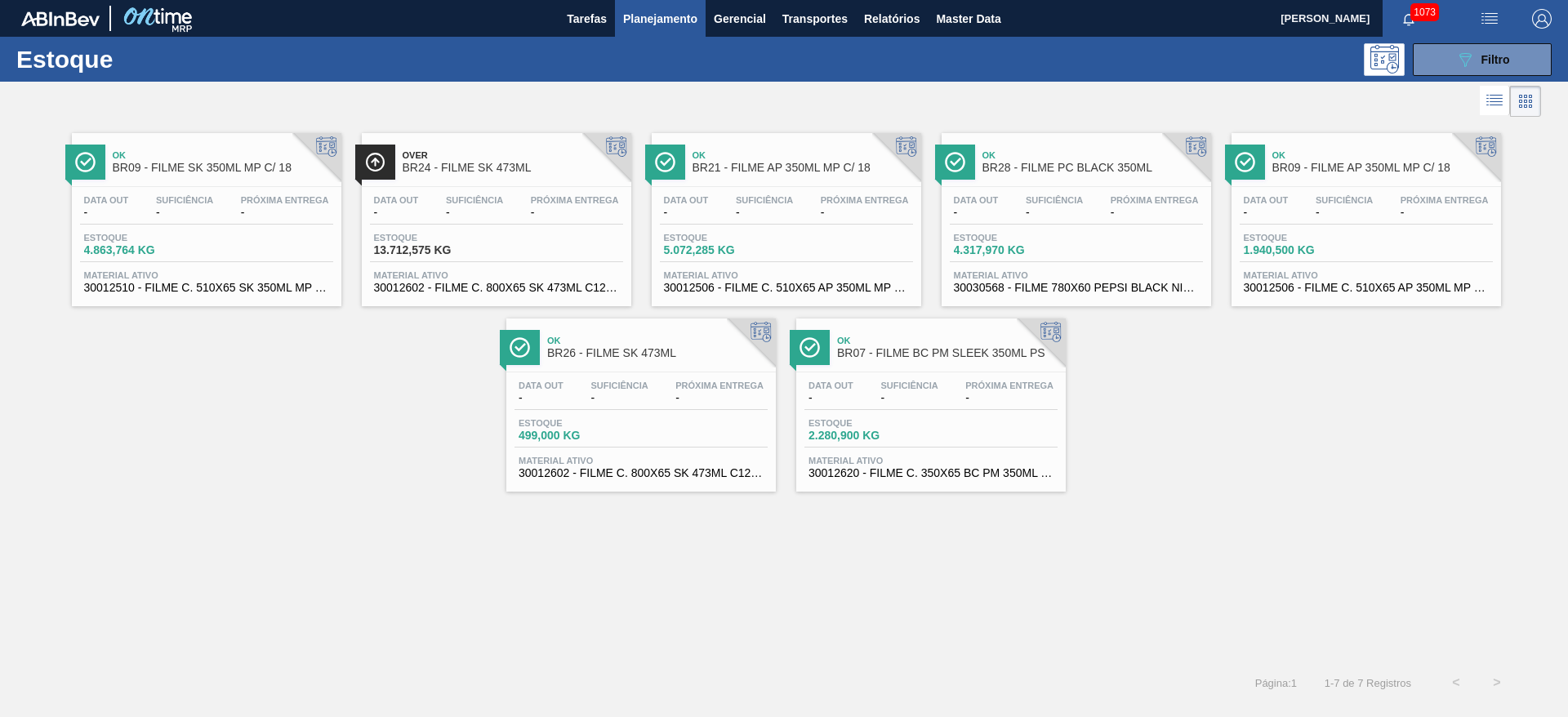
click at [175, 225] on div "Data out - Suficiência - Próxima Entrega - Estoque 4.863,764 KG Material ativo …" at bounding box center [207, 243] width 270 height 111
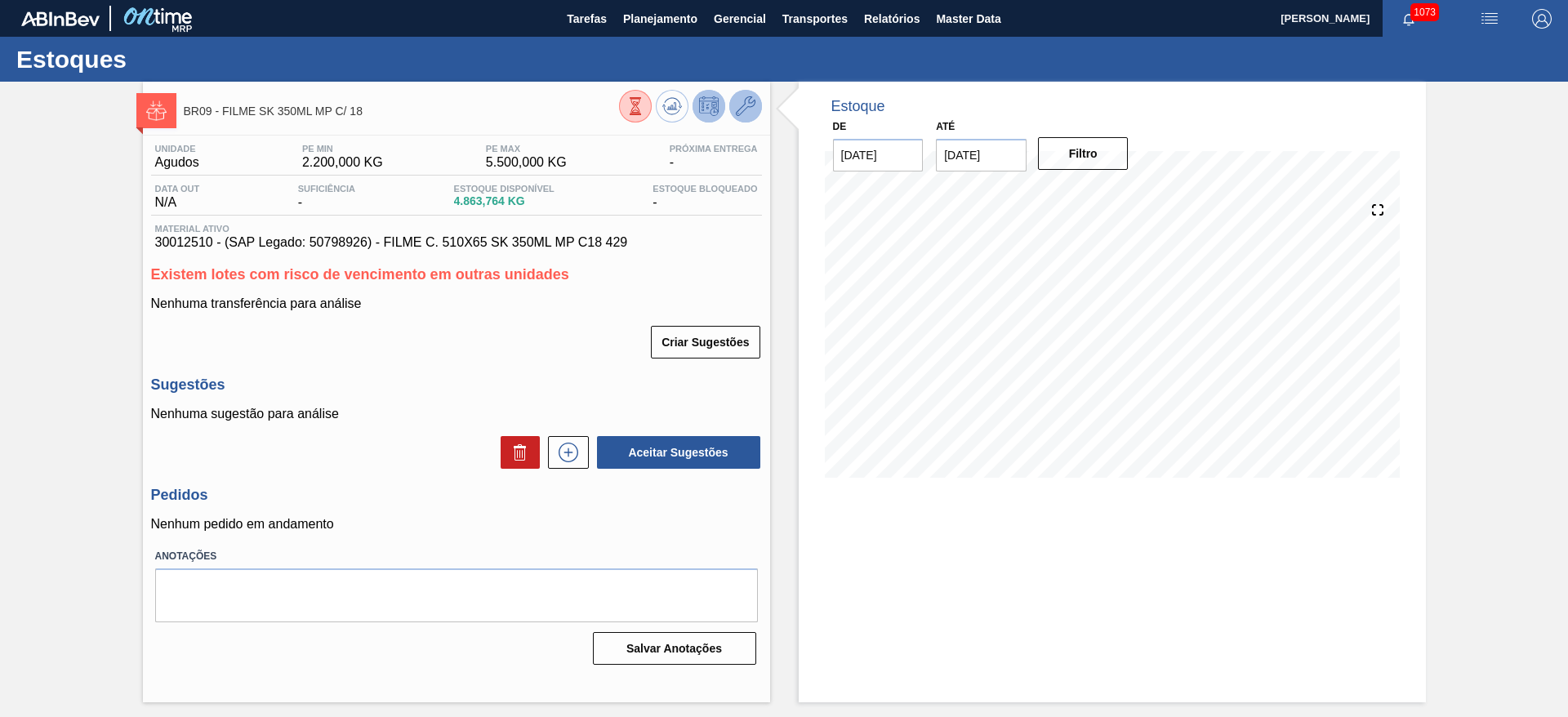
click at [745, 108] on icon at bounding box center [745, 105] width 19 height 19
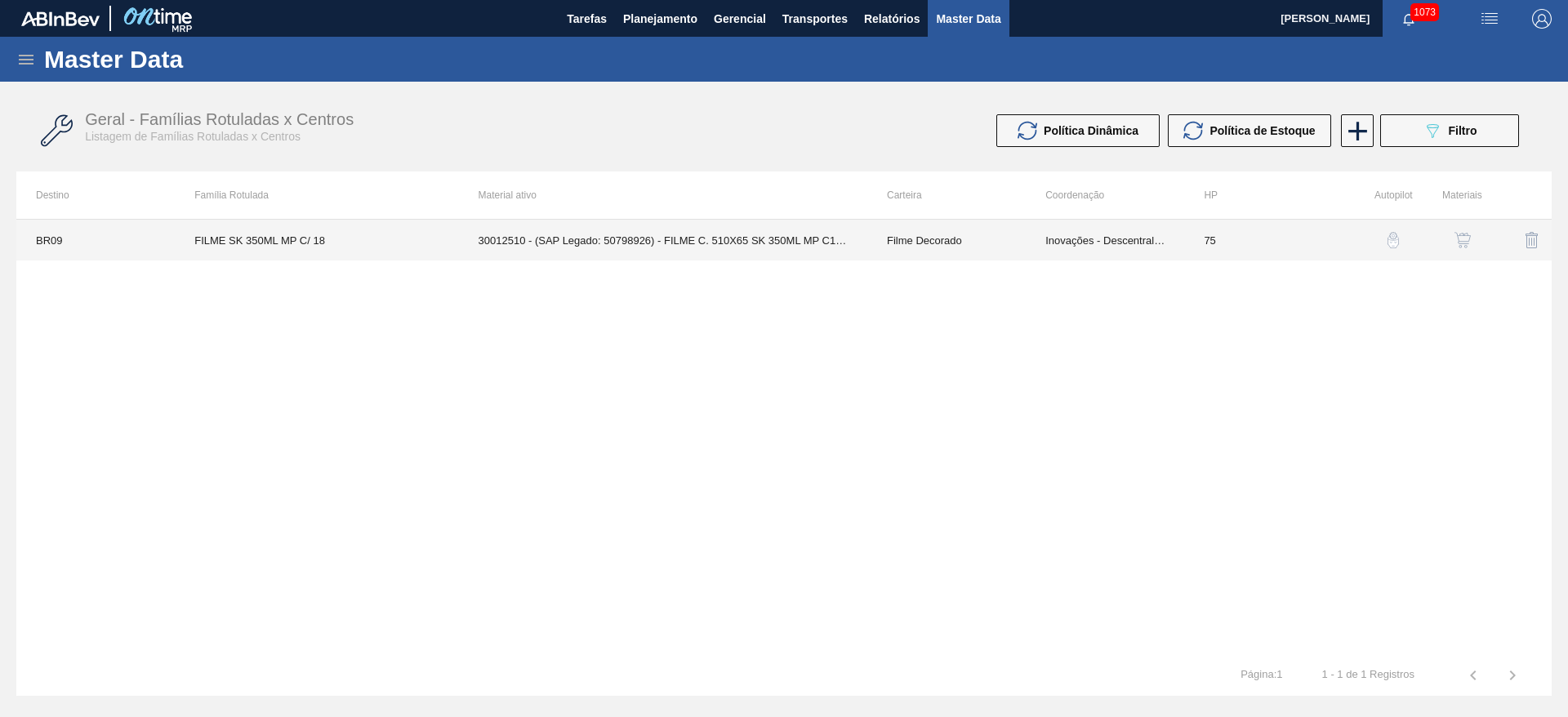
click at [1092, 246] on td "Inovações - Descentralização" at bounding box center [1105, 240] width 159 height 40
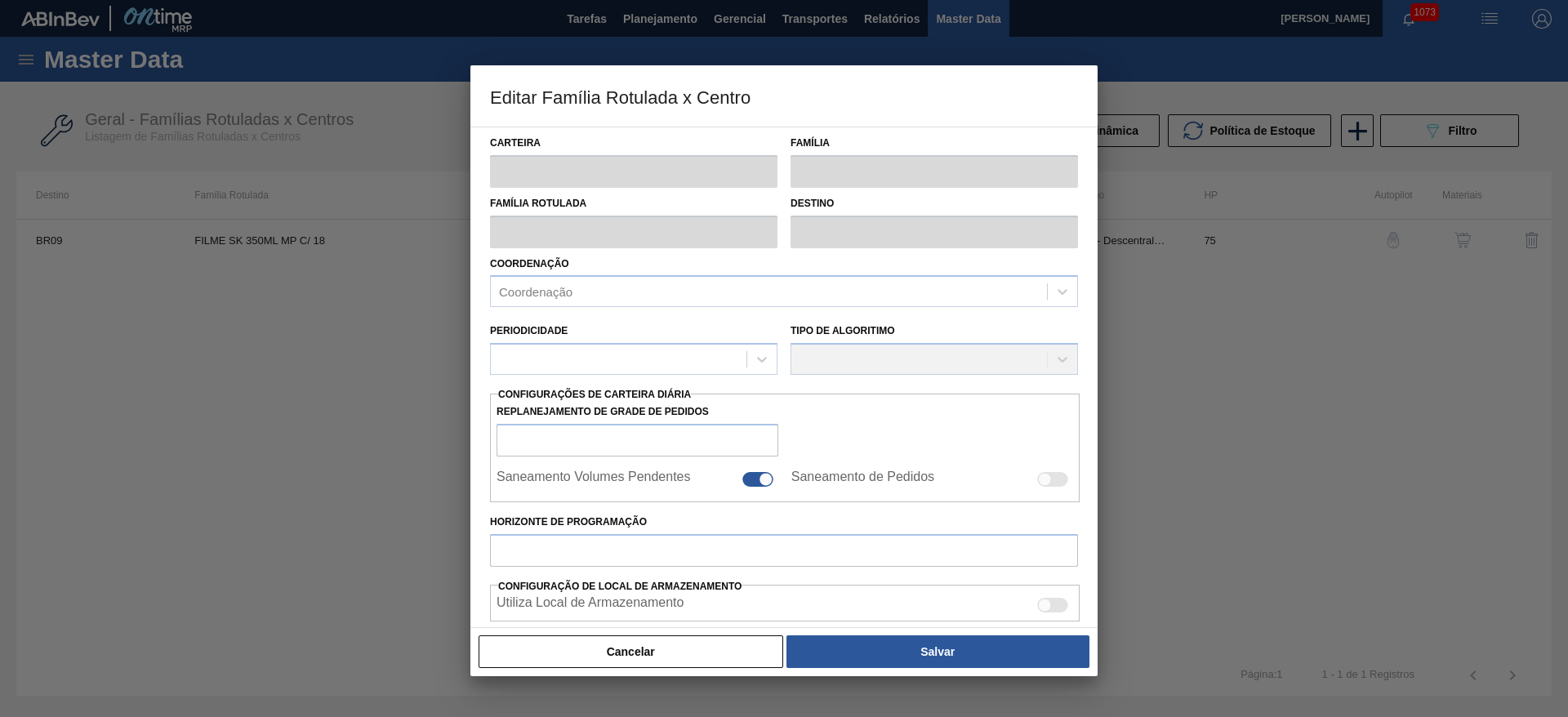
type input "Filme Decorado"
type input "FILME SK 350ML MP C/ 18"
type input "BR09 - Agudos"
type input "75"
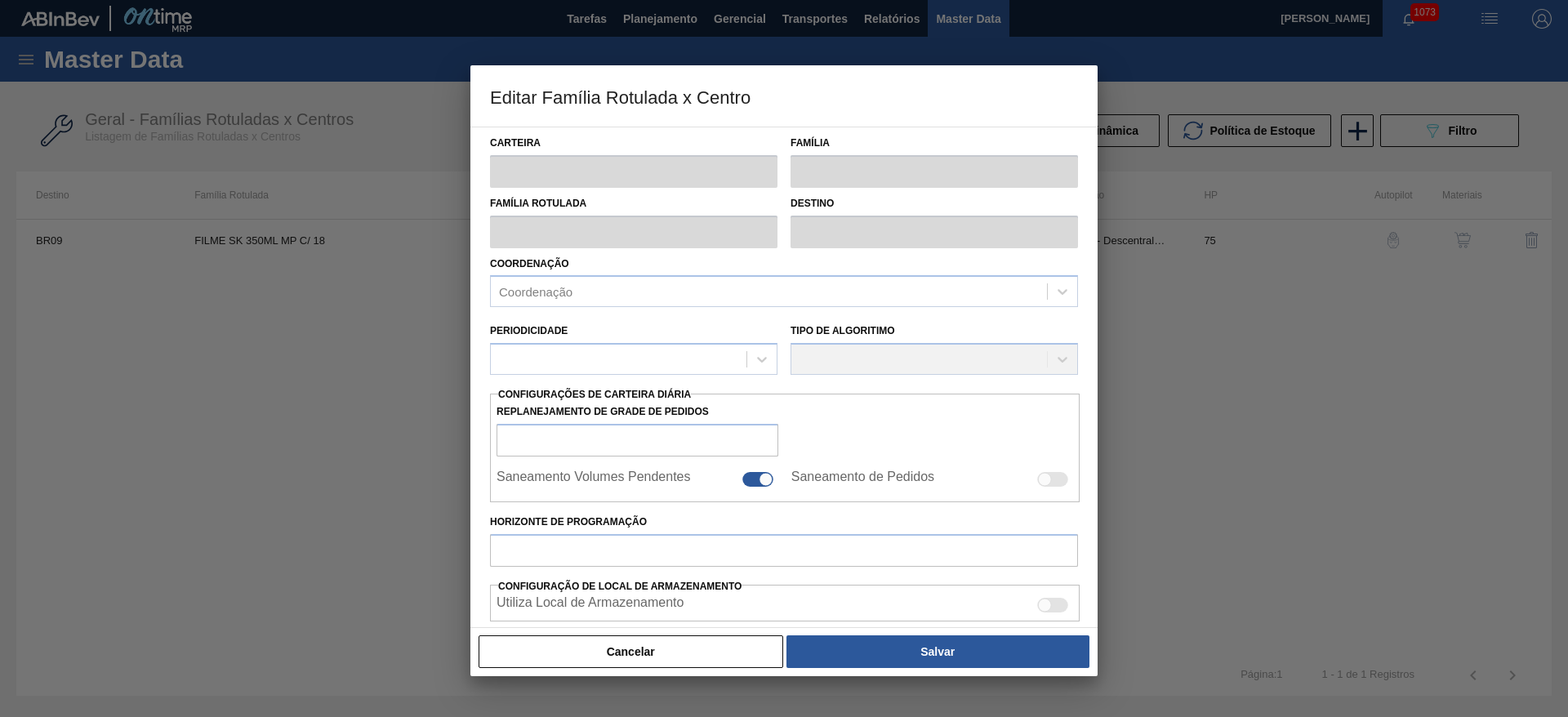
type input "2.200"
type input "5.500"
type input "100"
type input "5.500,000"
checkbox input "true"
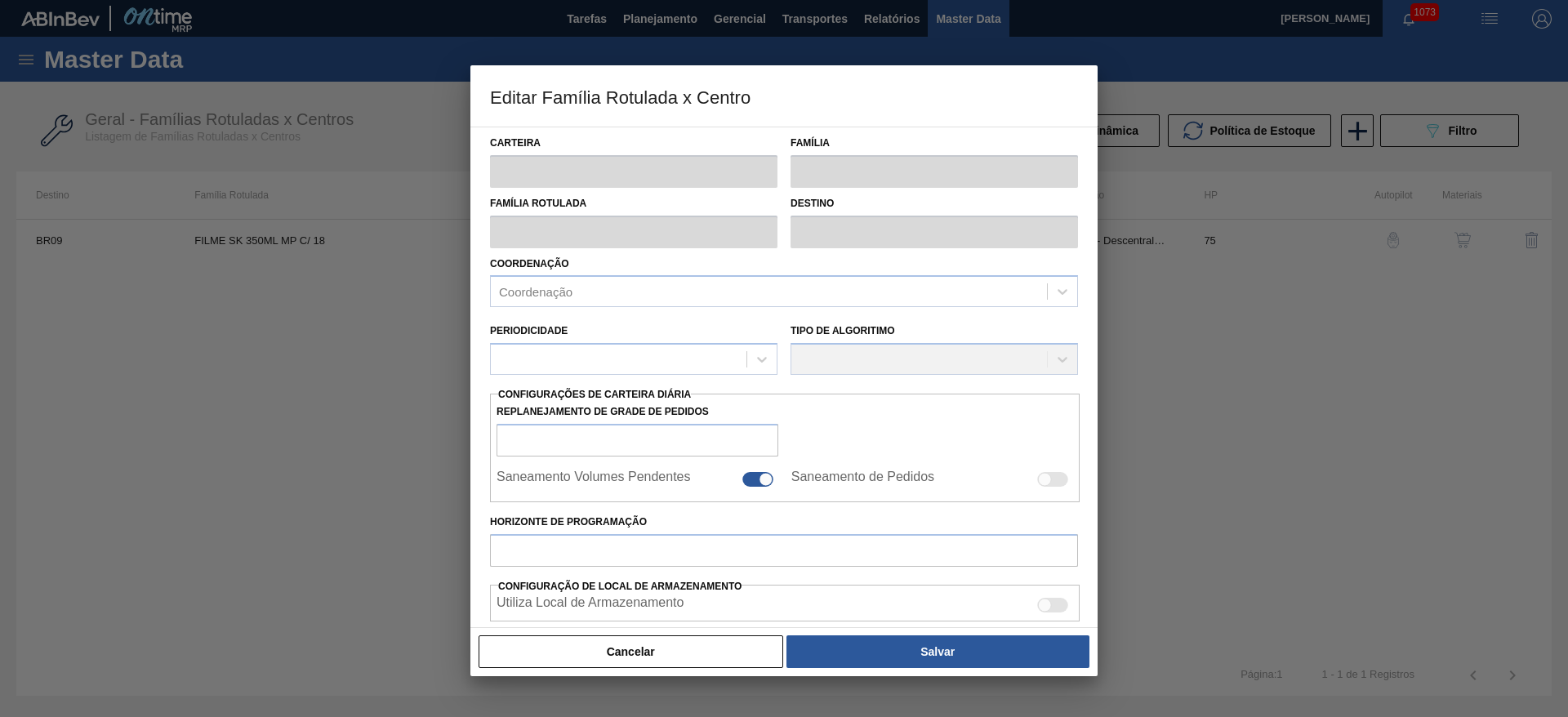
checkbox input "true"
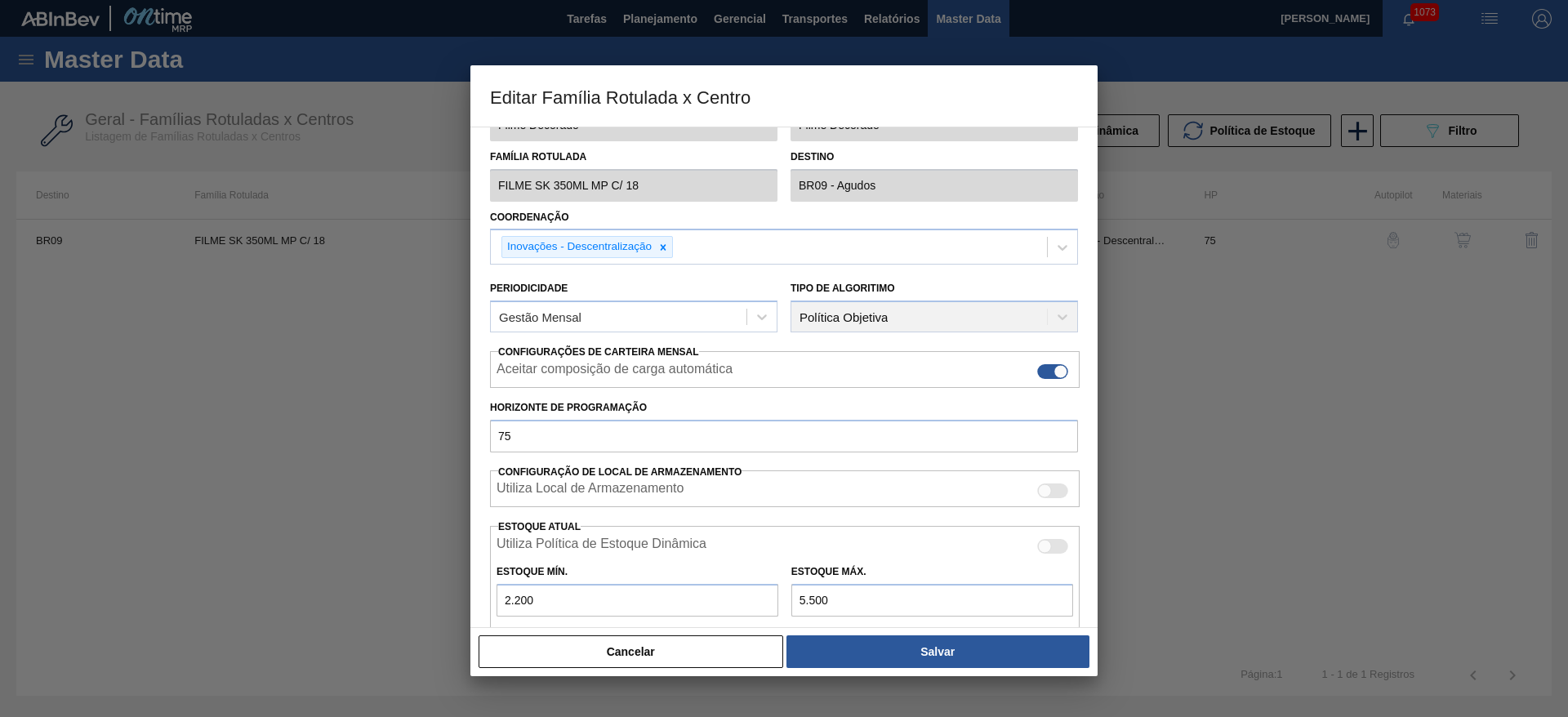
scroll to position [249, 0]
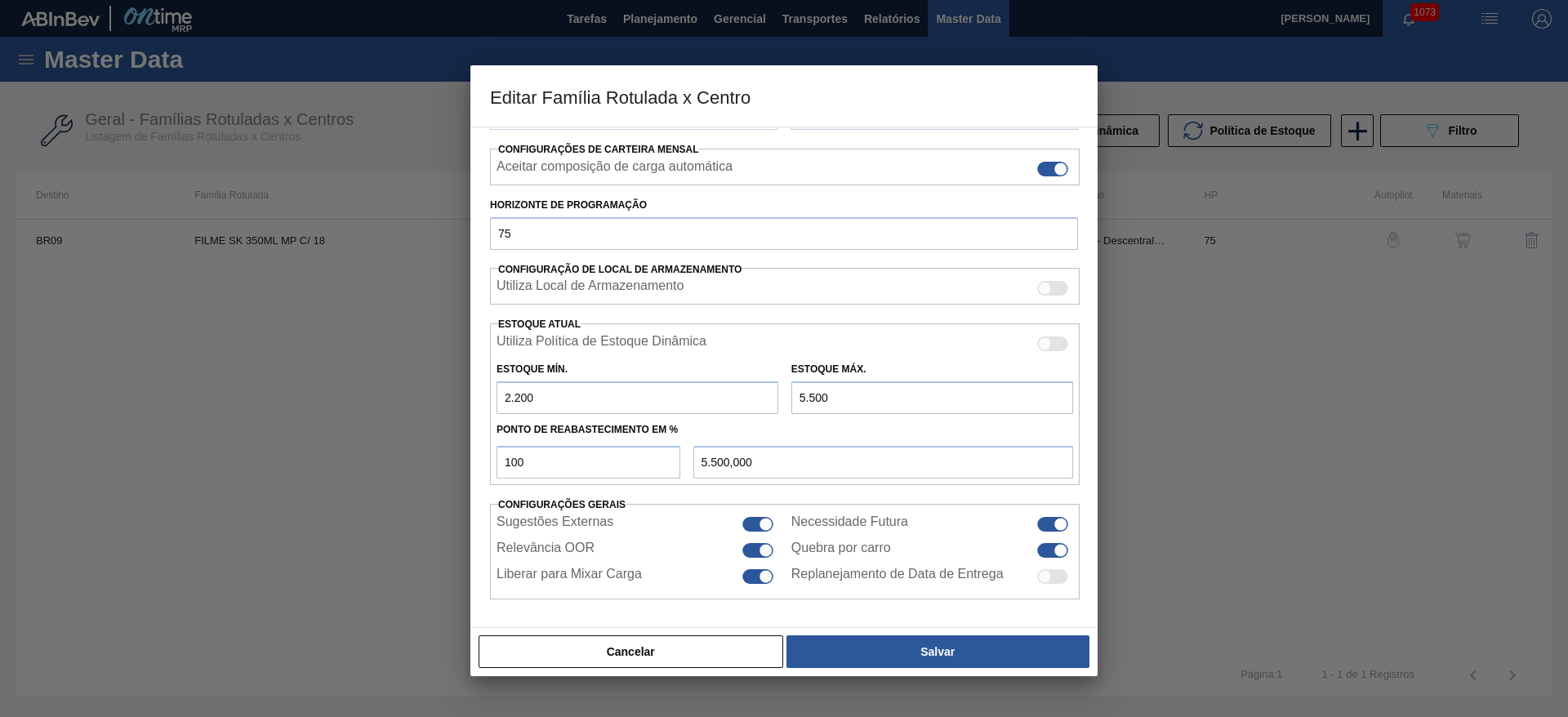
click at [759, 526] on div at bounding box center [766, 524] width 13 height 13
click at [757, 526] on div at bounding box center [757, 524] width 31 height 14
checkbox input "true"
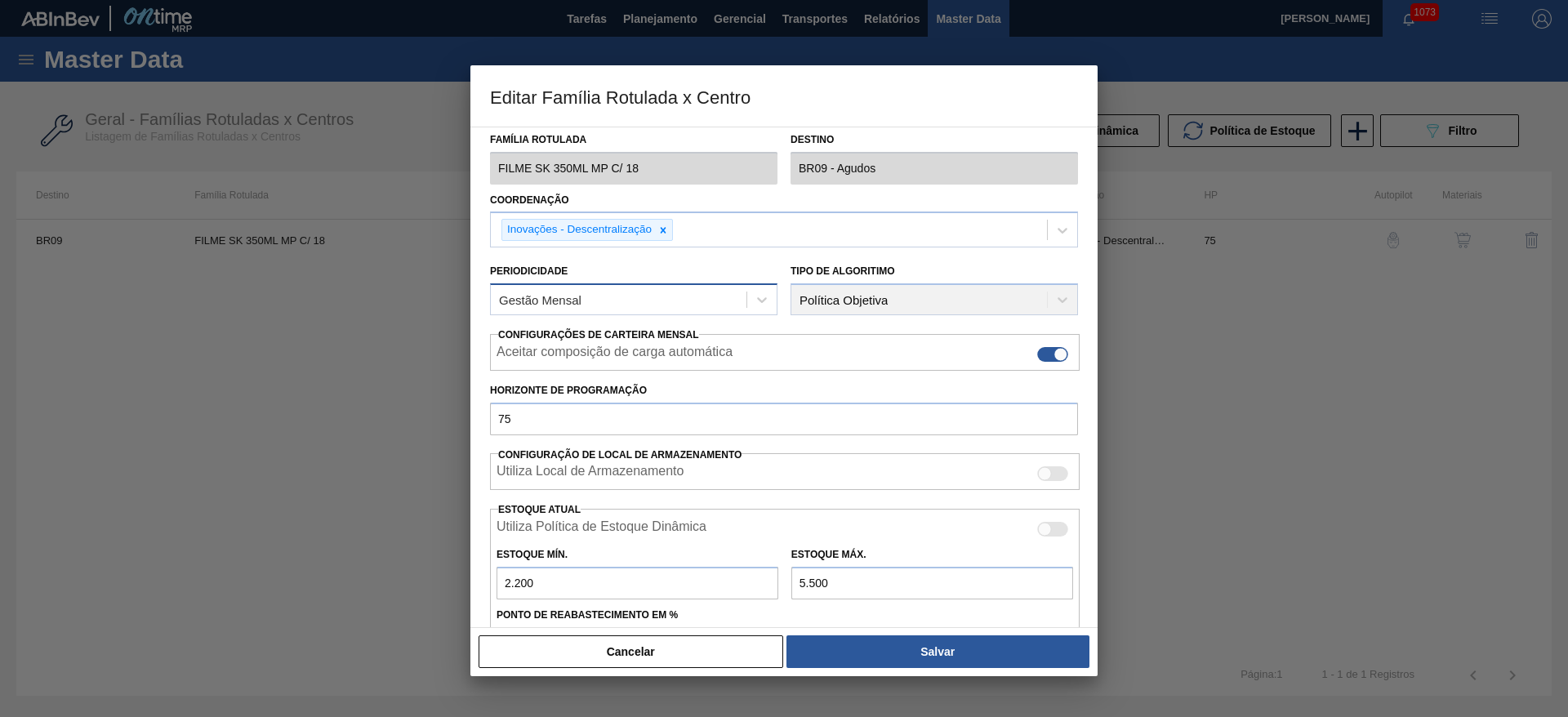
scroll to position [0, 0]
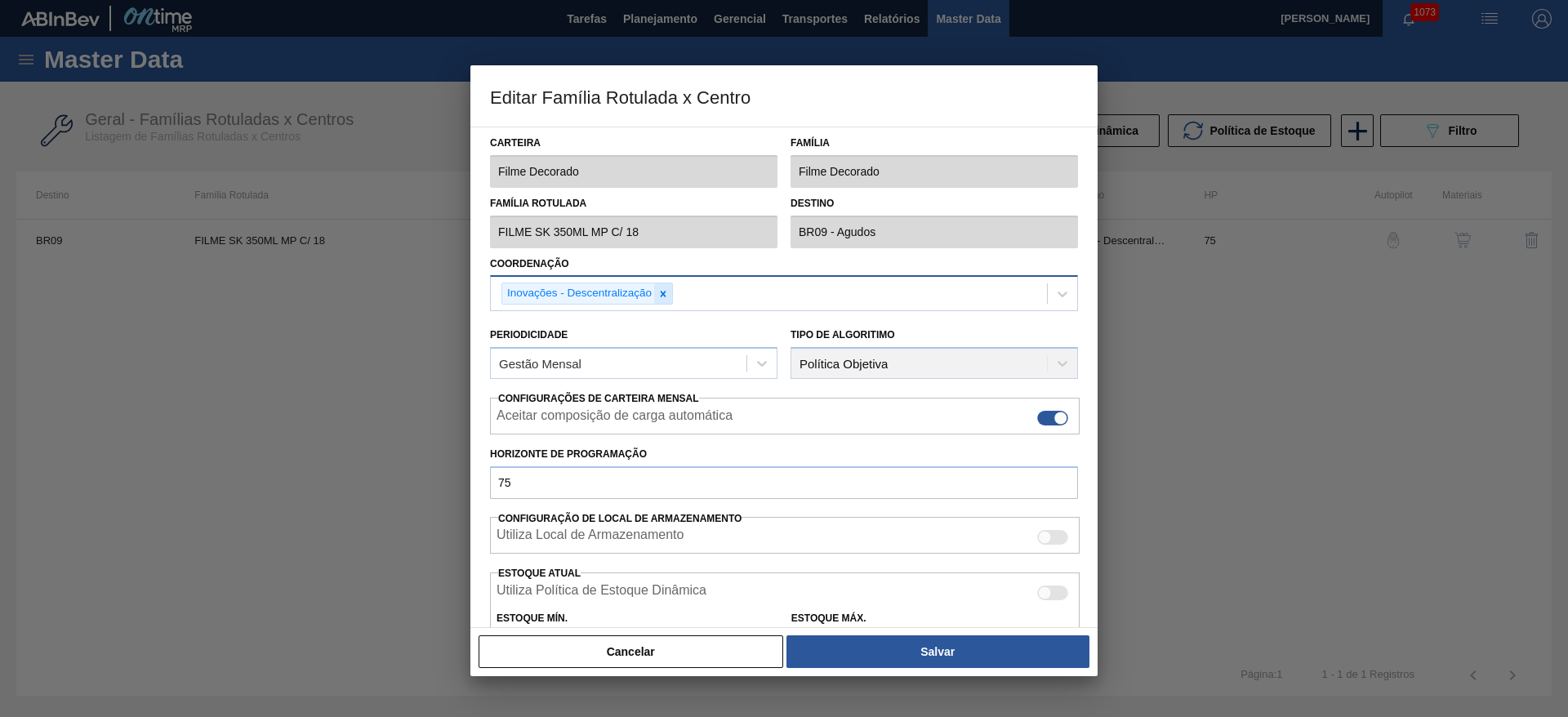
click at [666, 295] on icon at bounding box center [663, 294] width 12 height 12
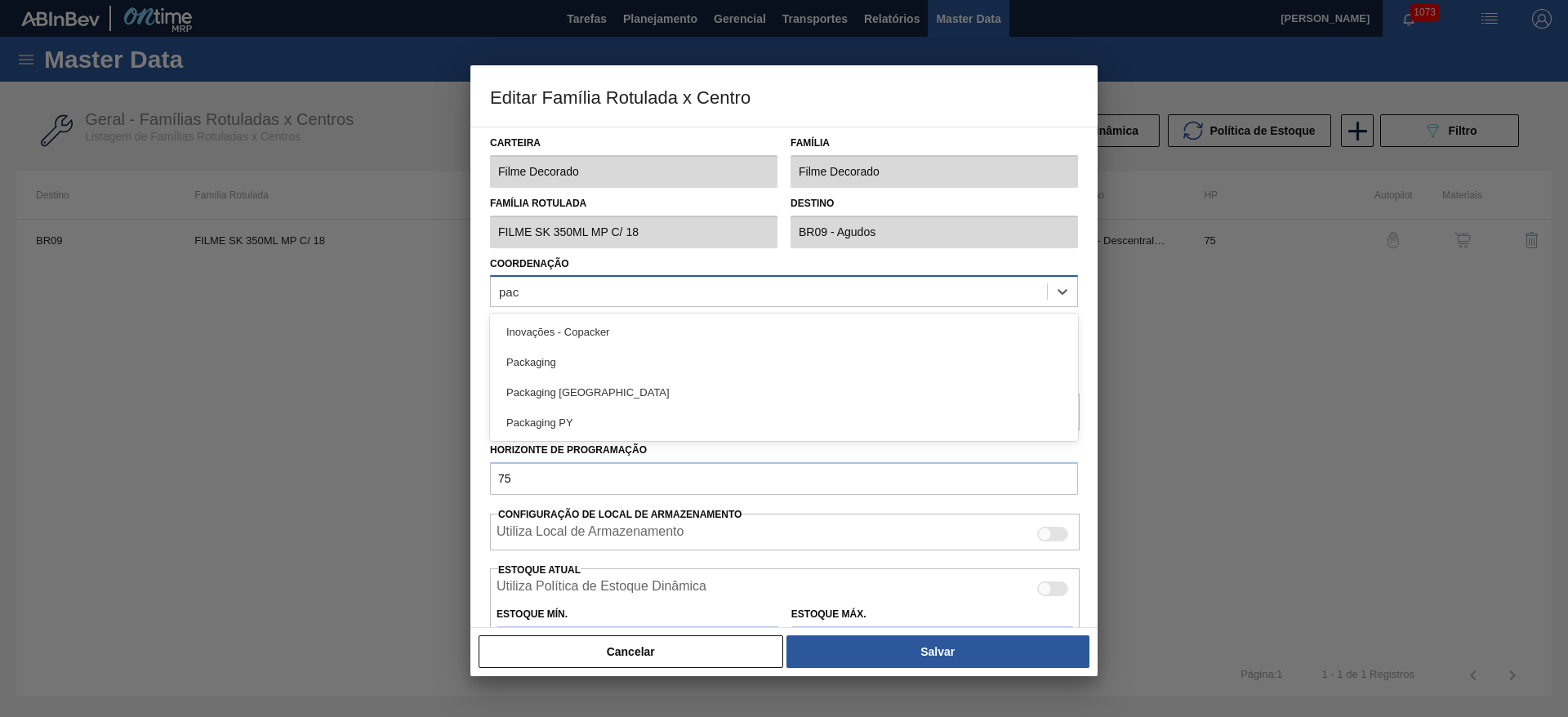
type input "pack"
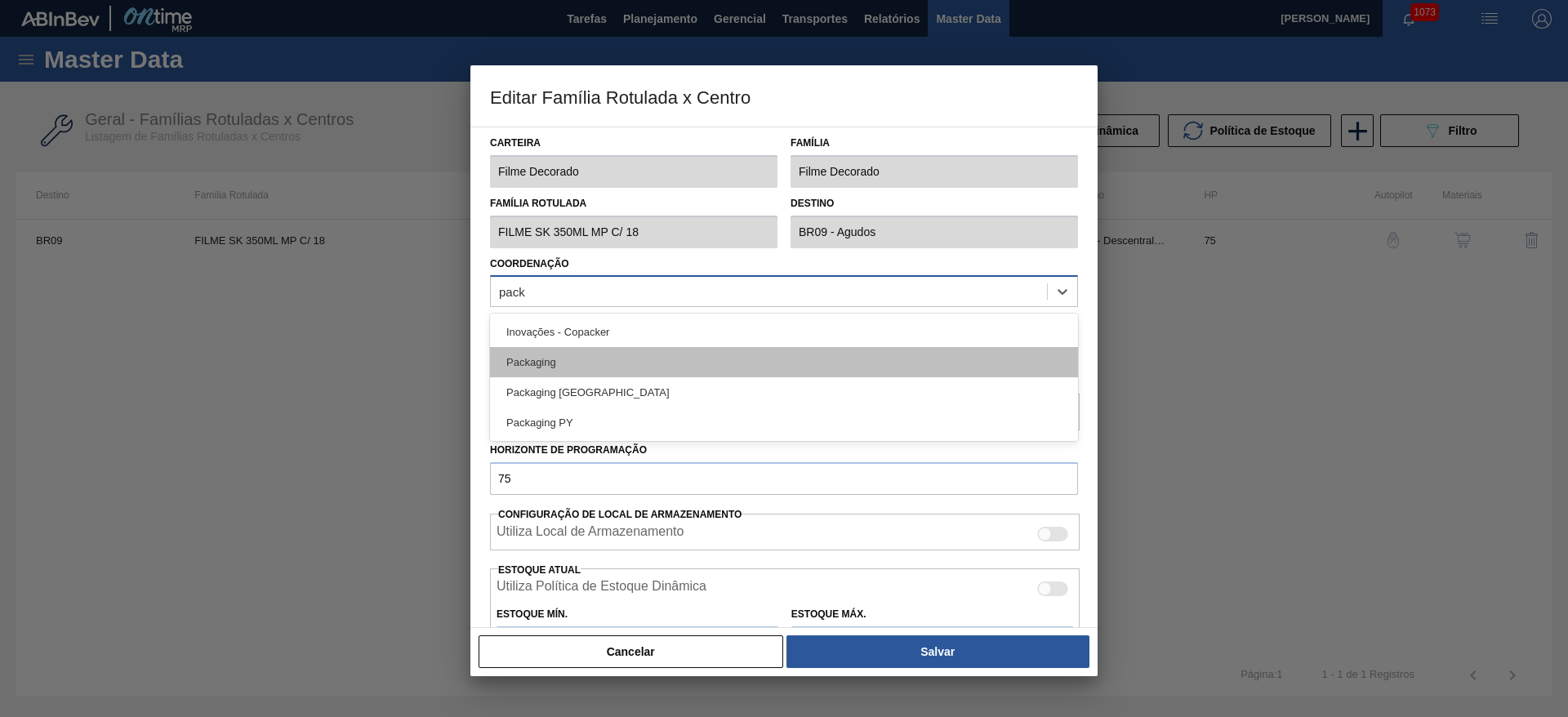
click at [553, 374] on div "Packaging" at bounding box center [784, 363] width 588 height 30
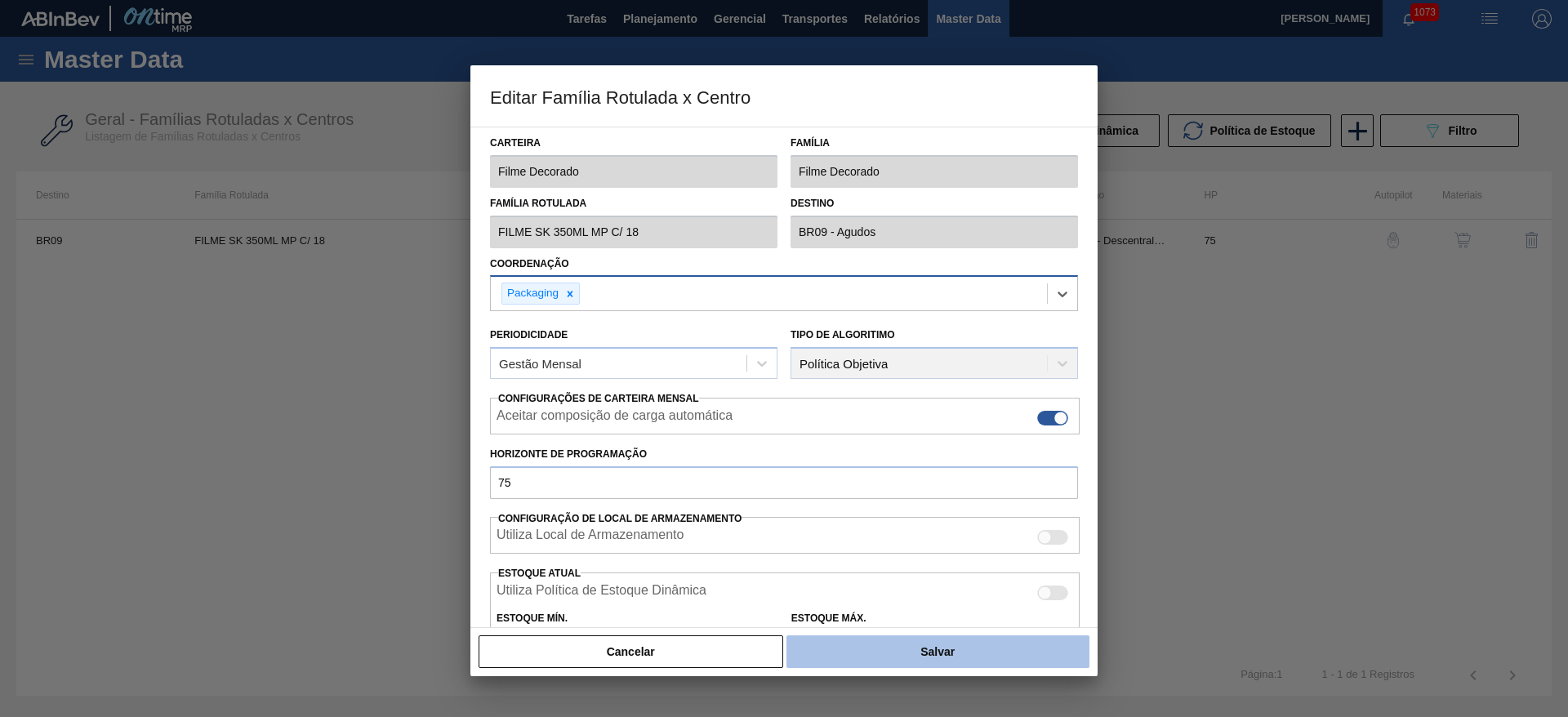
click at [962, 658] on button "Salvar" at bounding box center [937, 651] width 303 height 33
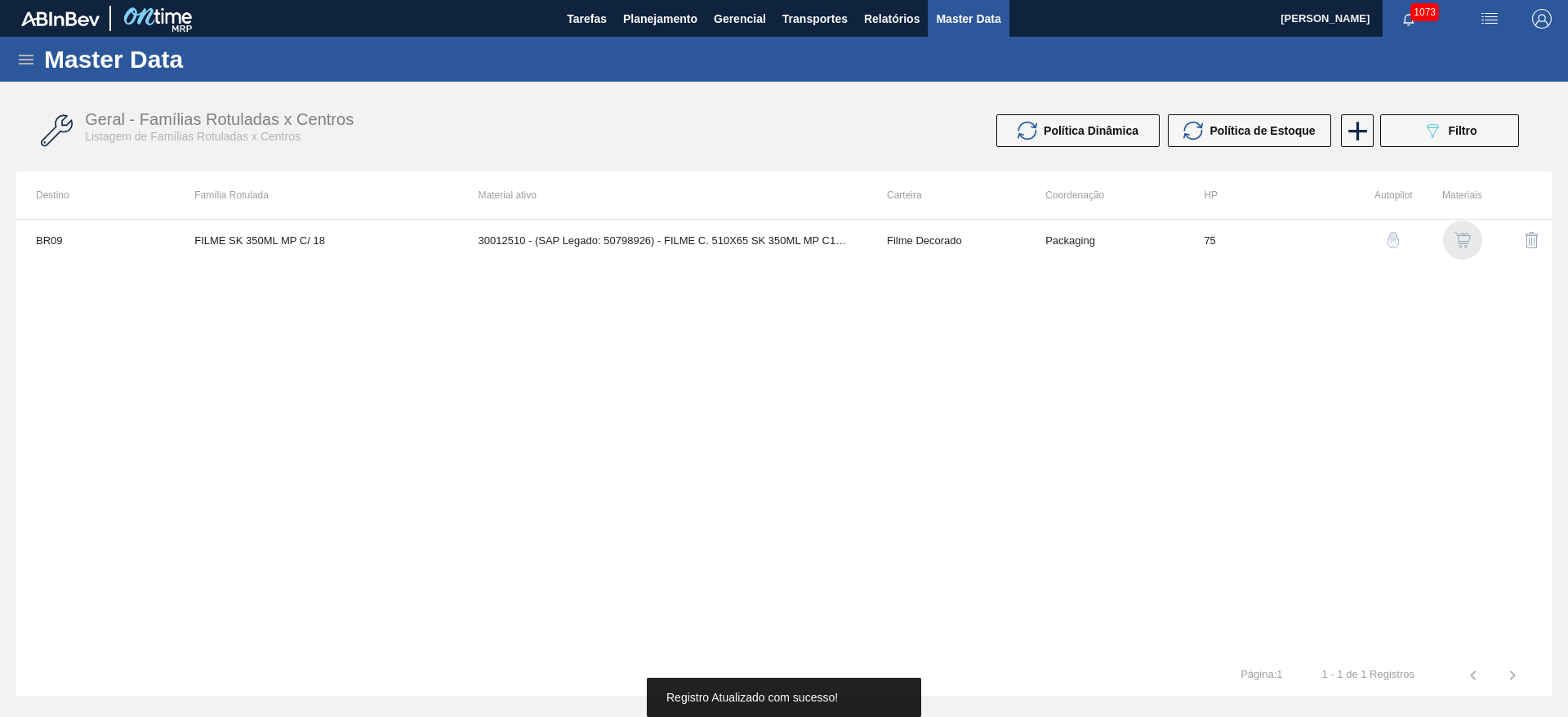
click at [1468, 240] on img "button" at bounding box center [1463, 240] width 16 height 16
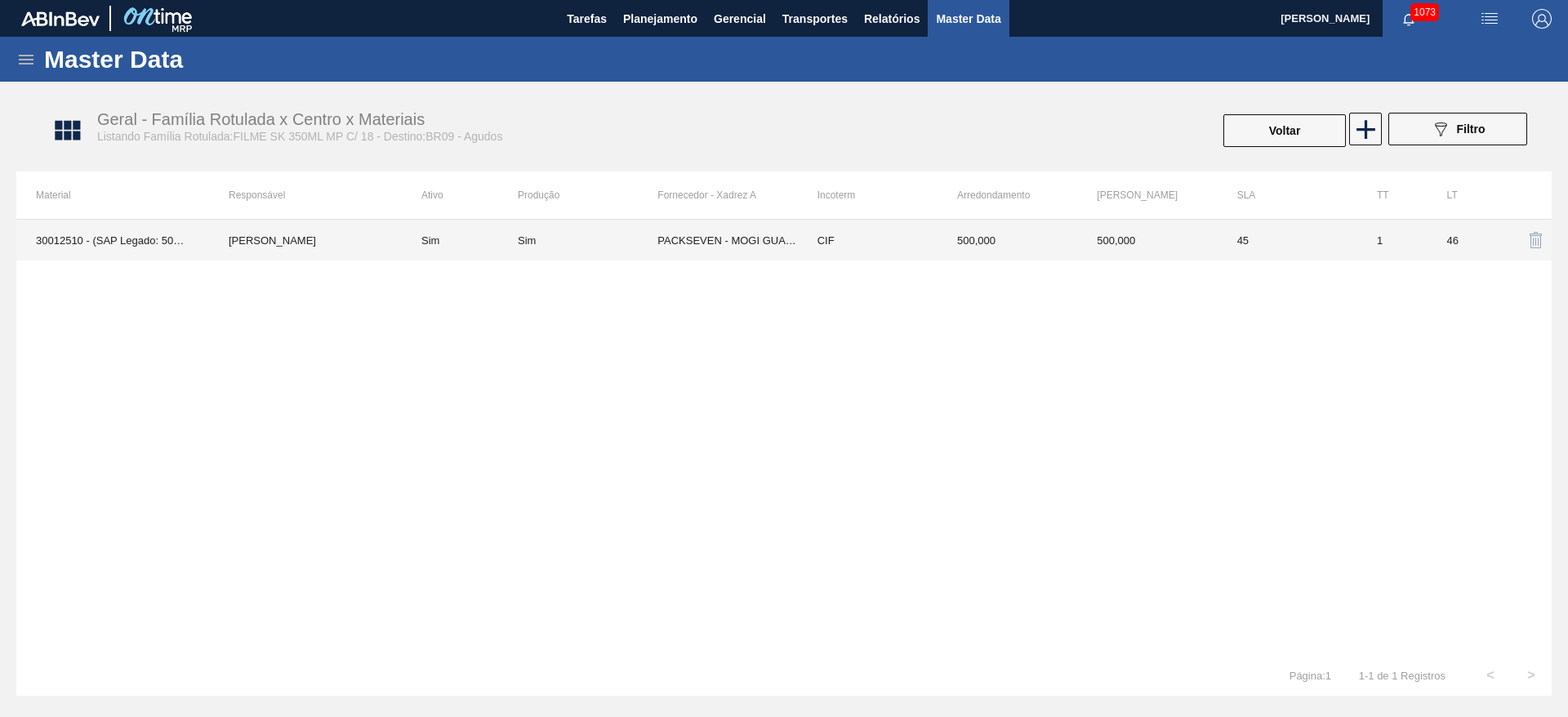
click at [275, 233] on td "[PERSON_NAME]" at bounding box center [305, 240] width 193 height 40
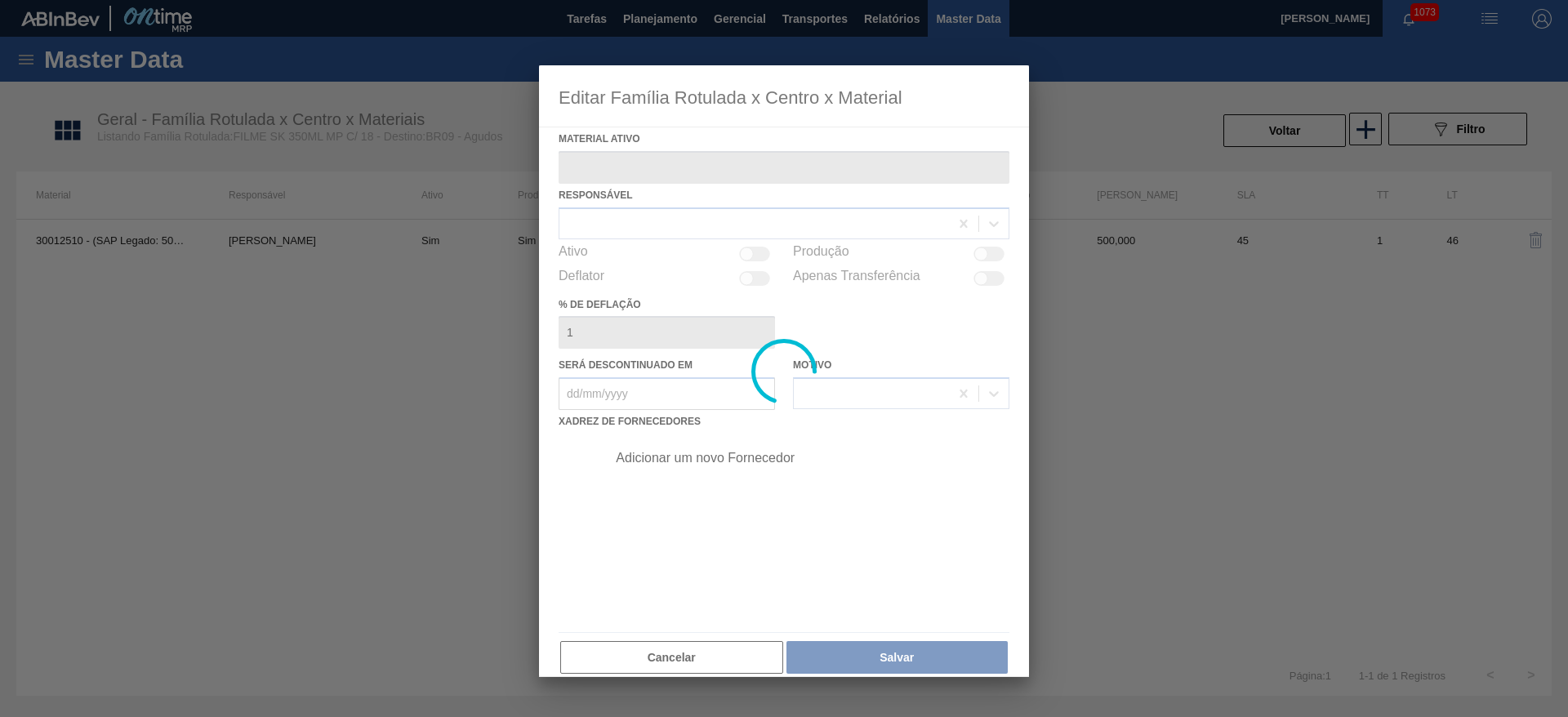
type ativo "30012510 - (SAP Legado: 50798926) - FILME C. 510X65 SK 350ML MP C18 429"
checkbox input "true"
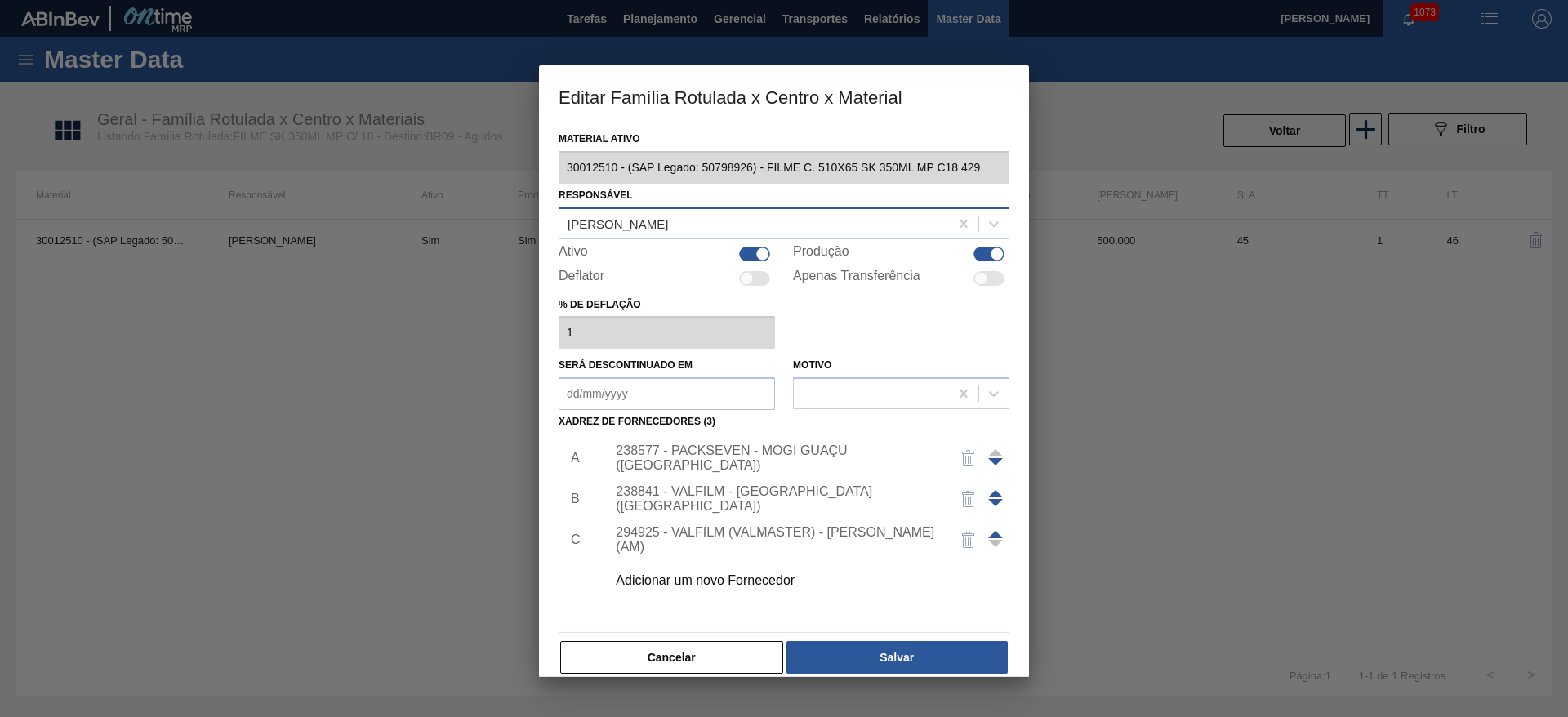
click at [625, 224] on div "[PERSON_NAME]" at bounding box center [617, 224] width 100 height 13
type input "t"
type input "tomas"
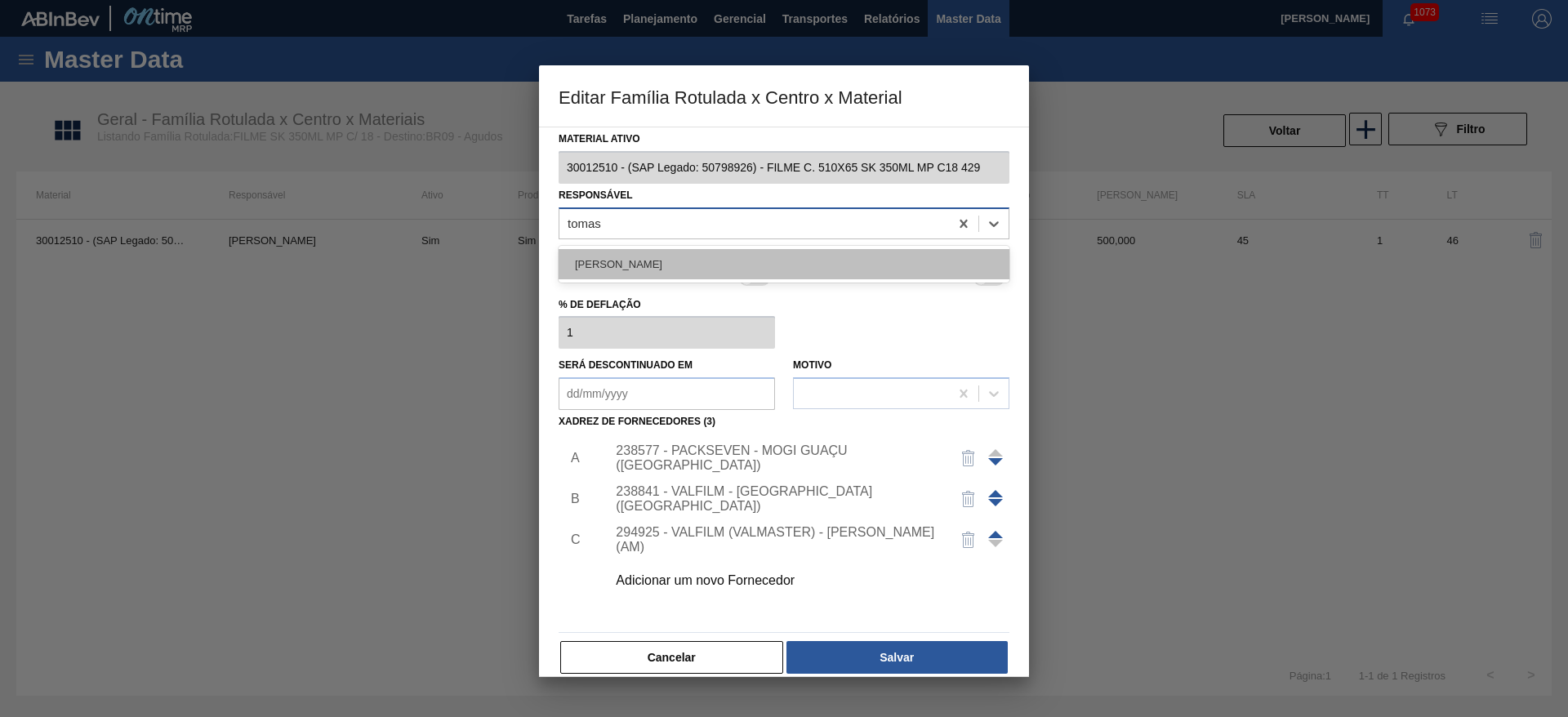
click at [661, 254] on div "TOMAS SIMOES SILVA" at bounding box center [784, 264] width 451 height 30
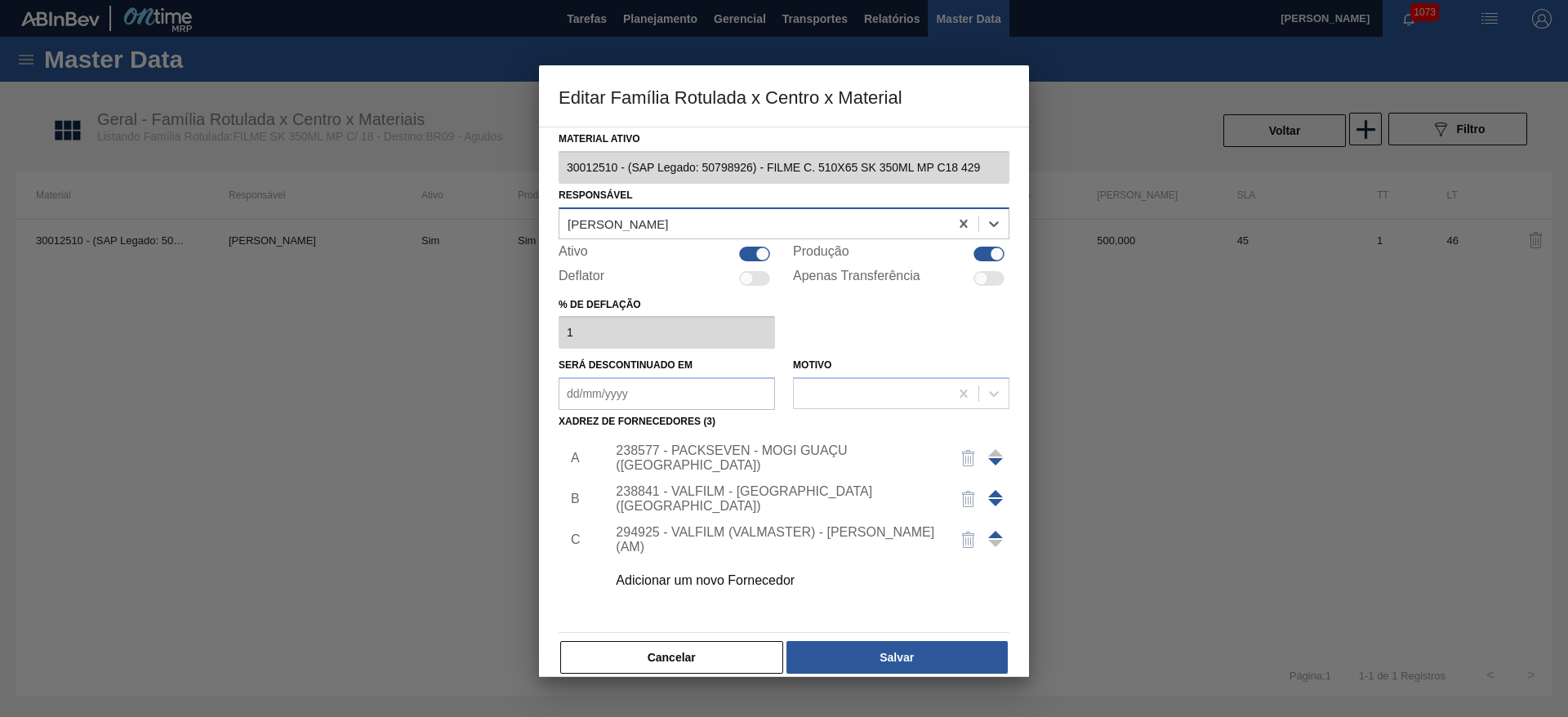
scroll to position [19, 0]
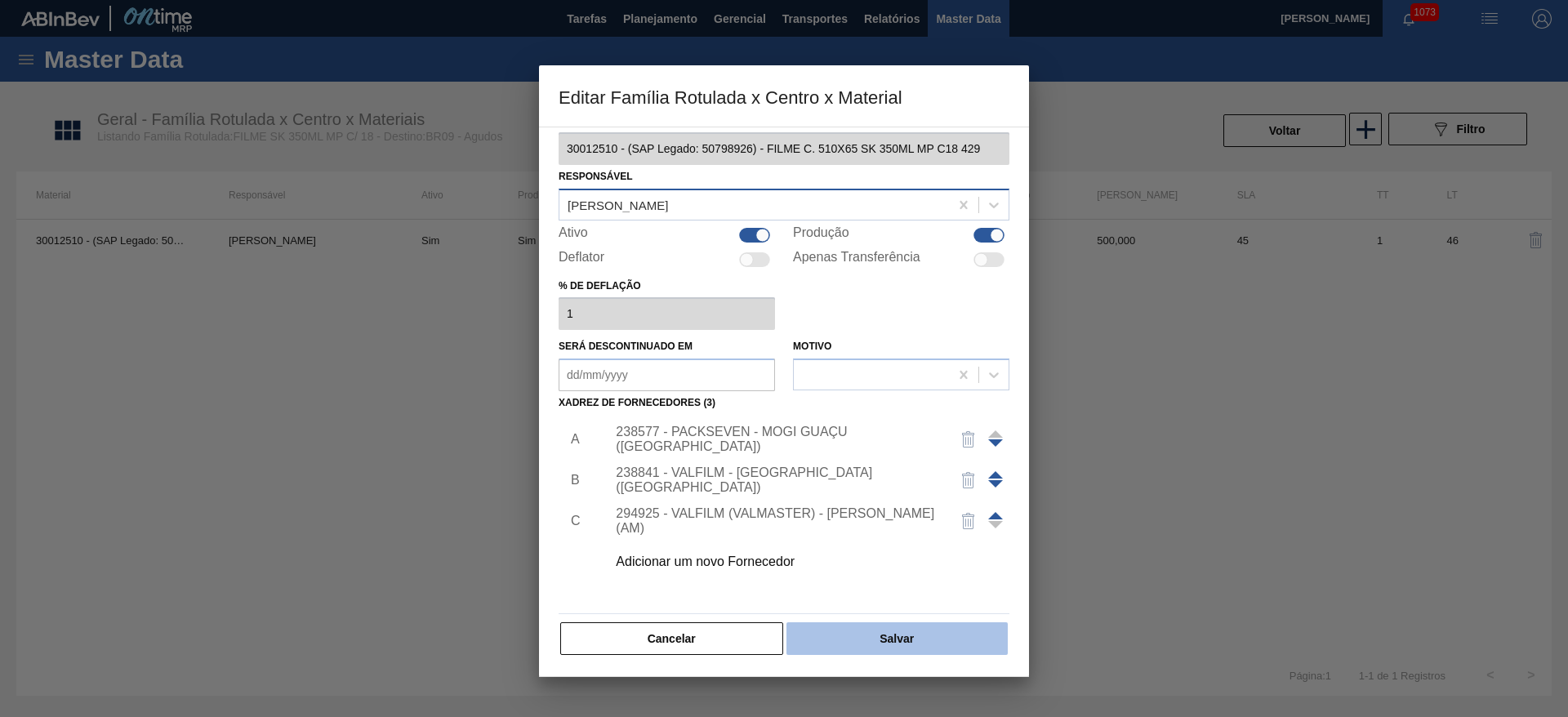
click at [832, 649] on button "Salvar" at bounding box center [897, 639] width 221 height 33
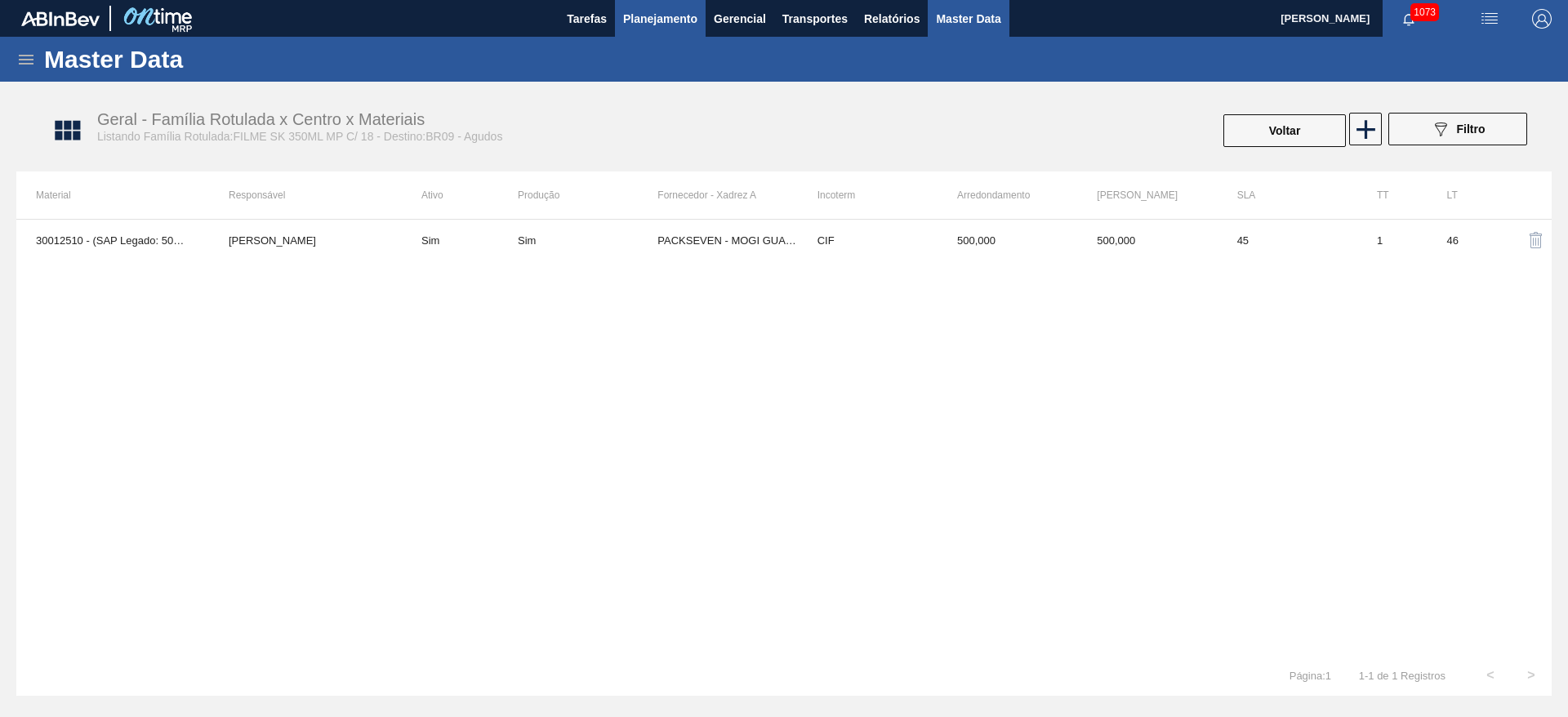
click at [651, 22] on span "Planejamento" at bounding box center [660, 19] width 74 height 19
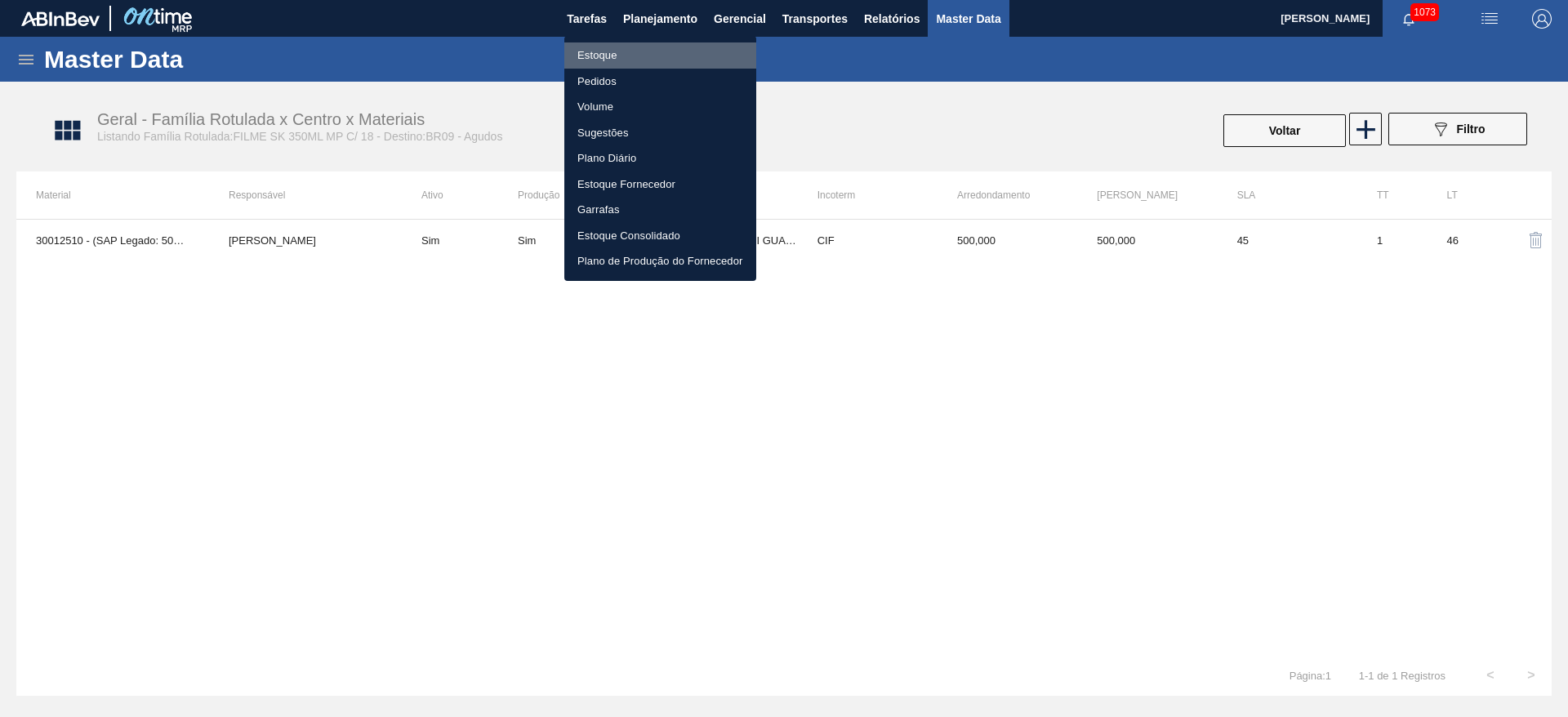
click at [603, 57] on li "Estoque" at bounding box center [660, 55] width 192 height 26
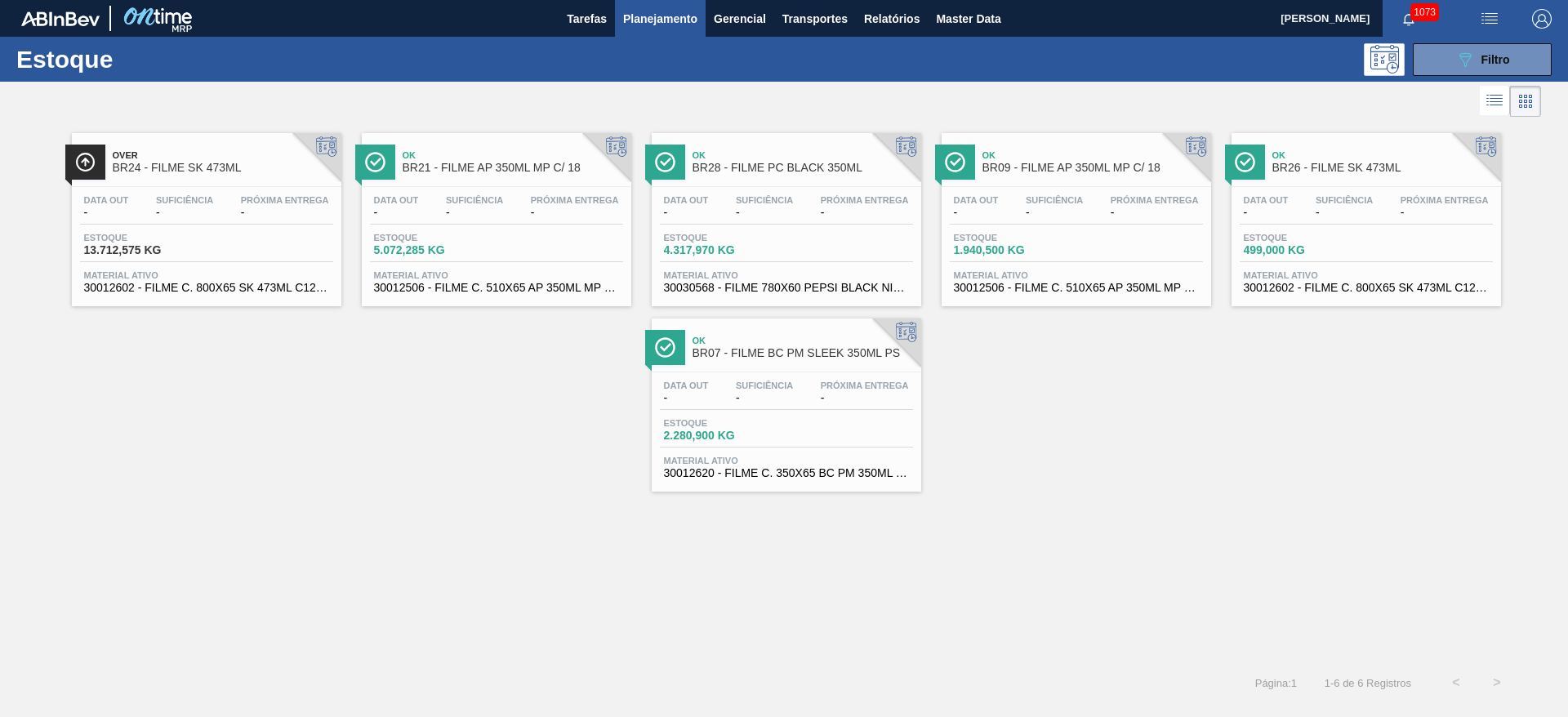
click at [520, 225] on div "Data out - Suficiência - Próxima Entrega - Estoque 5.072,285 KG Material ativo …" at bounding box center [497, 243] width 270 height 111
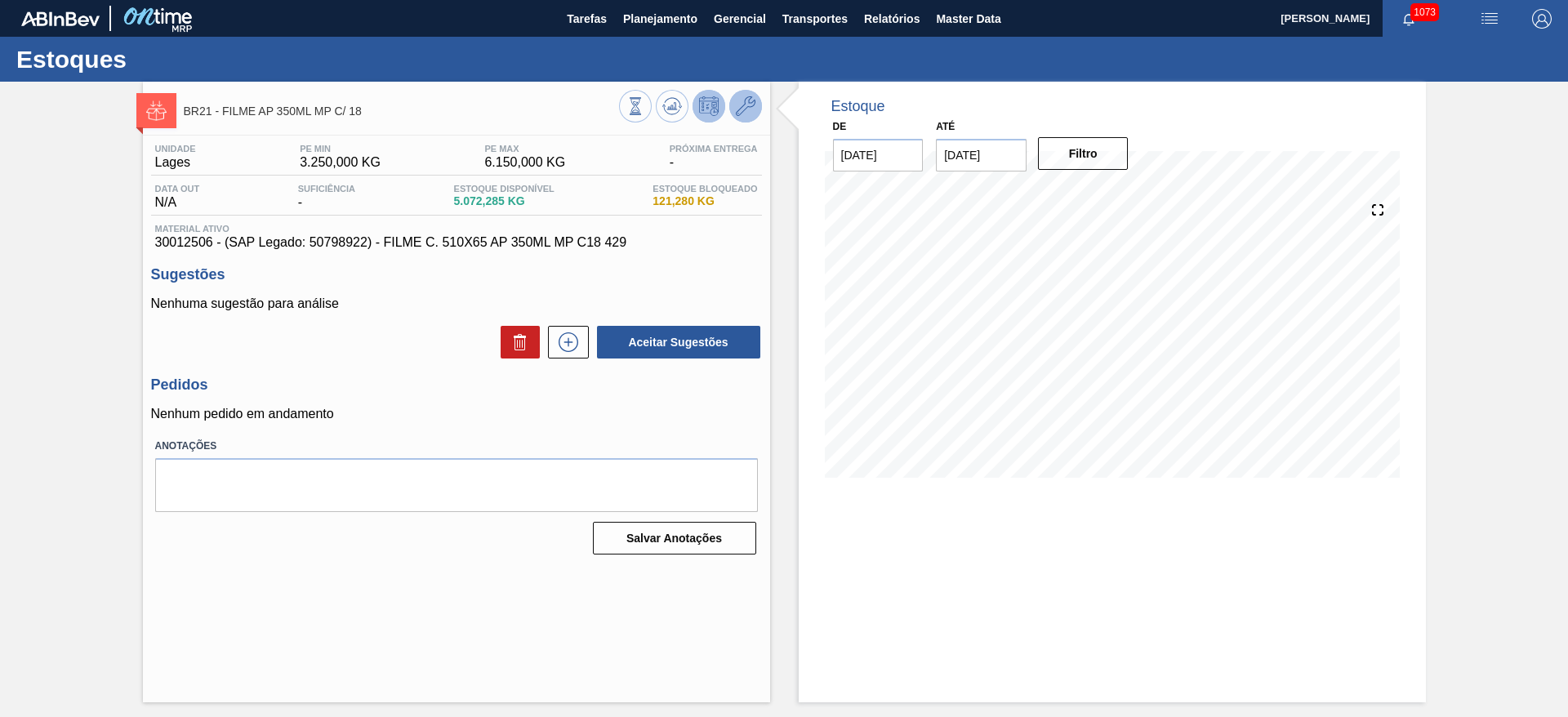
click at [748, 105] on icon at bounding box center [745, 105] width 19 height 19
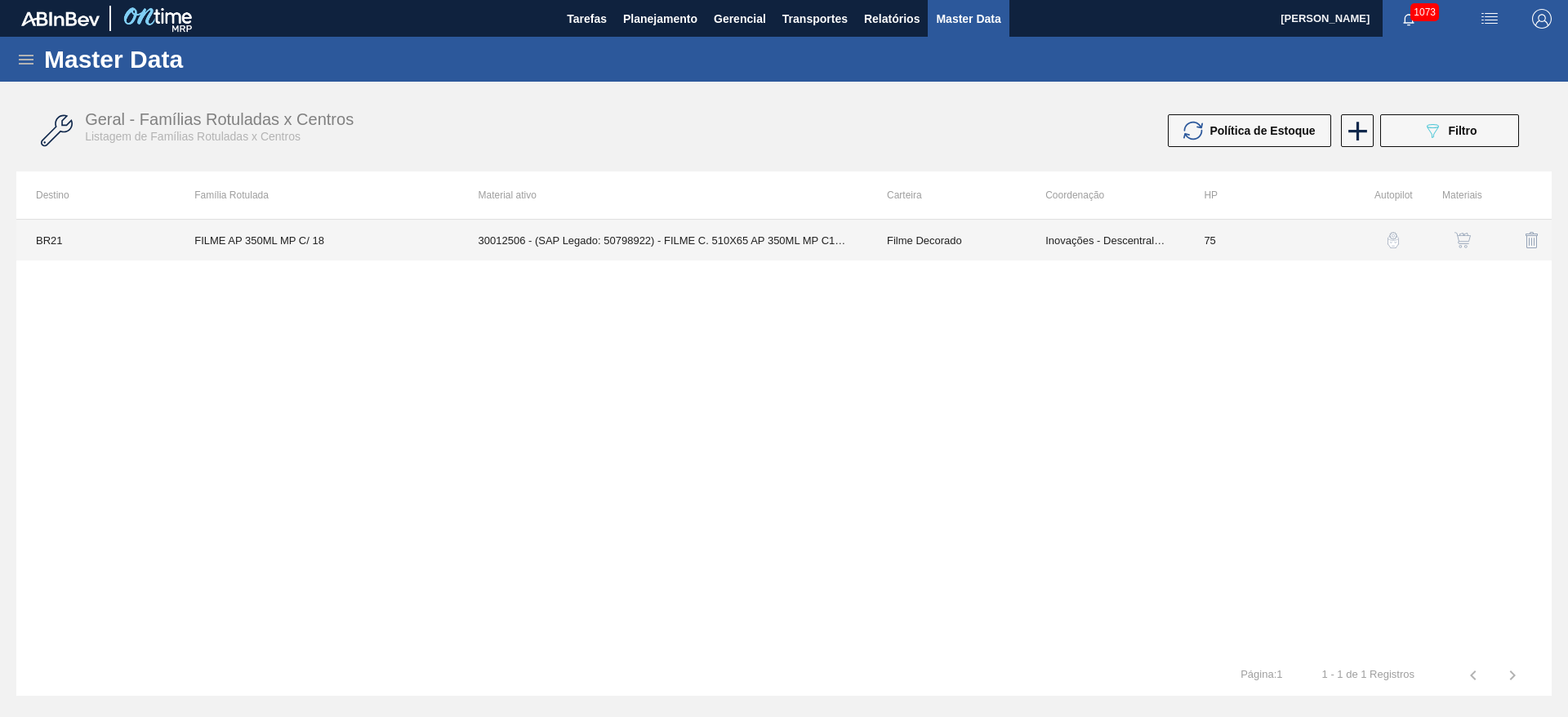
click at [1074, 233] on td "Inovações - Descentralização" at bounding box center [1105, 240] width 159 height 40
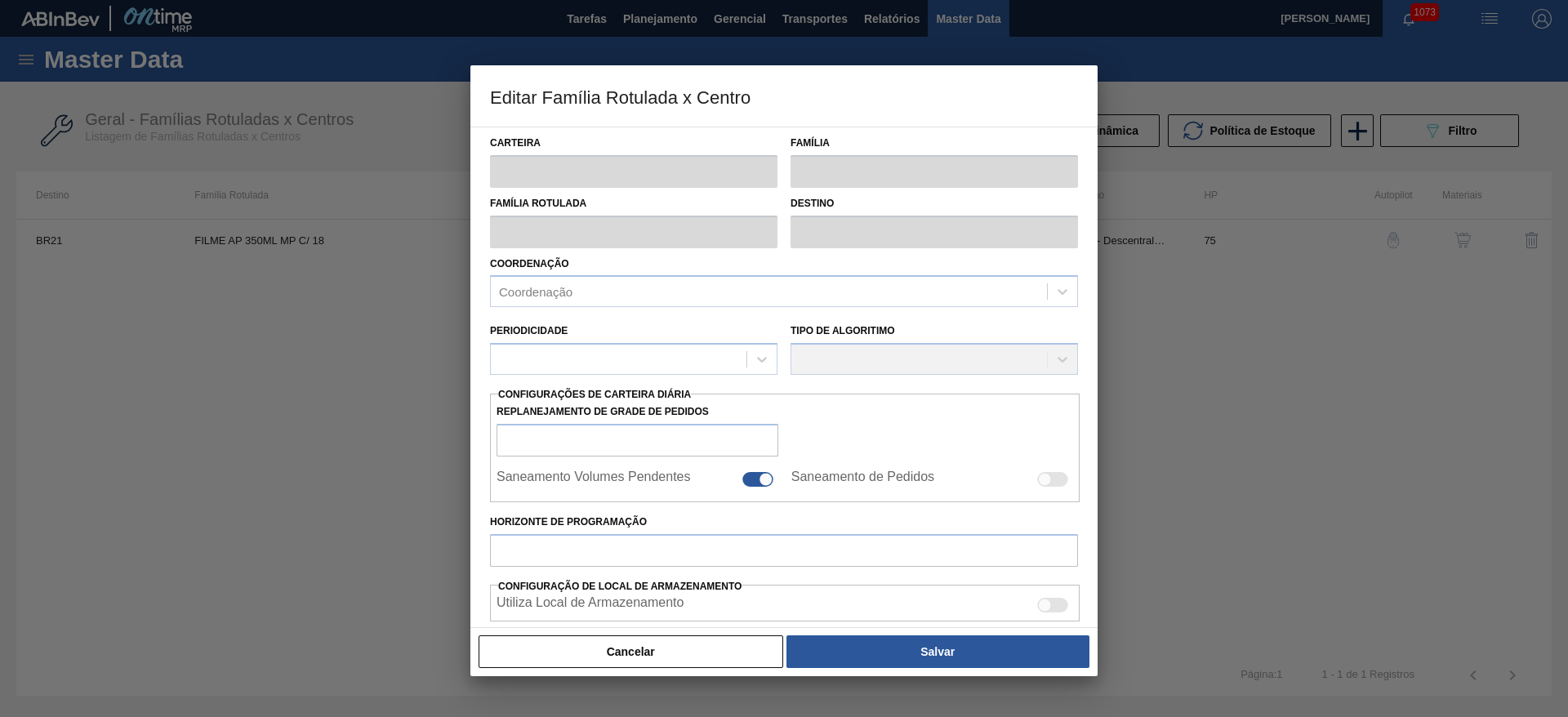
type input "Filme Decorado"
type input "FILME AP 350ML MP C/ 18"
type input "BR21 - Lages"
type input "75"
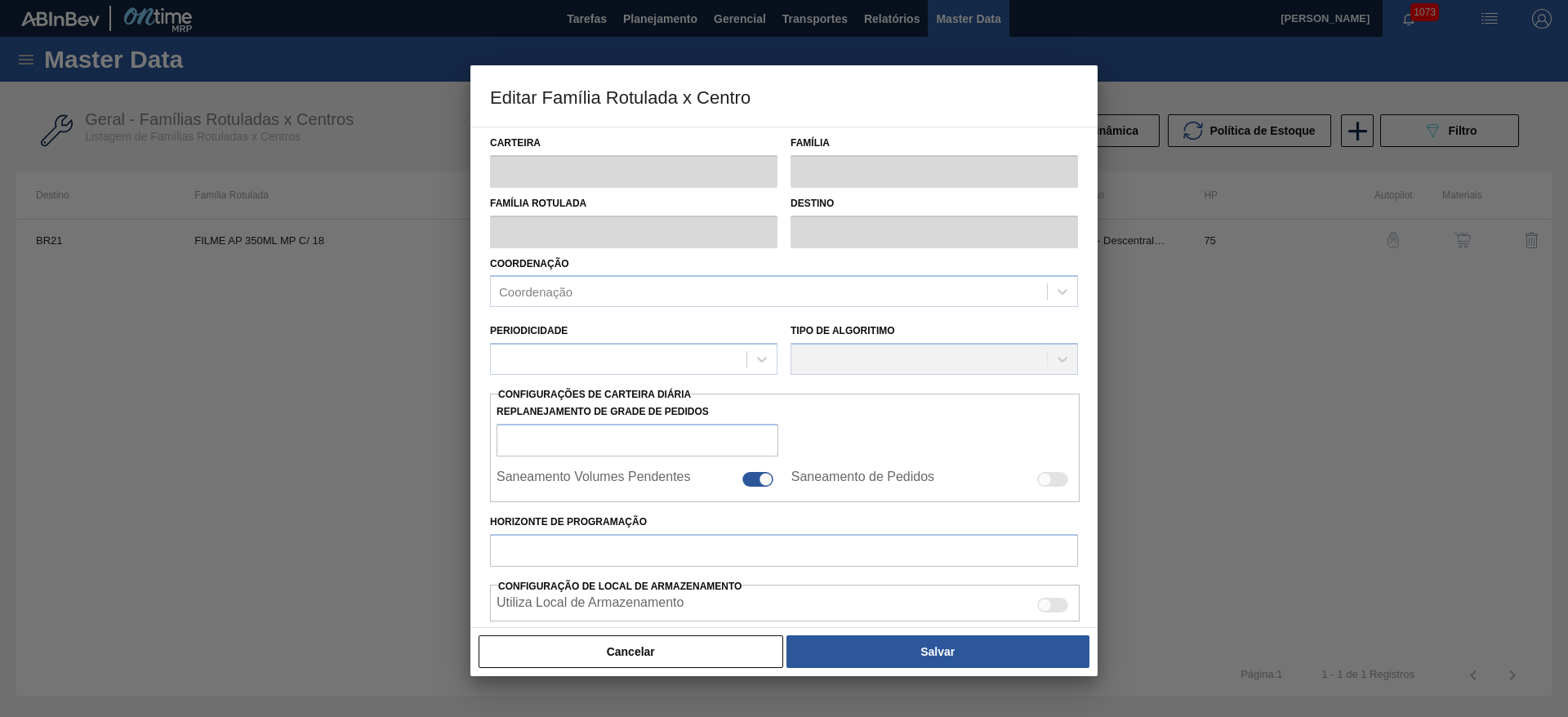
type input "3.250"
type input "6.150"
type input "100"
type input "6.150,000"
checkbox input "true"
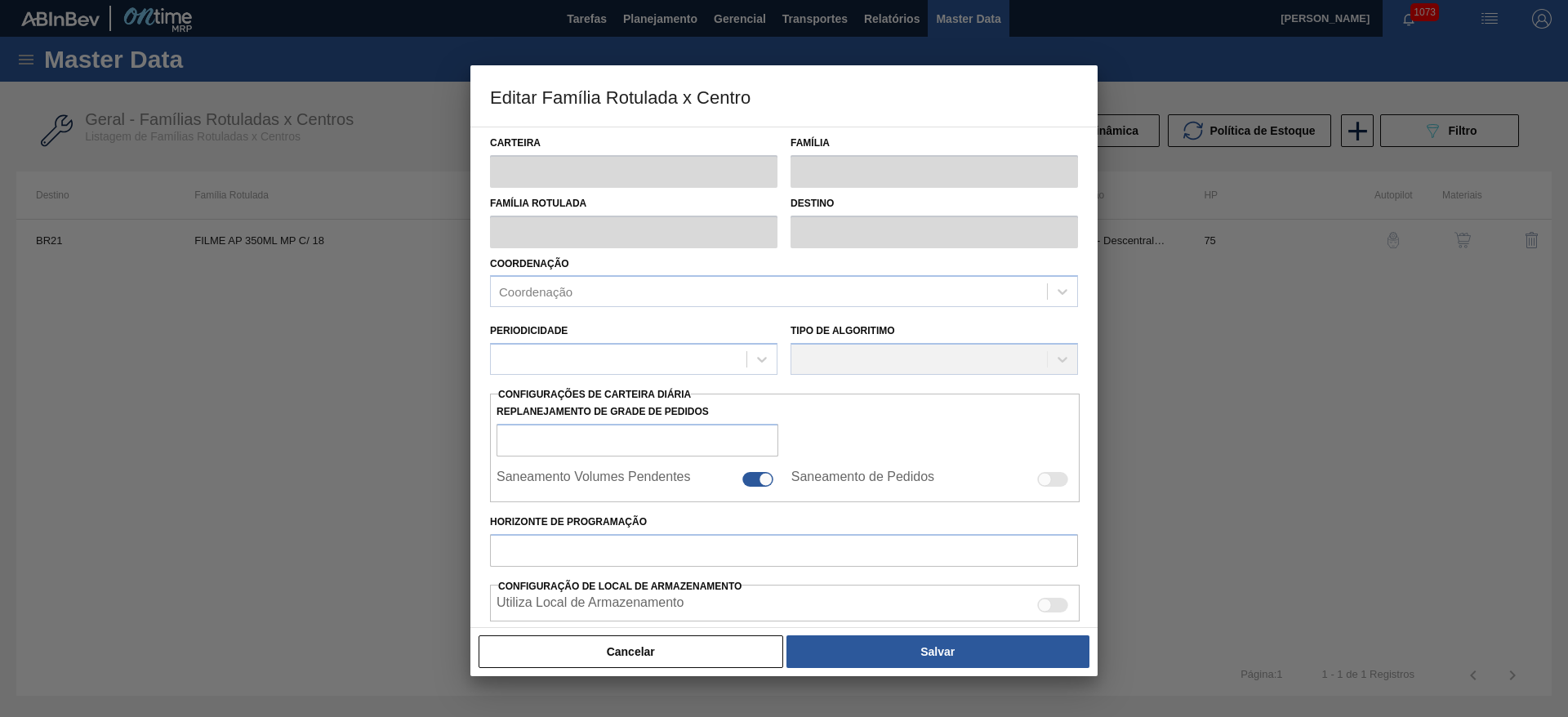
checkbox input "true"
